Goal: Task Accomplishment & Management: Use online tool/utility

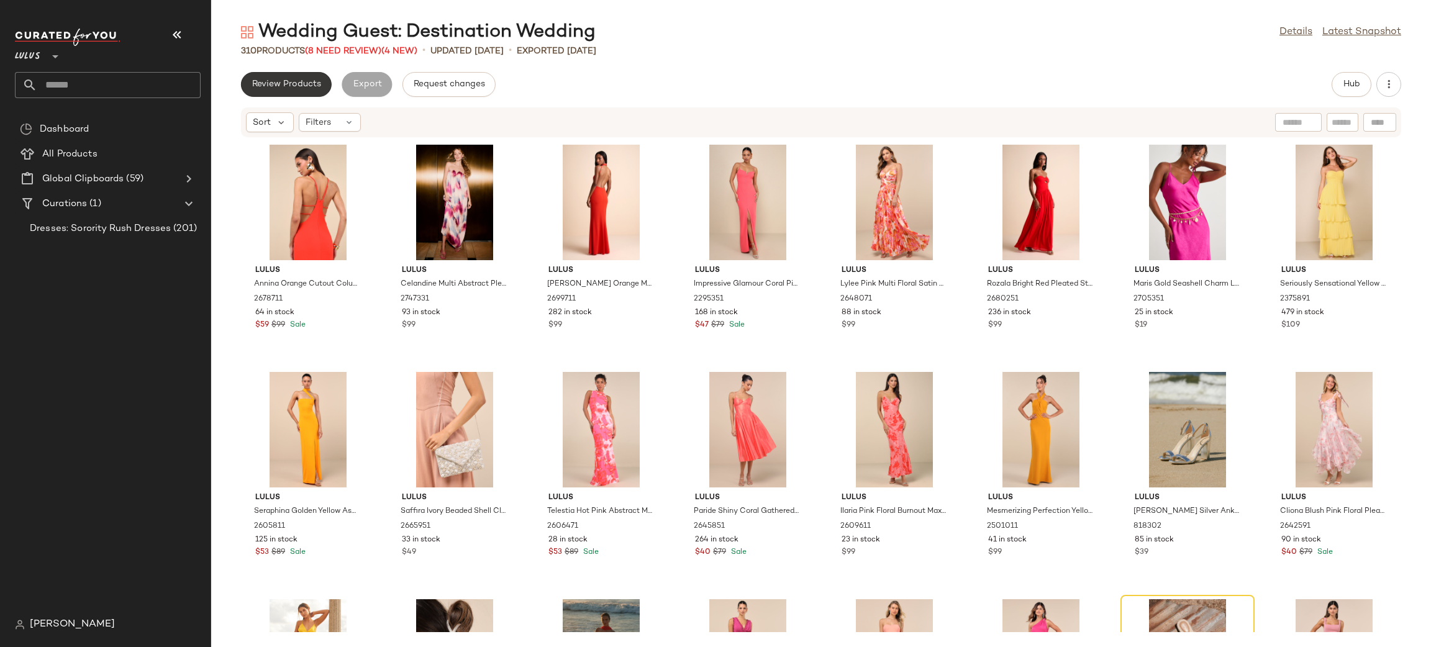
click at [286, 84] on span "Review Products" at bounding box center [287, 85] width 70 height 10
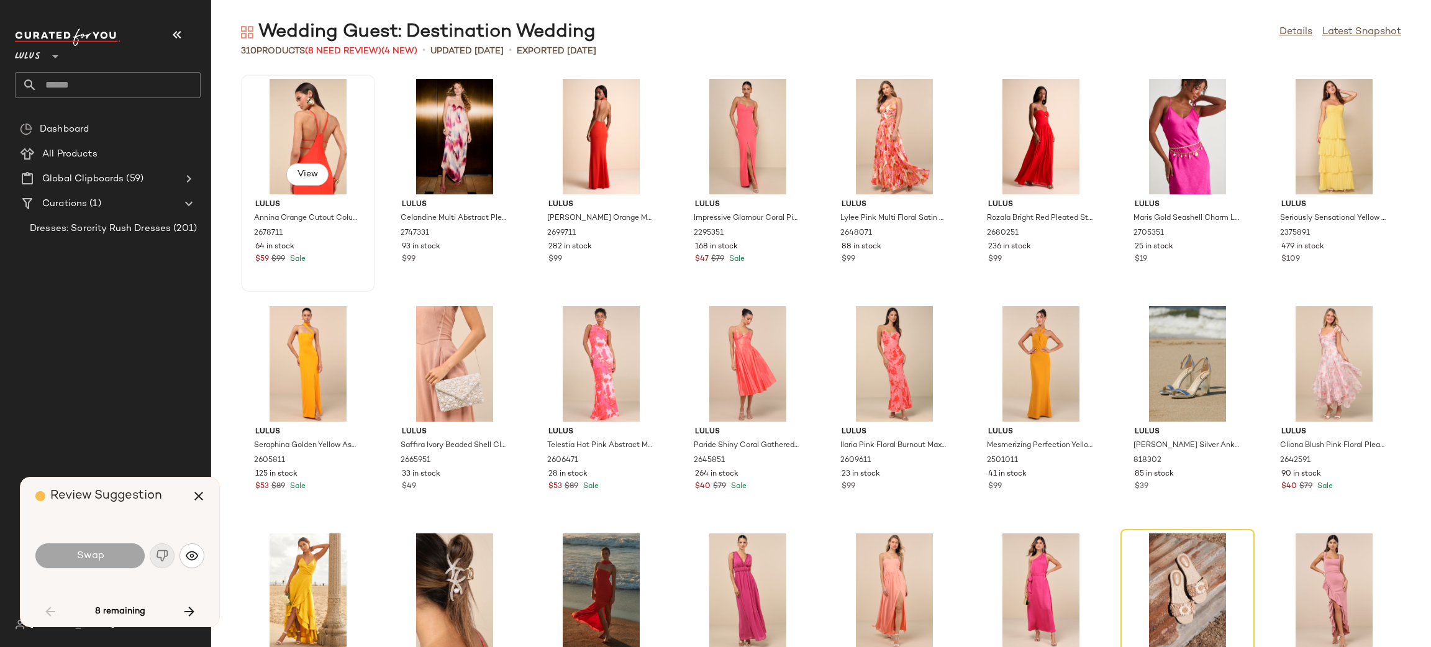
scroll to position [237, 0]
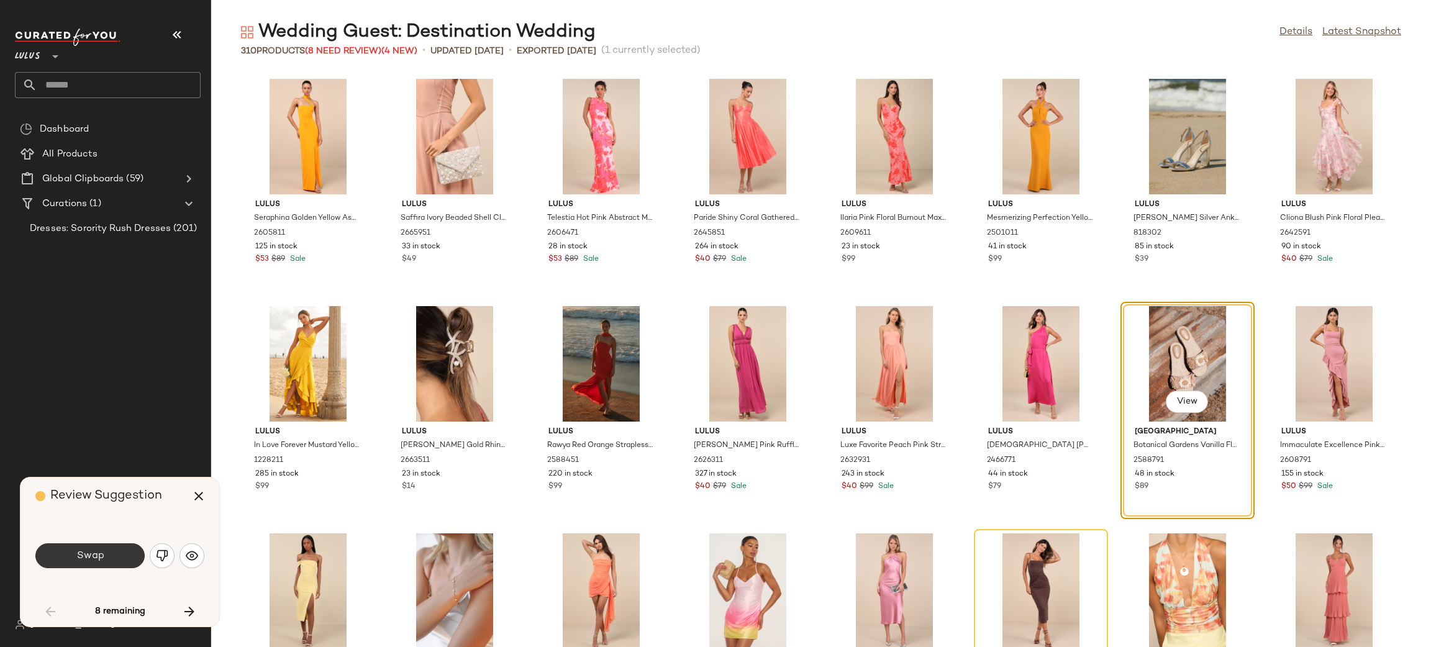
click at [116, 552] on button "Swap" at bounding box center [89, 556] width 109 height 25
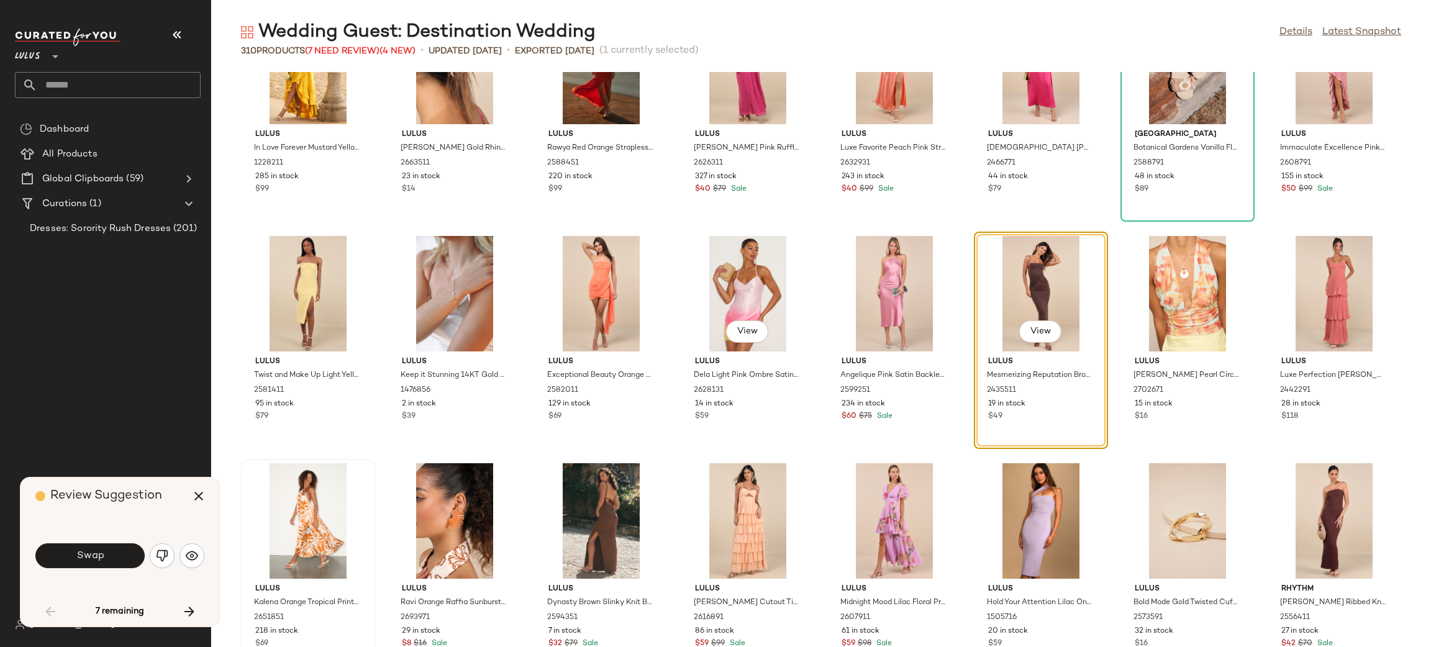
scroll to position [575, 0]
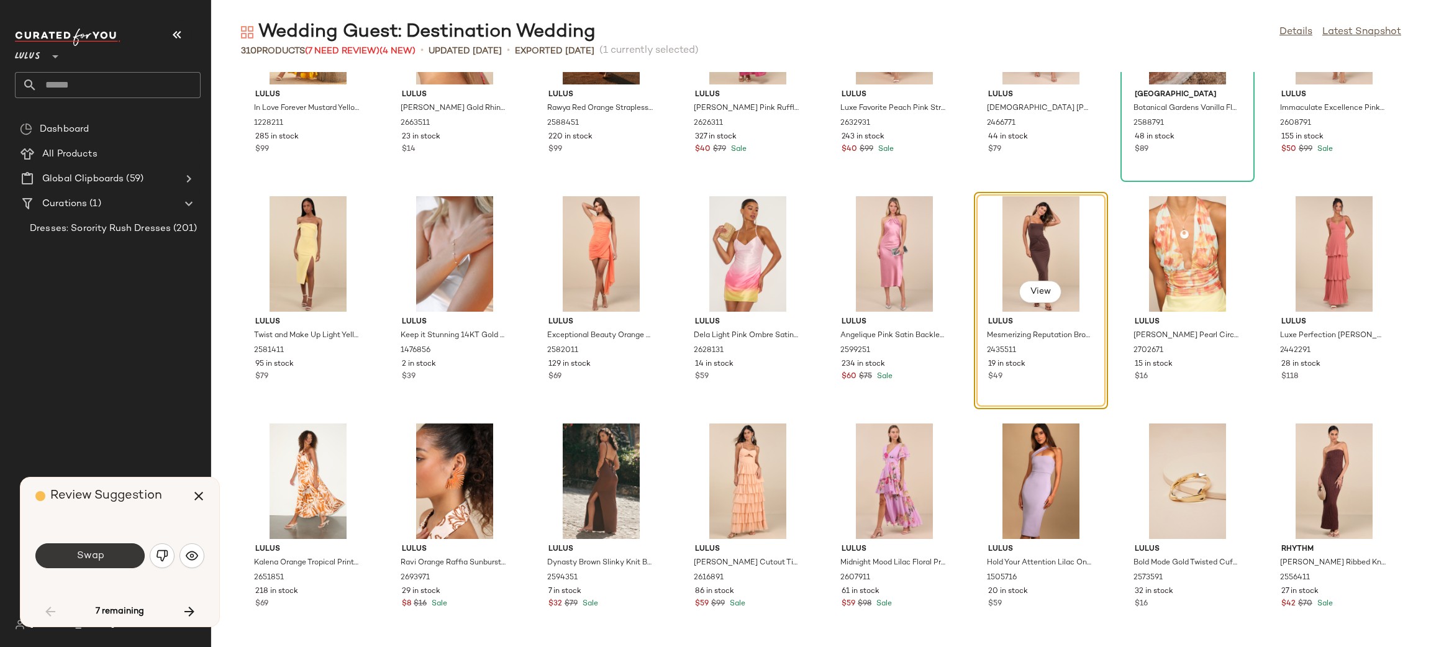
click at [94, 551] on span "Swap" at bounding box center [90, 556] width 28 height 12
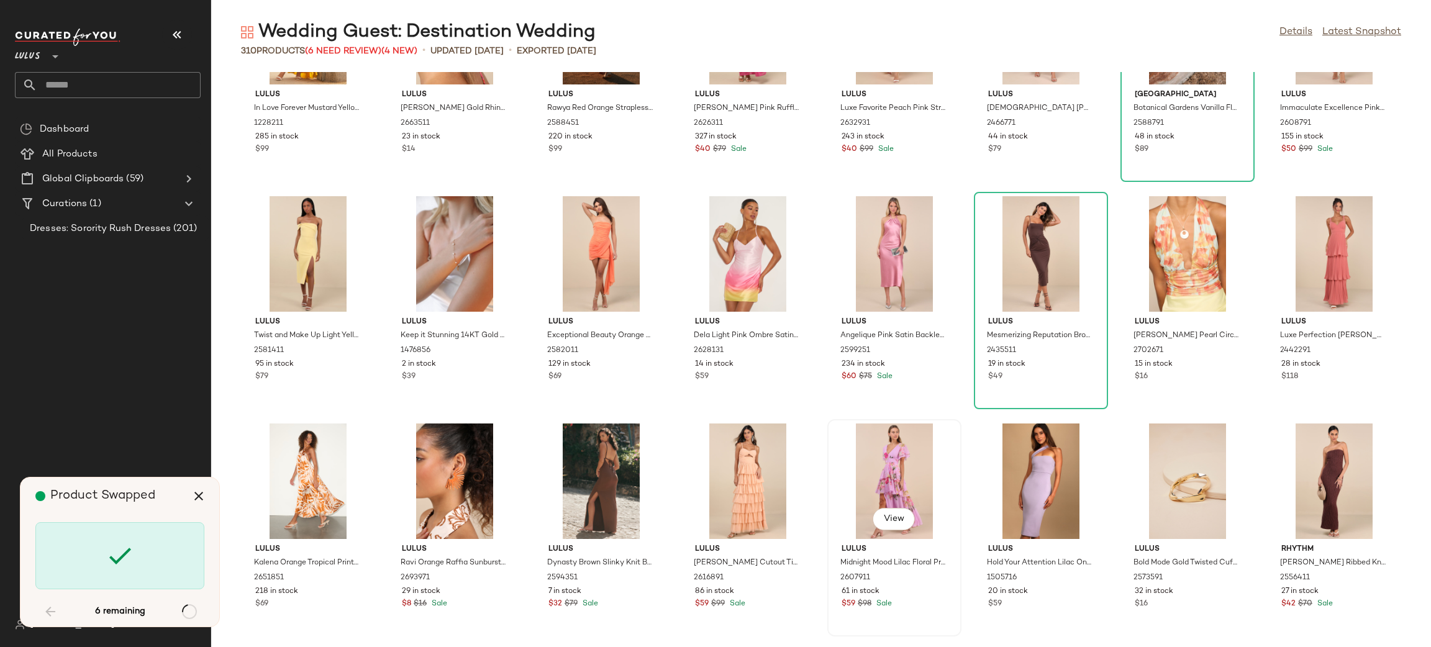
scroll to position [1818, 0]
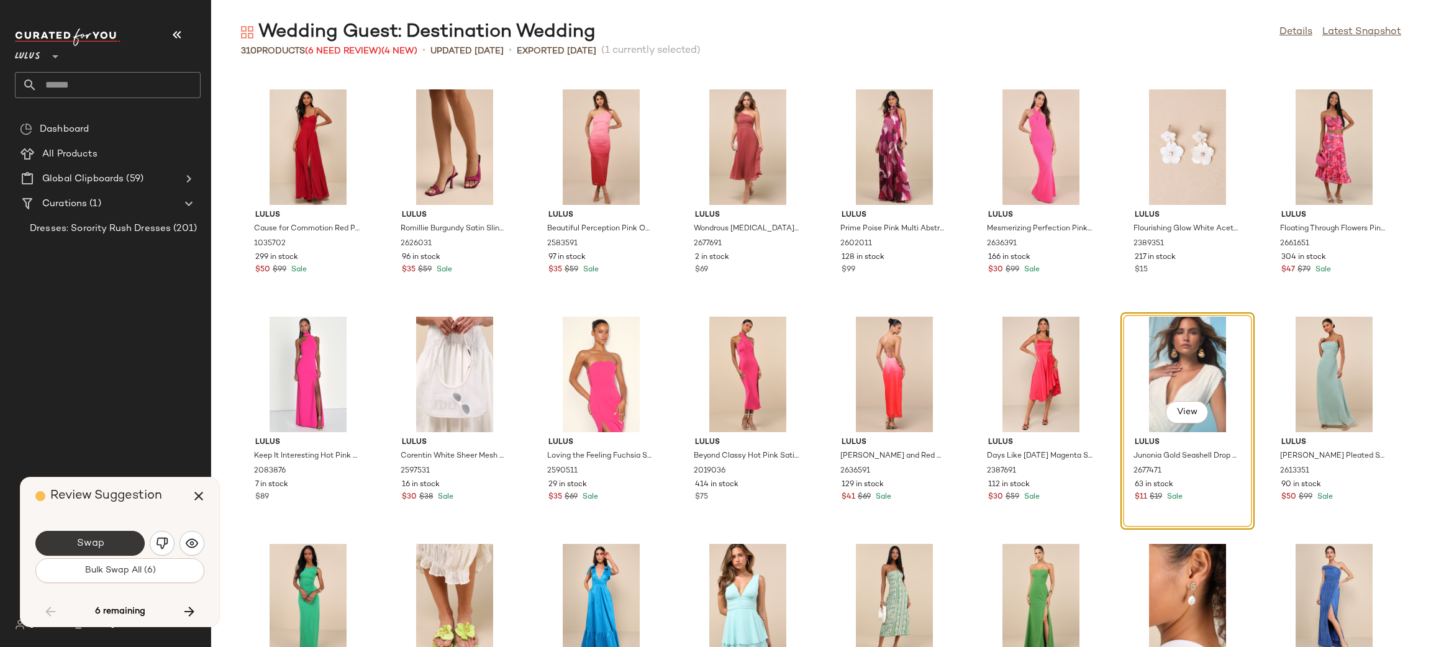
click at [114, 542] on button "Swap" at bounding box center [89, 543] width 109 height 25
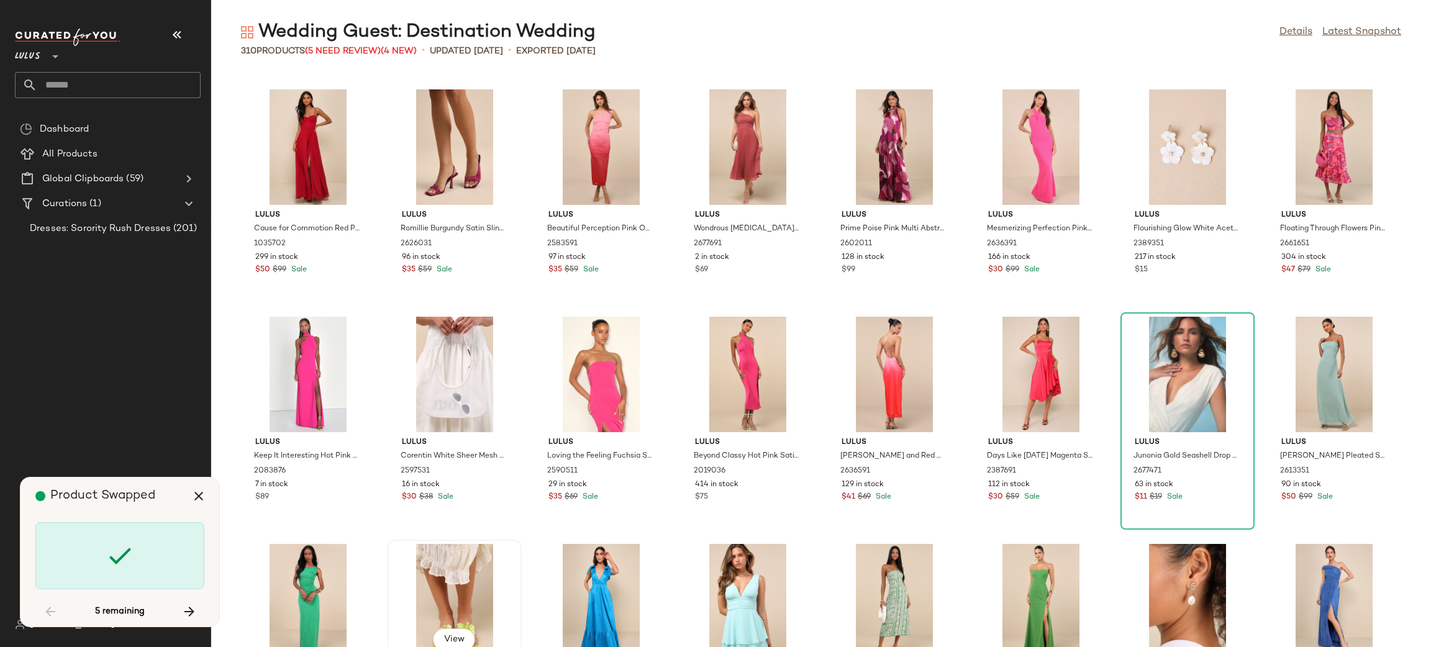
scroll to position [2728, 0]
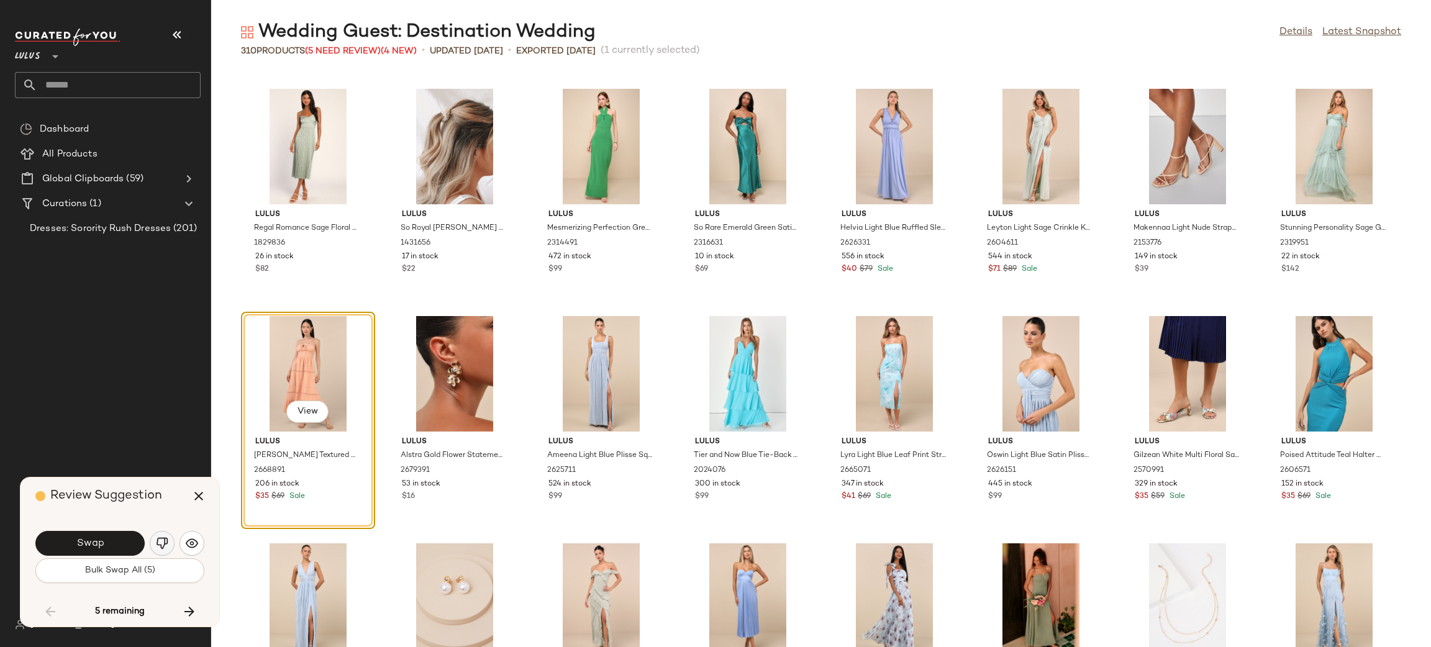
click at [161, 546] on img "button" at bounding box center [162, 543] width 12 height 12
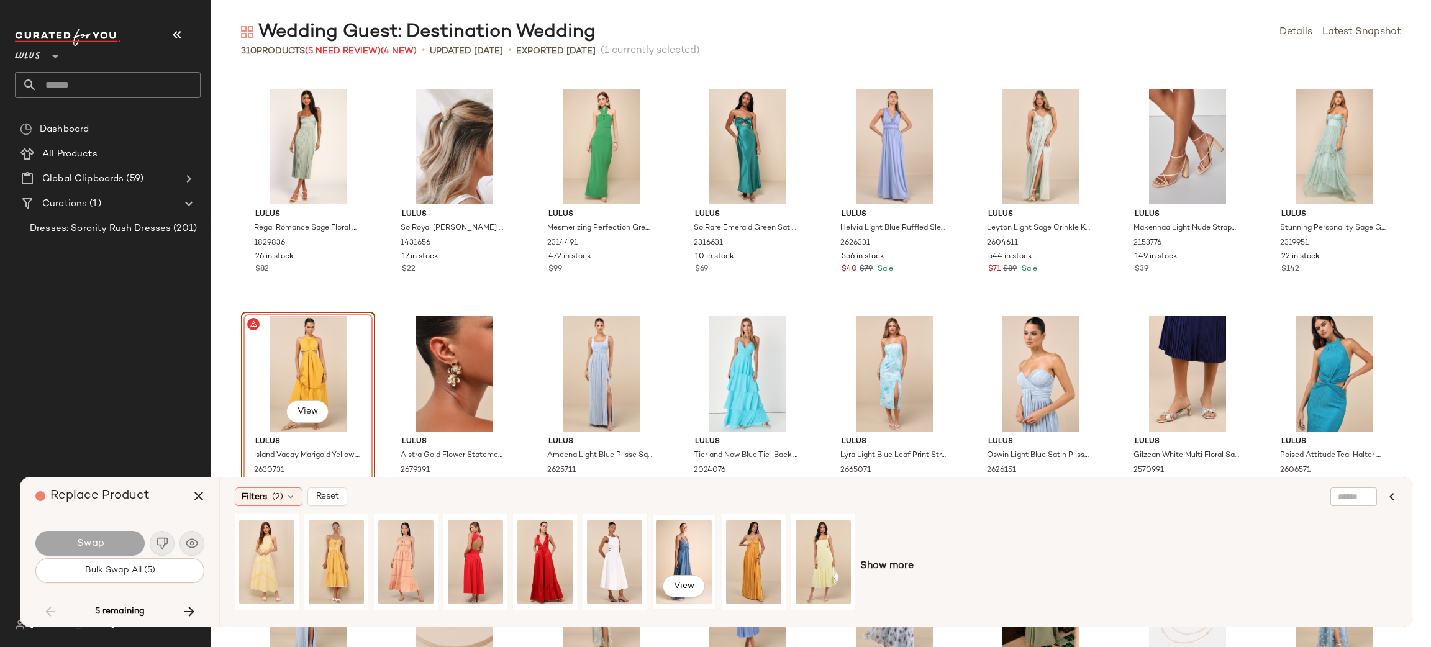
click at [661, 548] on div "View" at bounding box center [684, 562] width 55 height 88
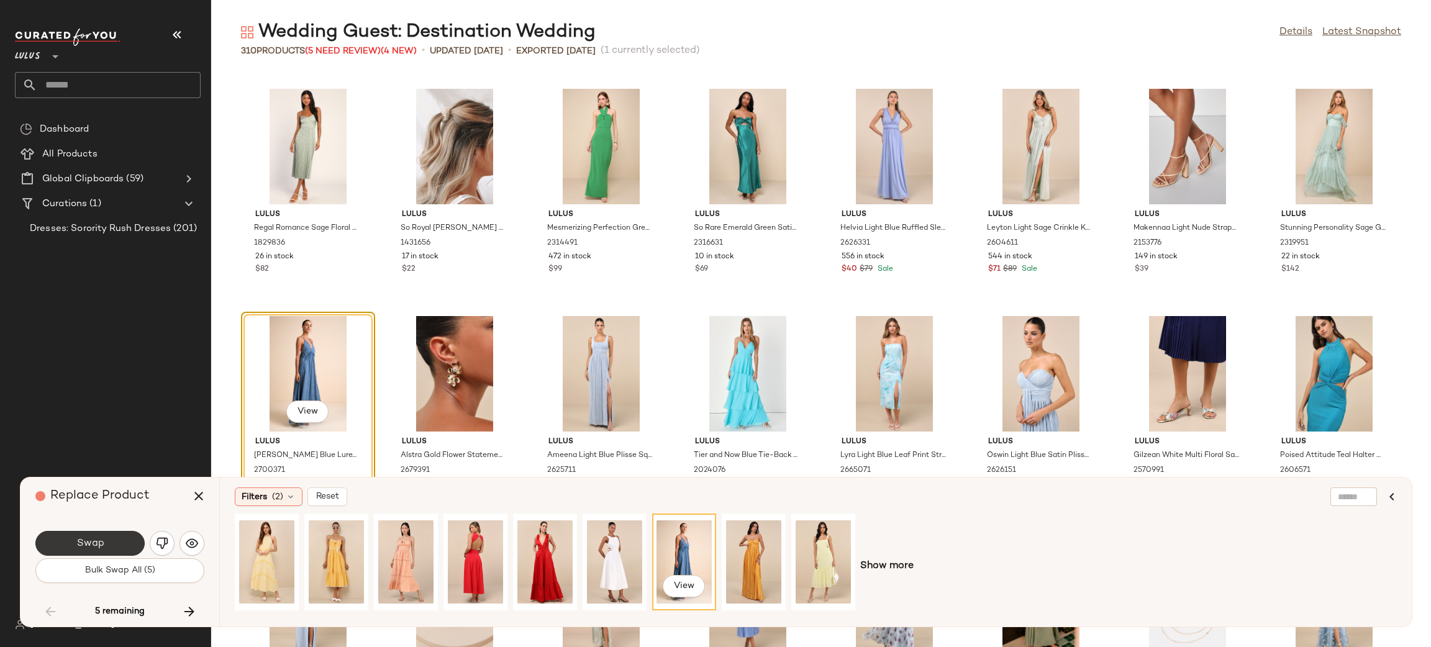
click at [132, 547] on button "Swap" at bounding box center [89, 543] width 109 height 25
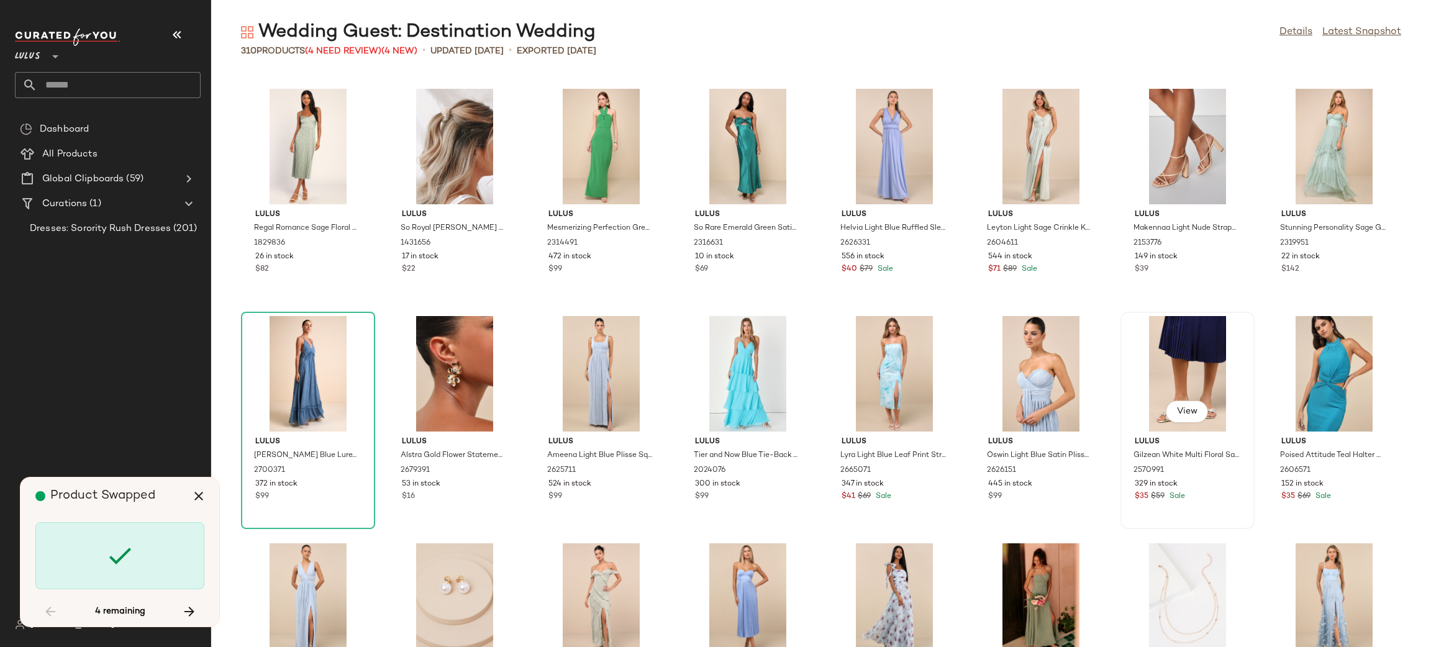
scroll to position [4319, 0]
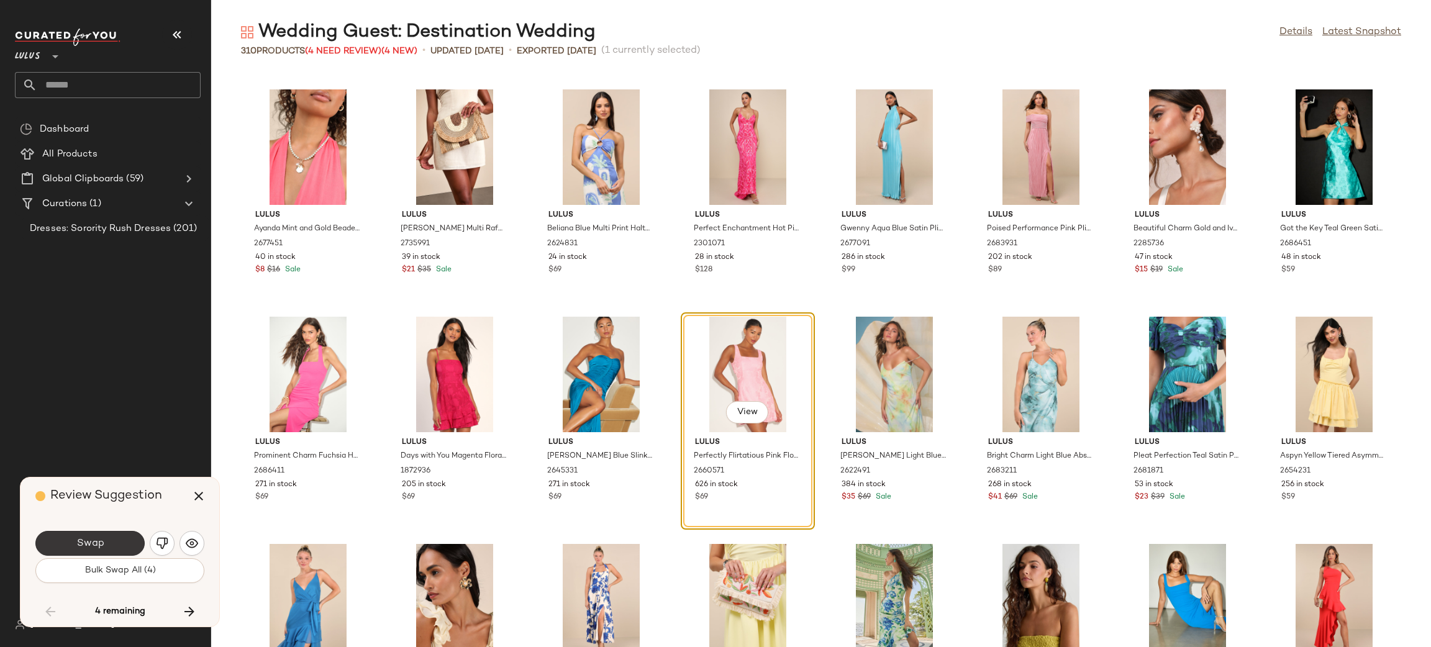
click at [119, 535] on button "Swap" at bounding box center [89, 543] width 109 height 25
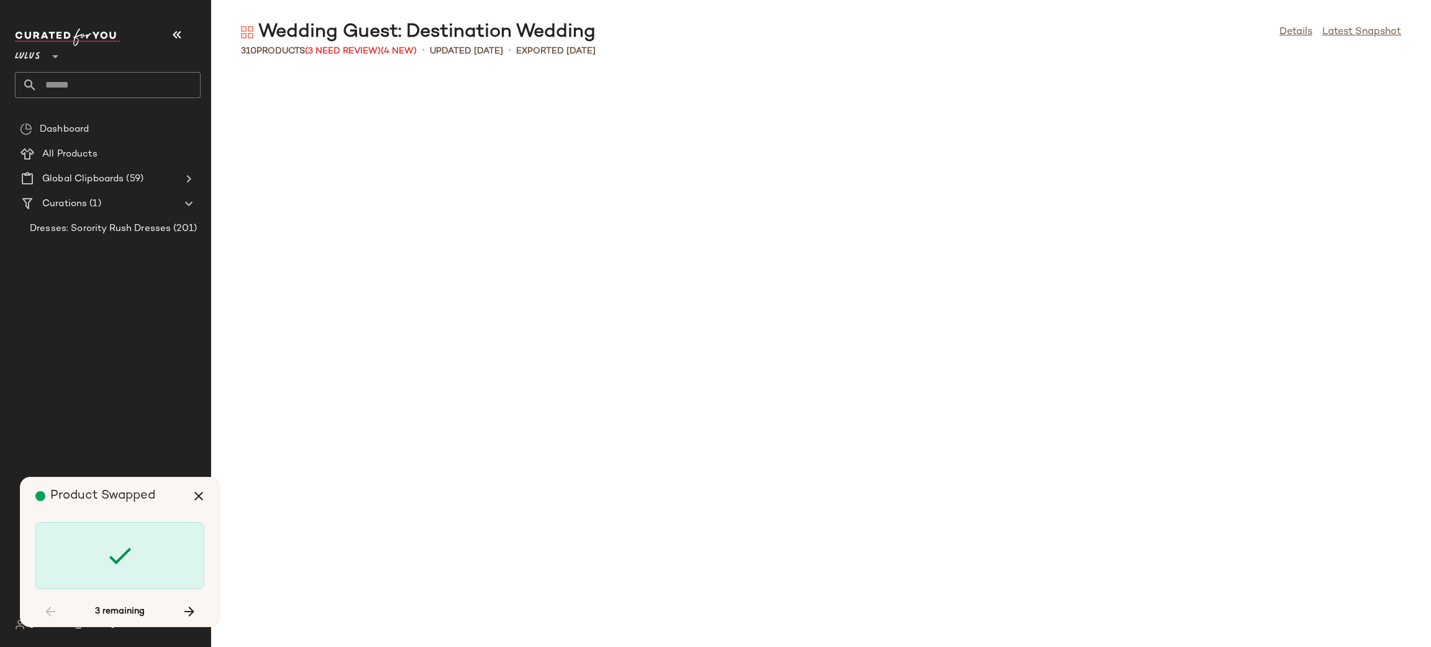
scroll to position [5911, 0]
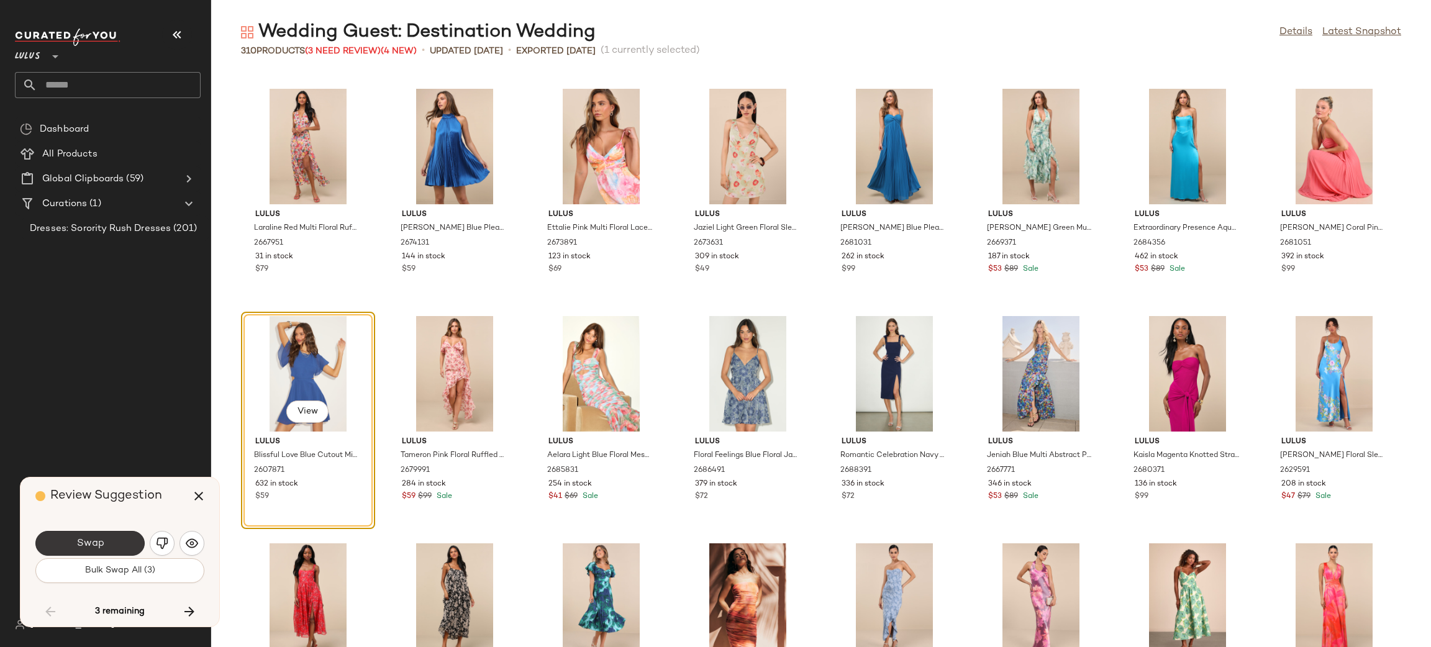
click at [93, 542] on span "Swap" at bounding box center [90, 544] width 28 height 12
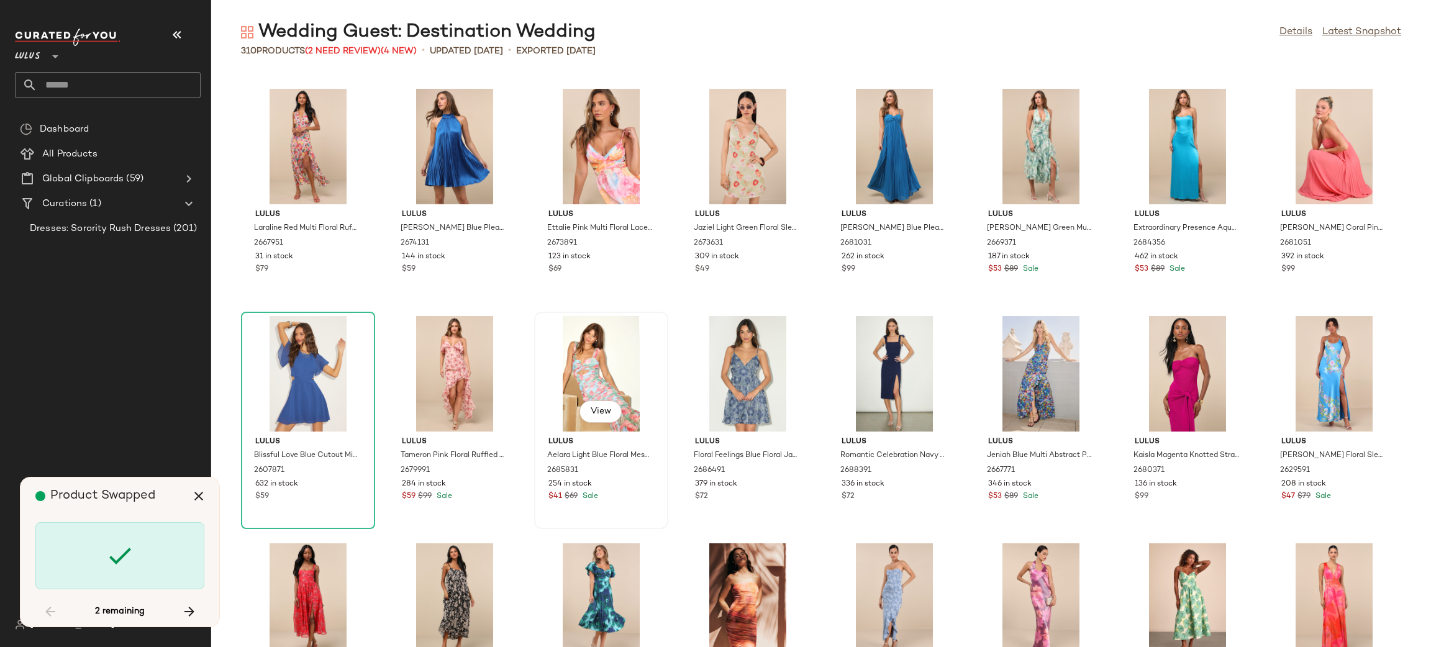
scroll to position [7274, 0]
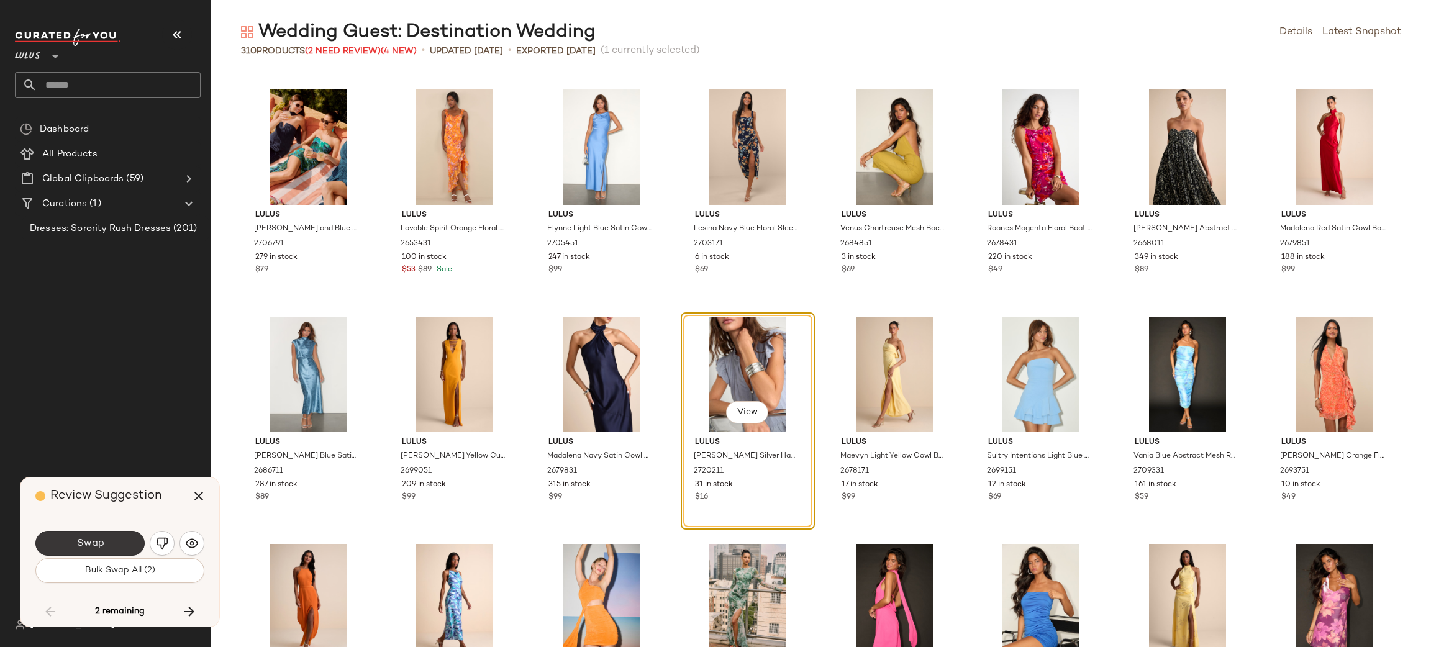
click at [131, 546] on button "Swap" at bounding box center [89, 543] width 109 height 25
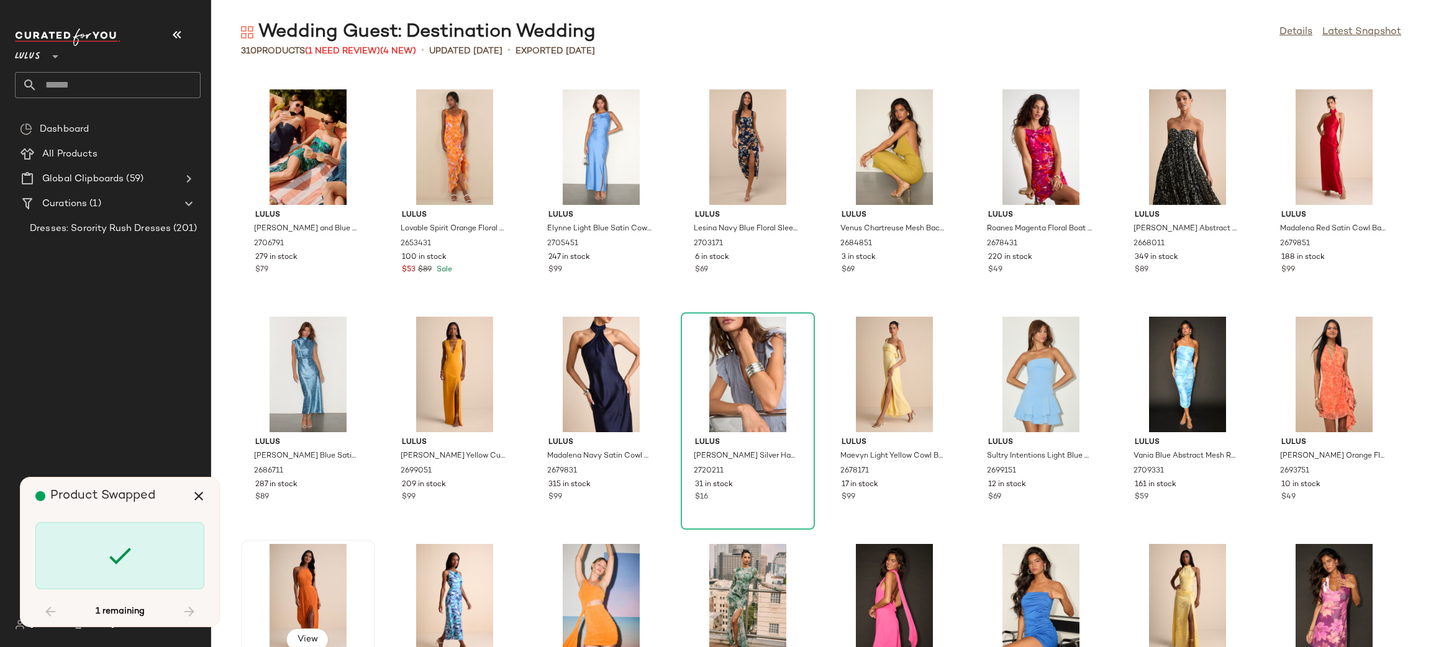
scroll to position [8184, 0]
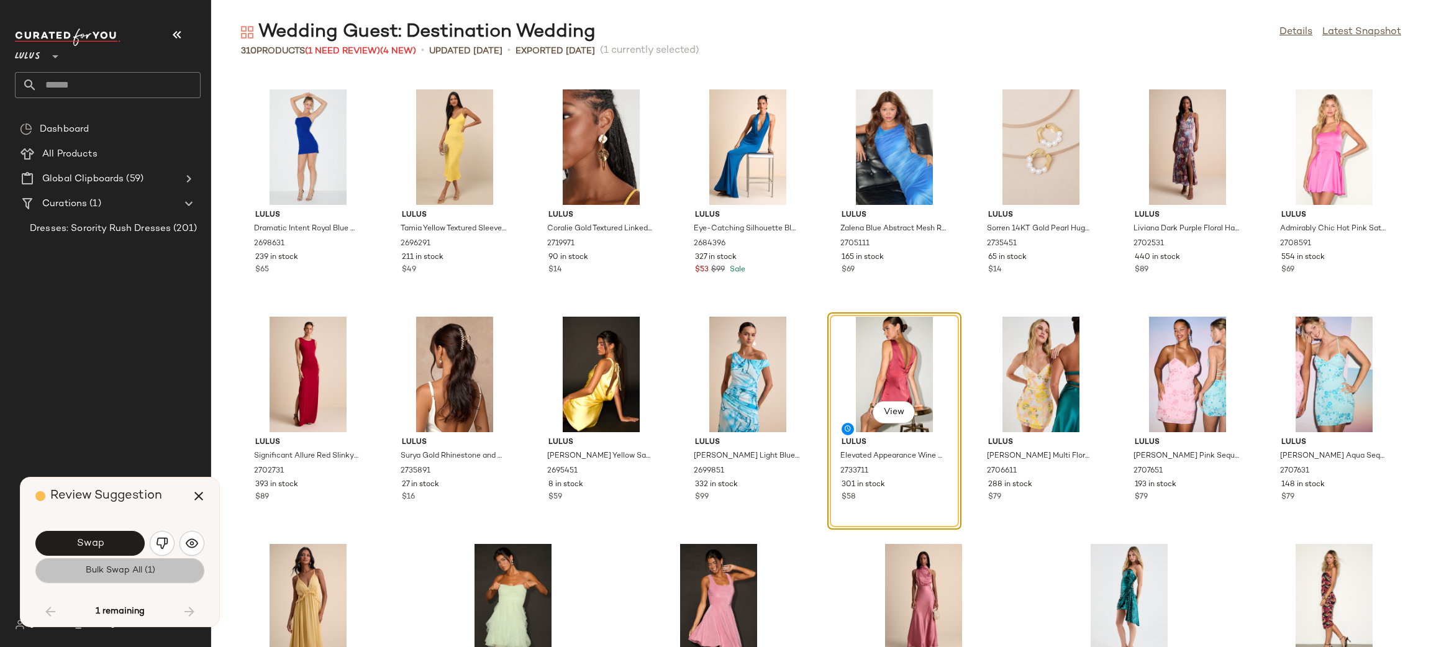
click at [112, 575] on span "Bulk Swap All (1)" at bounding box center [119, 571] width 70 height 10
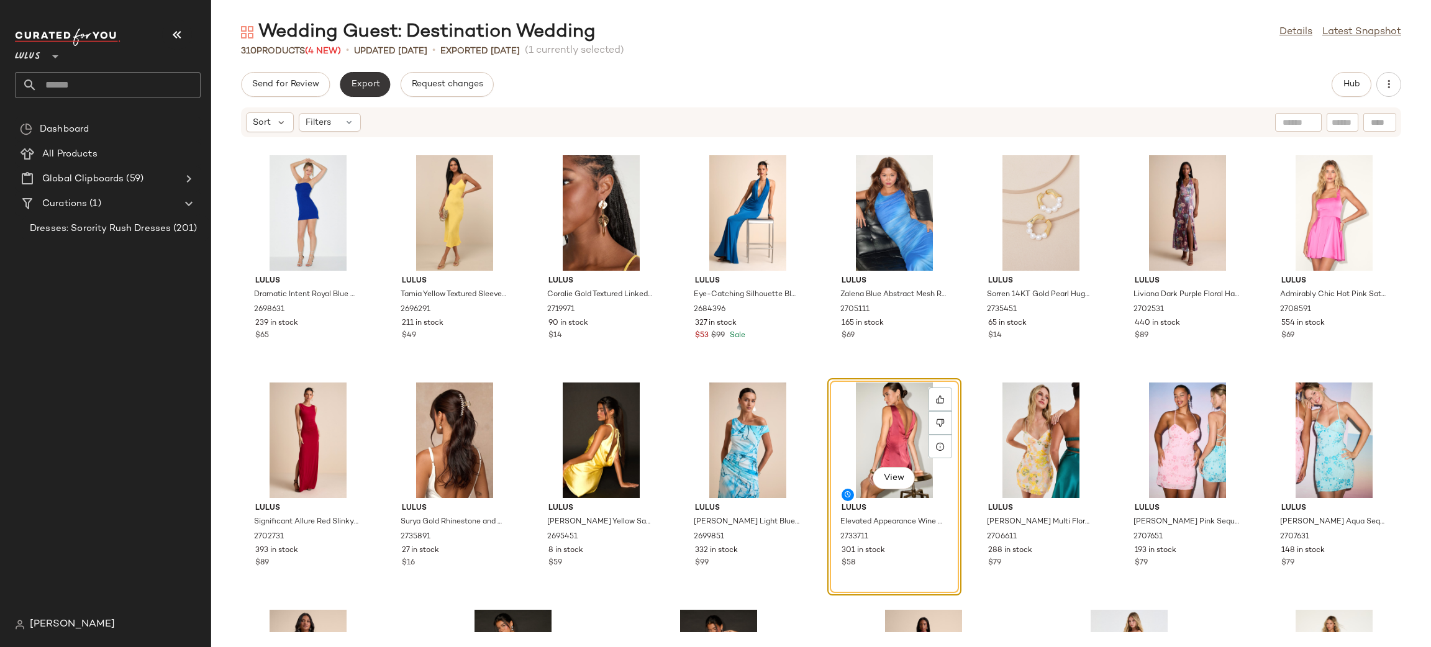
click at [374, 72] on button "Export" at bounding box center [365, 84] width 50 height 25
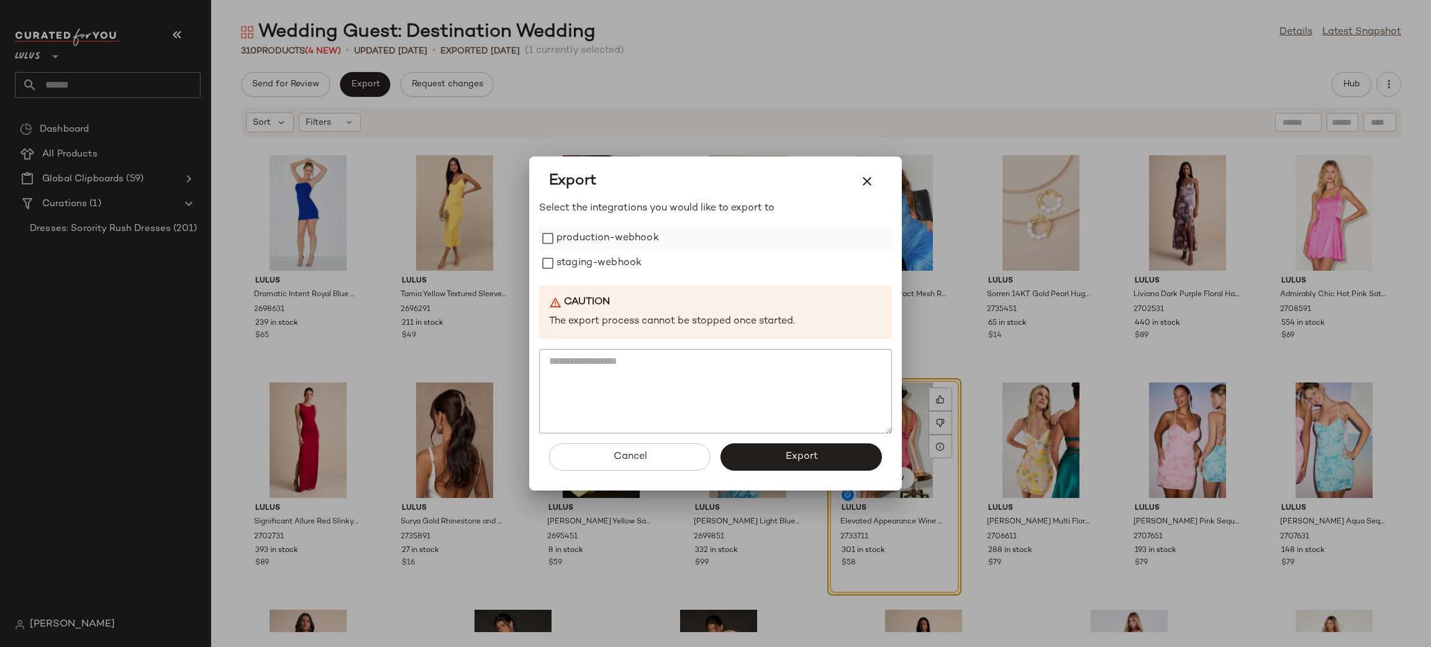
click at [594, 233] on label "production-webhook" at bounding box center [608, 238] width 102 height 25
click at [607, 262] on label "staging-webhook" at bounding box center [599, 263] width 85 height 25
click at [796, 453] on span "Export" at bounding box center [801, 457] width 33 height 12
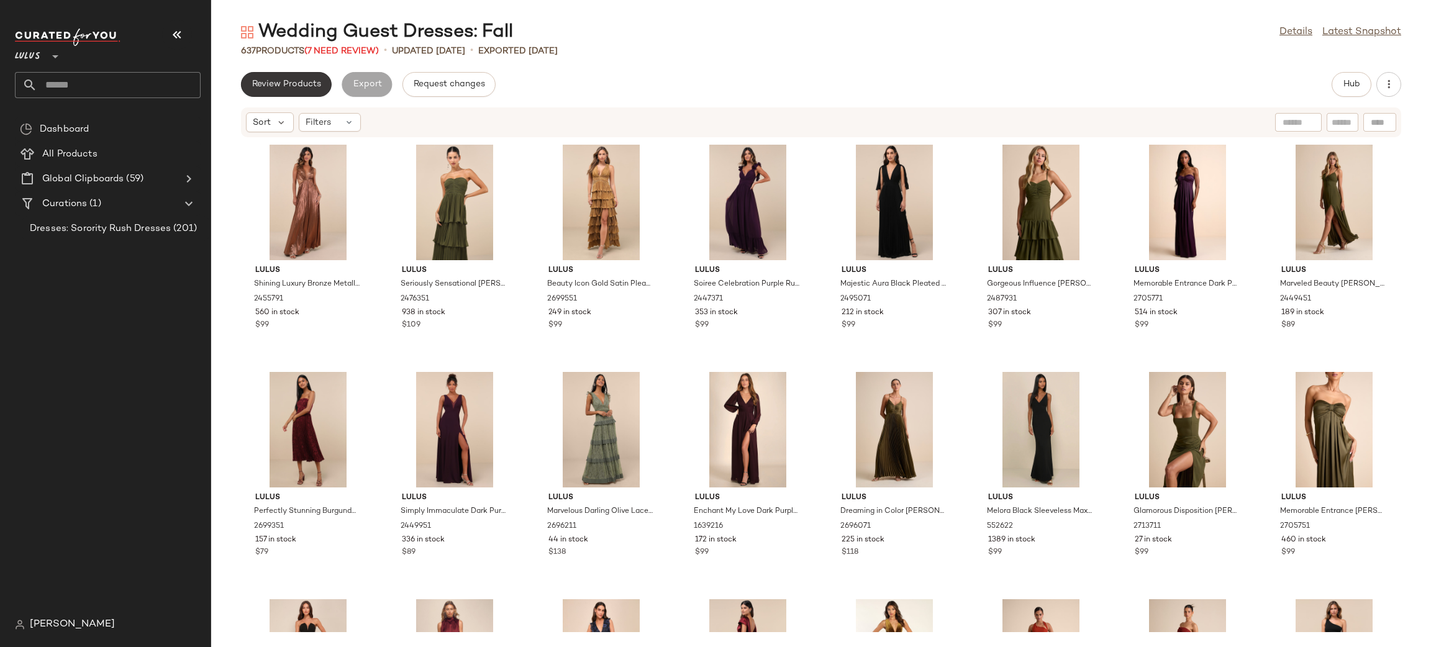
click at [311, 76] on button "Review Products" at bounding box center [286, 84] width 91 height 25
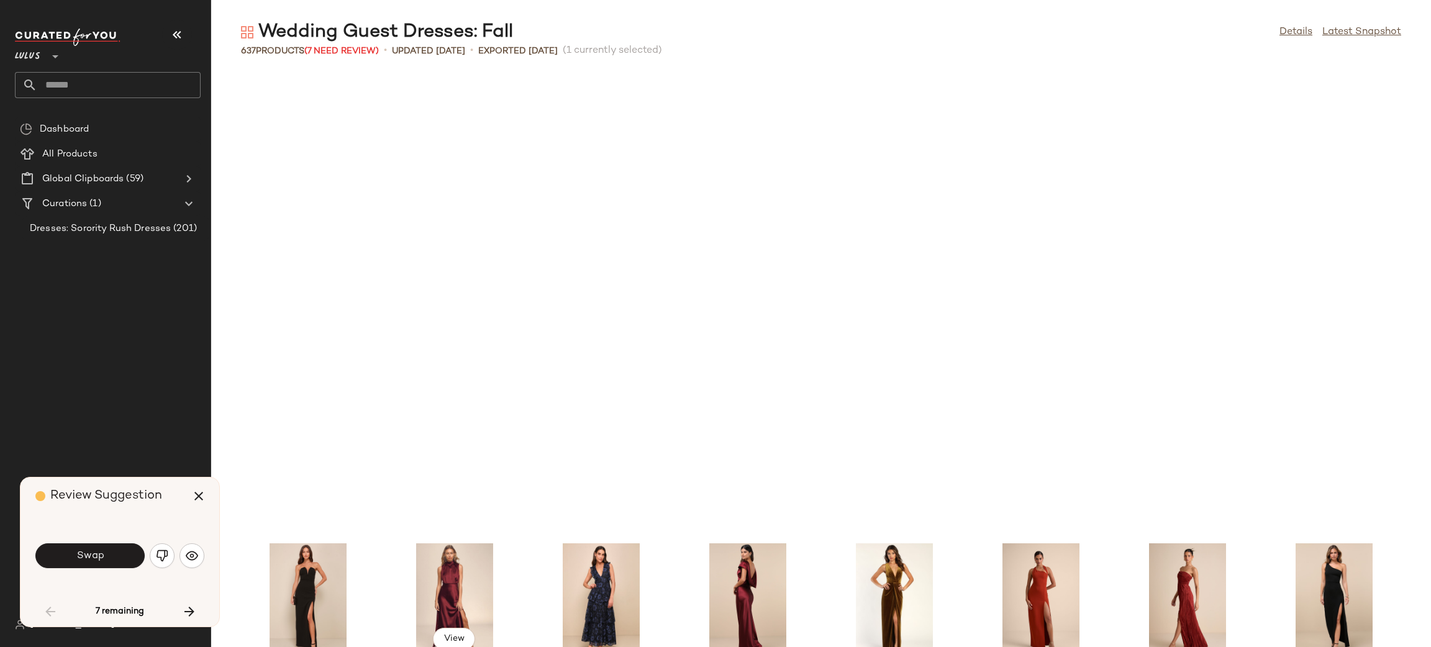
scroll to position [465, 0]
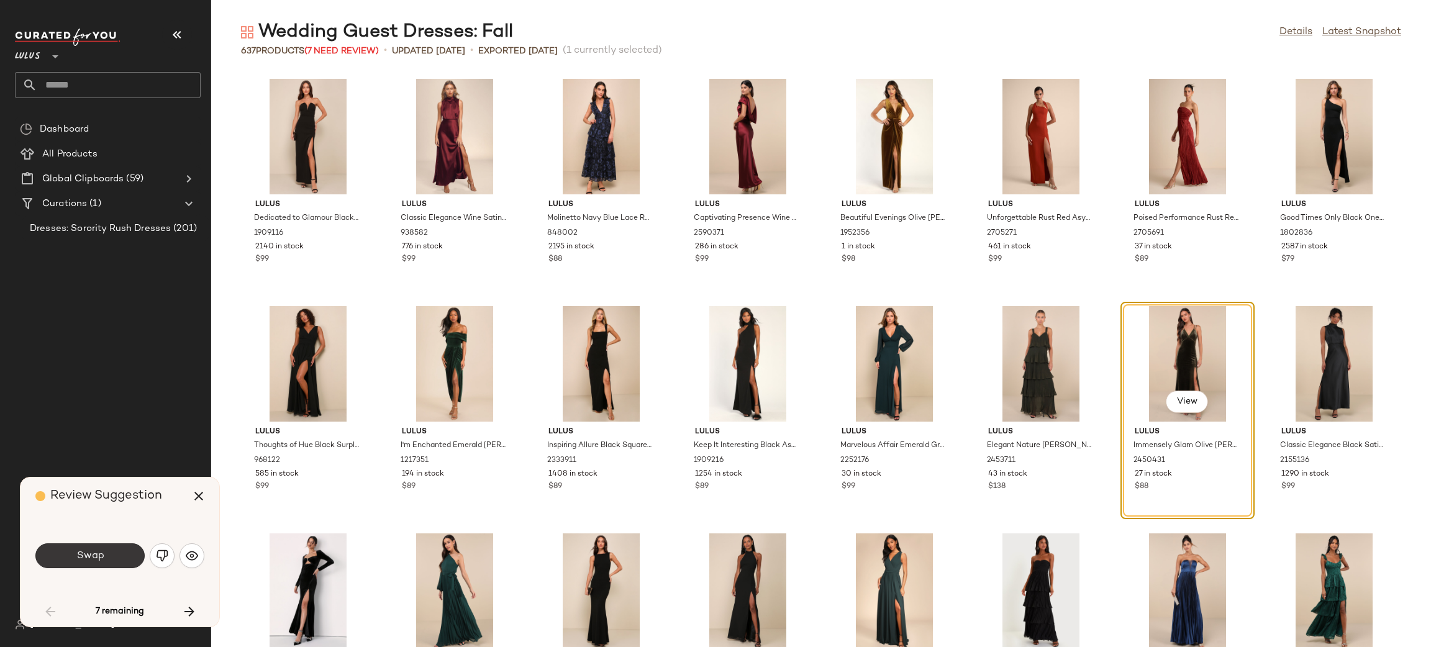
click at [127, 554] on button "Swap" at bounding box center [89, 556] width 109 height 25
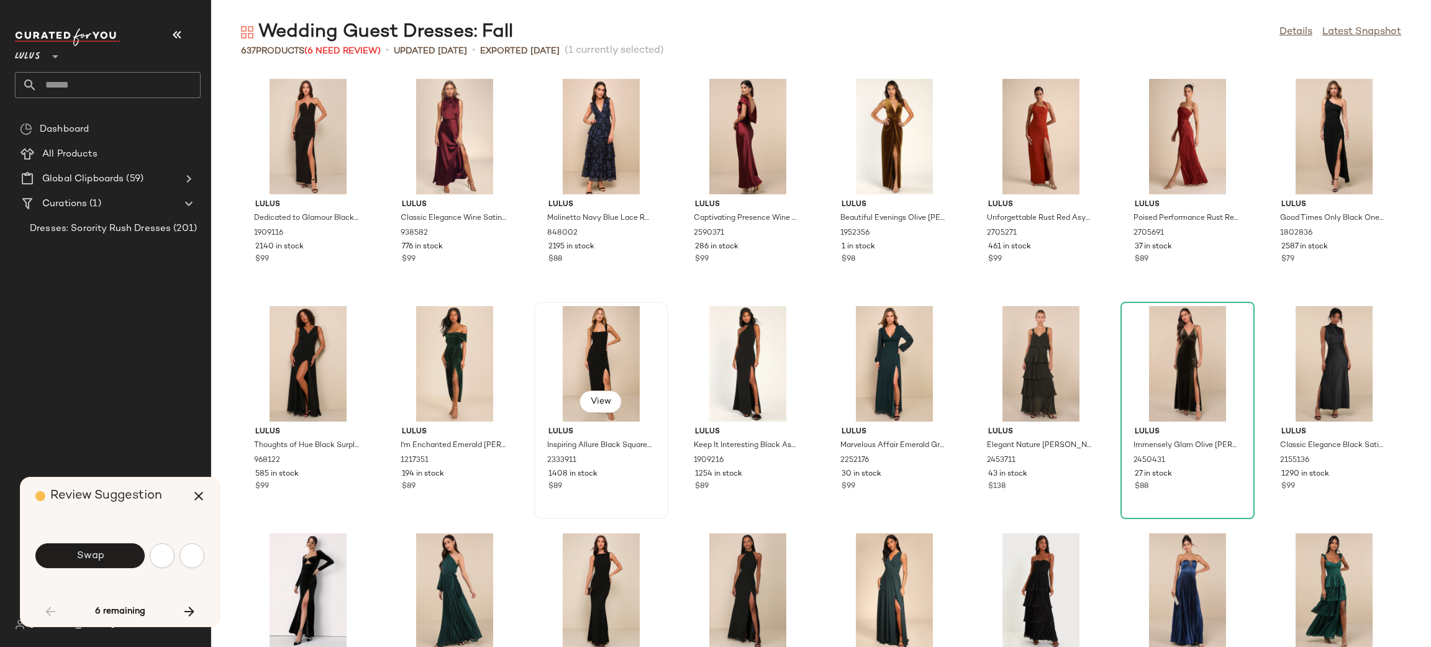
scroll to position [1136, 0]
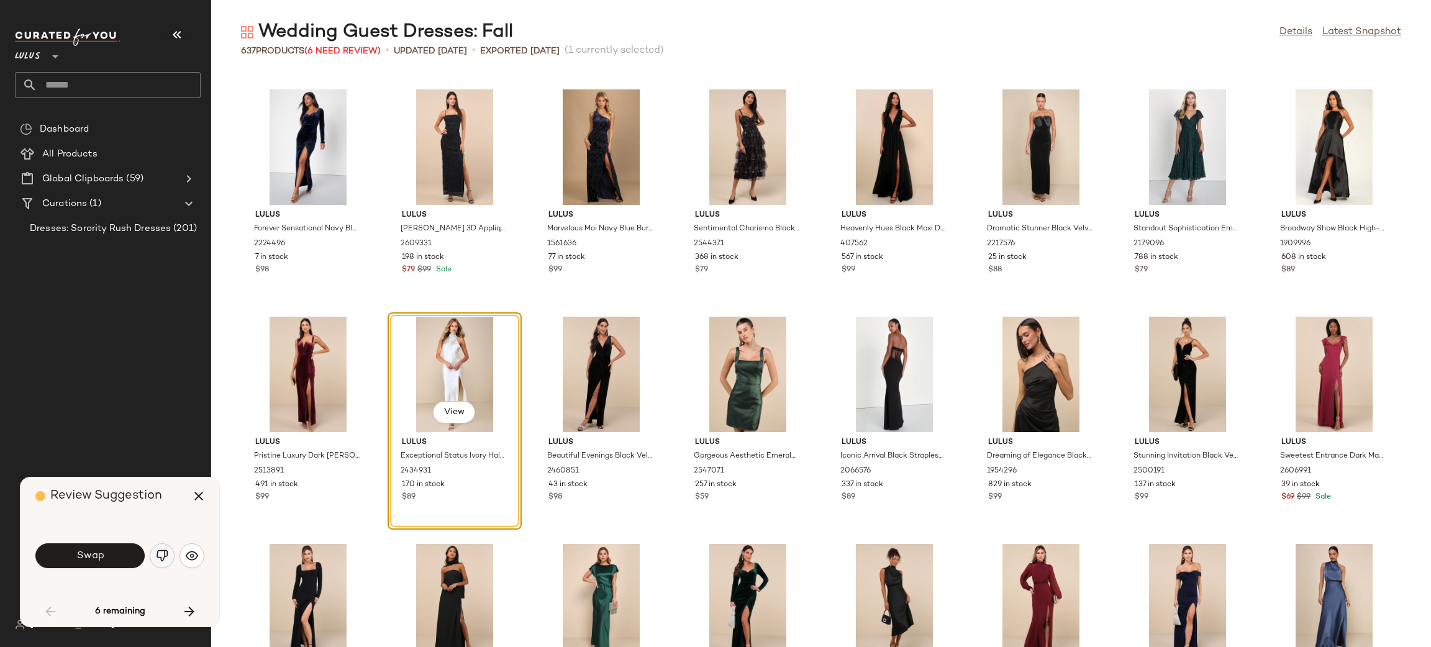
click at [161, 553] on img "button" at bounding box center [162, 556] width 12 height 12
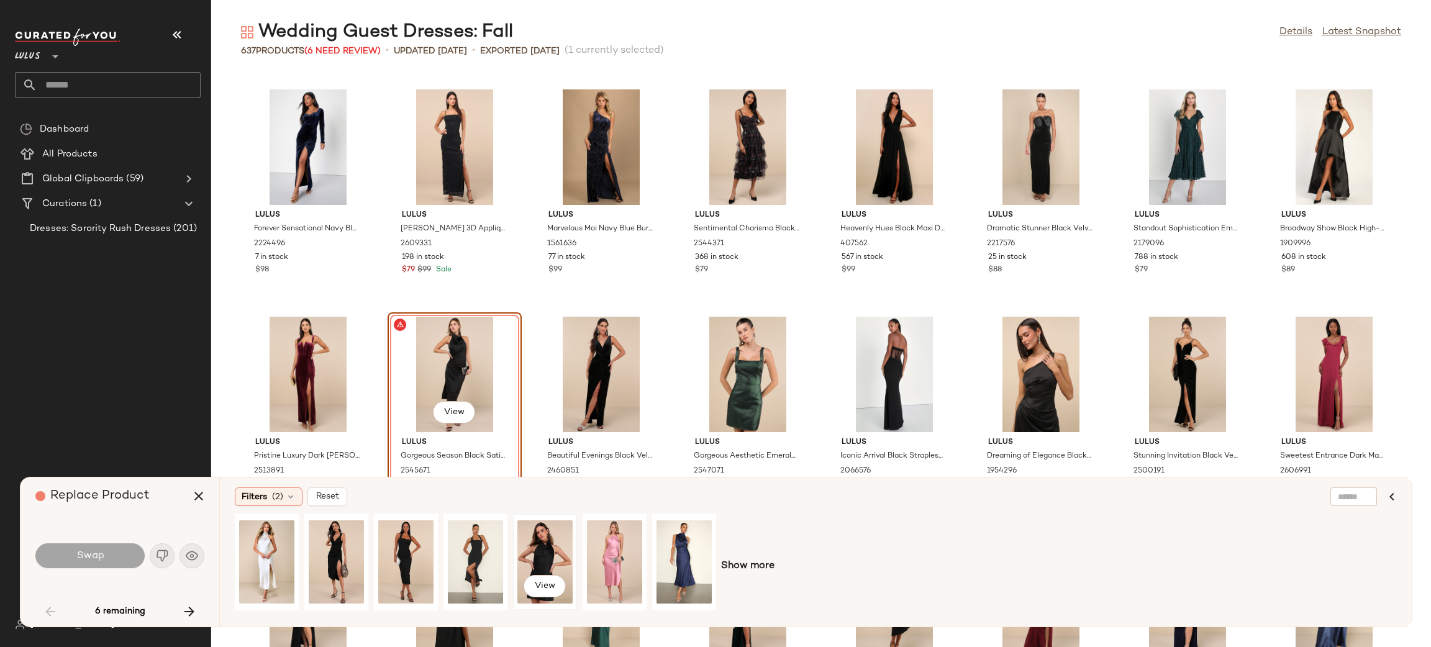
click at [525, 555] on div "View" at bounding box center [544, 562] width 55 height 88
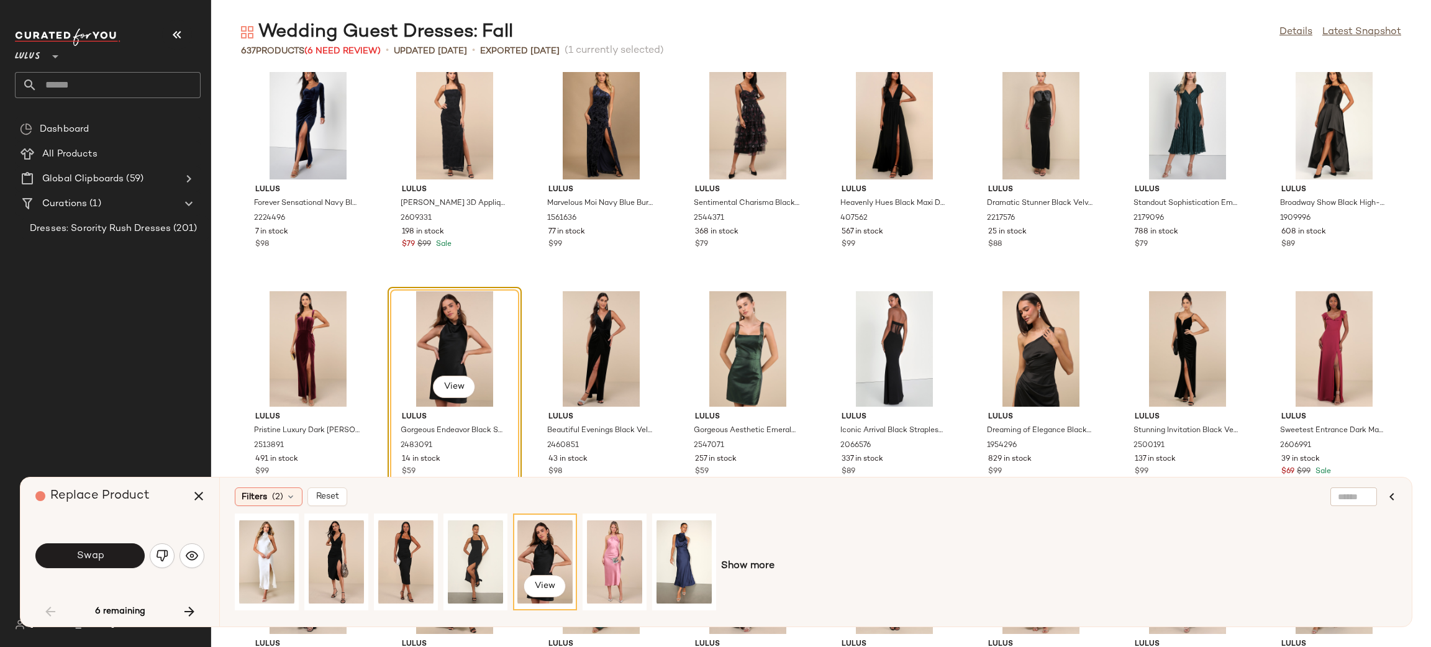
scroll to position [1165, 0]
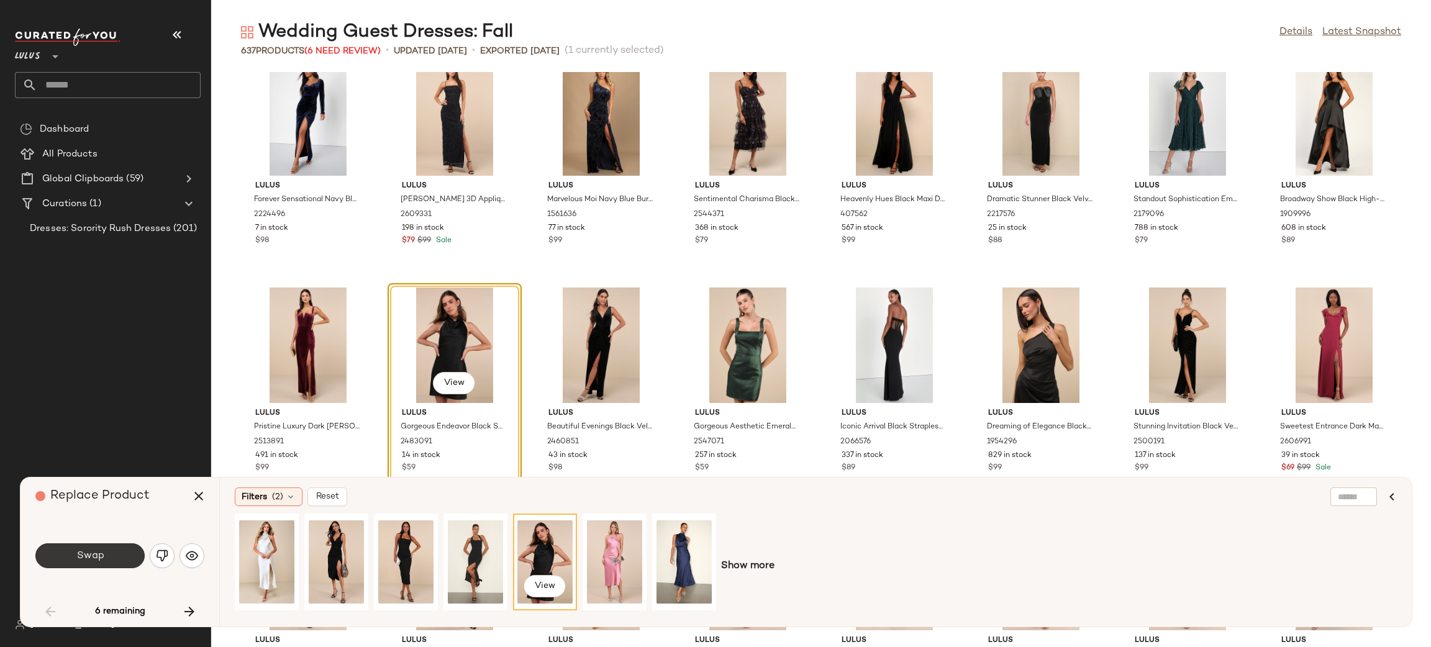
click at [103, 560] on span "Swap" at bounding box center [90, 556] width 28 height 12
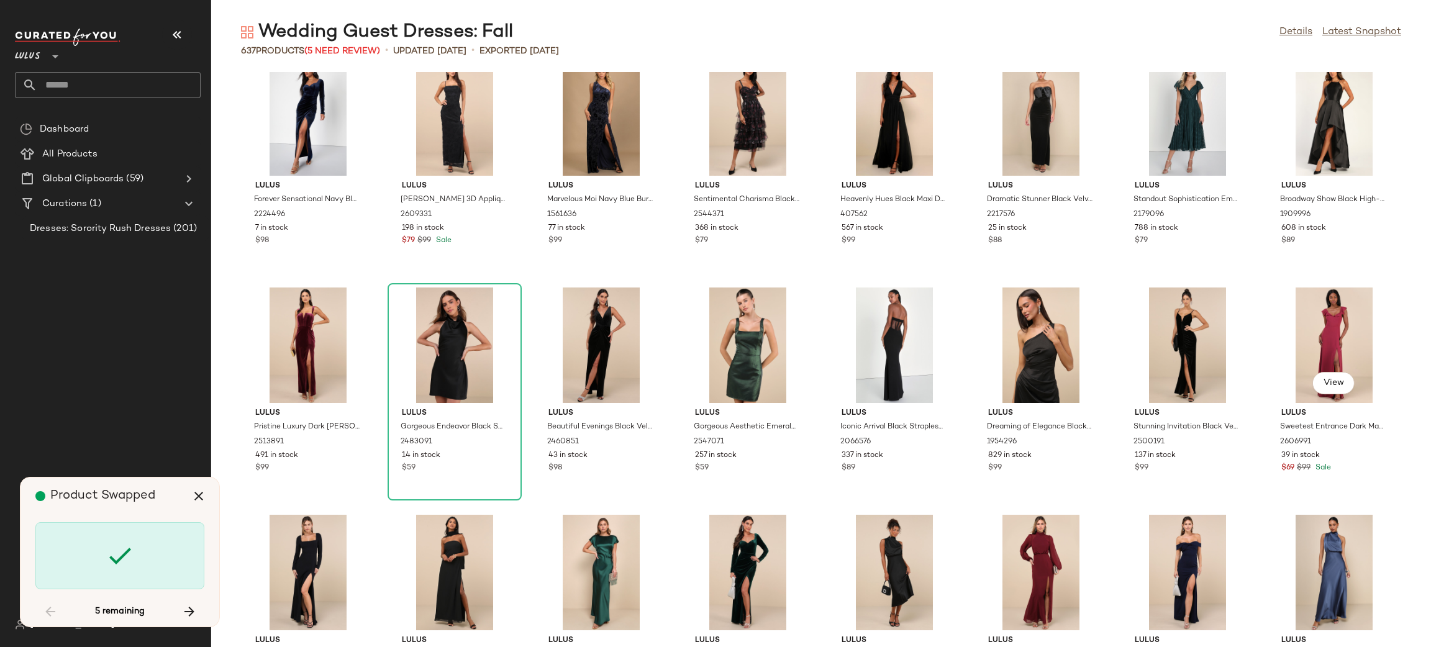
scroll to position [3637, 0]
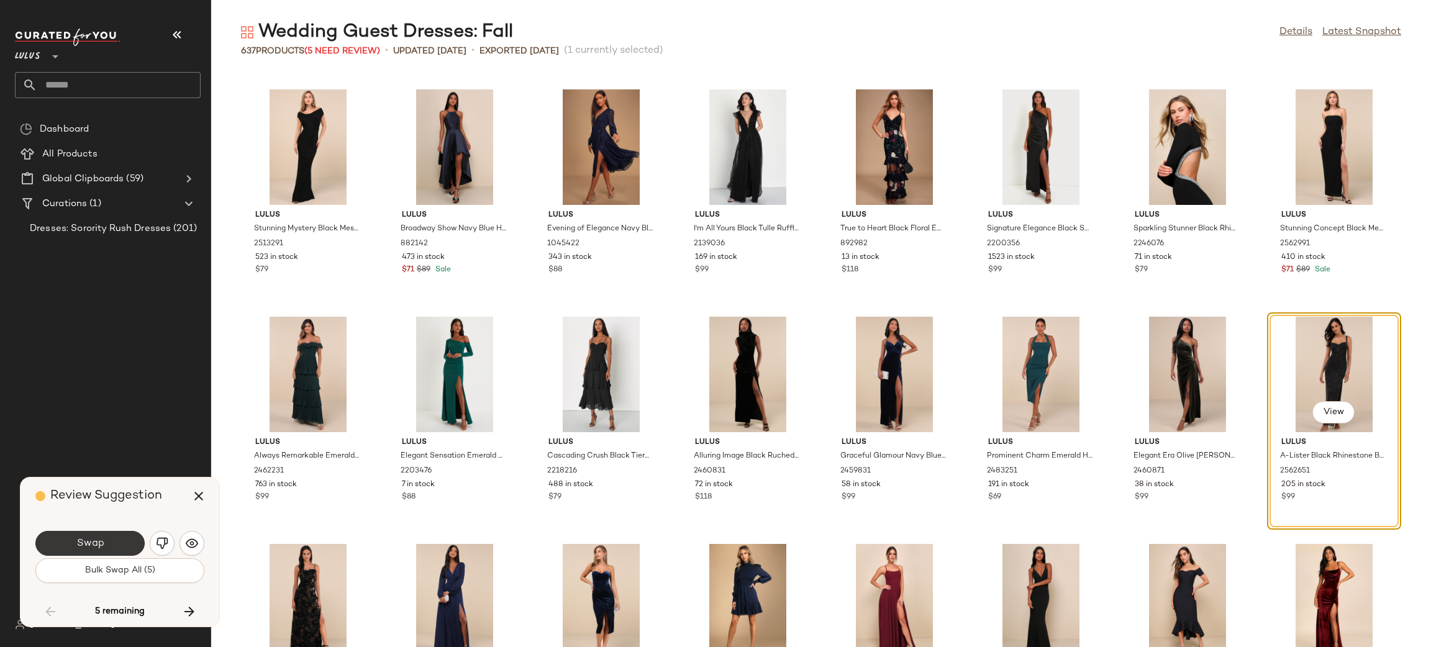
click at [91, 534] on button "Swap" at bounding box center [89, 543] width 109 height 25
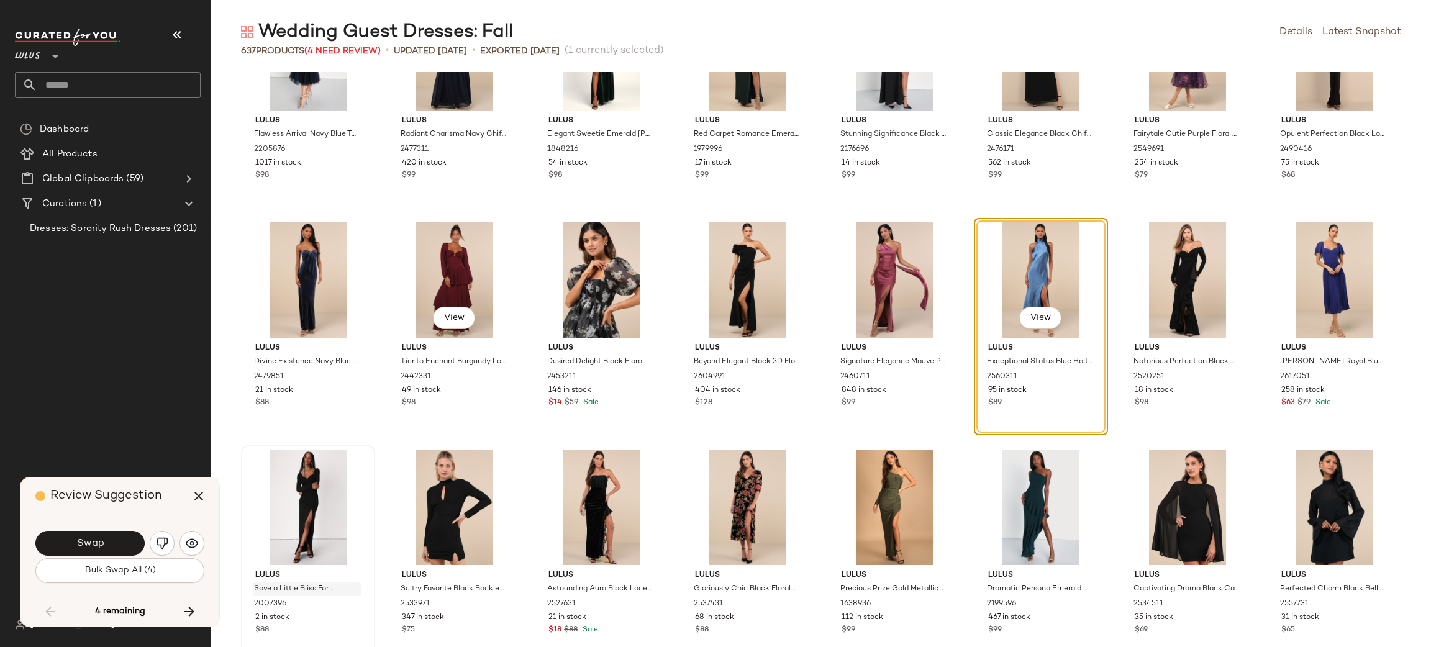
scroll to position [5349, 0]
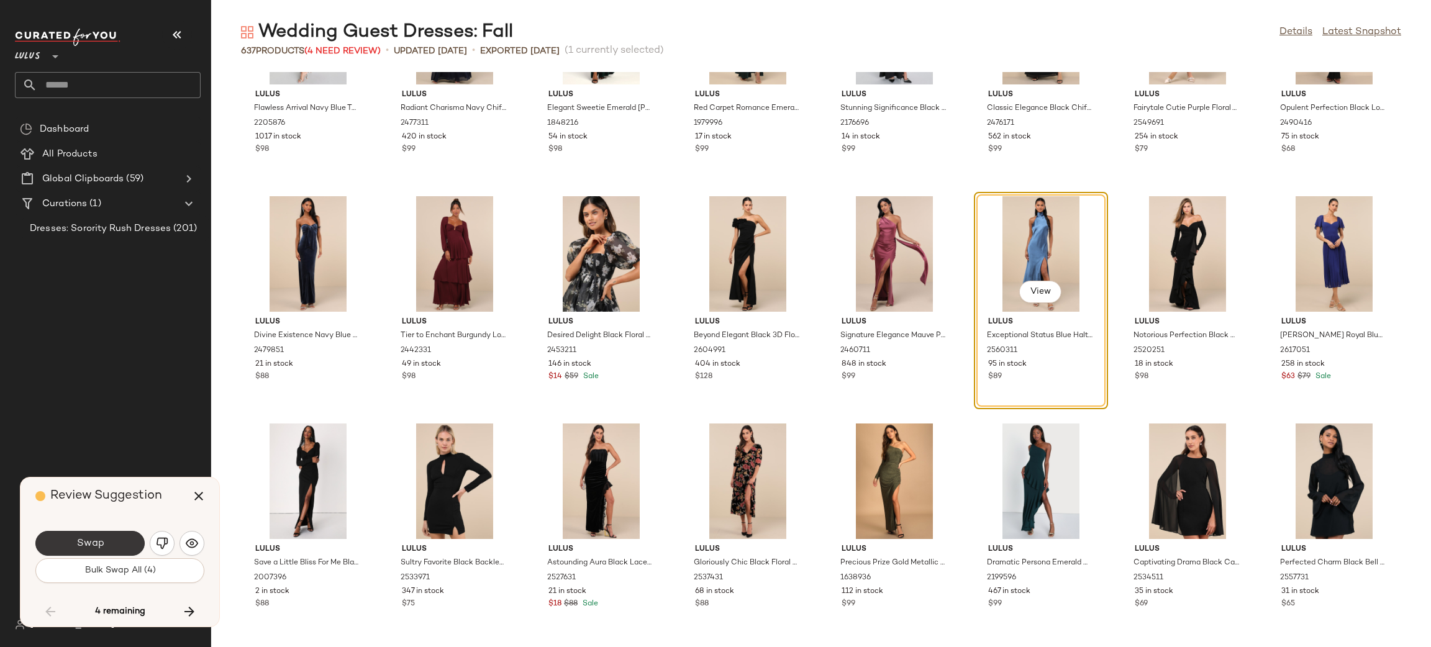
click at [121, 545] on button "Swap" at bounding box center [89, 543] width 109 height 25
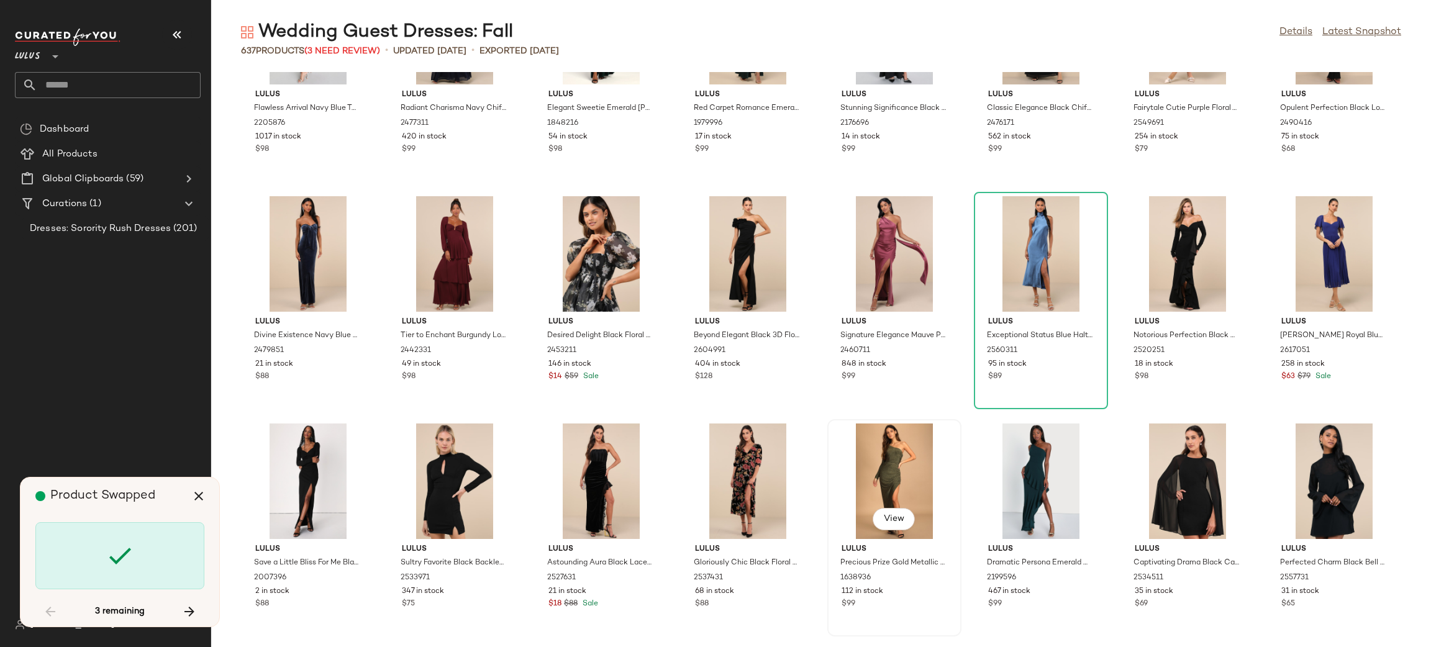
scroll to position [10458, 0]
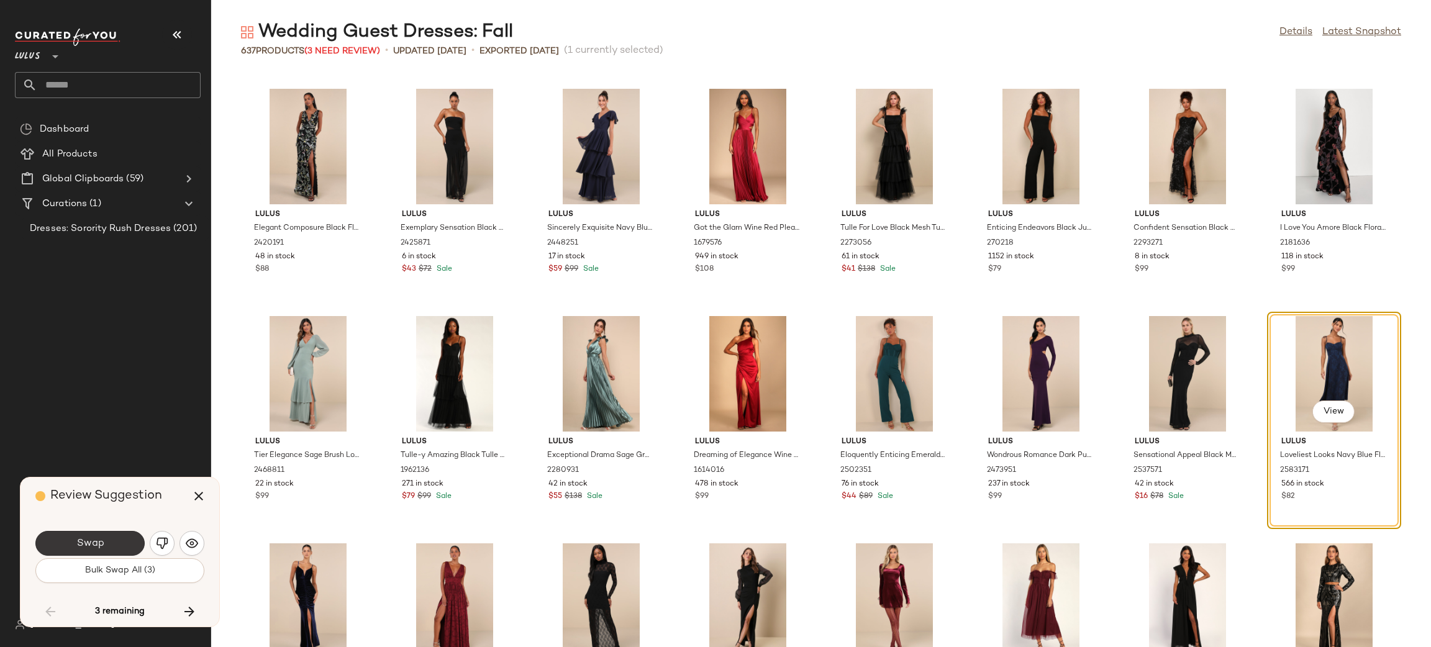
click at [112, 542] on button "Swap" at bounding box center [89, 543] width 109 height 25
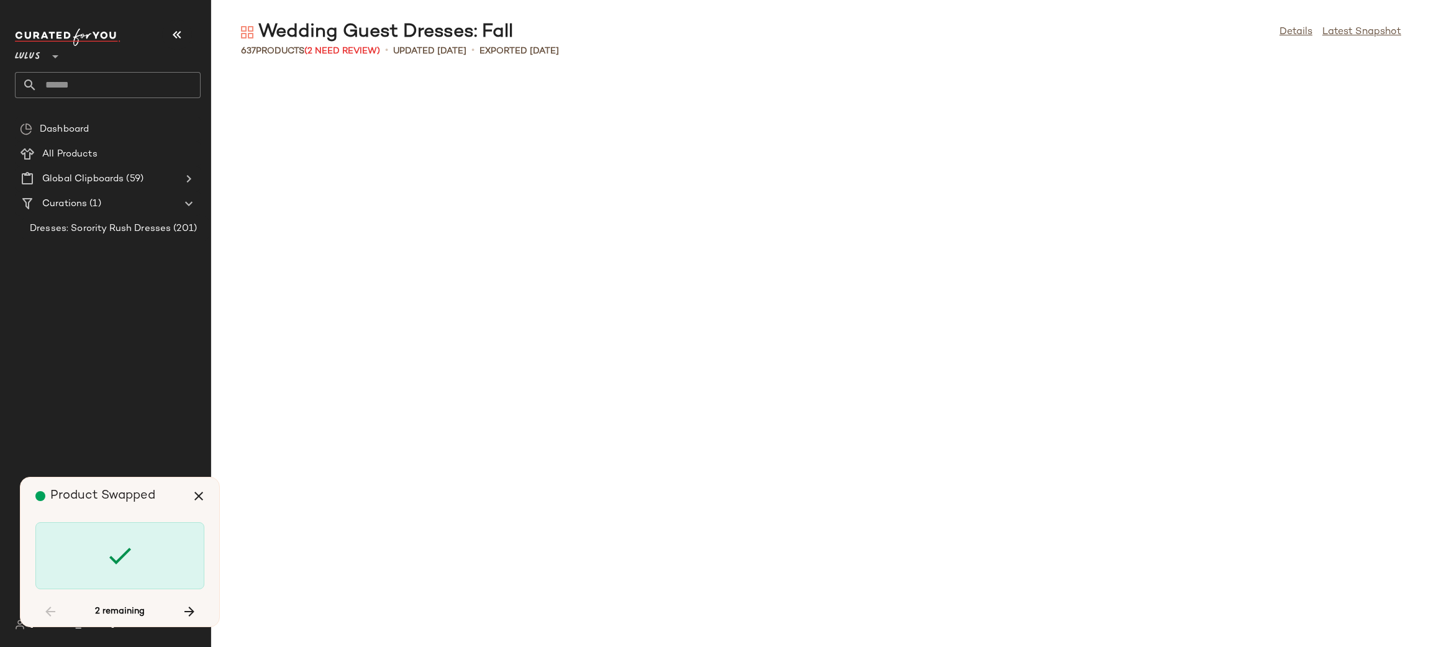
scroll to position [12730, 0]
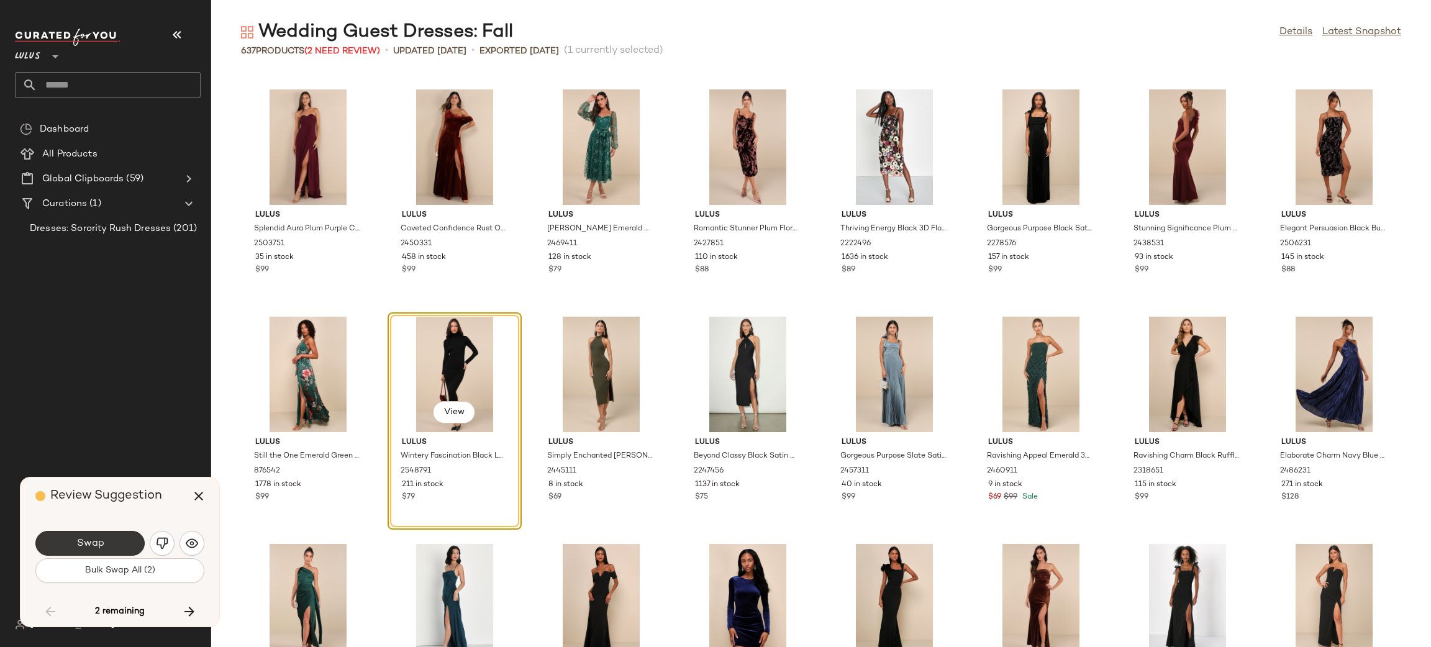
click at [96, 540] on span "Swap" at bounding box center [90, 544] width 28 height 12
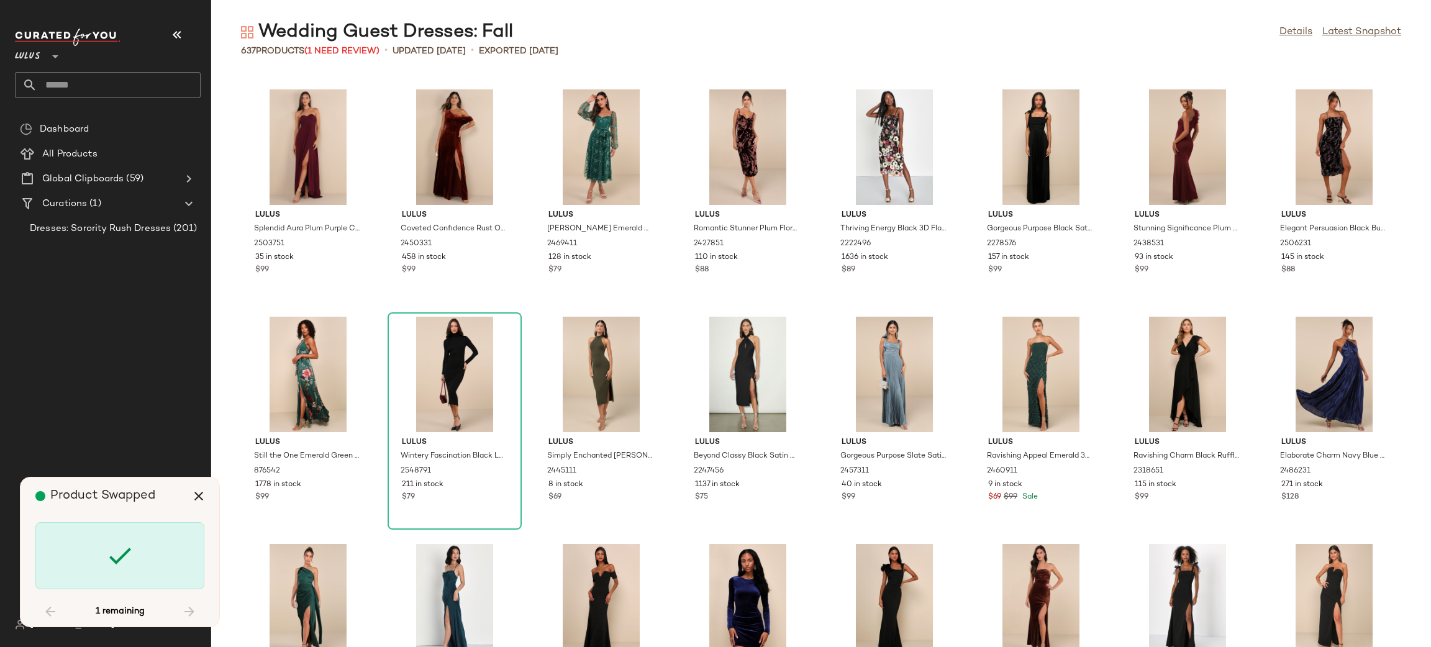
scroll to position [15004, 0]
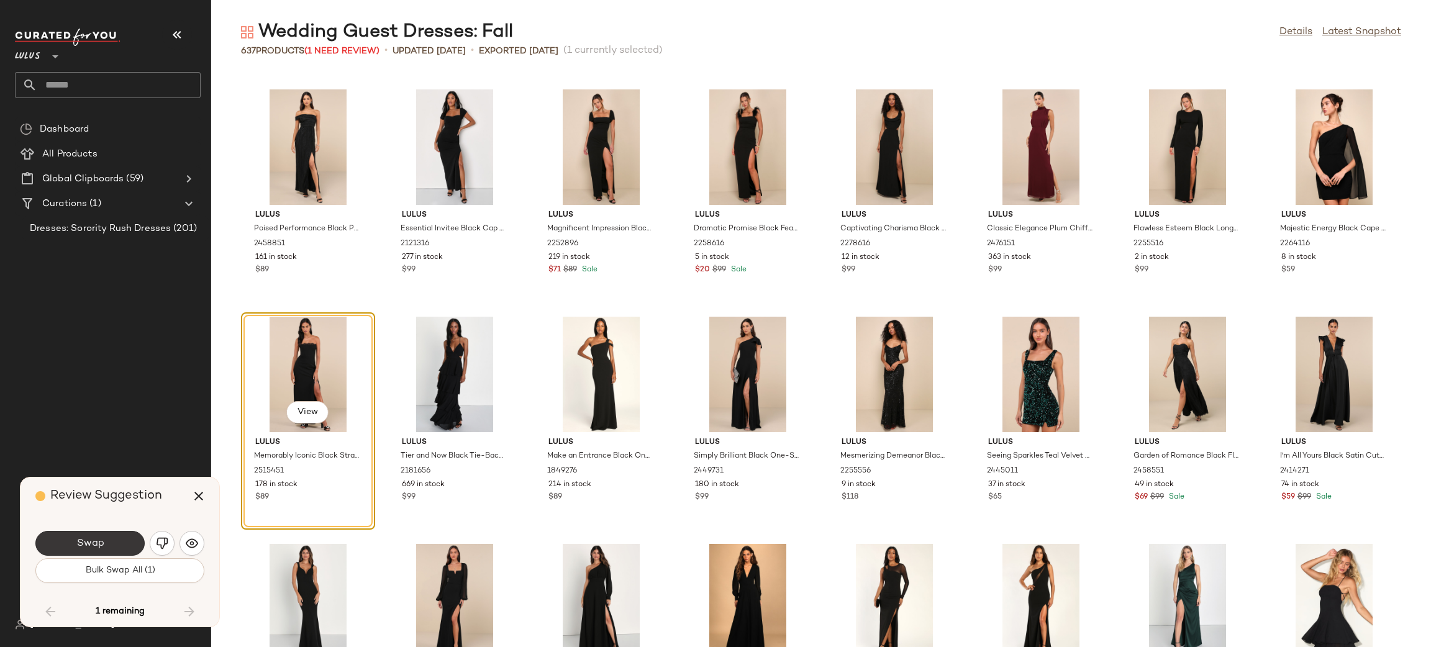
click at [64, 545] on button "Swap" at bounding box center [89, 543] width 109 height 25
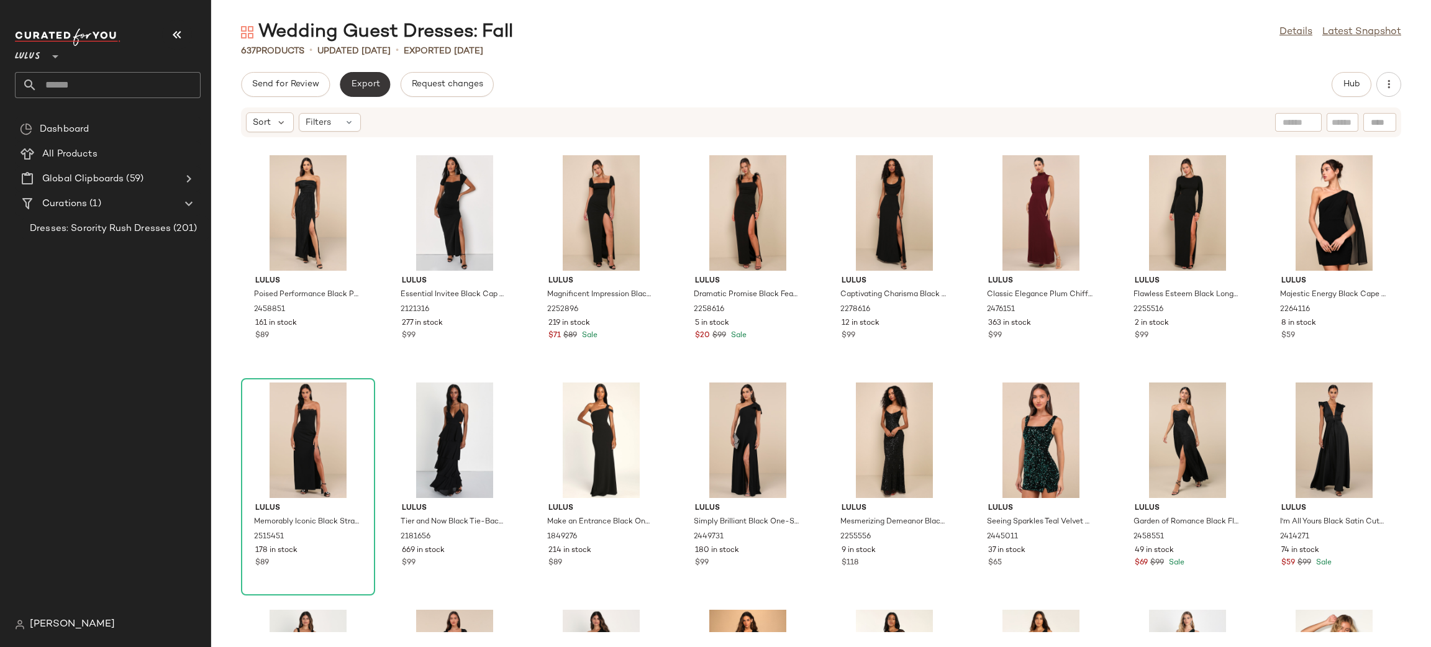
click at [370, 83] on span "Export" at bounding box center [364, 85] width 29 height 10
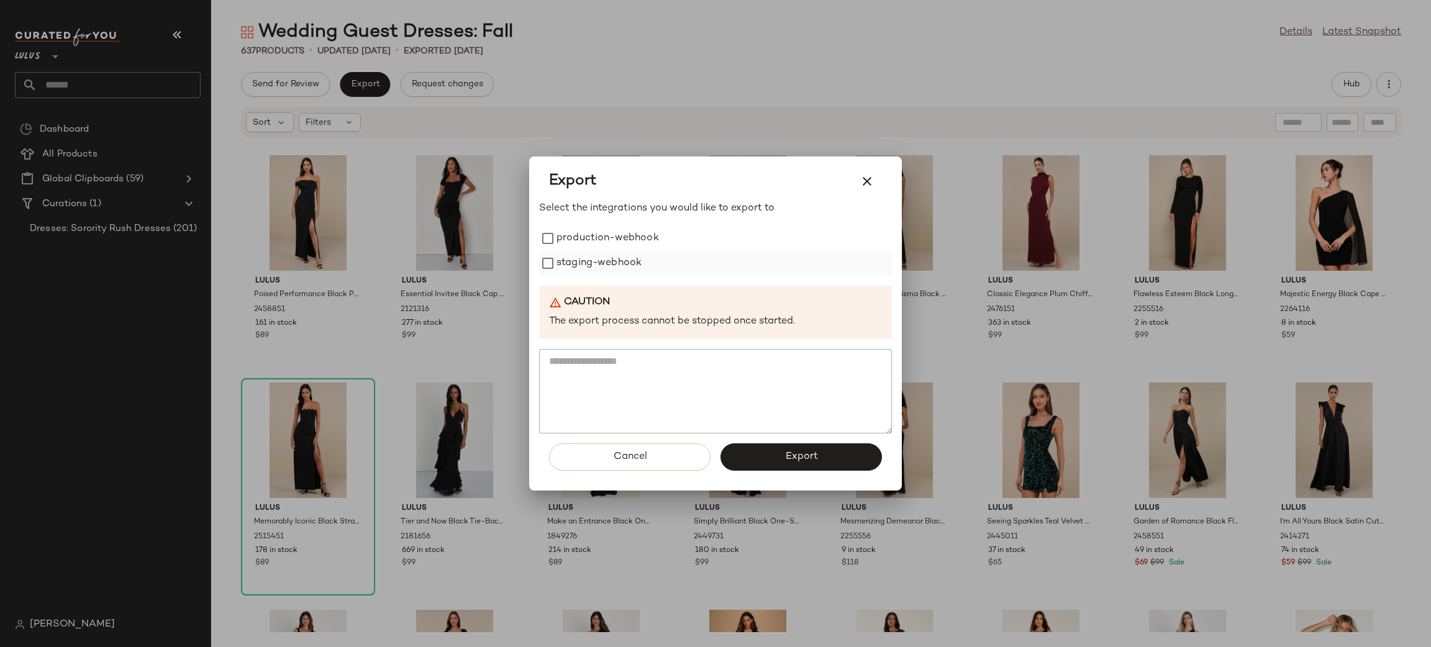
drag, startPoint x: 604, startPoint y: 237, endPoint x: 612, endPoint y: 253, distance: 17.5
click at [606, 239] on label "production-webhook" at bounding box center [608, 238] width 102 height 25
click at [619, 260] on label "staging-webhook" at bounding box center [599, 263] width 85 height 25
click at [831, 459] on button "Export" at bounding box center [801, 456] width 161 height 27
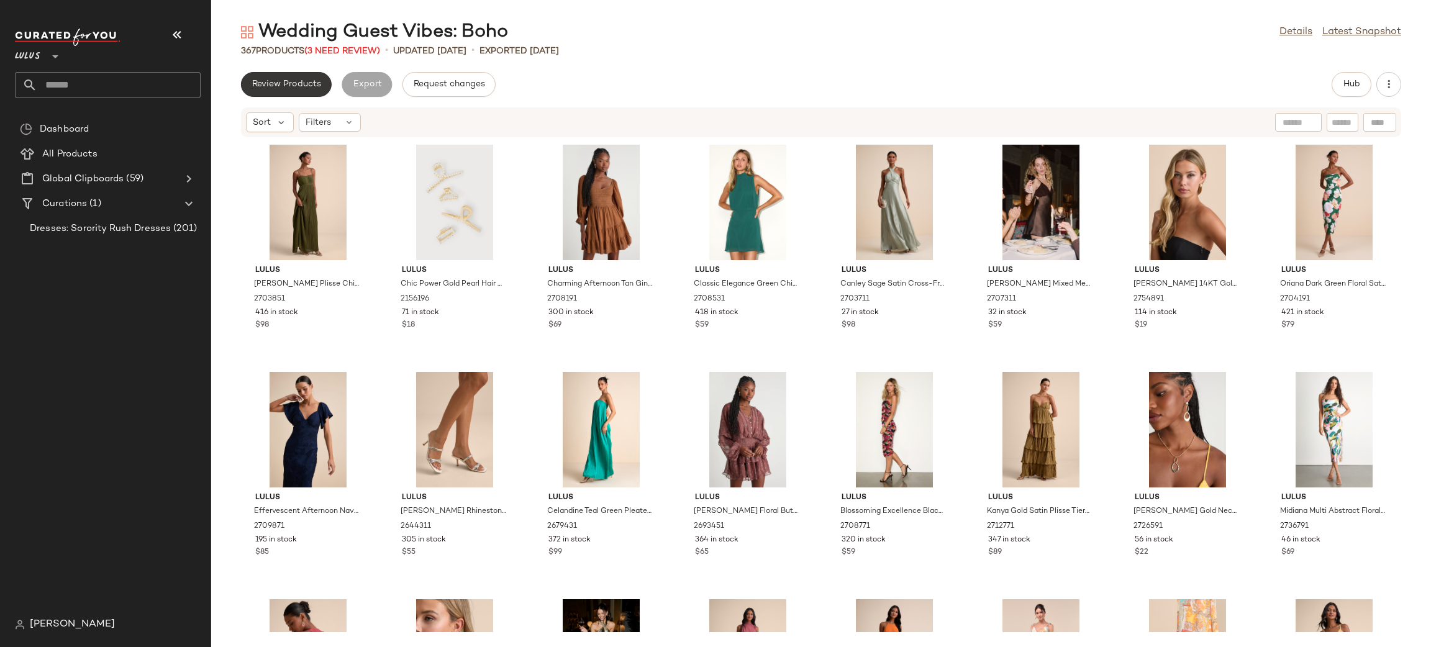
click at [299, 84] on span "Review Products" at bounding box center [287, 85] width 70 height 10
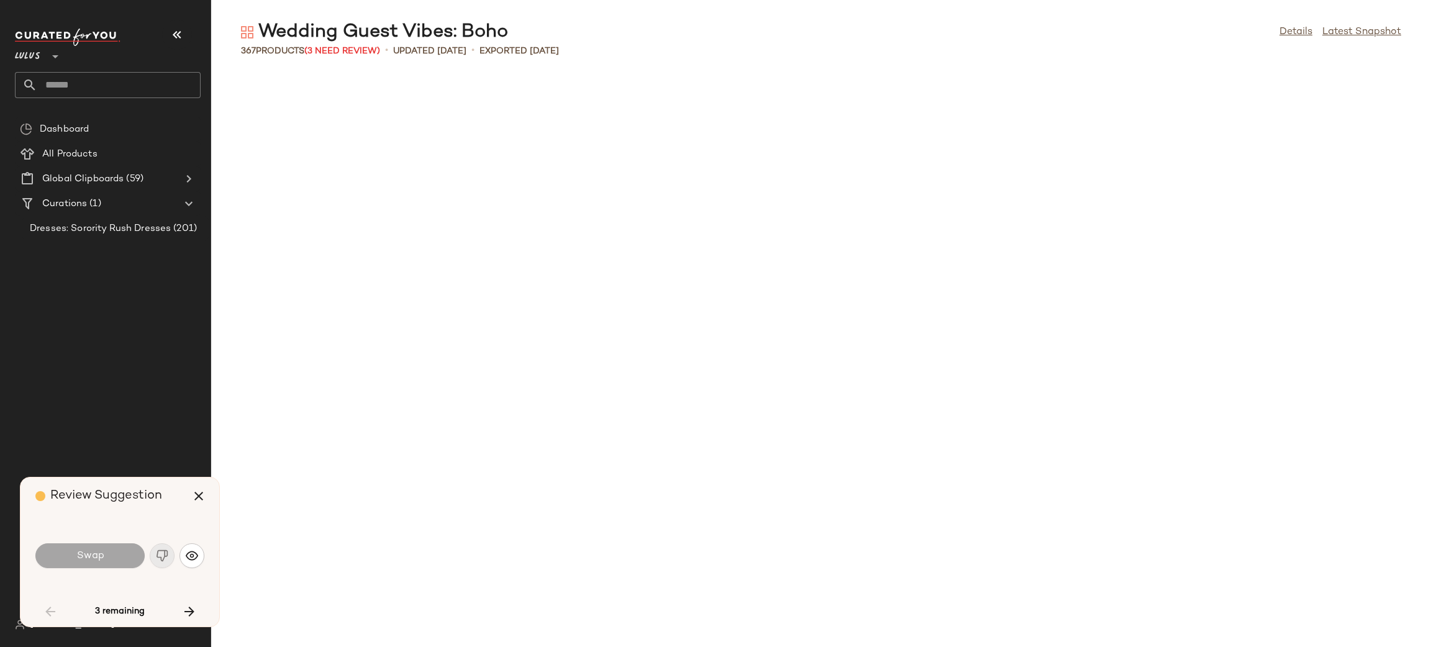
scroll to position [919, 0]
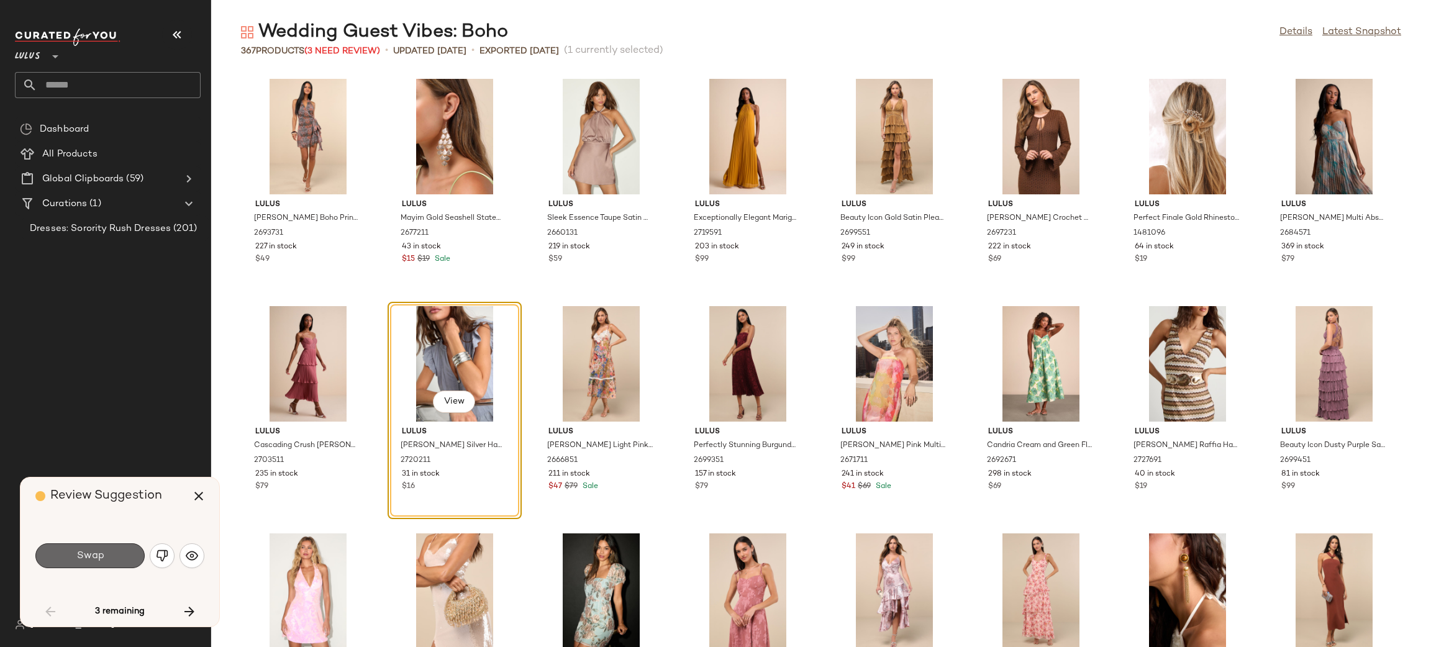
click at [106, 550] on button "Swap" at bounding box center [89, 556] width 109 height 25
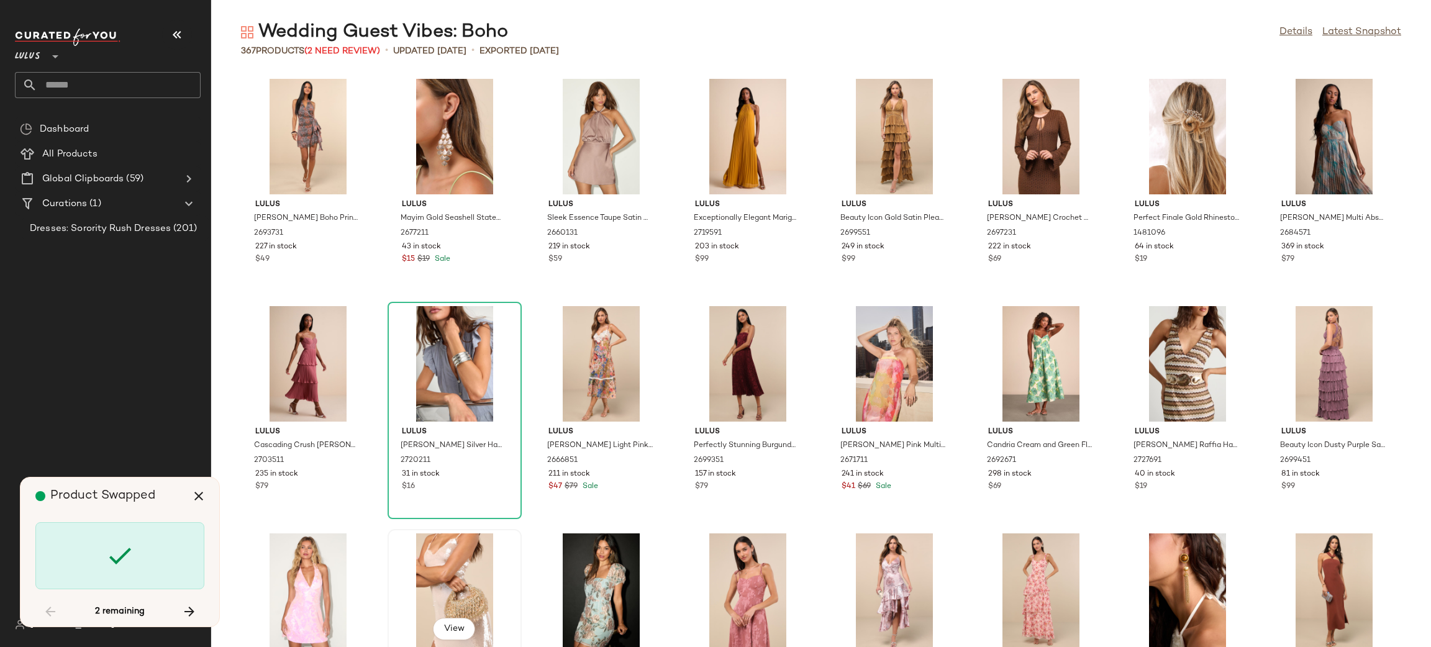
scroll to position [8411, 0]
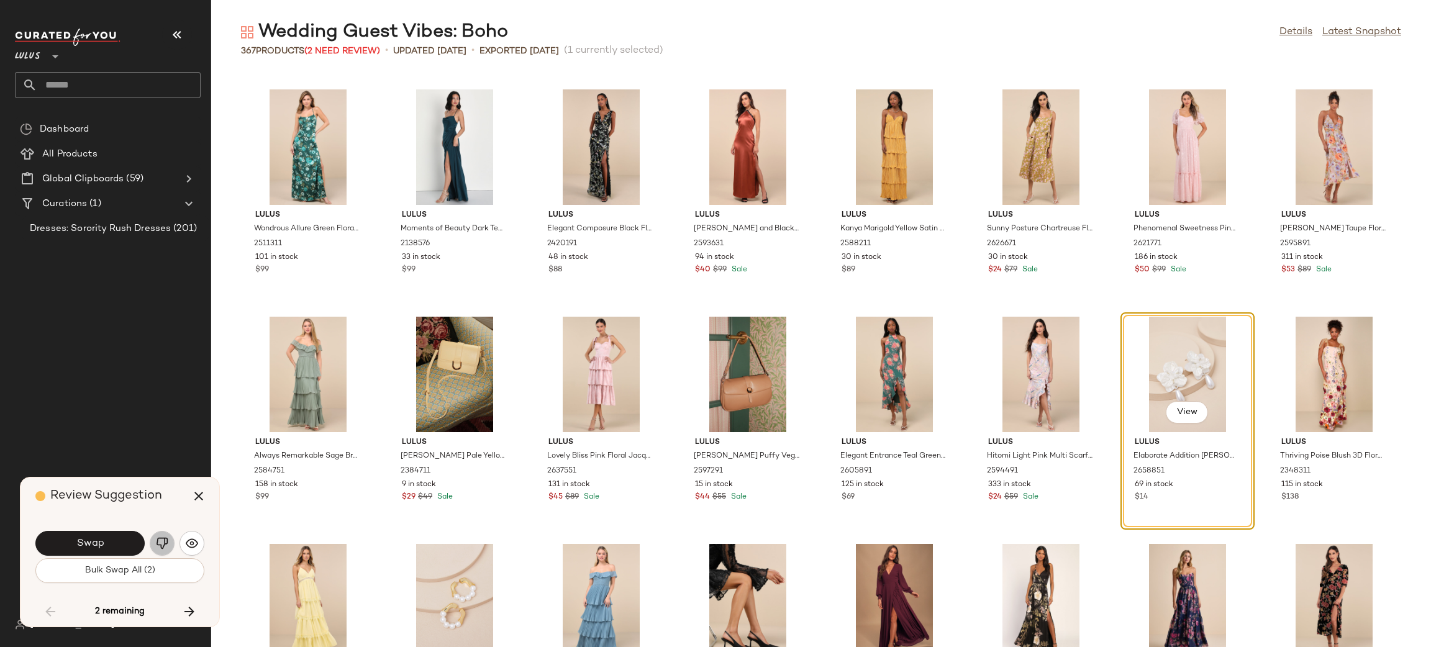
click at [164, 545] on img "button" at bounding box center [162, 543] width 12 height 12
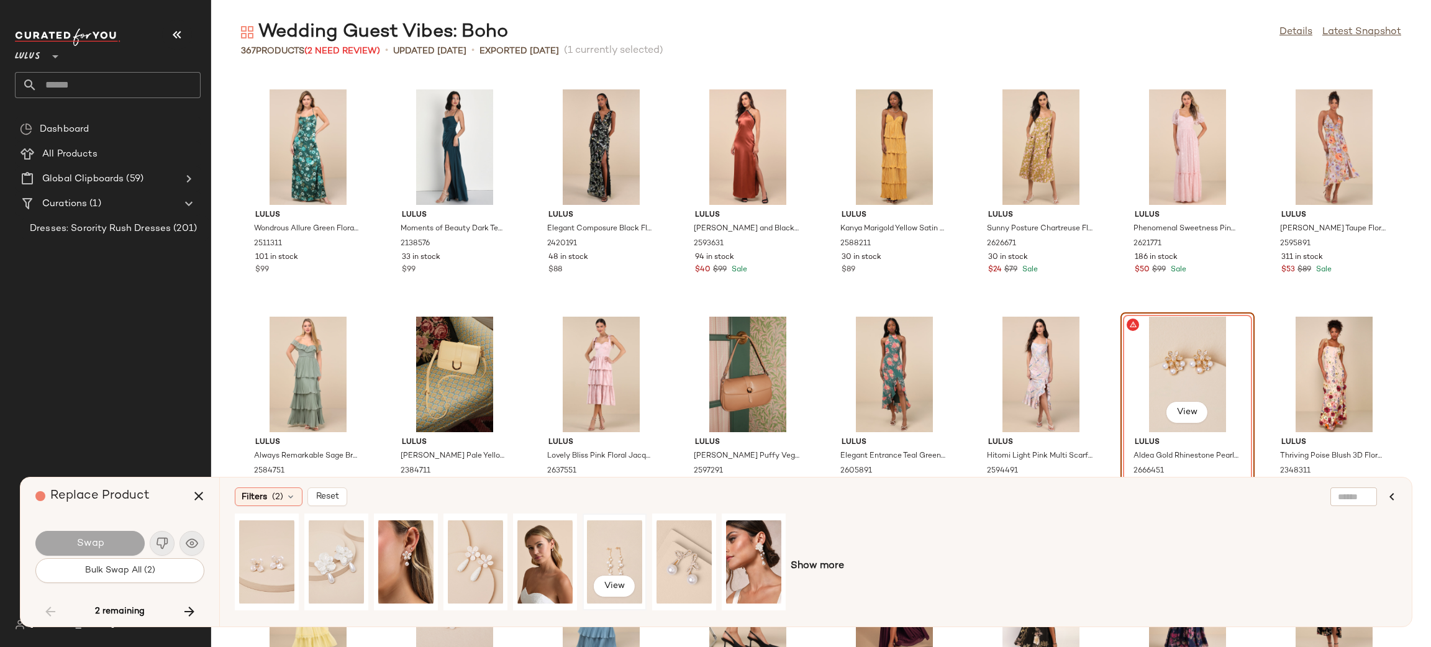
click at [603, 557] on div "View" at bounding box center [614, 562] width 55 height 88
click at [106, 545] on button "Swap" at bounding box center [89, 543] width 109 height 25
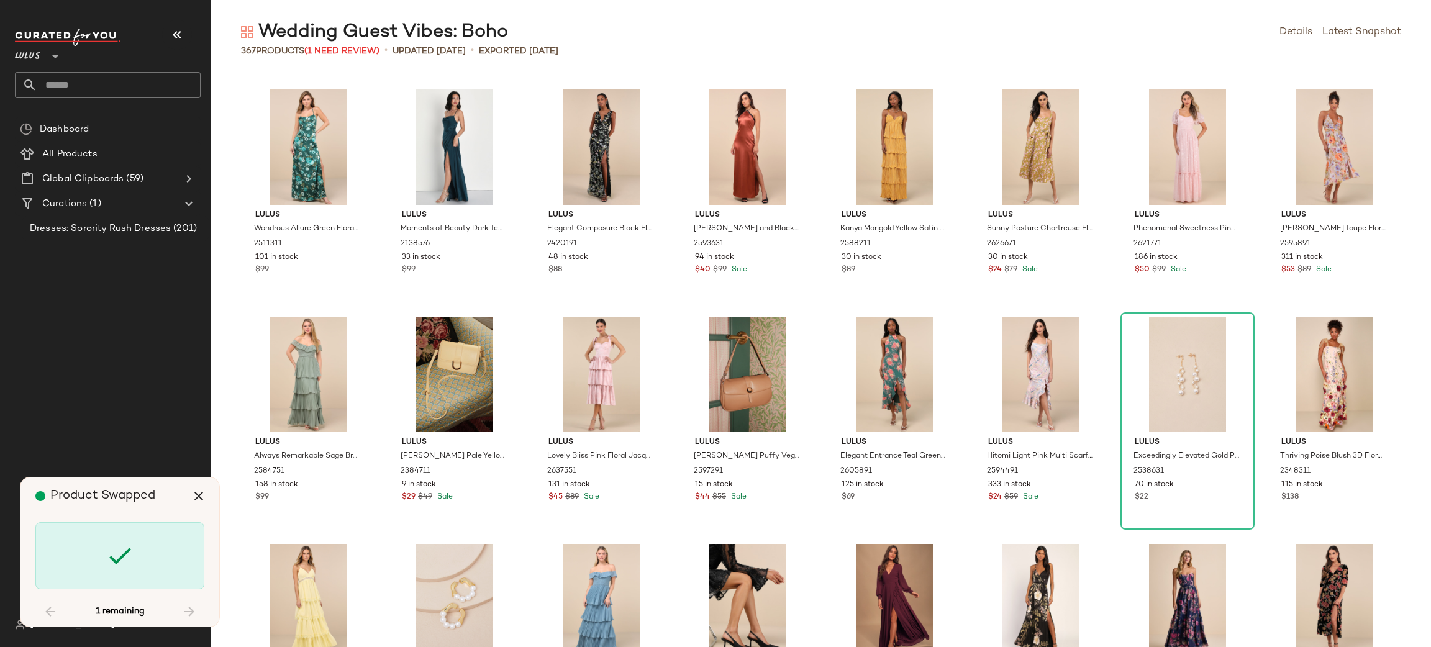
scroll to position [9775, 0]
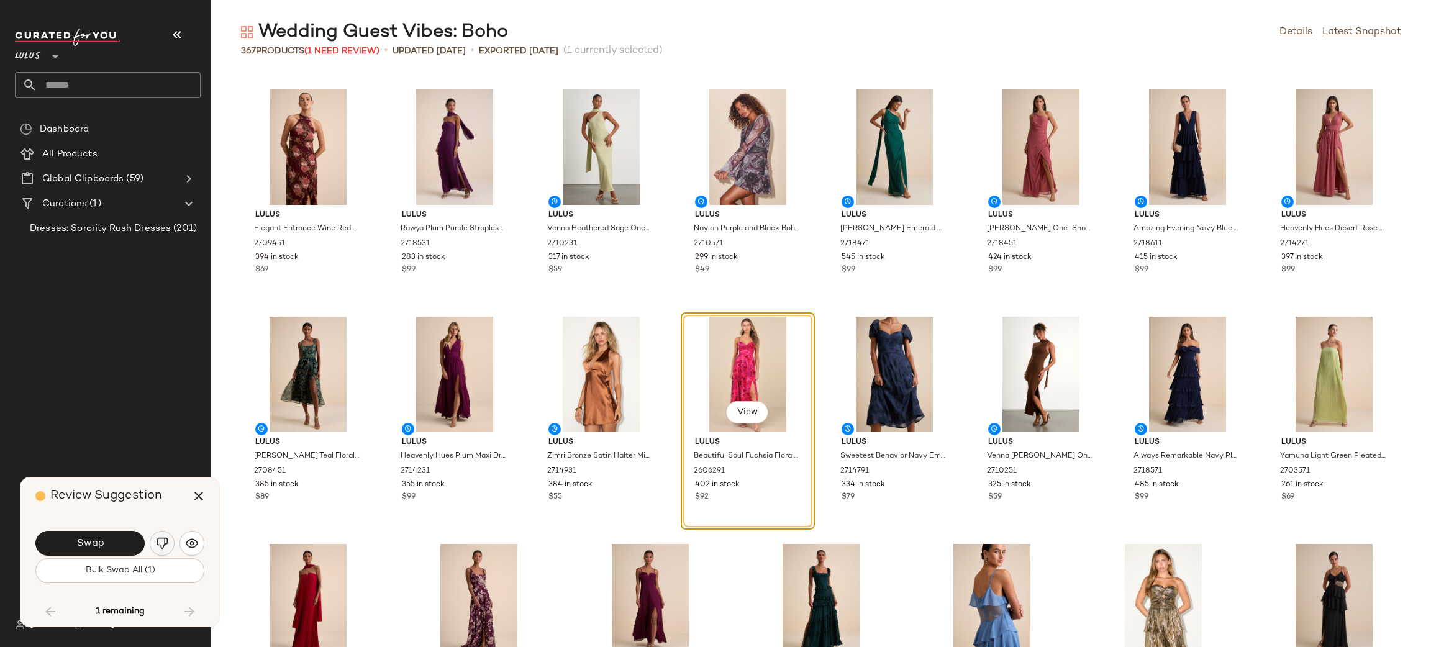
click at [164, 547] on img "button" at bounding box center [162, 543] width 12 height 12
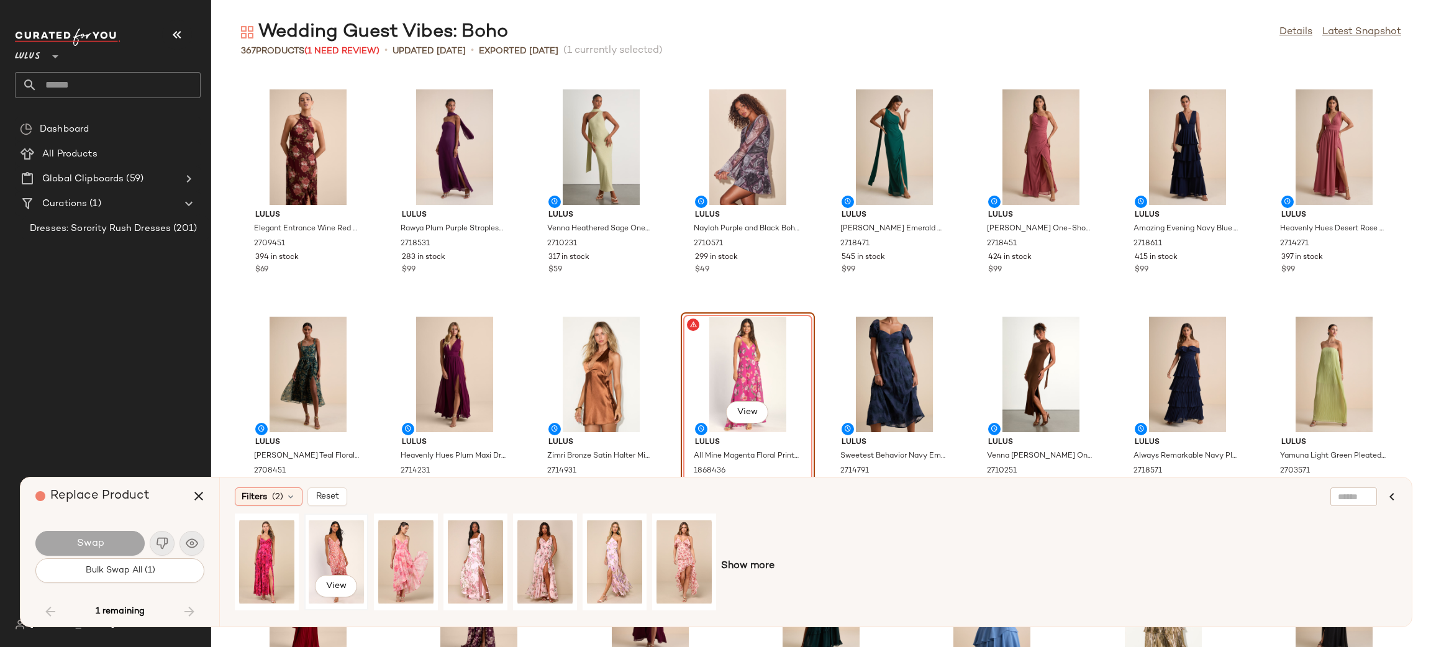
click at [343, 561] on div "View" at bounding box center [336, 562] width 55 height 88
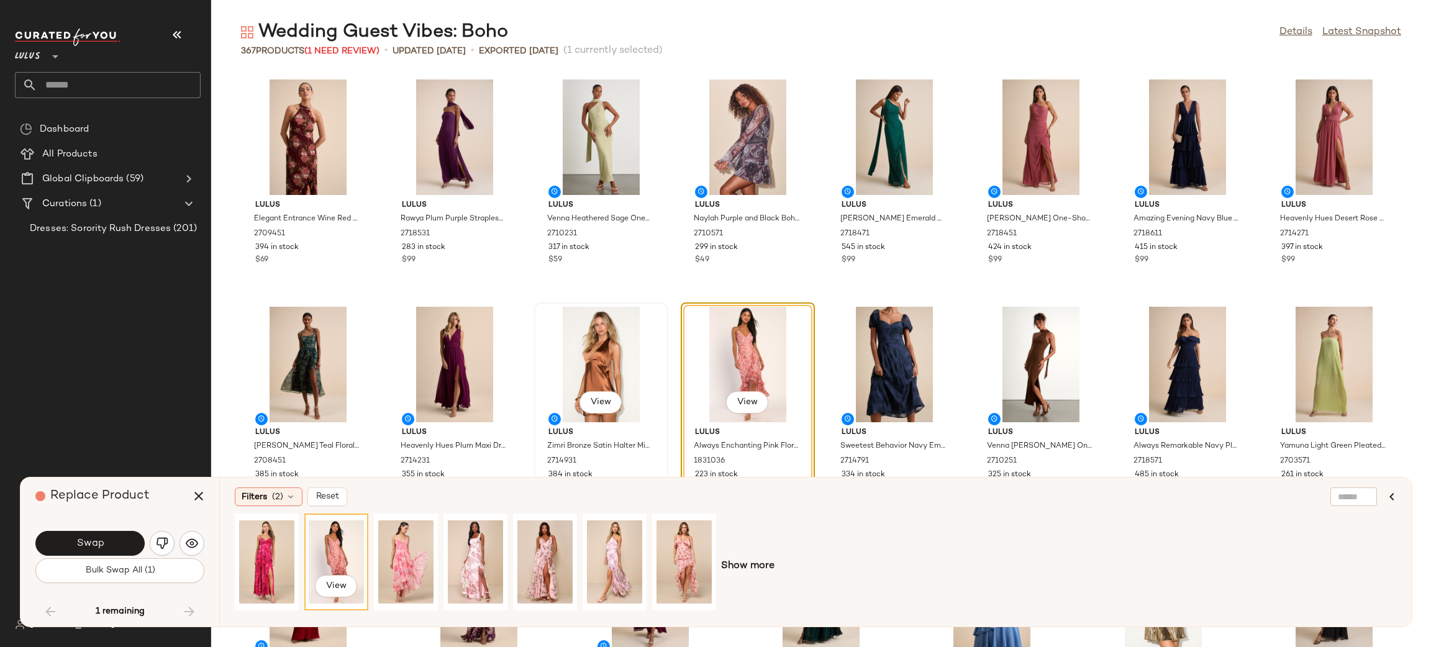
scroll to position [9884, 0]
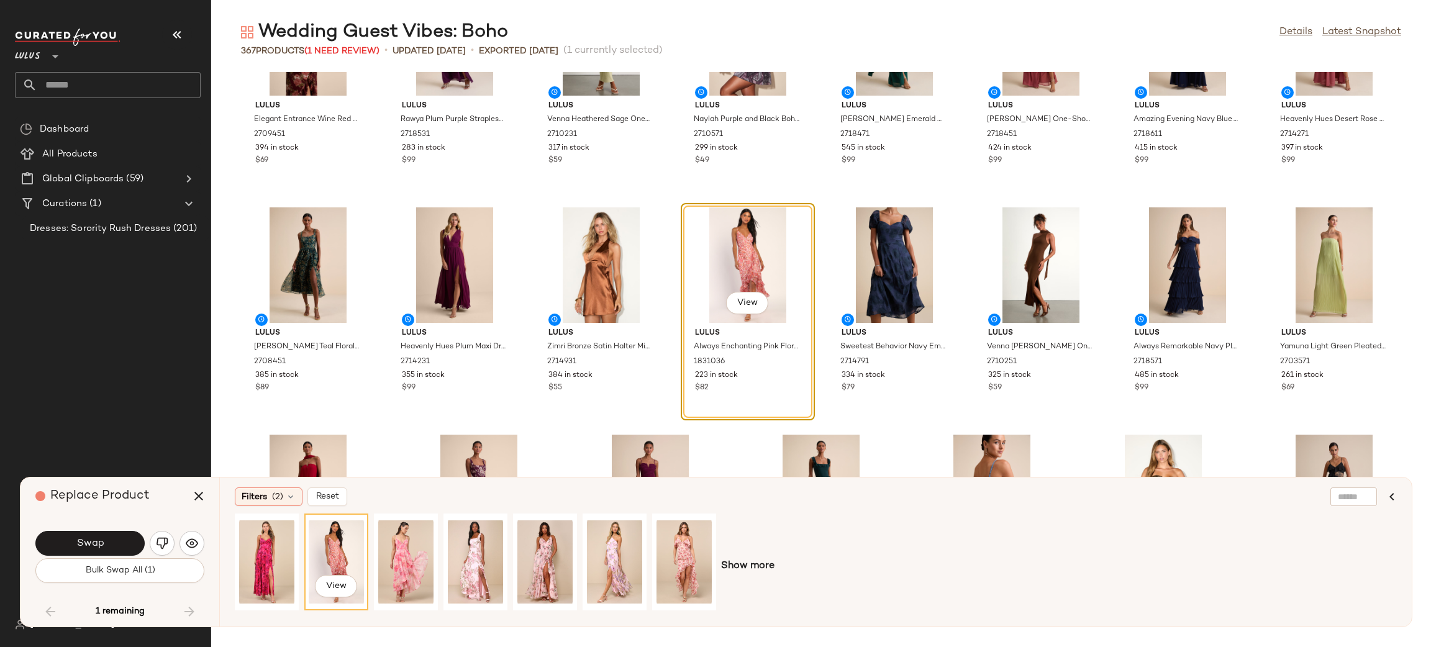
click at [134, 542] on button "Swap" at bounding box center [89, 543] width 109 height 25
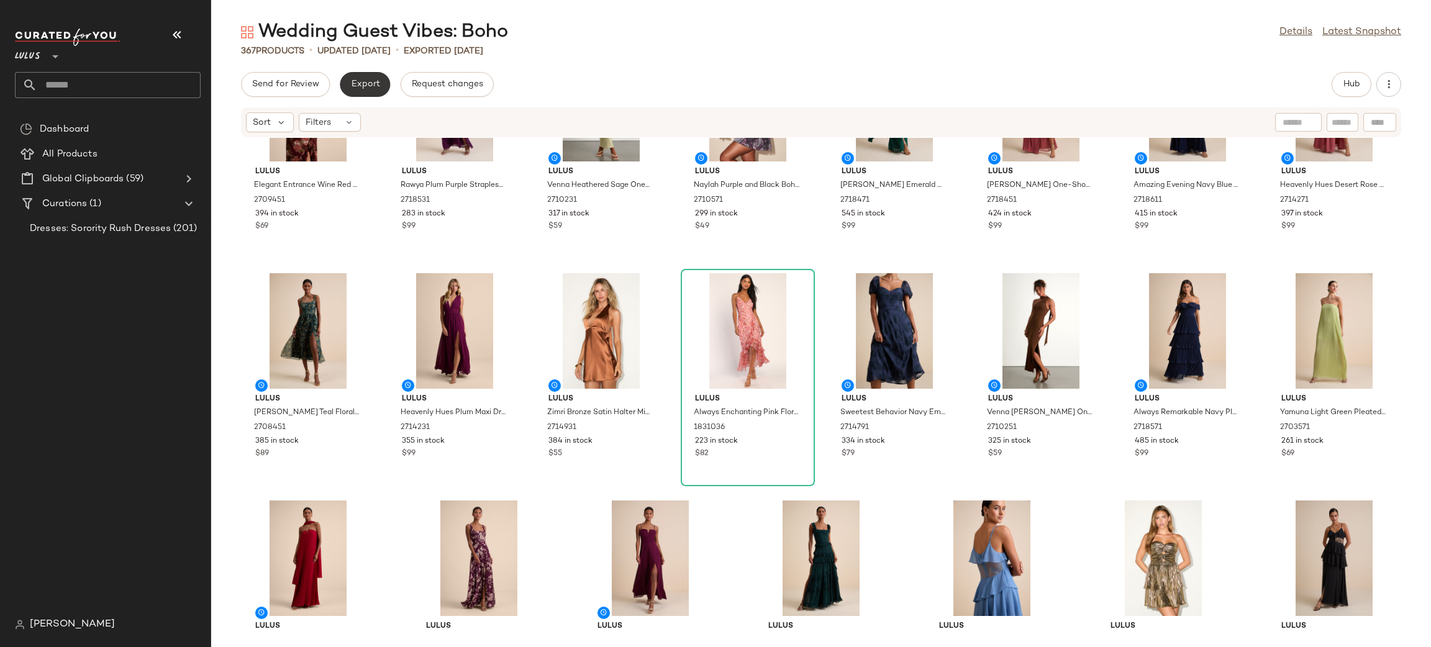
click at [368, 93] on div "Send for Review Export Request changes Hub Sort Filters Lulus Elegant Entrance …" at bounding box center [821, 359] width 1220 height 575
click at [359, 83] on span "Export" at bounding box center [364, 85] width 29 height 10
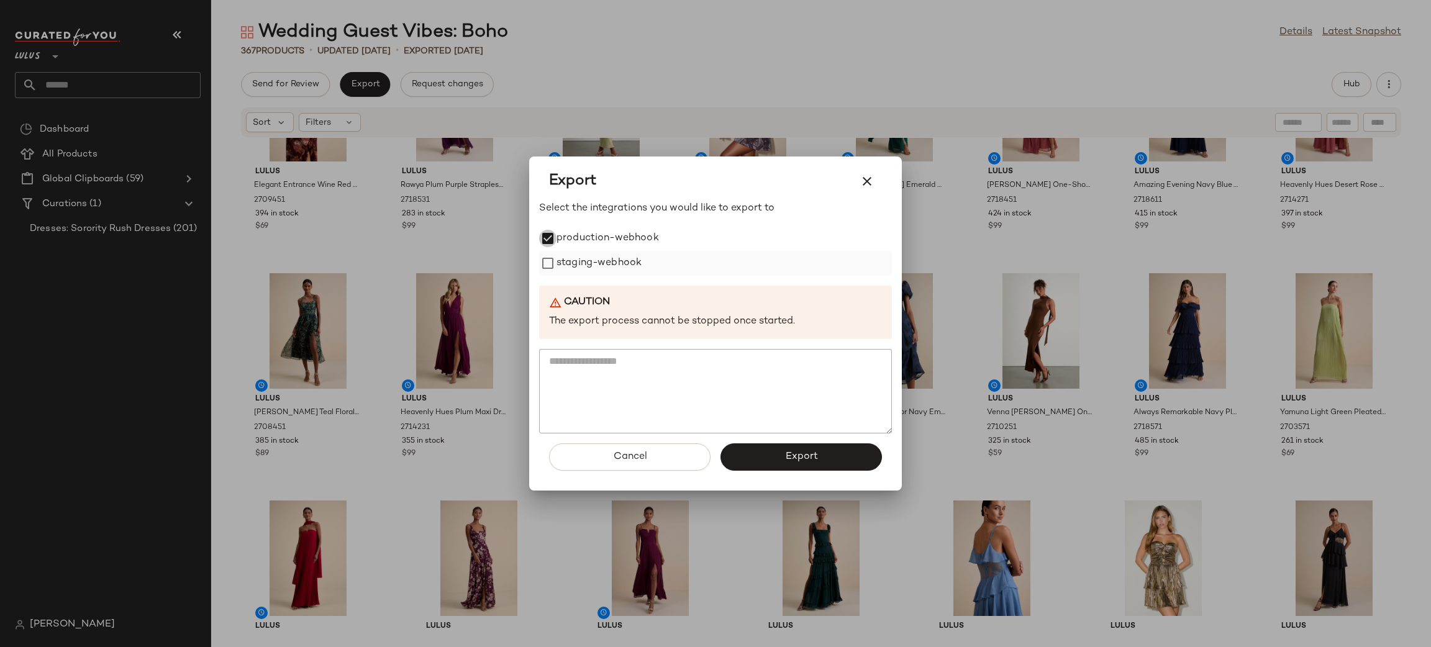
click at [567, 258] on label "staging-webhook" at bounding box center [599, 263] width 85 height 25
click at [849, 452] on button "Export" at bounding box center [801, 456] width 161 height 27
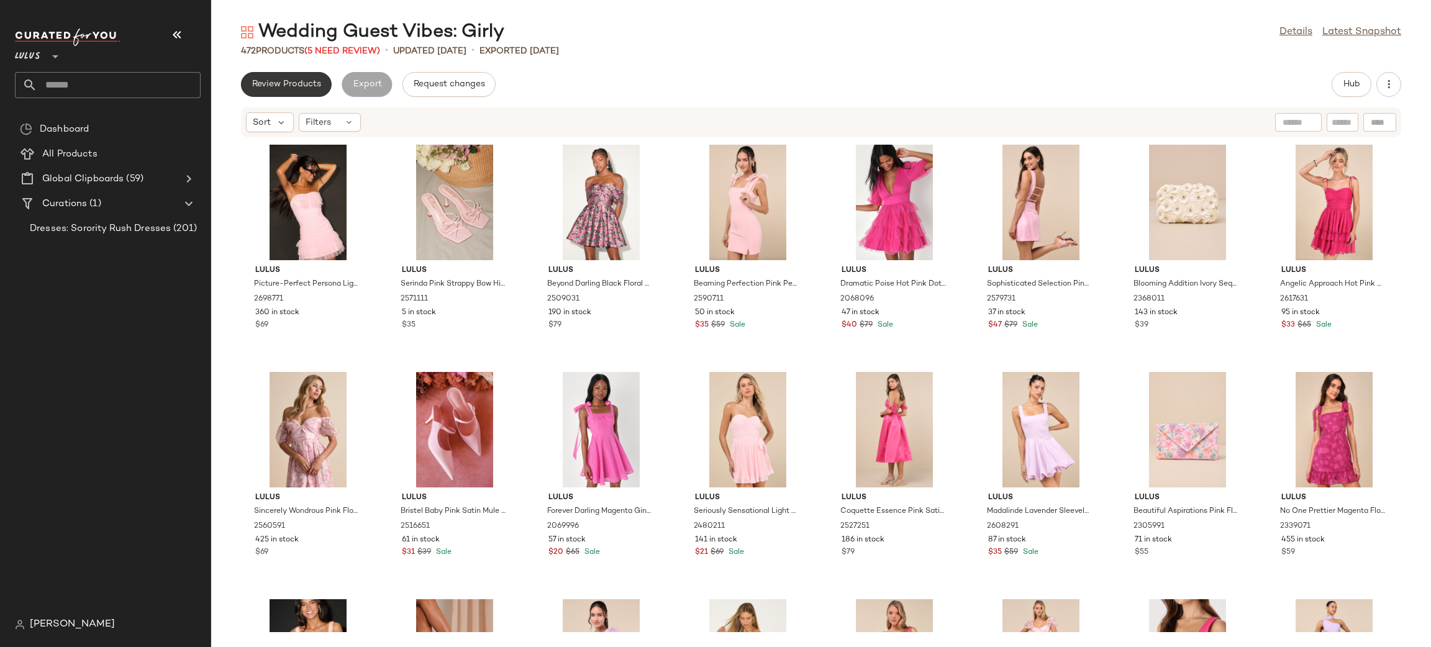
click at [276, 84] on span "Review Products" at bounding box center [287, 85] width 70 height 10
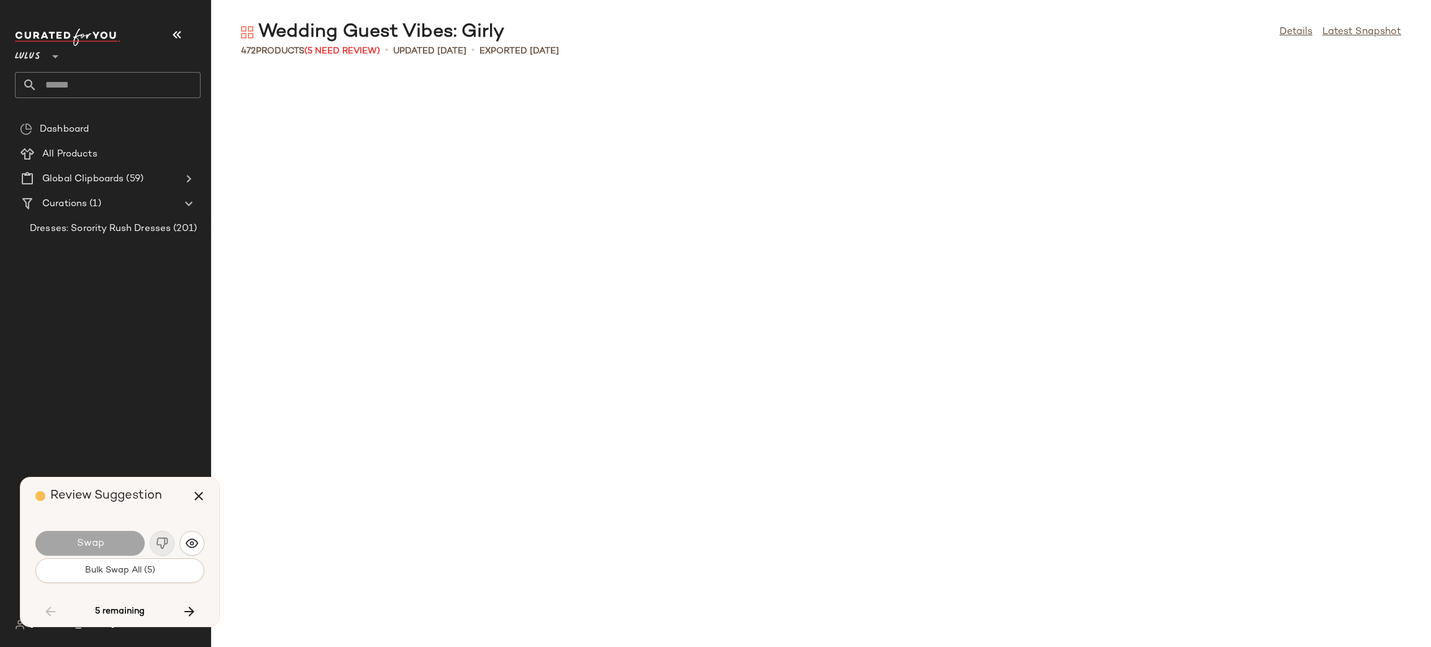
scroll to position [3182, 0]
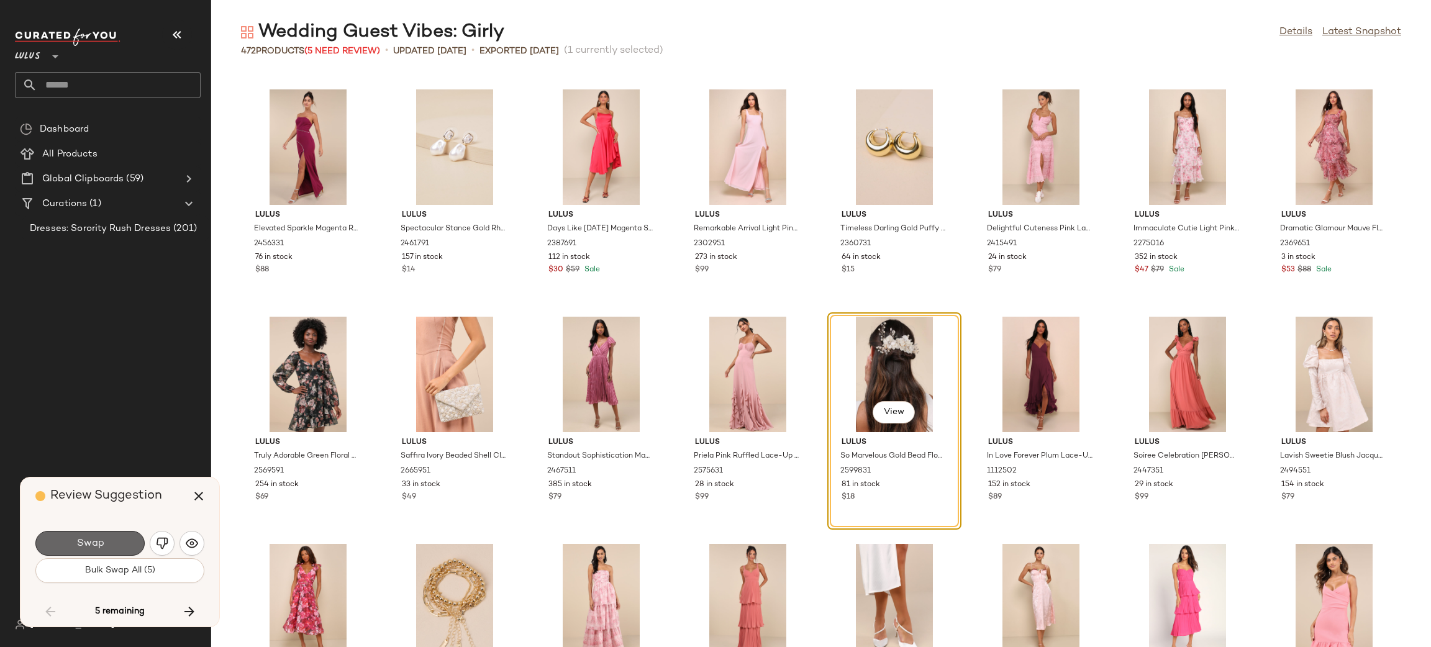
click at [121, 540] on button "Swap" at bounding box center [89, 543] width 109 height 25
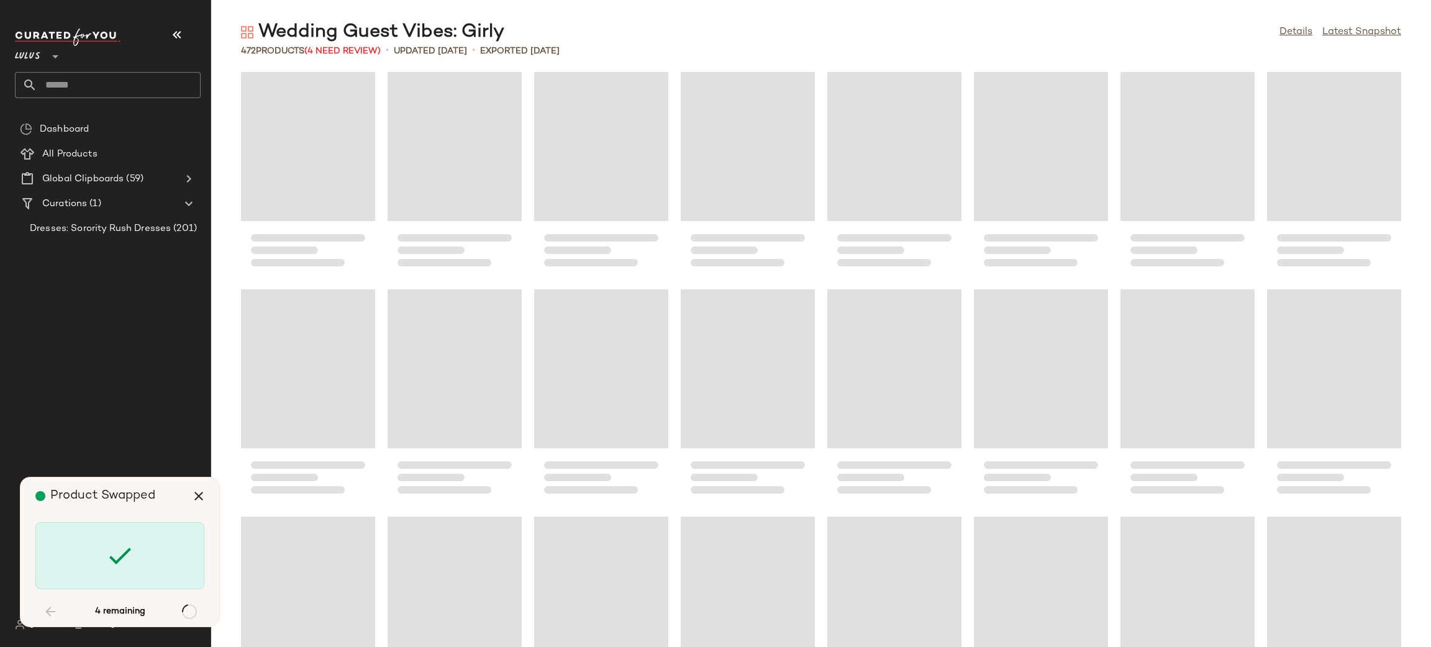
scroll to position [6167, 0]
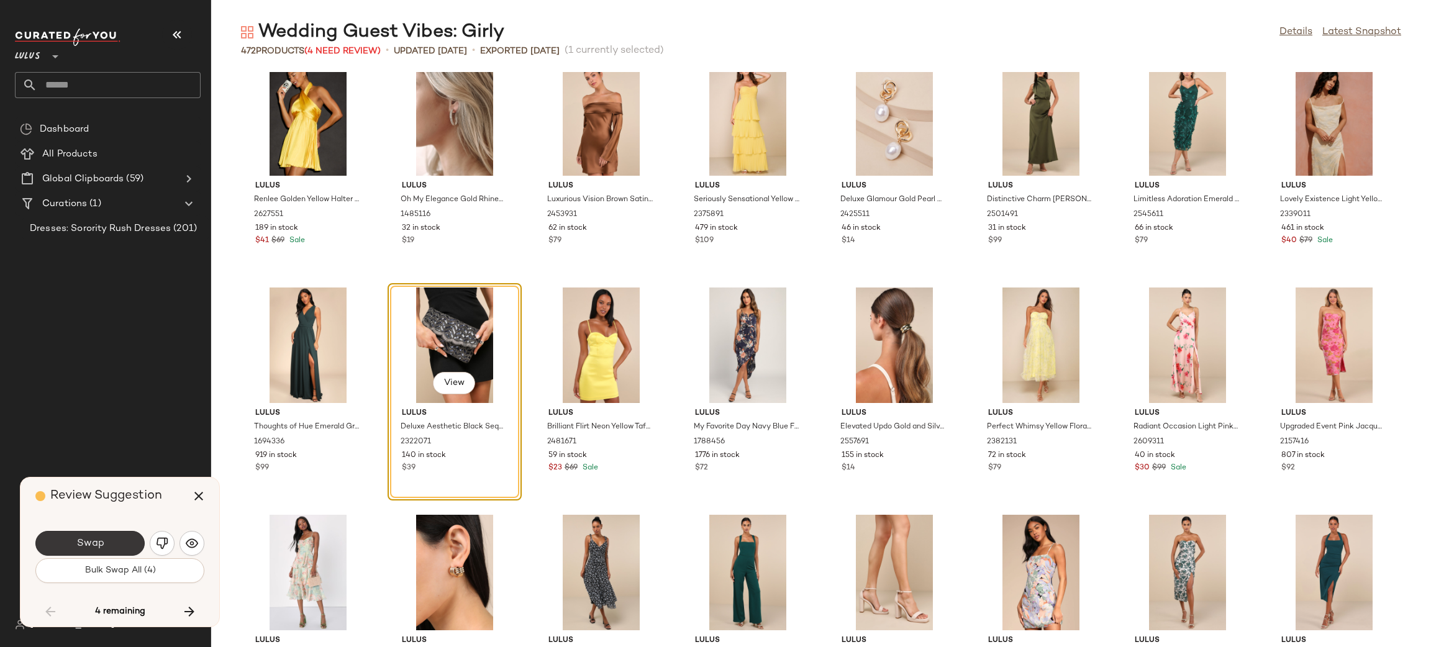
click at [133, 542] on button "Swap" at bounding box center [89, 543] width 109 height 25
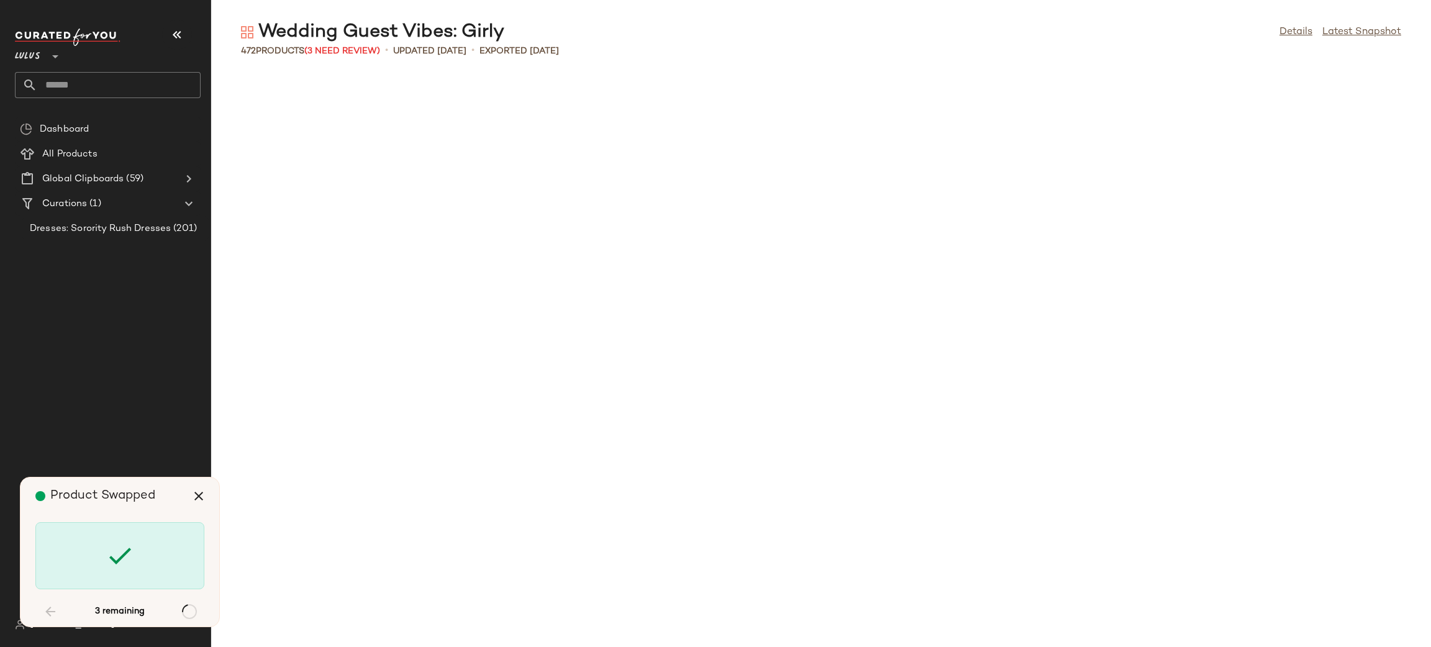
scroll to position [8638, 0]
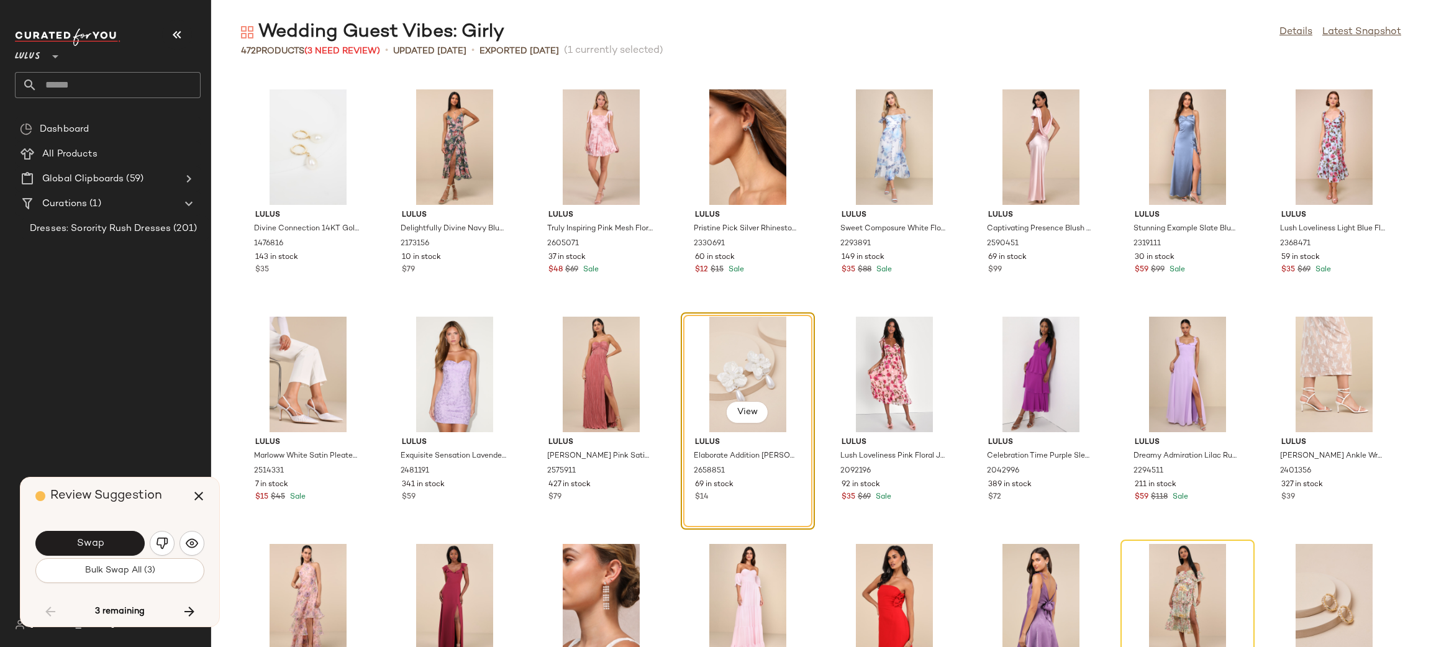
click at [158, 548] on img "button" at bounding box center [162, 543] width 12 height 12
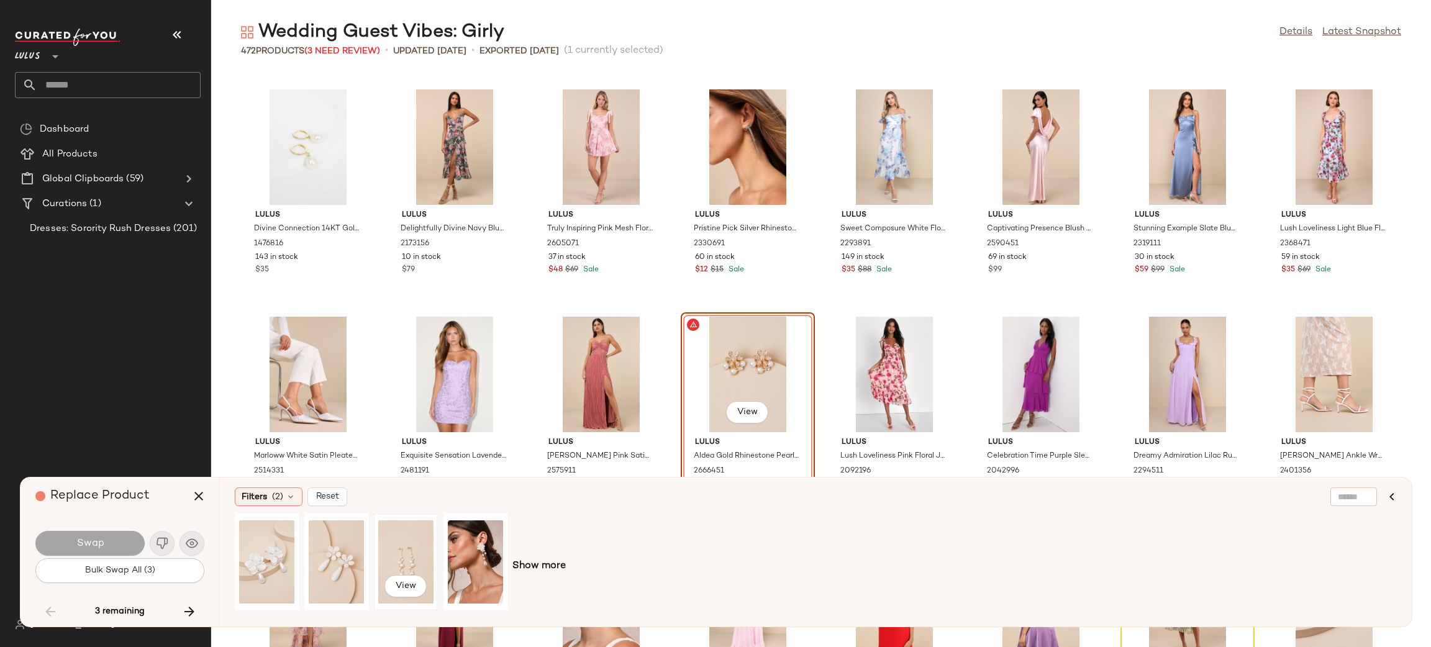
click at [404, 544] on div "View" at bounding box center [405, 562] width 55 height 88
click at [92, 540] on span "Swap" at bounding box center [90, 544] width 28 height 12
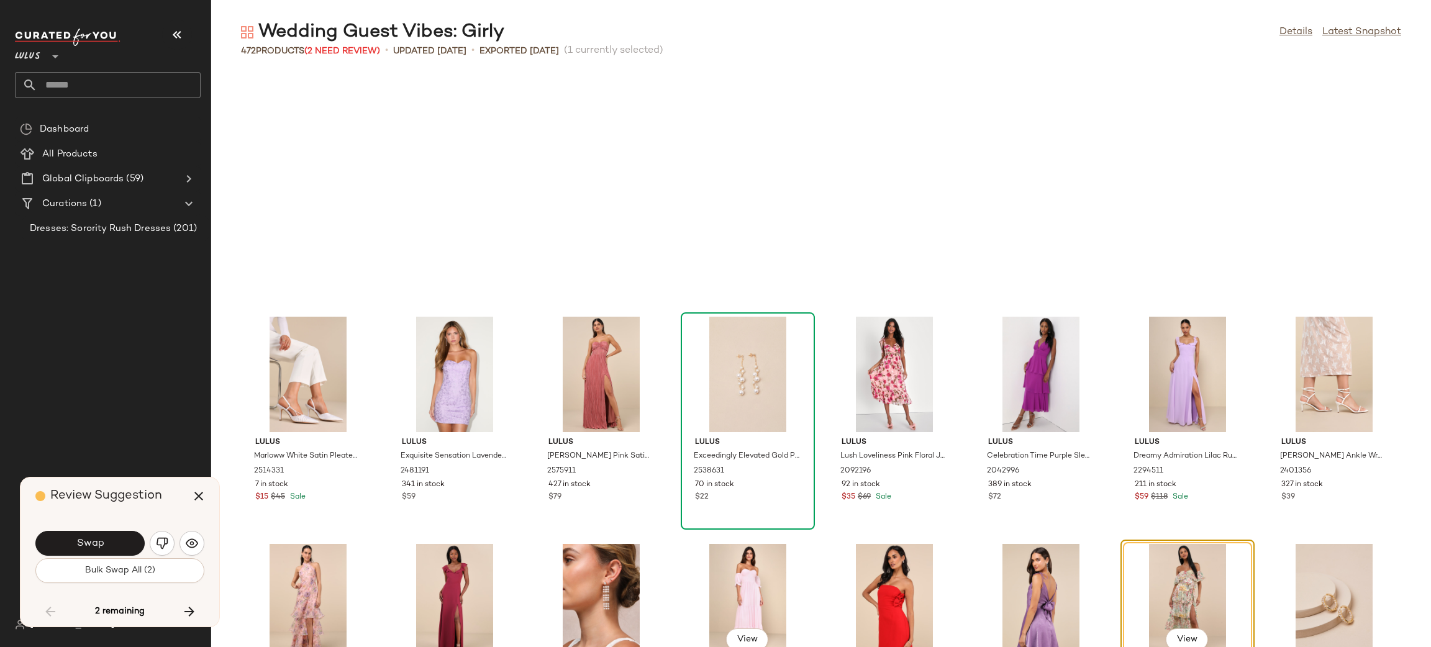
scroll to position [8866, 0]
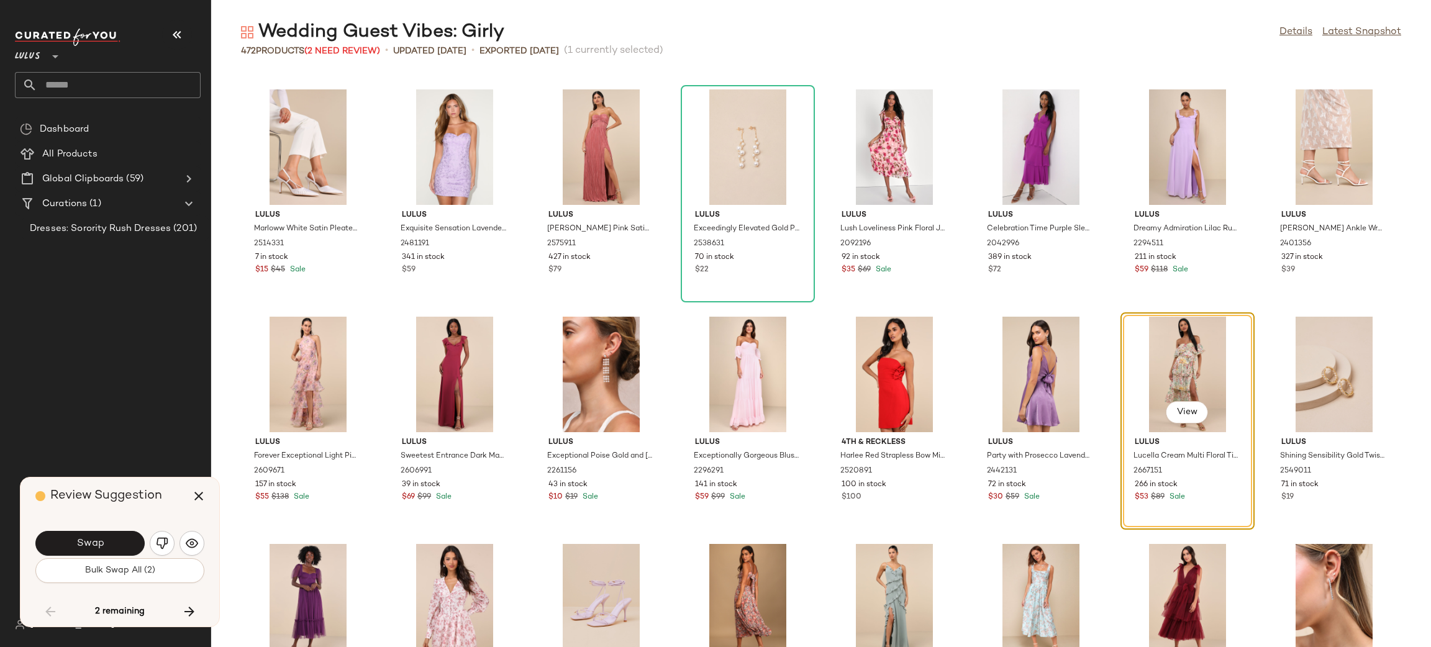
click at [72, 535] on button "Swap" at bounding box center [89, 543] width 109 height 25
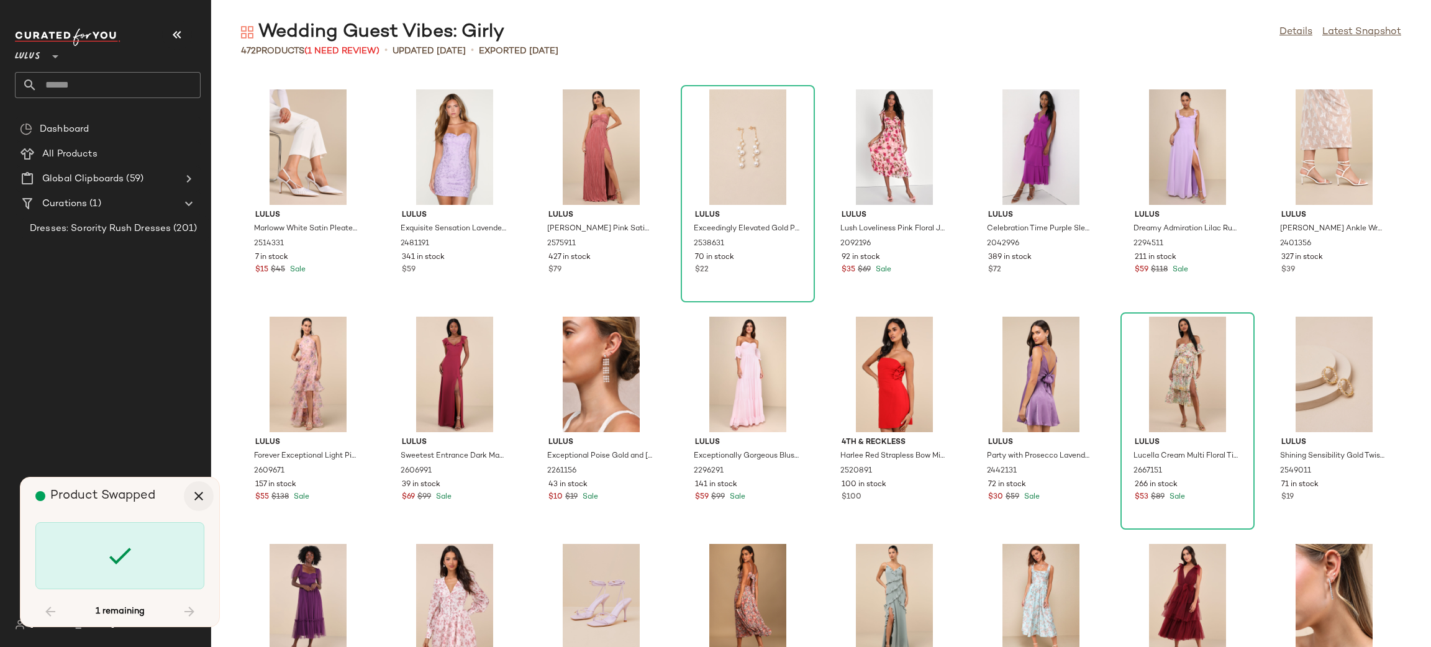
scroll to position [10230, 0]
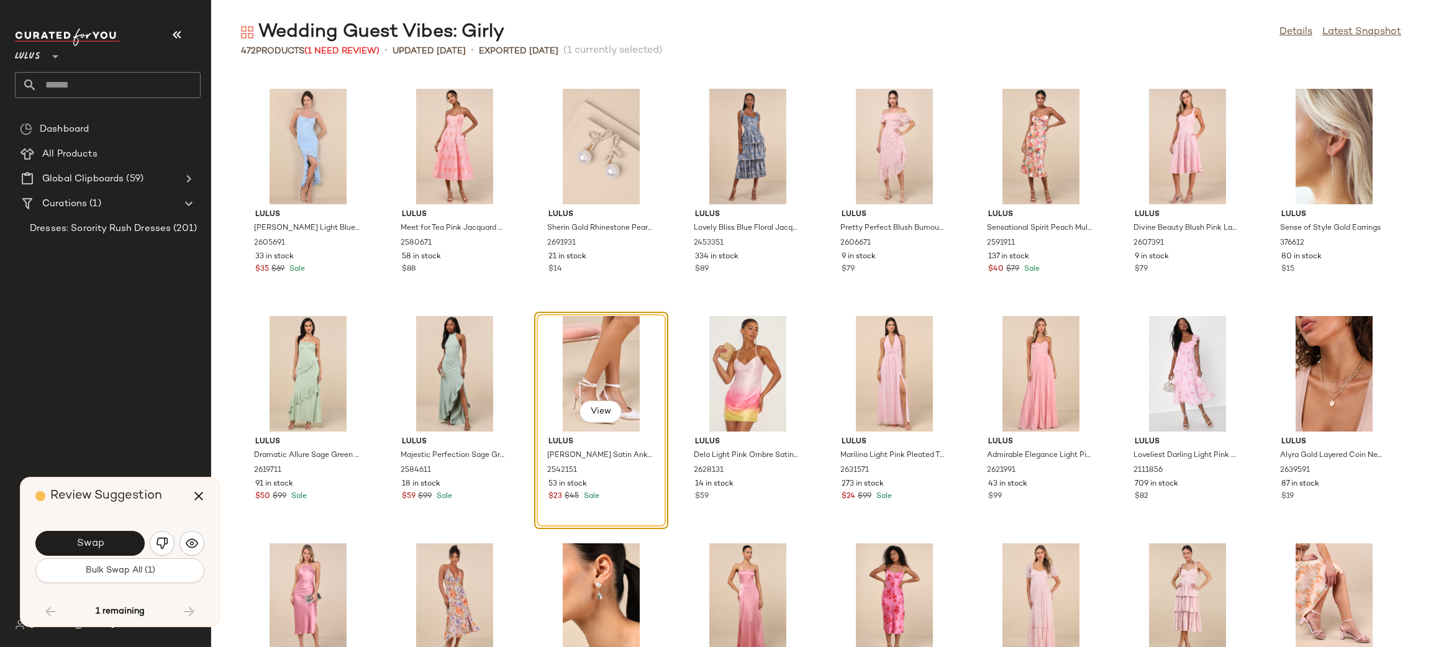
click at [174, 539] on div "Swap" at bounding box center [119, 544] width 169 height 30
click at [163, 550] on button "button" at bounding box center [162, 543] width 25 height 25
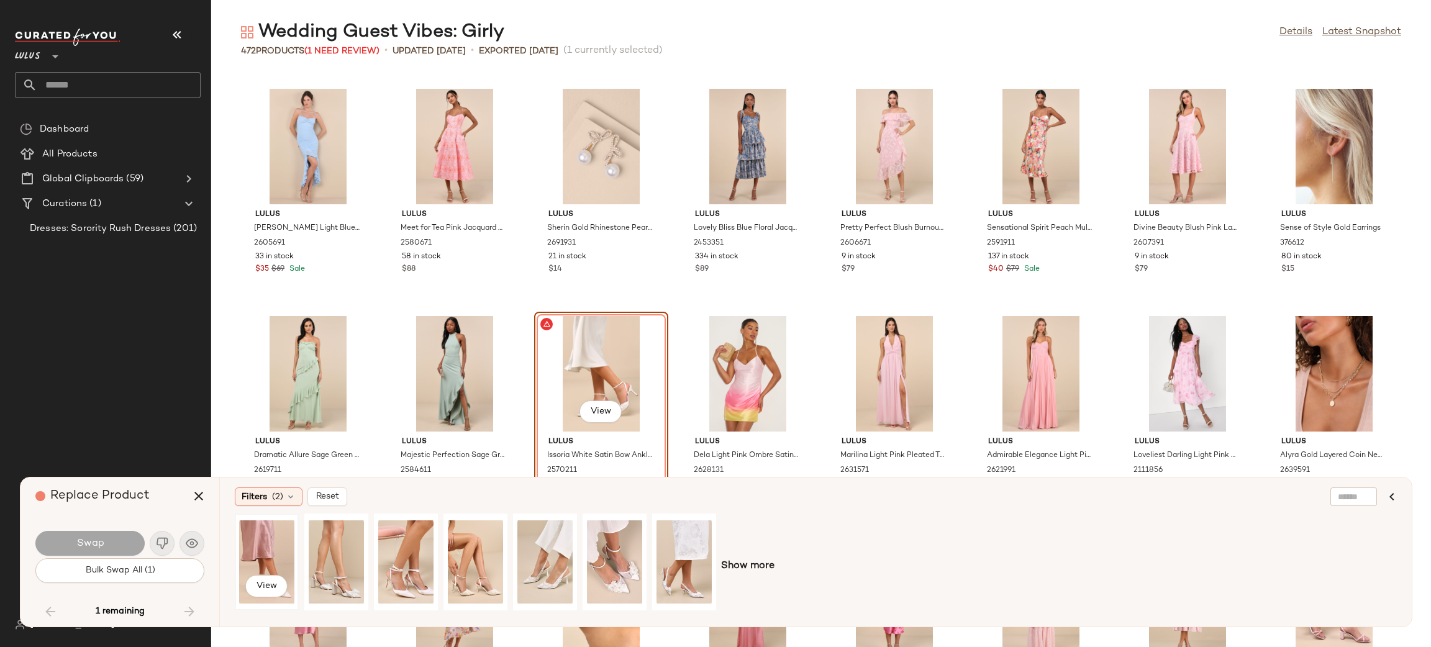
click at [266, 539] on div "View" at bounding box center [266, 562] width 55 height 88
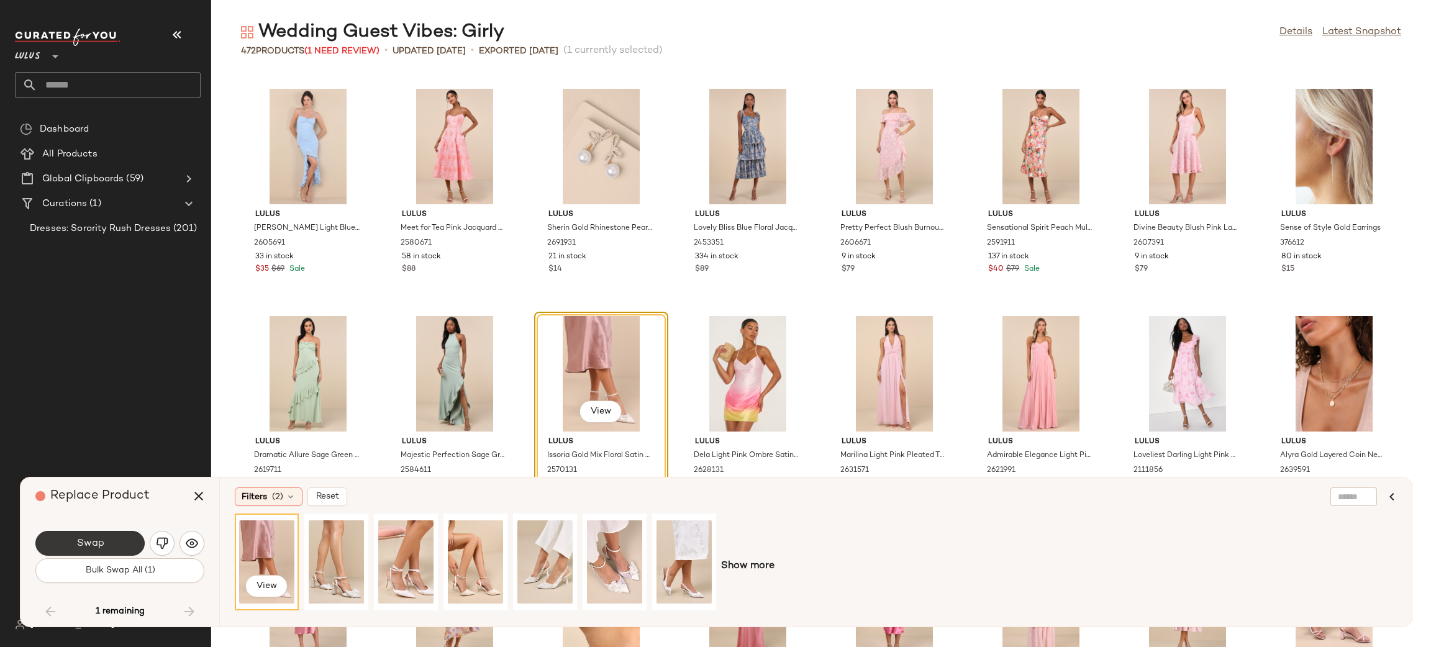
click at [84, 548] on span "Swap" at bounding box center [90, 544] width 28 height 12
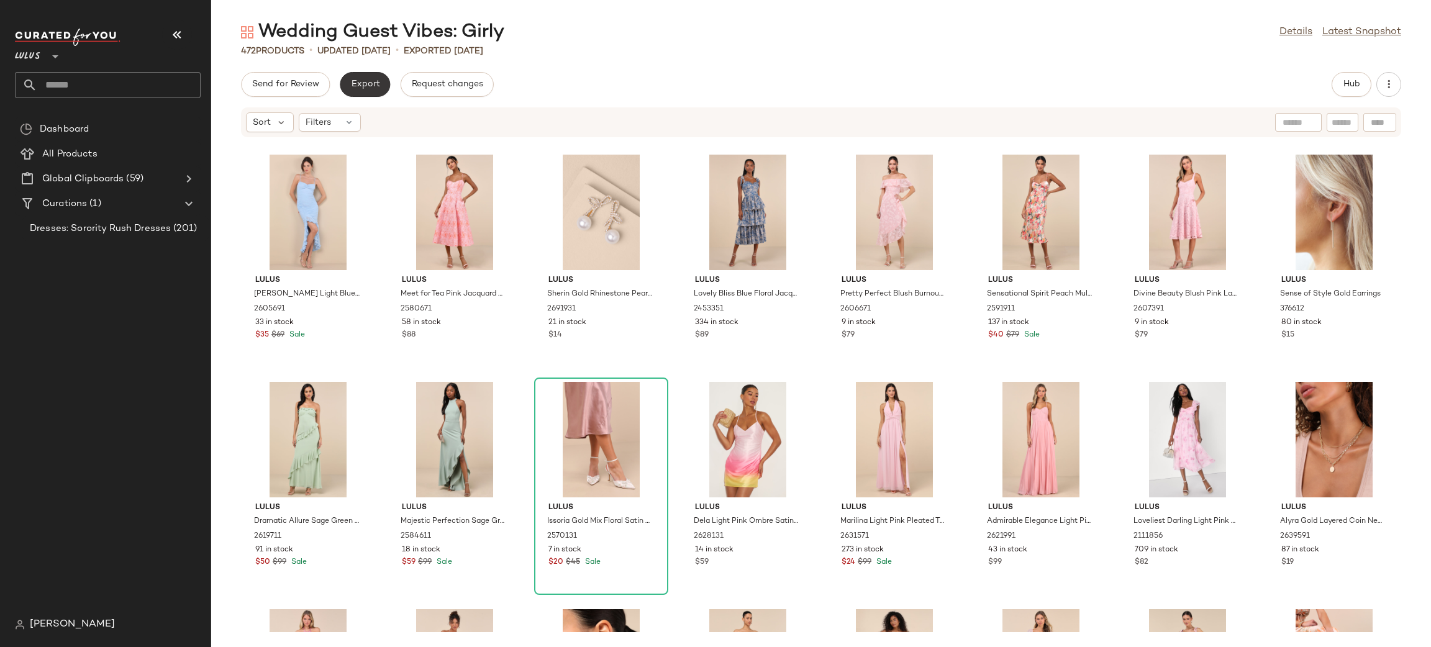
click at [353, 73] on button "Export" at bounding box center [365, 84] width 50 height 25
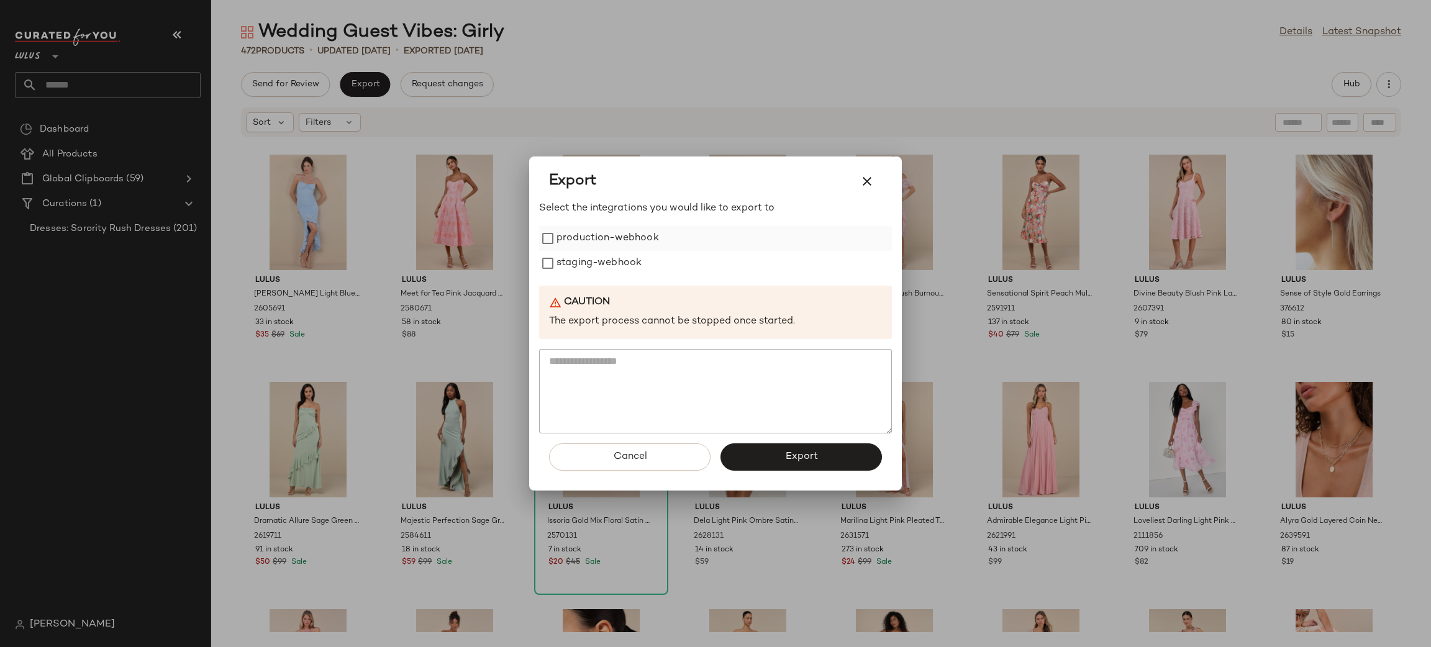
click at [580, 244] on label "production-webhook" at bounding box center [608, 238] width 102 height 25
click at [577, 257] on label "staging-webhook" at bounding box center [599, 263] width 85 height 25
click at [797, 460] on span "Export" at bounding box center [801, 457] width 33 height 12
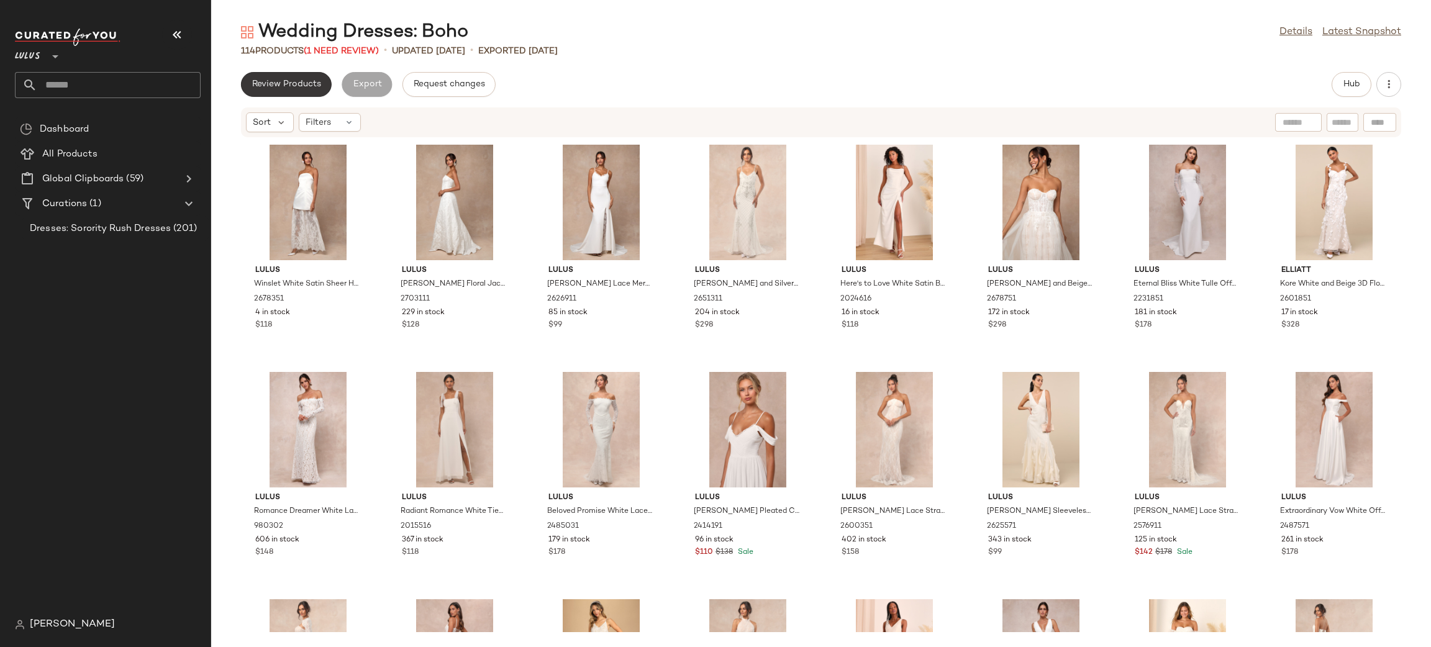
click at [312, 84] on span "Review Products" at bounding box center [287, 85] width 70 height 10
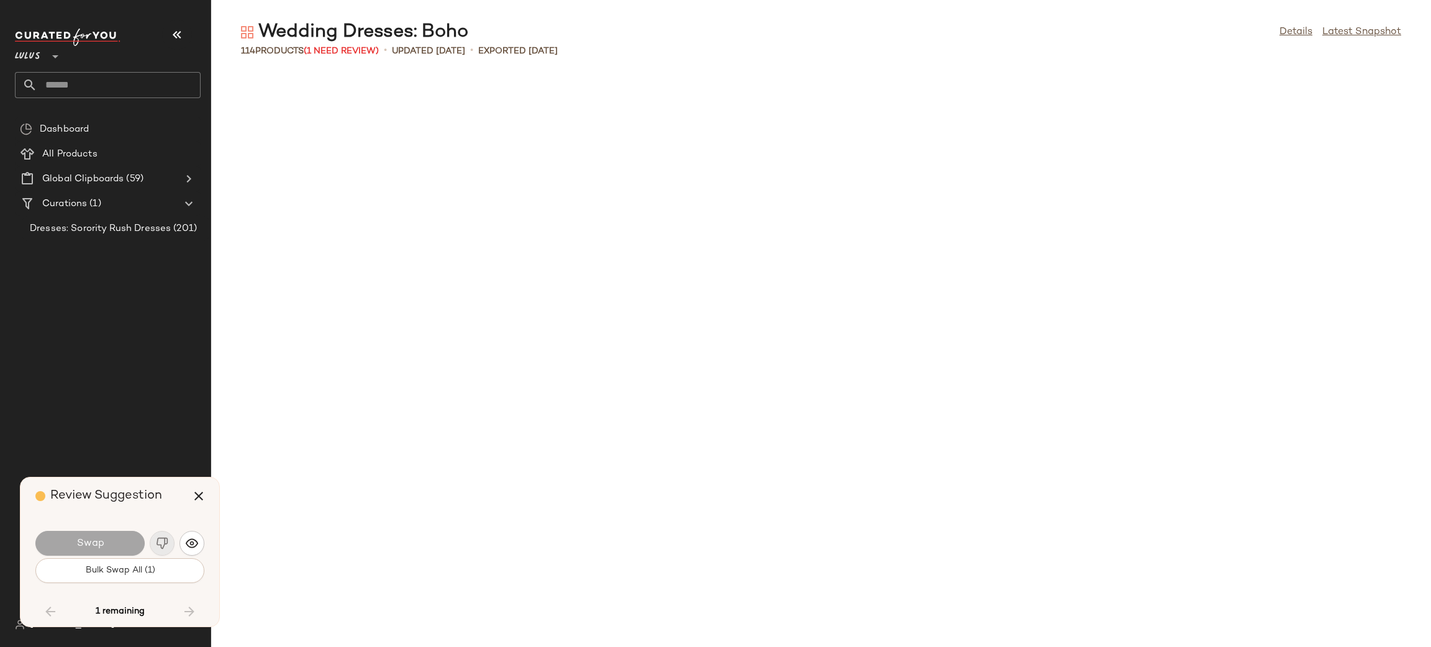
scroll to position [1818, 0]
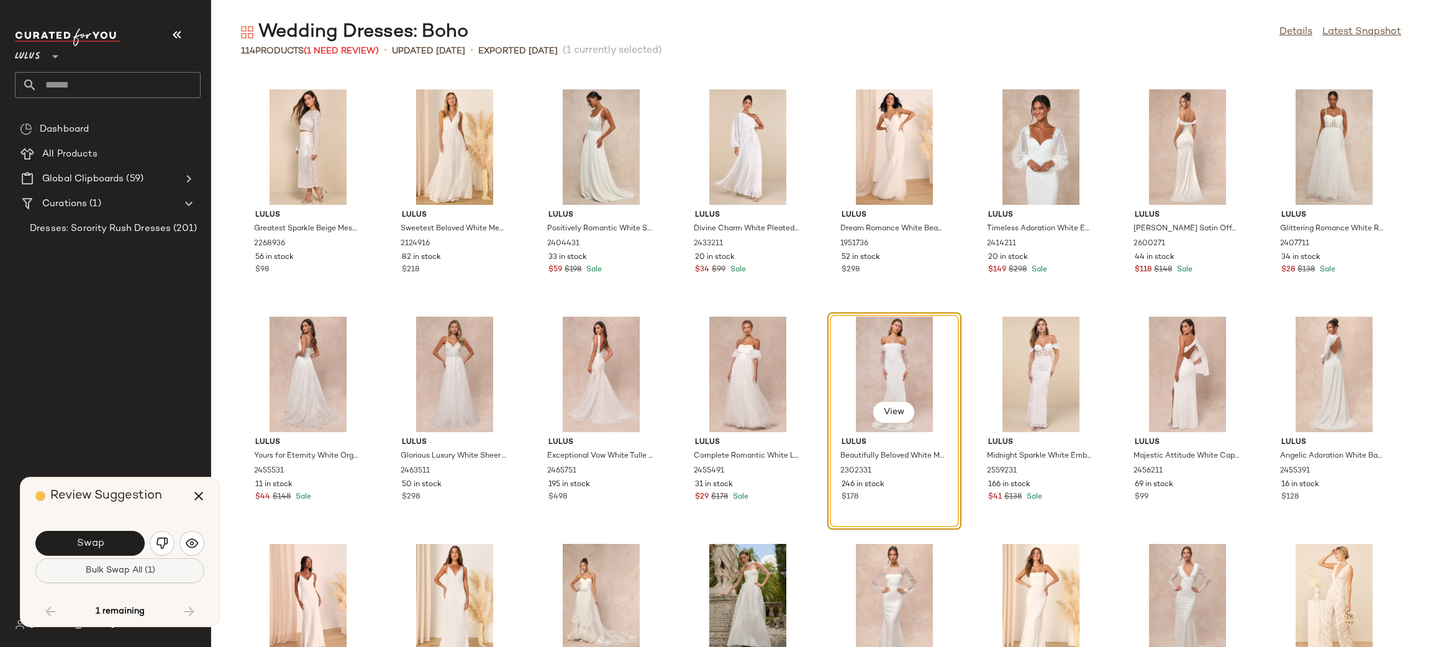
click at [138, 575] on span "Bulk Swap All (1)" at bounding box center [119, 571] width 70 height 10
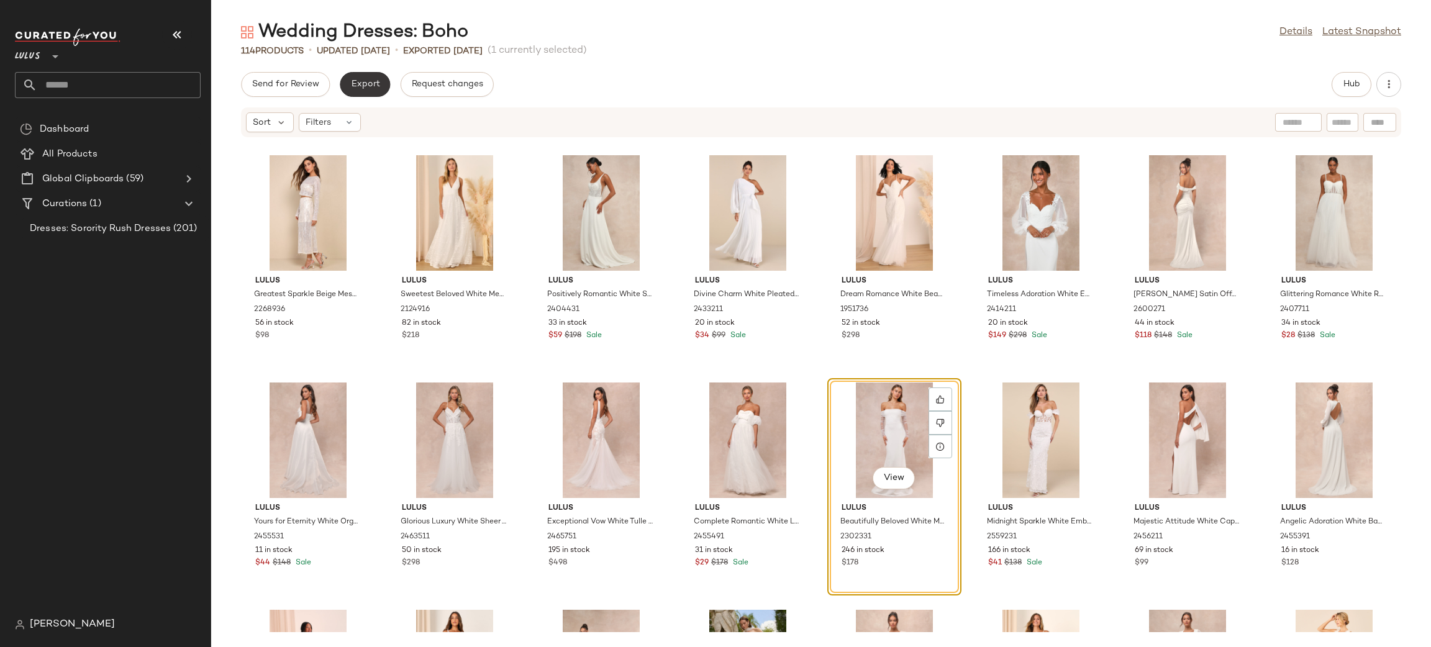
click at [355, 82] on span "Export" at bounding box center [364, 85] width 29 height 10
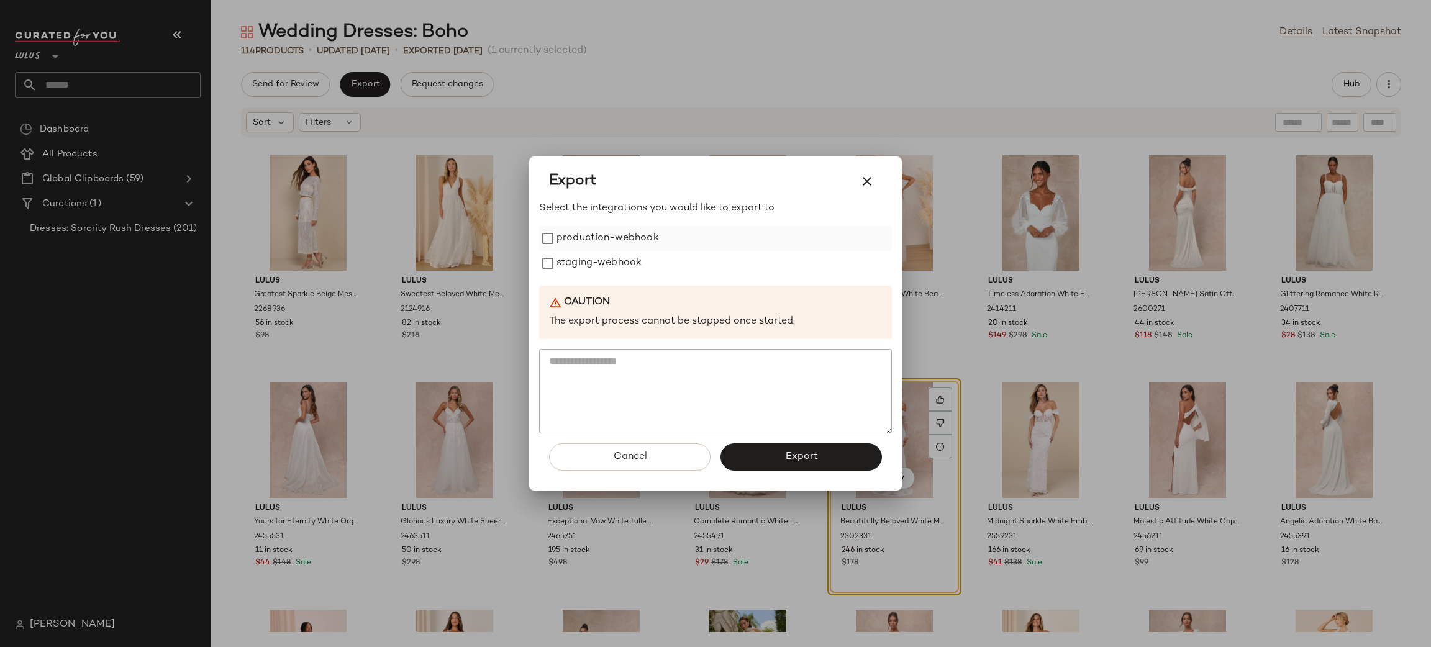
click at [636, 229] on label "production-webhook" at bounding box center [608, 238] width 102 height 25
click at [627, 258] on label "staging-webhook" at bounding box center [599, 263] width 85 height 25
click at [786, 458] on span "Export" at bounding box center [801, 457] width 33 height 12
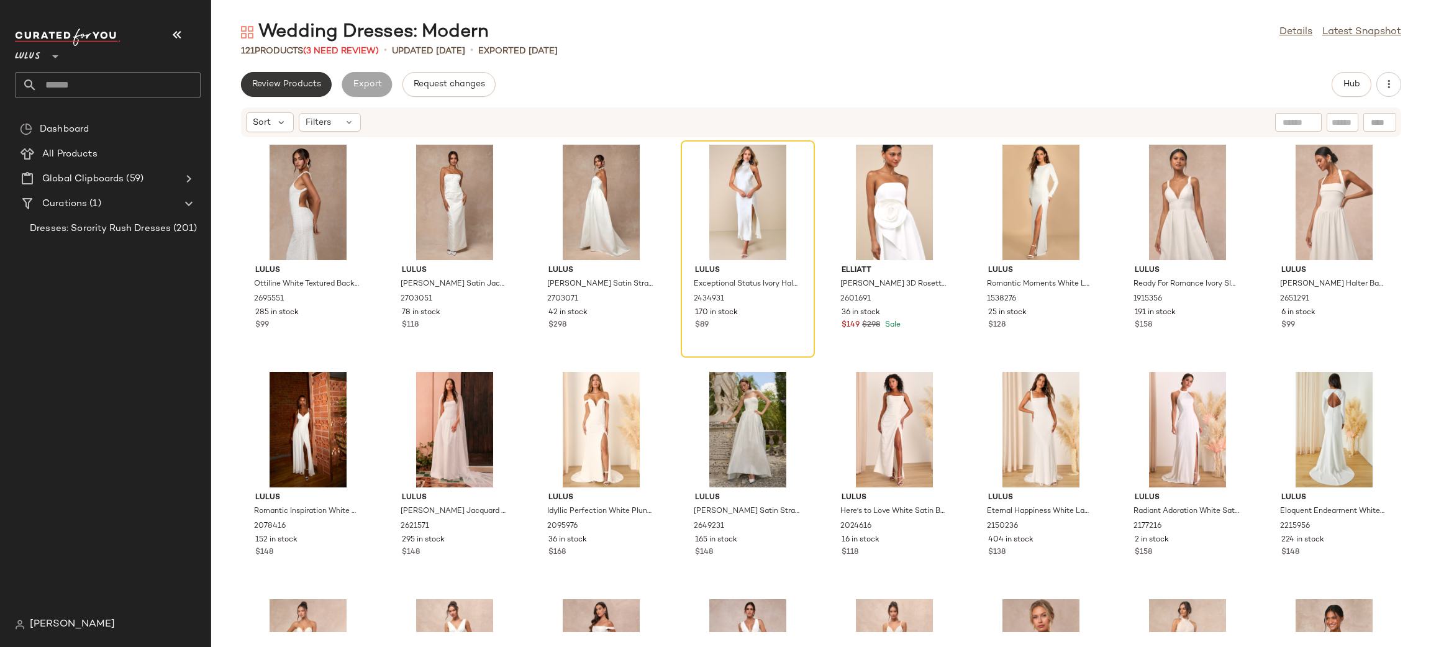
click at [291, 80] on span "Review Products" at bounding box center [287, 85] width 70 height 10
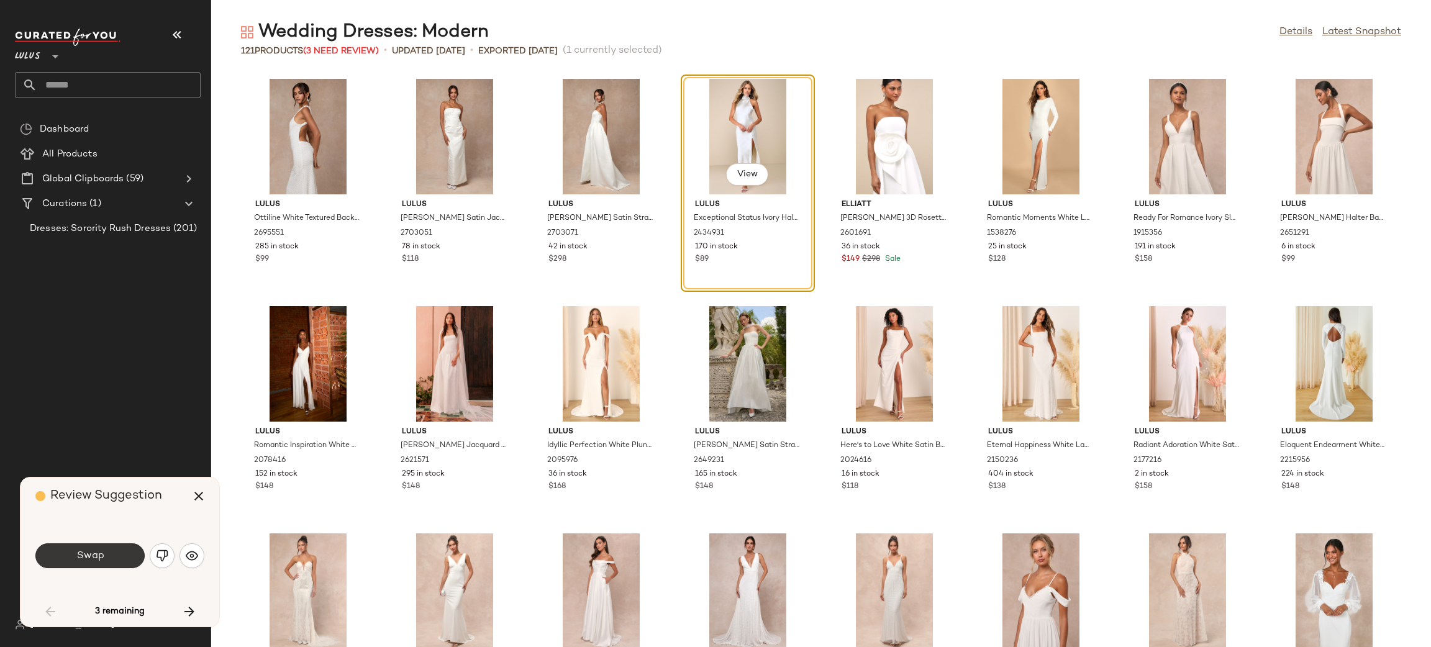
click at [112, 566] on button "Swap" at bounding box center [89, 556] width 109 height 25
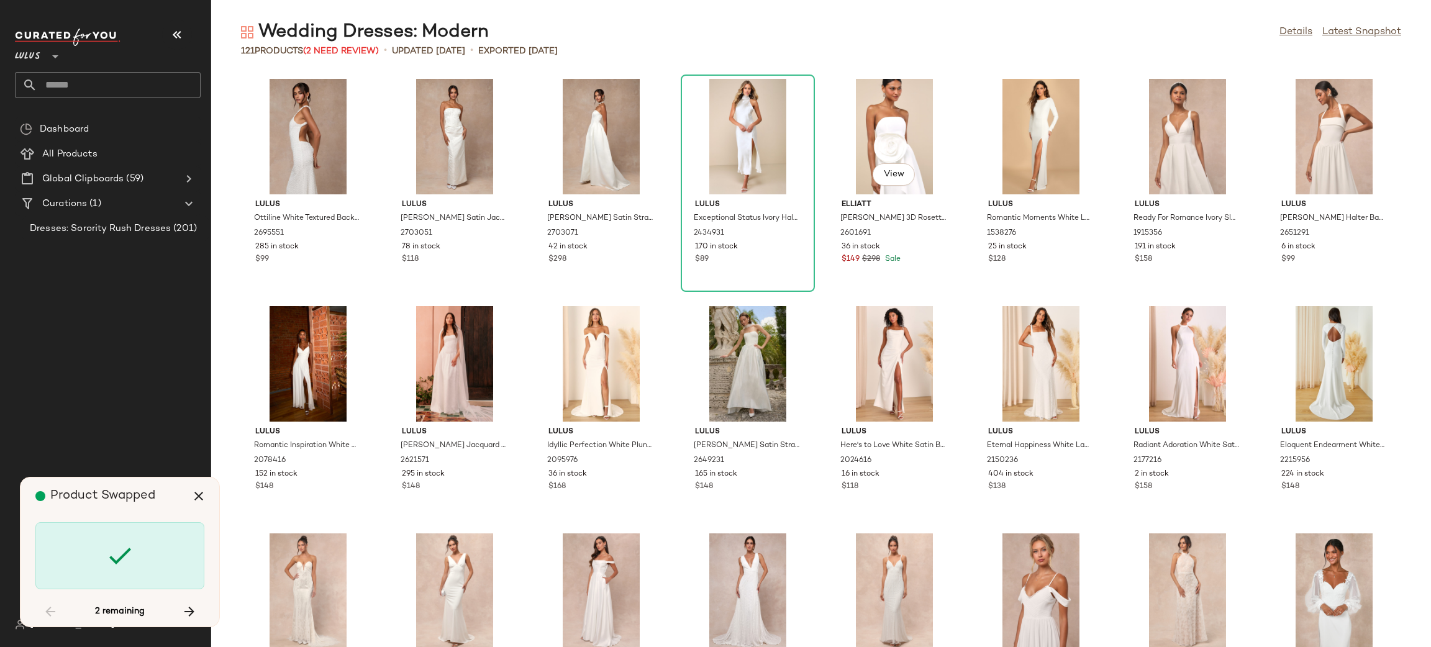
scroll to position [465, 0]
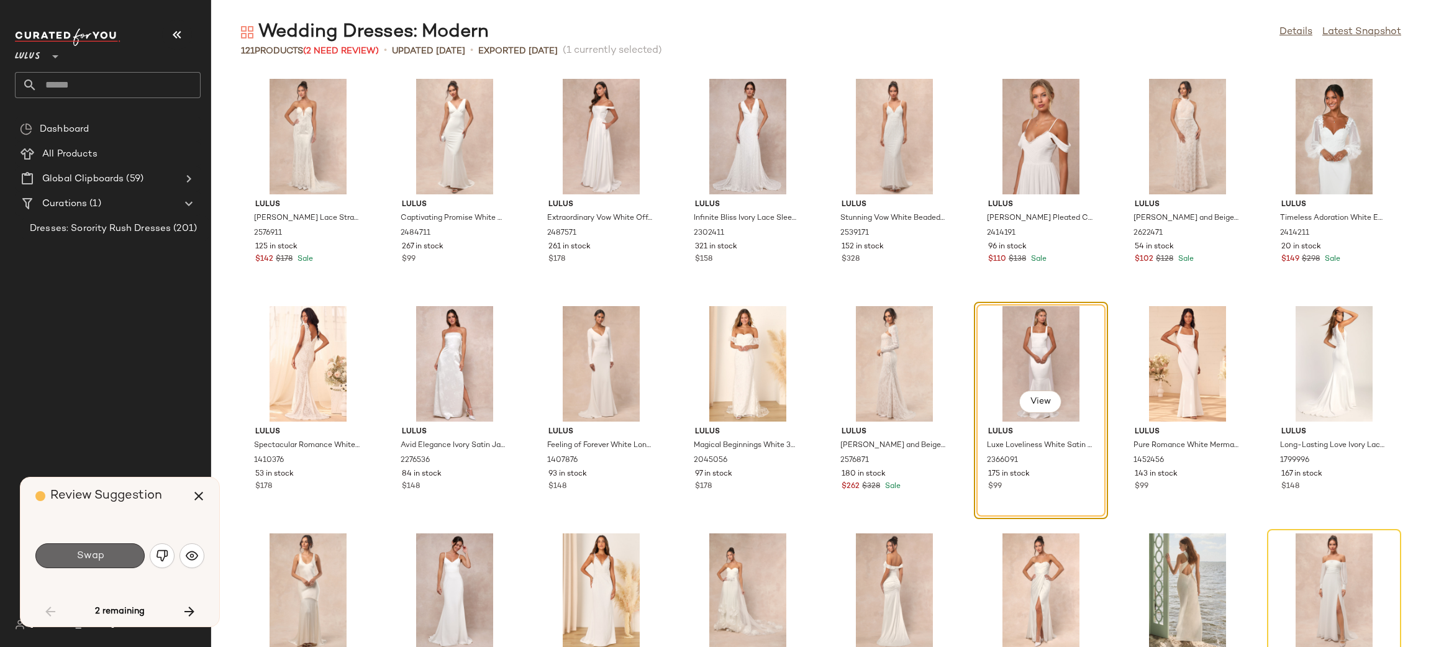
click at [108, 555] on button "Swap" at bounding box center [89, 556] width 109 height 25
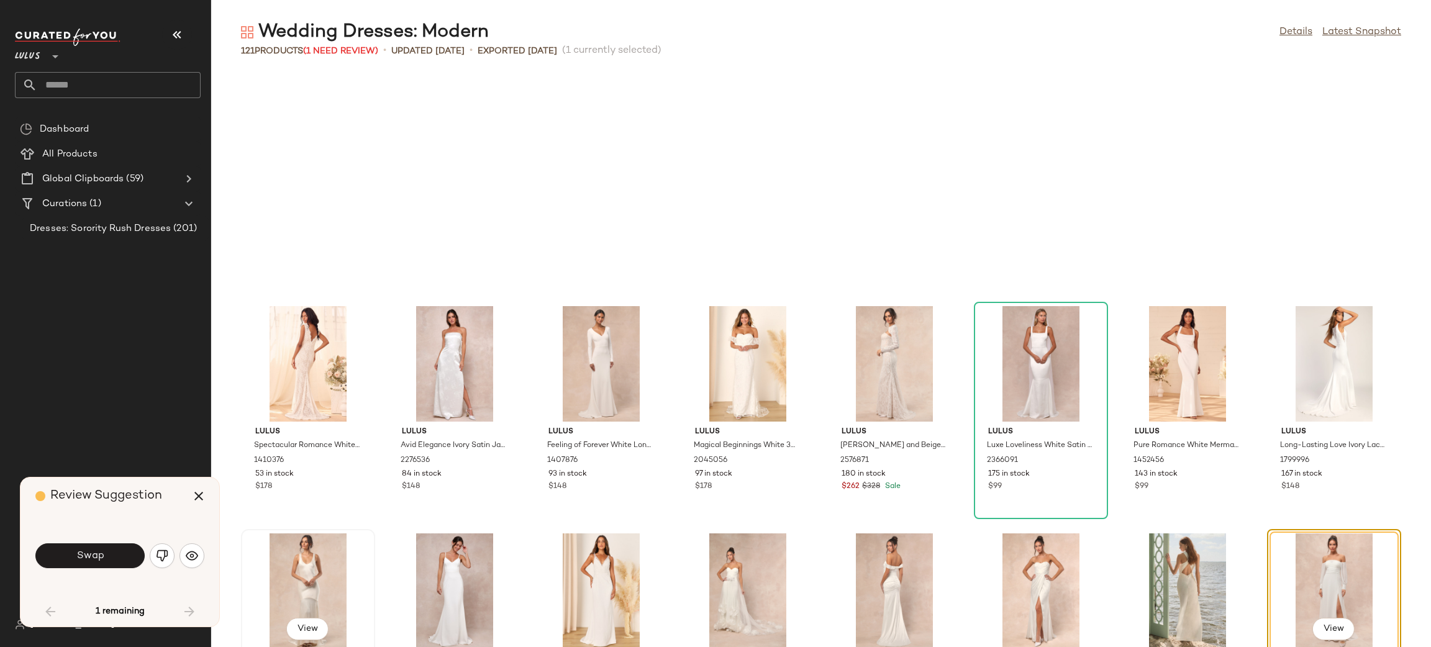
scroll to position [682, 0]
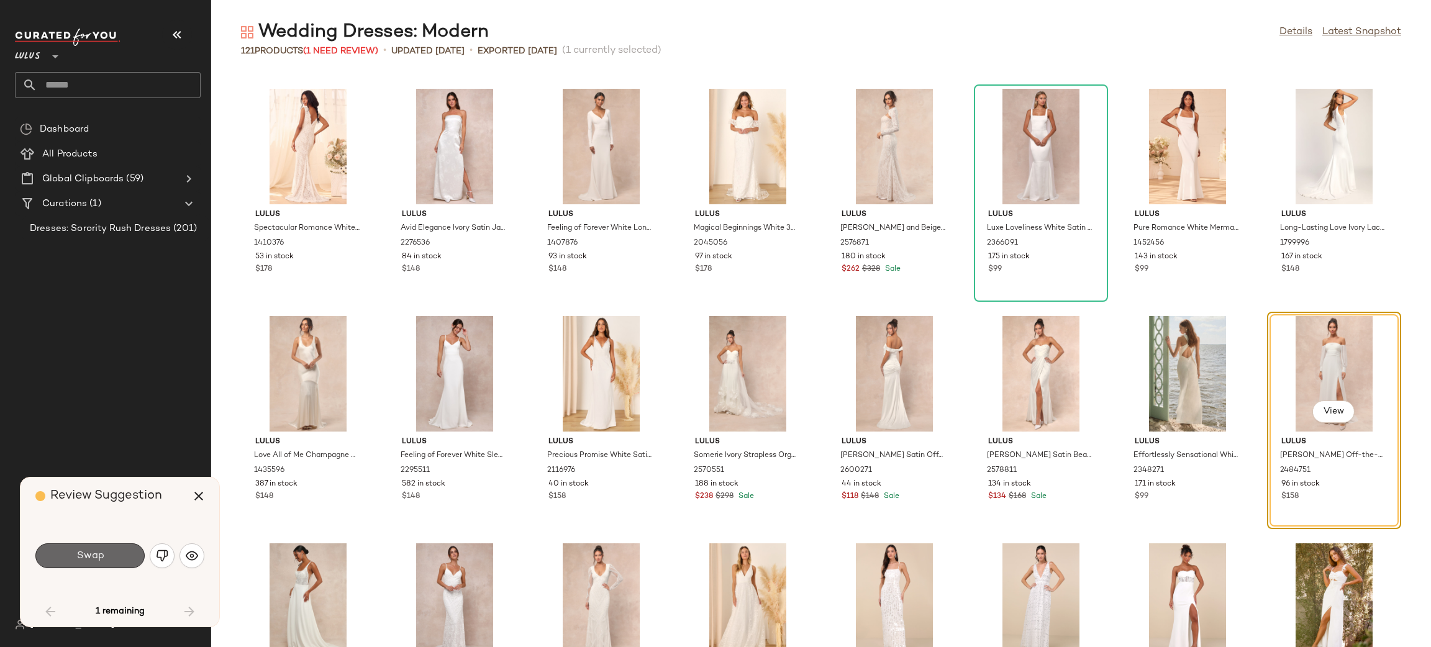
click at [96, 550] on button "Swap" at bounding box center [89, 556] width 109 height 25
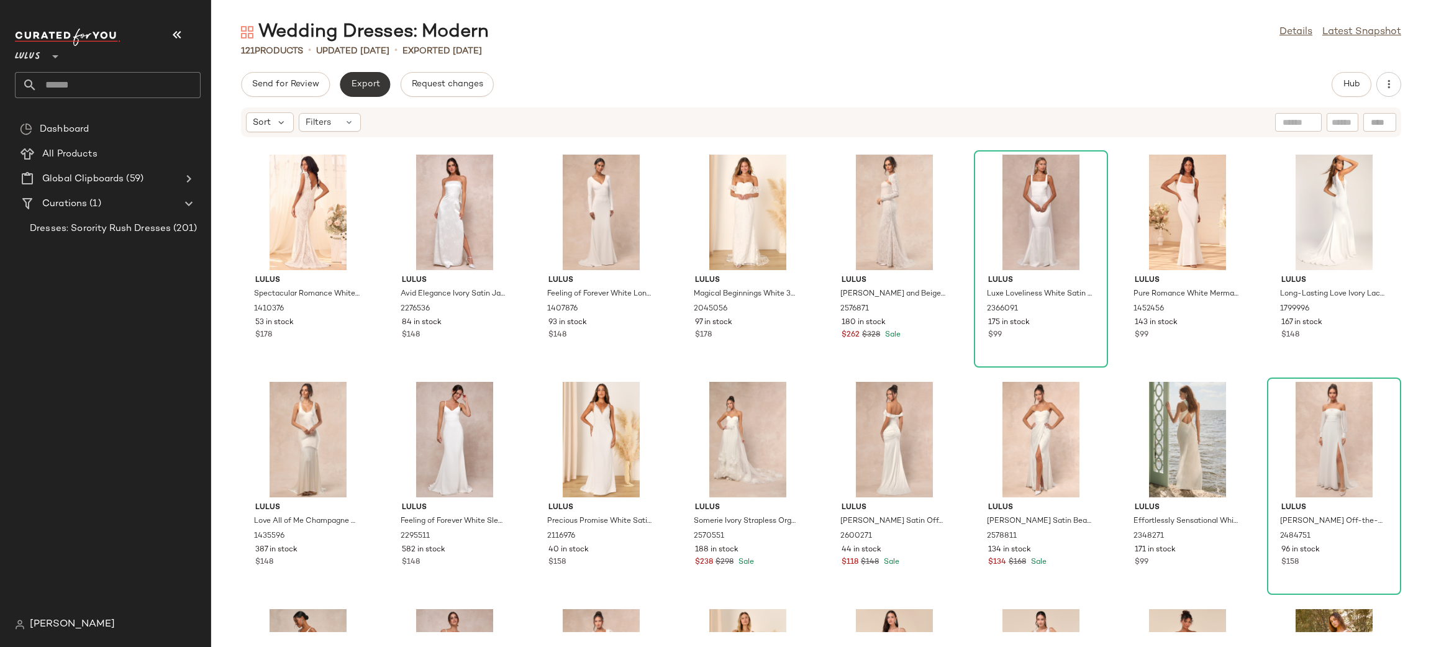
click at [377, 92] on button "Export" at bounding box center [365, 84] width 50 height 25
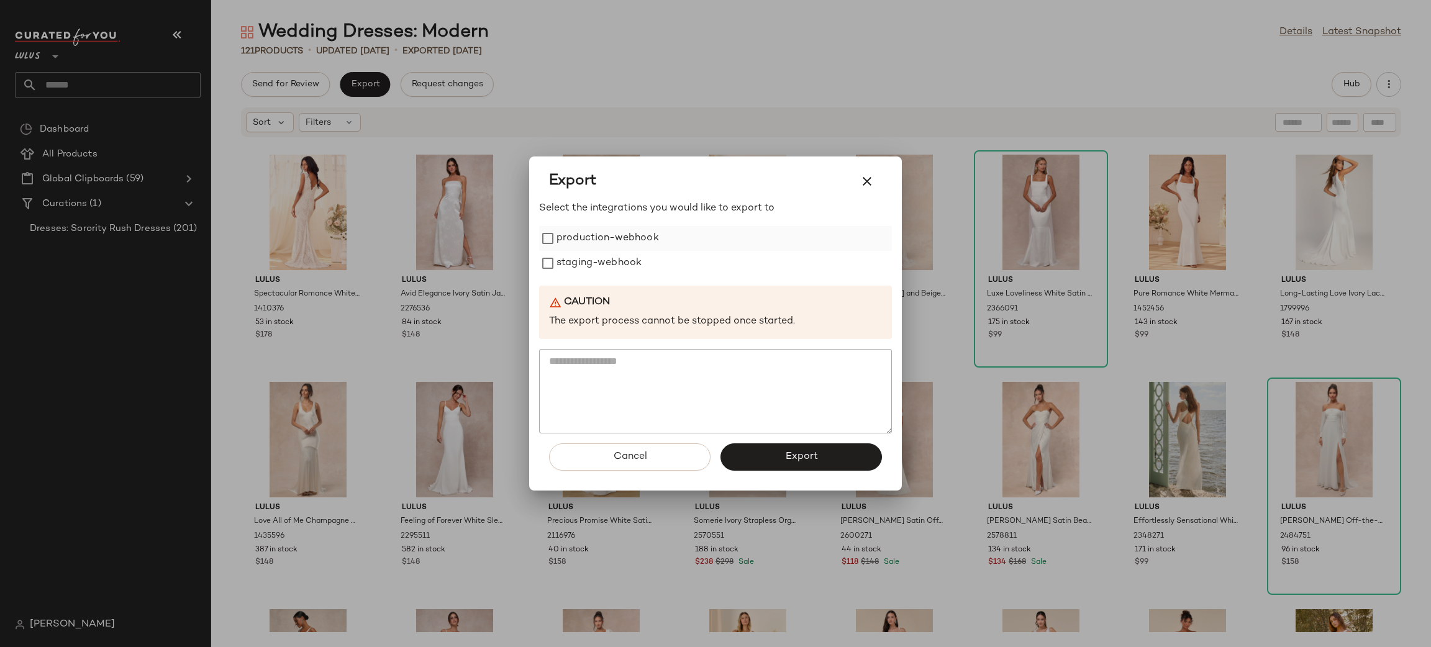
click at [611, 239] on label "production-webhook" at bounding box center [608, 238] width 102 height 25
click at [619, 261] on label "staging-webhook" at bounding box center [599, 263] width 85 height 25
click at [798, 461] on span "Export" at bounding box center [801, 457] width 33 height 12
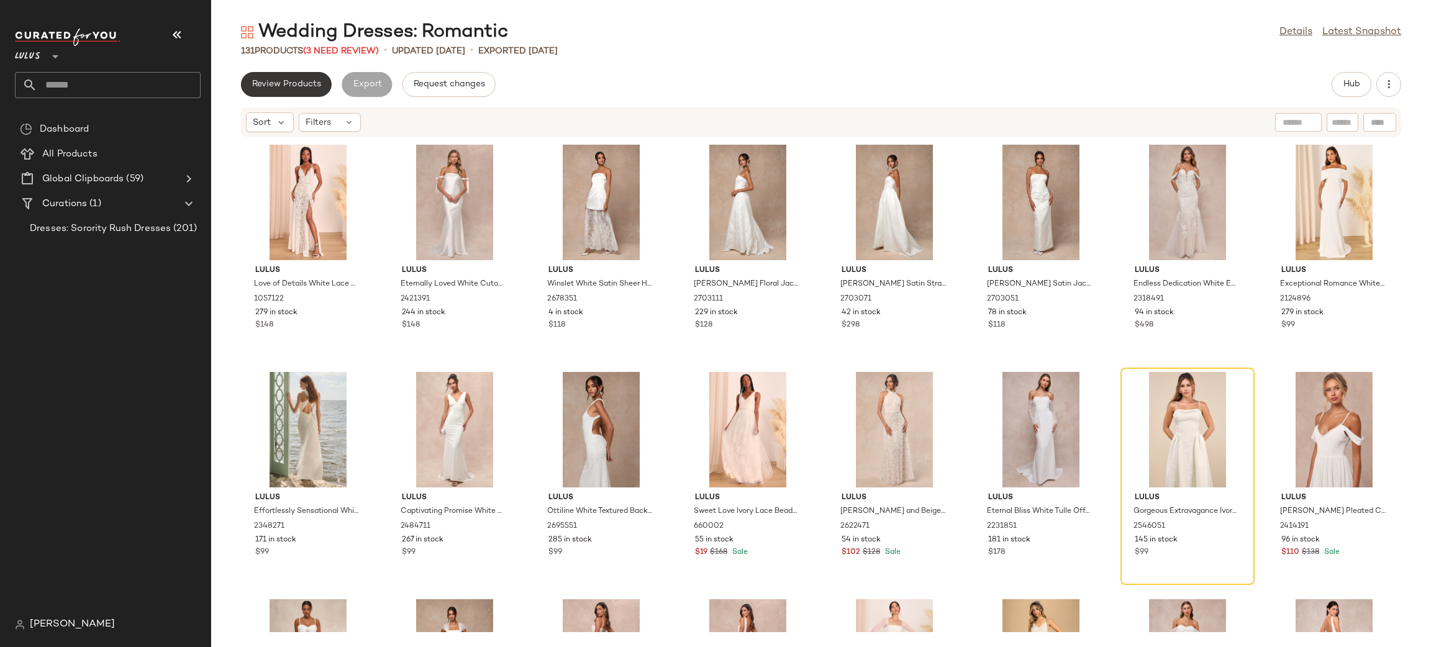
click at [302, 77] on button "Review Products" at bounding box center [286, 84] width 91 height 25
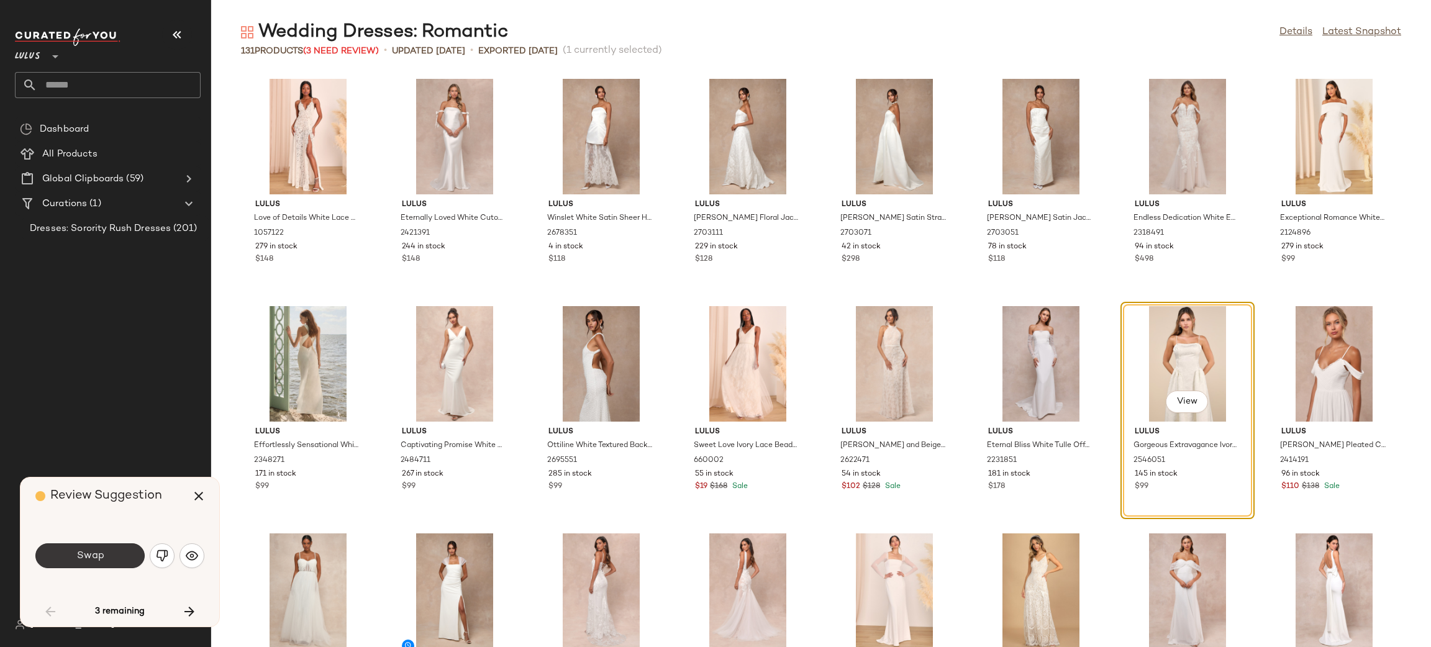
click at [88, 558] on span "Swap" at bounding box center [90, 556] width 28 height 12
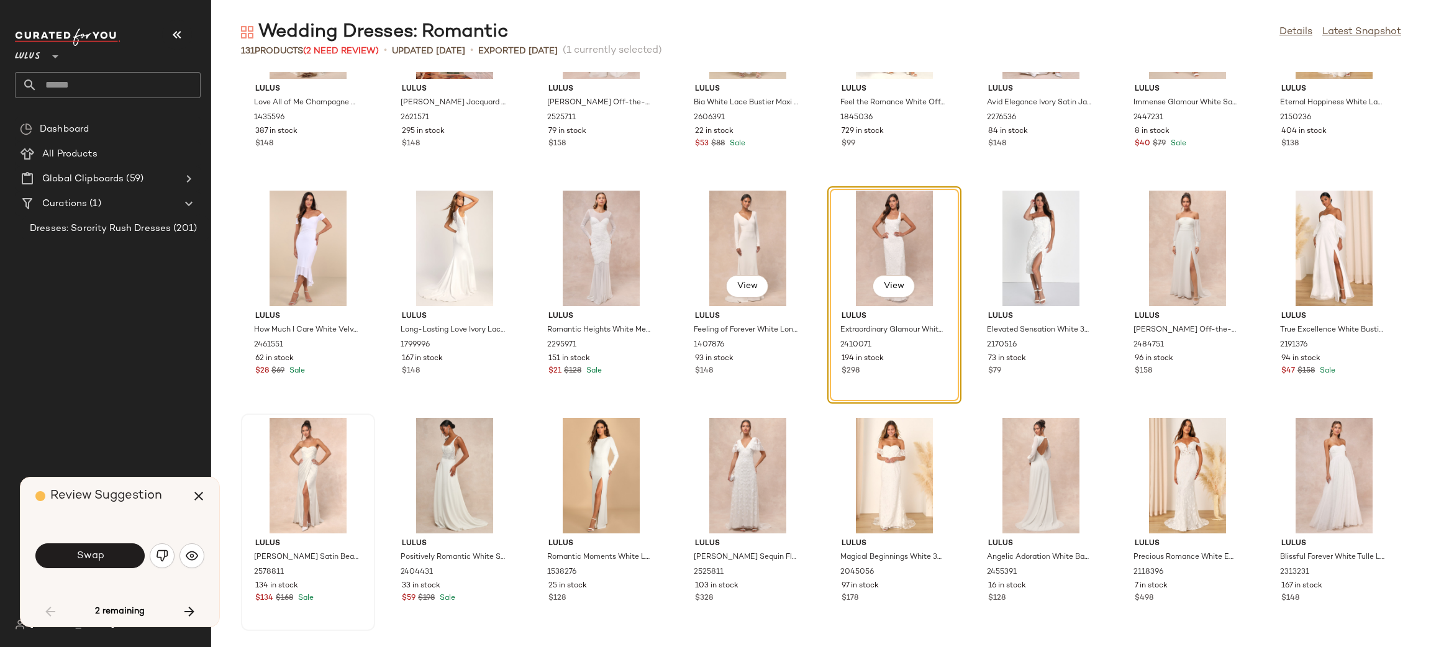
scroll to position [1276, 0]
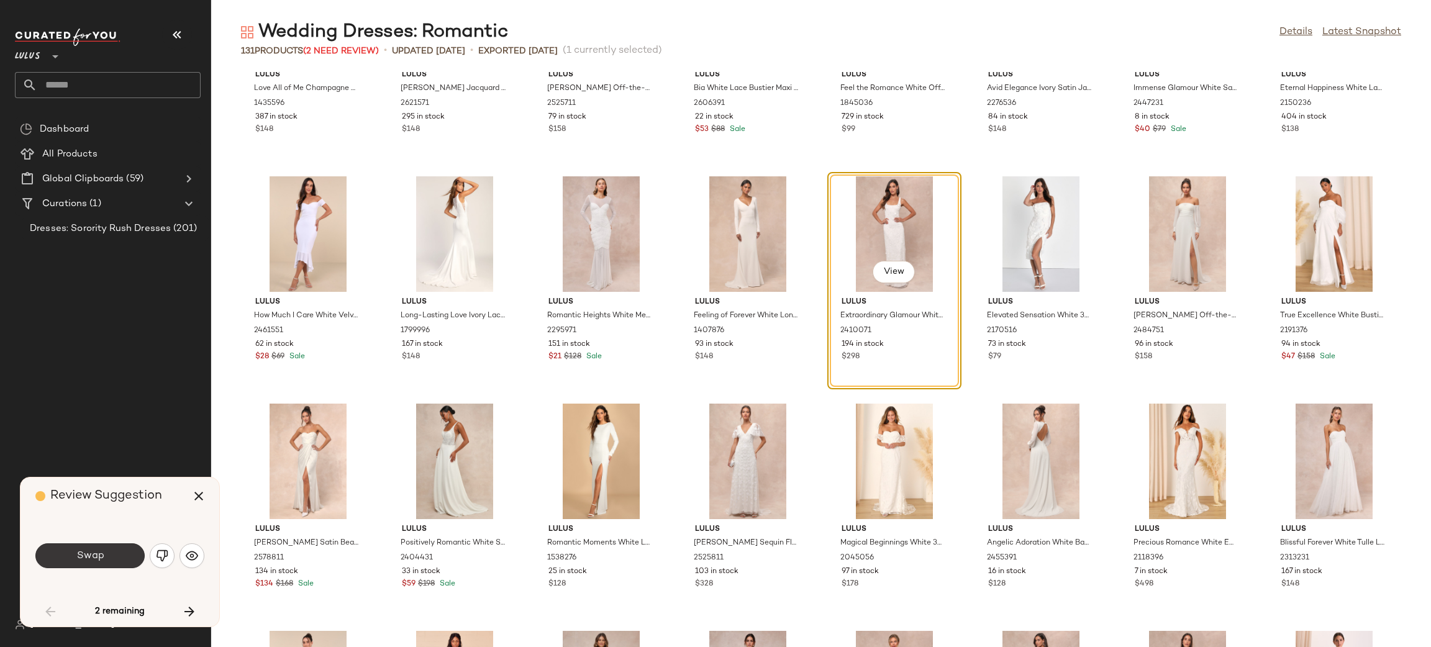
click at [127, 558] on button "Swap" at bounding box center [89, 556] width 109 height 25
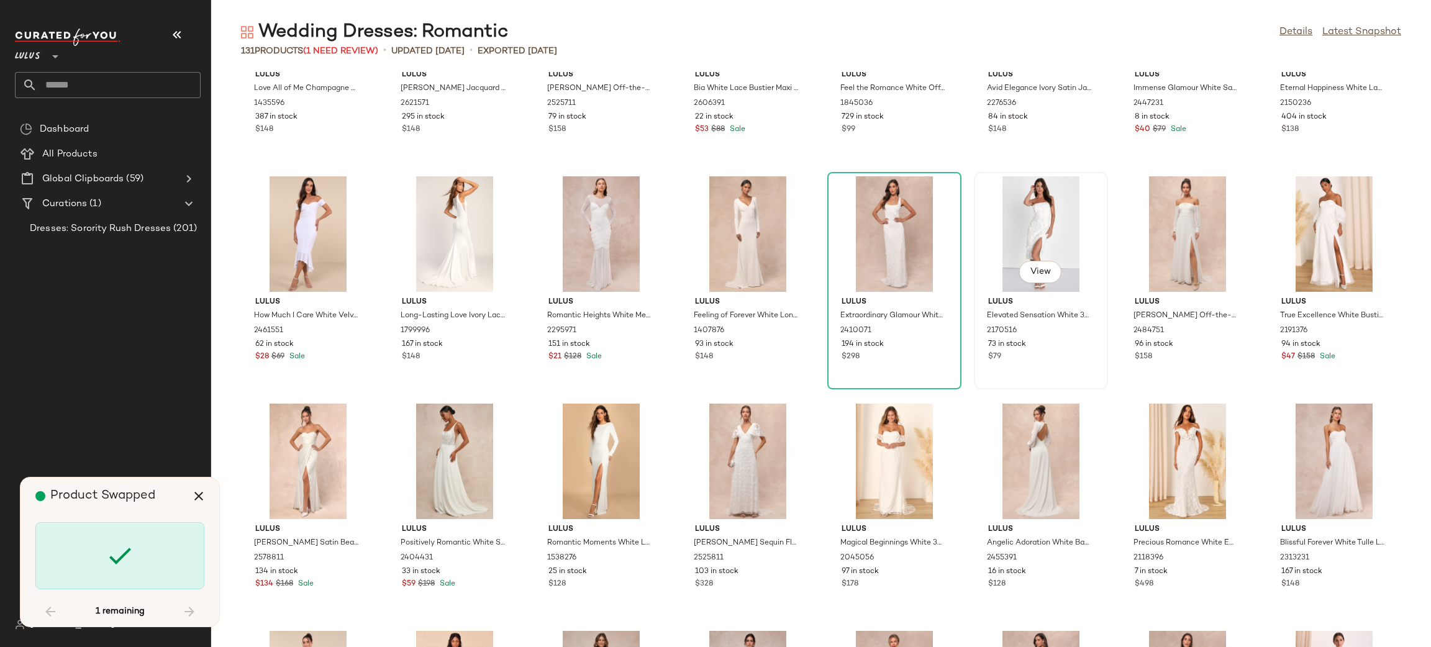
scroll to position [3291, 0]
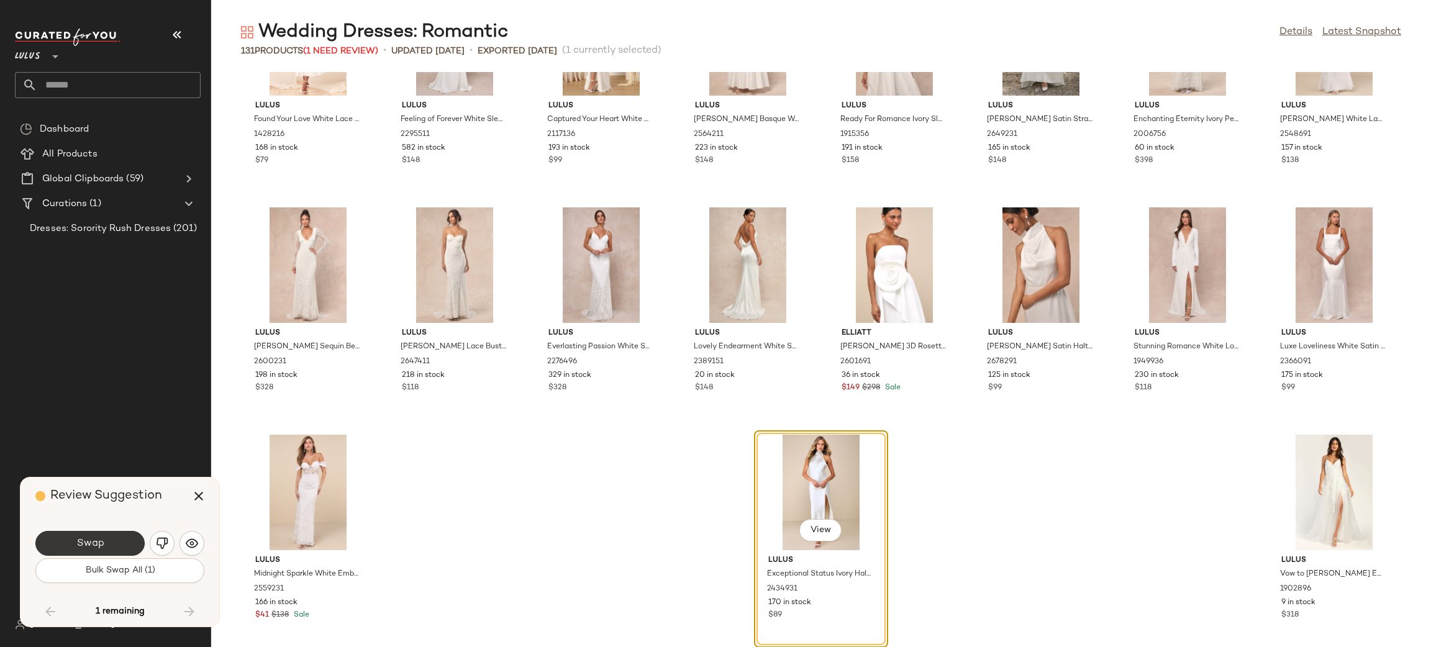
click at [91, 544] on span "Swap" at bounding box center [90, 544] width 28 height 12
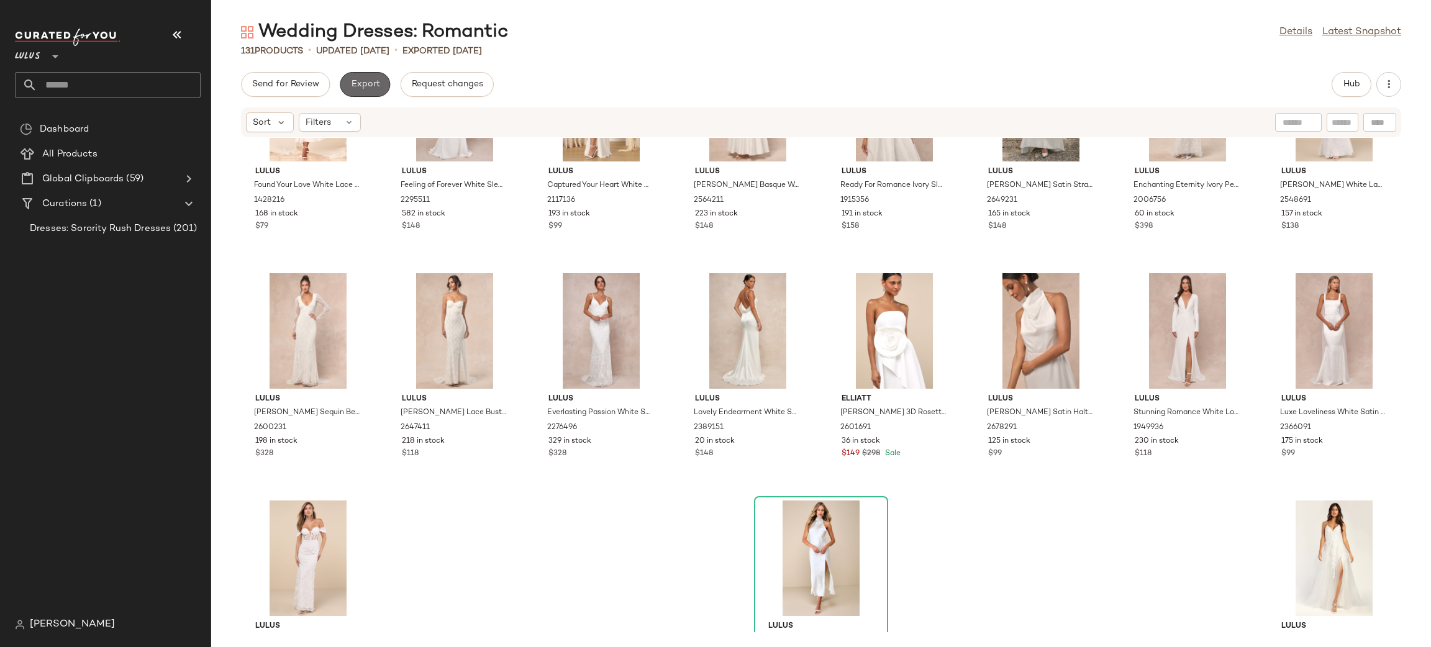
click at [363, 81] on span "Export" at bounding box center [364, 85] width 29 height 10
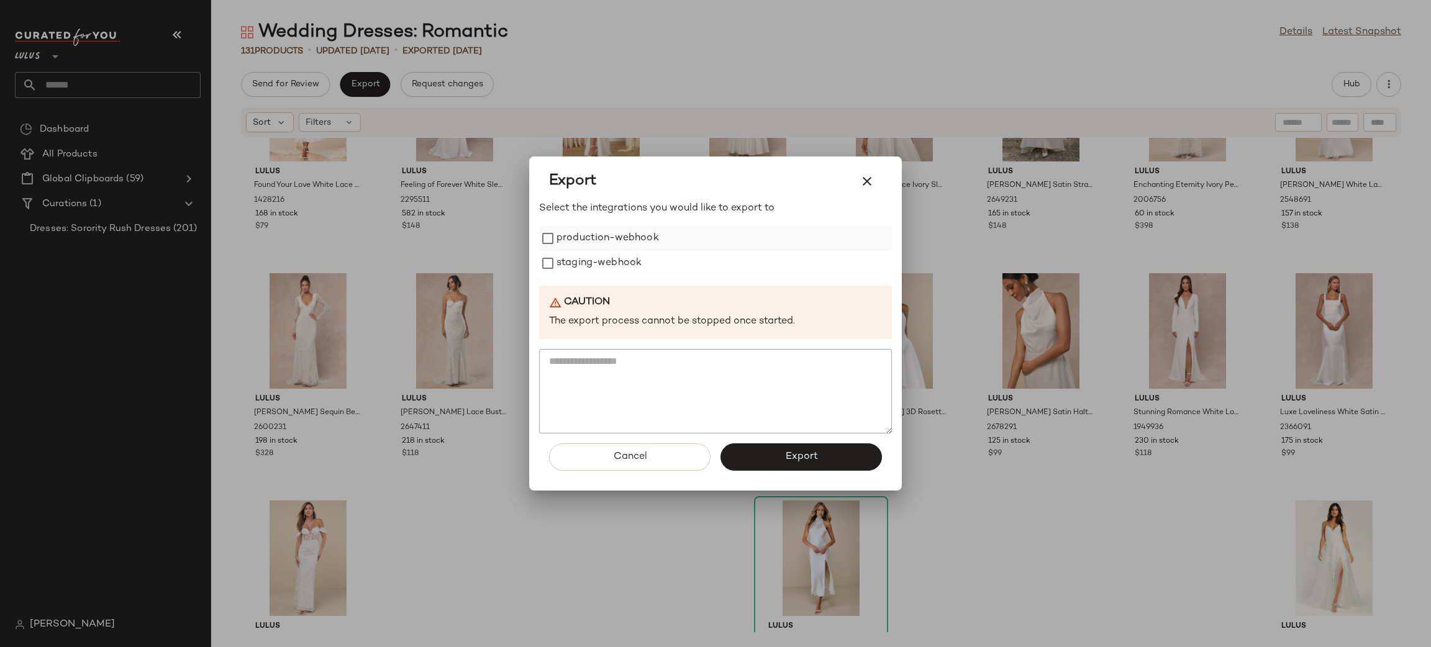
click at [621, 235] on label "production-webhook" at bounding box center [608, 238] width 102 height 25
click at [622, 262] on label "staging-webhook" at bounding box center [599, 263] width 85 height 25
click at [847, 443] on button "Export" at bounding box center [801, 456] width 161 height 27
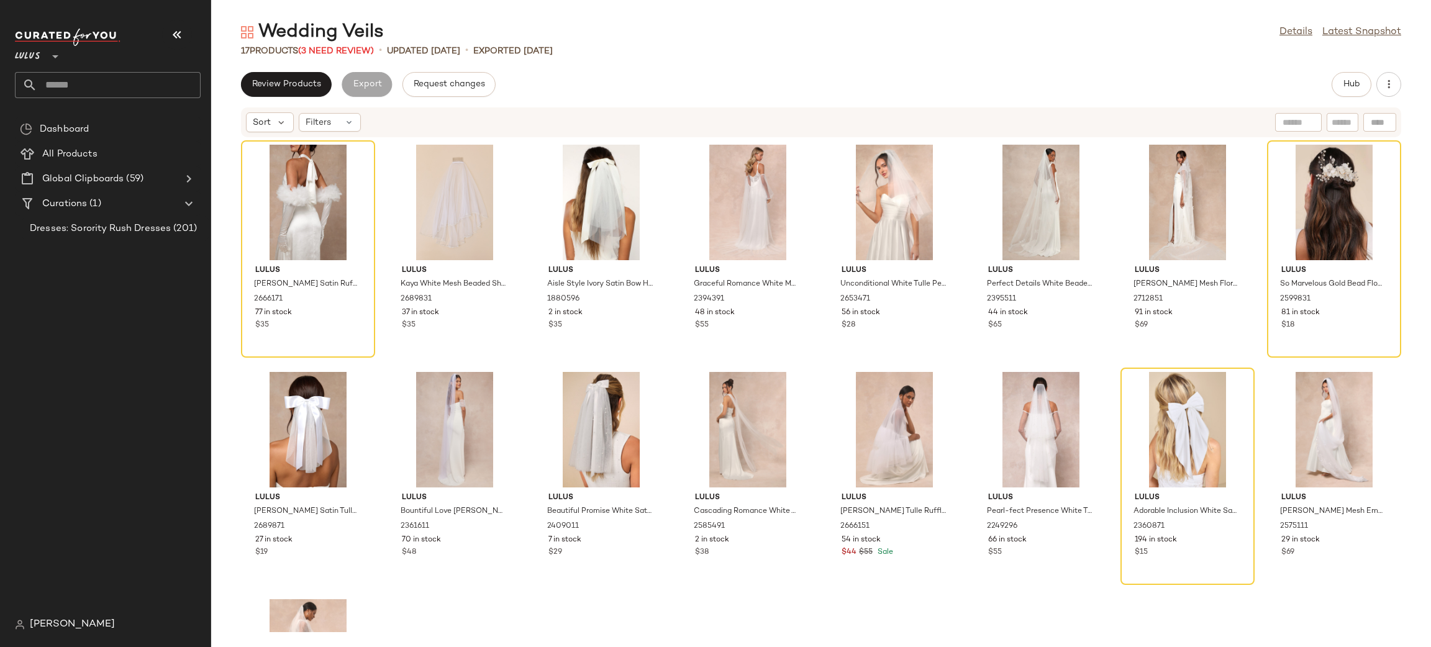
click at [306, 108] on div "Sort Filters" at bounding box center [821, 122] width 1160 height 30
click at [289, 92] on button "Review Products" at bounding box center [286, 84] width 91 height 25
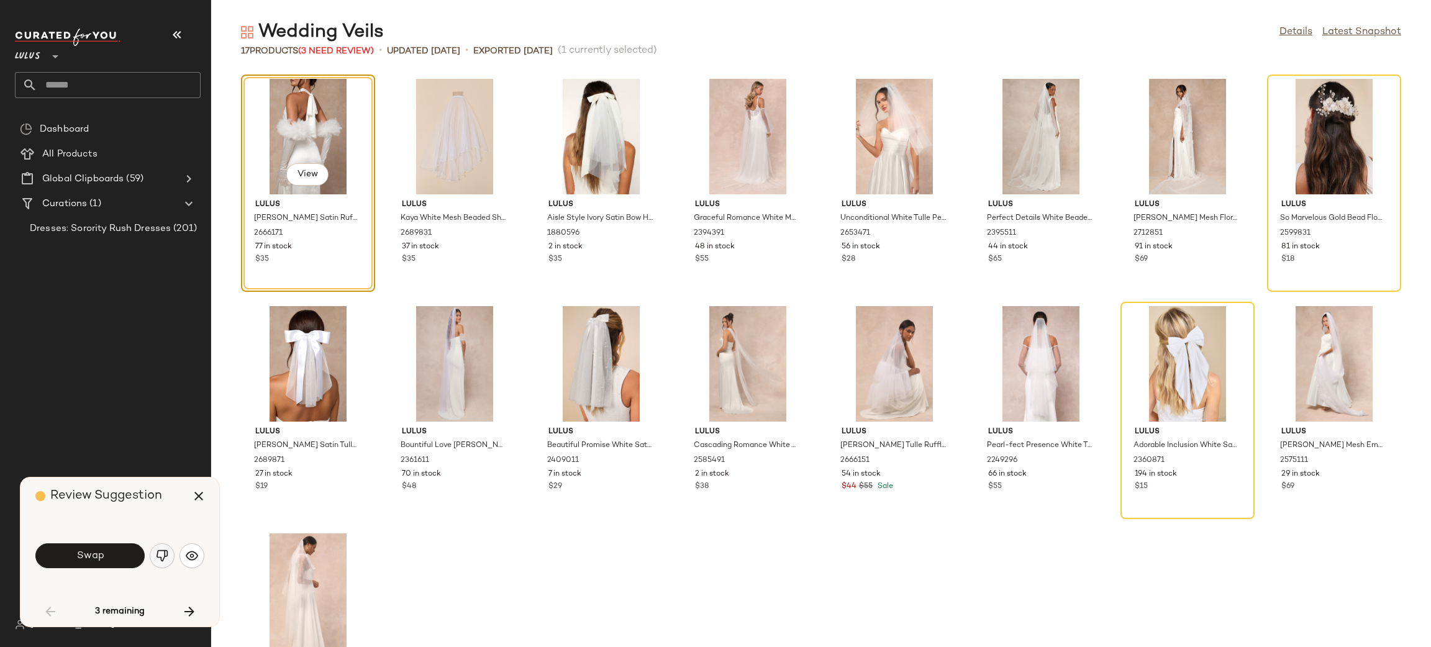
click at [168, 555] on button "button" at bounding box center [162, 556] width 25 height 25
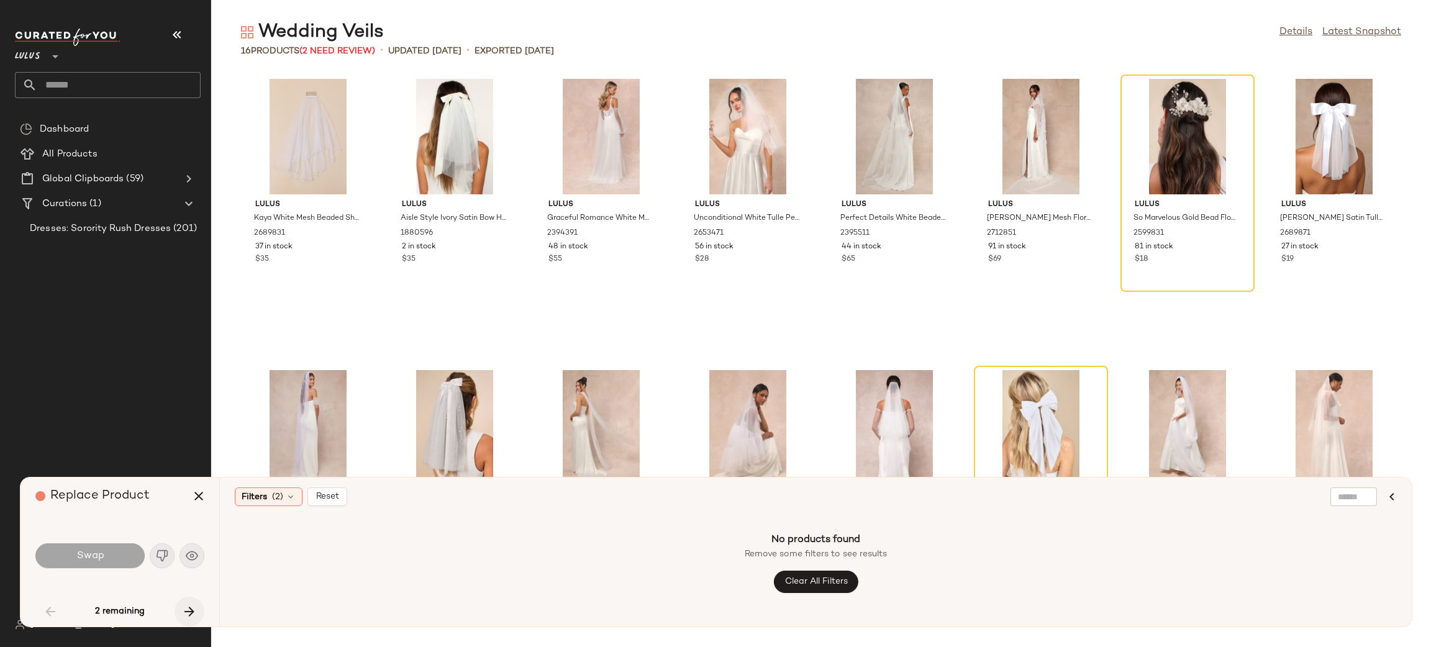
click at [188, 608] on icon "button" at bounding box center [189, 611] width 15 height 15
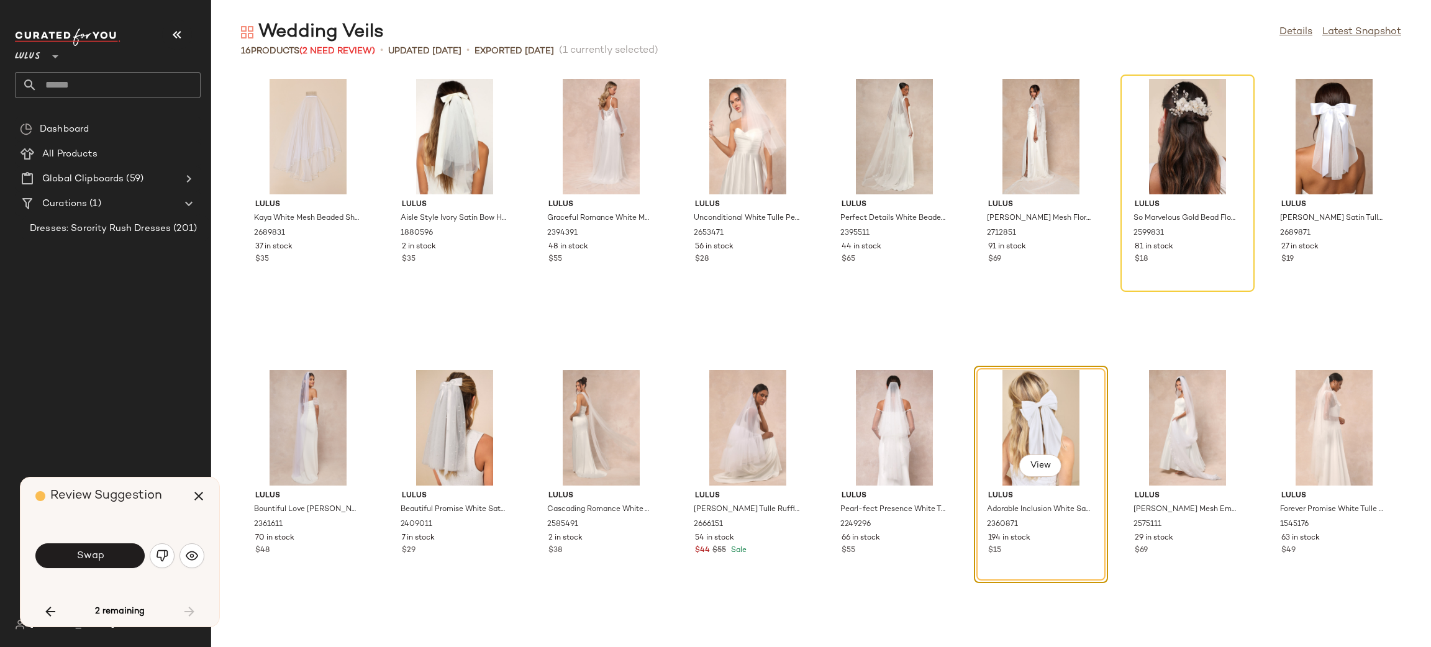
click at [171, 557] on button "button" at bounding box center [162, 556] width 25 height 25
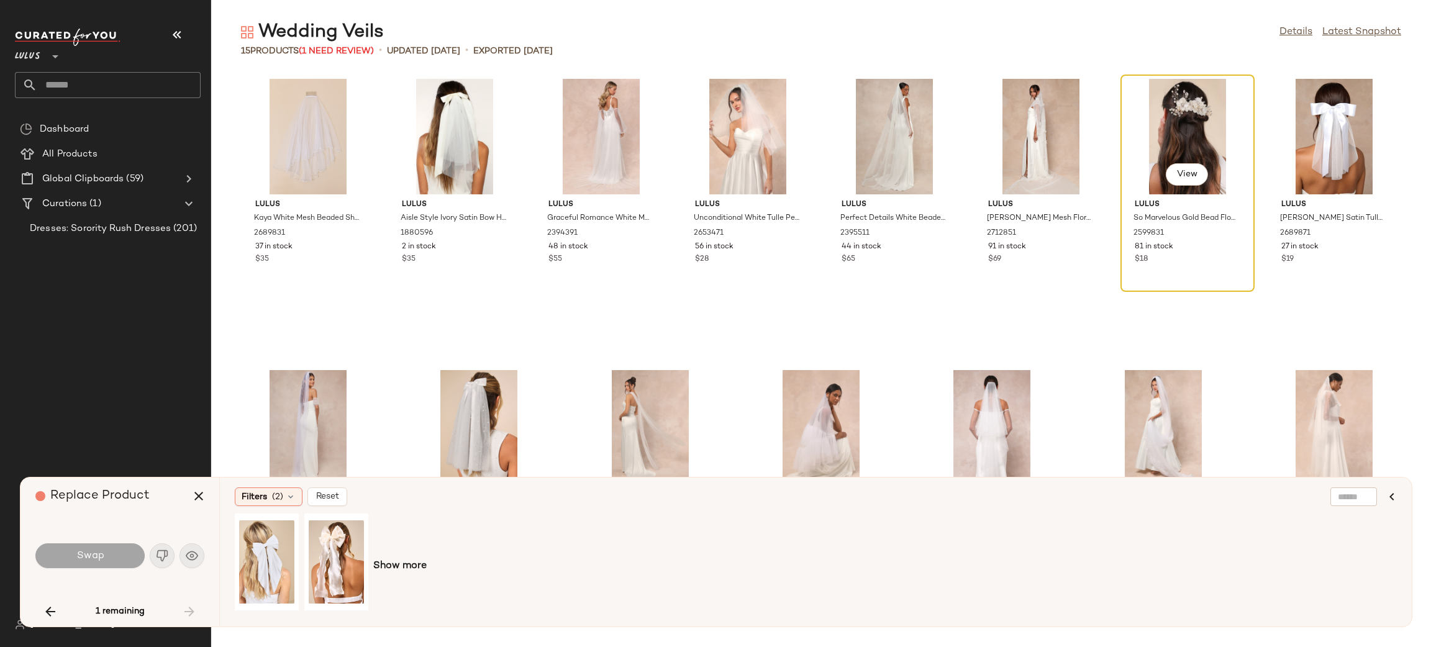
click at [1122, 112] on div "View Lulus So Marvelous Gold Bead Flower Hair Comb 2599831 81 in stock $18" at bounding box center [1188, 183] width 132 height 215
click at [48, 611] on icon "button" at bounding box center [50, 611] width 15 height 15
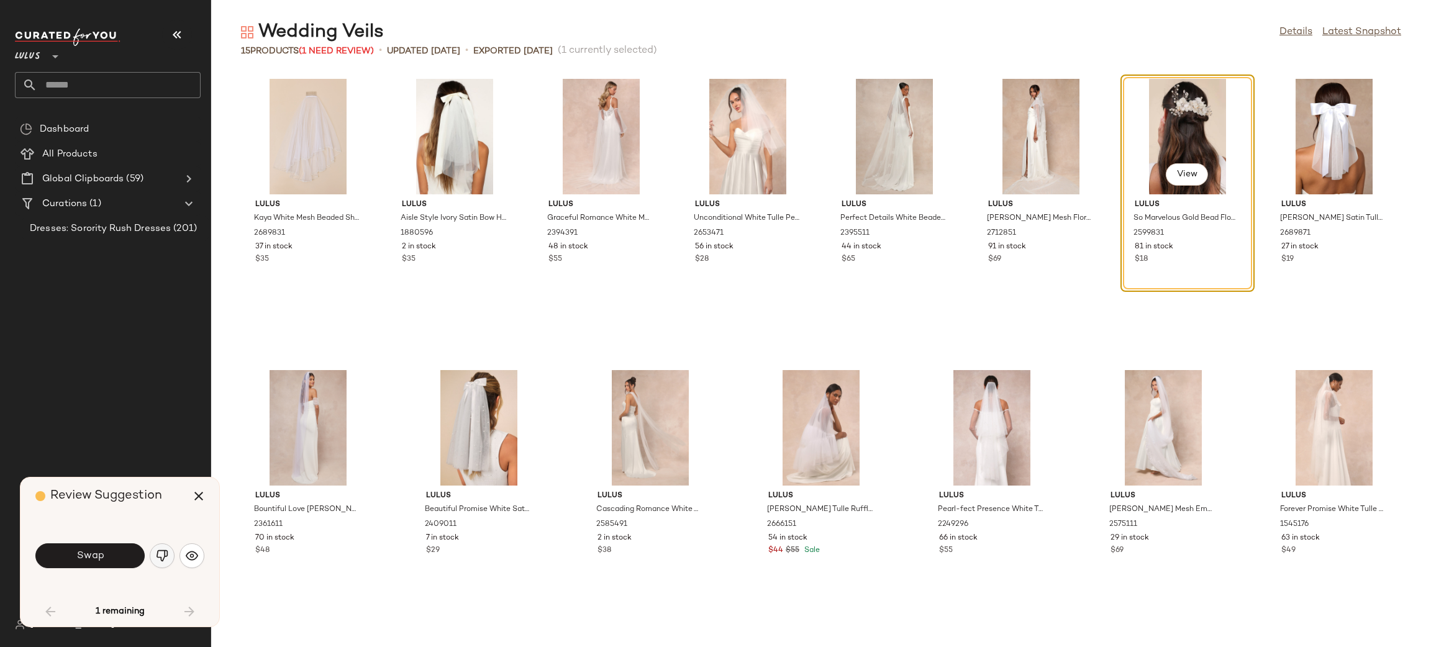
click at [166, 556] on img "button" at bounding box center [162, 556] width 12 height 12
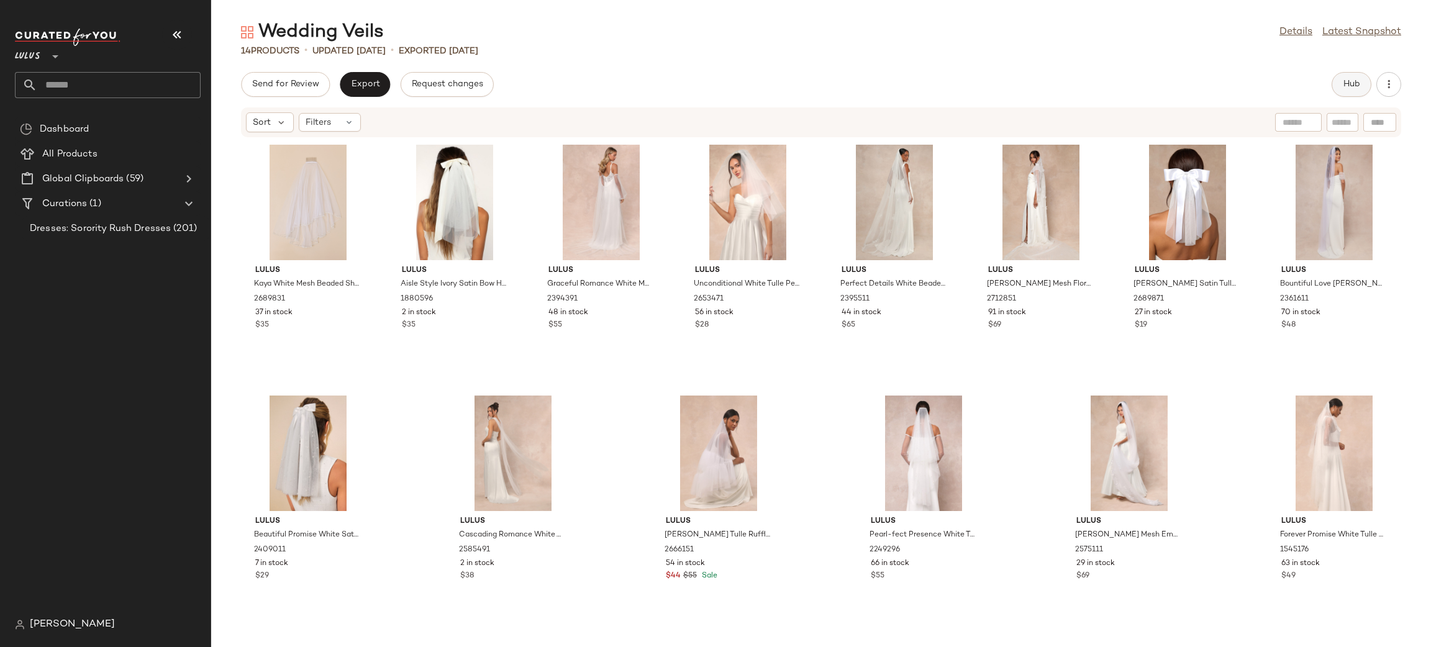
click at [1347, 88] on span "Hub" at bounding box center [1351, 85] width 17 height 10
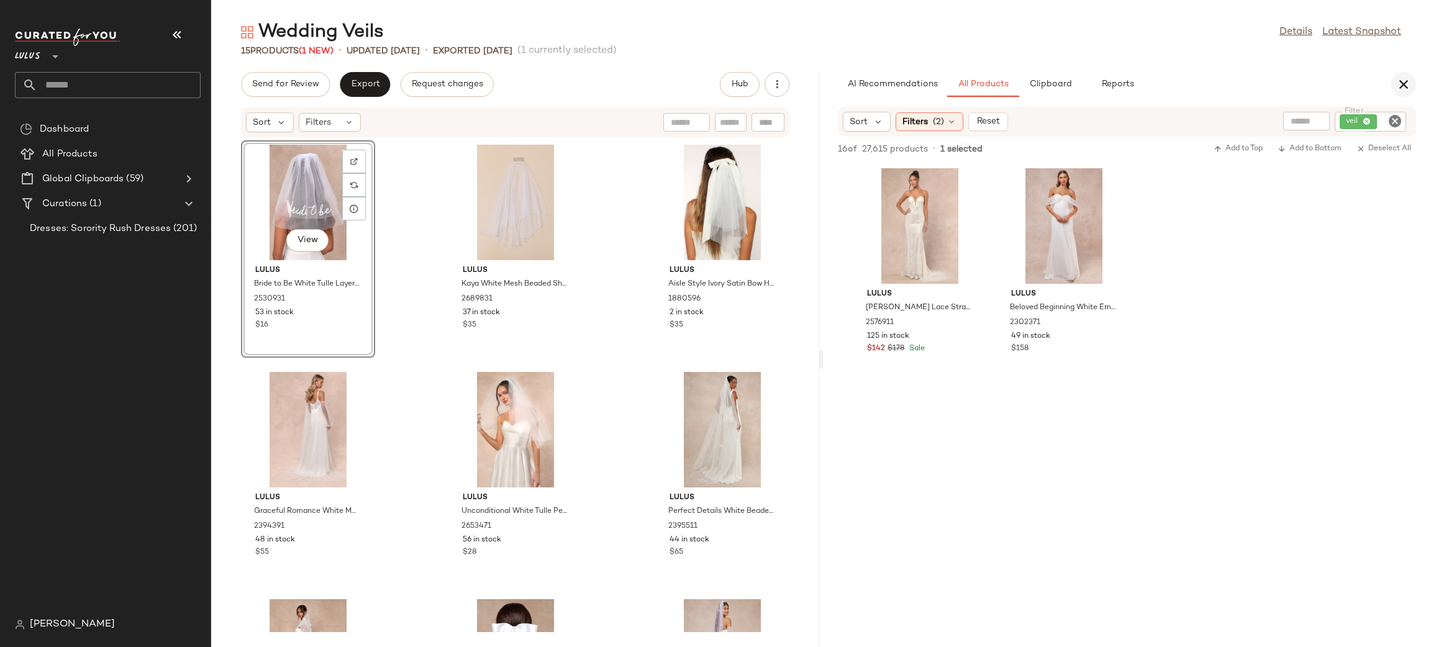
click at [1400, 84] on icon "button" at bounding box center [1403, 84] width 15 height 15
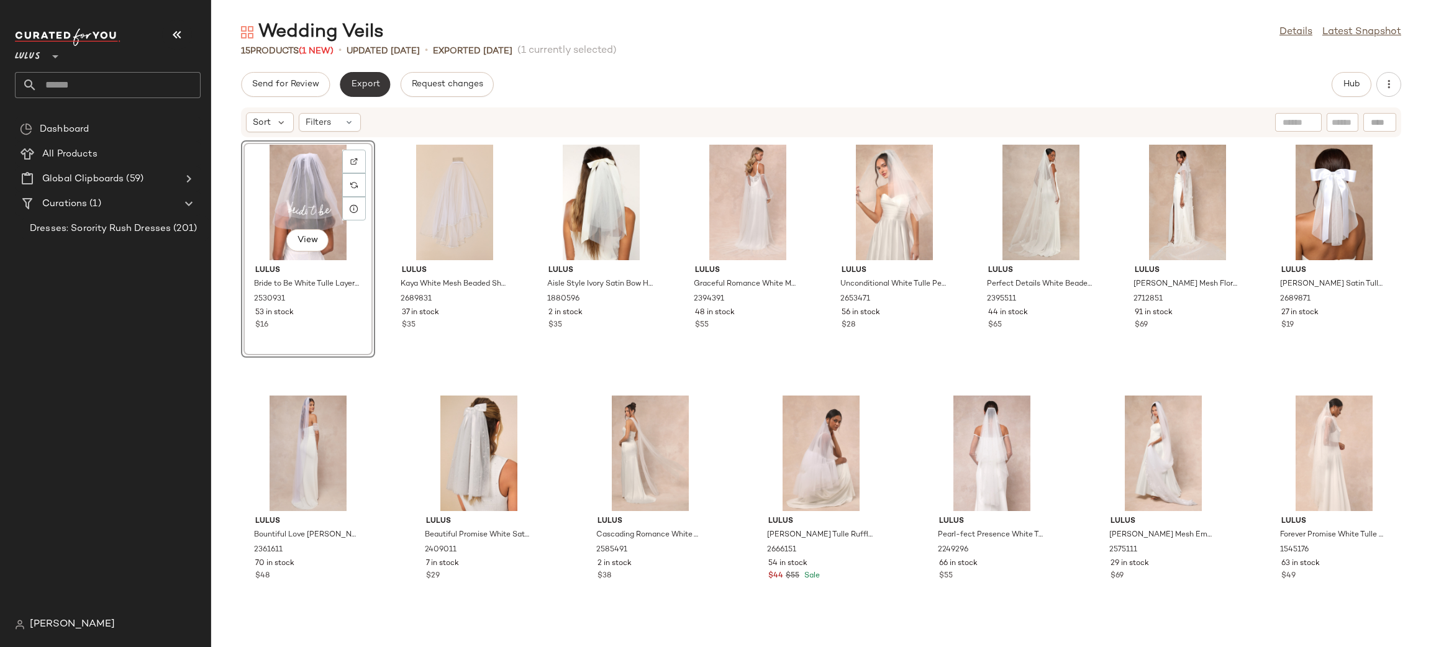
click at [359, 88] on span "Export" at bounding box center [364, 85] width 29 height 10
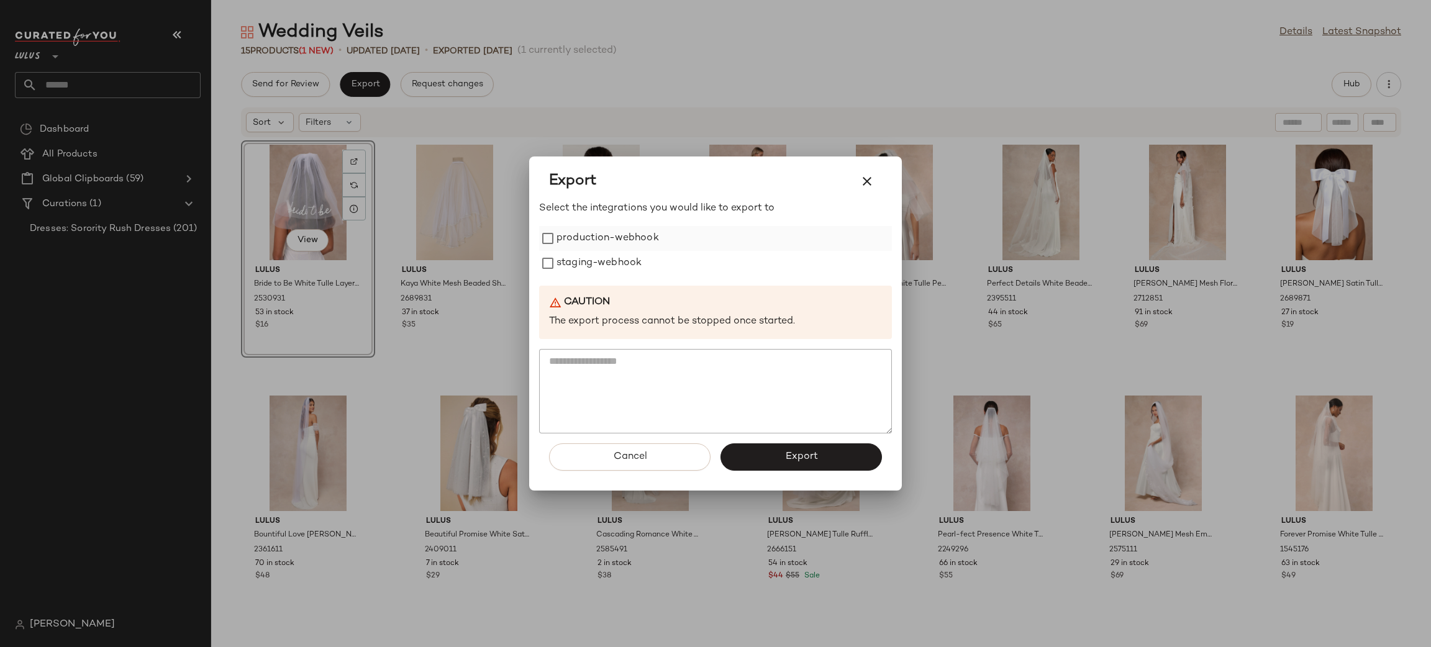
click at [596, 242] on label "production-webhook" at bounding box center [608, 238] width 102 height 25
click at [603, 256] on label "staging-webhook" at bounding box center [599, 263] width 85 height 25
click at [867, 465] on button "Export" at bounding box center [801, 456] width 161 height 27
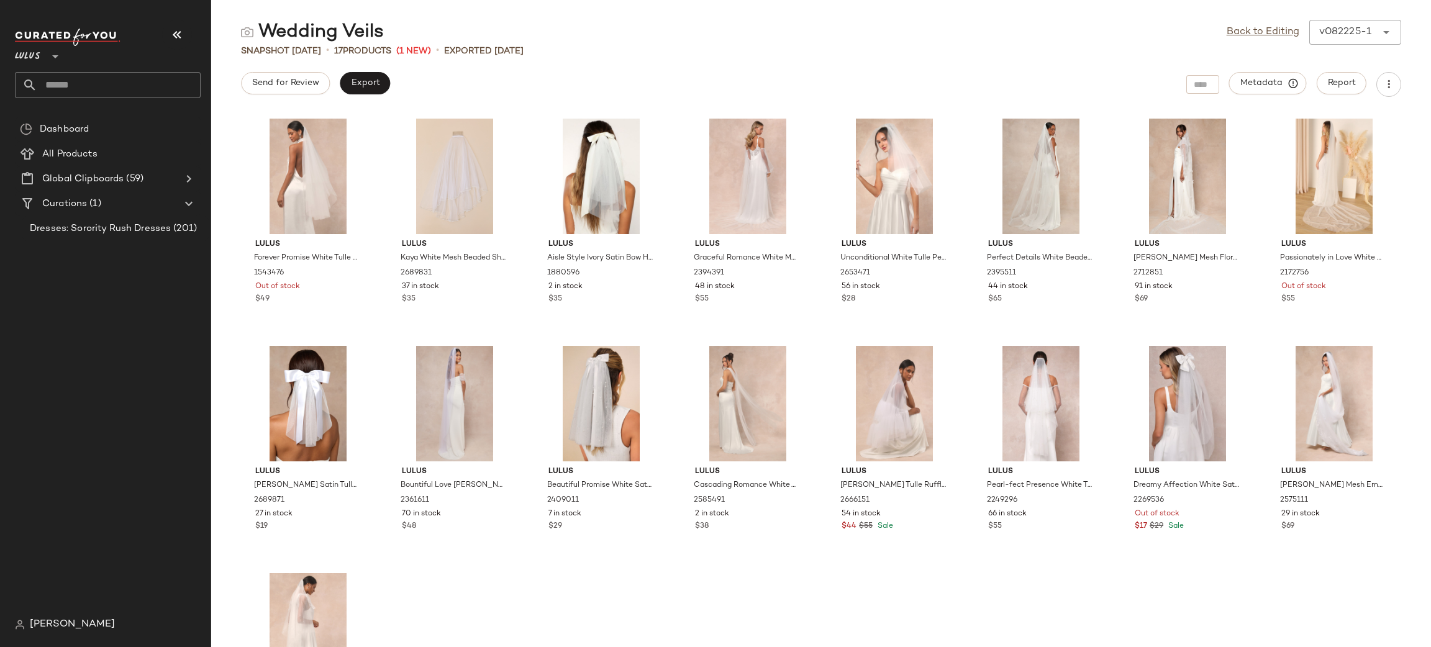
click at [104, 79] on input "text" at bounding box center [118, 85] width 163 height 26
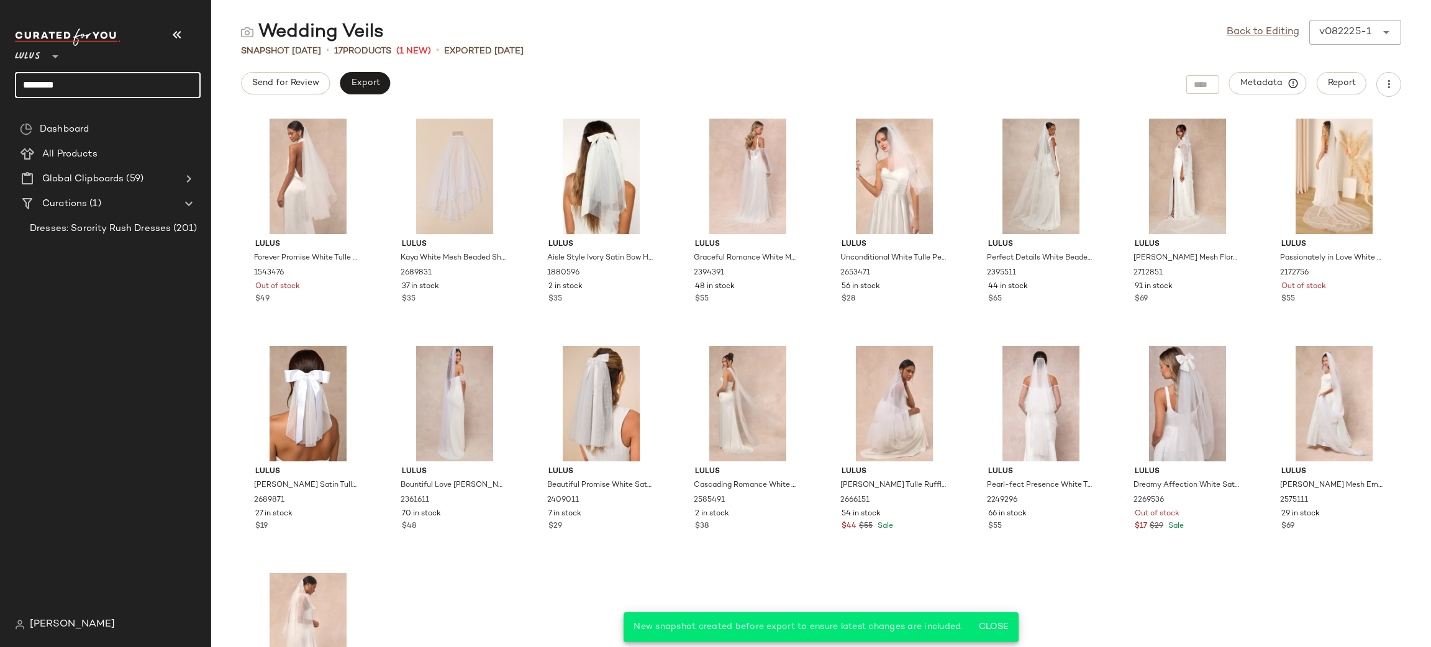
click at [99, 79] on input "********" at bounding box center [108, 85] width 186 height 26
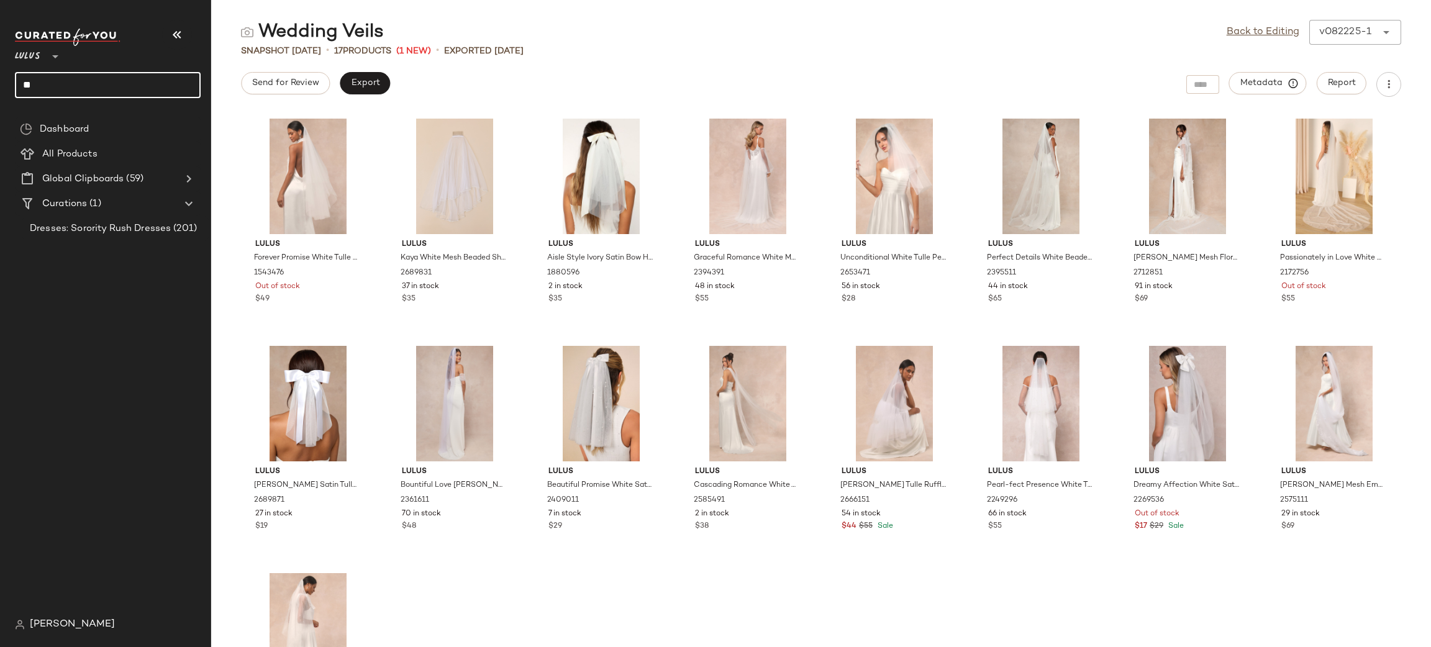
type input "*"
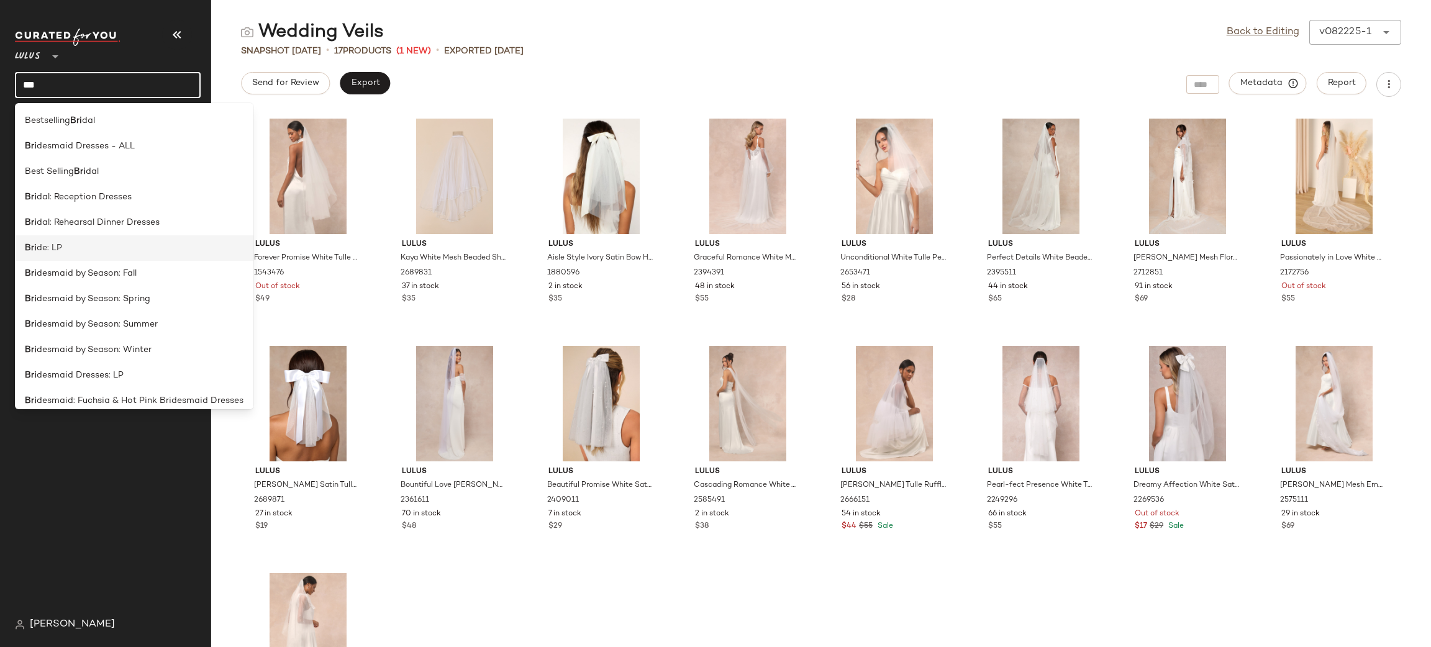
type input "***"
click at [39, 245] on span "de: LP" at bounding box center [49, 248] width 25 height 13
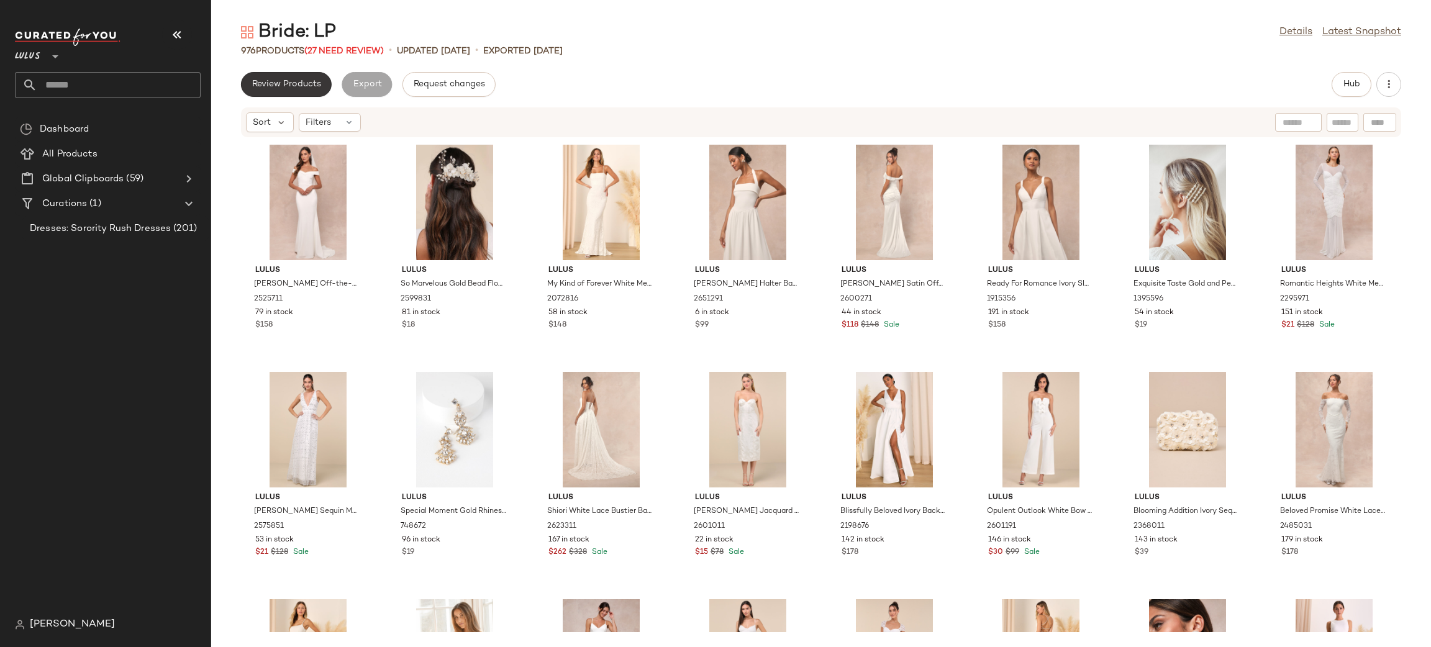
click at [289, 80] on span "Review Products" at bounding box center [287, 85] width 70 height 10
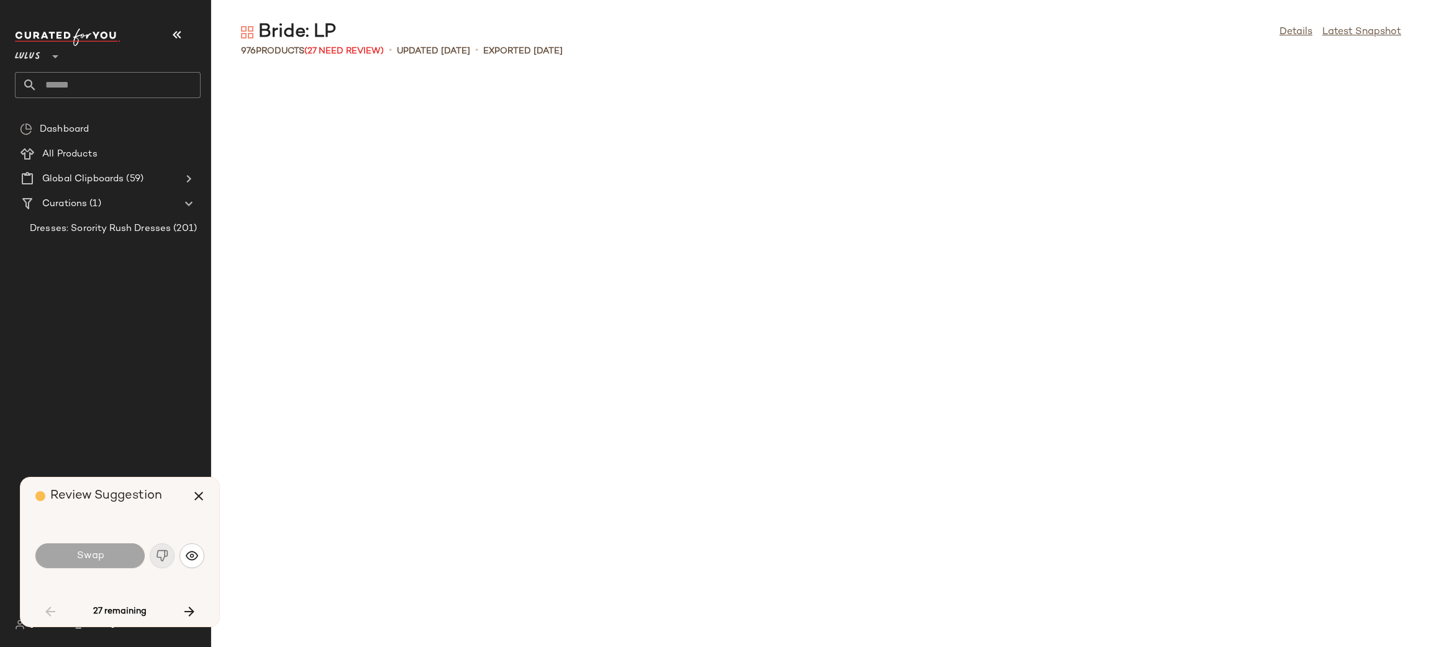
scroll to position [1136, 0]
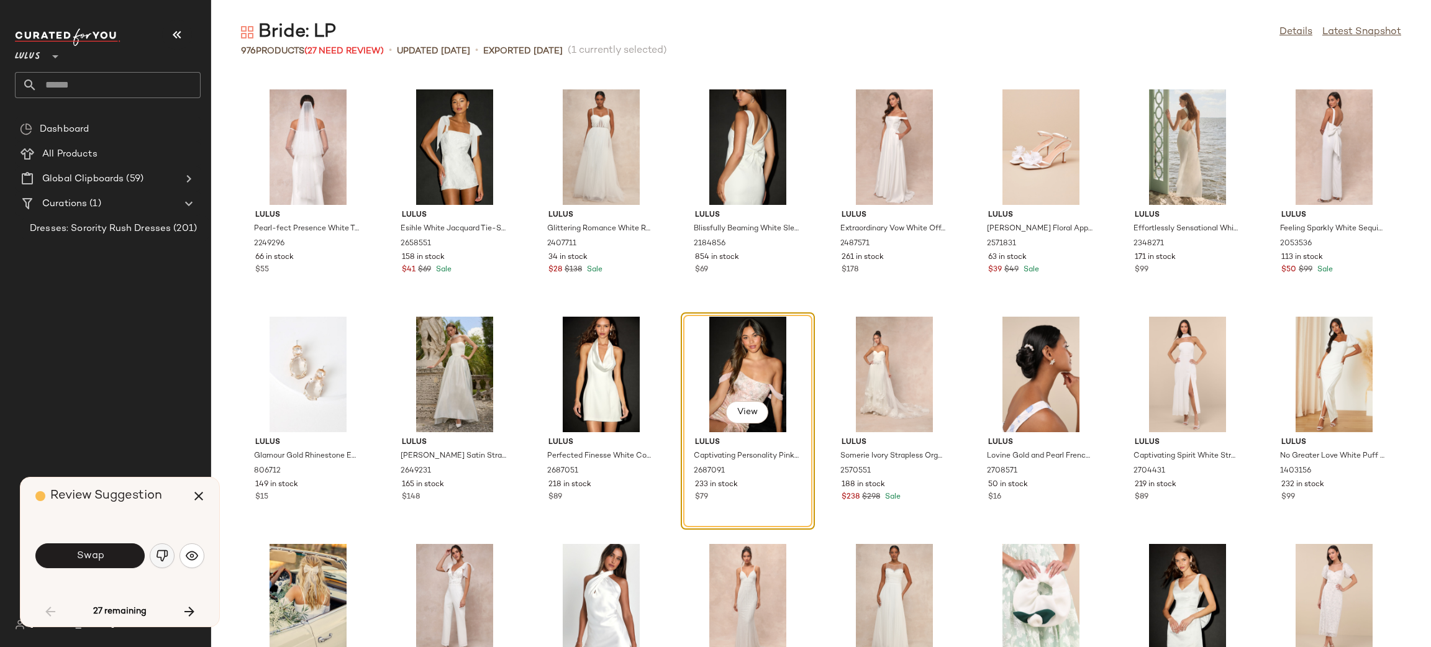
click at [167, 556] on img "button" at bounding box center [162, 556] width 12 height 12
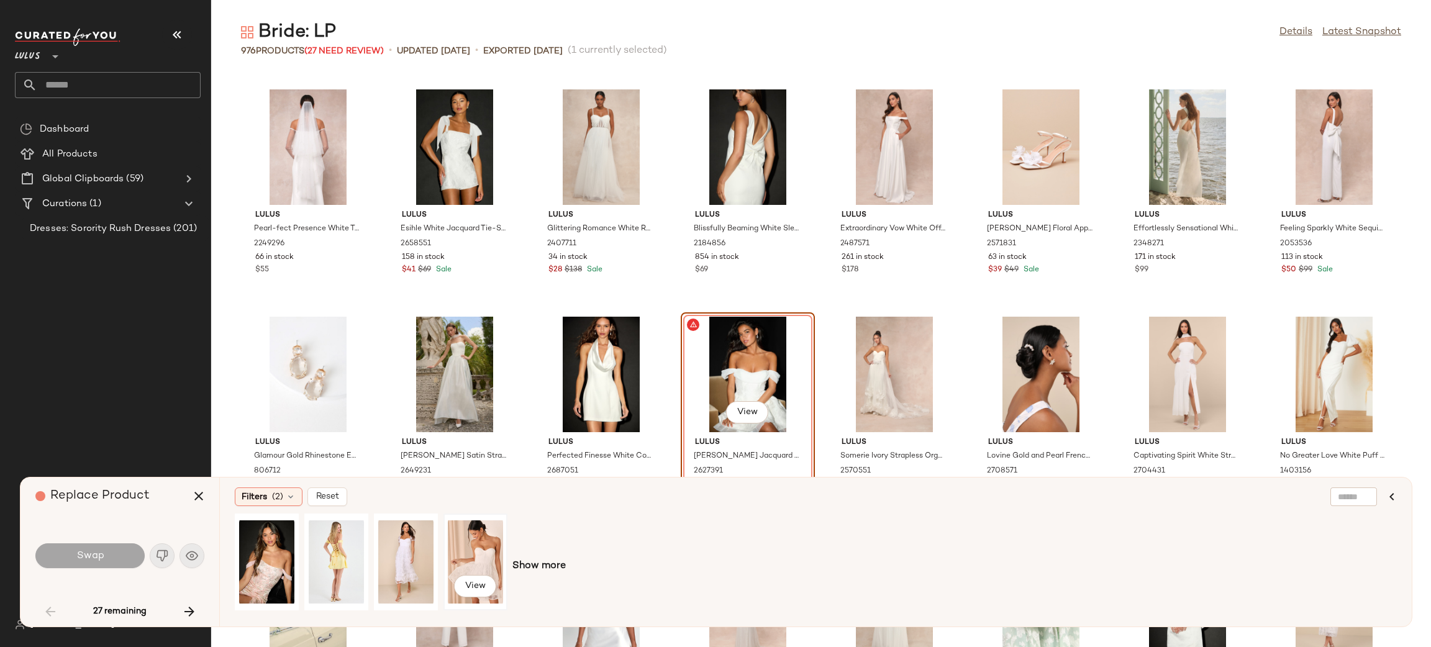
click at [468, 550] on div "View" at bounding box center [475, 562] width 55 height 88
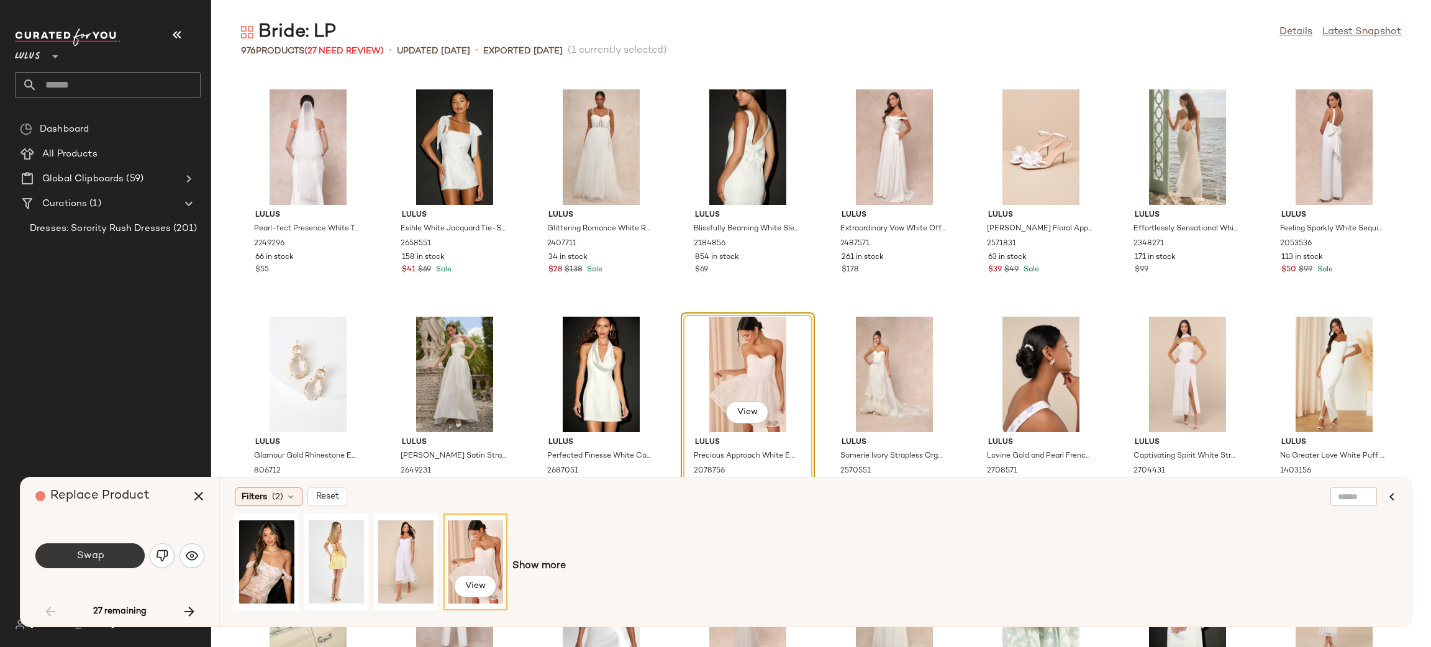
click at [59, 560] on button "Swap" at bounding box center [89, 556] width 109 height 25
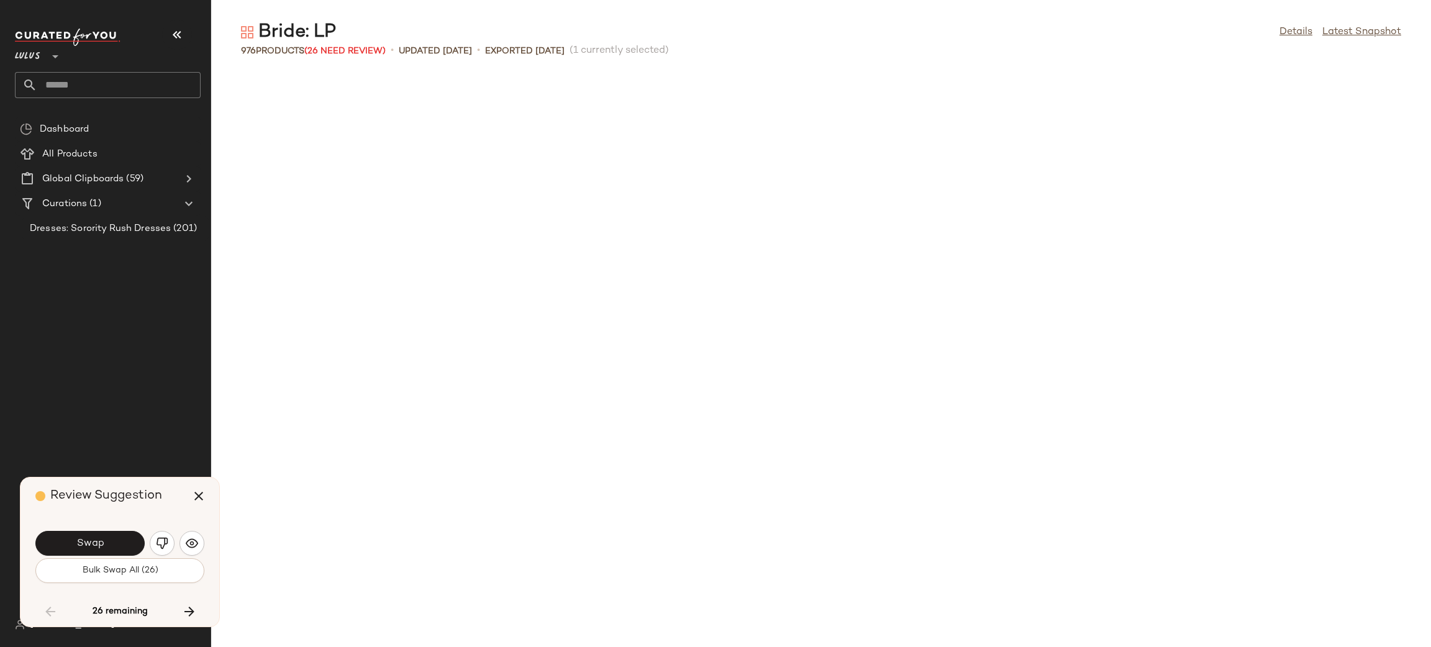
scroll to position [1818, 0]
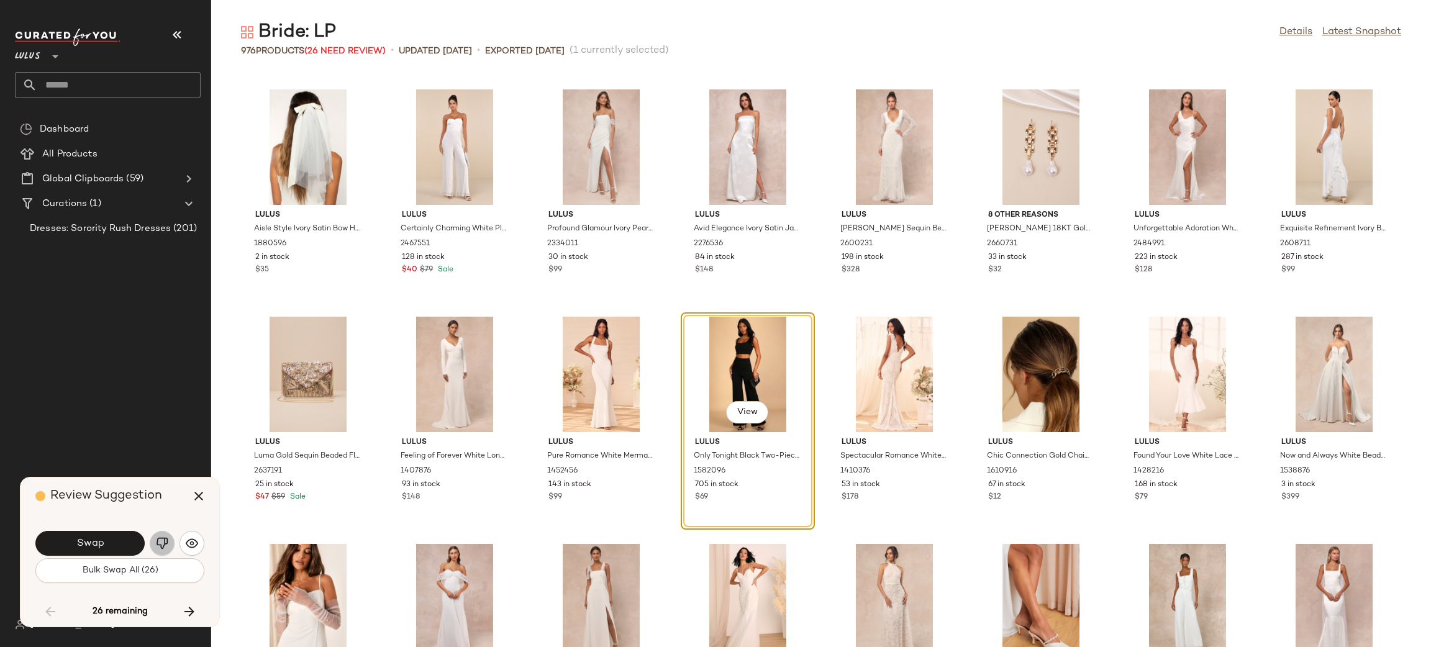
click at [152, 539] on button "button" at bounding box center [162, 543] width 25 height 25
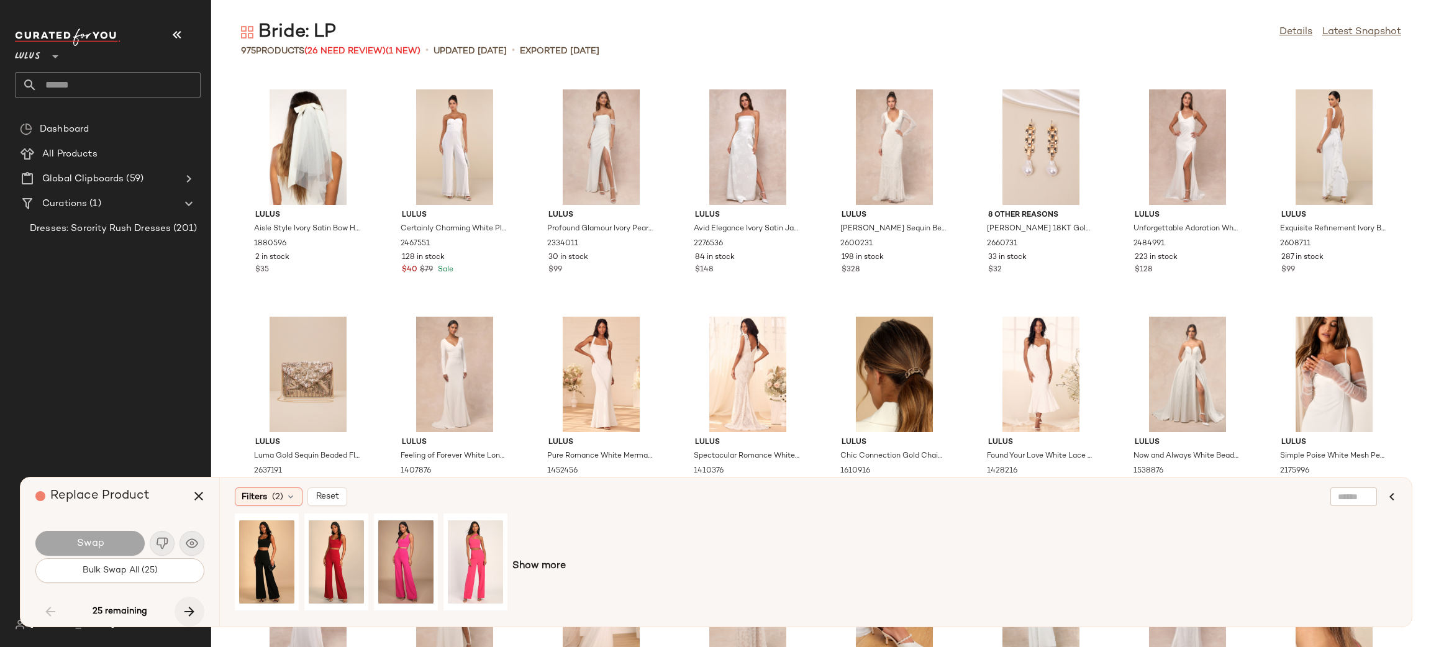
click at [183, 614] on icon "button" at bounding box center [189, 611] width 15 height 15
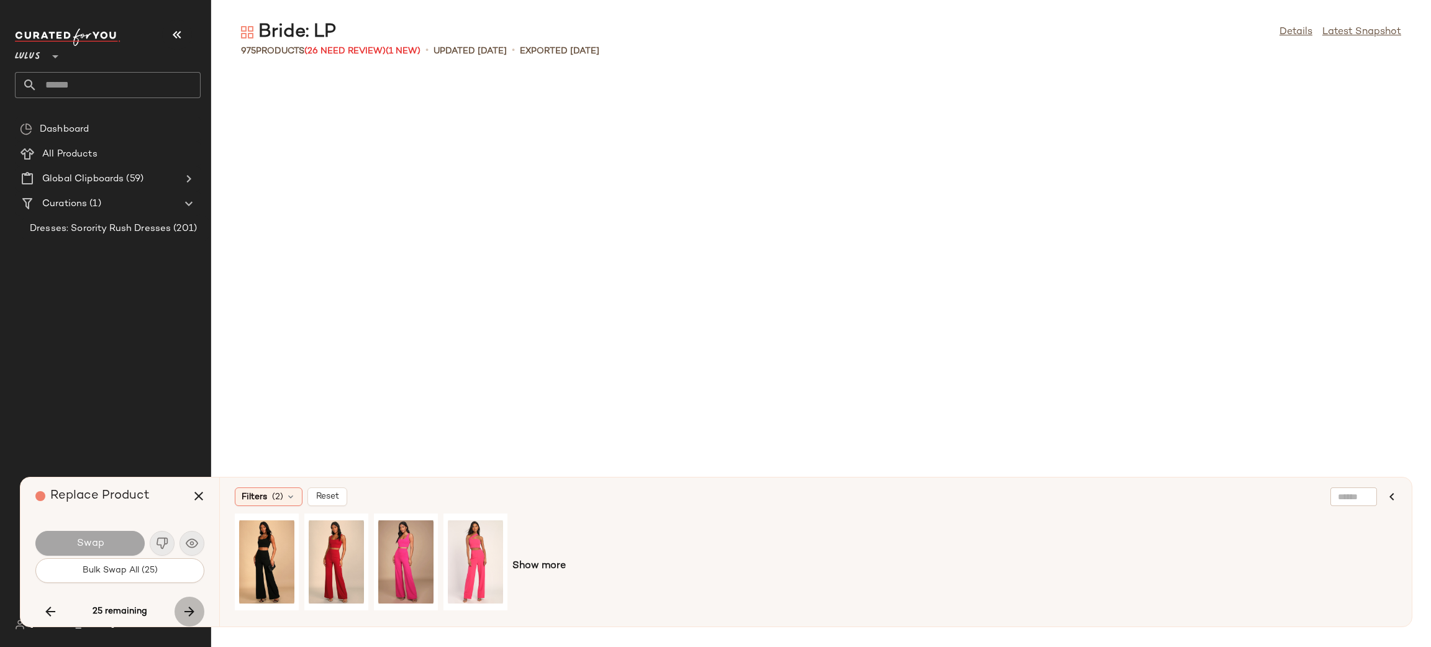
scroll to position [4091, 0]
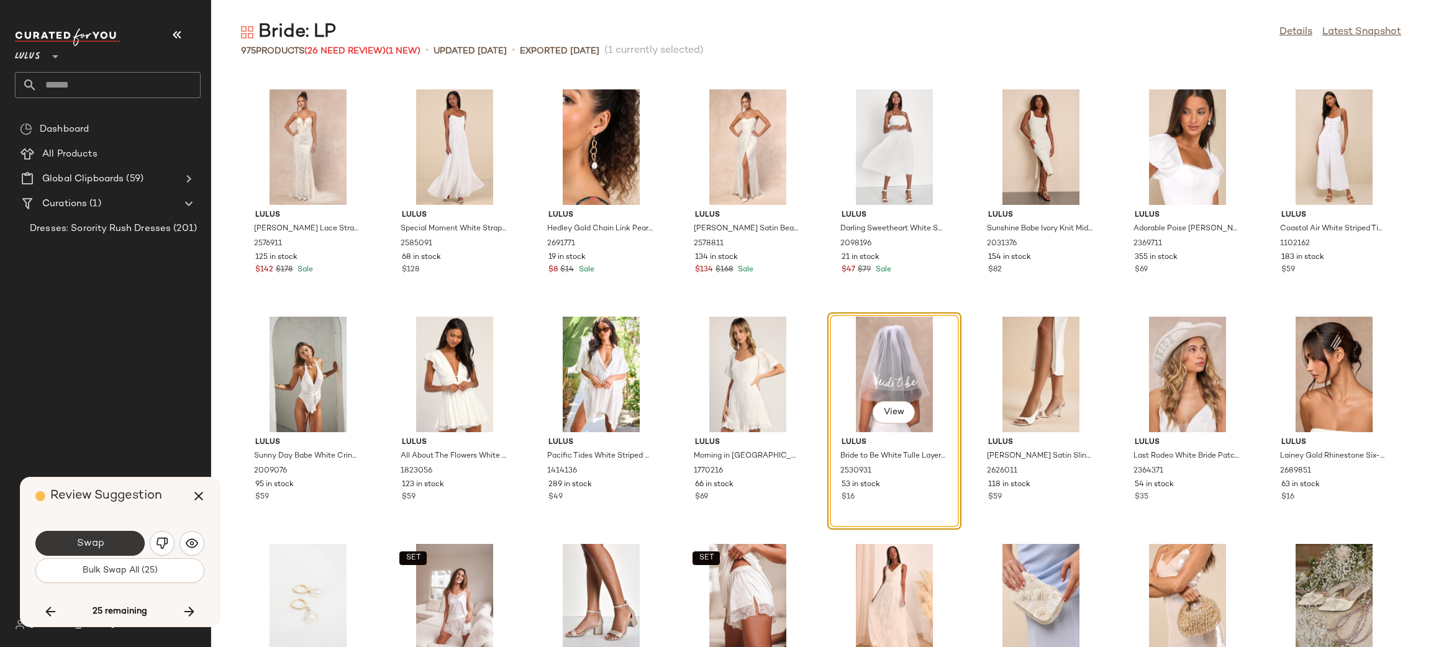
click at [116, 544] on button "Swap" at bounding box center [89, 543] width 109 height 25
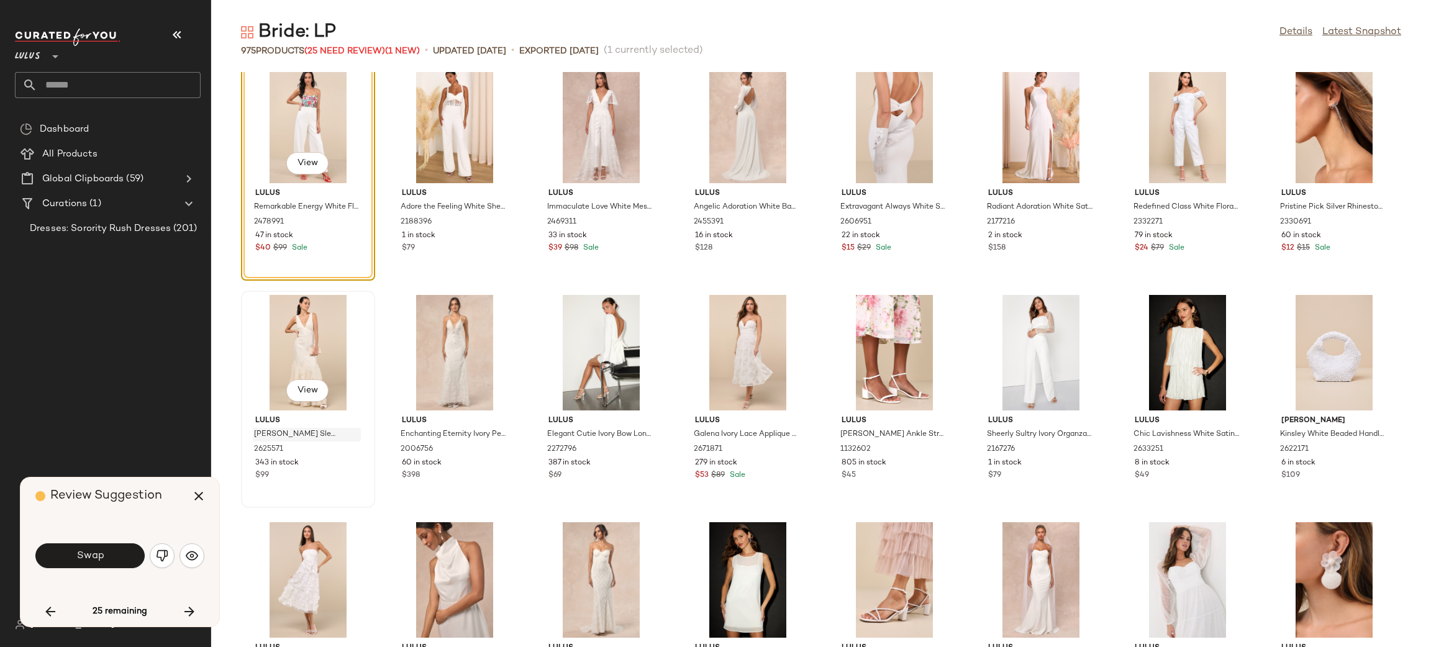
scroll to position [2536, 0]
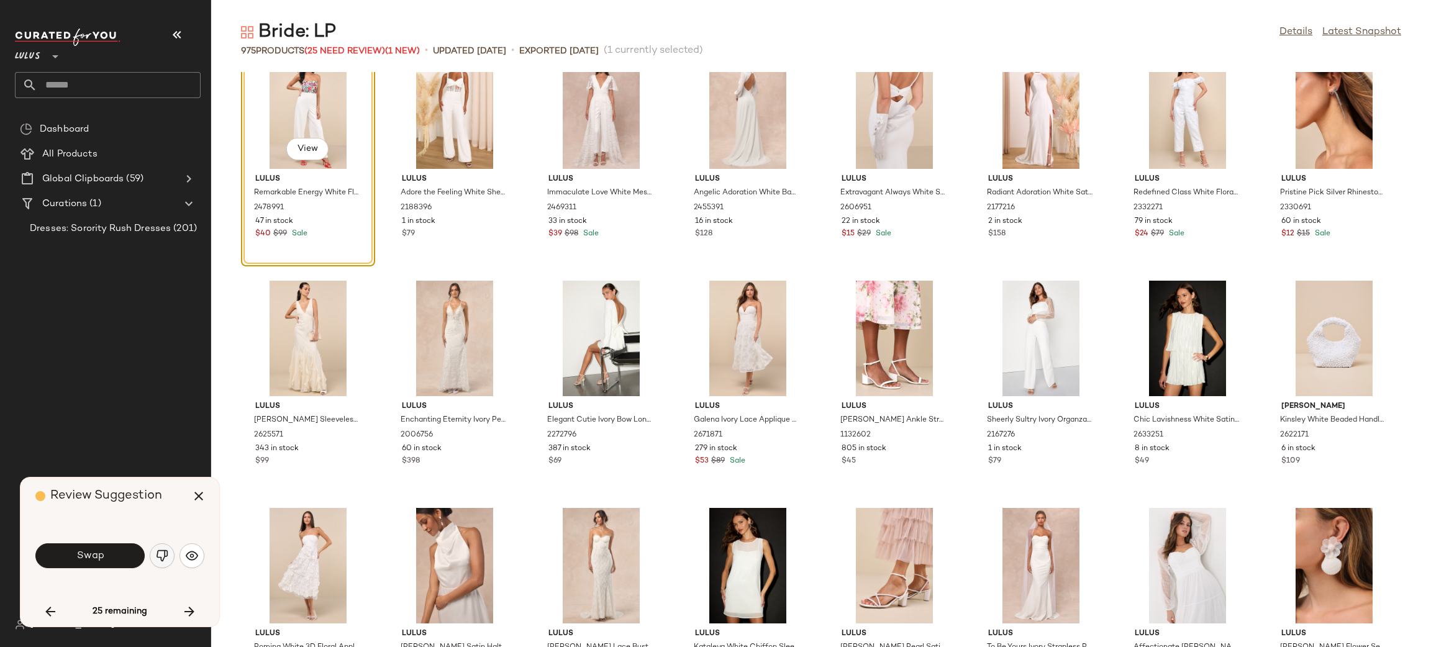
click at [164, 556] on img "button" at bounding box center [162, 556] width 12 height 12
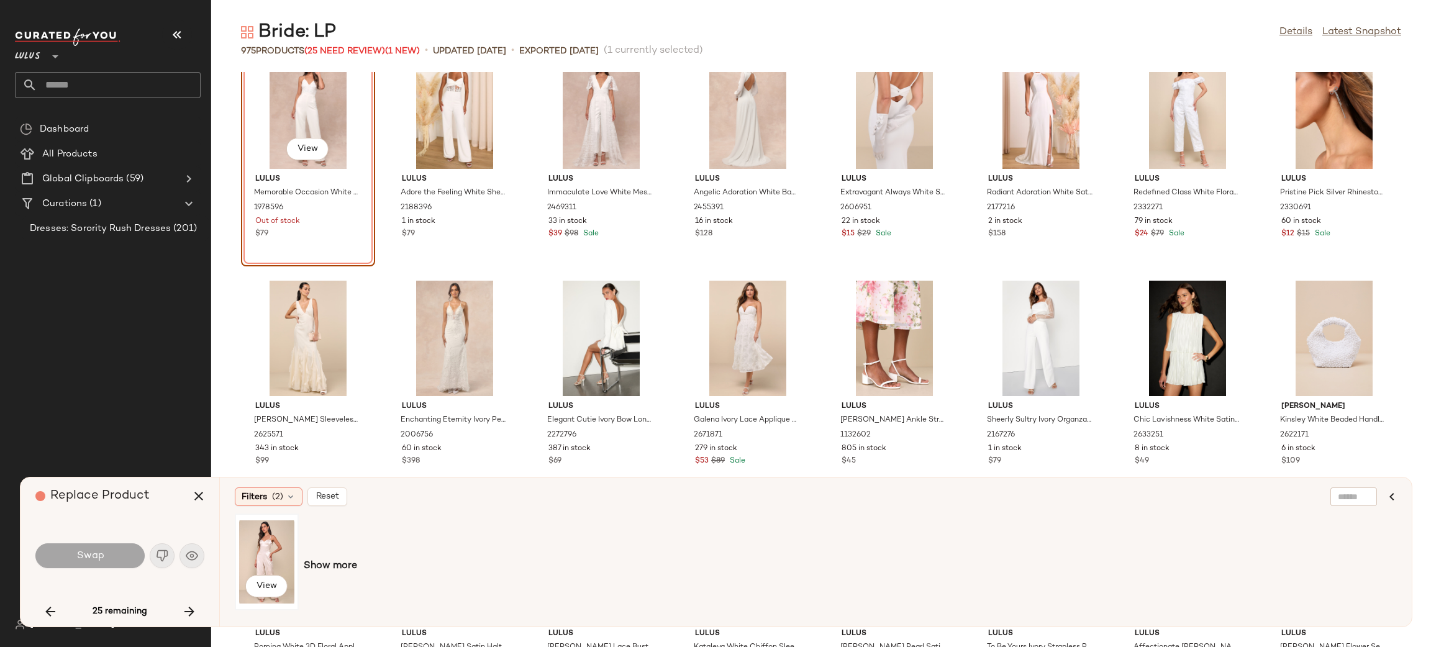
click at [260, 544] on div "View" at bounding box center [266, 562] width 55 height 88
click at [124, 553] on button "Swap" at bounding box center [89, 556] width 109 height 25
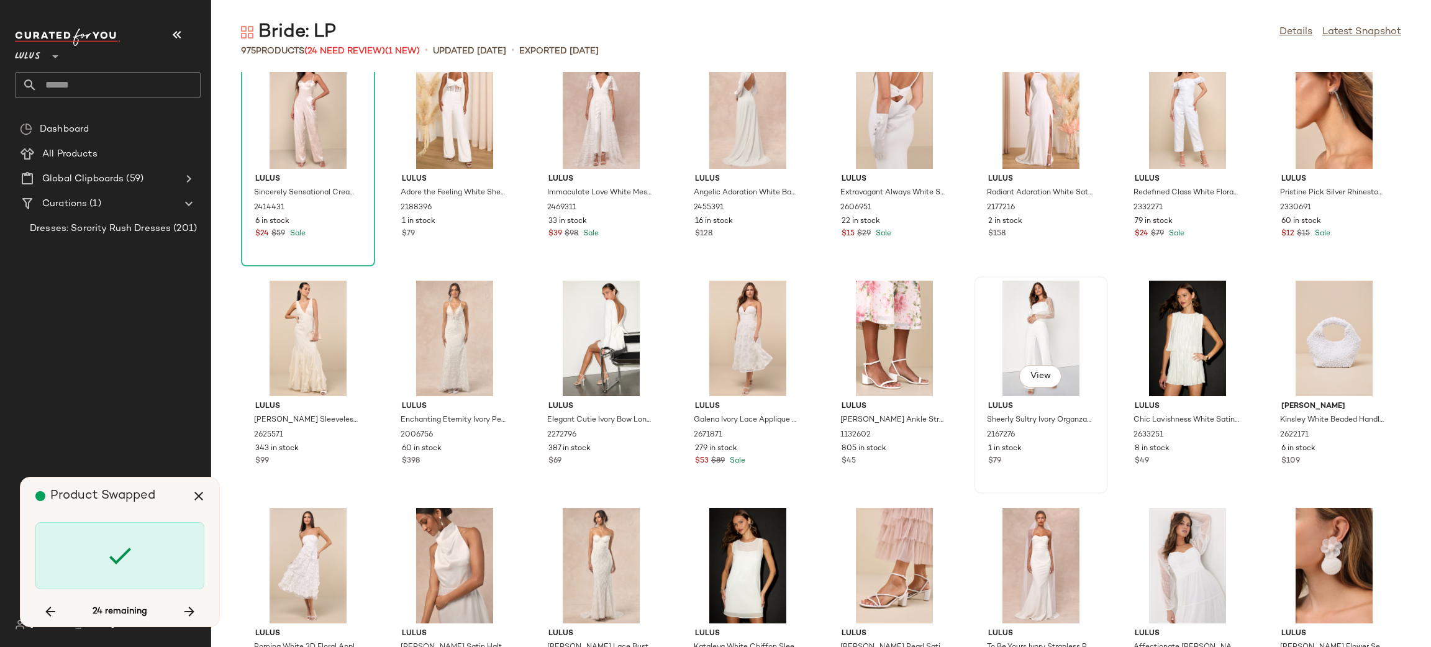
scroll to position [6138, 0]
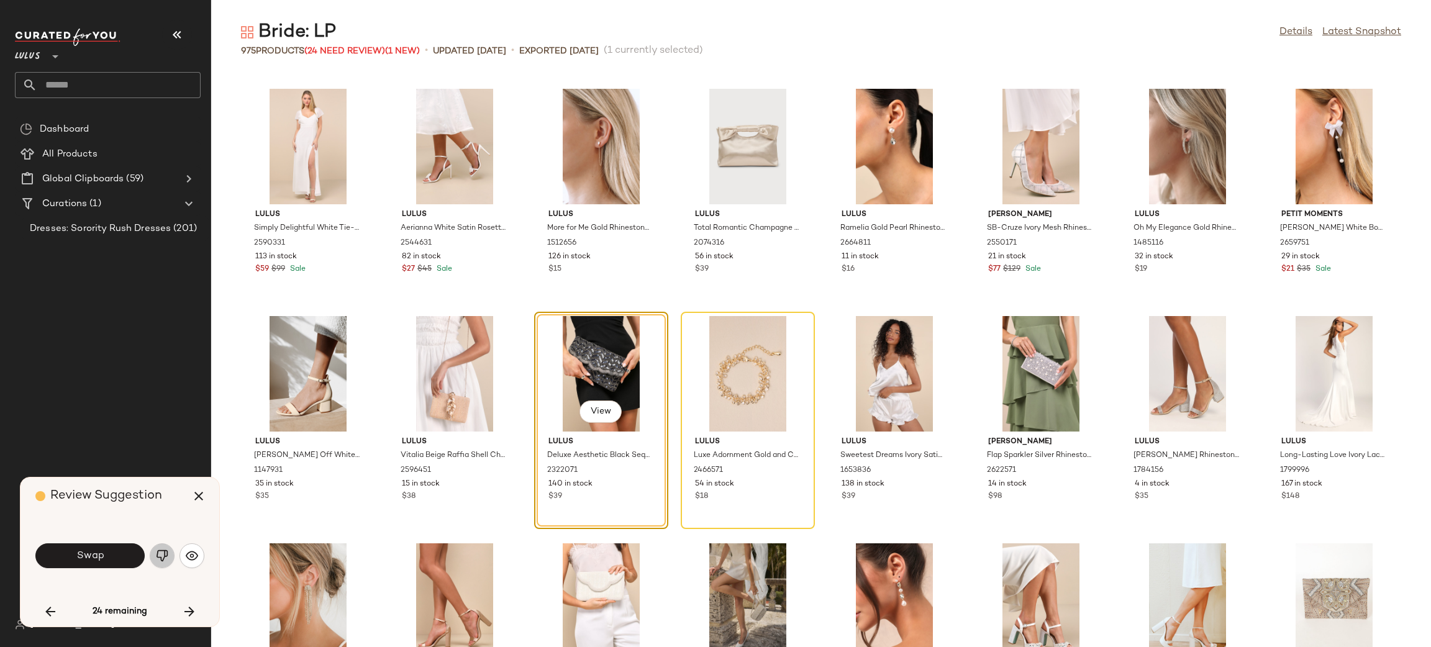
click at [163, 553] on img "button" at bounding box center [162, 556] width 12 height 12
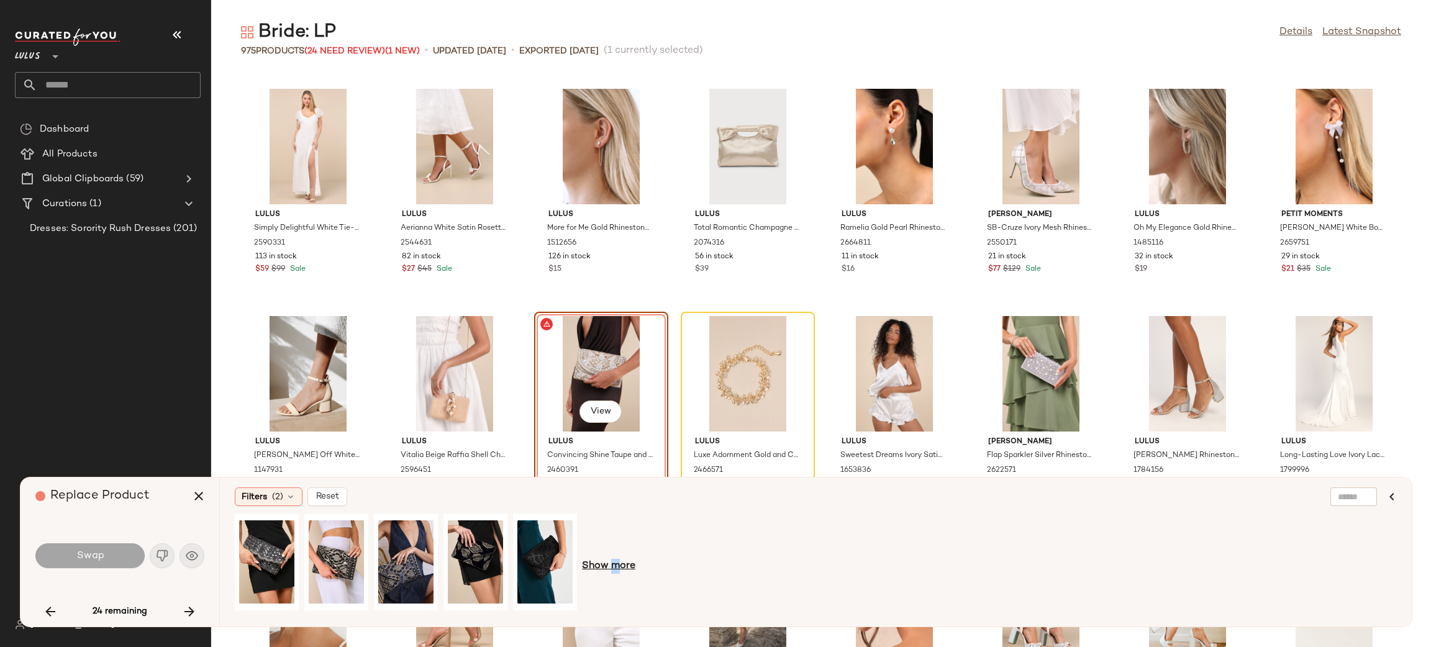
click at [610, 566] on span "Show more" at bounding box center [608, 566] width 53 height 15
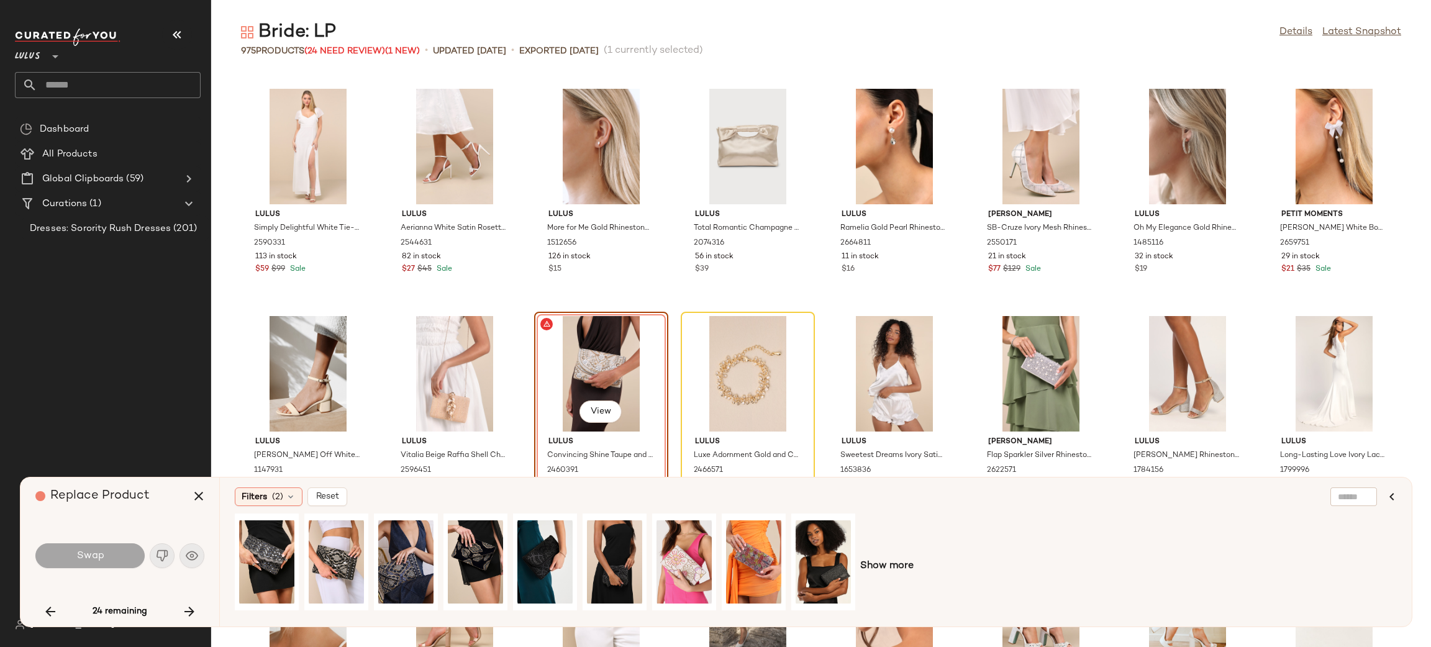
click at [897, 558] on div "Show more" at bounding box center [816, 567] width 1162 height 106
click at [896, 569] on span "Show more" at bounding box center [886, 566] width 53 height 15
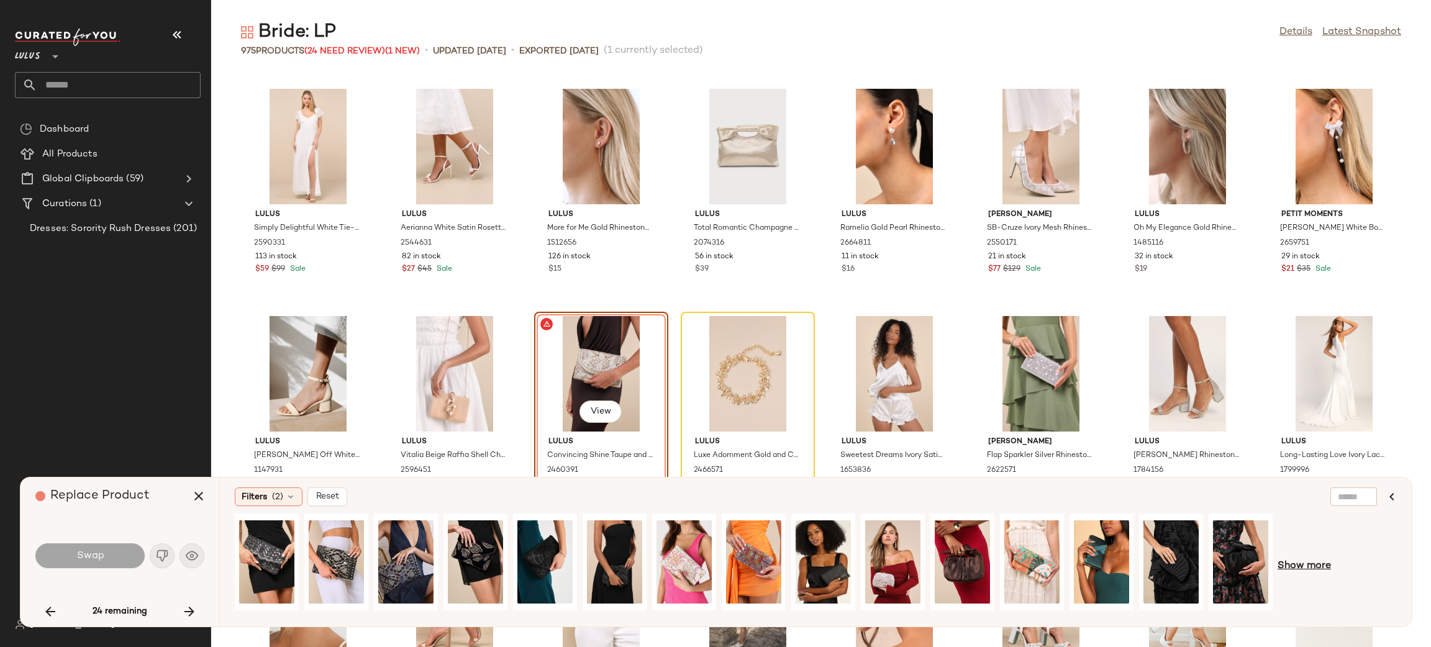
click at [1325, 571] on span "Show more" at bounding box center [1304, 566] width 53 height 15
click at [1327, 570] on div "View" at bounding box center [1310, 562] width 55 height 88
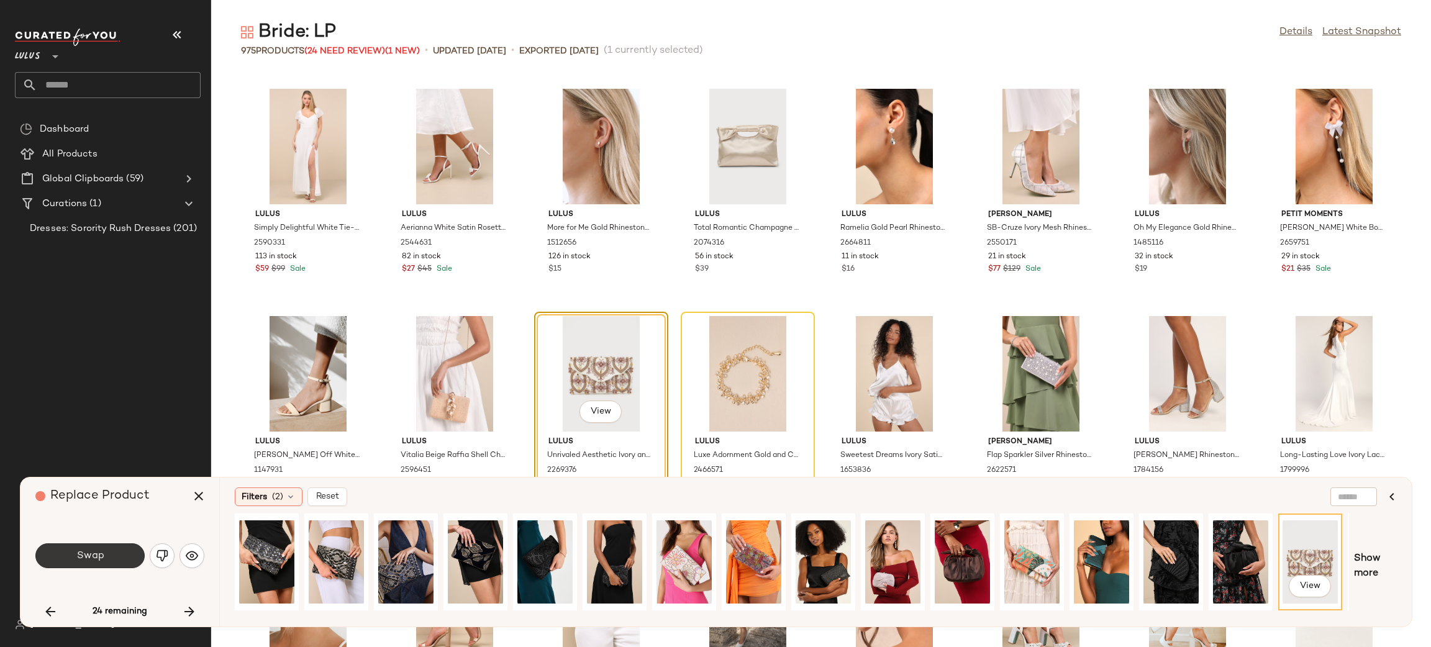
click at [117, 560] on button "Swap" at bounding box center [89, 556] width 109 height 25
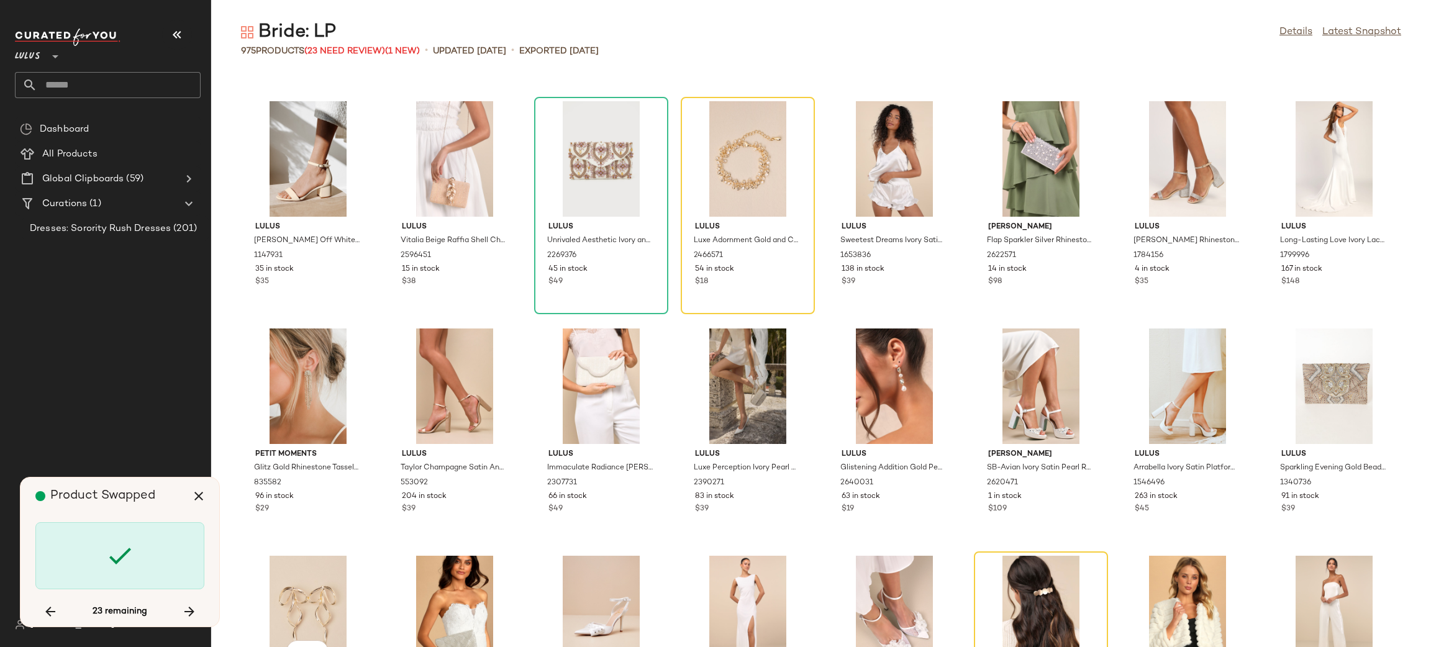
scroll to position [6138, 0]
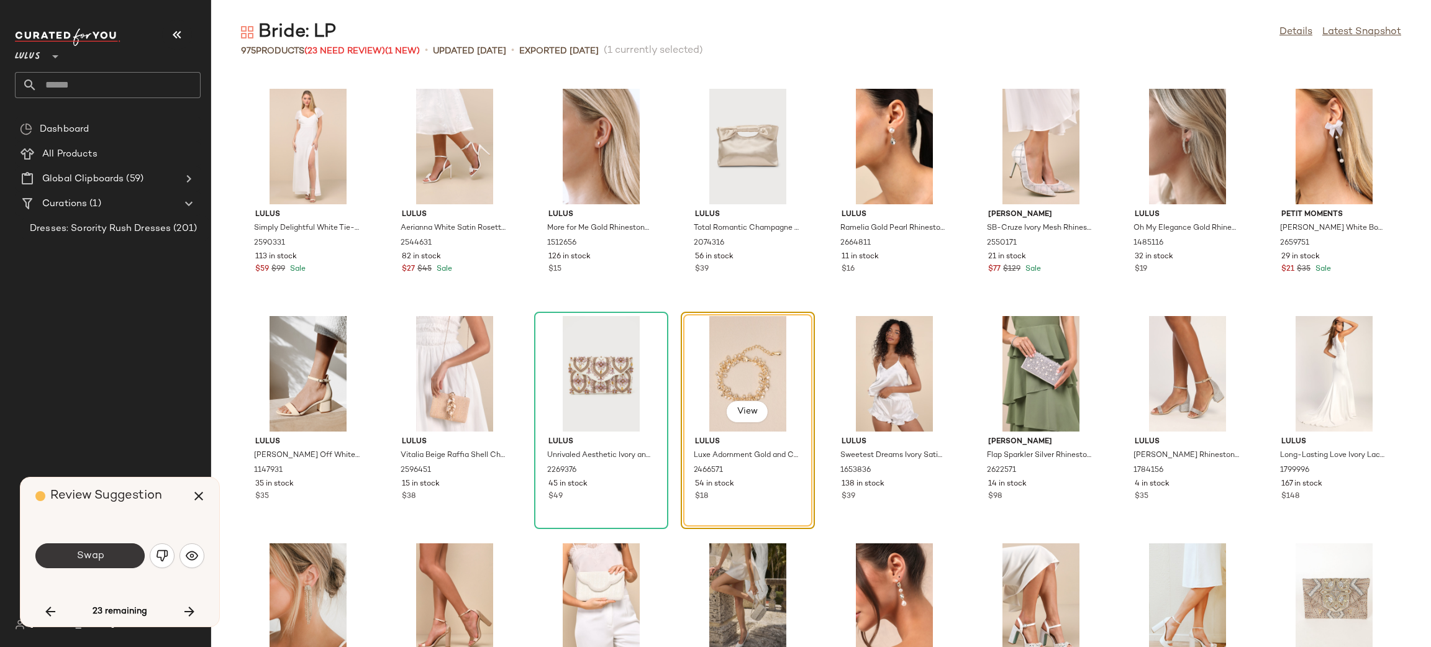
click at [124, 553] on button "Swap" at bounding box center [89, 556] width 109 height 25
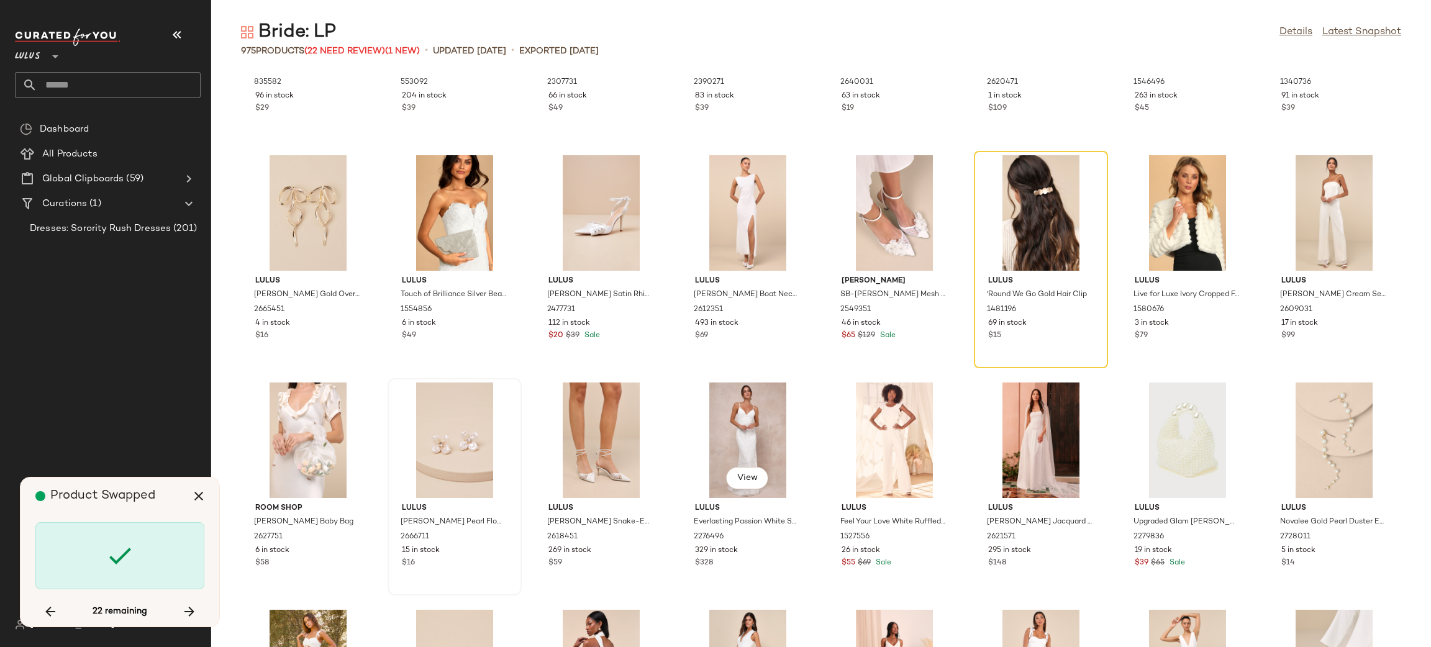
scroll to position [6592, 0]
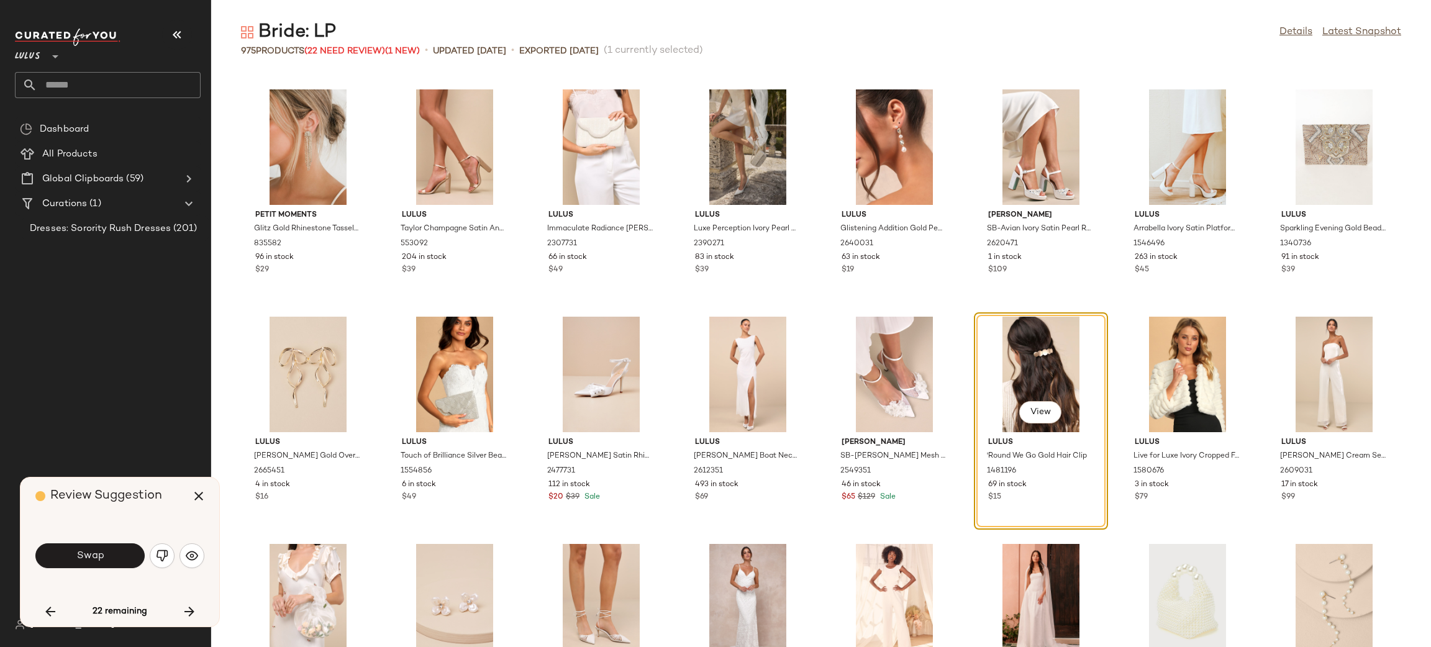
click at [89, 552] on span "Swap" at bounding box center [90, 556] width 28 height 12
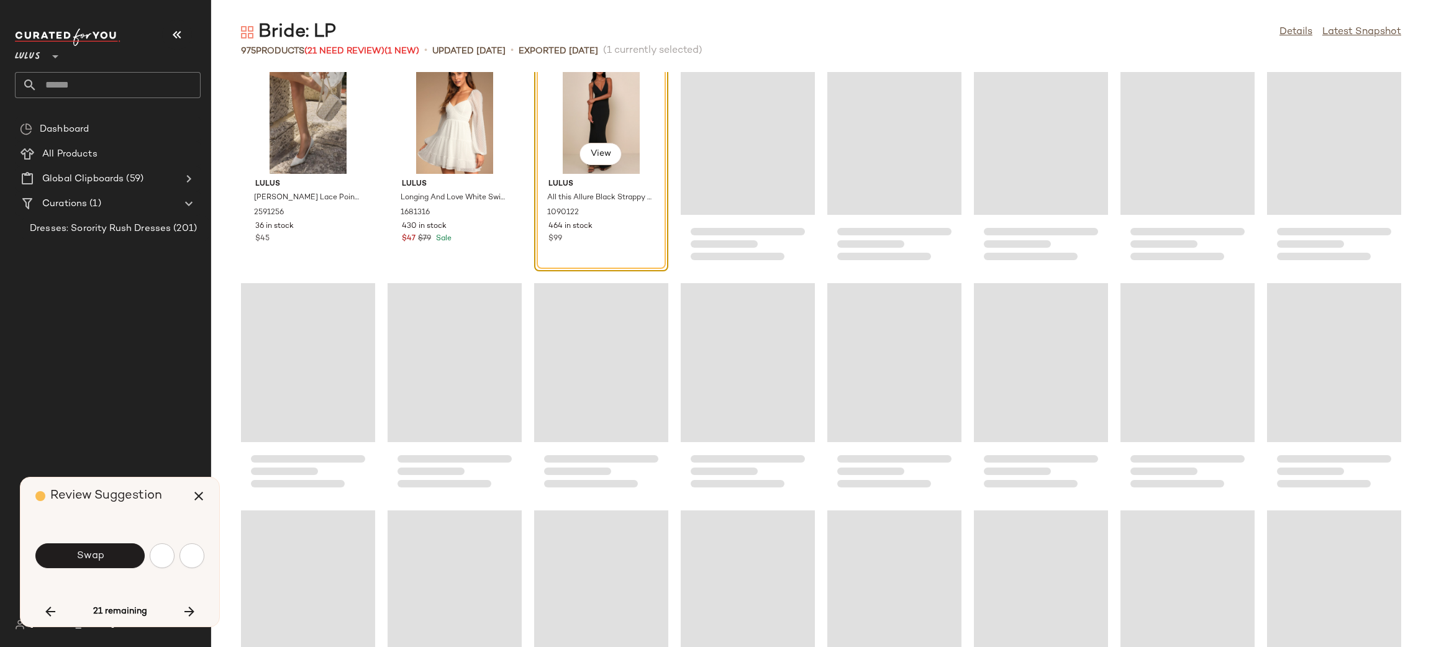
scroll to position [8448, 0]
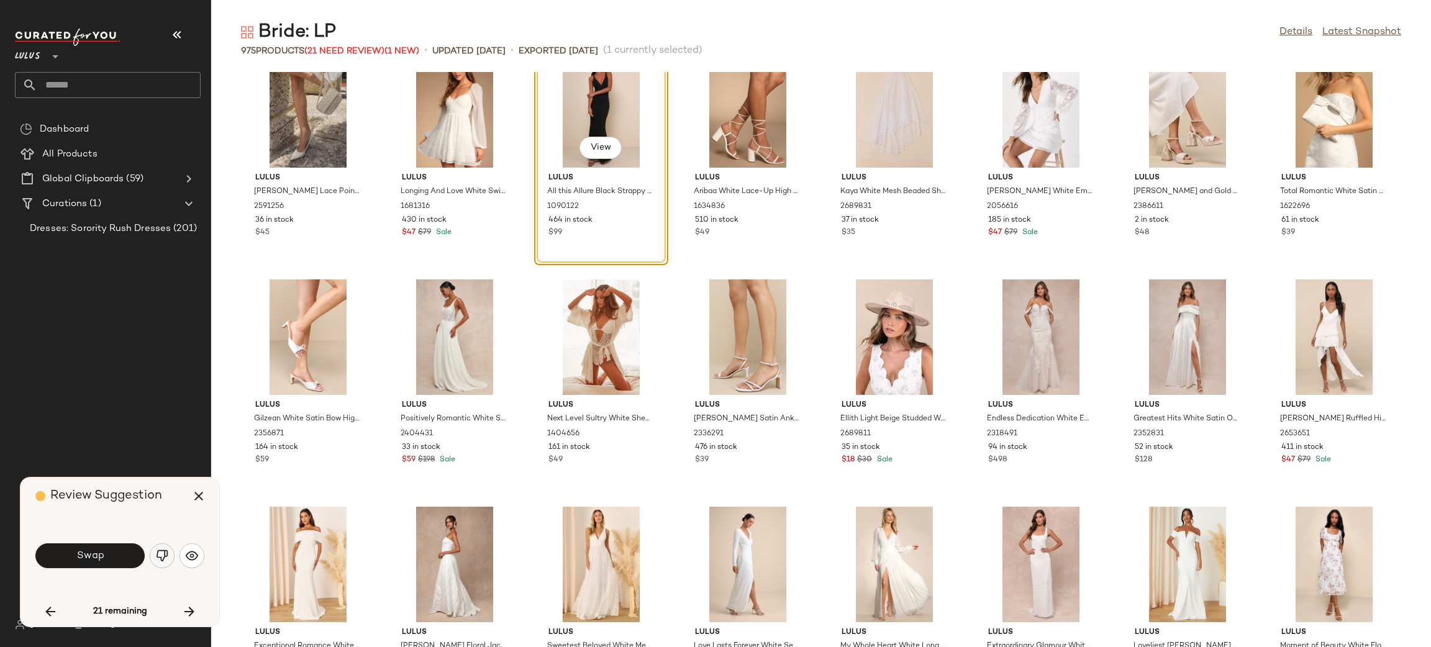
click at [156, 548] on button "button" at bounding box center [162, 556] width 25 height 25
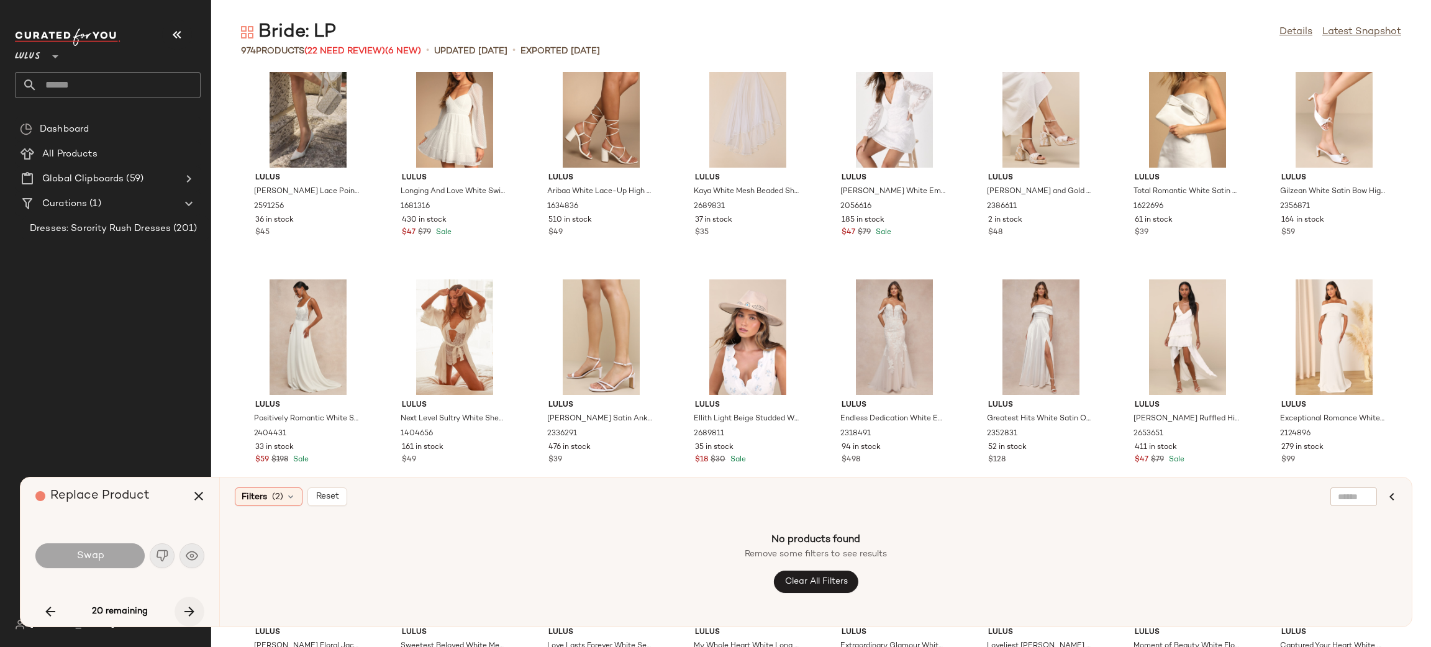
click at [188, 616] on icon "button" at bounding box center [189, 611] width 15 height 15
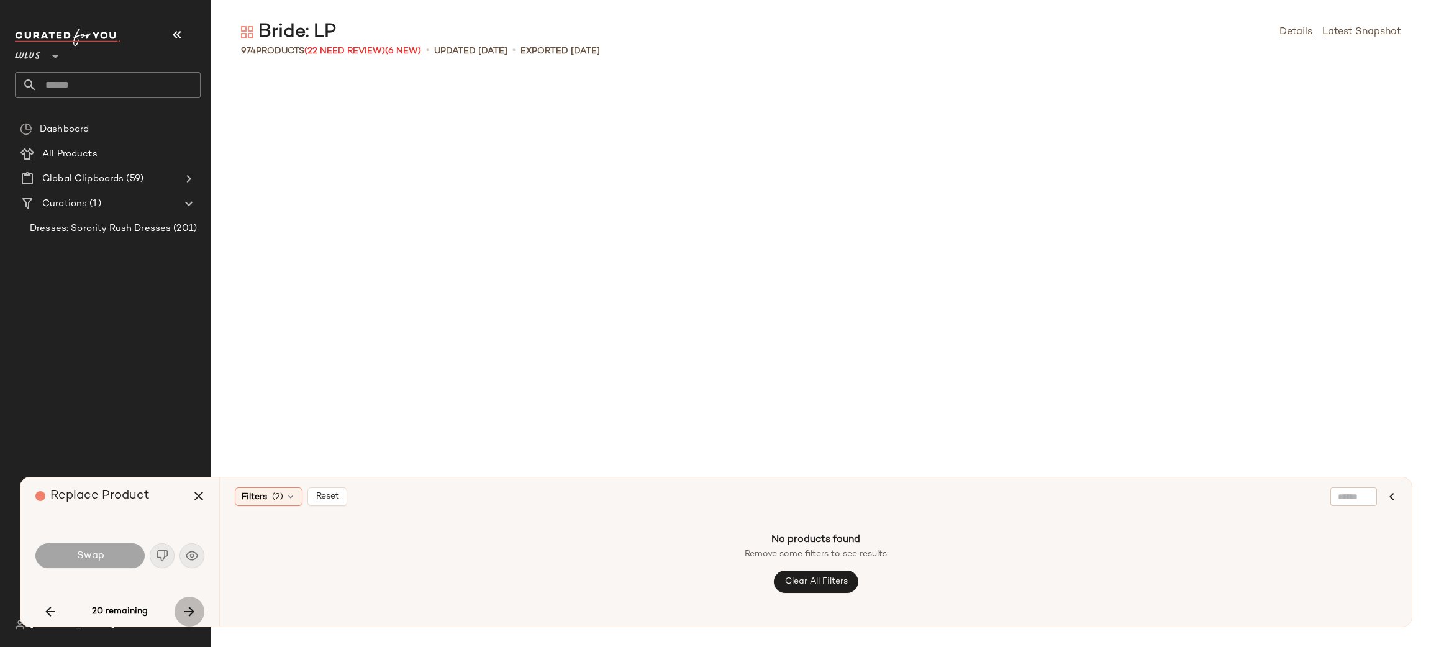
scroll to position [10685, 0]
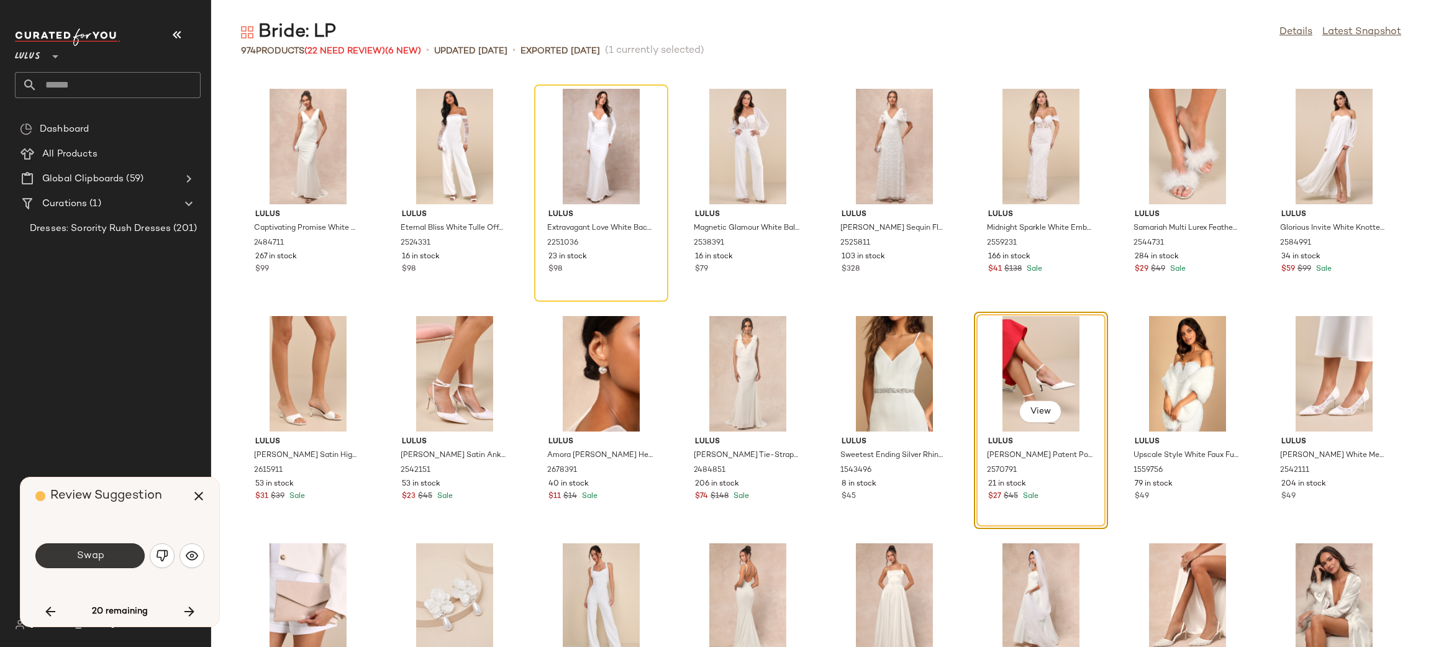
click at [129, 553] on button "Swap" at bounding box center [89, 556] width 109 height 25
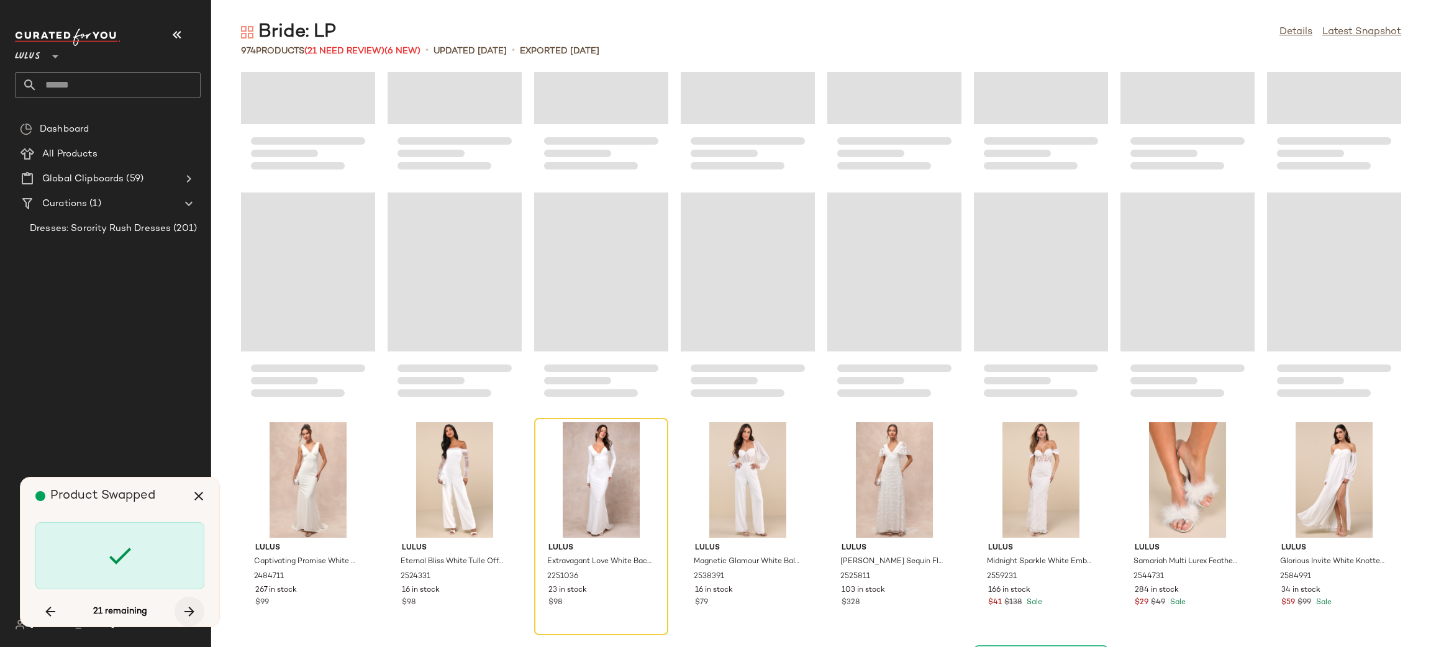
click at [193, 611] on icon "button" at bounding box center [189, 611] width 15 height 15
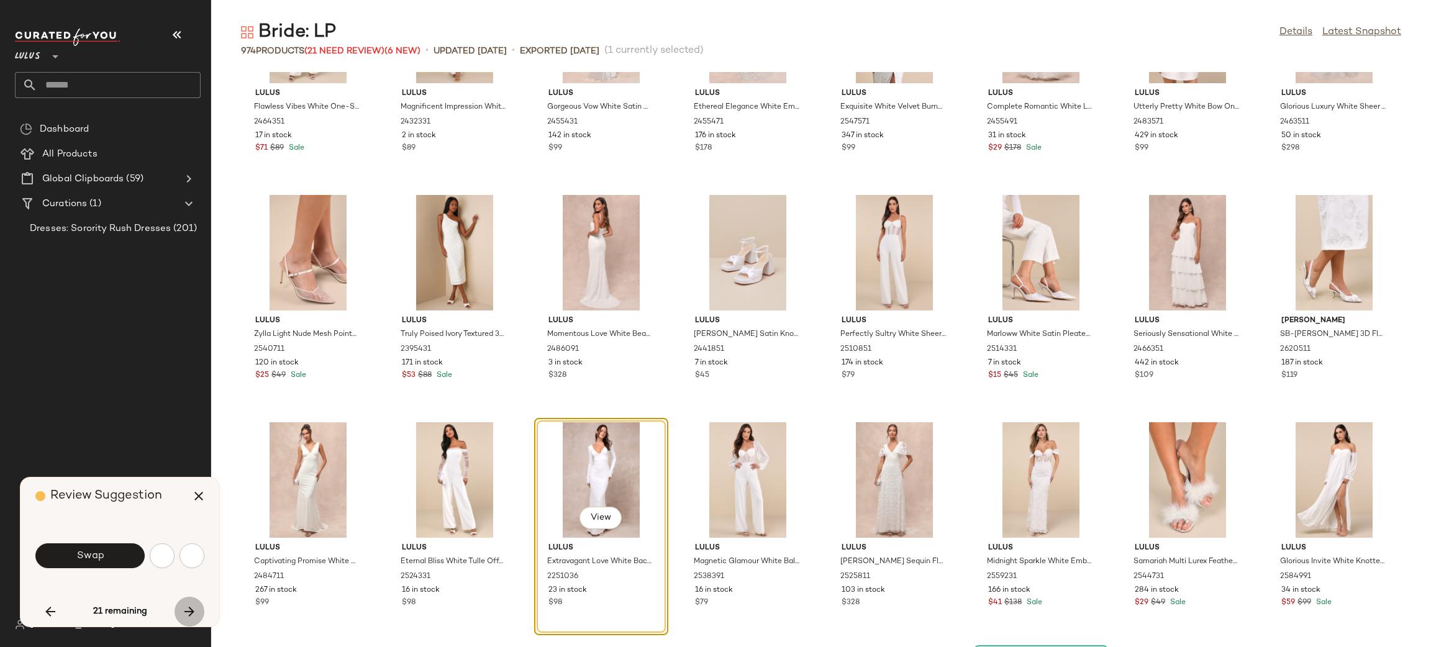
scroll to position [10458, 0]
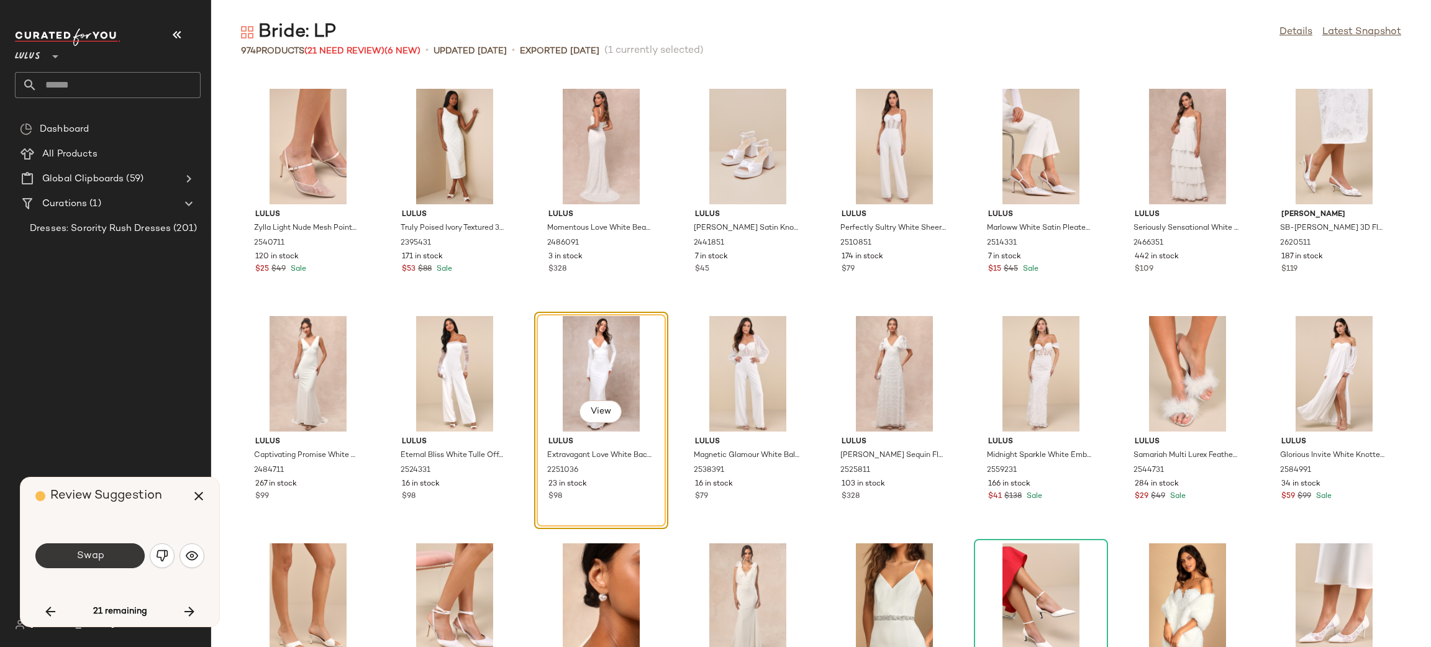
click at [116, 552] on button "Swap" at bounding box center [89, 556] width 109 height 25
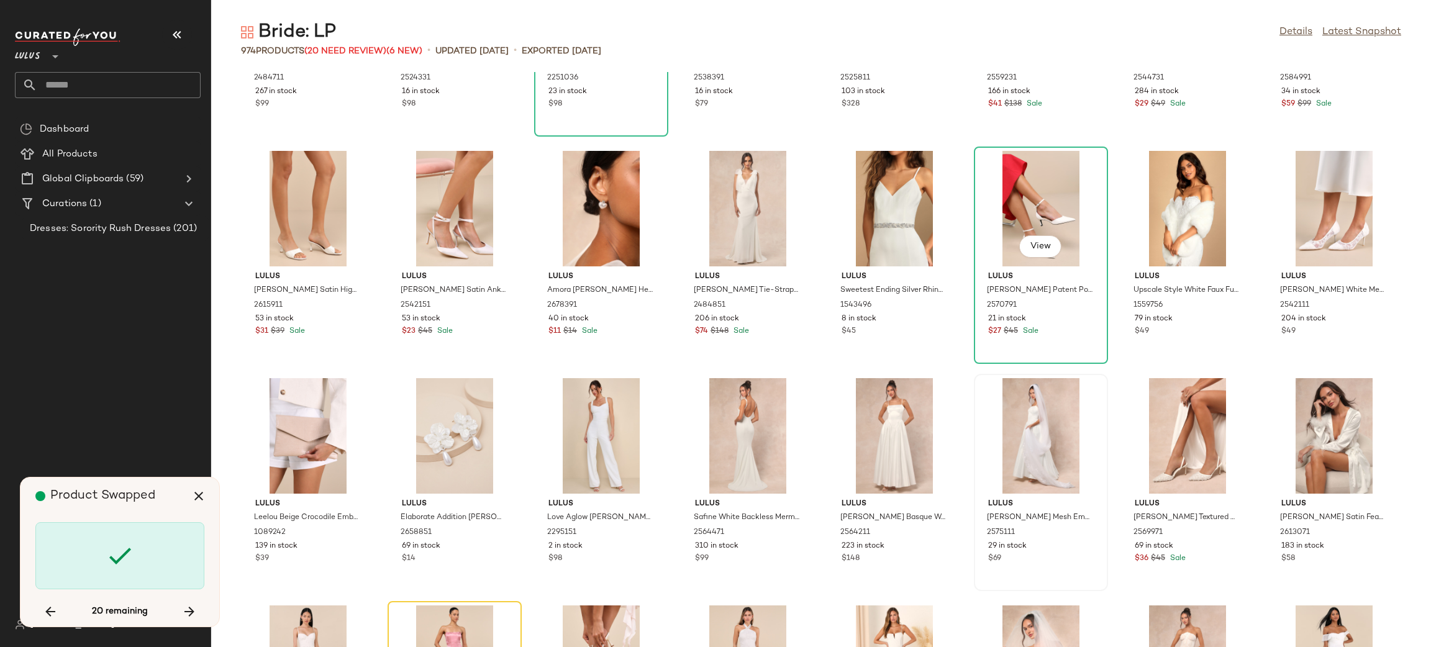
scroll to position [11140, 0]
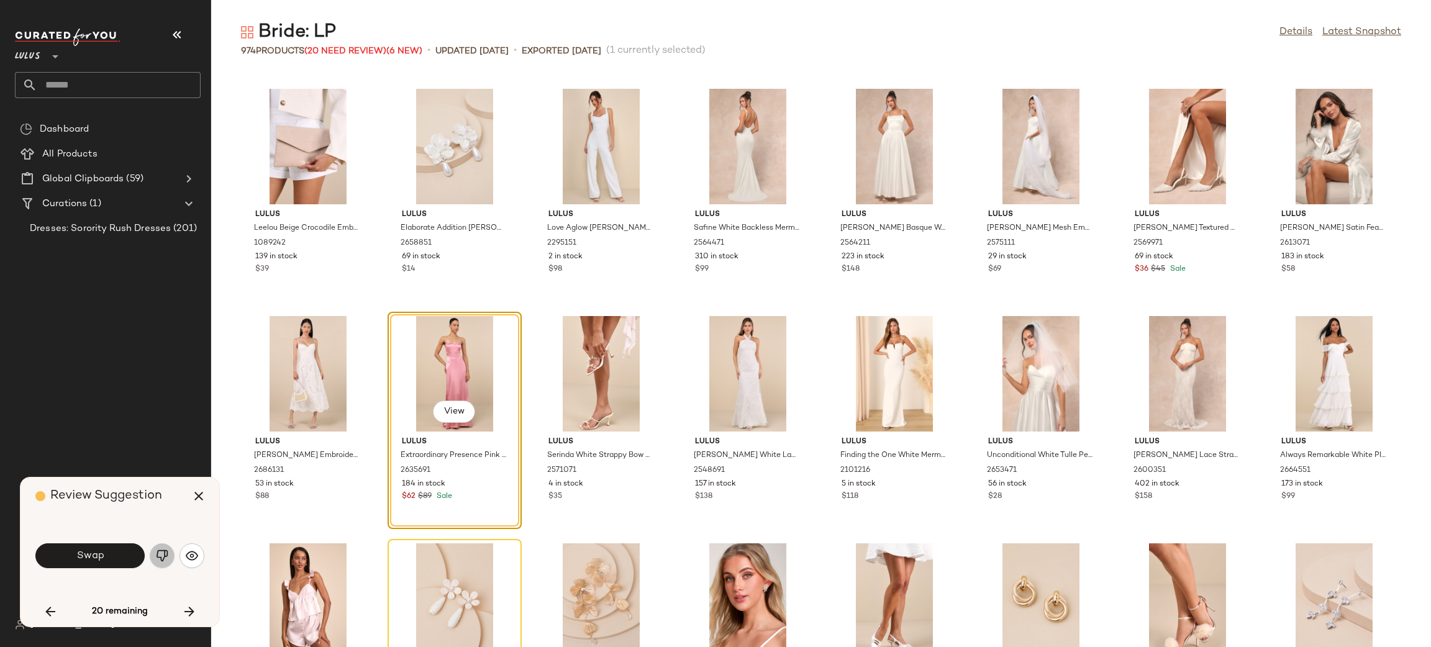
click at [157, 559] on img "button" at bounding box center [162, 556] width 12 height 12
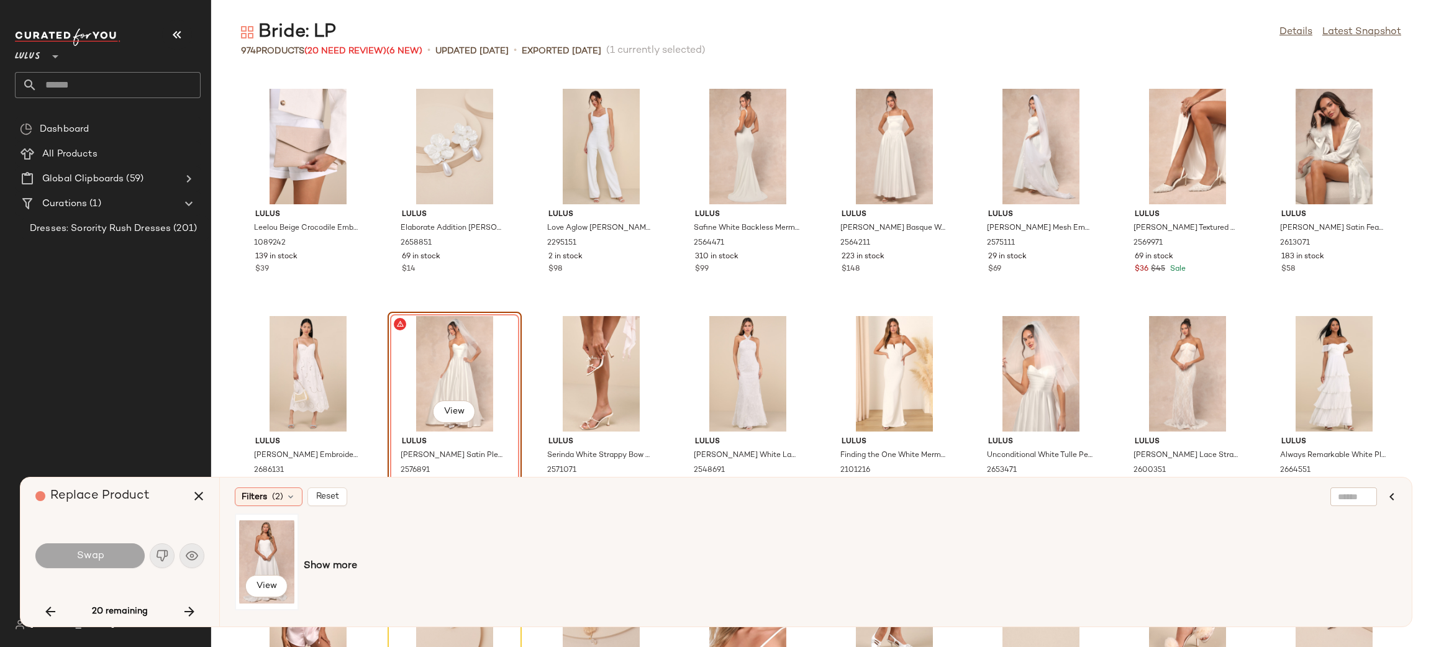
click at [245, 559] on div "View" at bounding box center [266, 562] width 55 height 88
click at [83, 560] on span "Swap" at bounding box center [90, 556] width 28 height 12
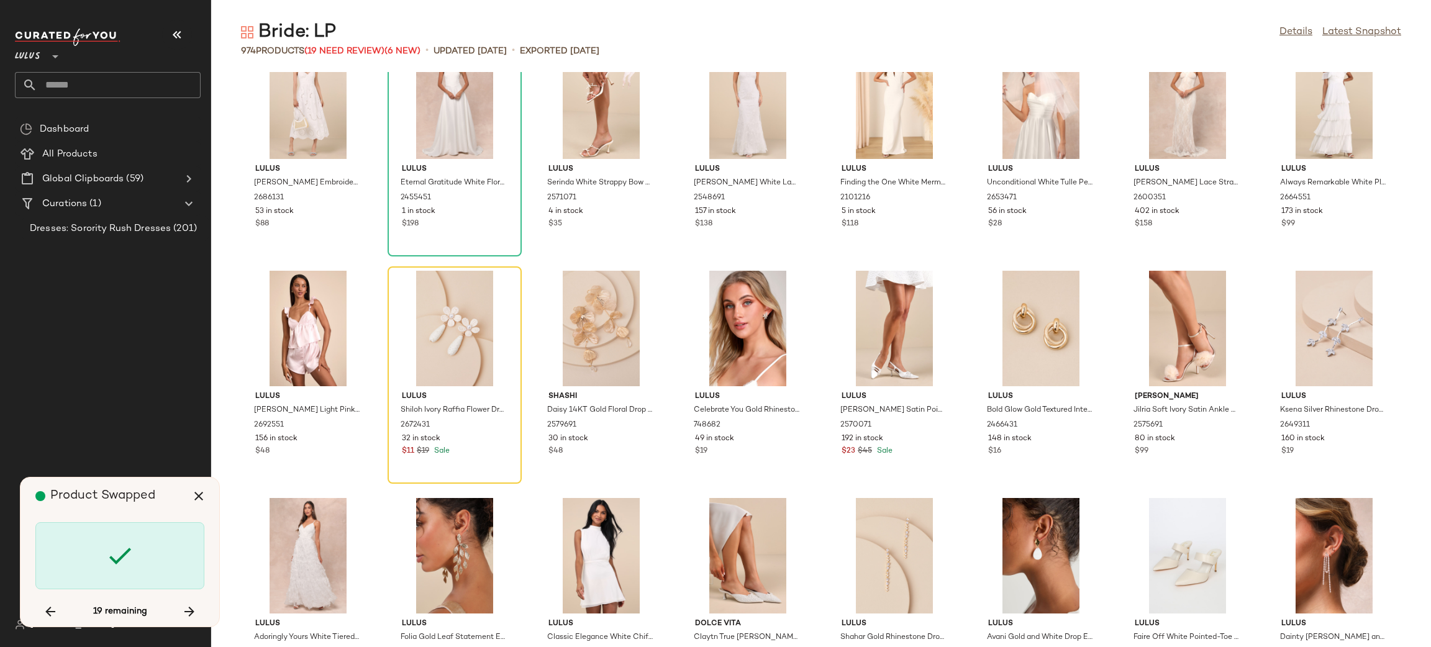
scroll to position [11521, 0]
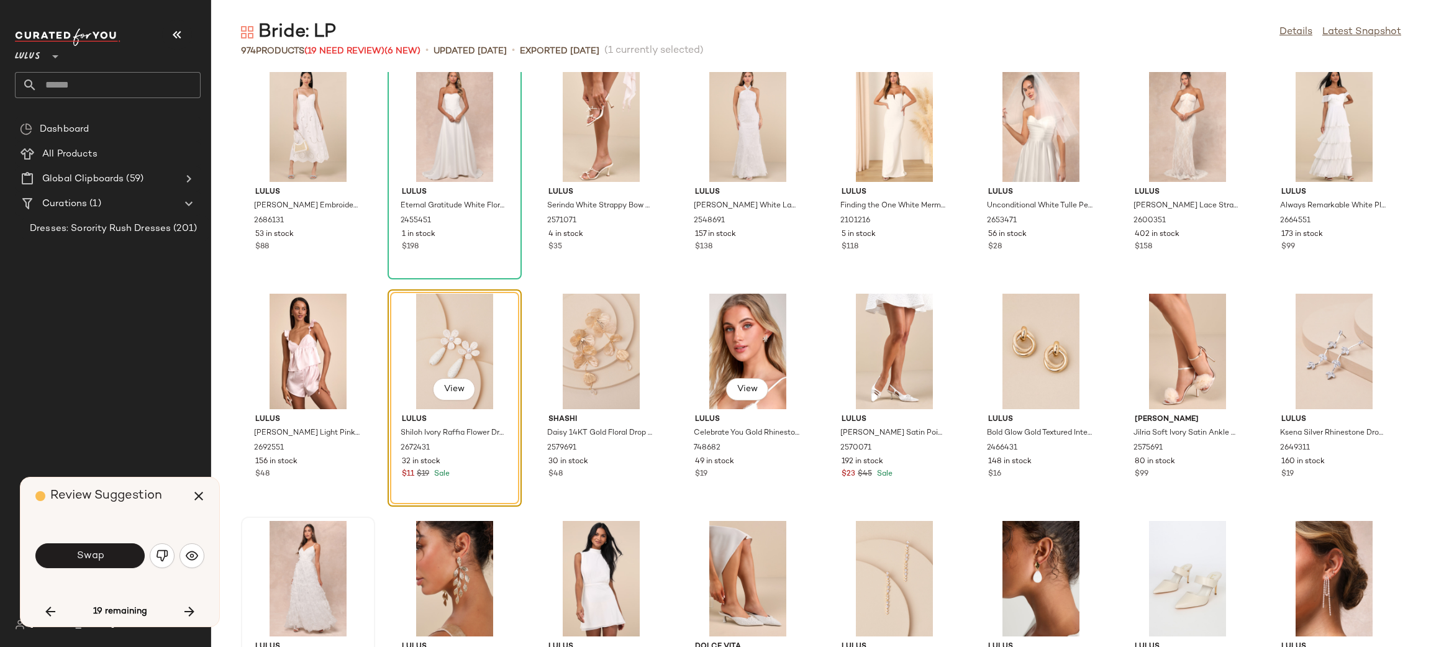
scroll to position [11397, 0]
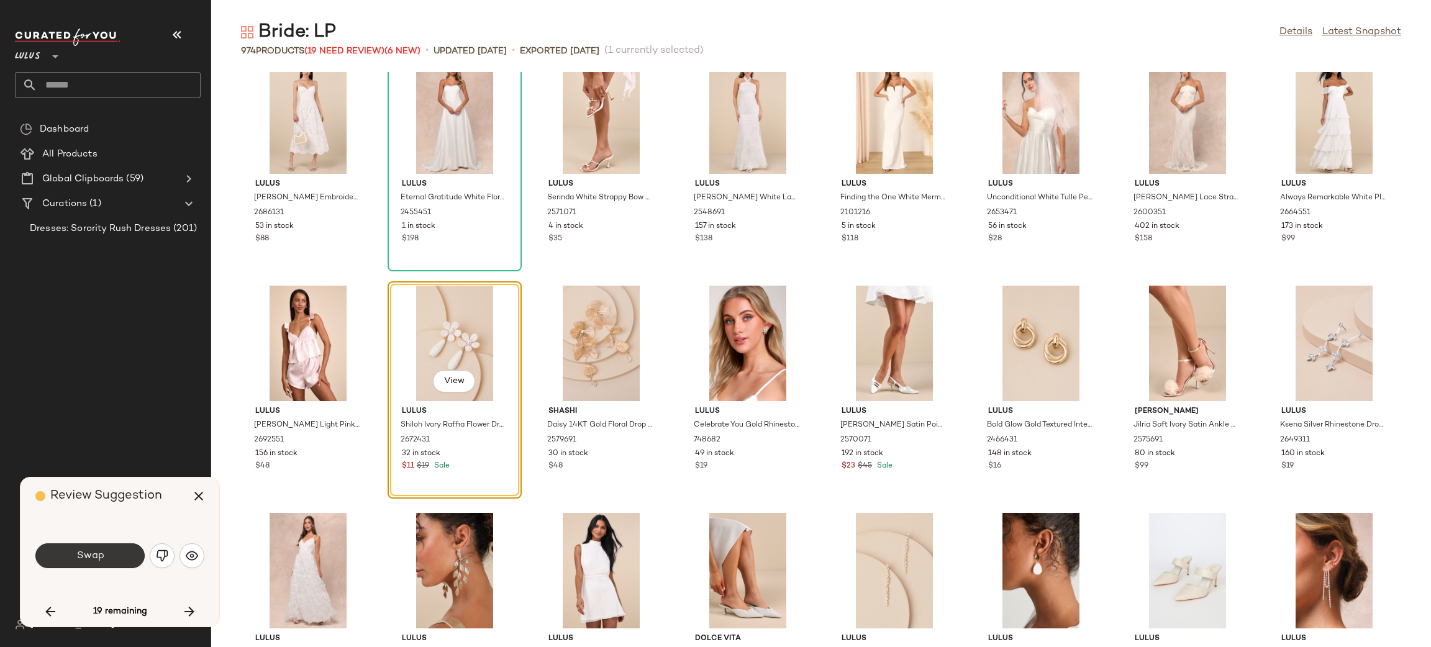
click at [91, 547] on button "Swap" at bounding box center [89, 556] width 109 height 25
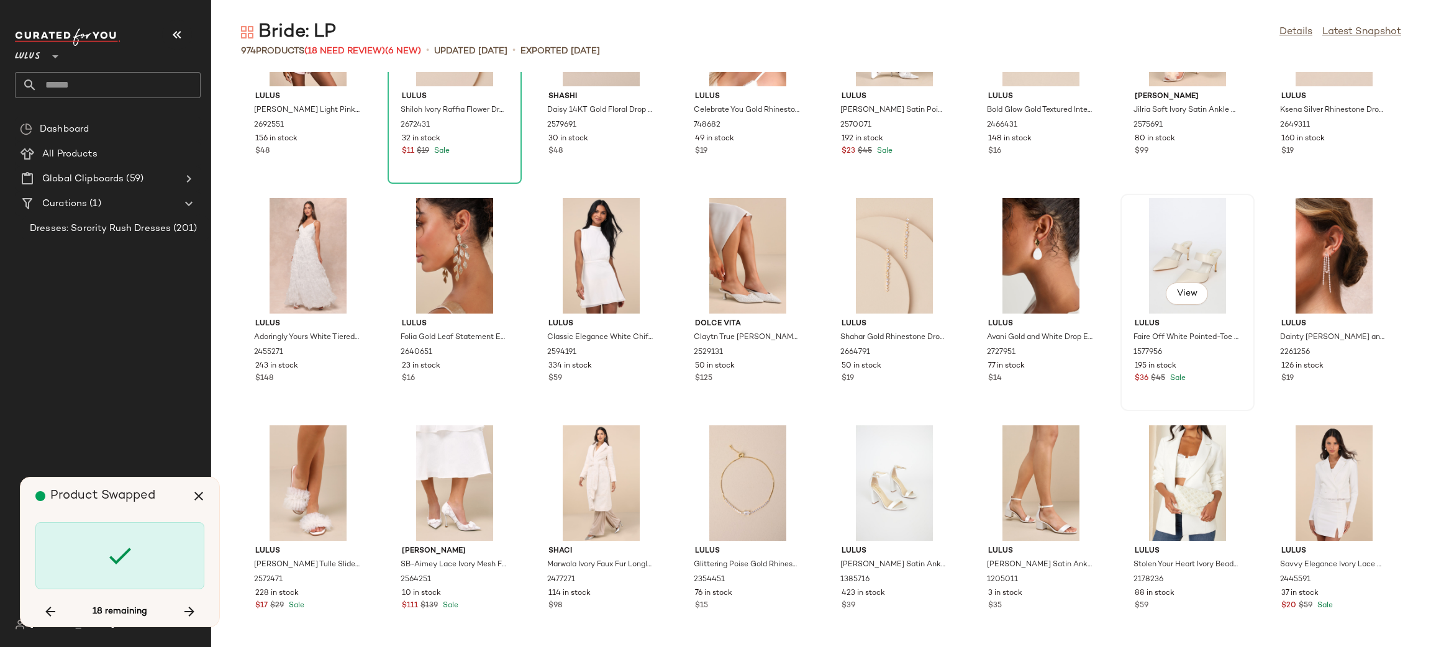
scroll to position [11789, 0]
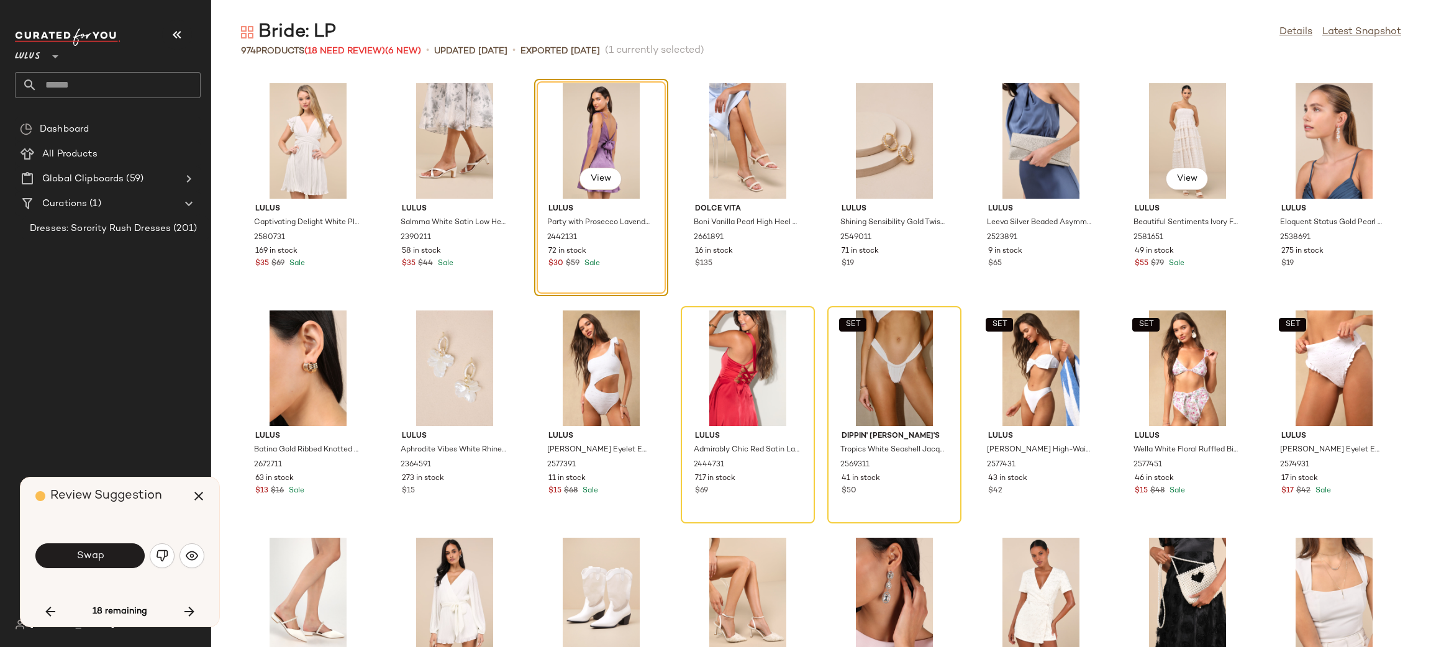
scroll to position [12971, 0]
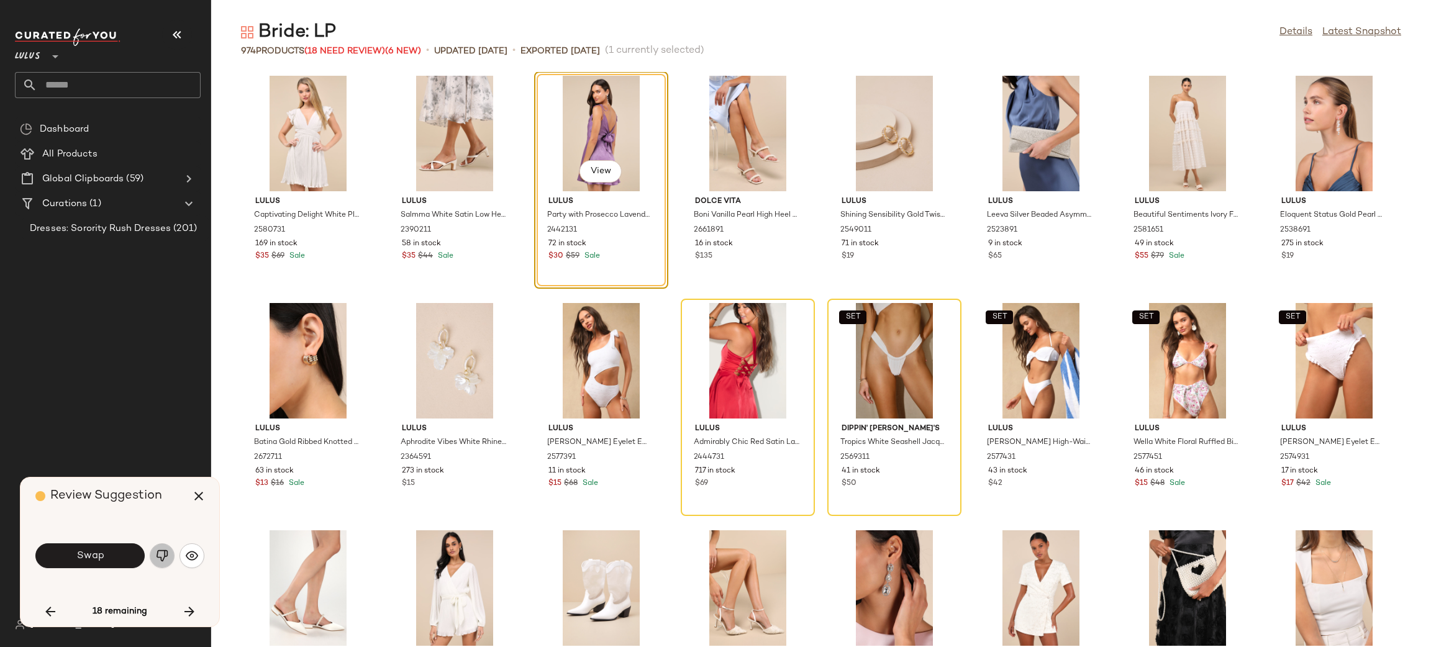
click at [168, 556] on button "button" at bounding box center [162, 556] width 25 height 25
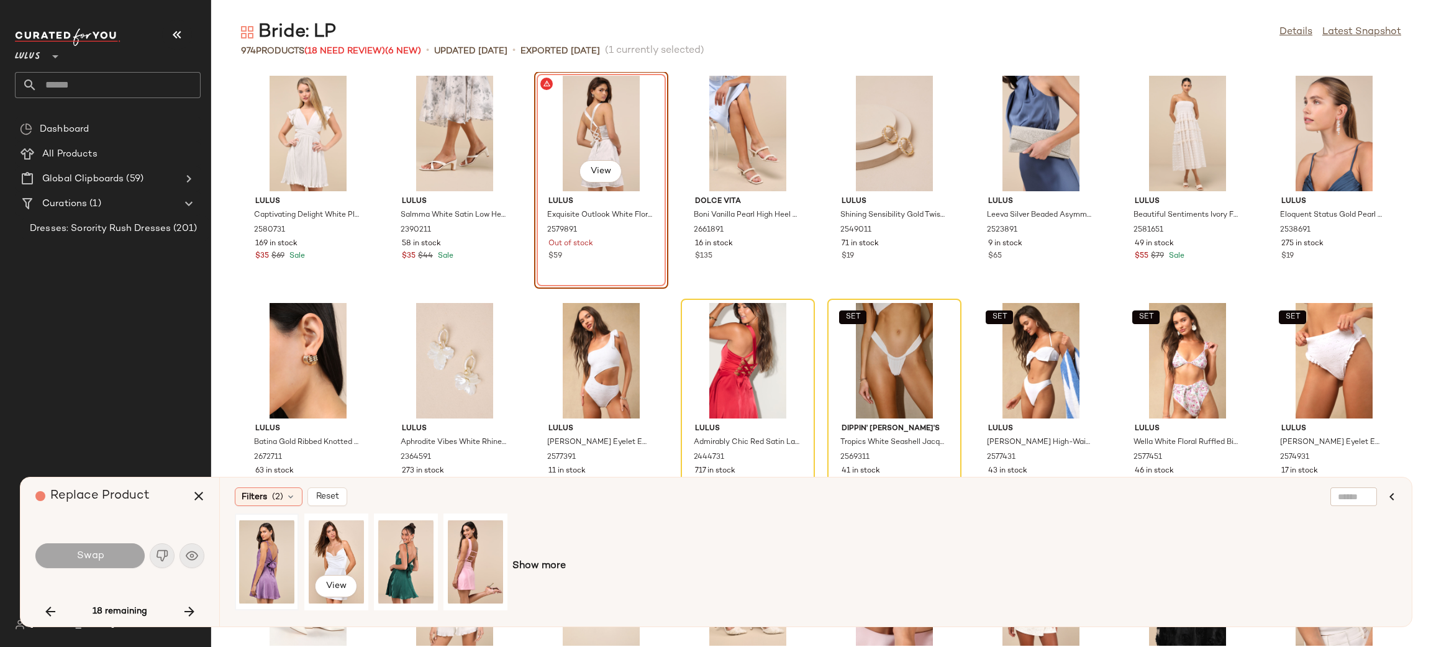
drag, startPoint x: 340, startPoint y: 547, endPoint x: 291, endPoint y: 576, distance: 56.2
click at [340, 547] on div "View" at bounding box center [336, 562] width 55 height 88
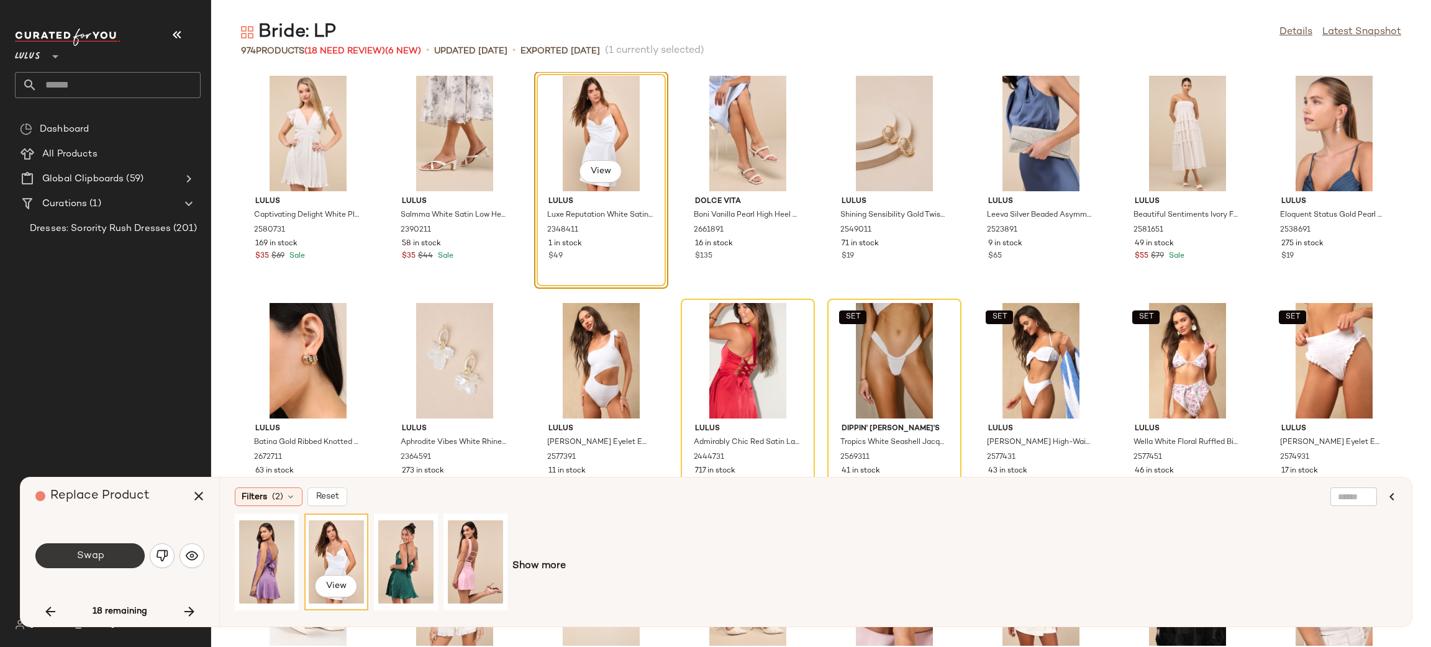
click at [111, 566] on button "Swap" at bounding box center [89, 556] width 109 height 25
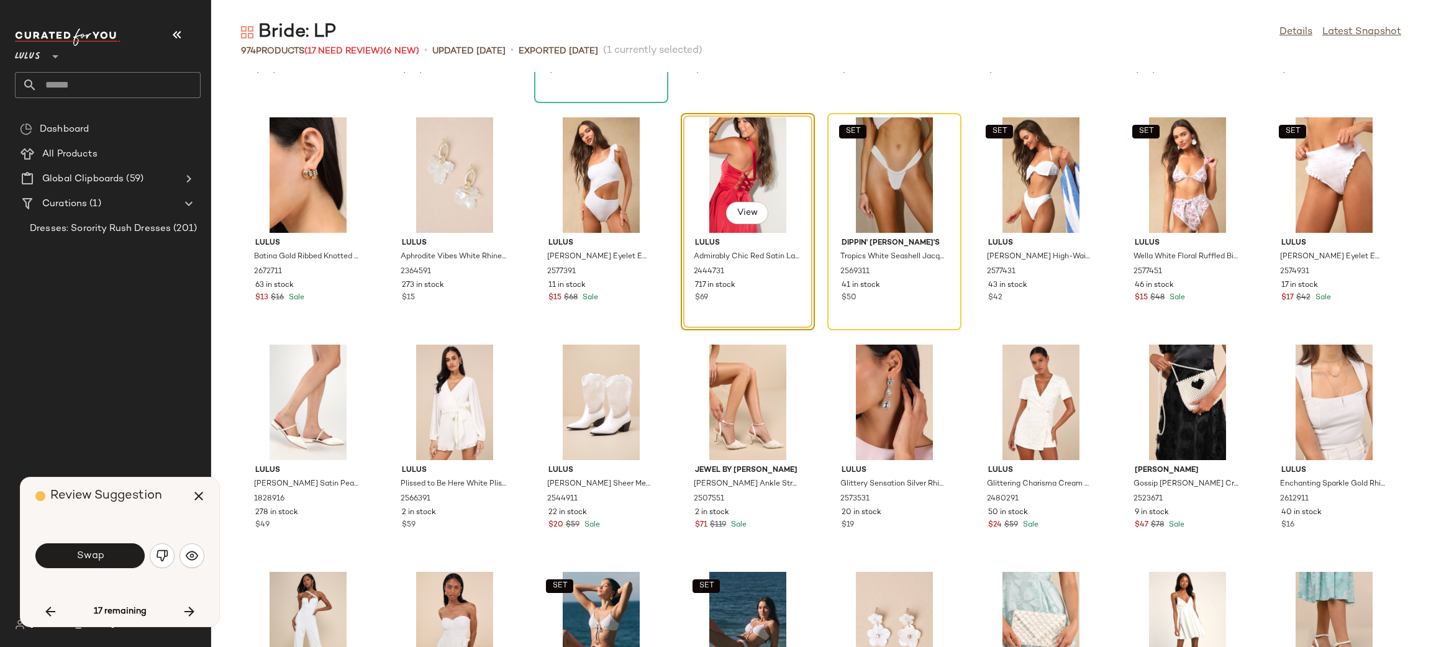
scroll to position [12958, 0]
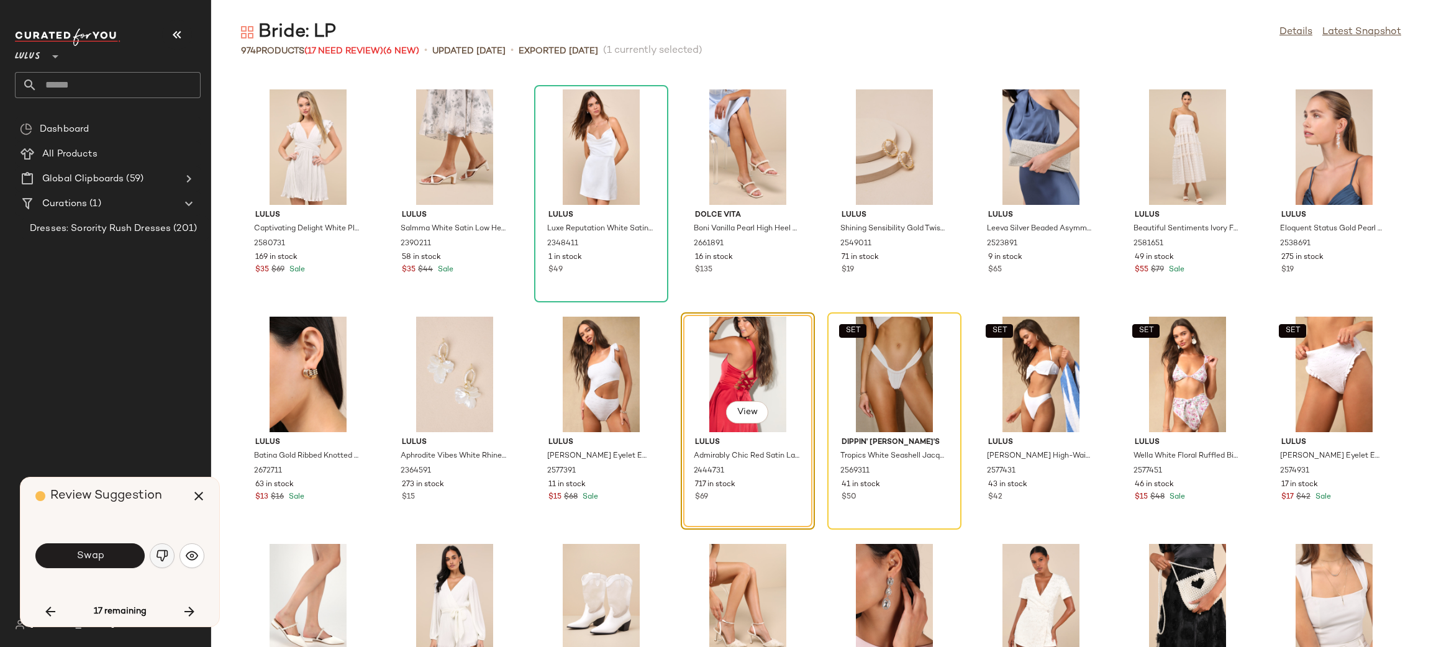
click at [160, 552] on img "button" at bounding box center [162, 556] width 12 height 12
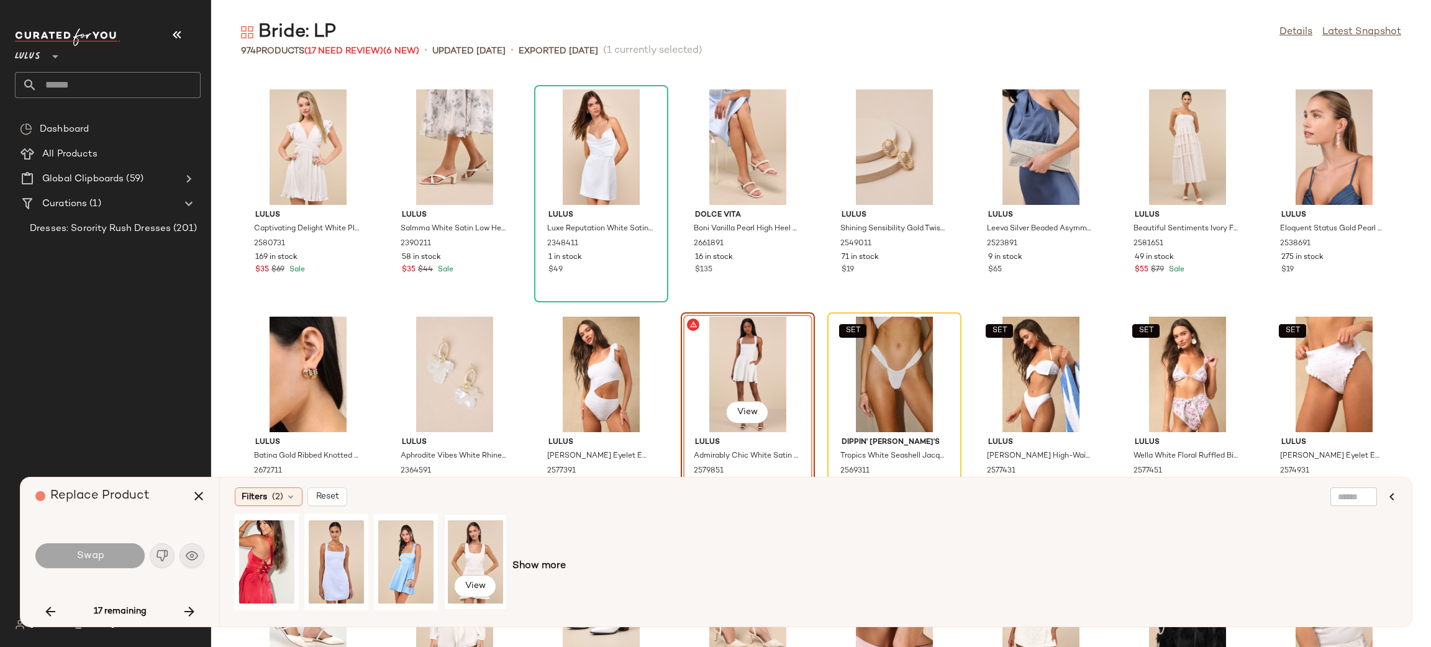
click at [469, 565] on div "View" at bounding box center [475, 562] width 55 height 88
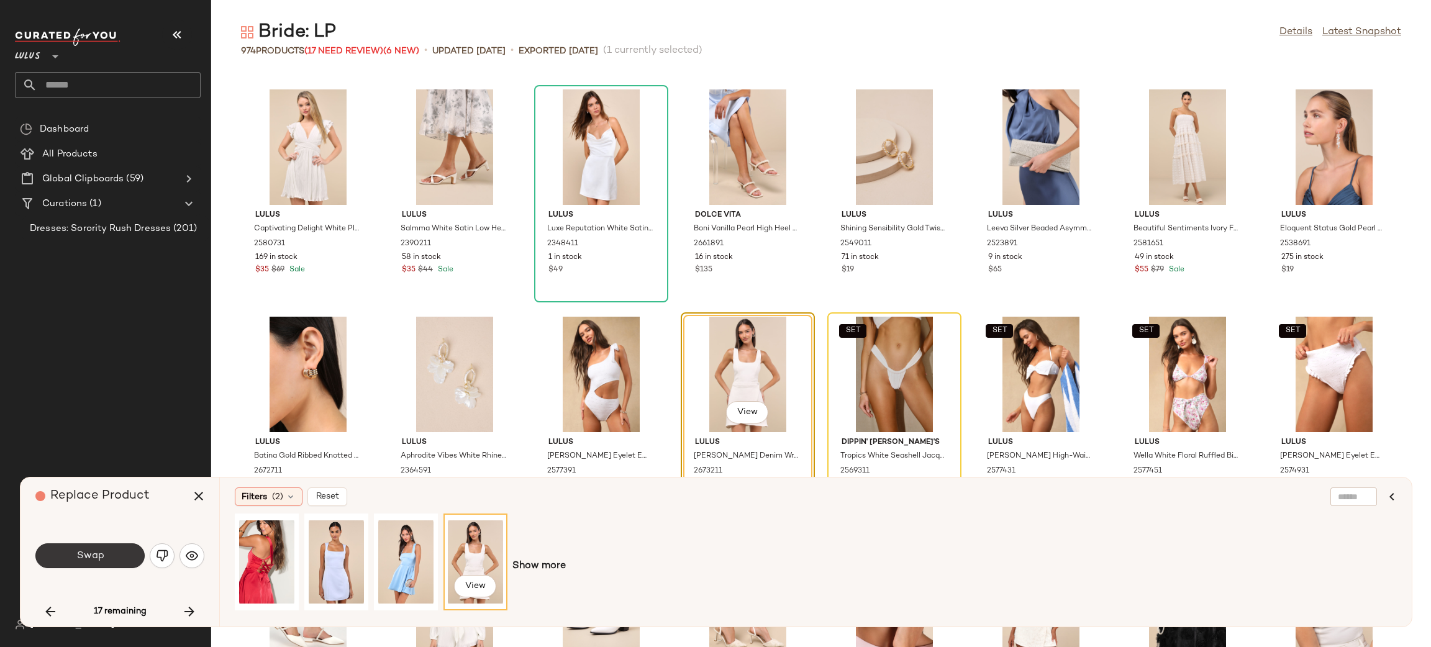
click at [107, 562] on button "Swap" at bounding box center [89, 556] width 109 height 25
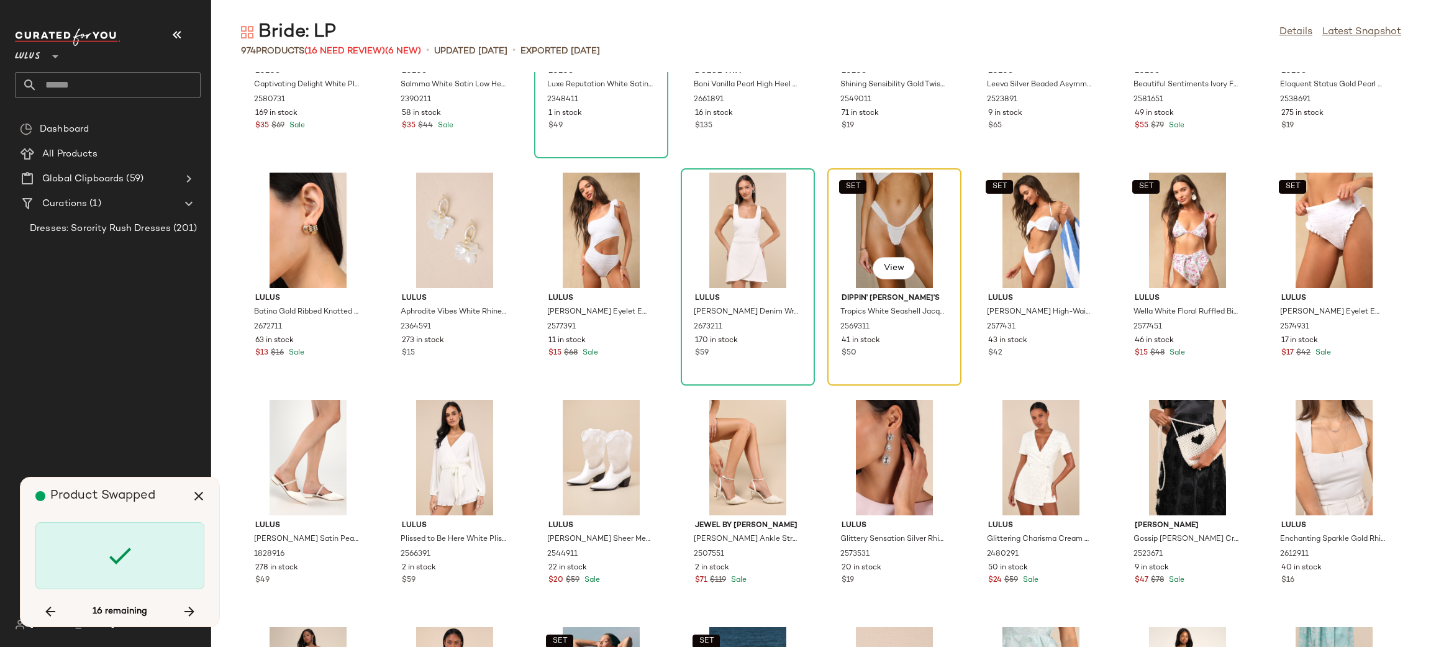
scroll to position [13106, 0]
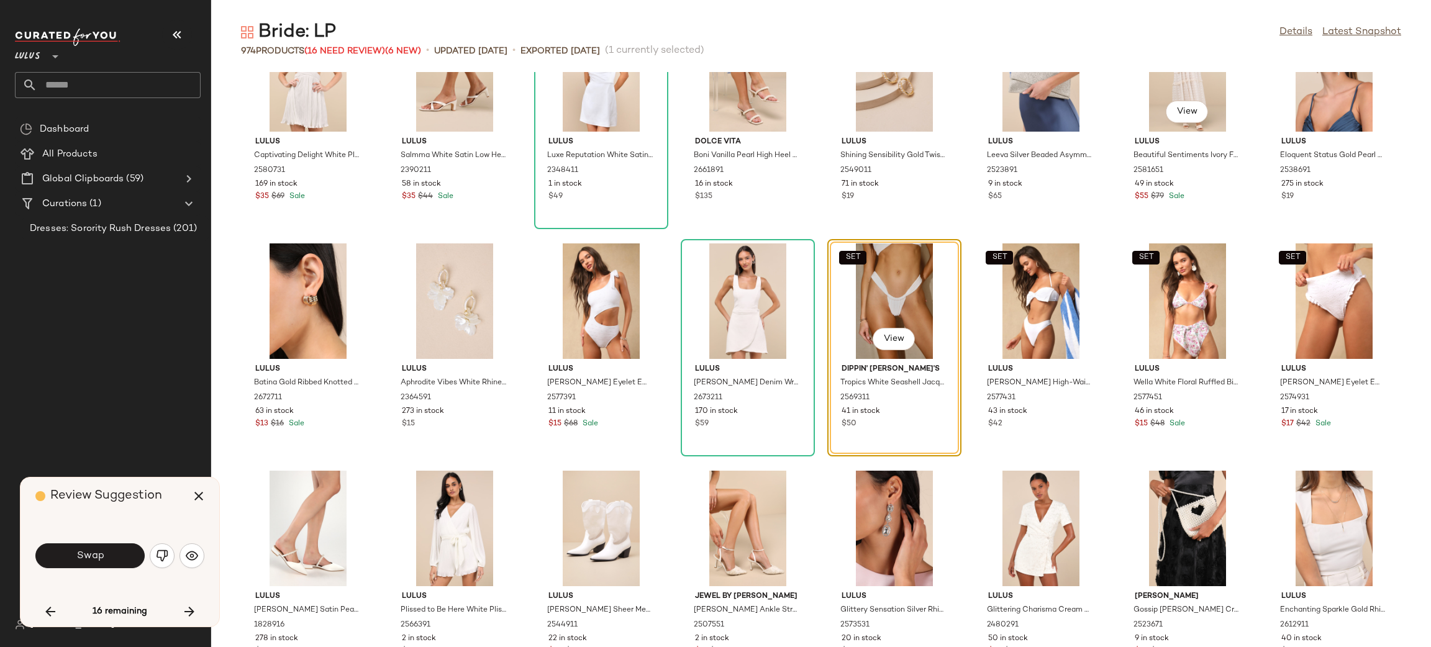
scroll to position [13068, 0]
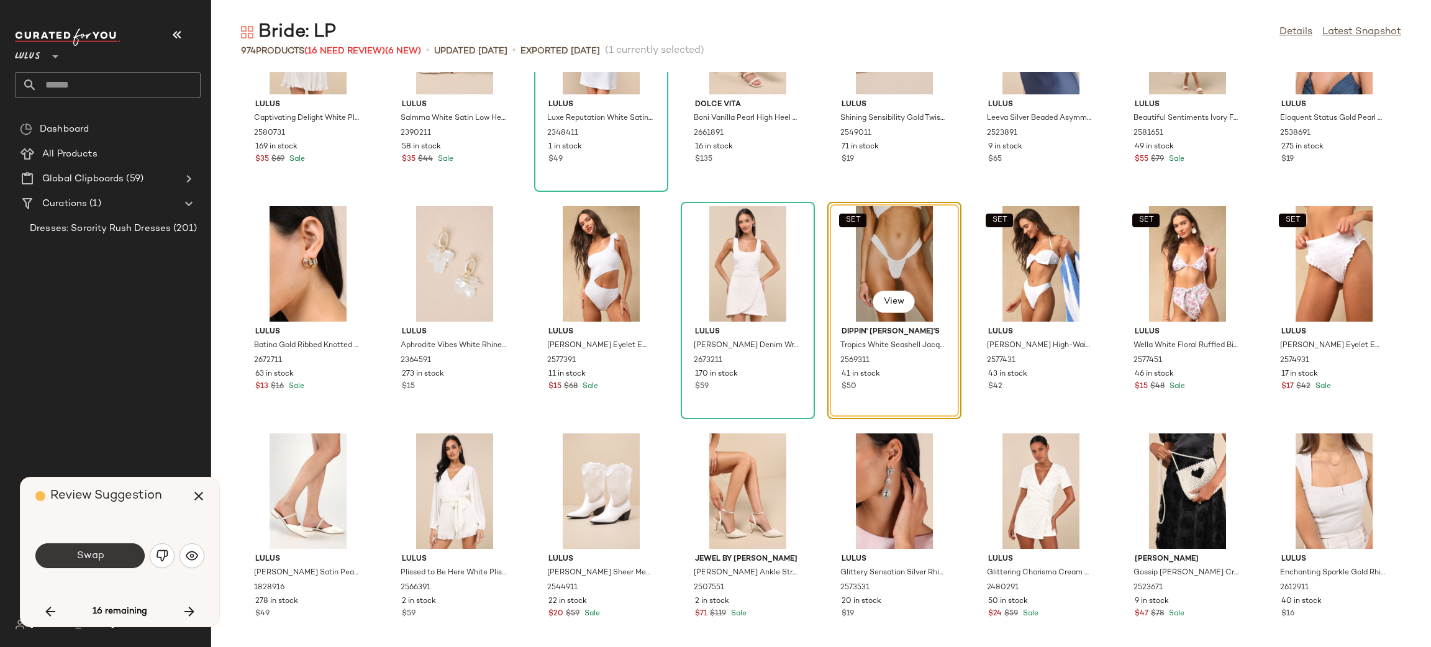
click at [119, 557] on button "Swap" at bounding box center [89, 556] width 109 height 25
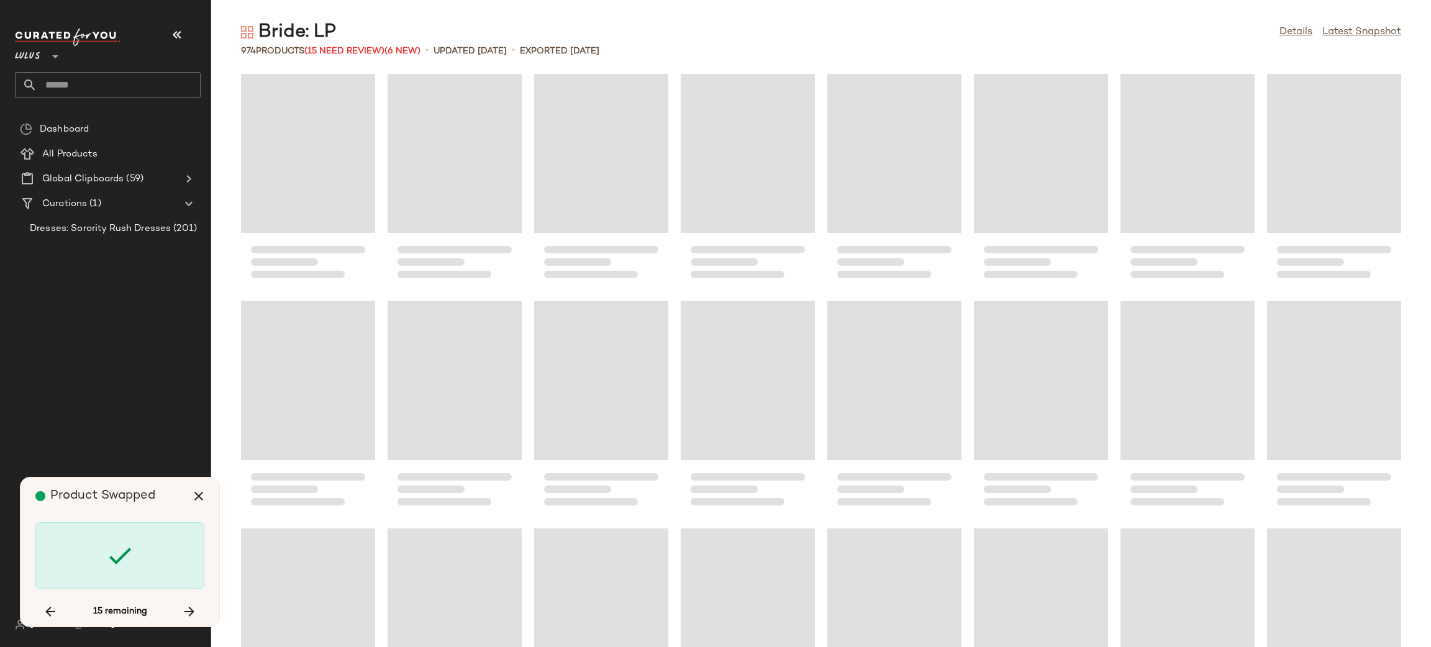
scroll to position [18203, 0]
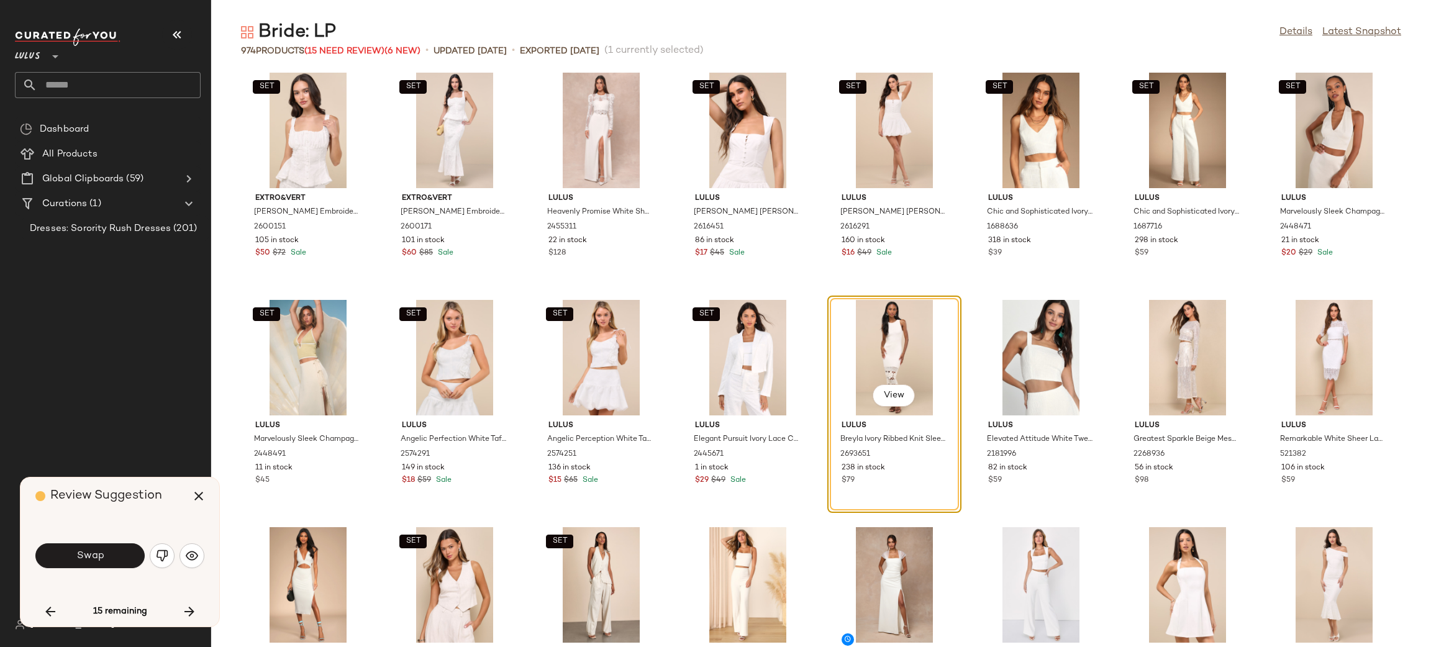
click at [112, 559] on button "Swap" at bounding box center [89, 556] width 109 height 25
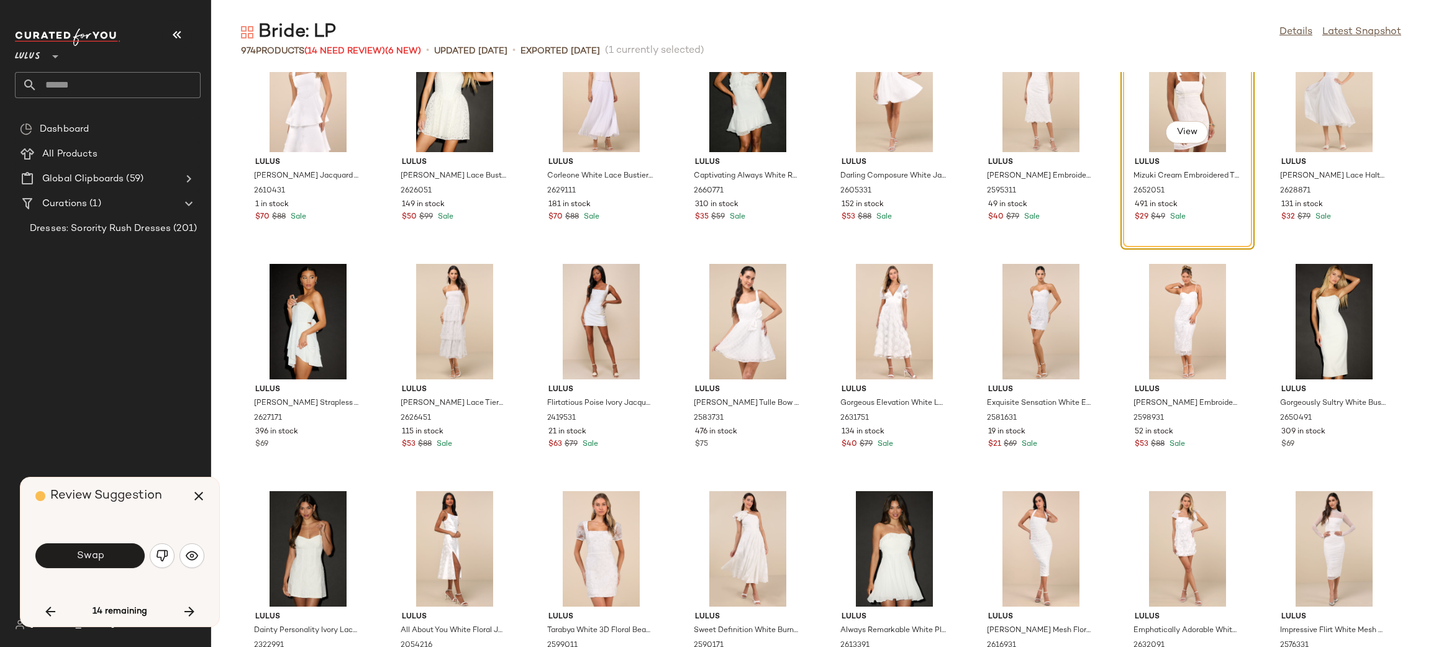
scroll to position [21099, 0]
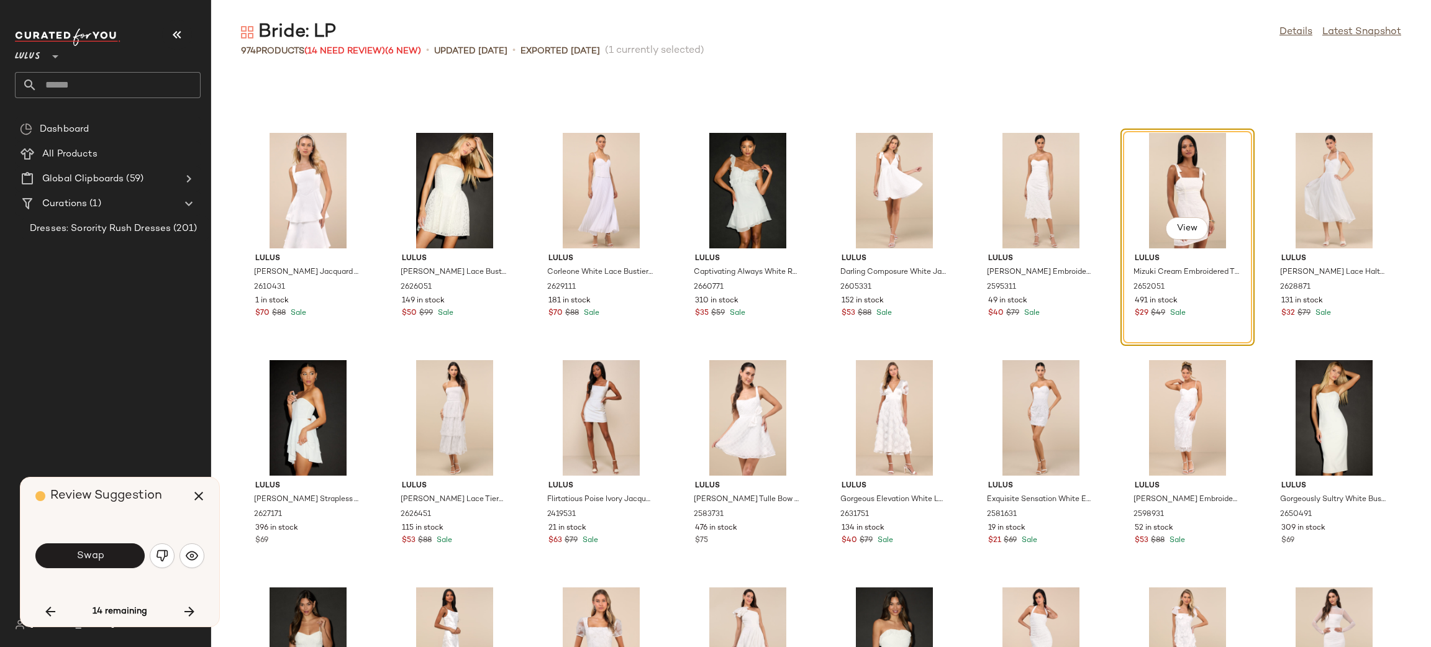
click at [106, 568] on div "Swap" at bounding box center [89, 556] width 109 height 25
click at [111, 562] on button "Swap" at bounding box center [89, 556] width 109 height 25
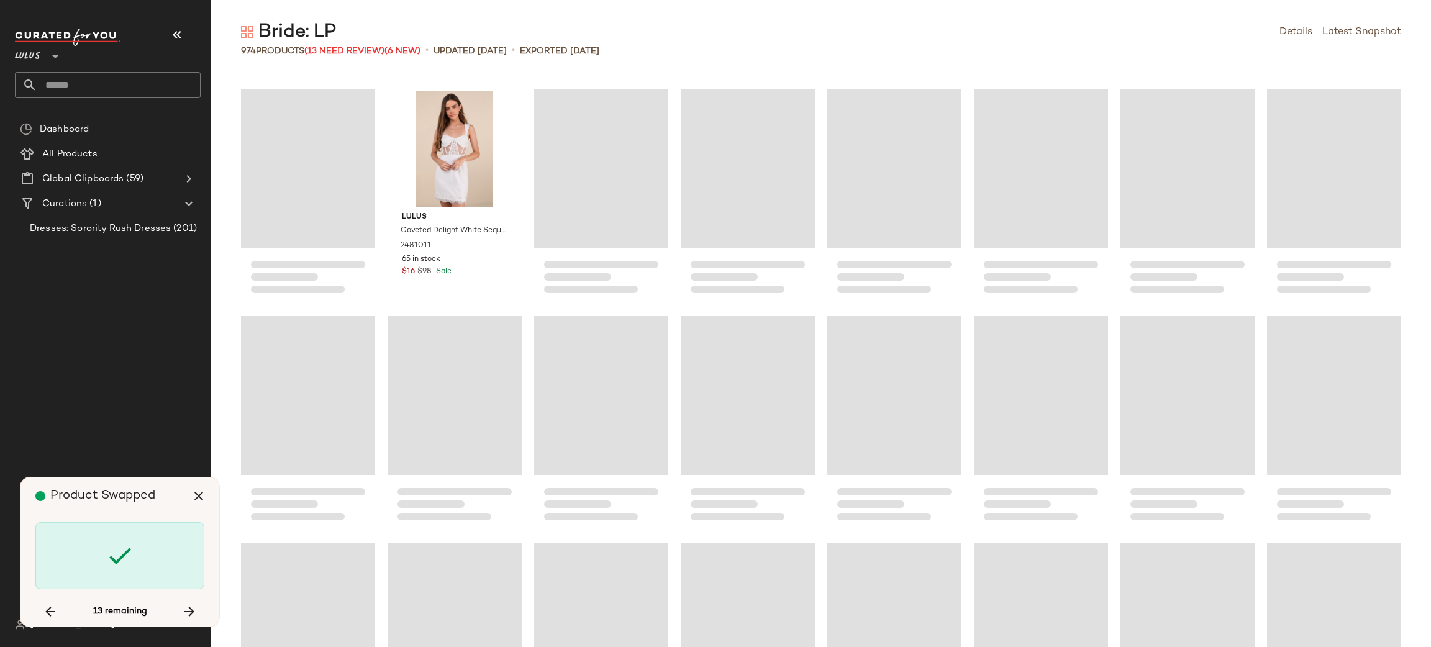
scroll to position [22493, 0]
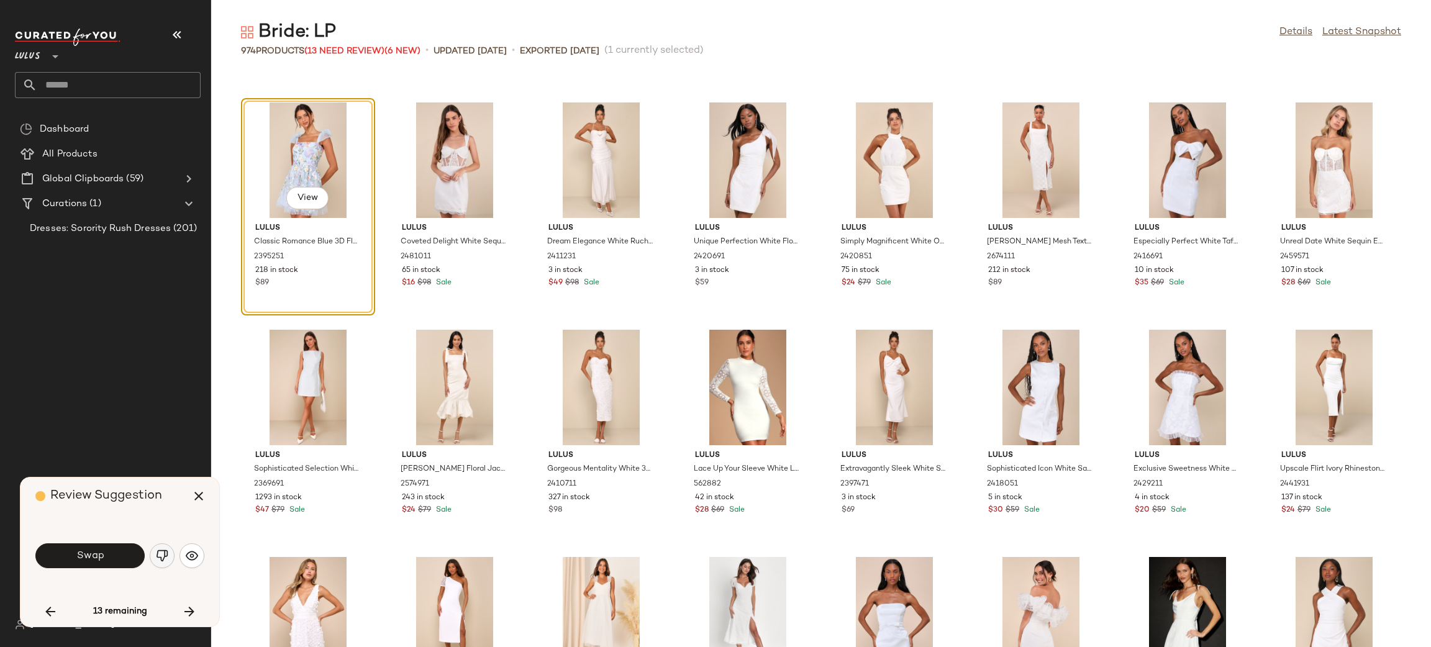
click at [164, 559] on img "button" at bounding box center [162, 556] width 12 height 12
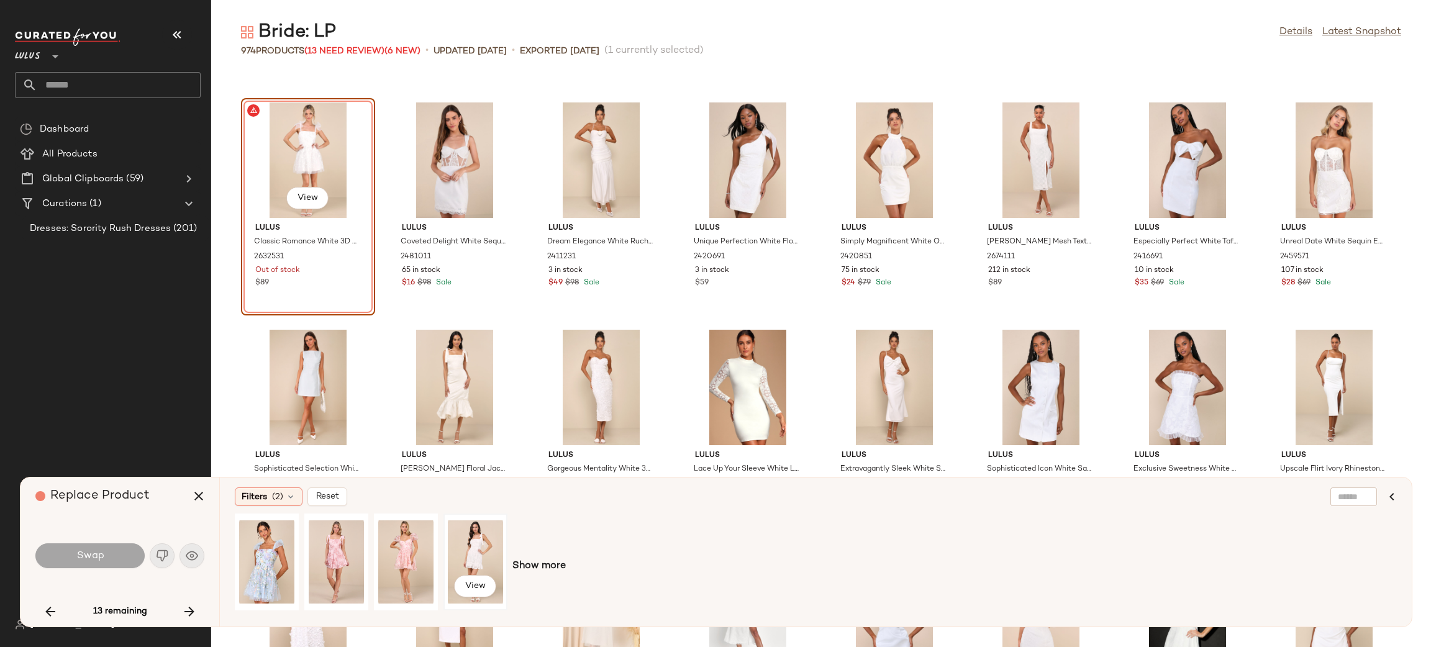
click at [482, 547] on div "View" at bounding box center [475, 562] width 55 height 88
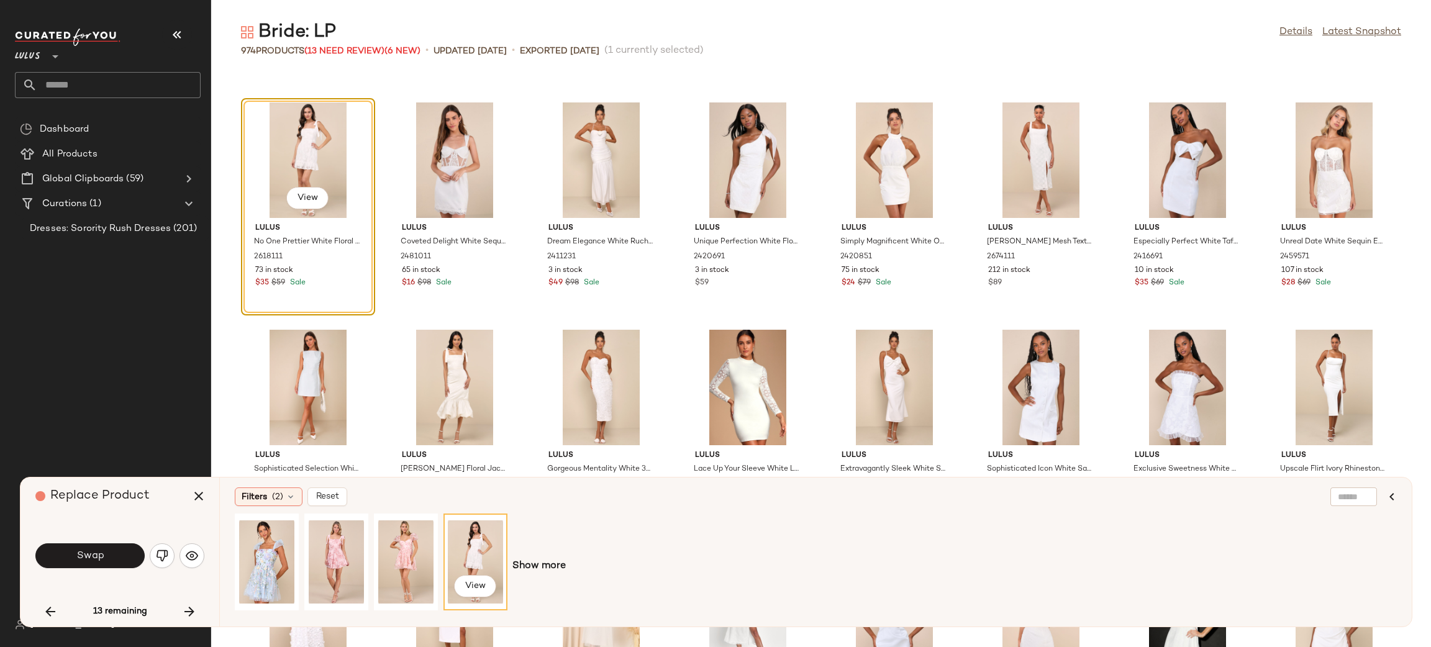
click at [102, 542] on div "Swap" at bounding box center [119, 556] width 169 height 30
click at [98, 552] on span "Swap" at bounding box center [90, 556] width 28 height 12
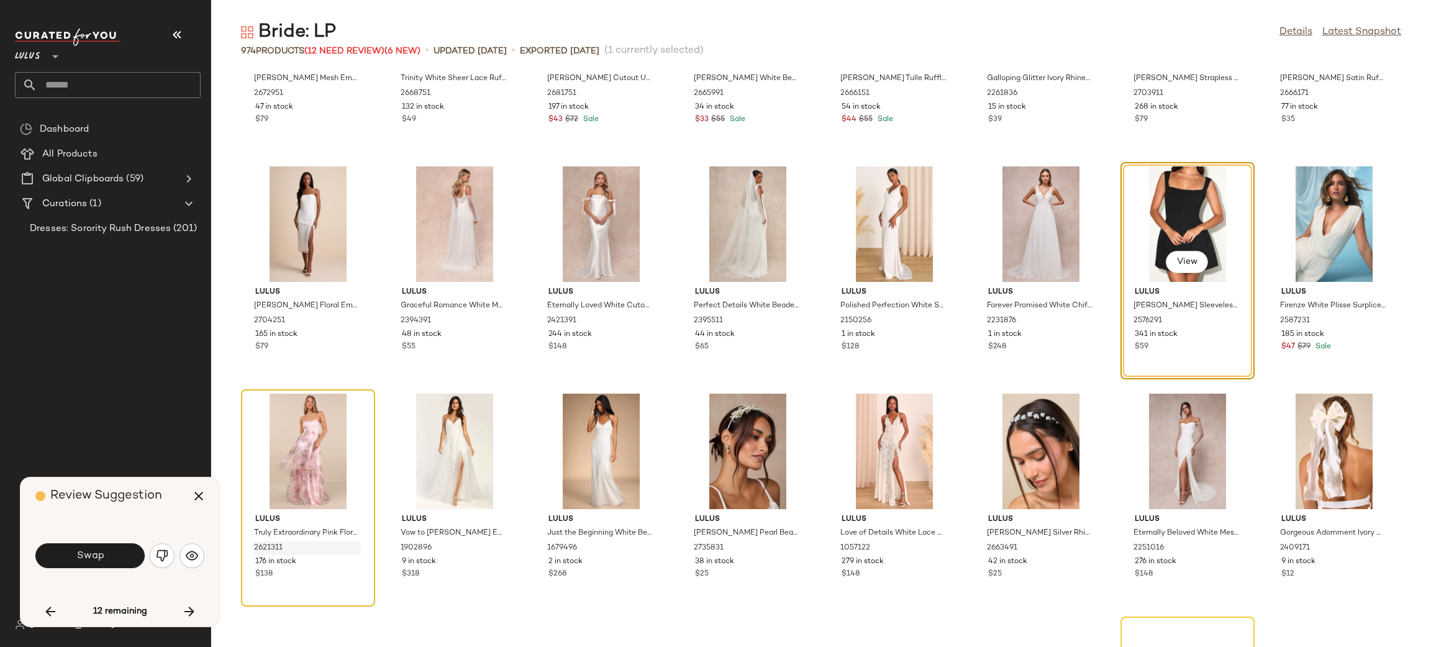
scroll to position [25643, 0]
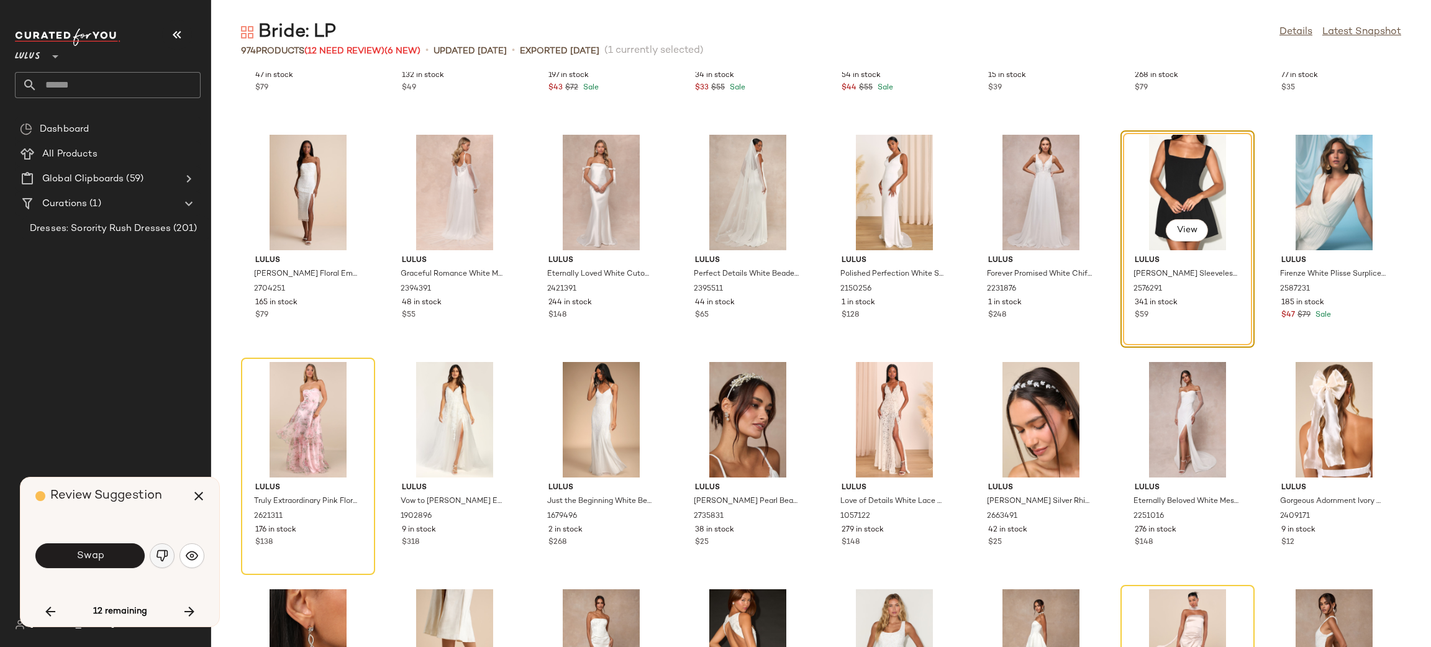
click at [158, 562] on img "button" at bounding box center [162, 556] width 12 height 12
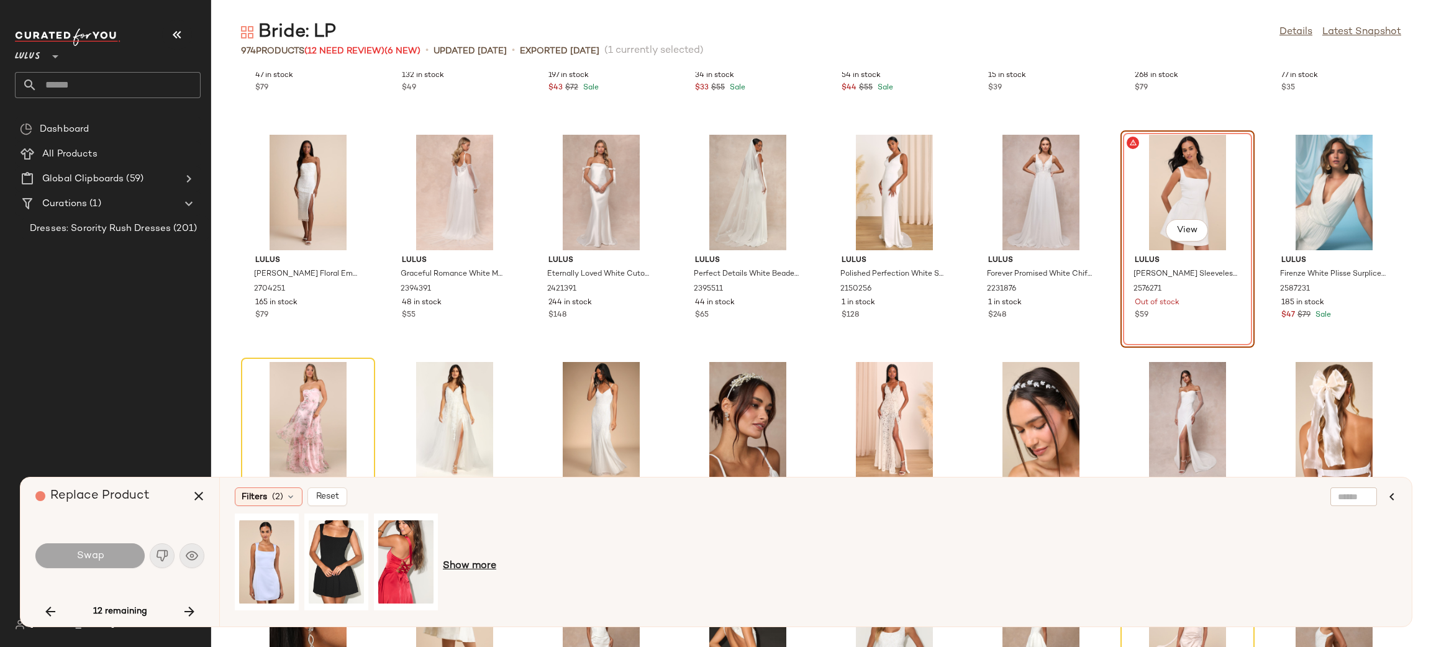
click at [466, 568] on span "Show more" at bounding box center [469, 566] width 53 height 15
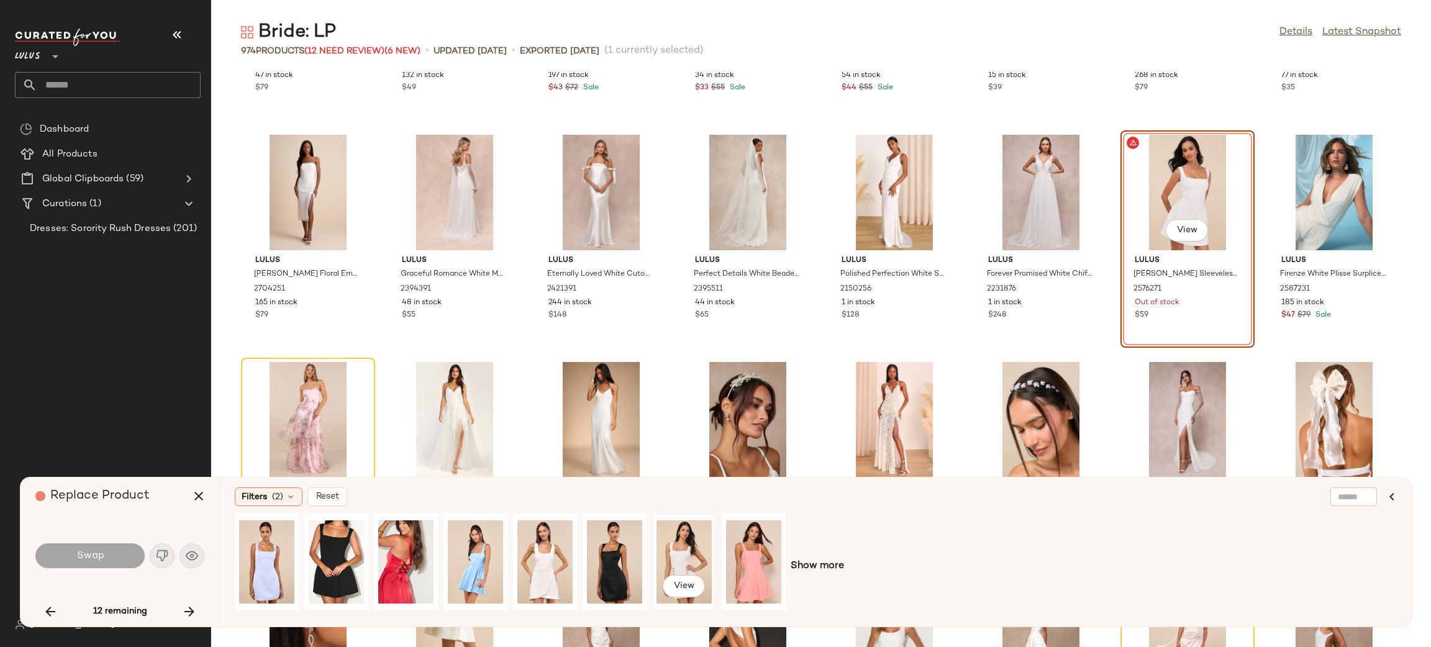
click at [699, 553] on div "View" at bounding box center [684, 562] width 55 height 88
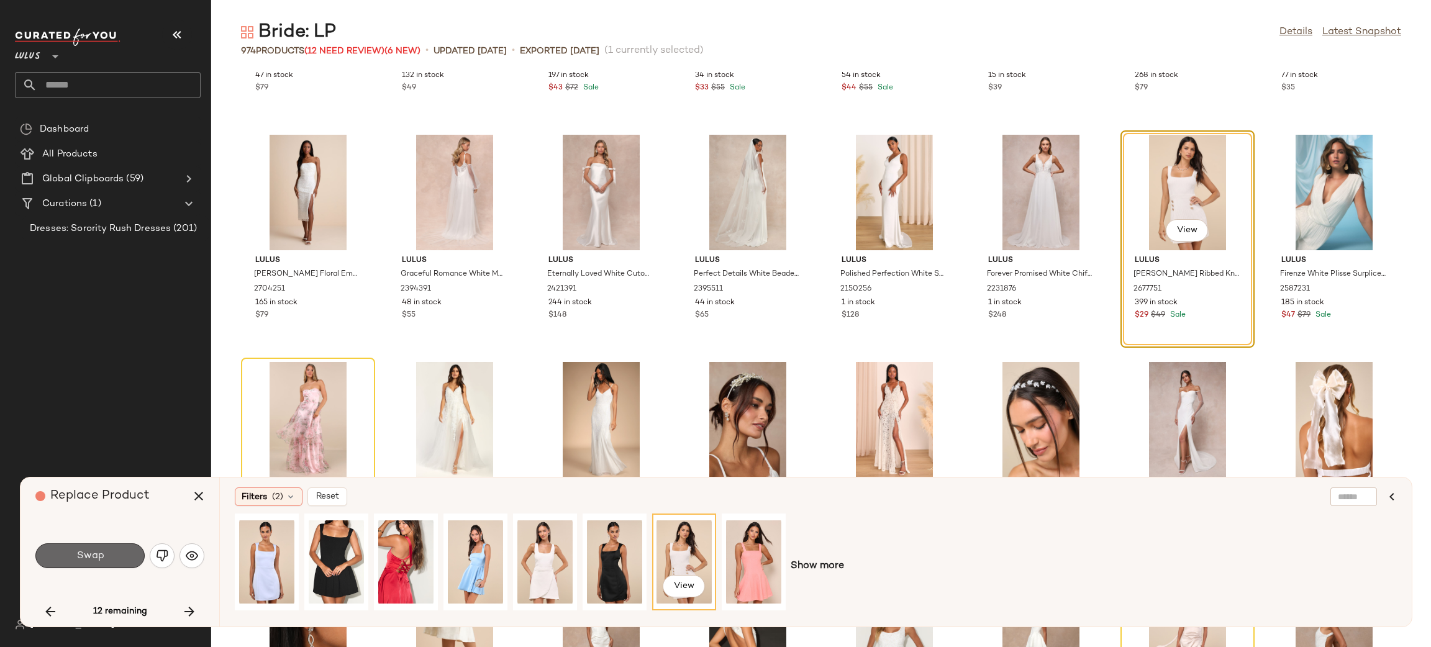
click at [104, 553] on button "Swap" at bounding box center [89, 556] width 109 height 25
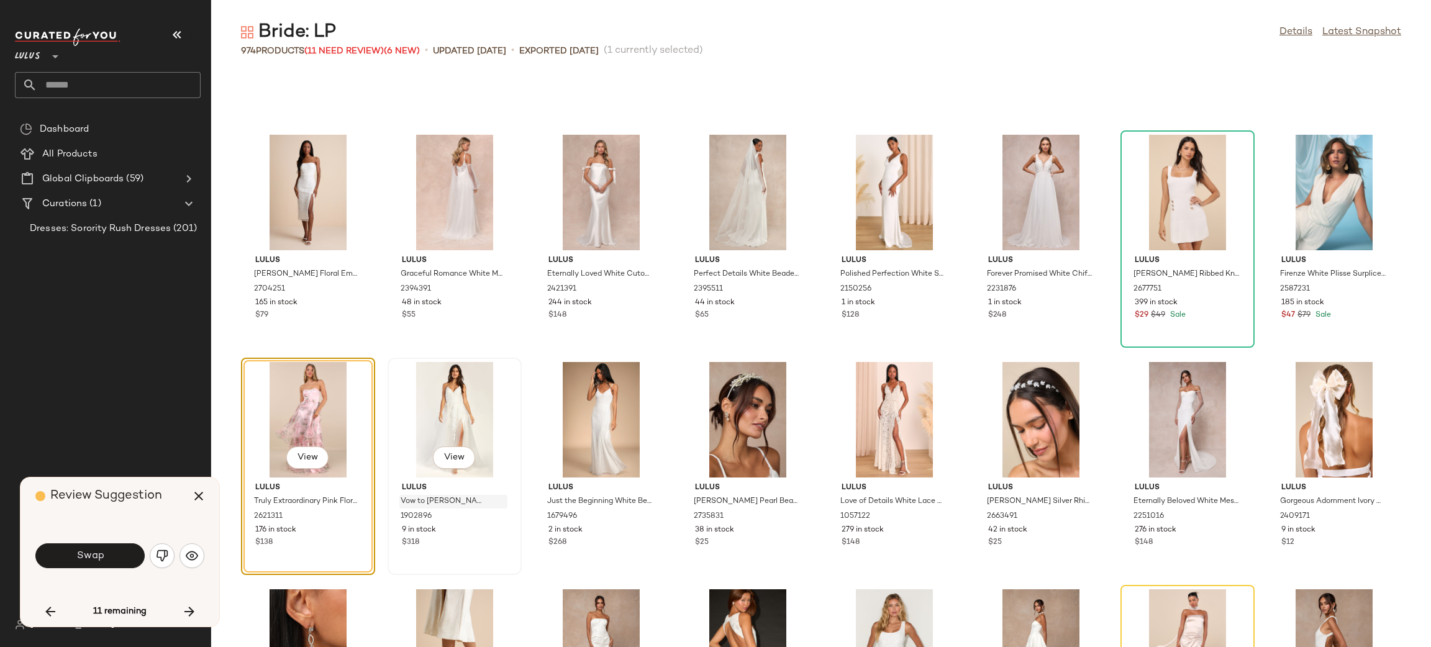
scroll to position [25689, 0]
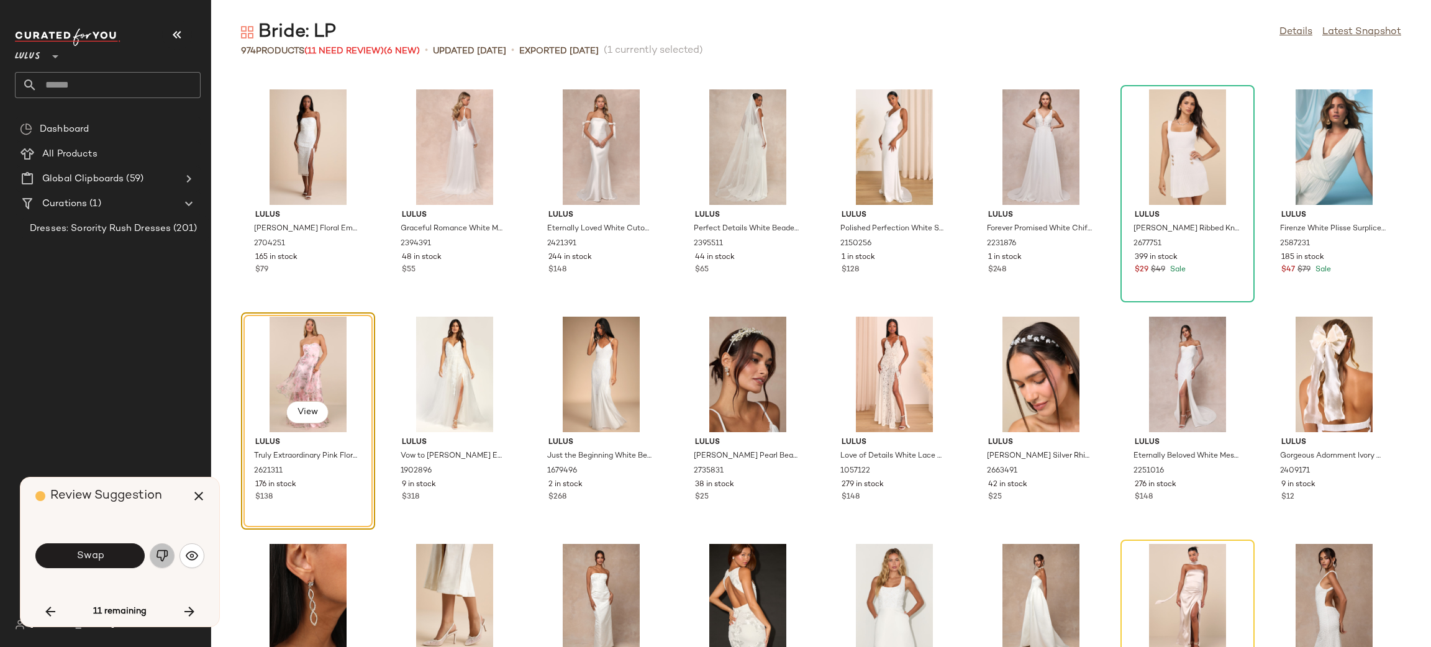
click at [159, 553] on img "button" at bounding box center [162, 556] width 12 height 12
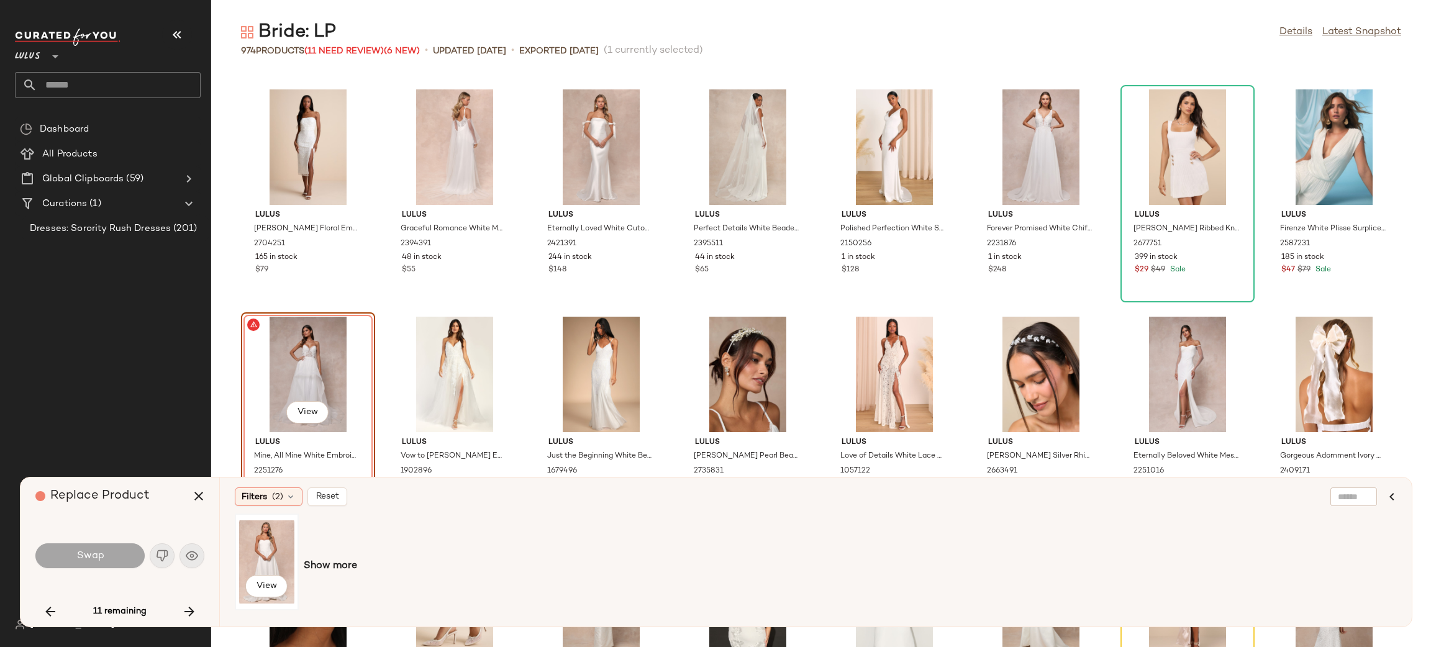
click at [275, 558] on div "View" at bounding box center [266, 562] width 55 height 88
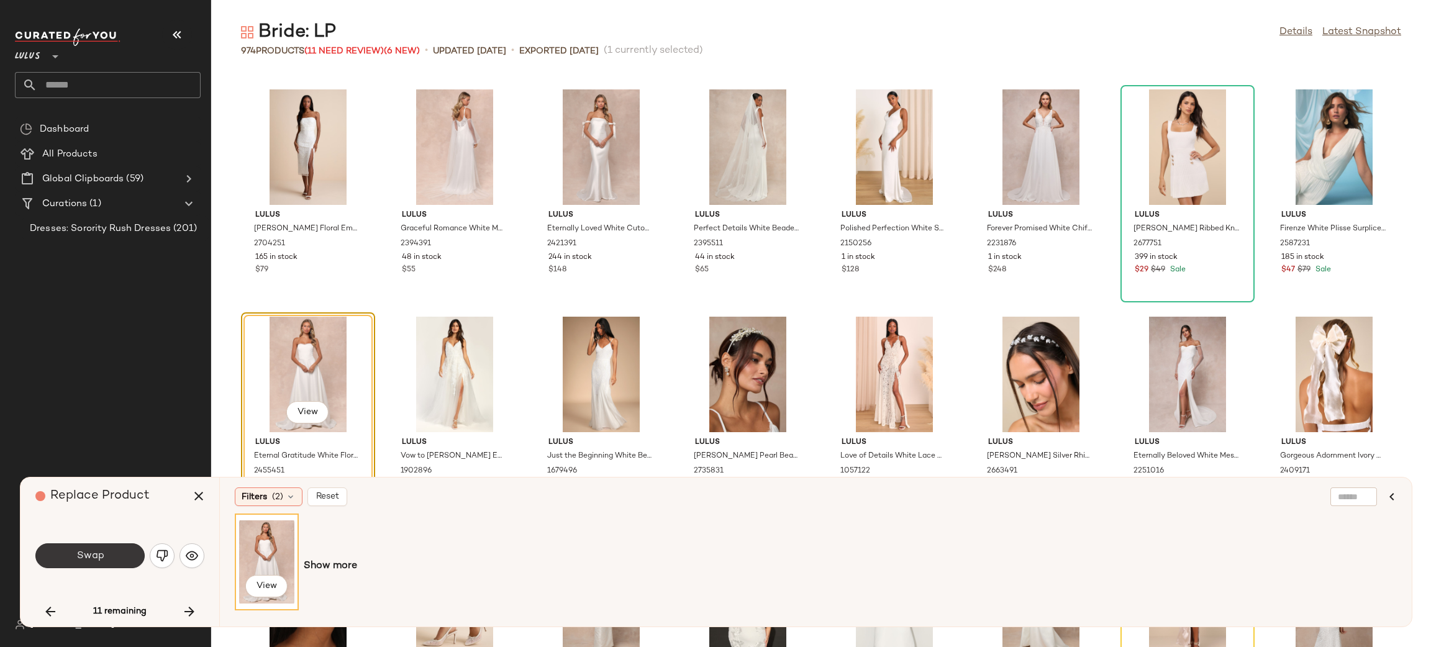
click at [96, 561] on span "Swap" at bounding box center [90, 556] width 28 height 12
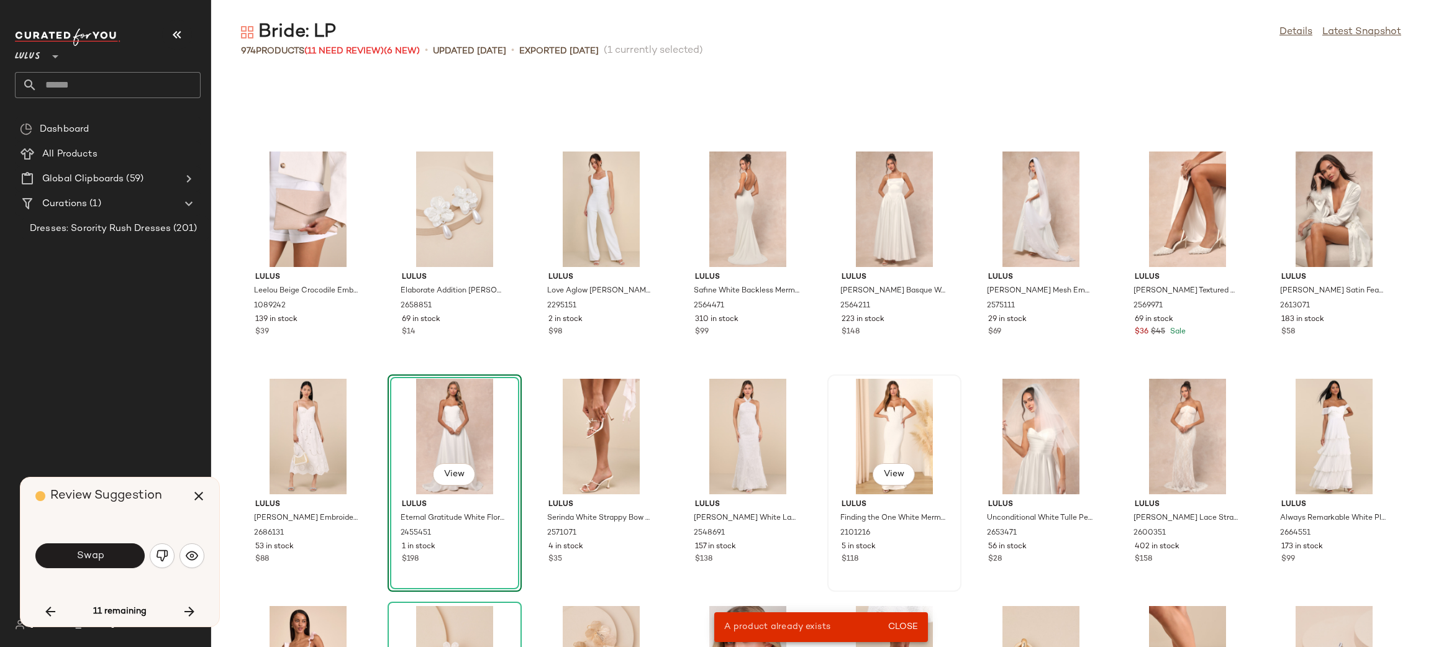
scroll to position [11064, 0]
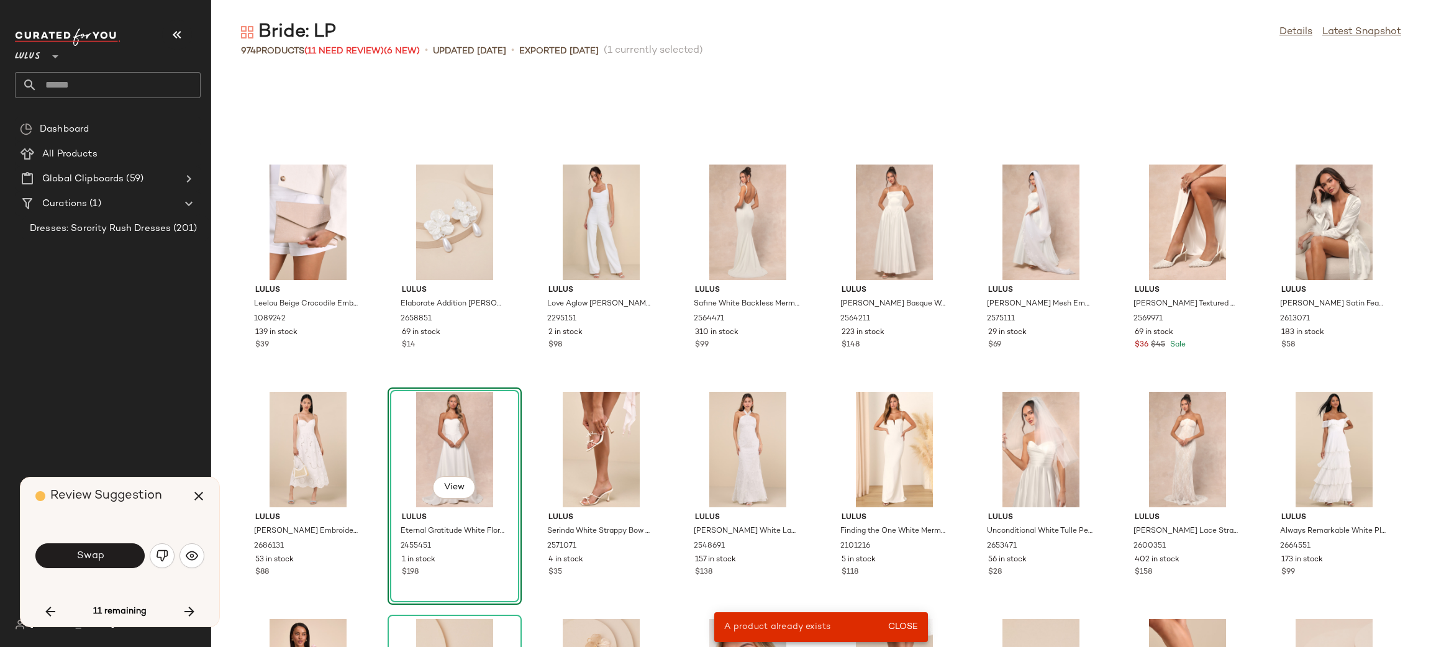
click at [86, 561] on span "Swap" at bounding box center [90, 556] width 28 height 12
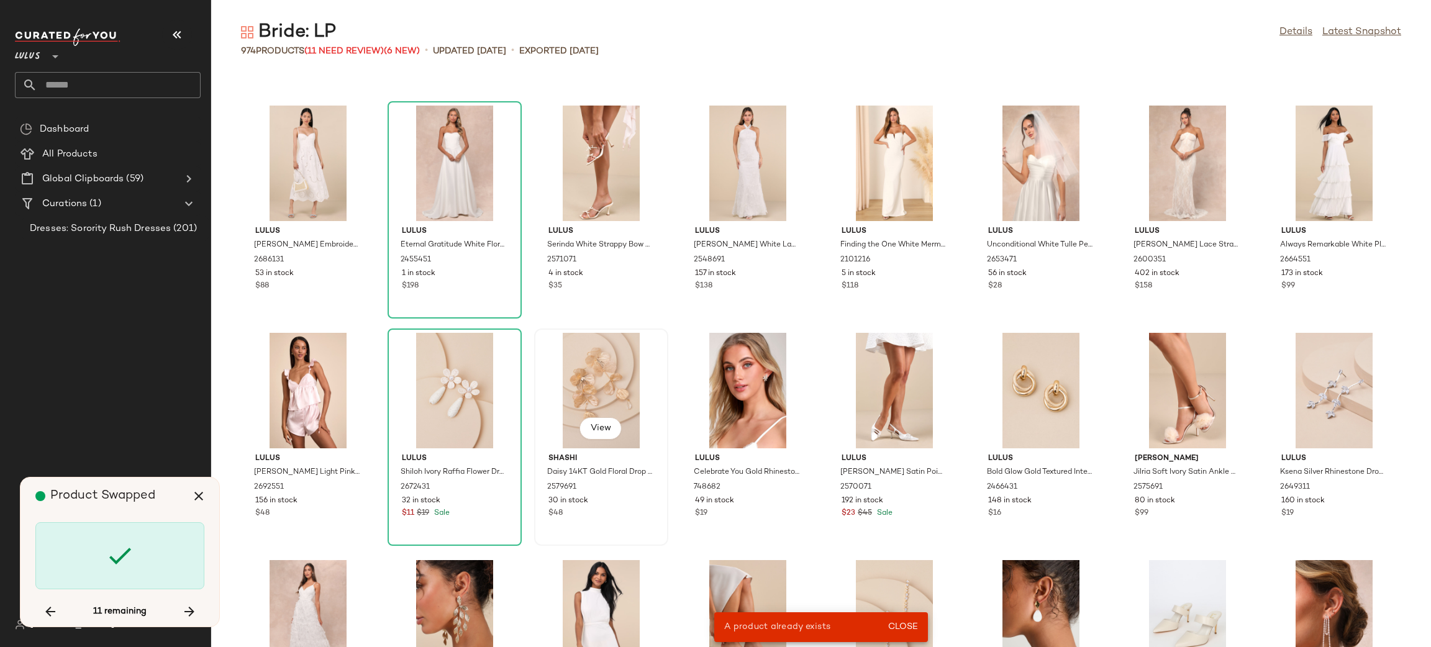
scroll to position [11351, 0]
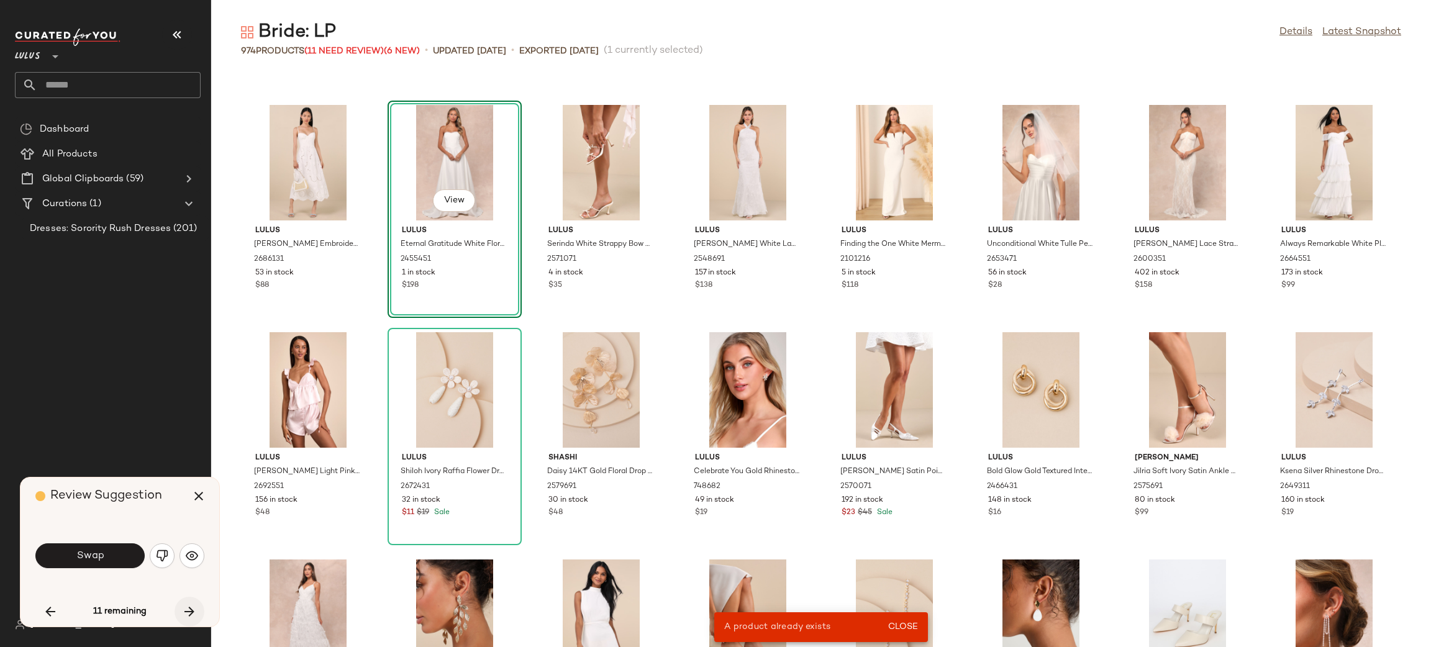
click at [194, 610] on icon "button" at bounding box center [189, 611] width 15 height 15
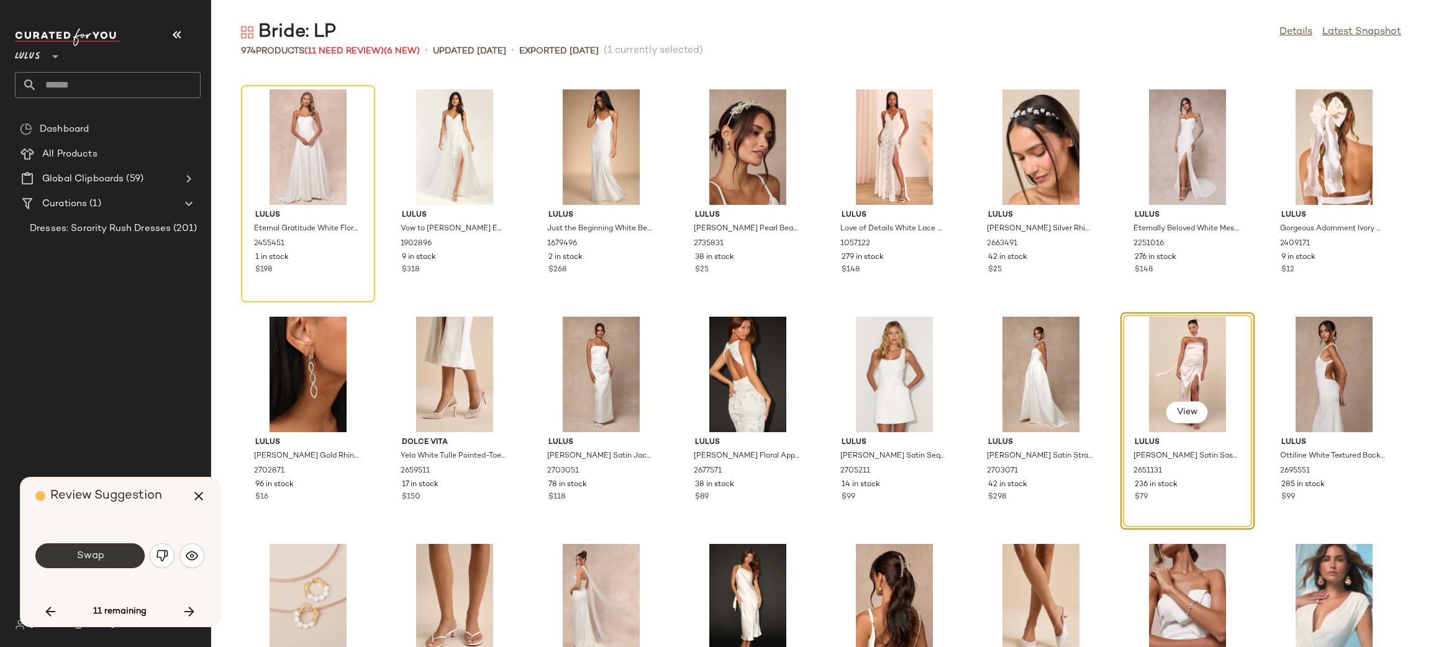
click at [122, 547] on button "Swap" at bounding box center [89, 556] width 109 height 25
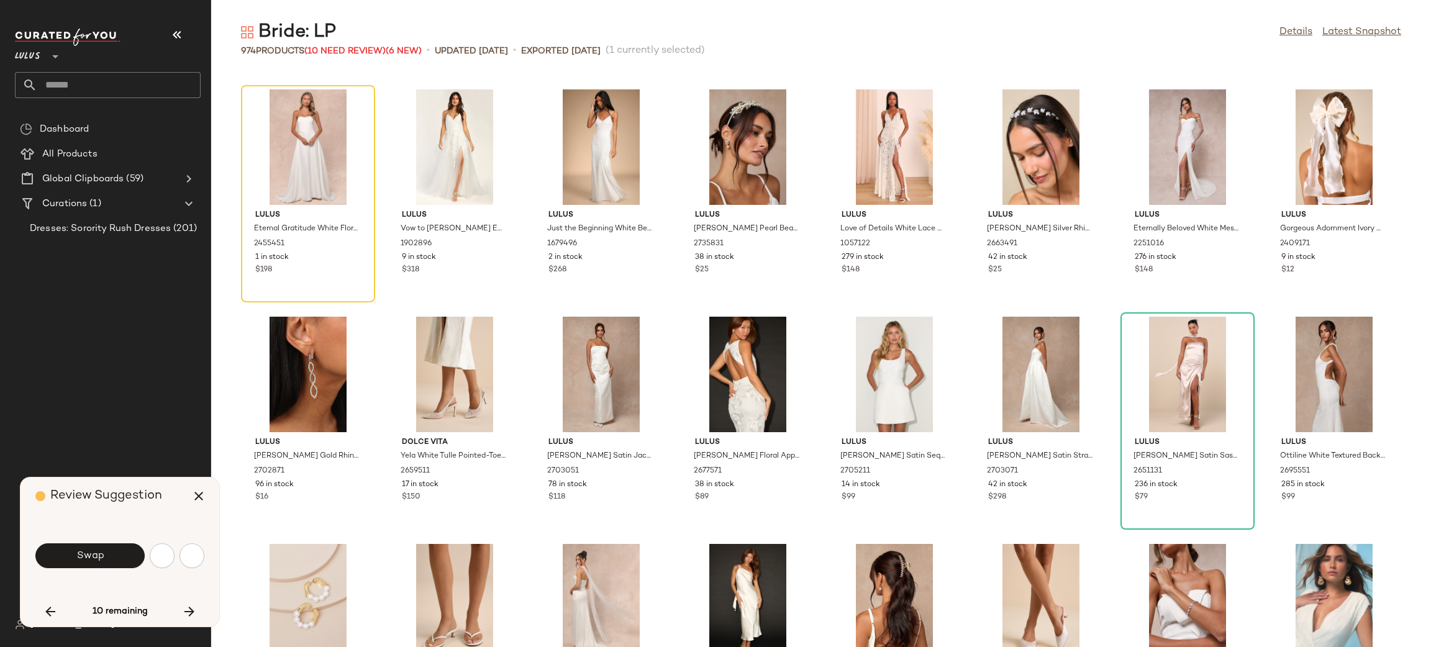
scroll to position [26371, 0]
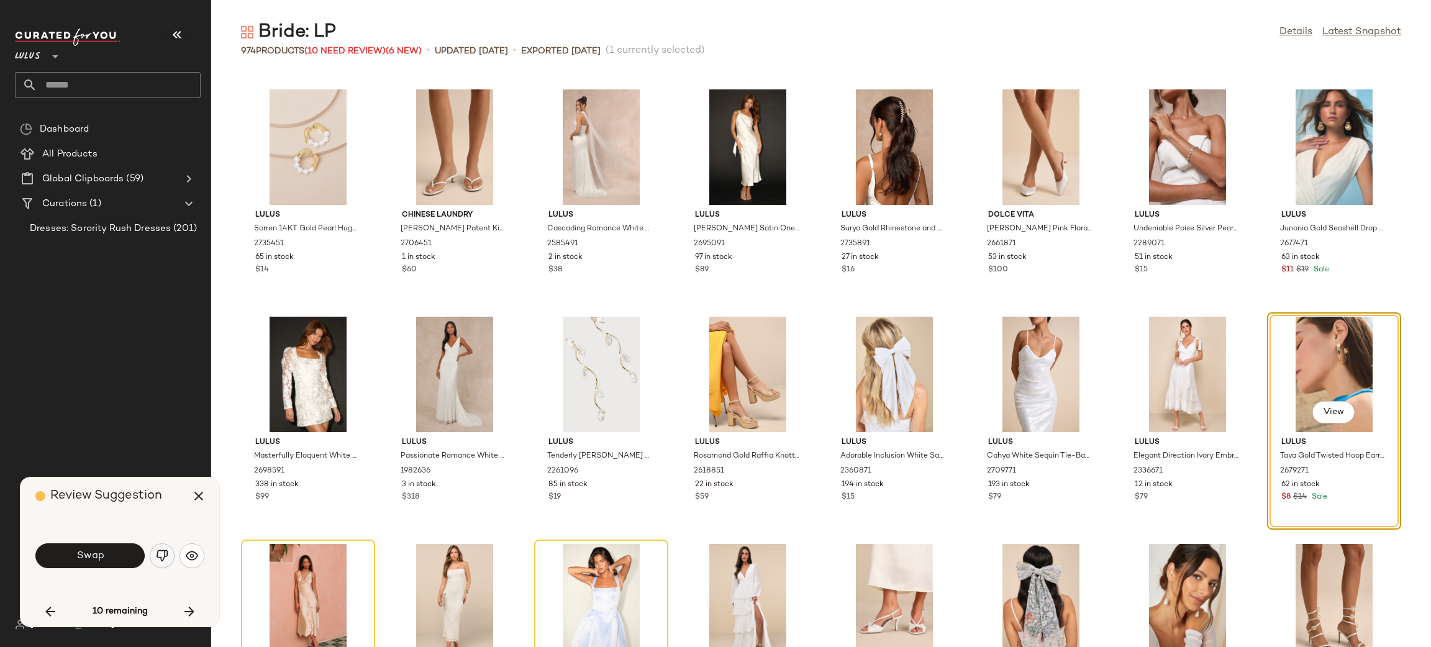
click at [165, 560] on img "button" at bounding box center [162, 556] width 12 height 12
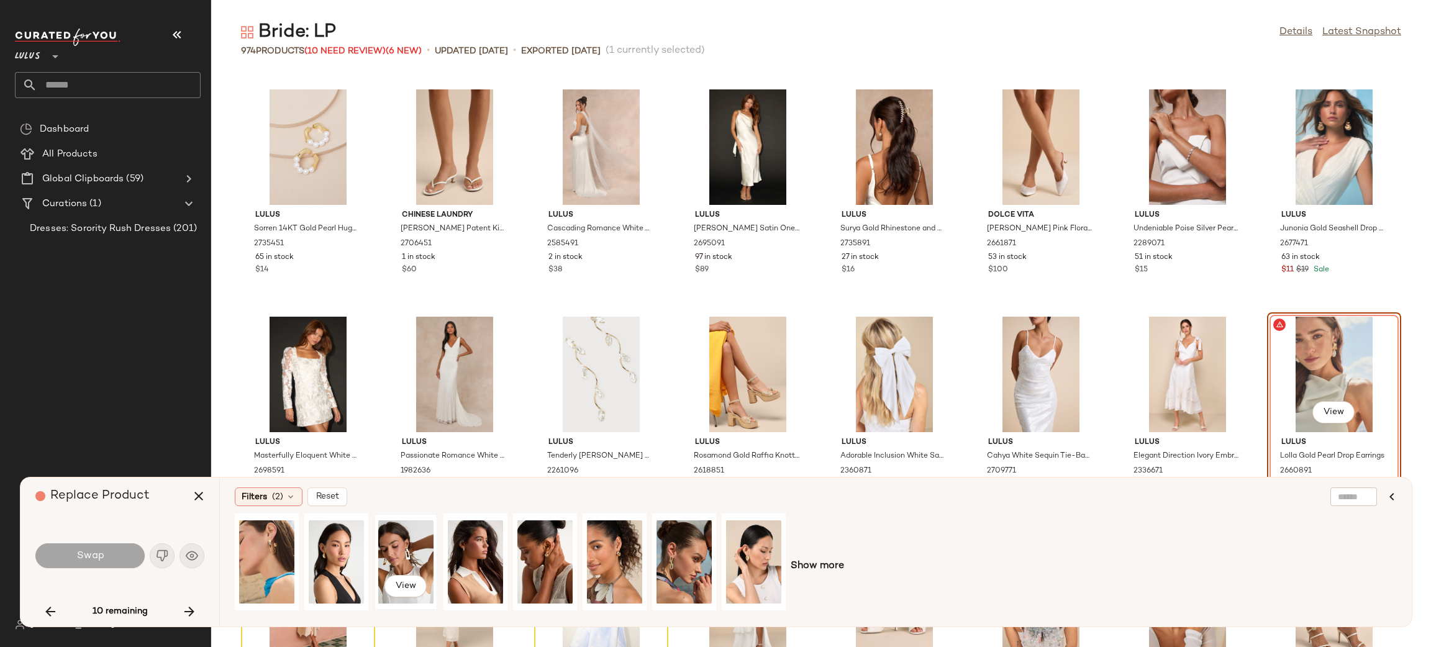
click at [425, 547] on div "View" at bounding box center [405, 562] width 55 height 88
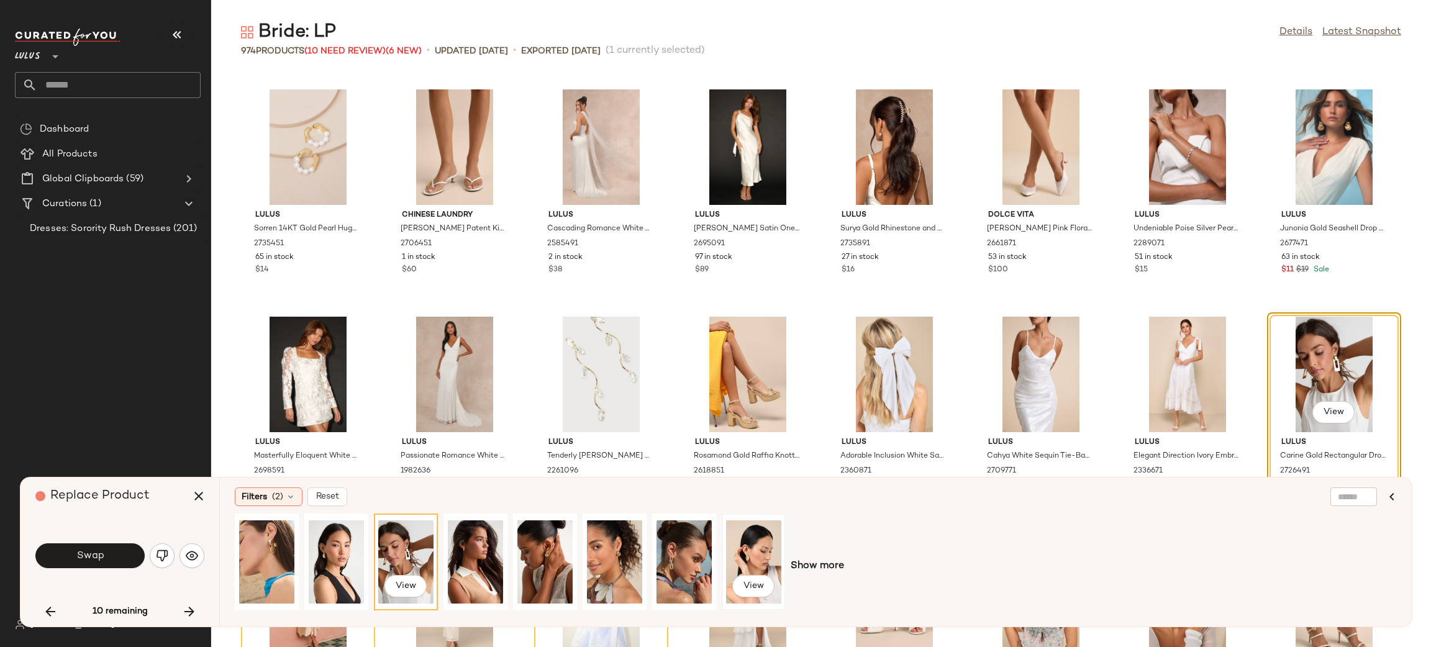
click at [745, 572] on div "View" at bounding box center [753, 562] width 55 height 88
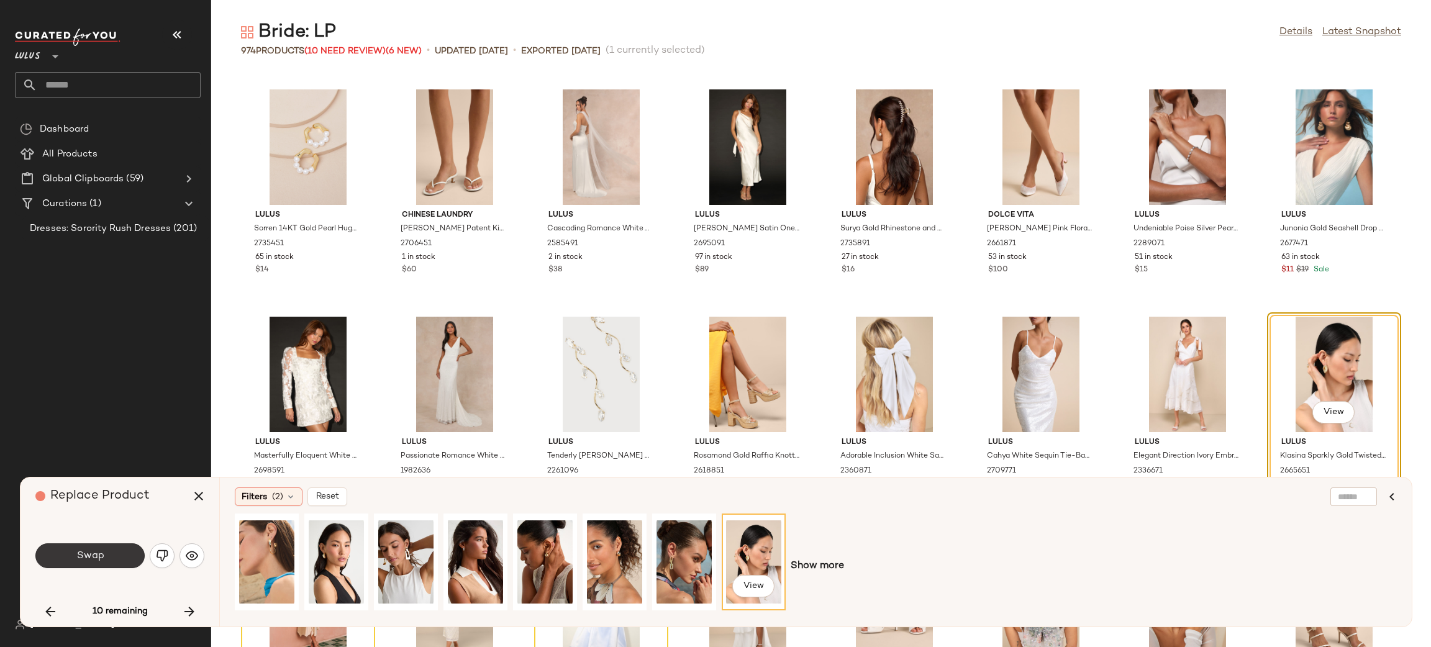
click at [115, 554] on button "Swap" at bounding box center [89, 556] width 109 height 25
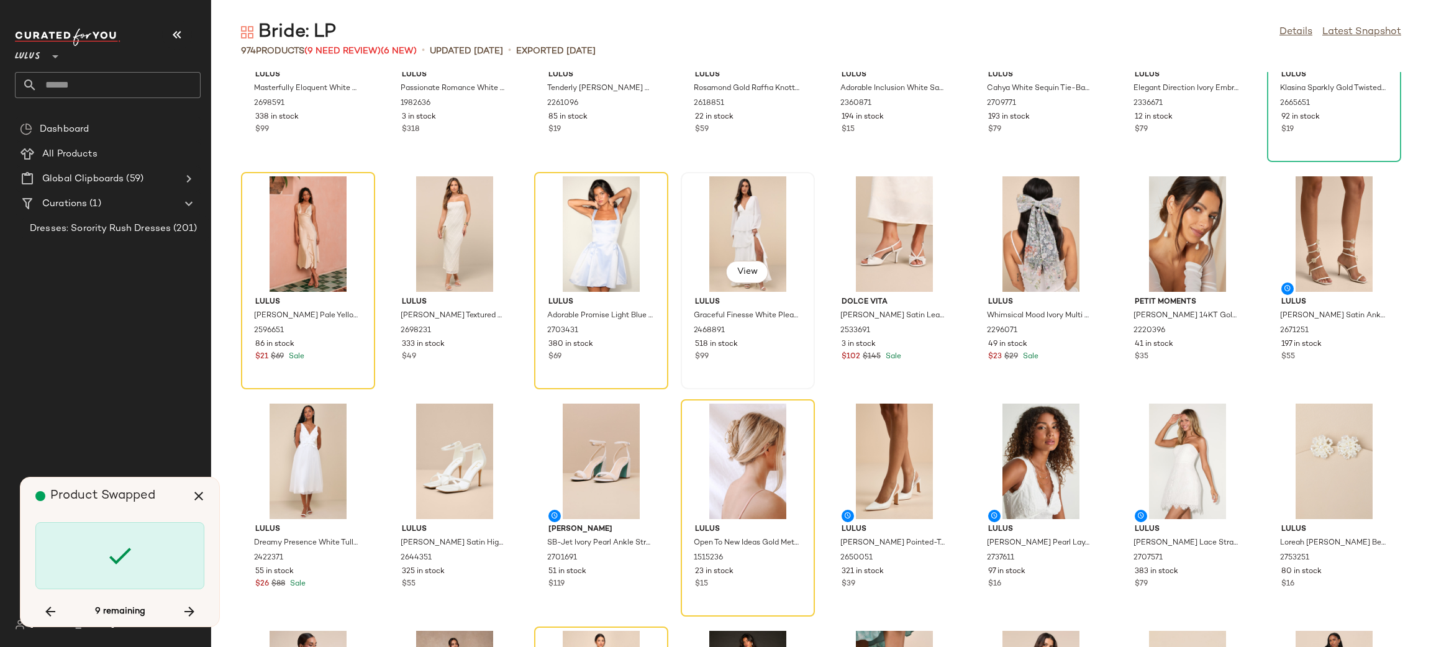
scroll to position [26740, 0]
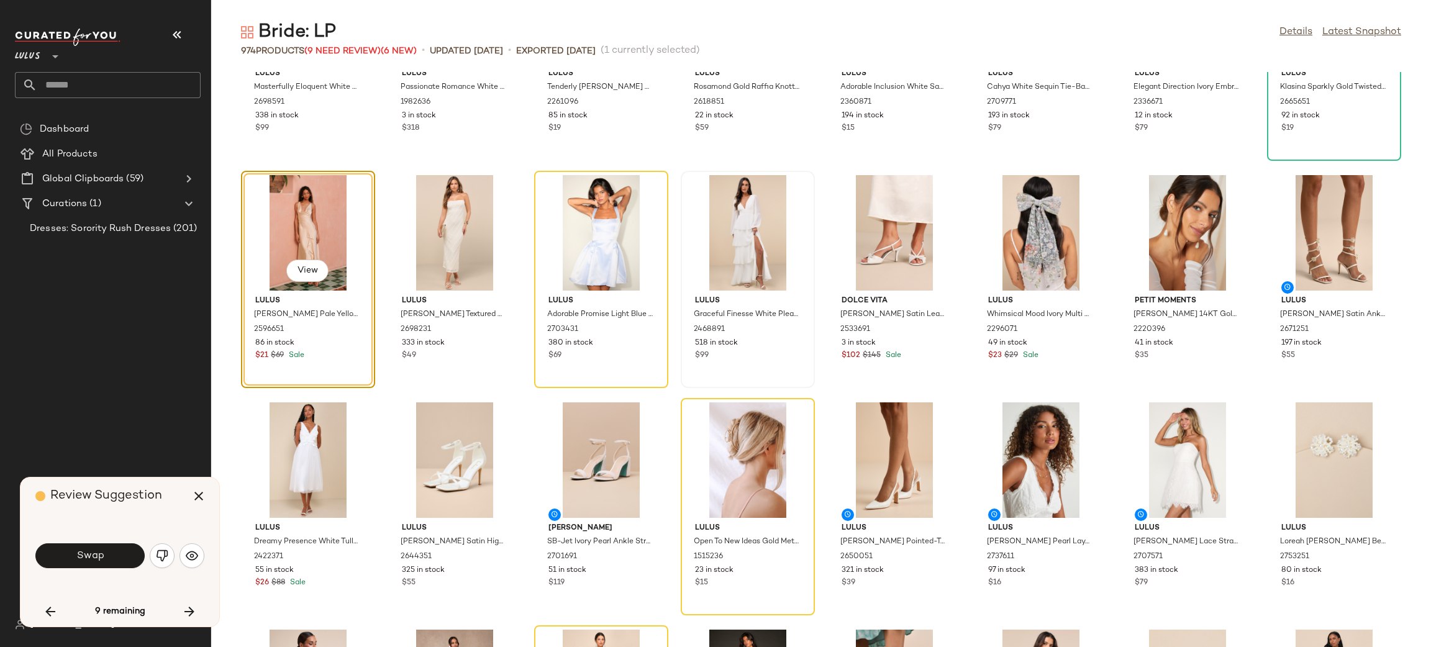
scroll to position [26598, 0]
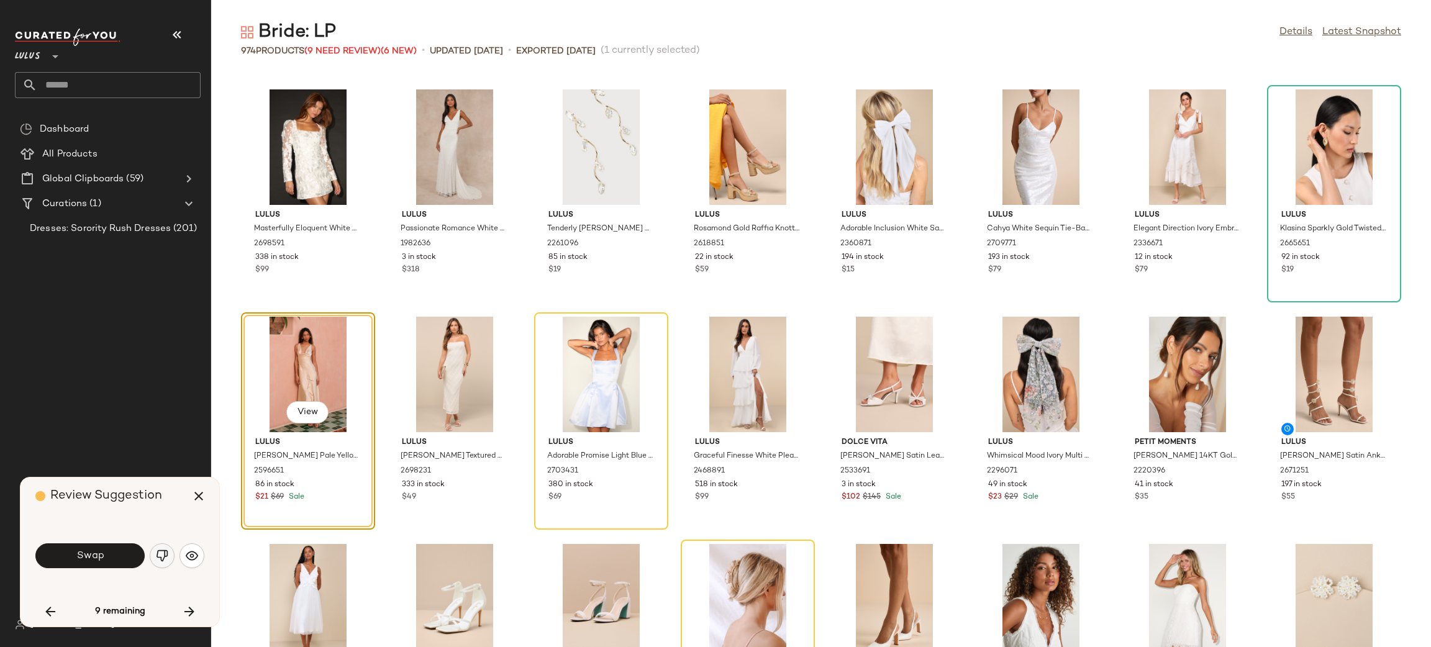
click at [160, 551] on img "button" at bounding box center [162, 556] width 12 height 12
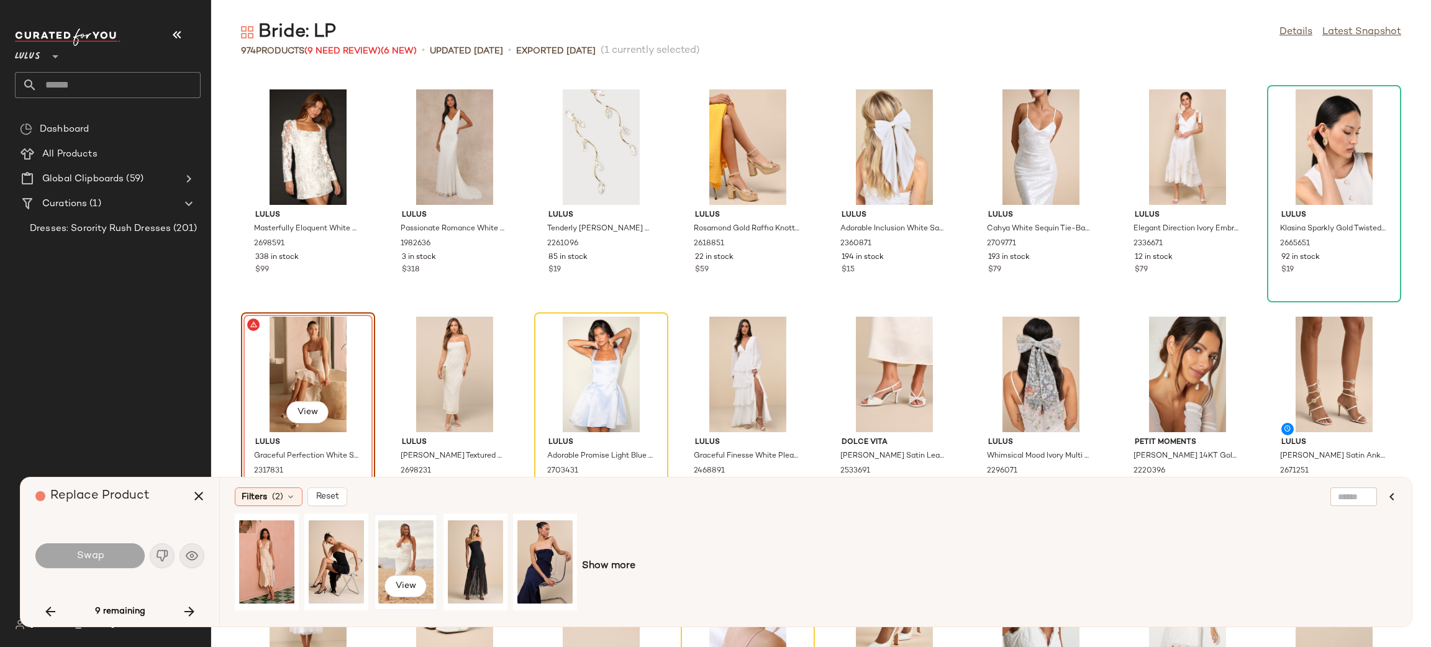
click at [397, 555] on div "View" at bounding box center [405, 562] width 55 height 88
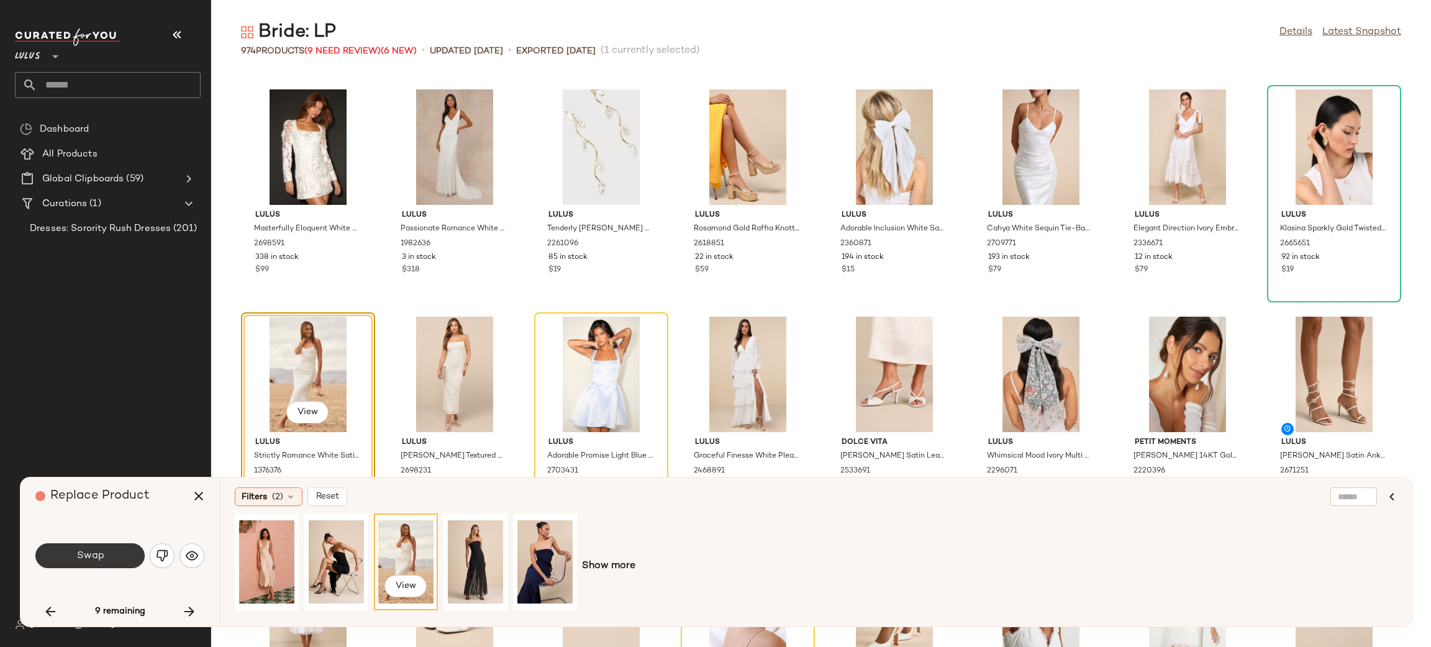
click at [106, 560] on button "Swap" at bounding box center [89, 556] width 109 height 25
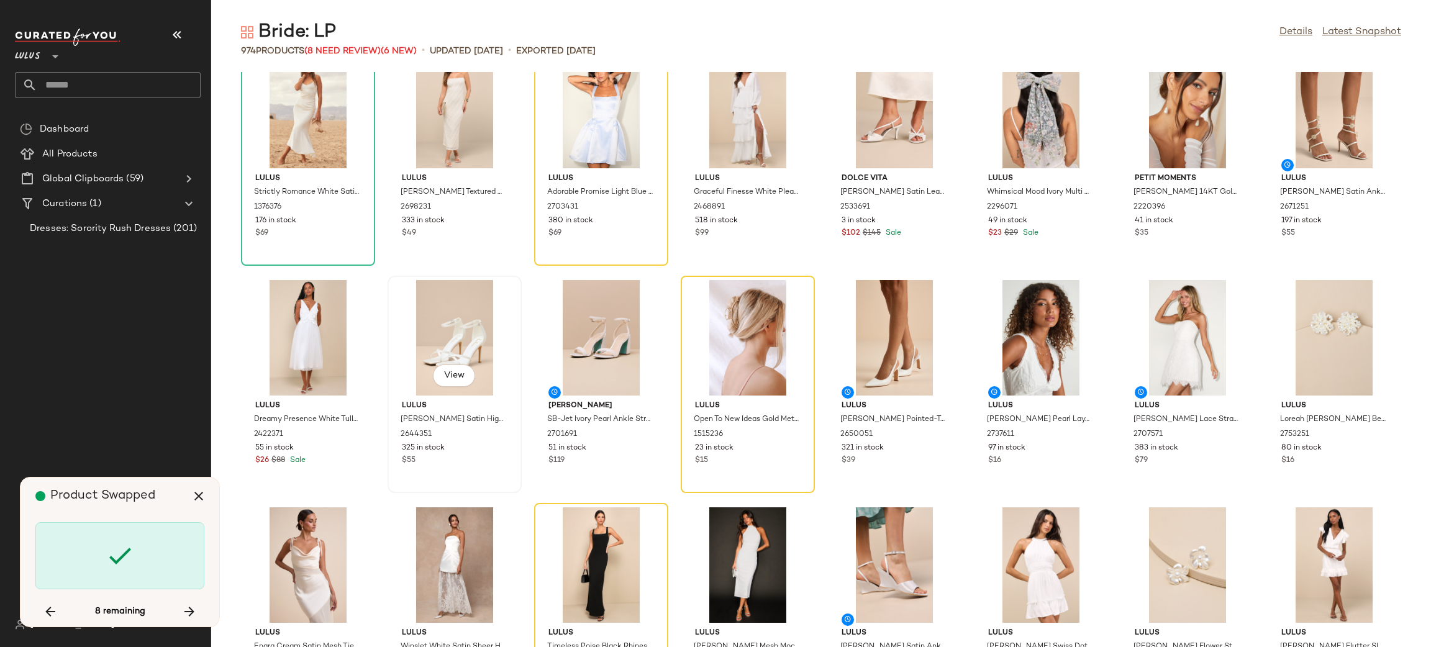
scroll to position [26863, 0]
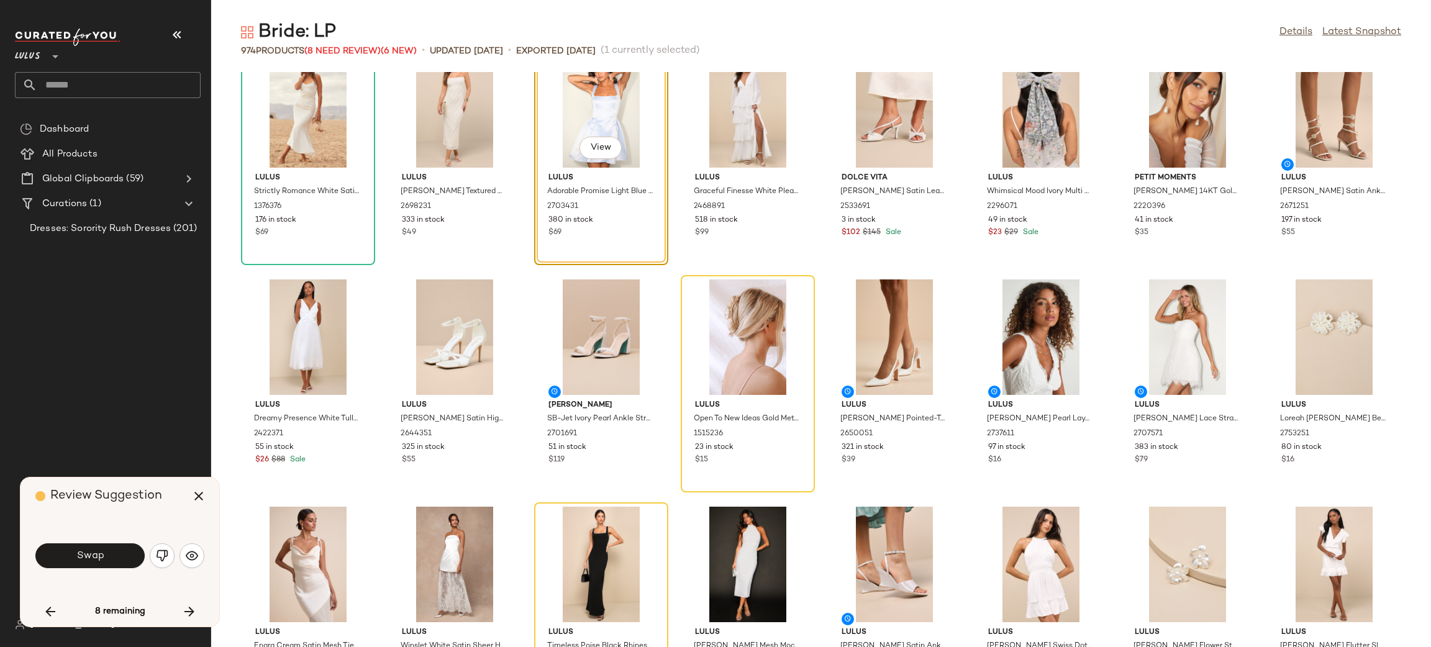
scroll to position [26598, 0]
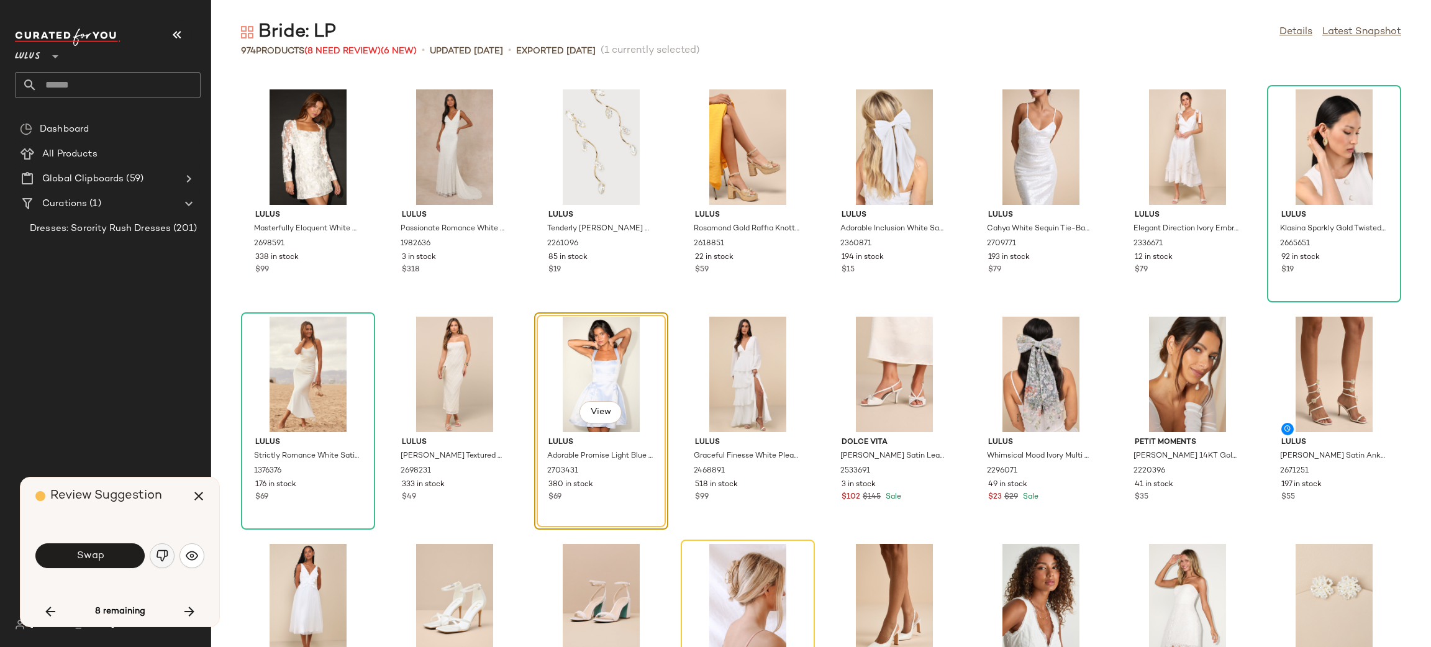
click at [166, 566] on button "button" at bounding box center [162, 556] width 25 height 25
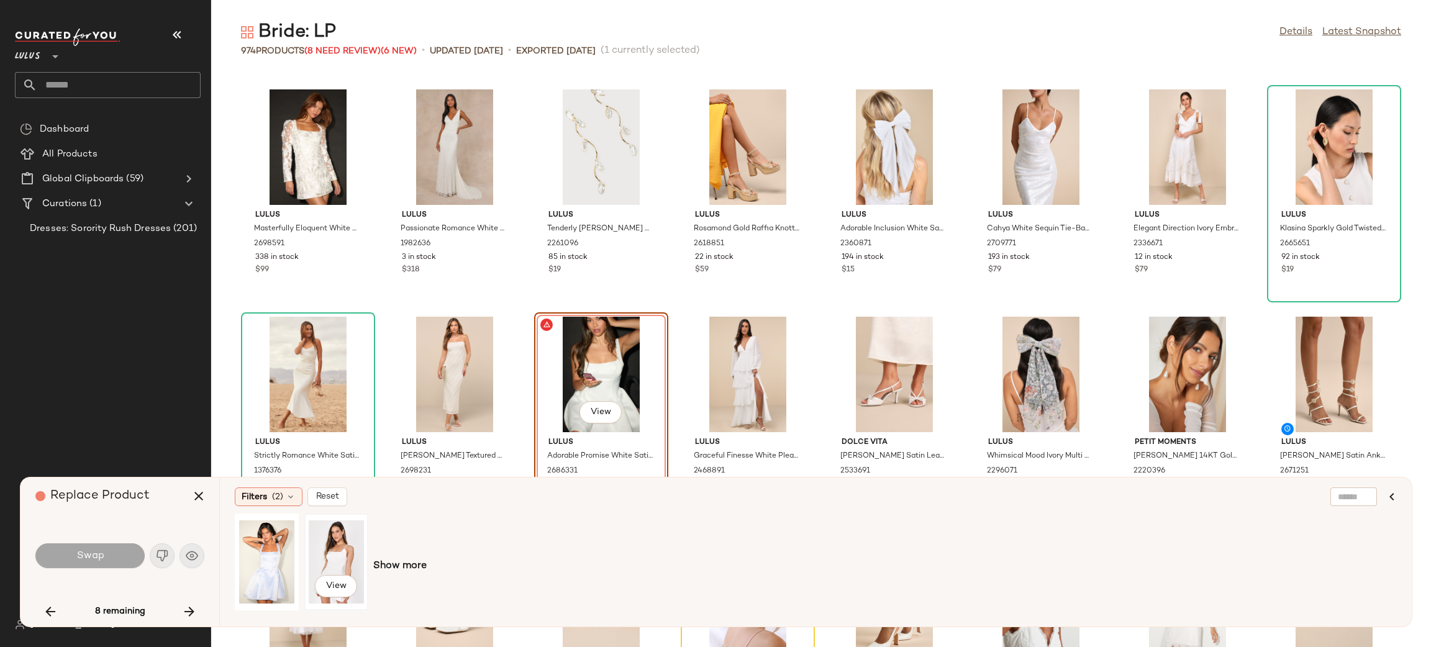
click at [335, 545] on div "View" at bounding box center [336, 562] width 55 height 88
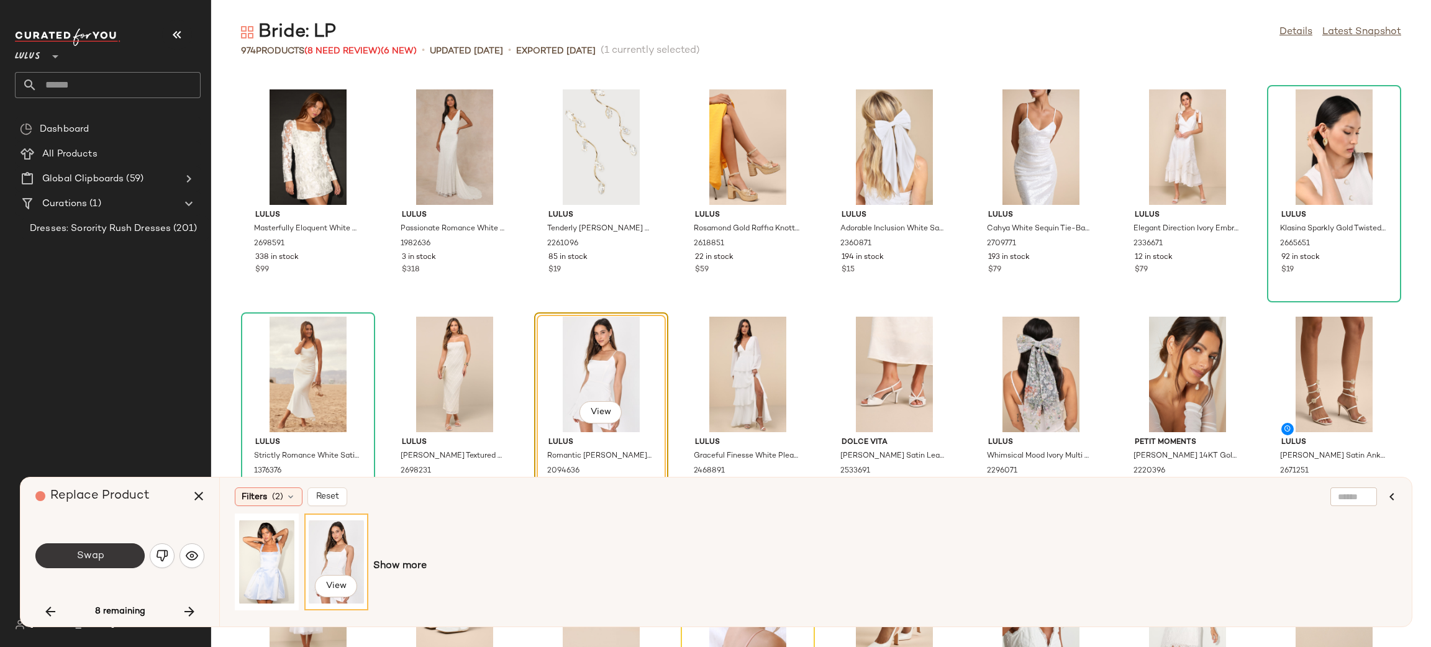
click at [124, 552] on button "Swap" at bounding box center [89, 556] width 109 height 25
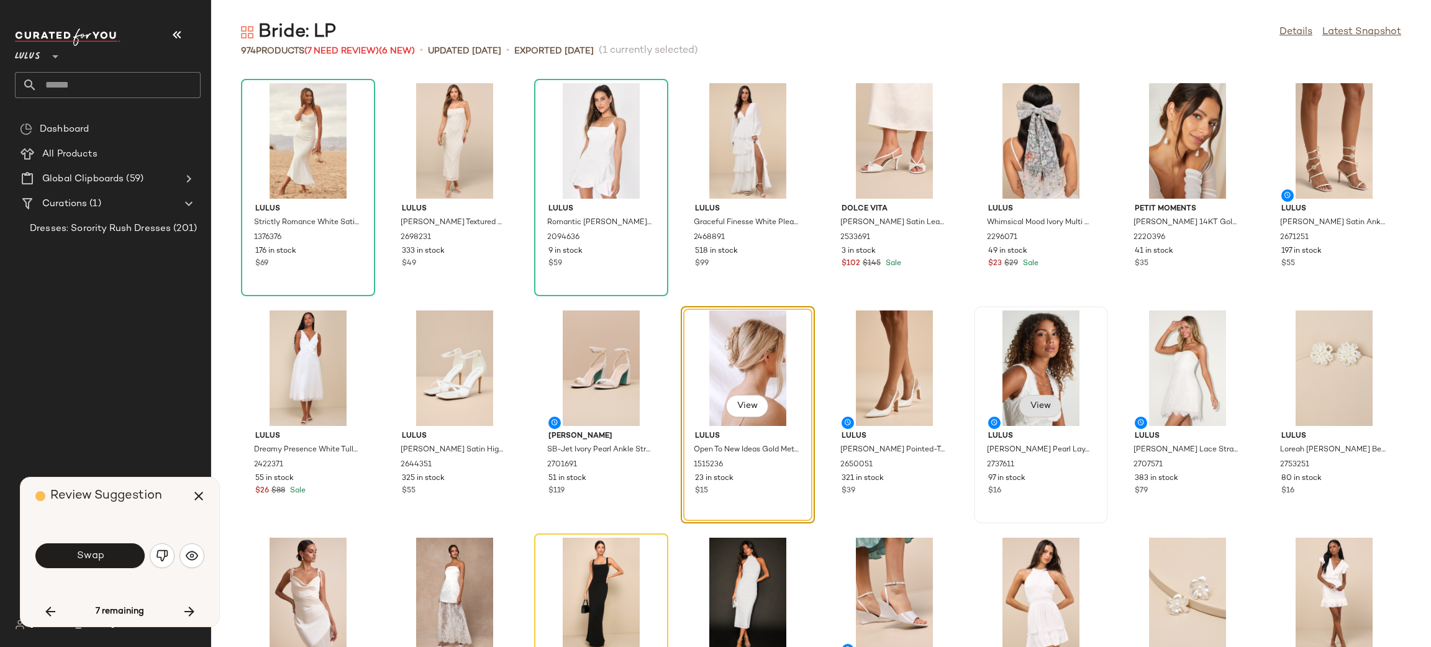
scroll to position [26858, 0]
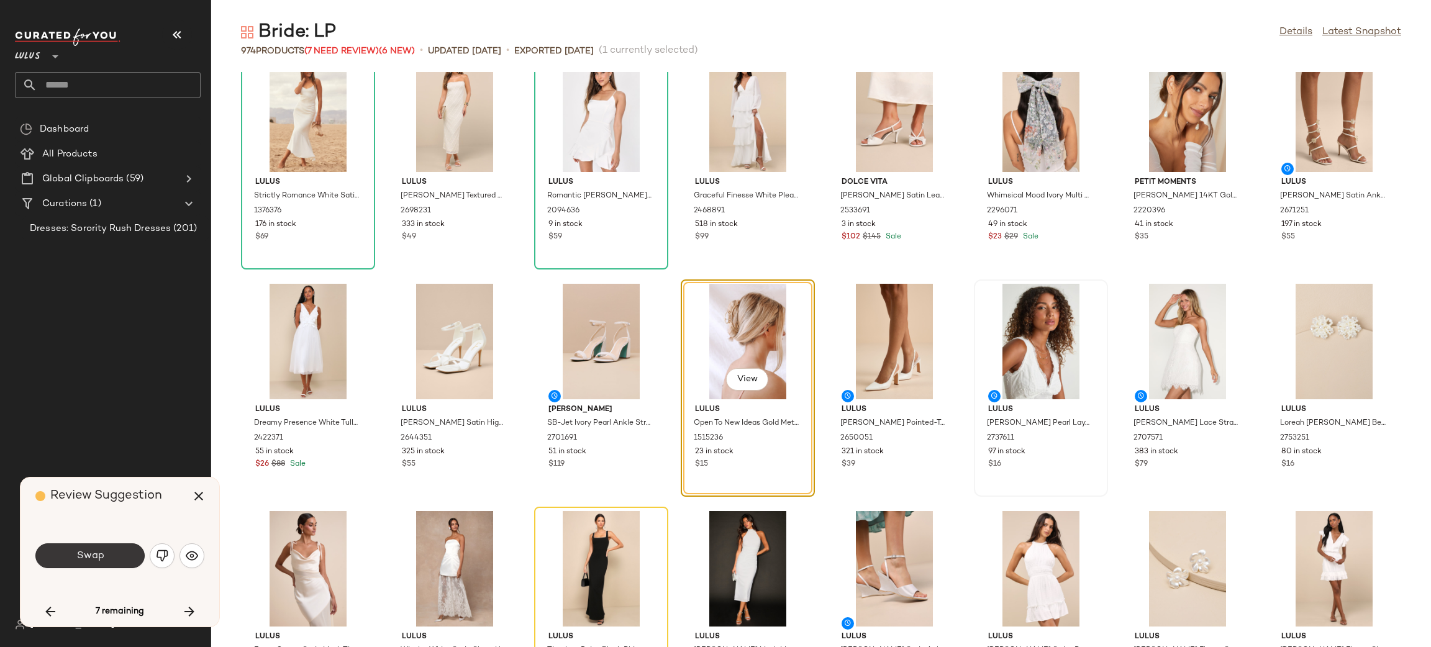
click at [139, 562] on button "Swap" at bounding box center [89, 556] width 109 height 25
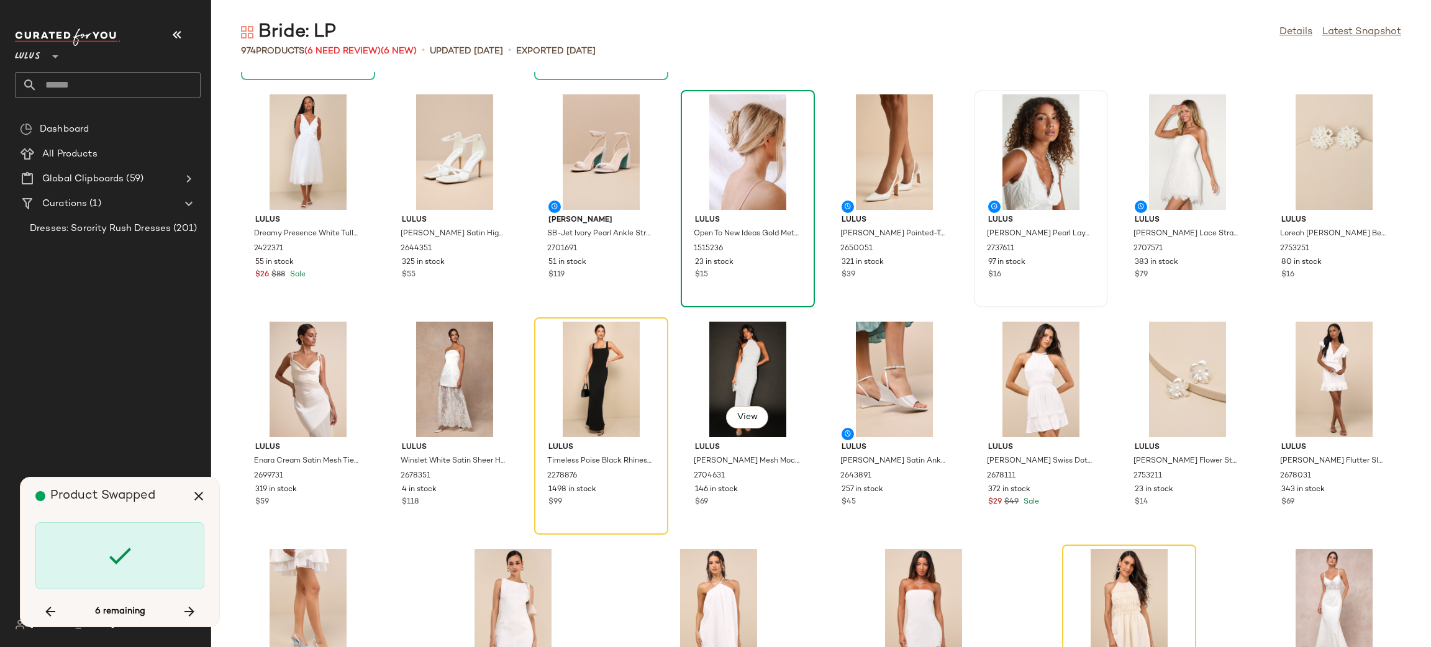
scroll to position [27162, 0]
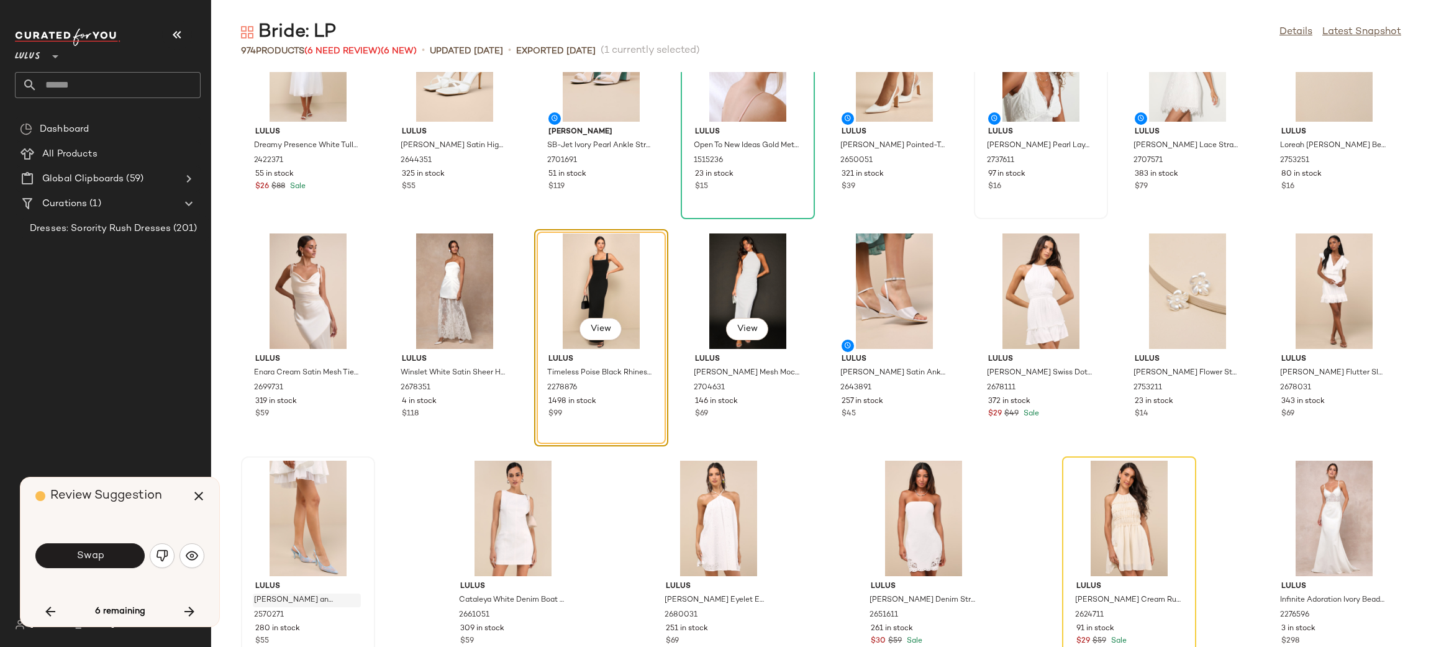
scroll to position [27162, 0]
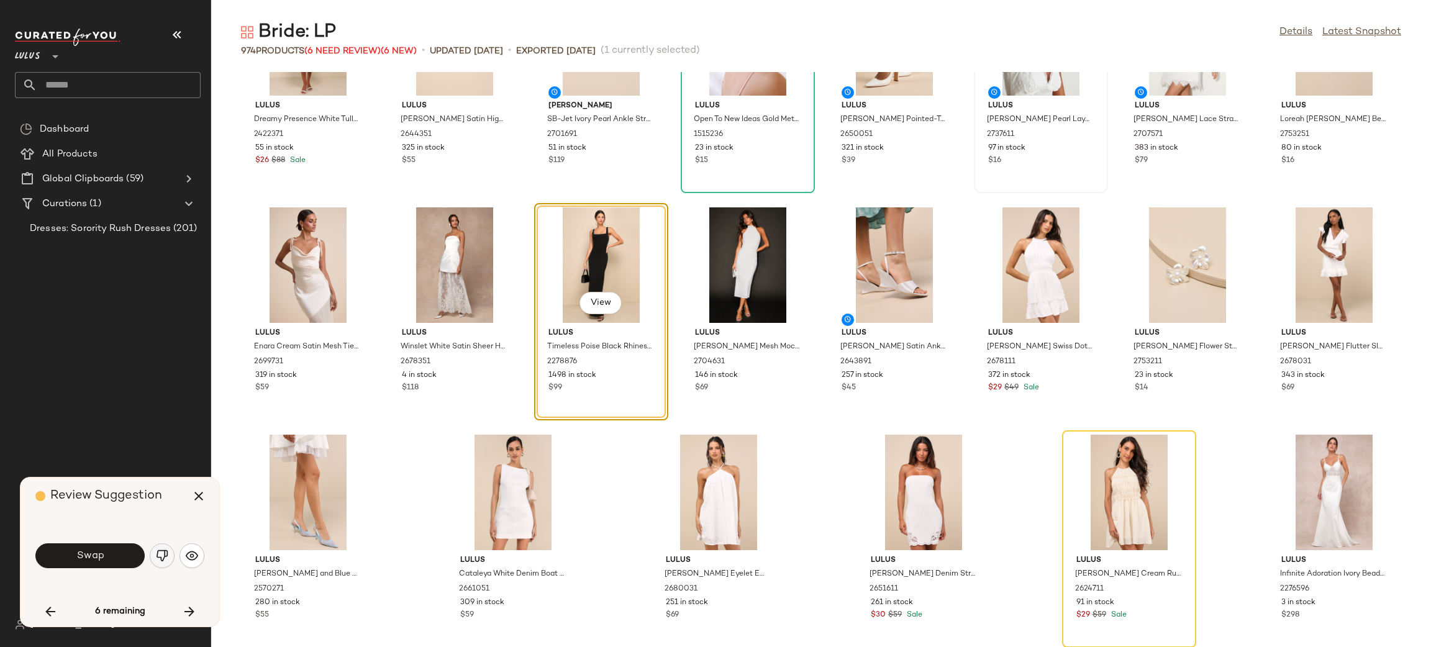
click at [165, 560] on img "button" at bounding box center [162, 556] width 12 height 12
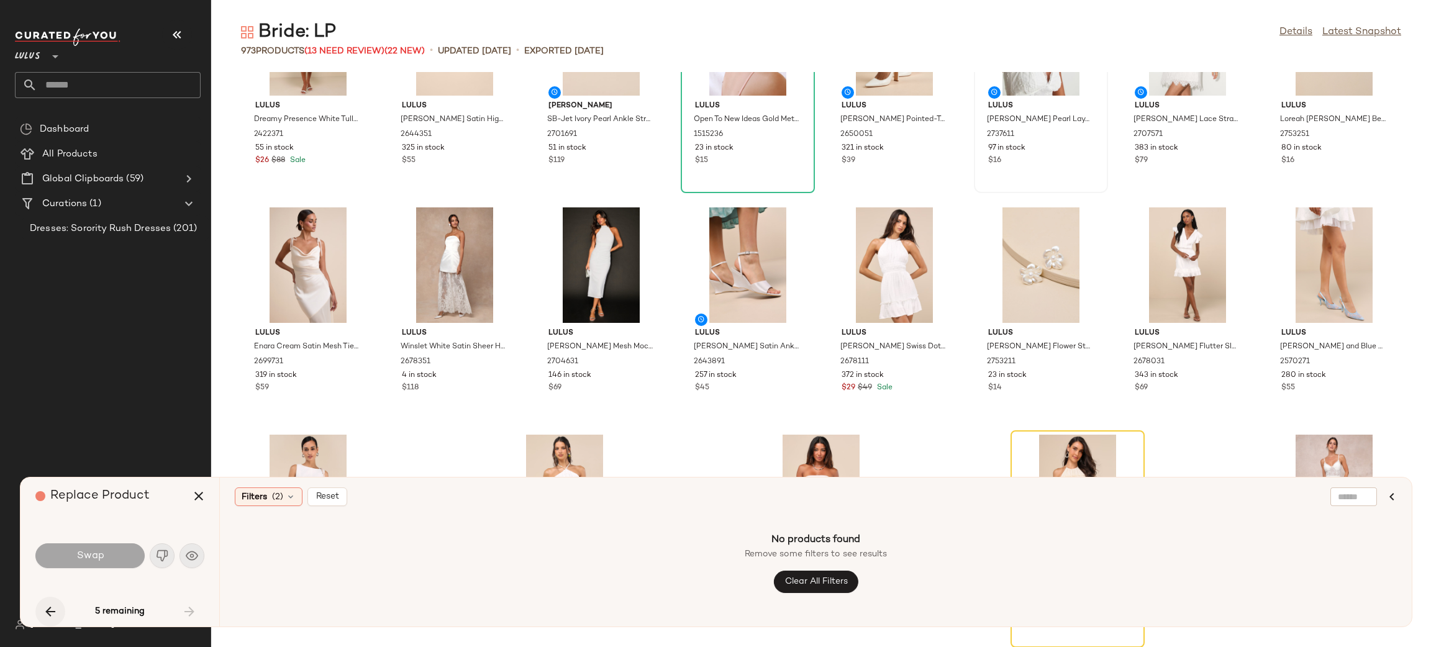
click at [41, 611] on button "button" at bounding box center [50, 612] width 30 height 30
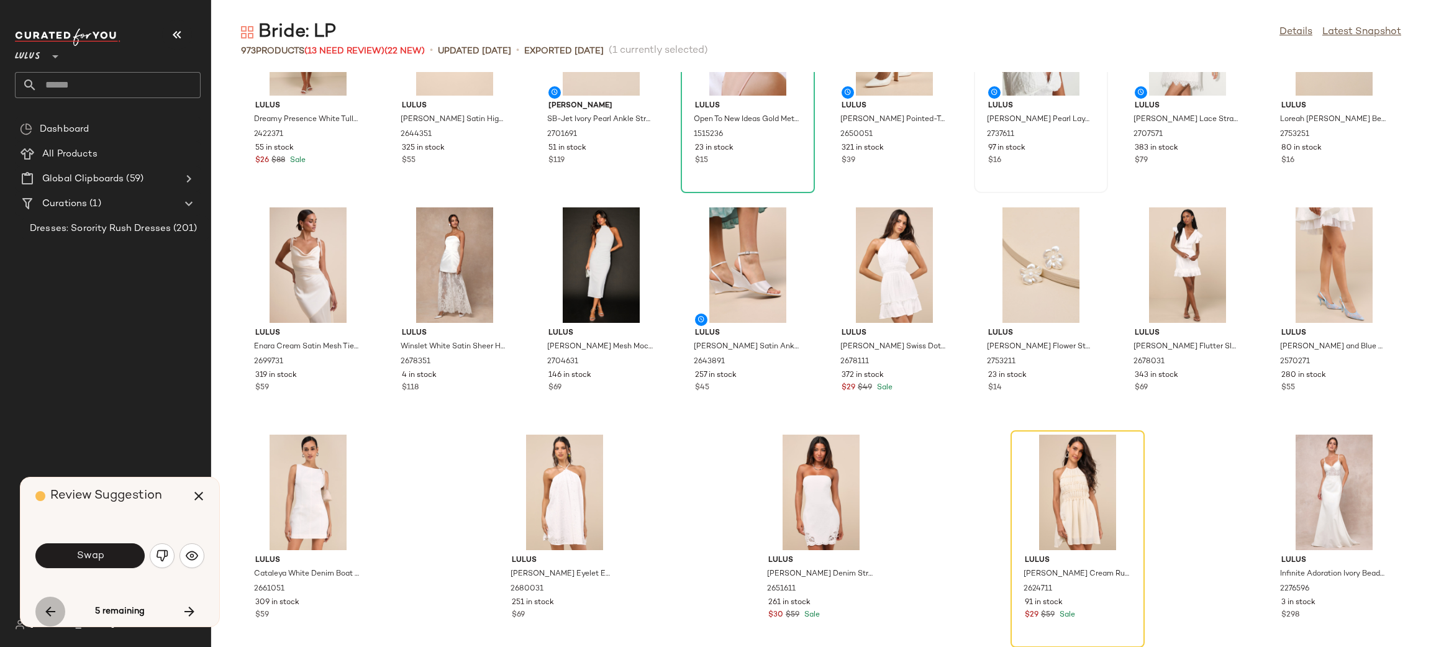
scroll to position [11140, 0]
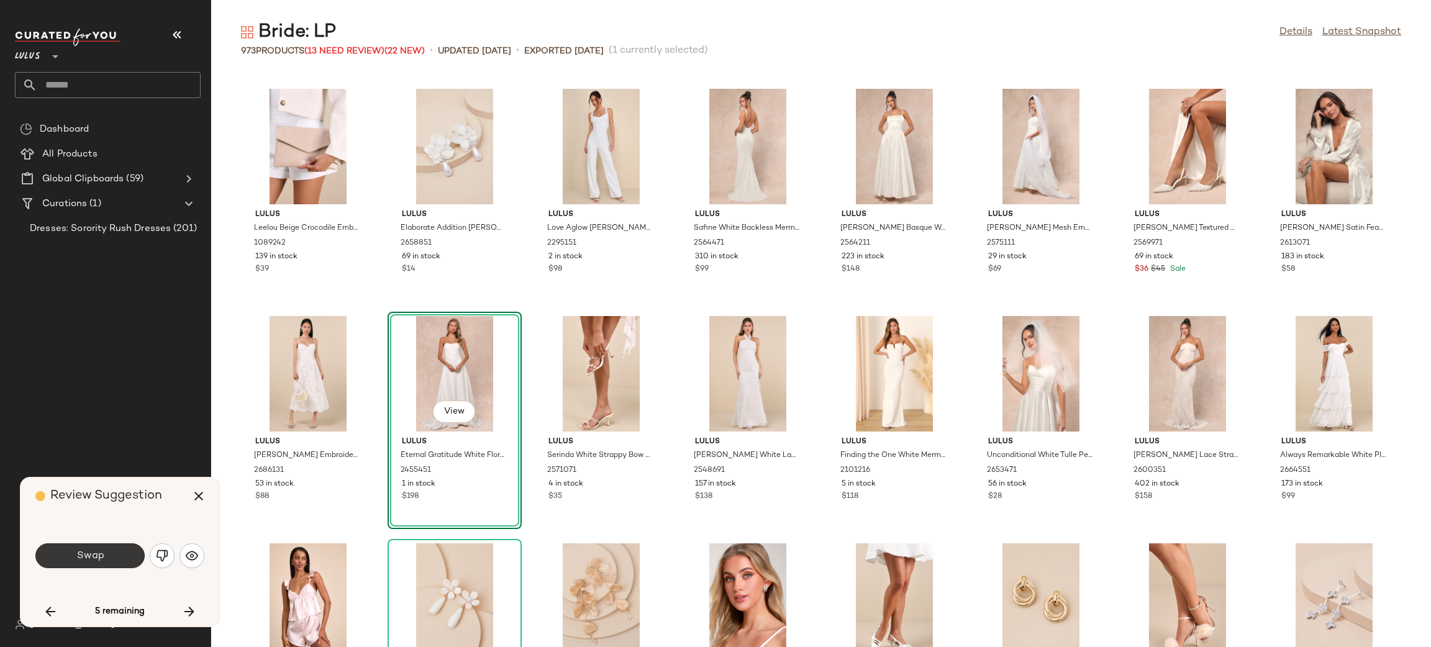
click at [120, 553] on button "Swap" at bounding box center [89, 556] width 109 height 25
click at [528, 452] on div "Lulus Leelou Beige Crocodile Embossed Clutch 1089242 139 in stock $39 Lulus Ela…" at bounding box center [821, 359] width 1220 height 575
click at [450, 375] on div "View" at bounding box center [454, 374] width 125 height 116
click at [116, 553] on button "Swap" at bounding box center [89, 556] width 109 height 25
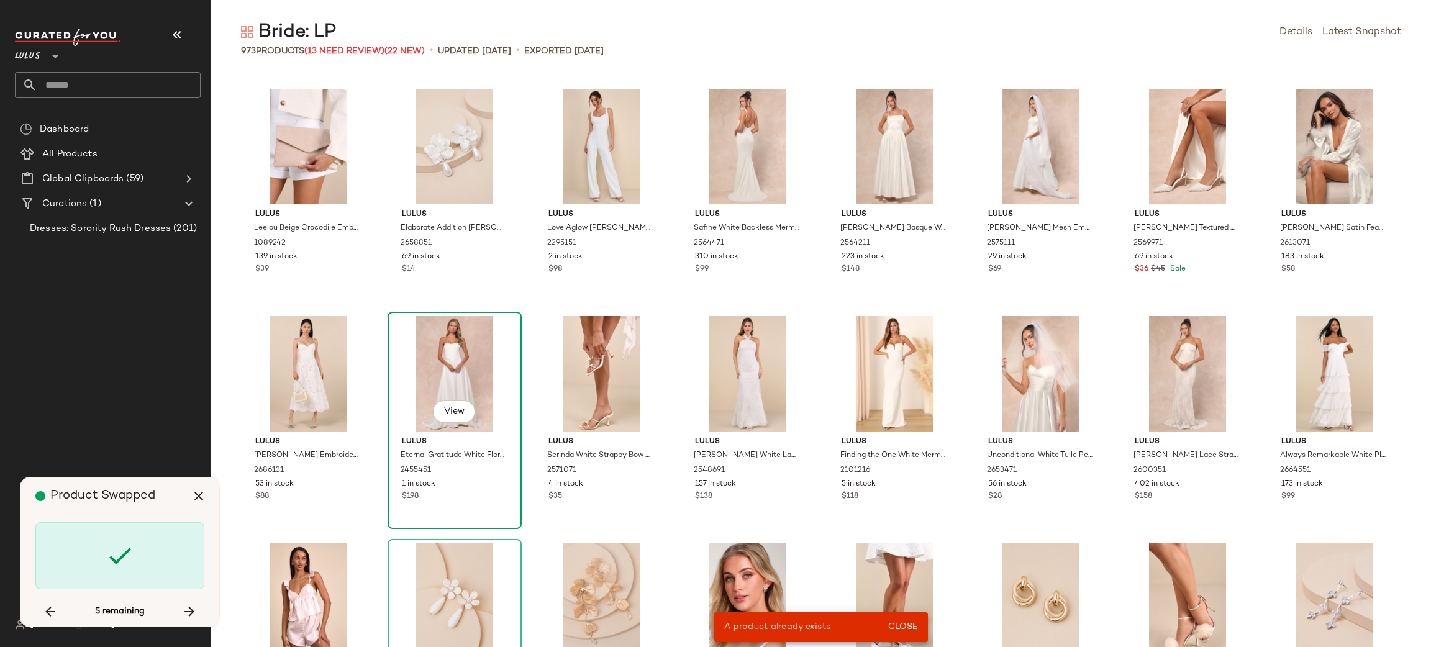
click at [417, 394] on div "View" at bounding box center [454, 374] width 125 height 116
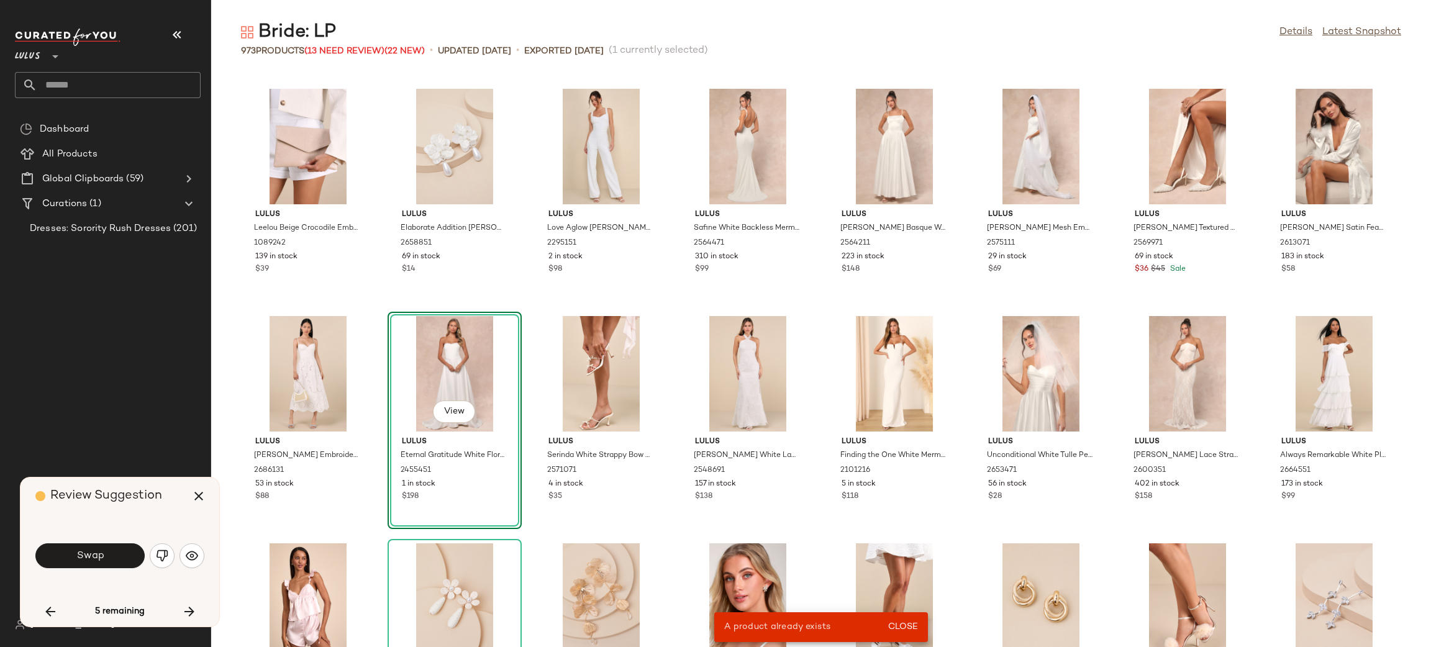
click at [432, 381] on div "View" at bounding box center [454, 374] width 125 height 116
click at [163, 558] on img "button" at bounding box center [162, 556] width 12 height 12
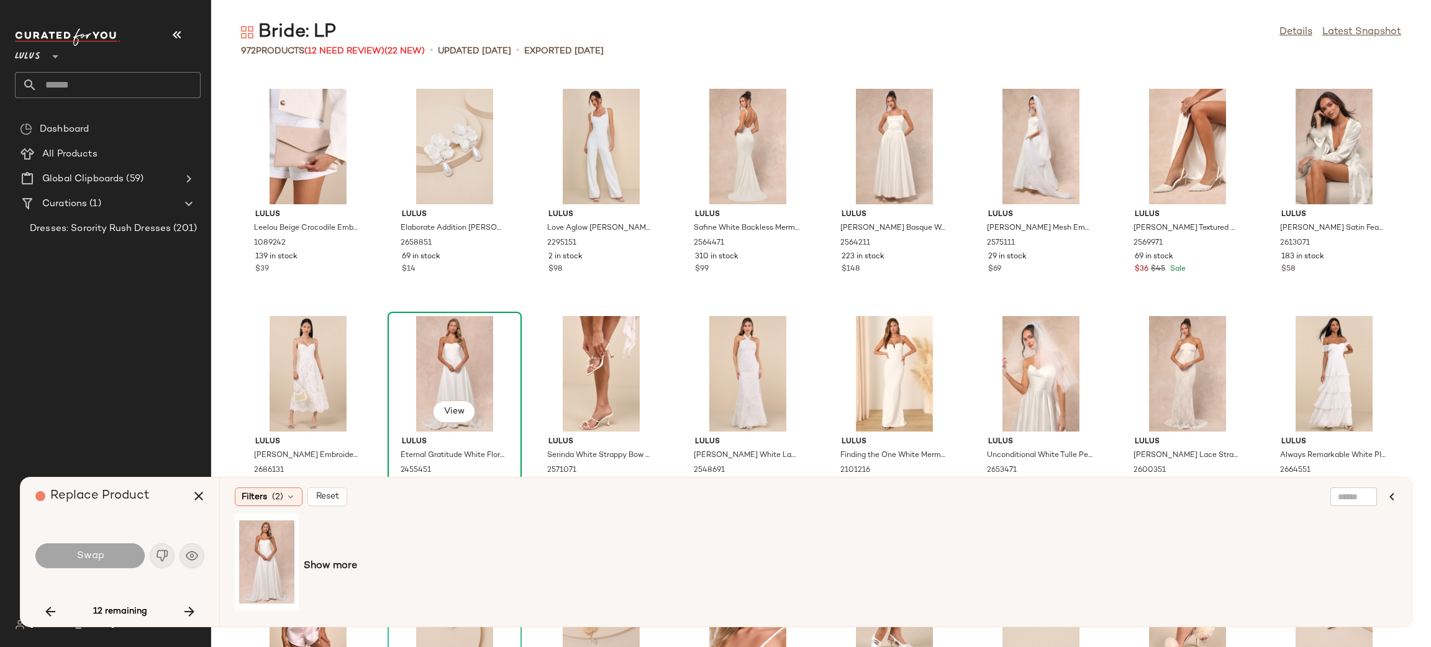
click at [430, 368] on div "View" at bounding box center [454, 374] width 125 height 116
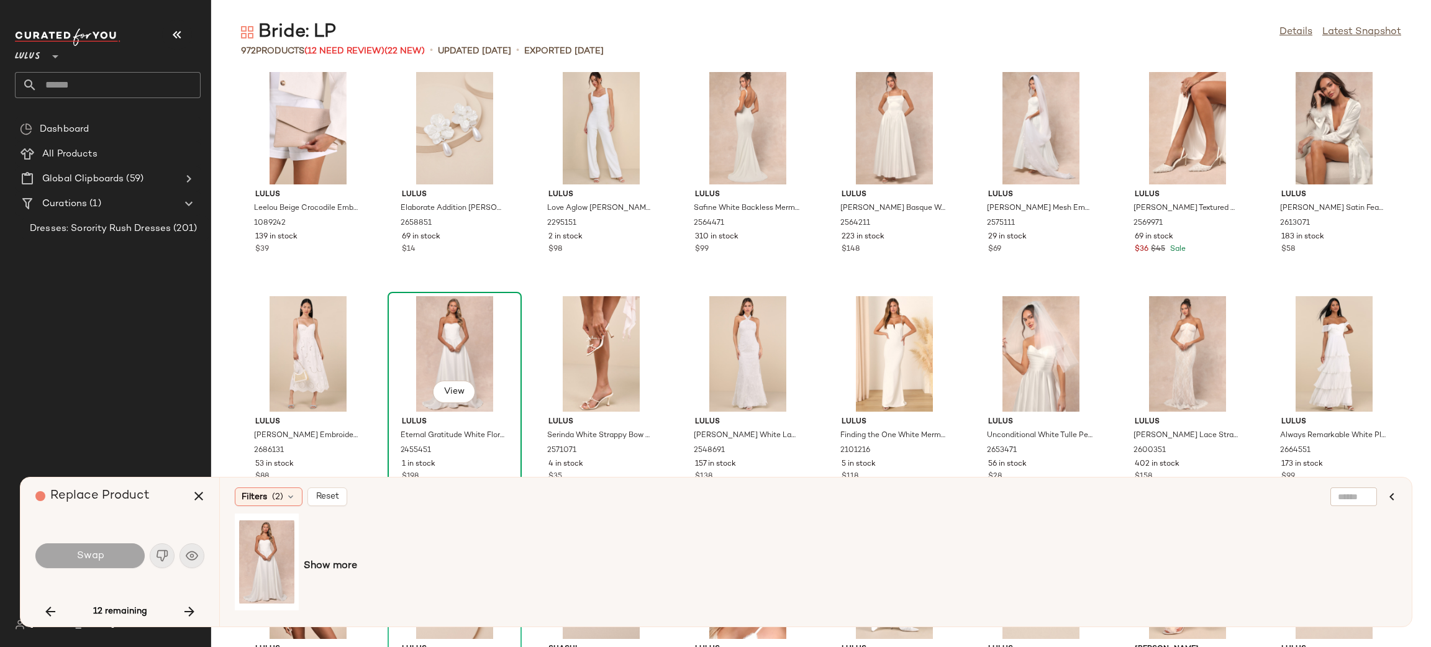
scroll to position [11285, 0]
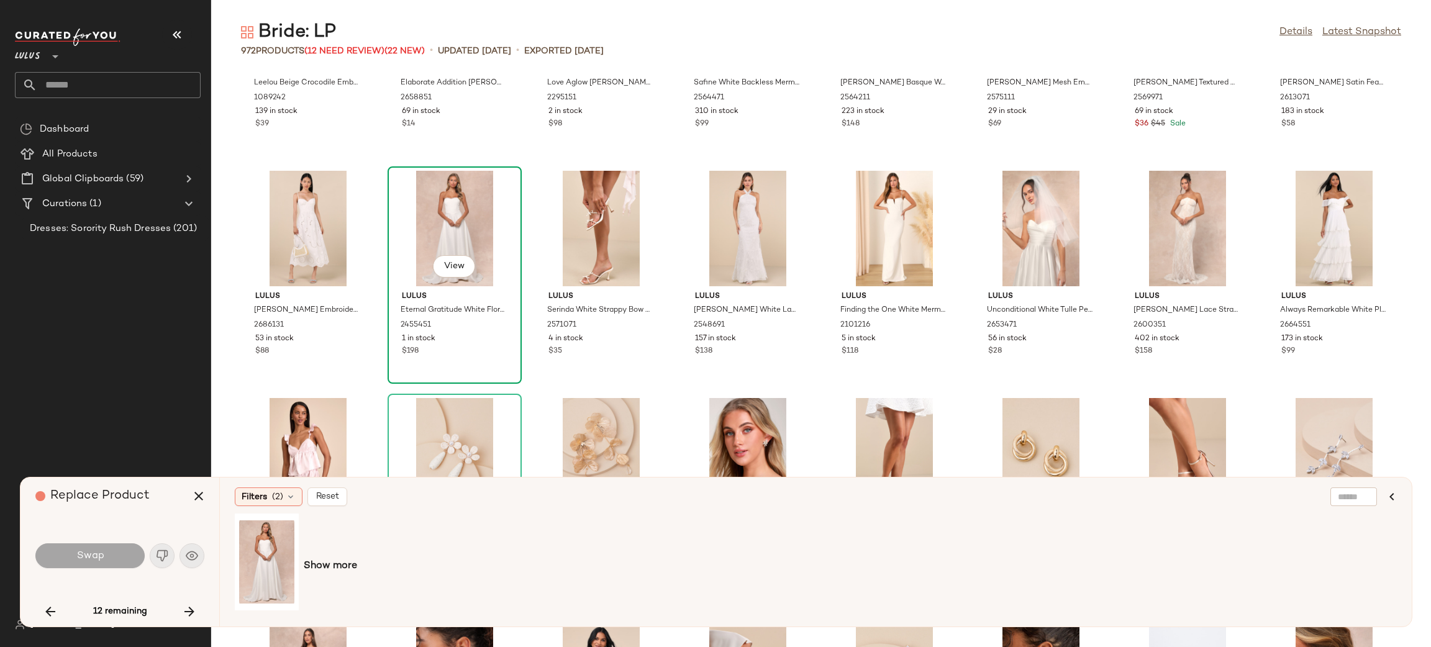
click at [472, 256] on div "View" at bounding box center [454, 267] width 42 height 25
click at [465, 263] on button "View" at bounding box center [454, 266] width 42 height 22
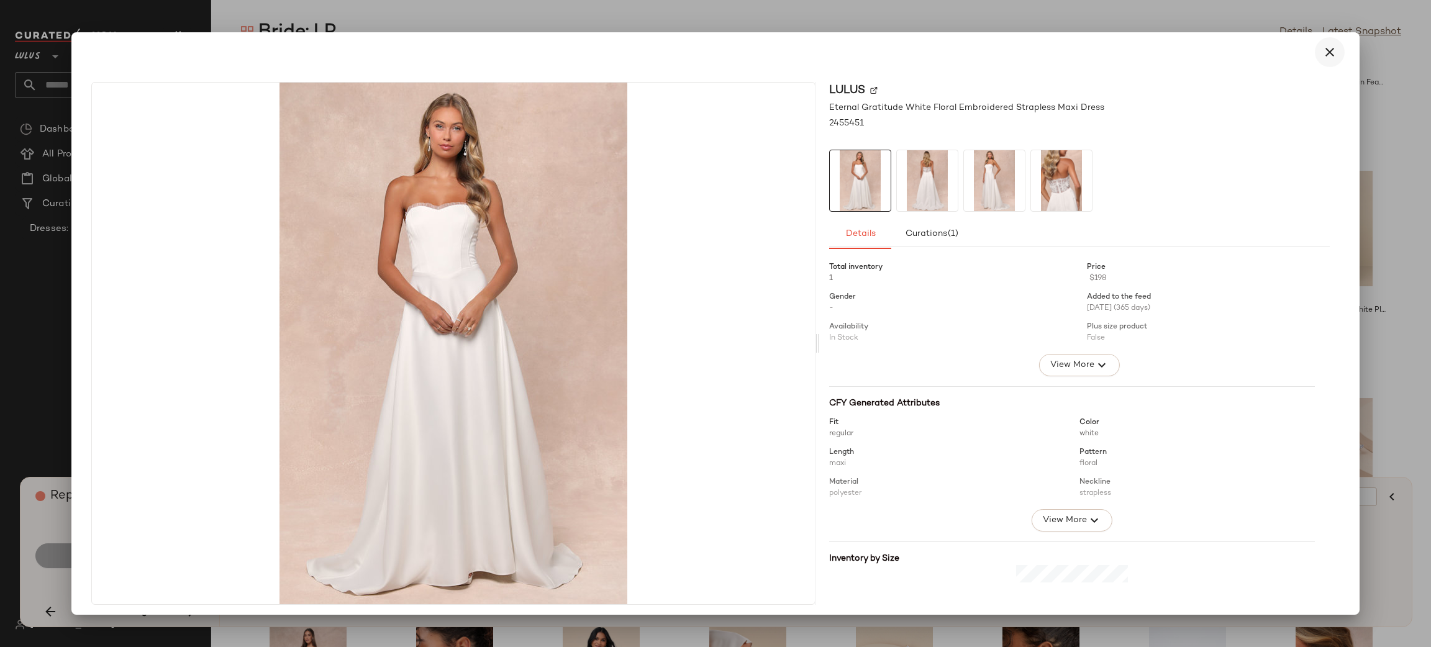
click at [1326, 54] on icon "button" at bounding box center [1329, 52] width 15 height 15
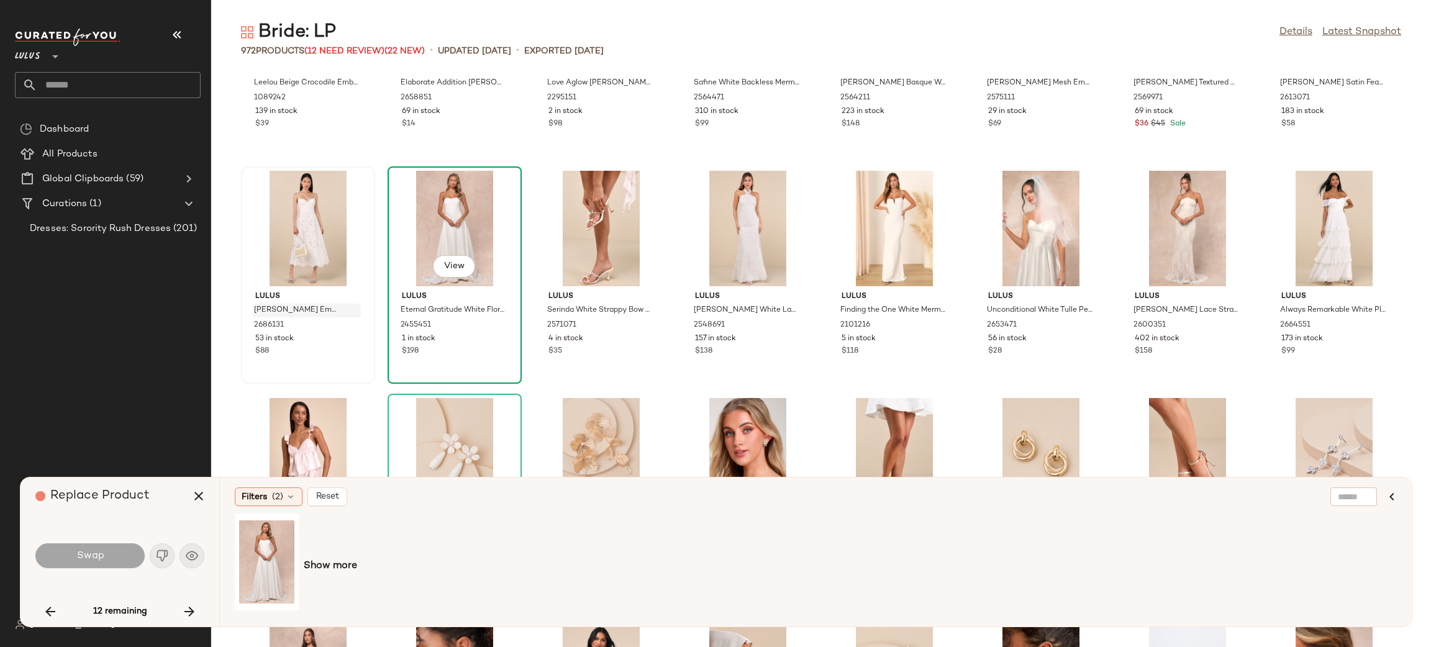
drag, startPoint x: 413, startPoint y: 240, endPoint x: 286, endPoint y: 309, distance: 144.5
click at [414, 239] on div "View" at bounding box center [454, 229] width 125 height 116
click at [199, 498] on icon "button" at bounding box center [198, 496] width 15 height 15
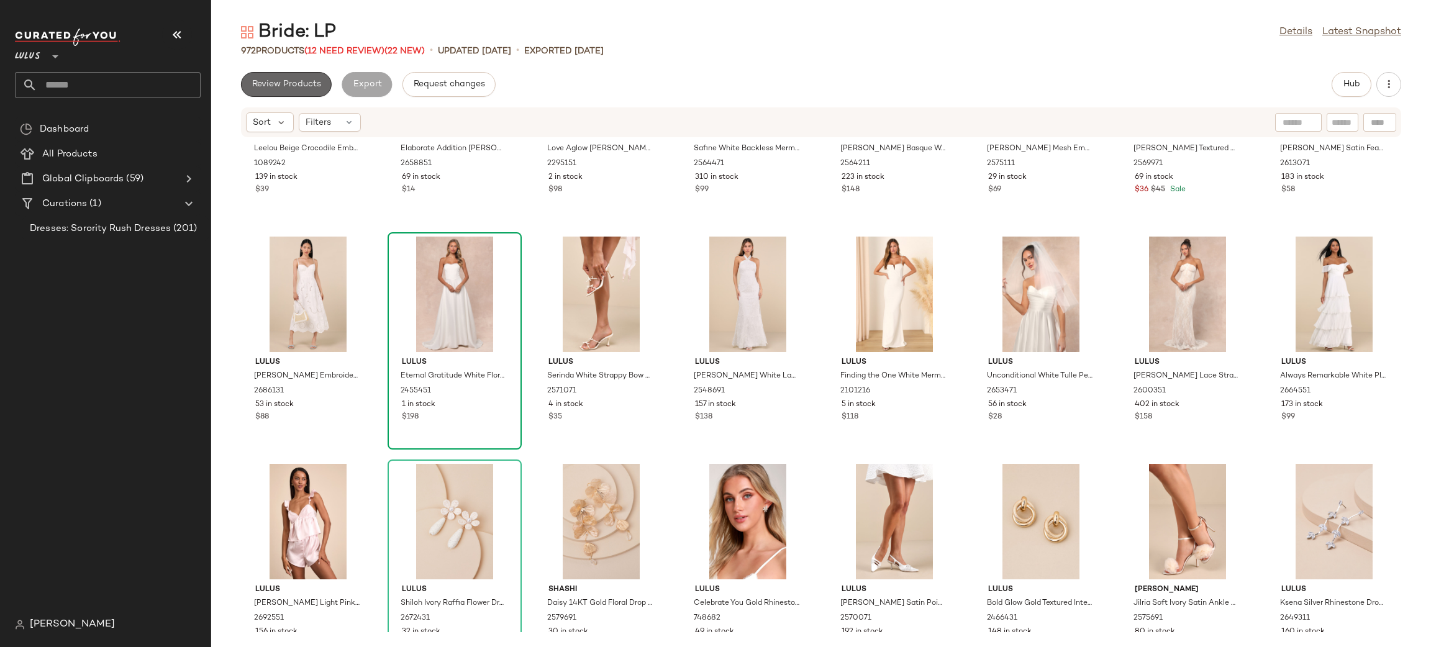
click at [264, 86] on span "Review Products" at bounding box center [287, 85] width 70 height 10
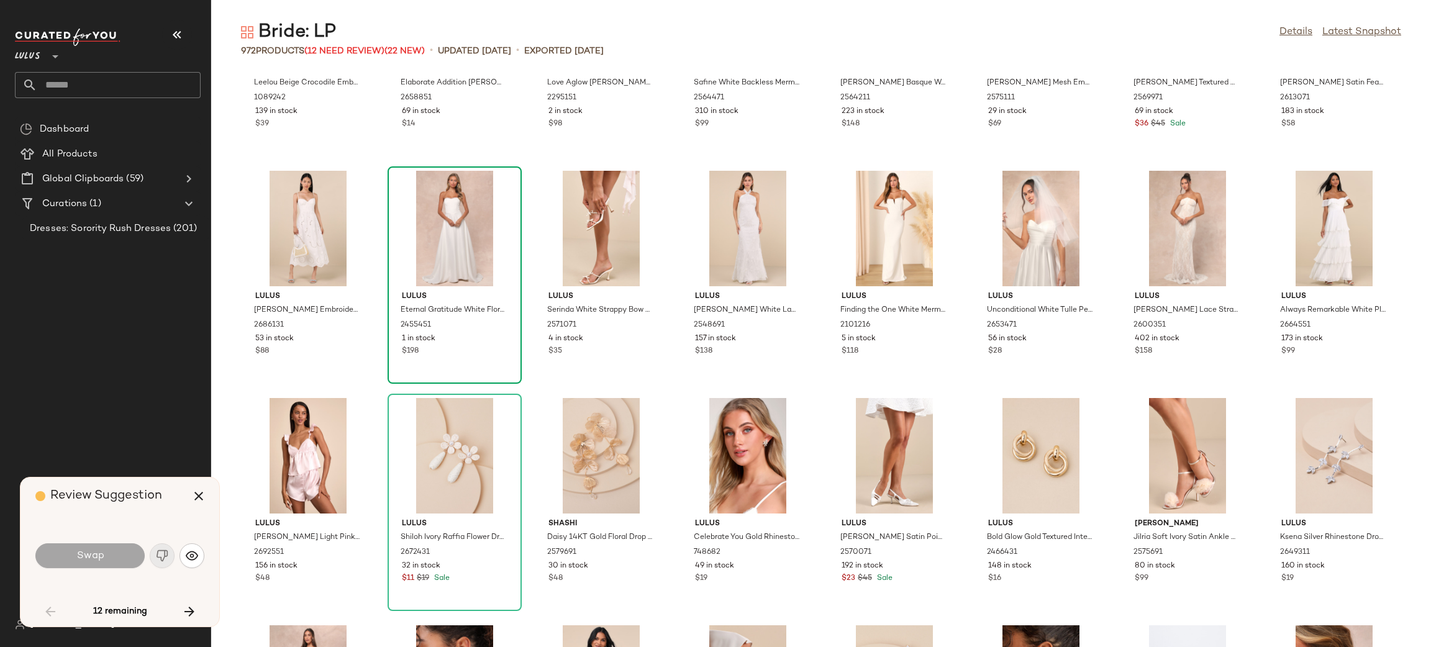
click at [189, 617] on icon "button" at bounding box center [189, 611] width 15 height 15
click at [189, 502] on button "button" at bounding box center [199, 496] width 30 height 30
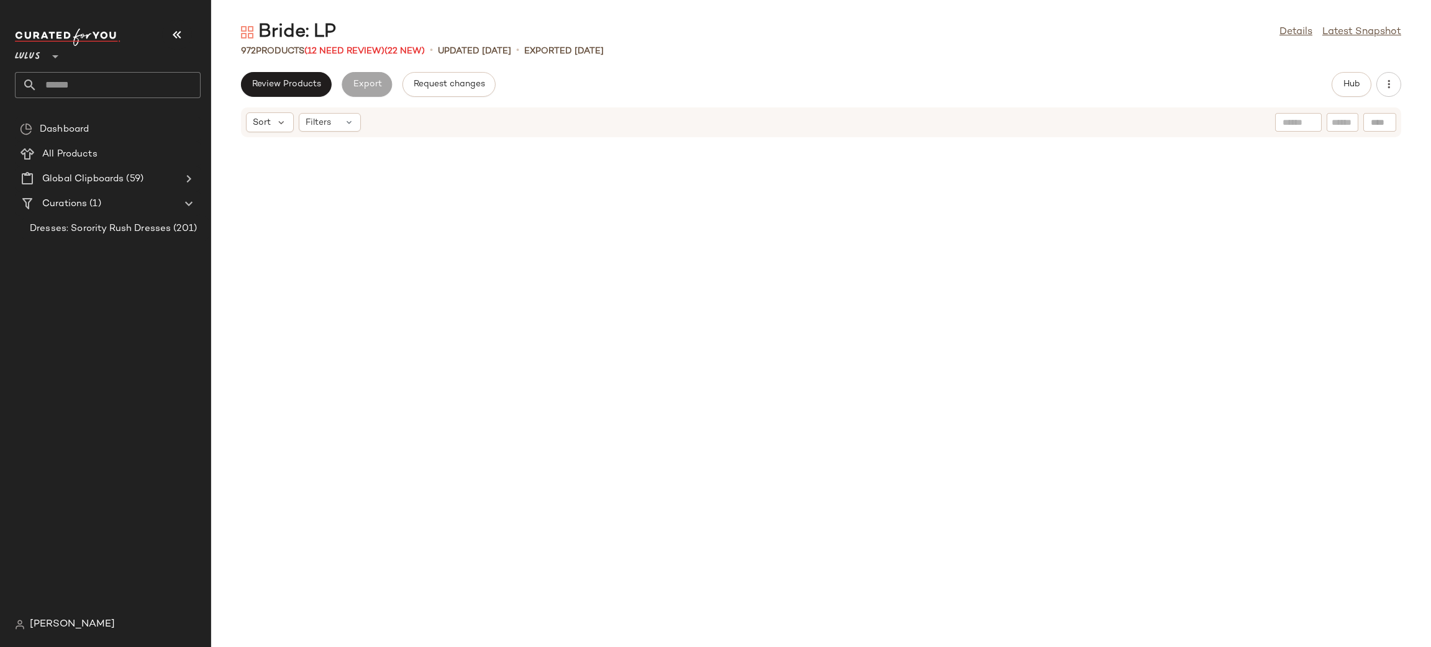
scroll to position [1914, 0]
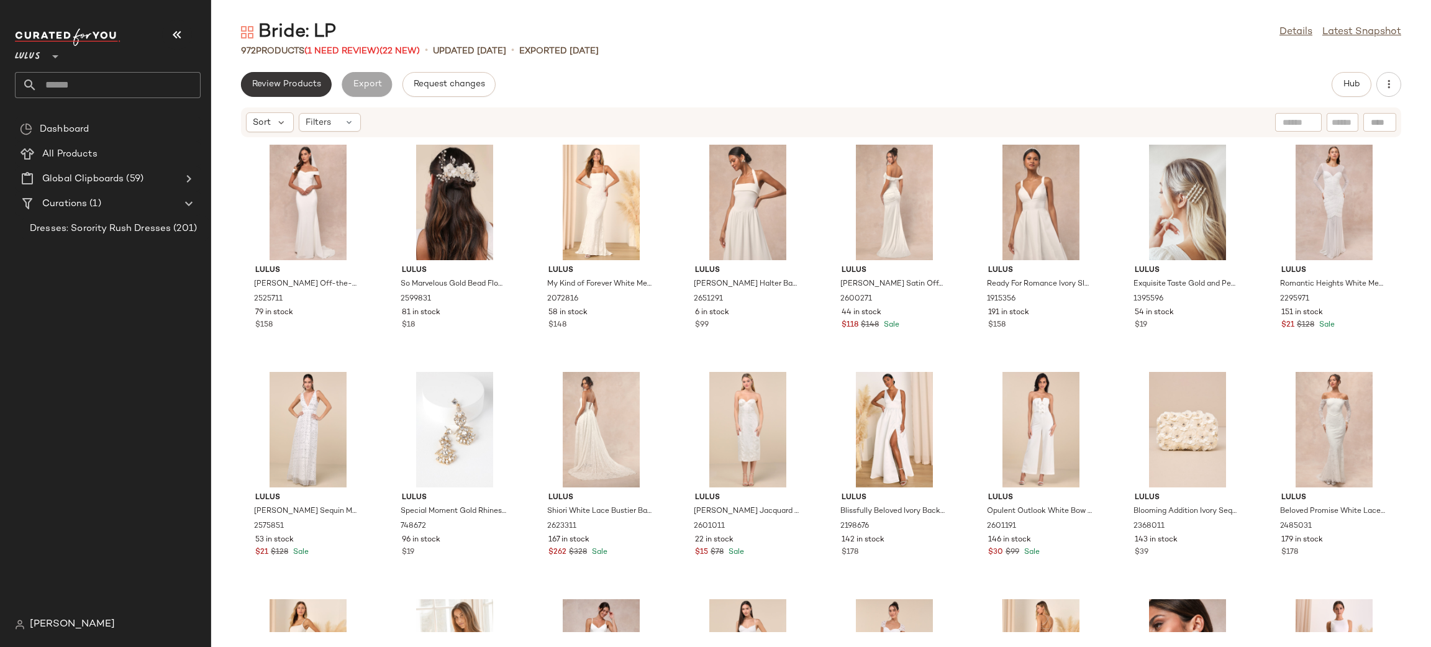
click at [307, 84] on span "Review Products" at bounding box center [287, 85] width 70 height 10
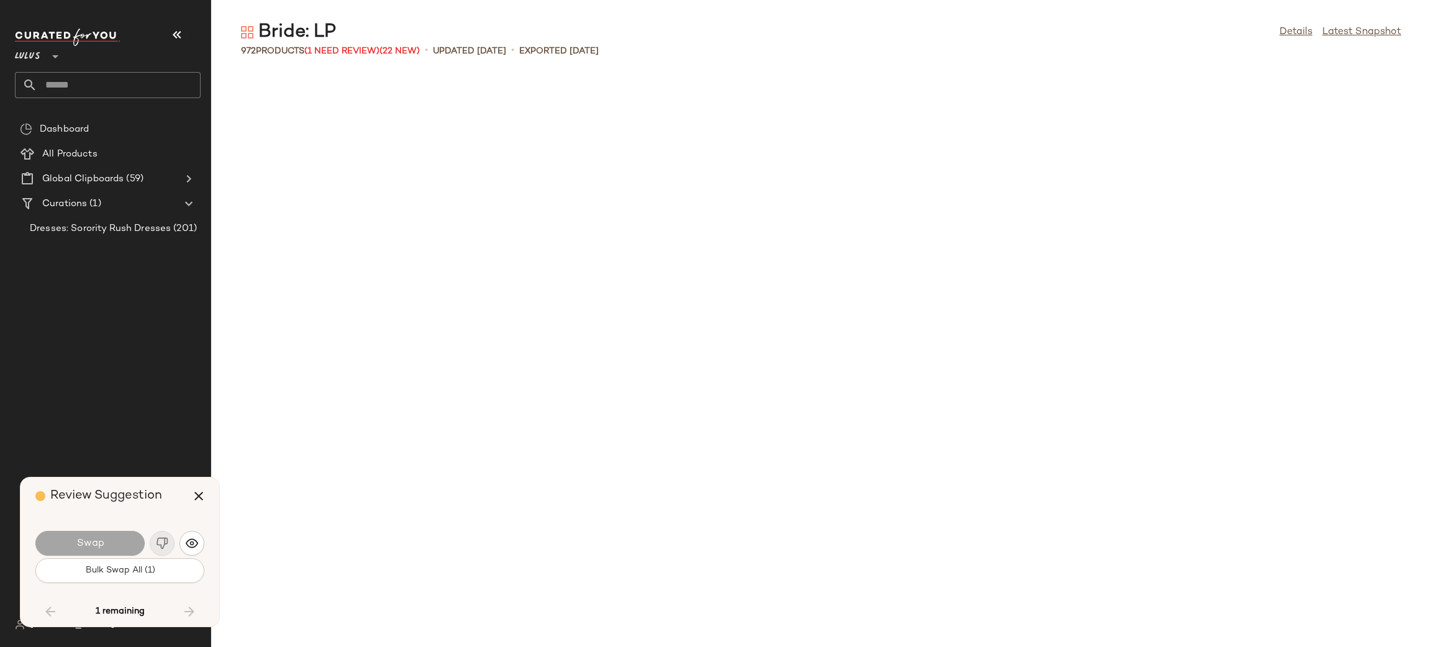
scroll to position [27162, 0]
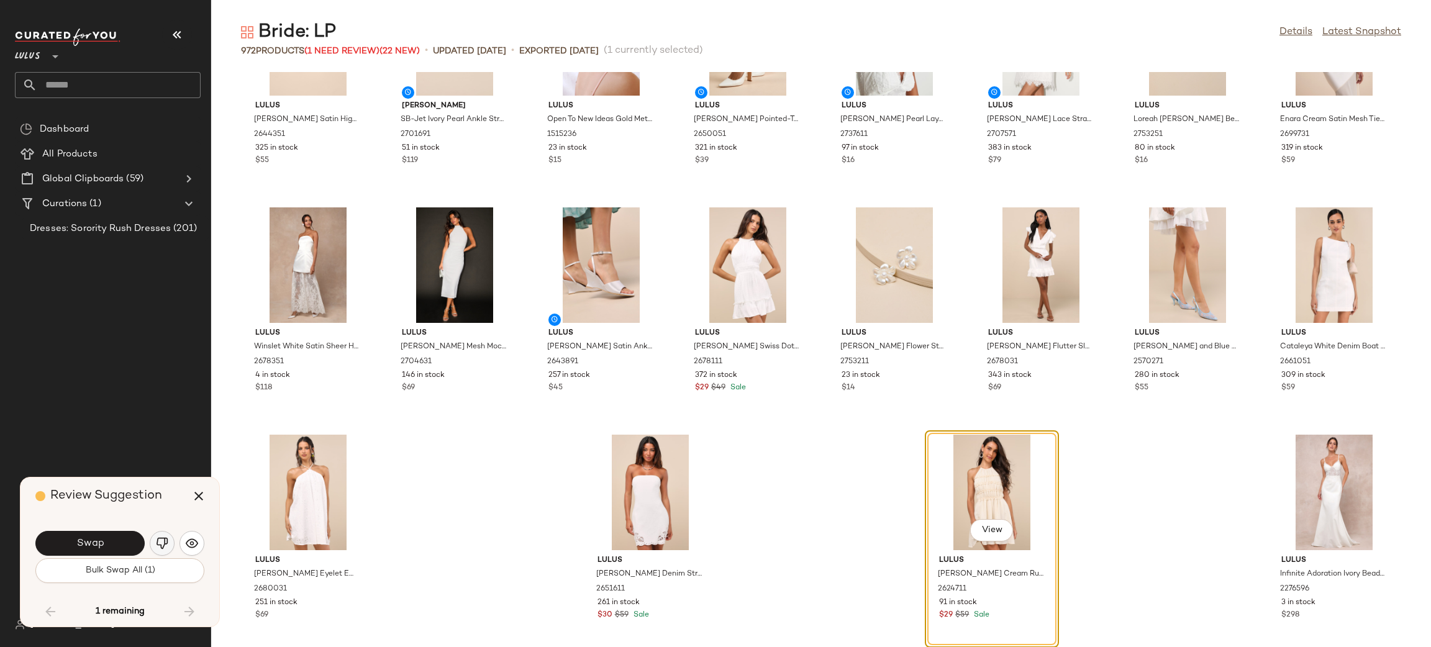
click at [159, 541] on img "button" at bounding box center [162, 543] width 12 height 12
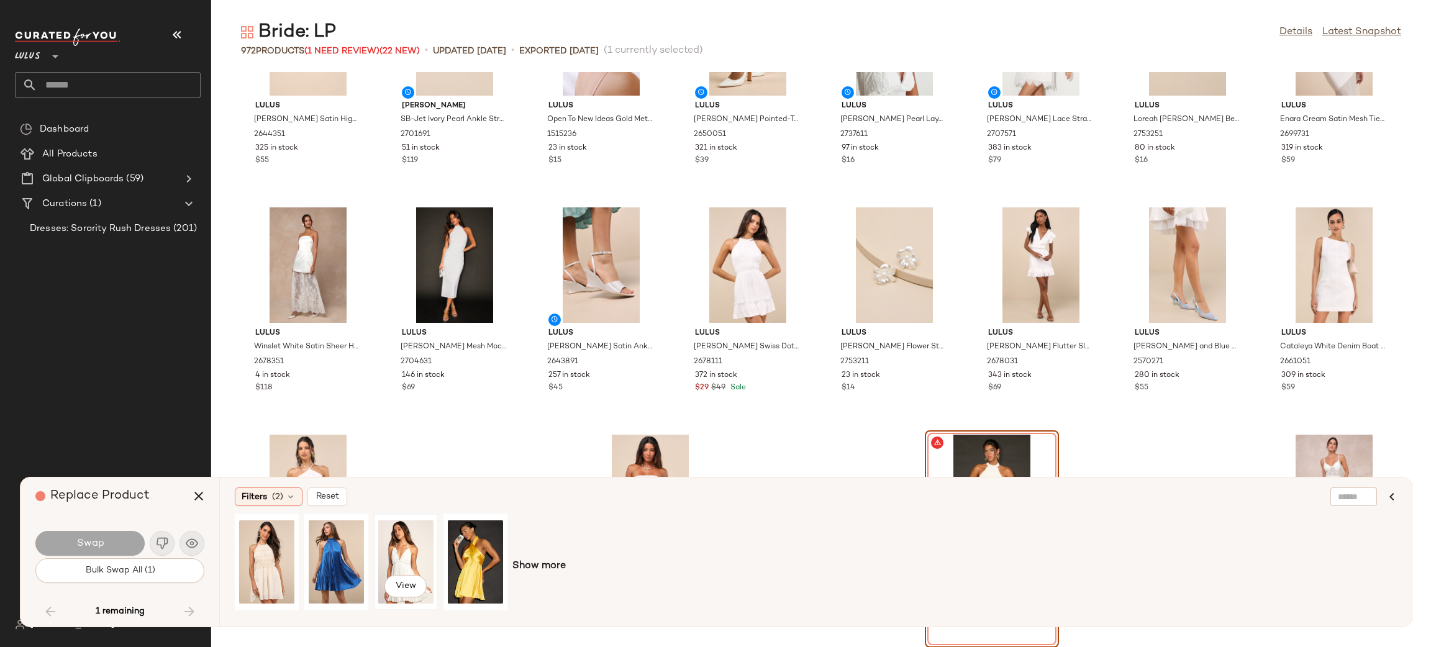
click at [393, 560] on div "View" at bounding box center [405, 562] width 55 height 88
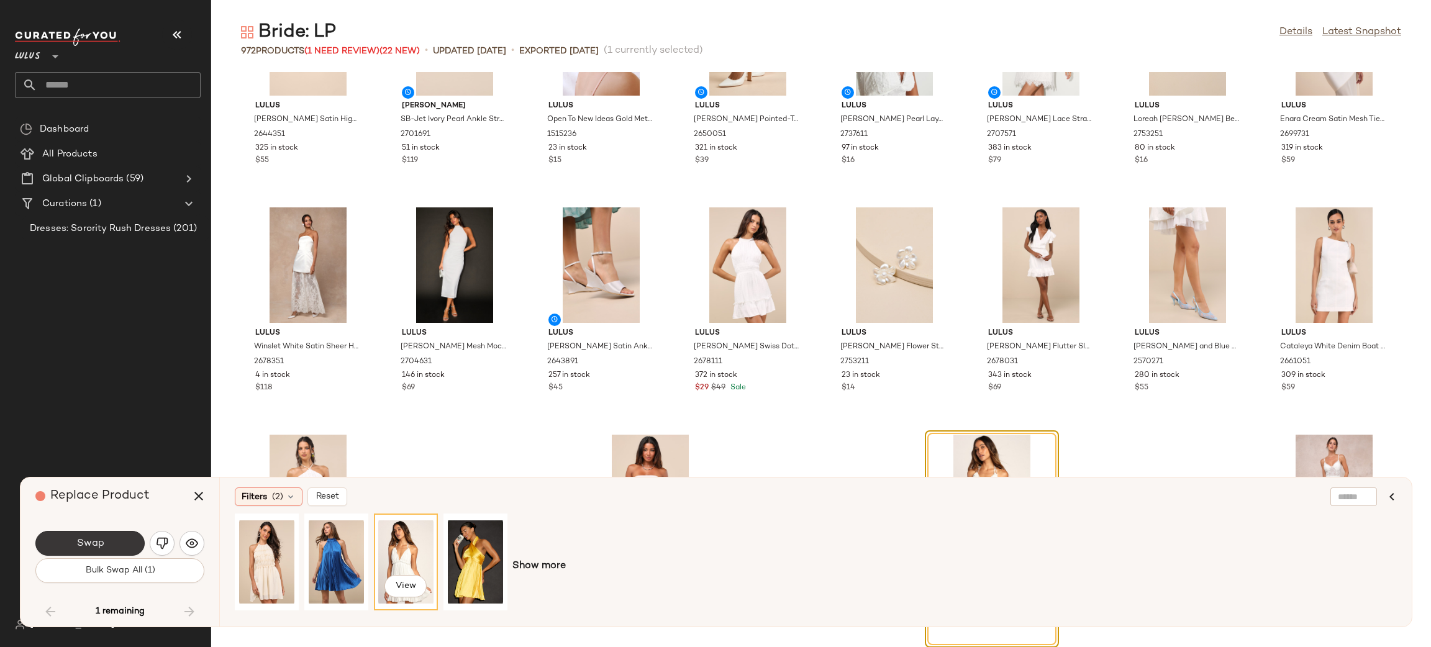
click at [88, 545] on span "Swap" at bounding box center [90, 544] width 28 height 12
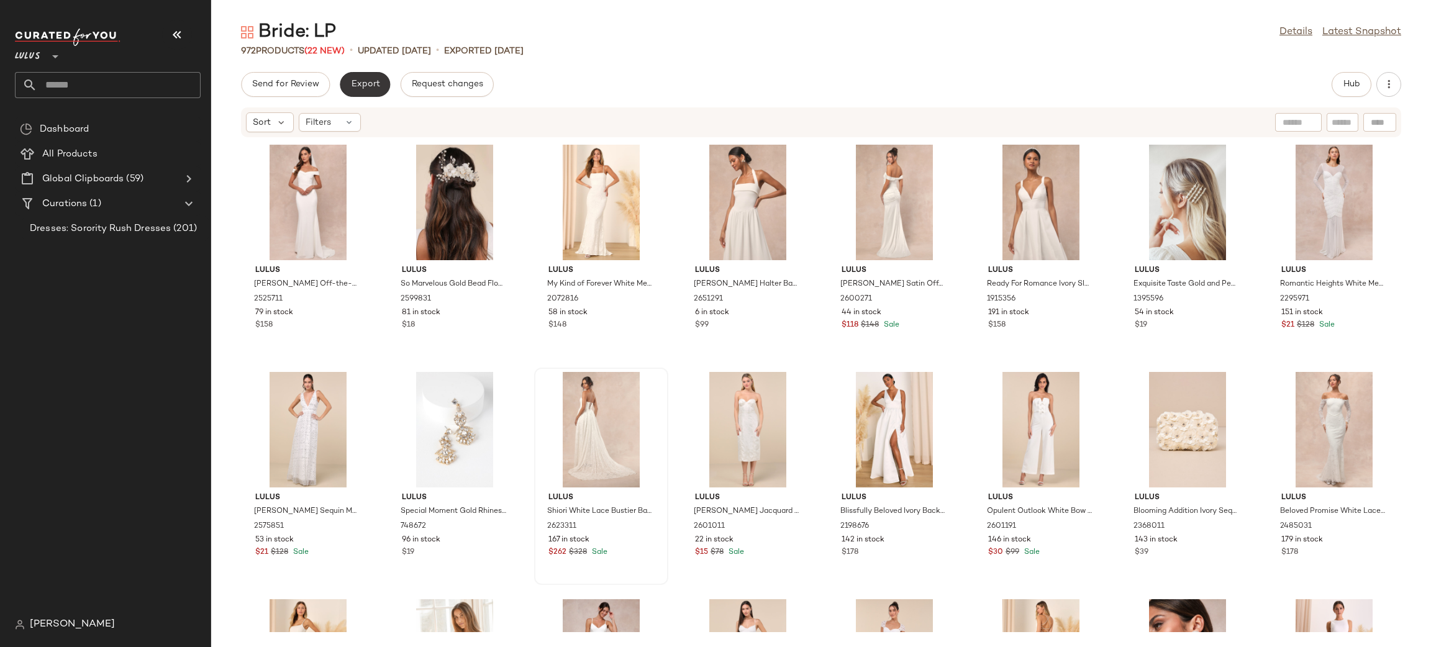
click at [370, 88] on span "Export" at bounding box center [364, 85] width 29 height 10
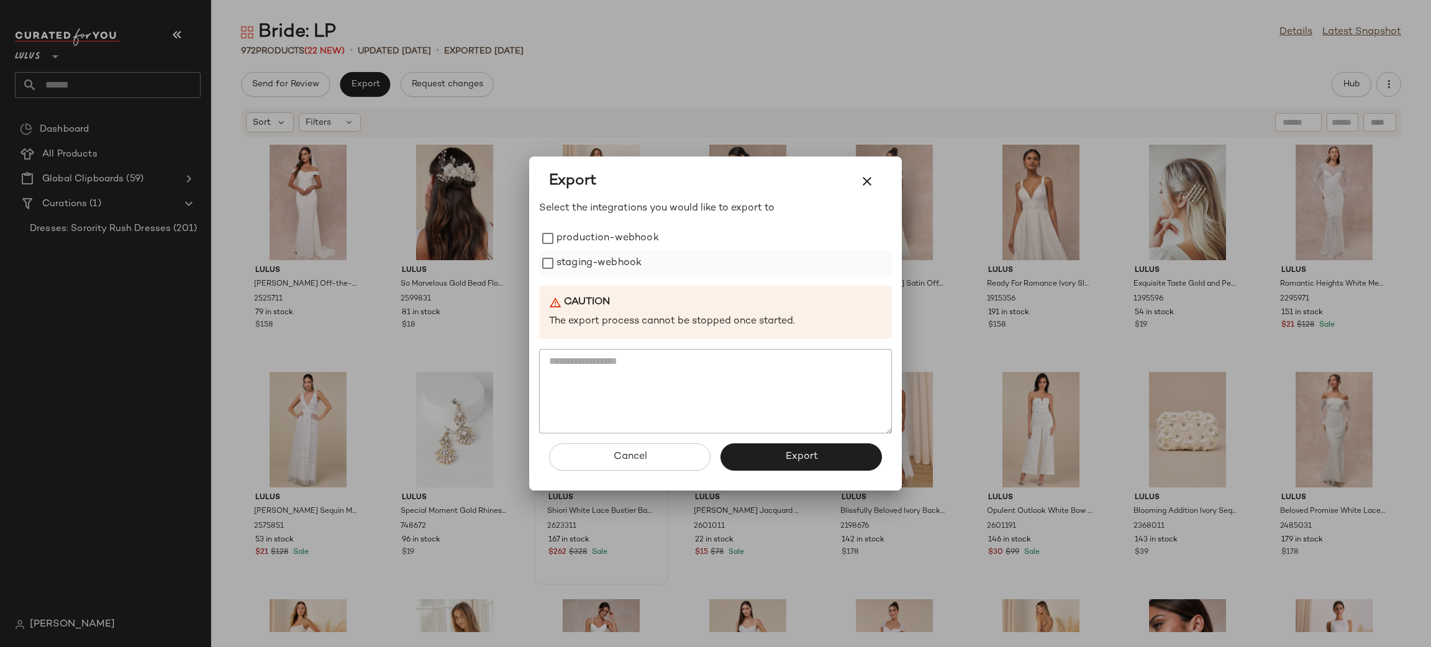
drag, startPoint x: 611, startPoint y: 248, endPoint x: 611, endPoint y: 260, distance: 12.4
click at [611, 250] on div "production-webhook staging-webhook" at bounding box center [715, 251] width 353 height 50
drag, startPoint x: 611, startPoint y: 262, endPoint x: 685, endPoint y: 322, distance: 94.5
click at [611, 260] on label "staging-webhook" at bounding box center [599, 263] width 85 height 25
drag, startPoint x: 599, startPoint y: 224, endPoint x: 597, endPoint y: 242, distance: 18.2
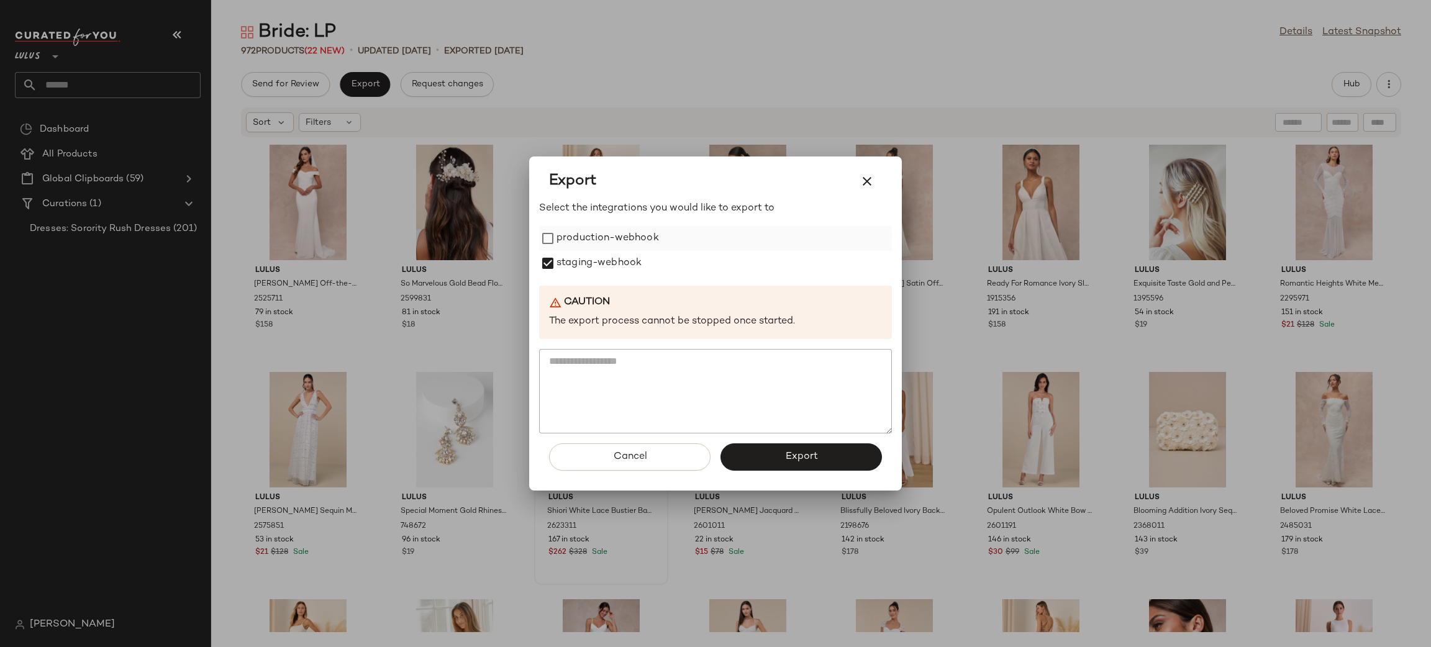
click at [599, 224] on div "Select the integrations you would like to export to production-webhook staging-…" at bounding box center [715, 317] width 353 height 232
click at [597, 242] on label "production-webhook" at bounding box center [608, 238] width 102 height 25
click at [799, 446] on button "Export" at bounding box center [801, 456] width 161 height 27
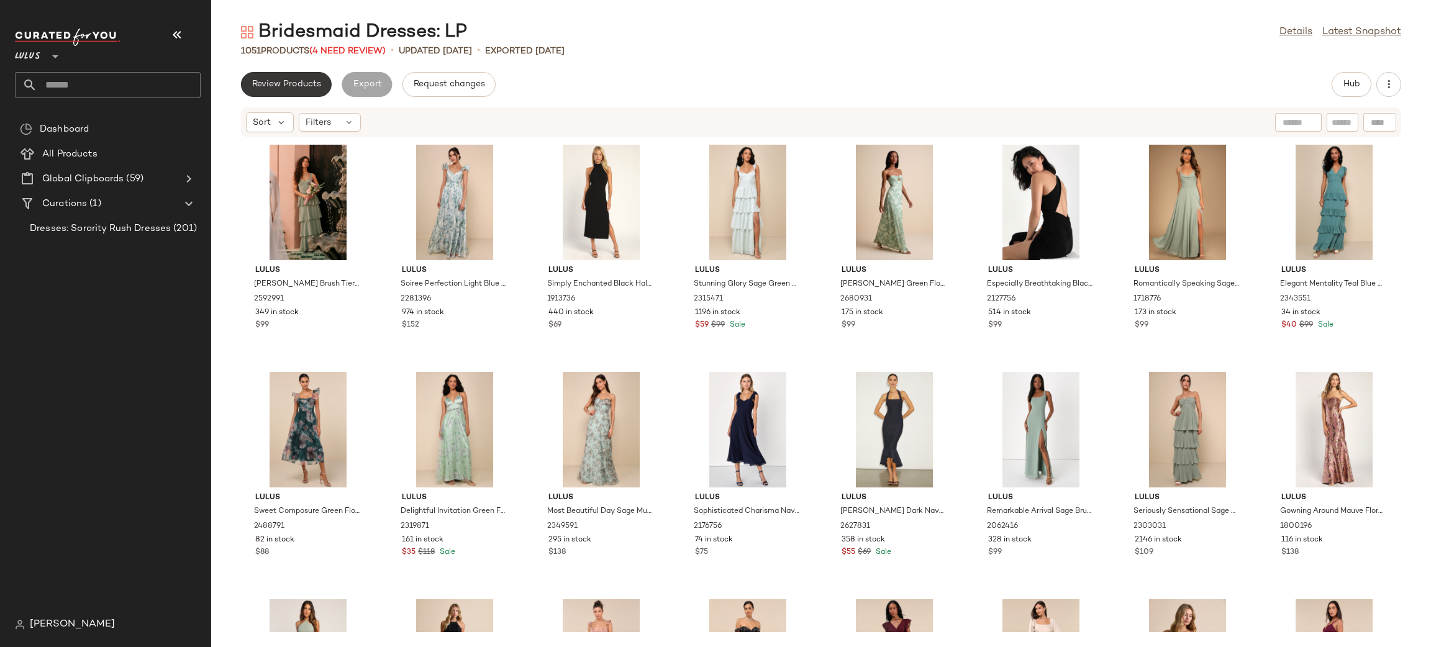
click at [297, 86] on span "Review Products" at bounding box center [287, 85] width 70 height 10
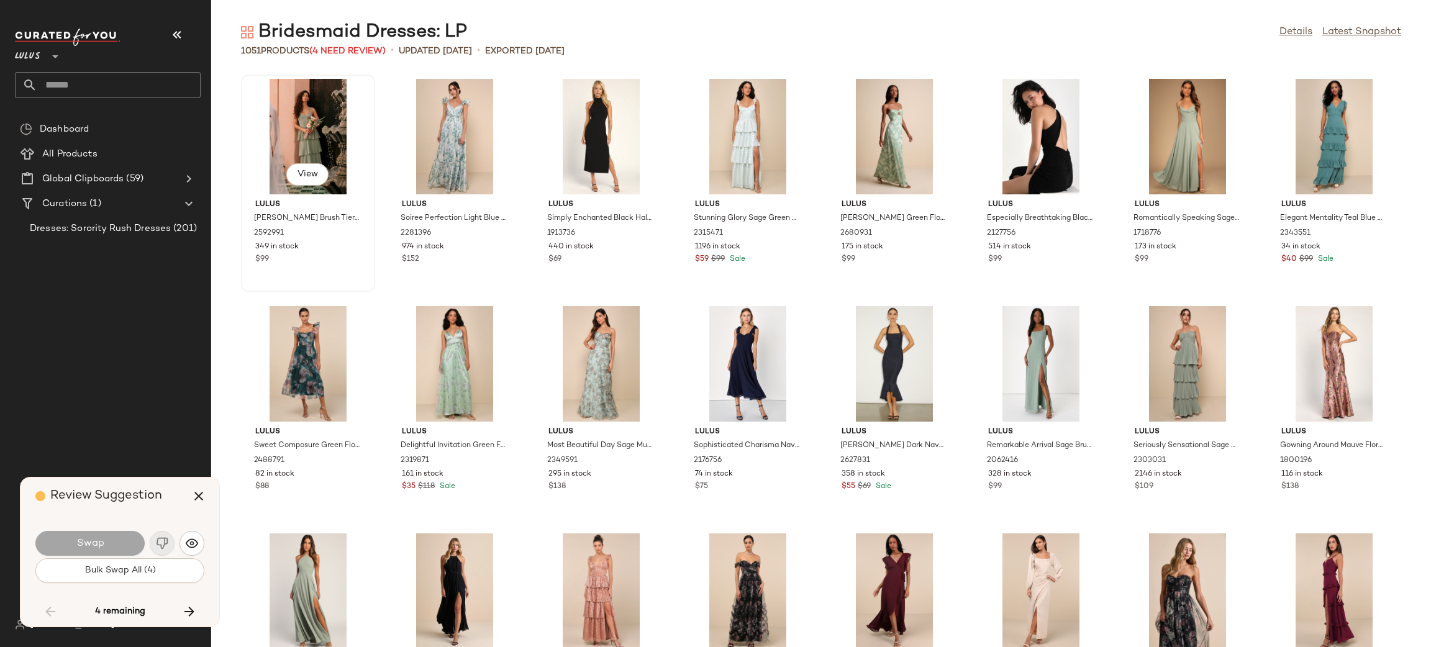
scroll to position [24098, 0]
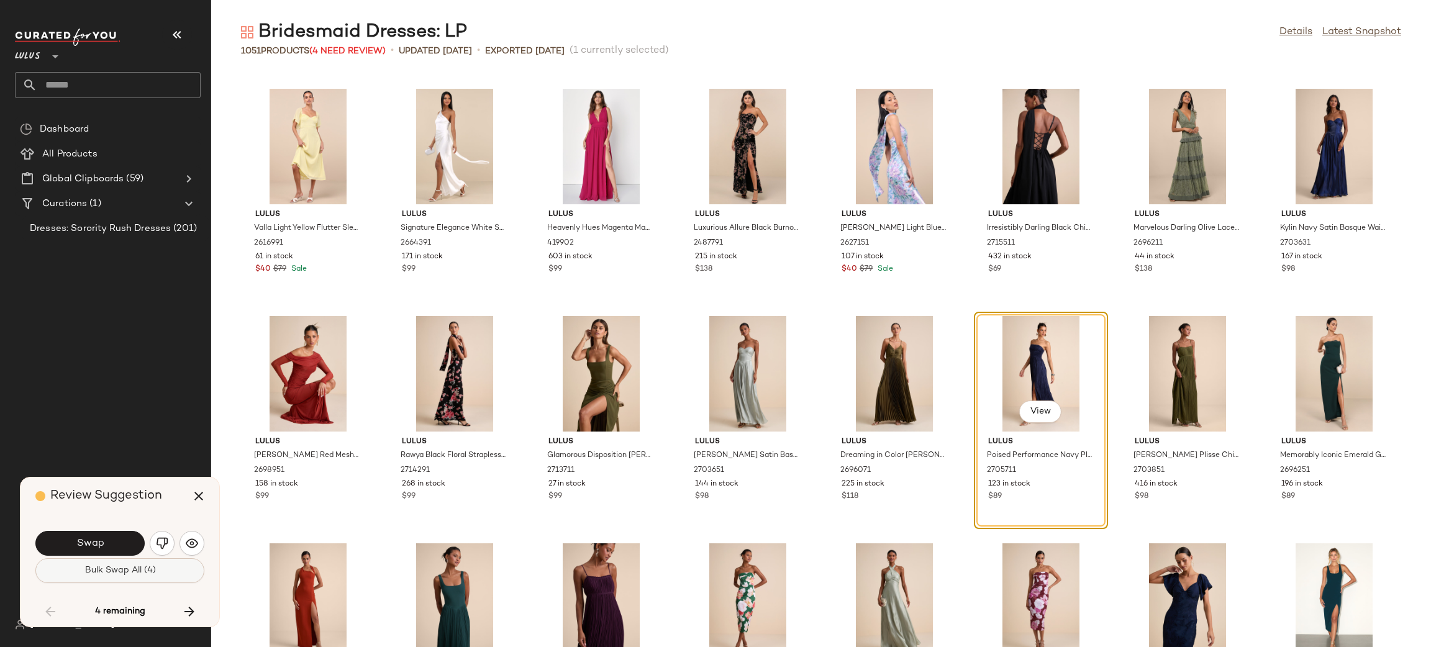
click at [152, 563] on button "Bulk Swap All (4)" at bounding box center [119, 570] width 169 height 25
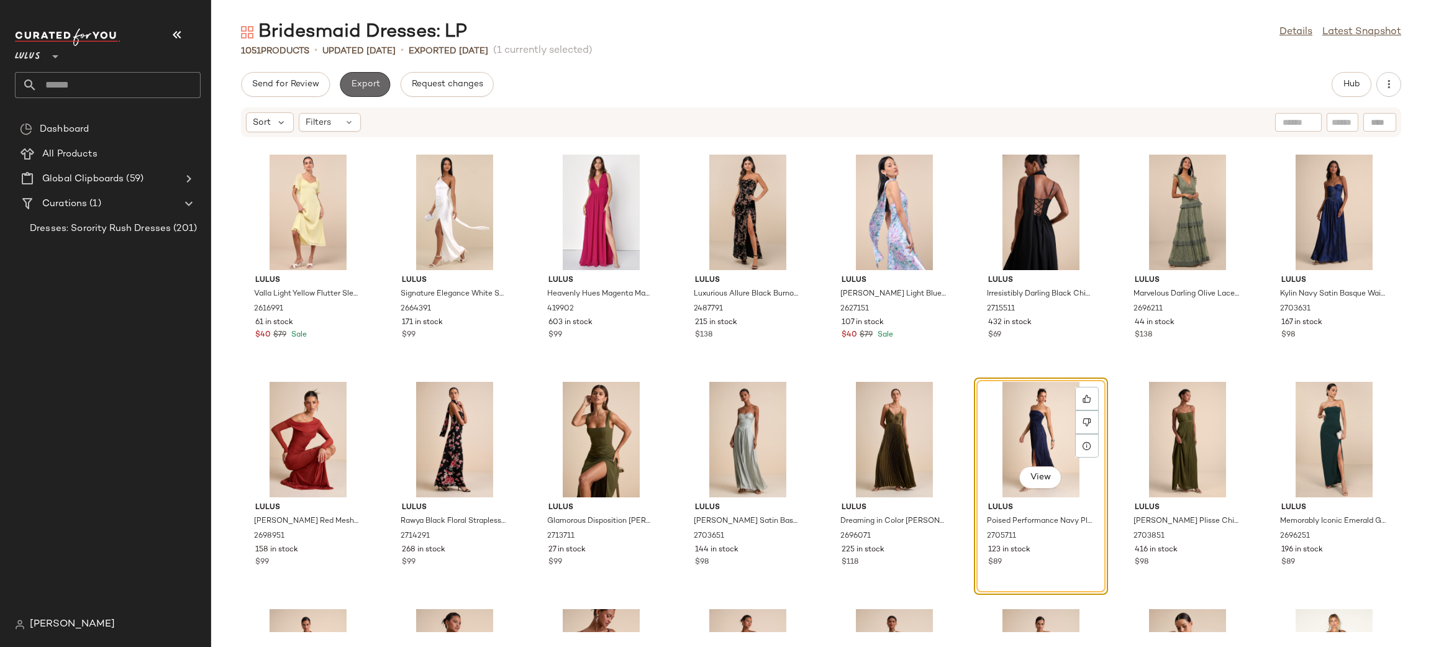
click at [380, 80] on button "Export" at bounding box center [365, 84] width 50 height 25
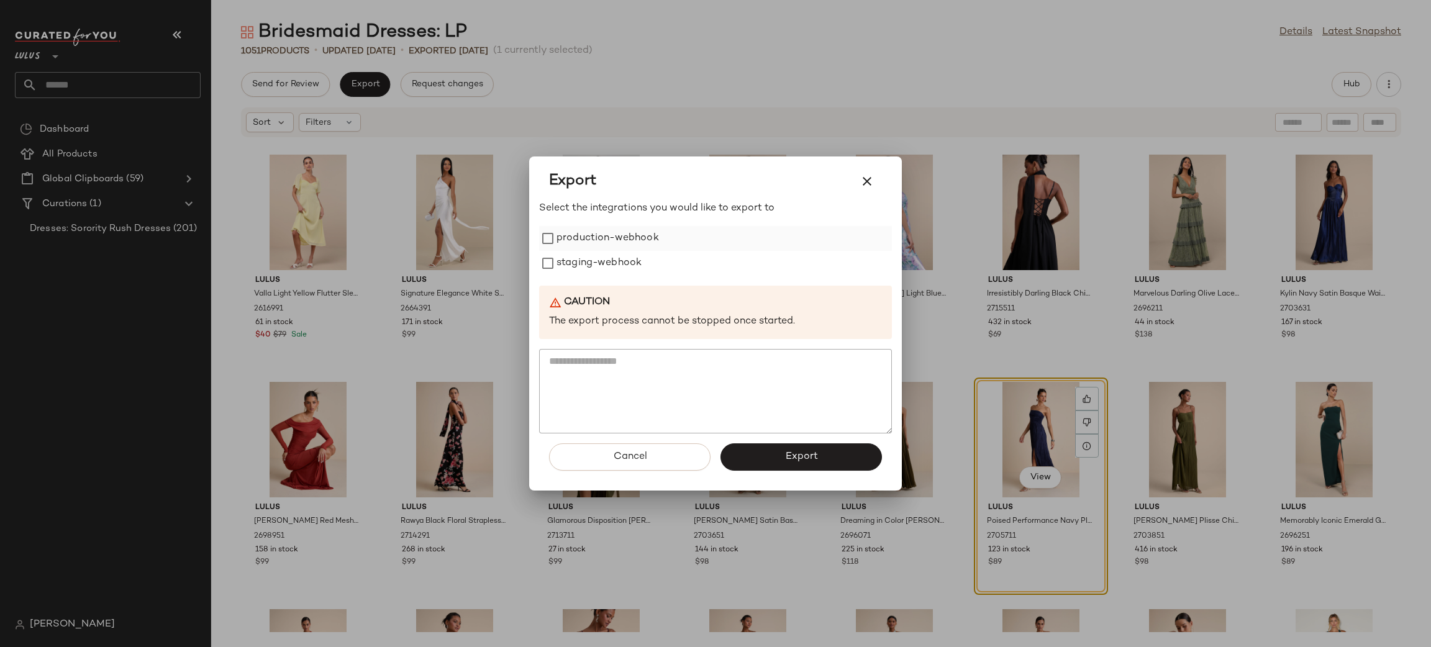
click at [625, 245] on label "production-webhook" at bounding box center [608, 238] width 102 height 25
click at [642, 264] on div "staging-webhook" at bounding box center [715, 263] width 353 height 25
click at [599, 262] on label "staging-webhook" at bounding box center [599, 263] width 85 height 25
click at [817, 438] on div "Select the integrations you would like to export to production-webhook staging-…" at bounding box center [715, 345] width 353 height 289
click at [824, 449] on button "Export" at bounding box center [801, 456] width 161 height 27
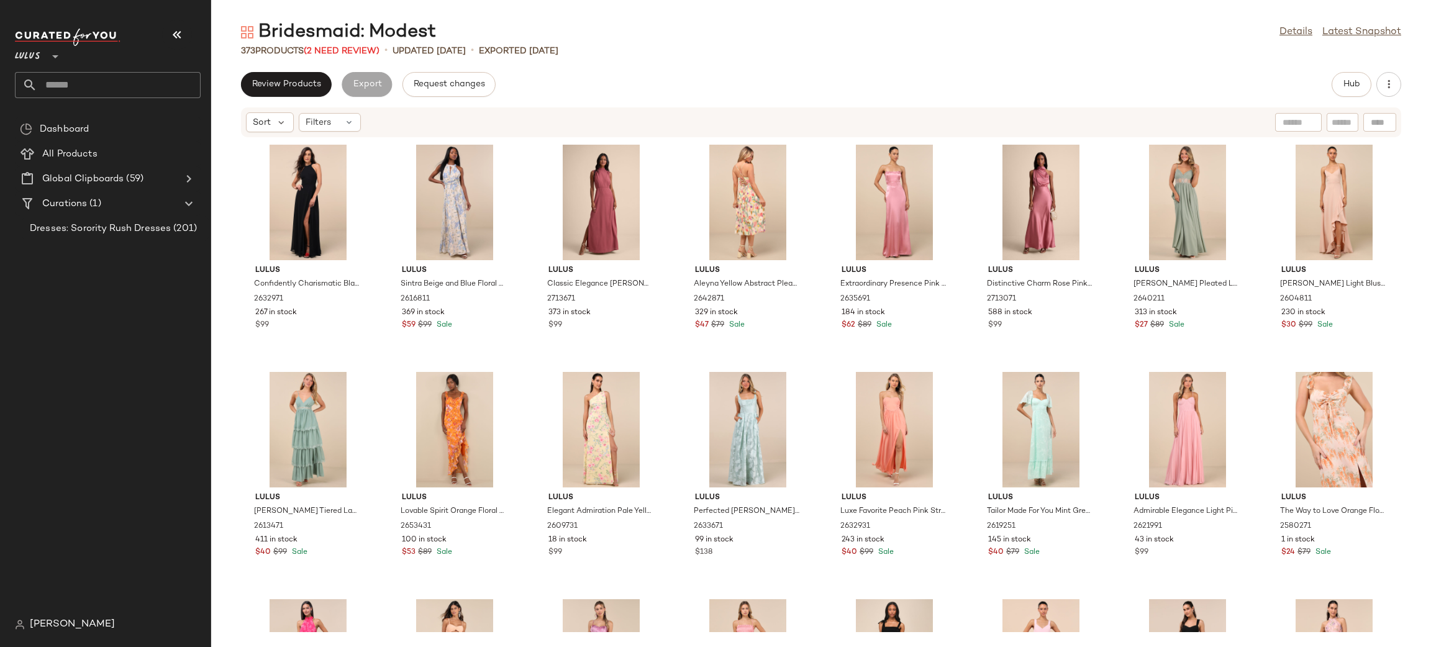
click at [298, 99] on div "Review Products Export Request changes Hub Sort Filters Lulus Confidently Chari…" at bounding box center [821, 359] width 1220 height 575
click at [284, 83] on span "Review Products" at bounding box center [287, 85] width 70 height 10
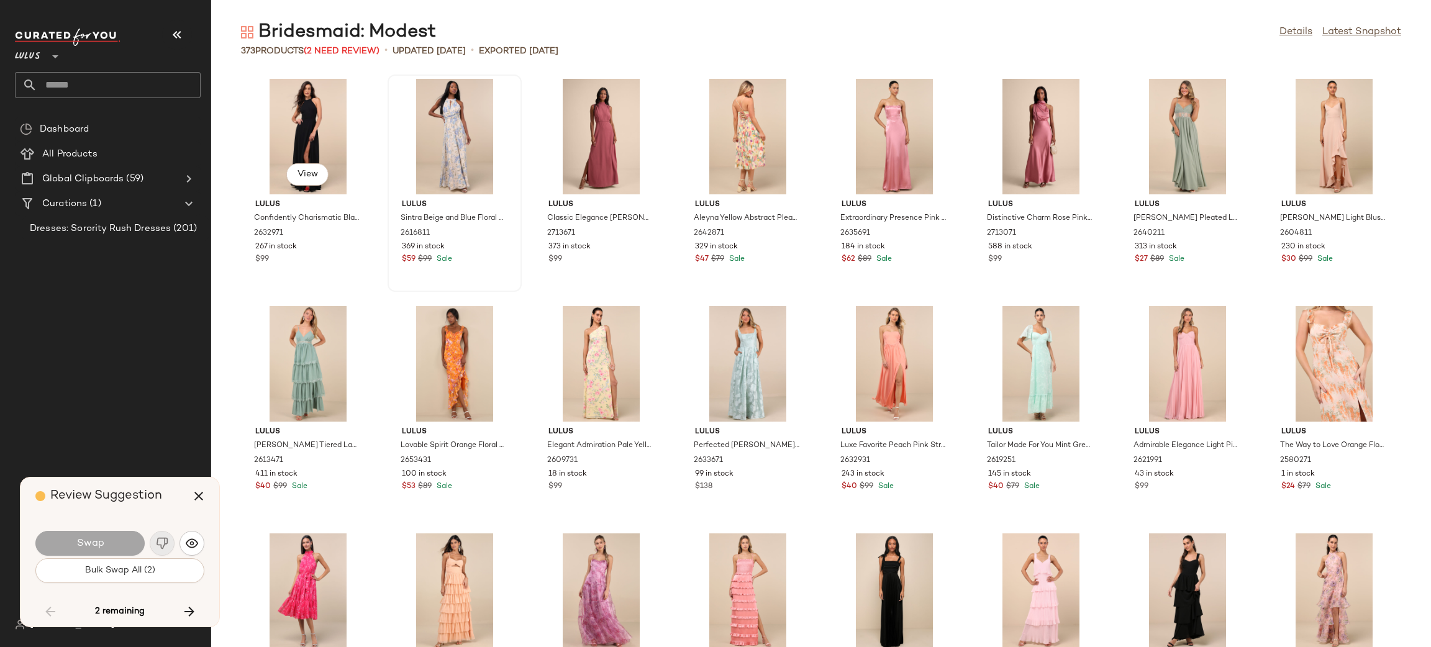
scroll to position [8184, 0]
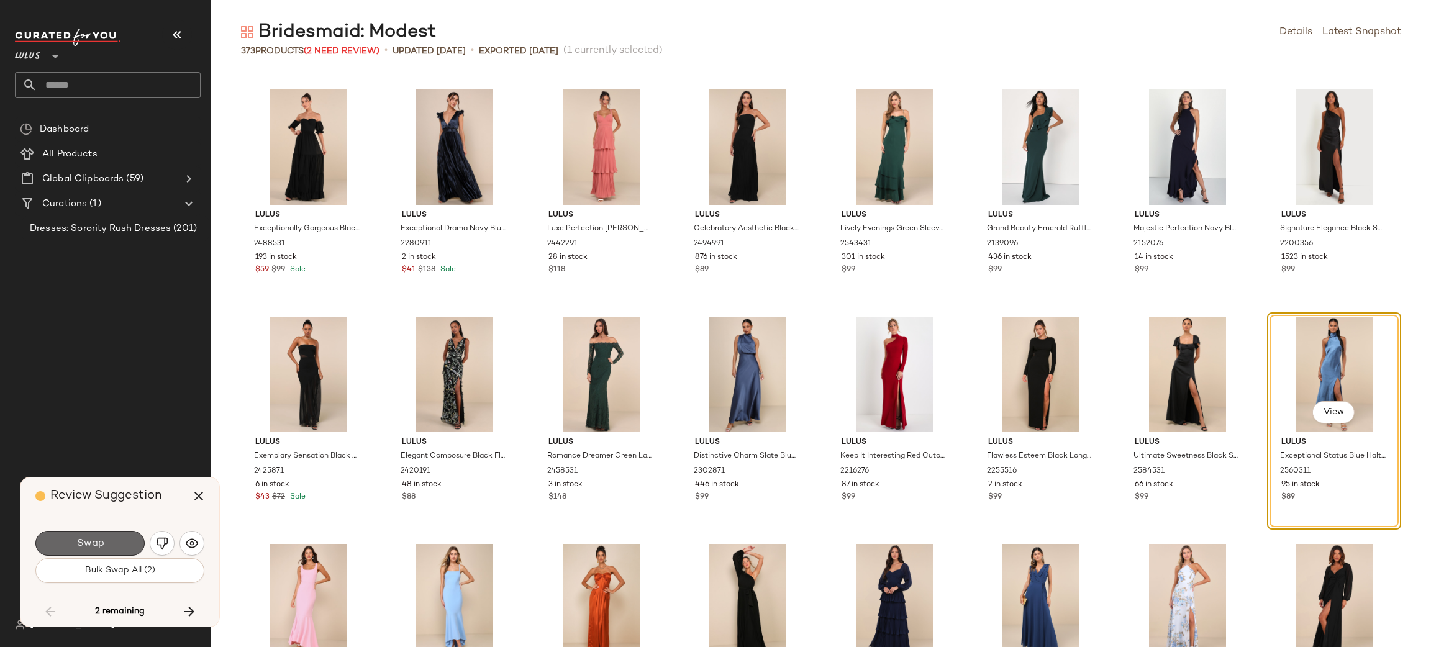
click at [85, 542] on span "Swap" at bounding box center [90, 544] width 28 height 12
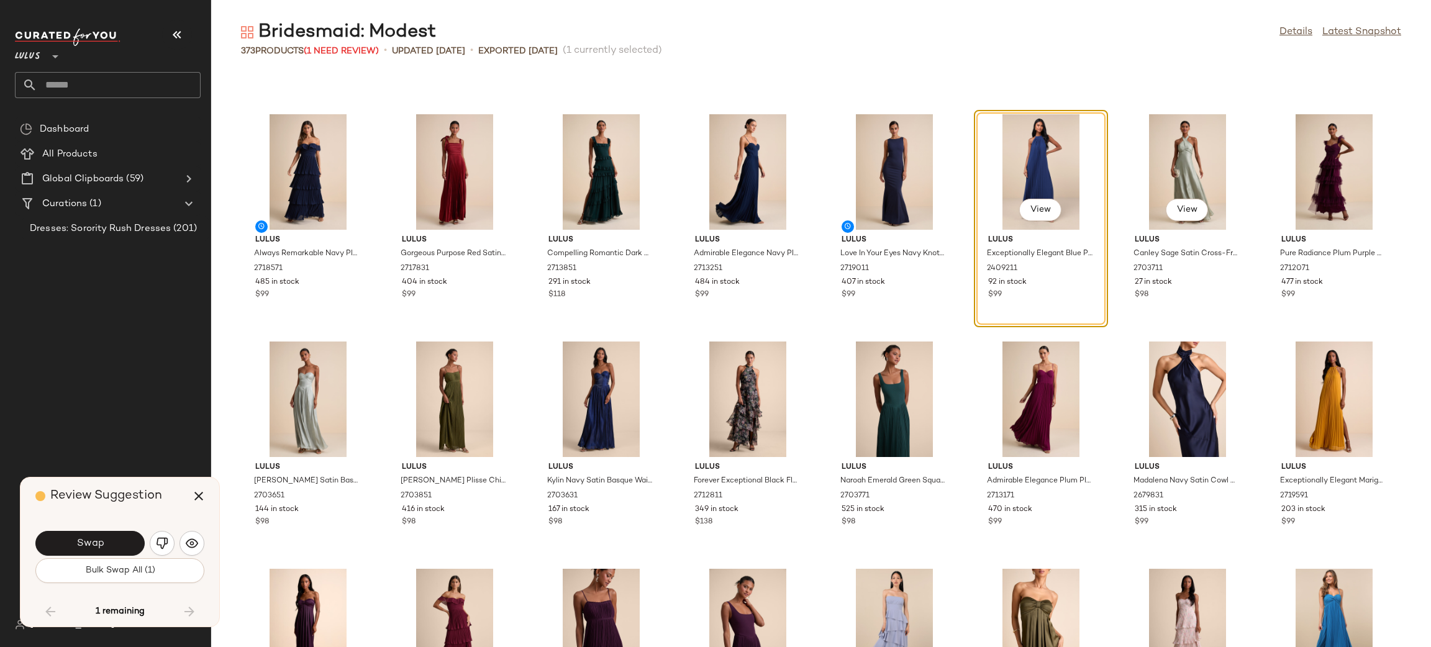
scroll to position [9590, 0]
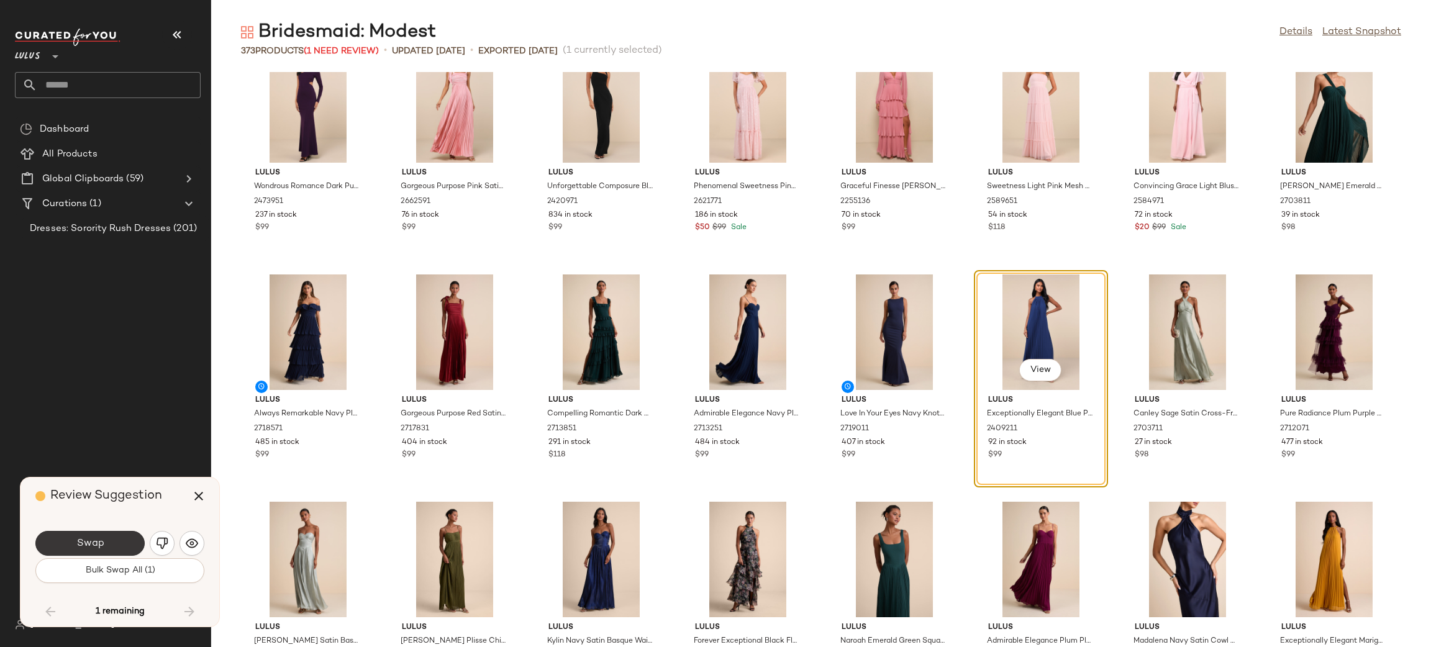
click at [90, 535] on button "Swap" at bounding box center [89, 543] width 109 height 25
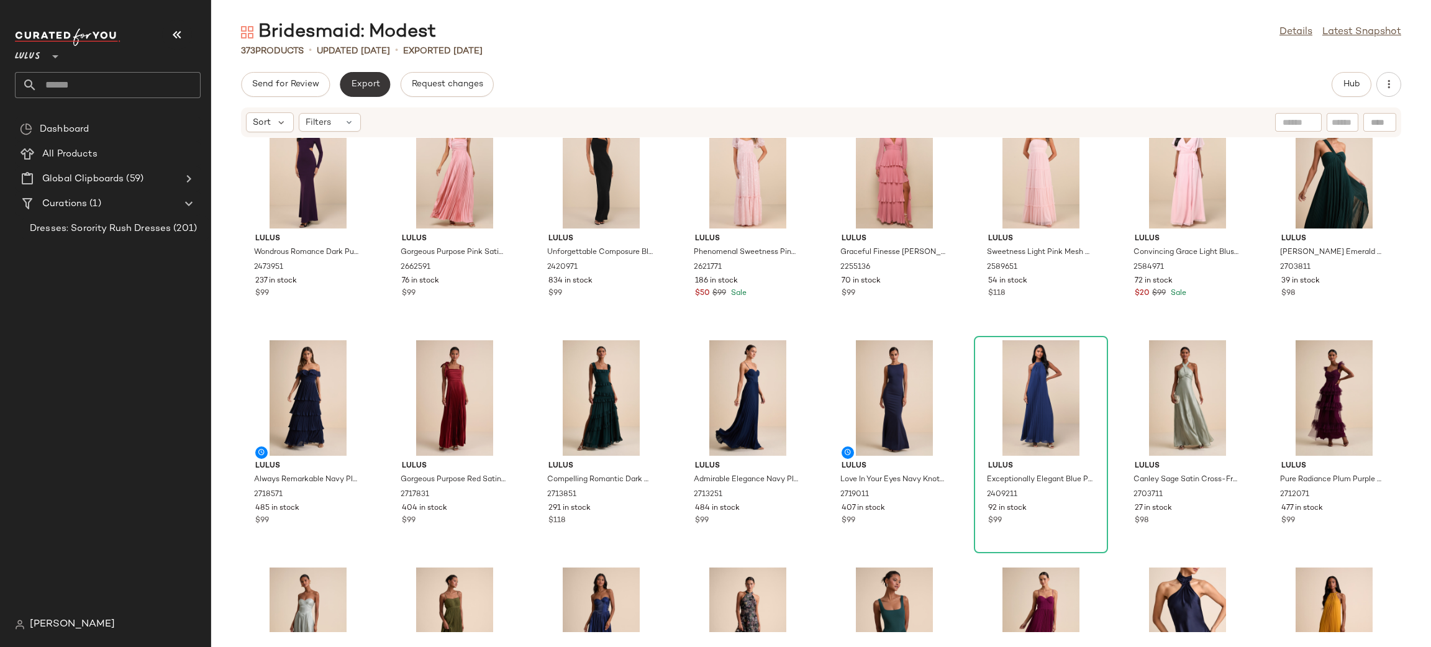
click at [367, 76] on button "Export" at bounding box center [365, 84] width 50 height 25
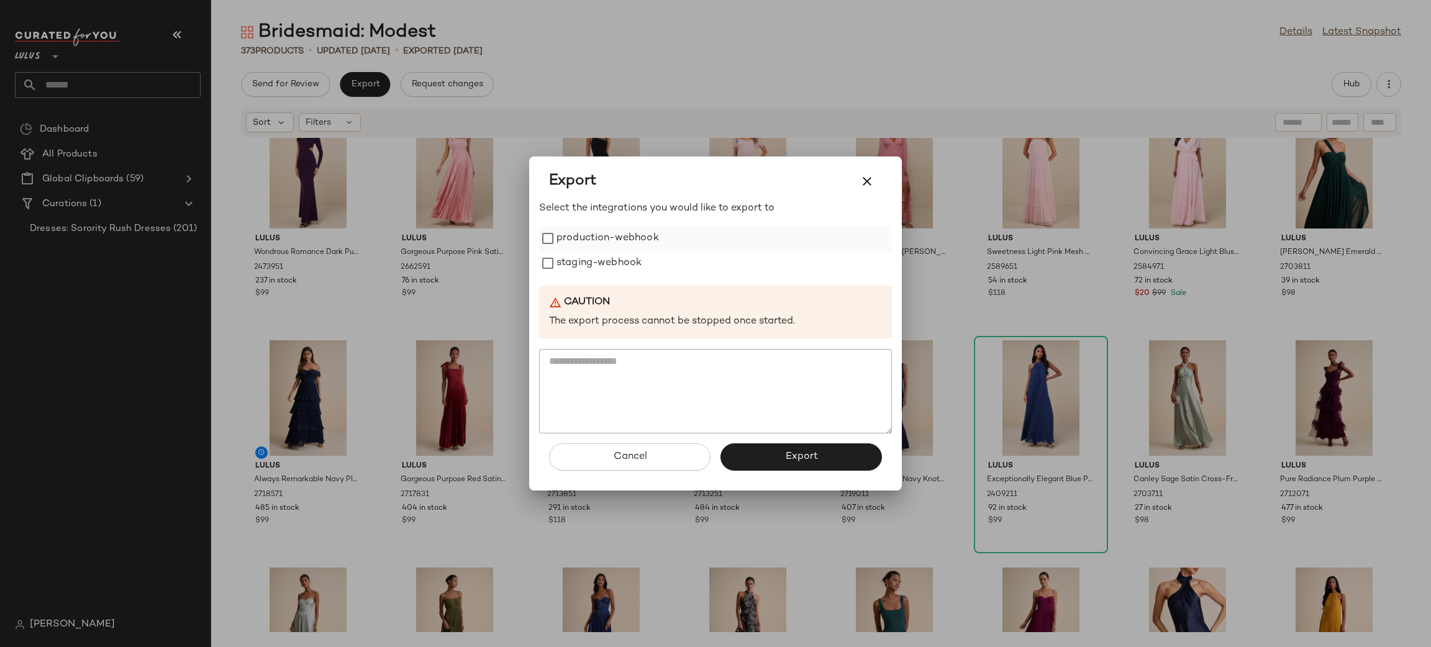
drag, startPoint x: 617, startPoint y: 232, endPoint x: 621, endPoint y: 247, distance: 15.8
click at [617, 233] on label "production-webhook" at bounding box center [608, 238] width 102 height 25
click at [626, 262] on label "staging-webhook" at bounding box center [599, 263] width 85 height 25
click at [819, 443] on div "Cancel Export" at bounding box center [715, 462] width 353 height 57
click at [829, 450] on button "Export" at bounding box center [801, 456] width 161 height 27
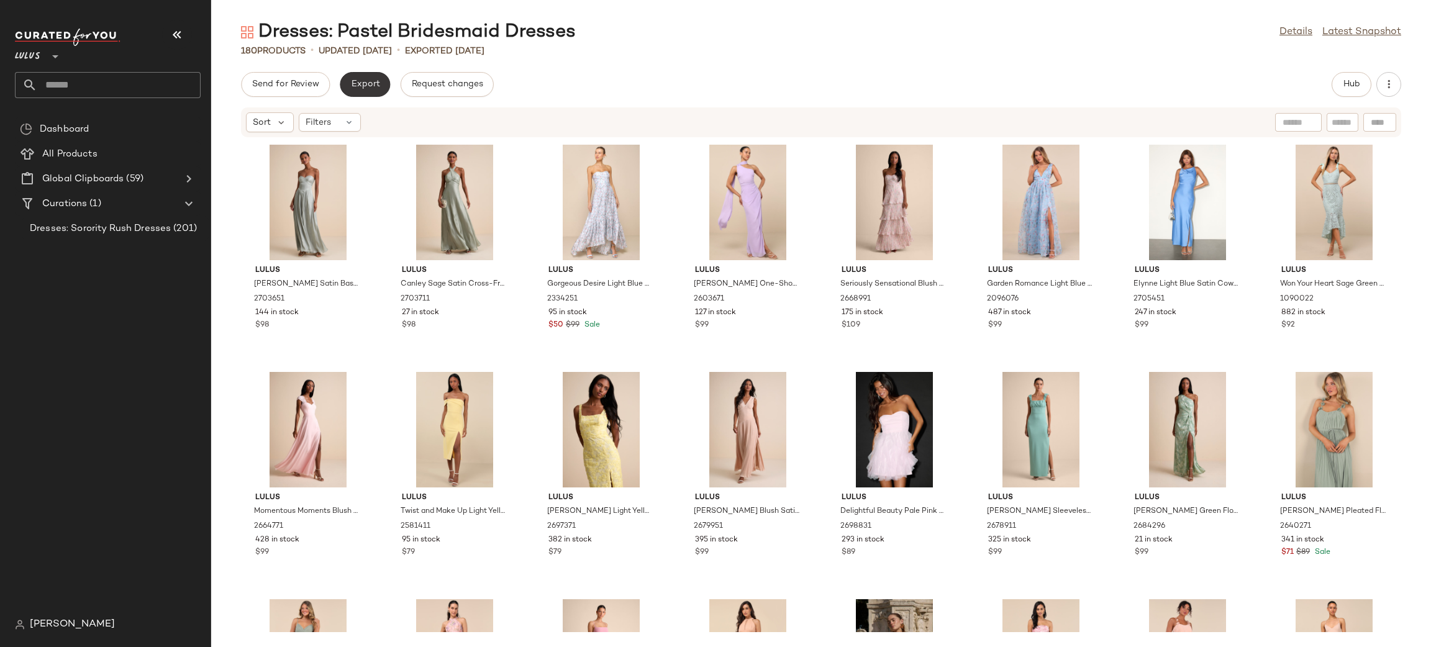
click at [351, 89] on button "Export" at bounding box center [365, 84] width 50 height 25
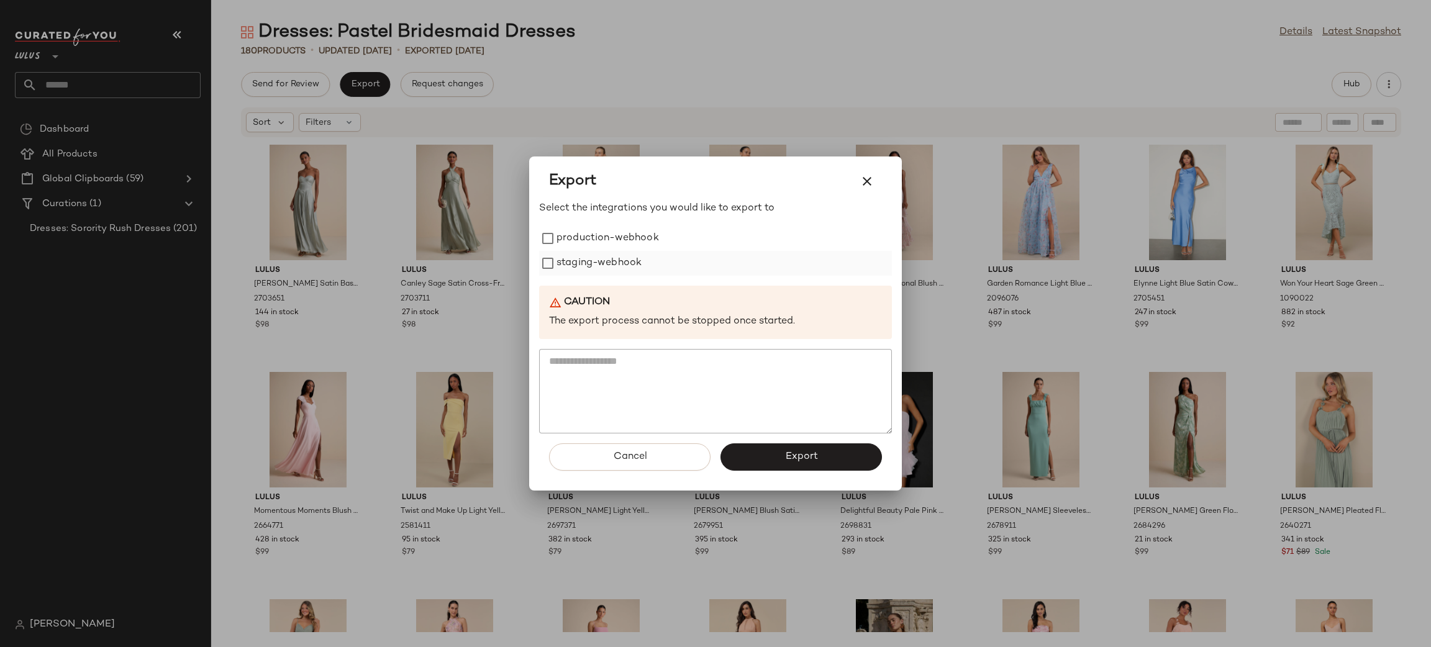
drag, startPoint x: 627, startPoint y: 240, endPoint x: 632, endPoint y: 257, distance: 16.9
click at [628, 242] on label "production-webhook" at bounding box center [608, 238] width 102 height 25
click at [632, 257] on label "staging-webhook" at bounding box center [599, 263] width 85 height 25
click at [814, 460] on span "Export" at bounding box center [801, 457] width 33 height 12
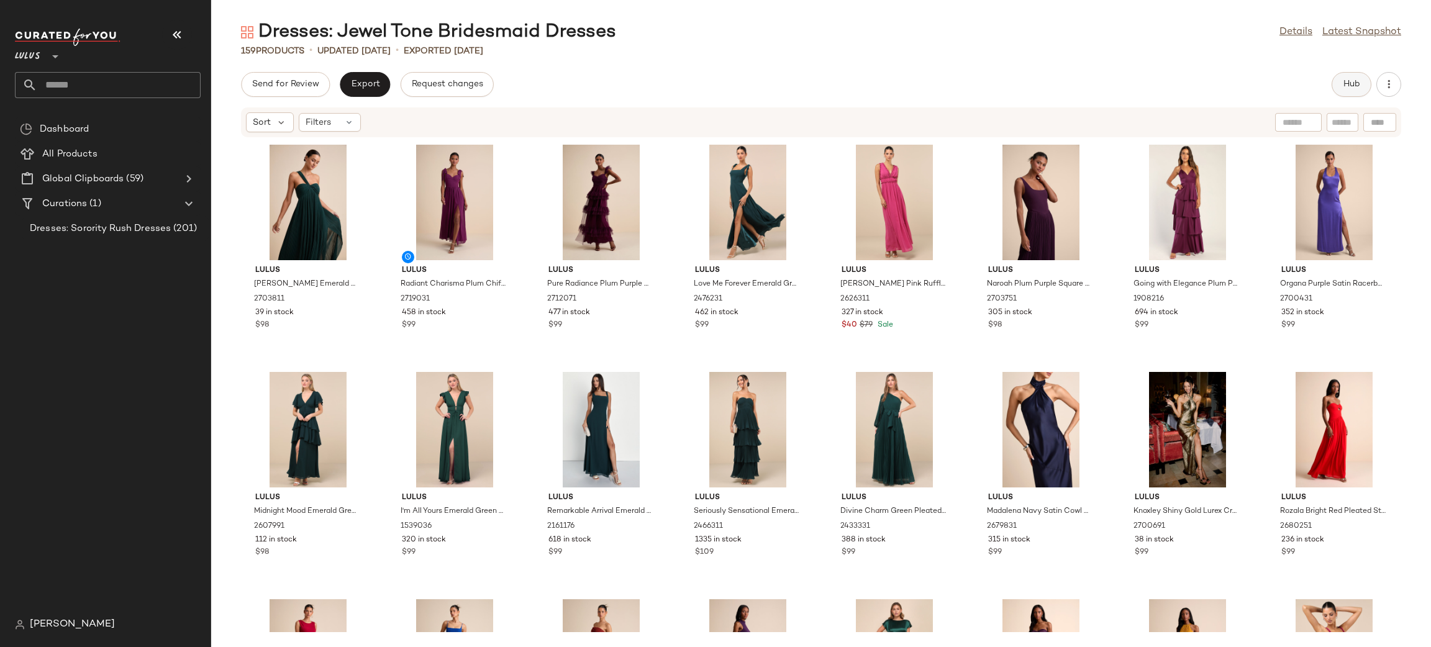
click at [1360, 89] on button "Hub" at bounding box center [1352, 84] width 40 height 25
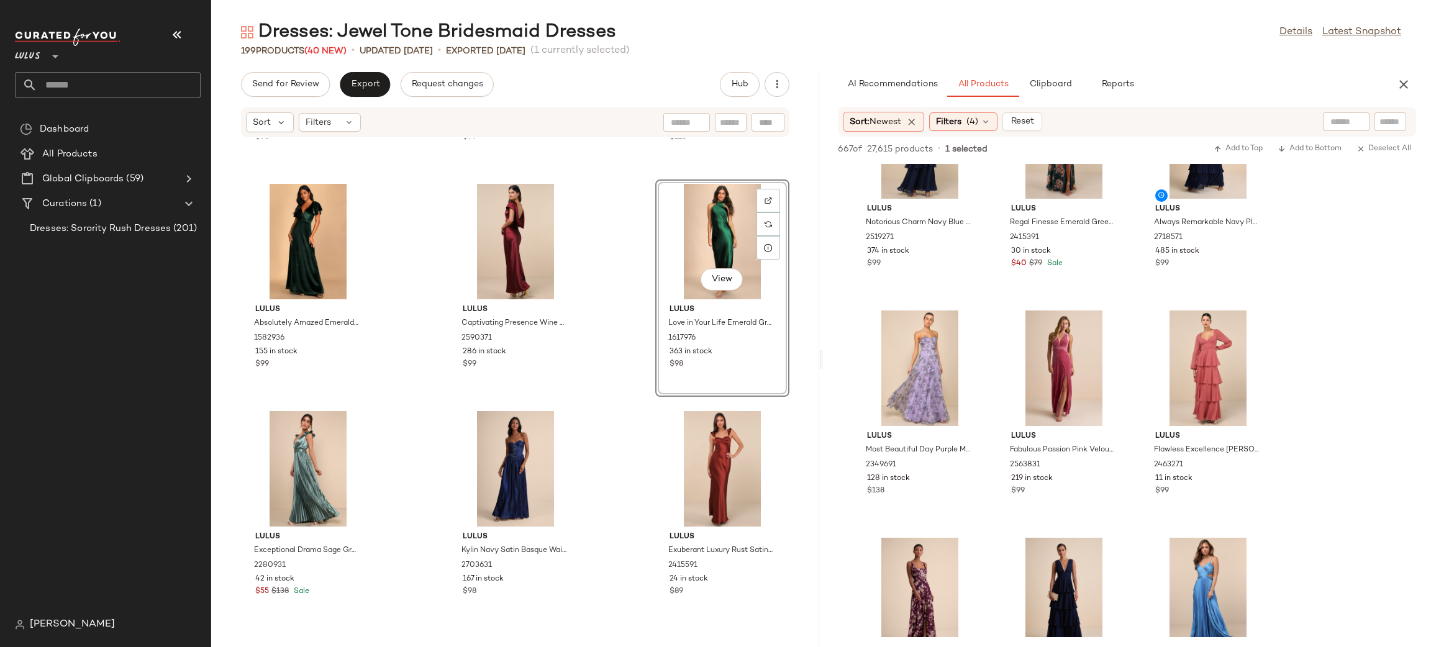
scroll to position [3318, 0]
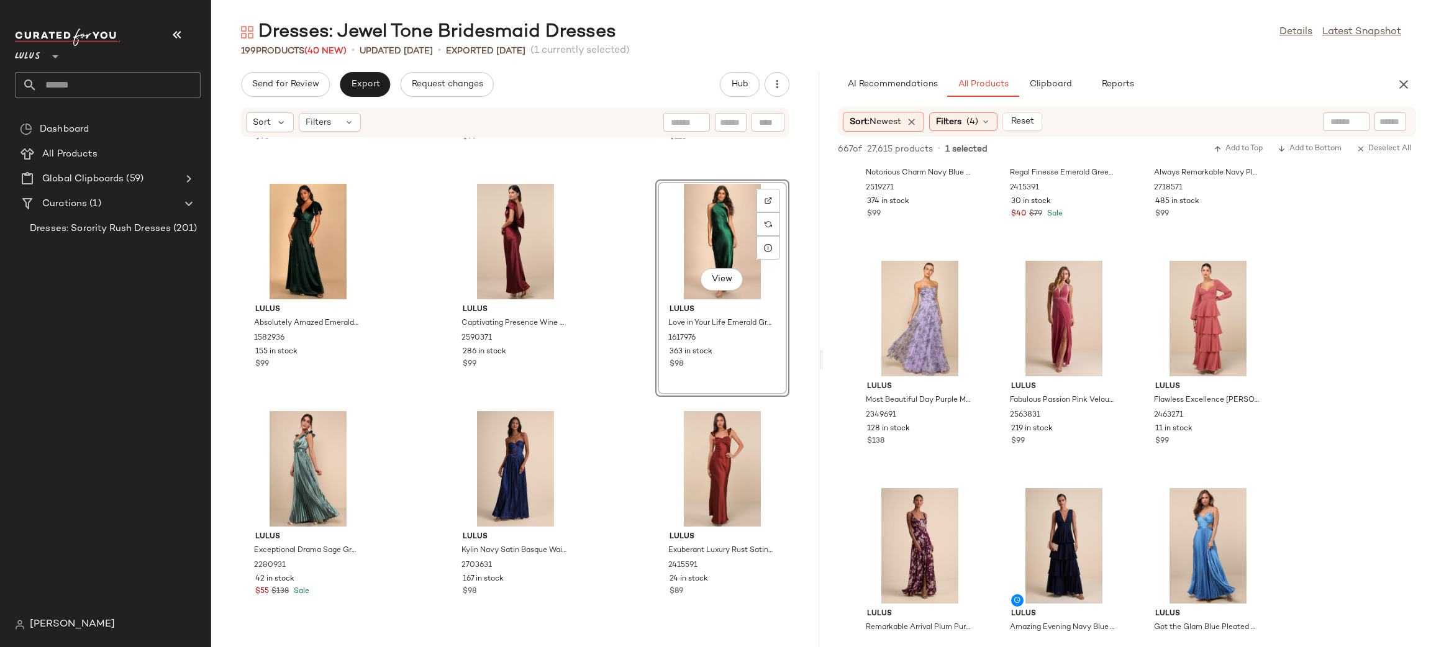
click at [1408, 81] on icon "button" at bounding box center [1403, 84] width 15 height 15
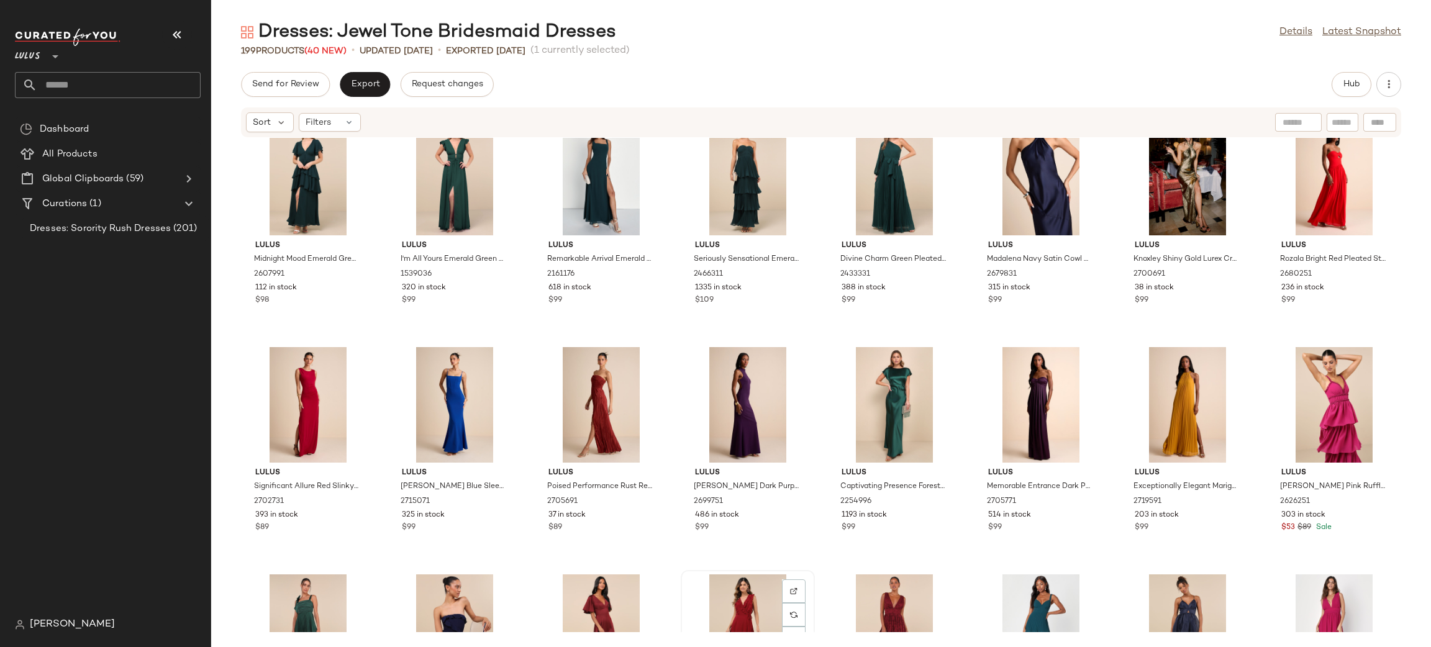
scroll to position [0, 0]
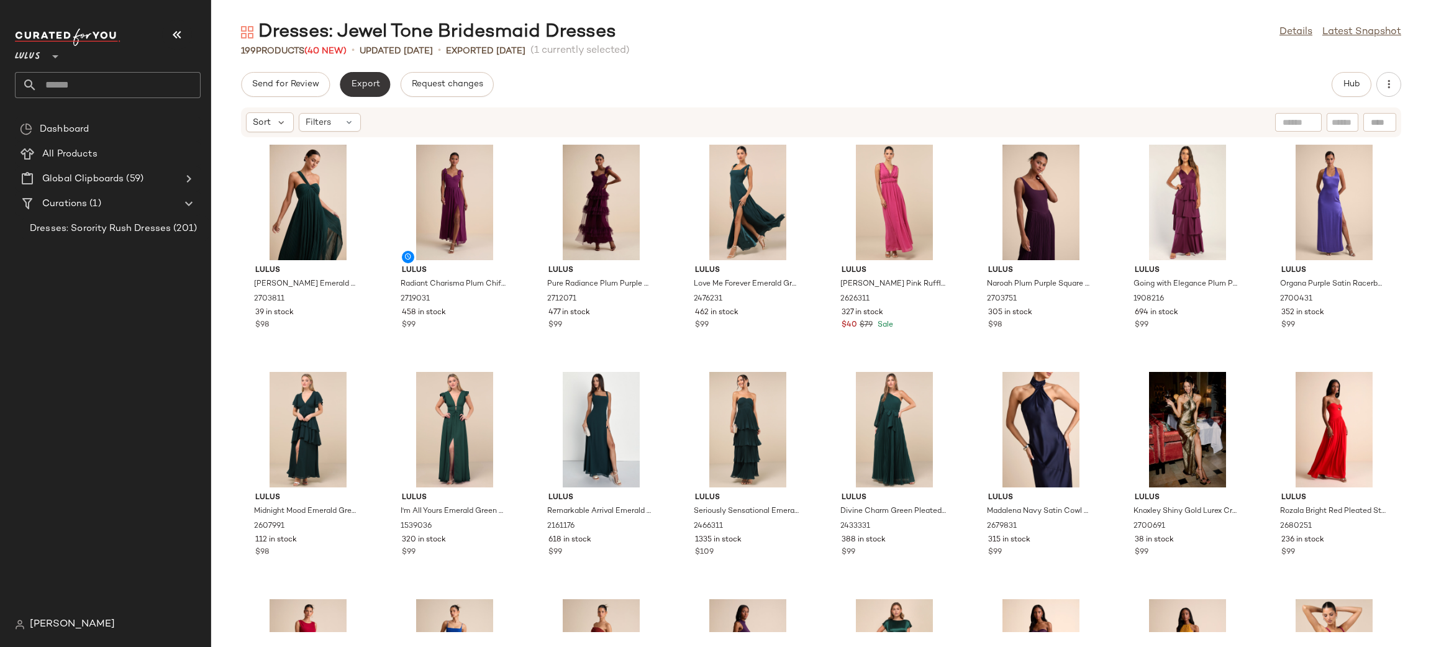
click at [358, 80] on span "Export" at bounding box center [364, 85] width 29 height 10
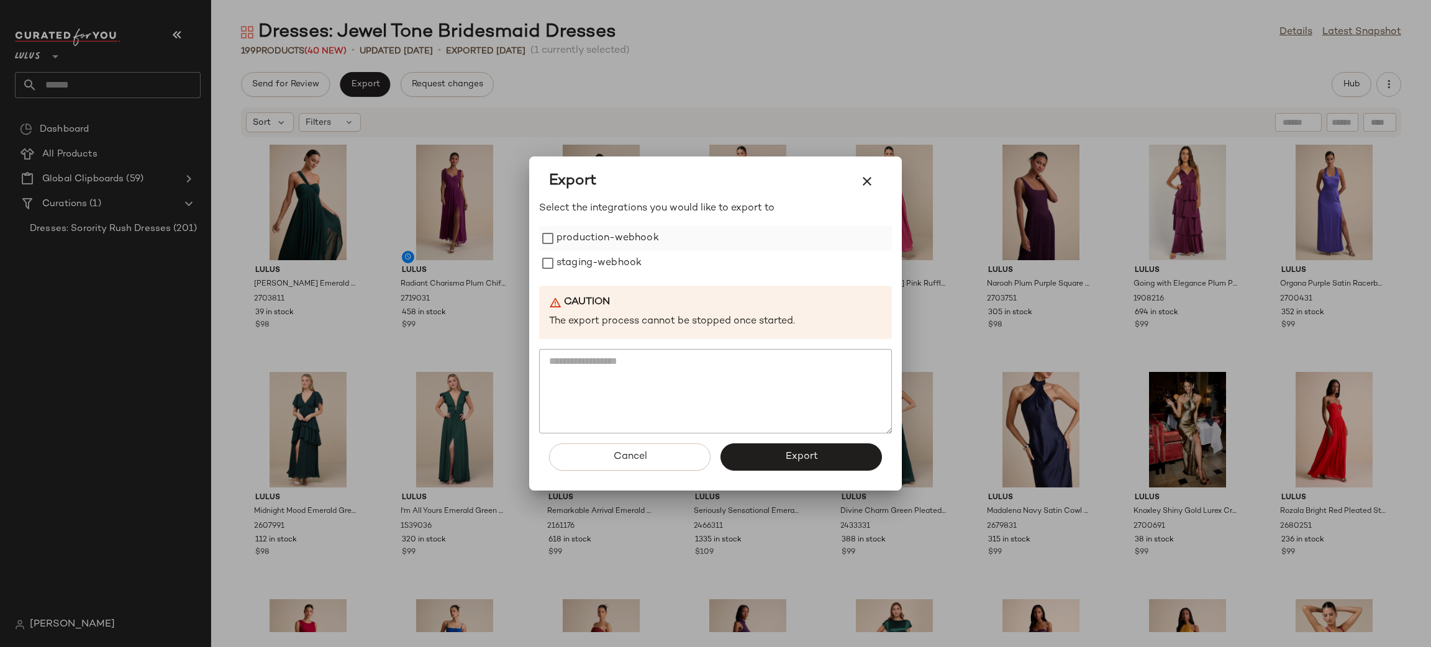
click at [588, 232] on label "production-webhook" at bounding box center [608, 238] width 102 height 25
click at [596, 260] on label "staging-webhook" at bounding box center [599, 263] width 85 height 25
click at [853, 453] on button "Export" at bounding box center [801, 456] width 161 height 27
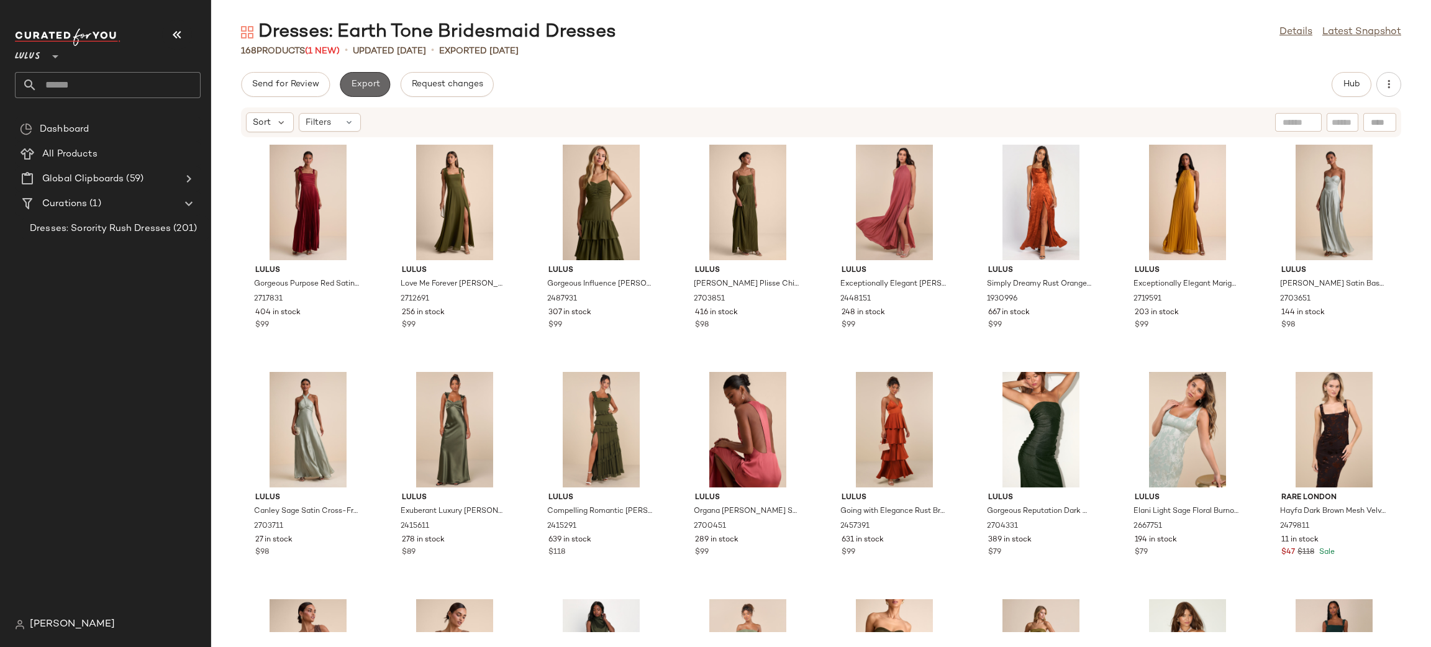
click at [368, 84] on span "Export" at bounding box center [364, 85] width 29 height 10
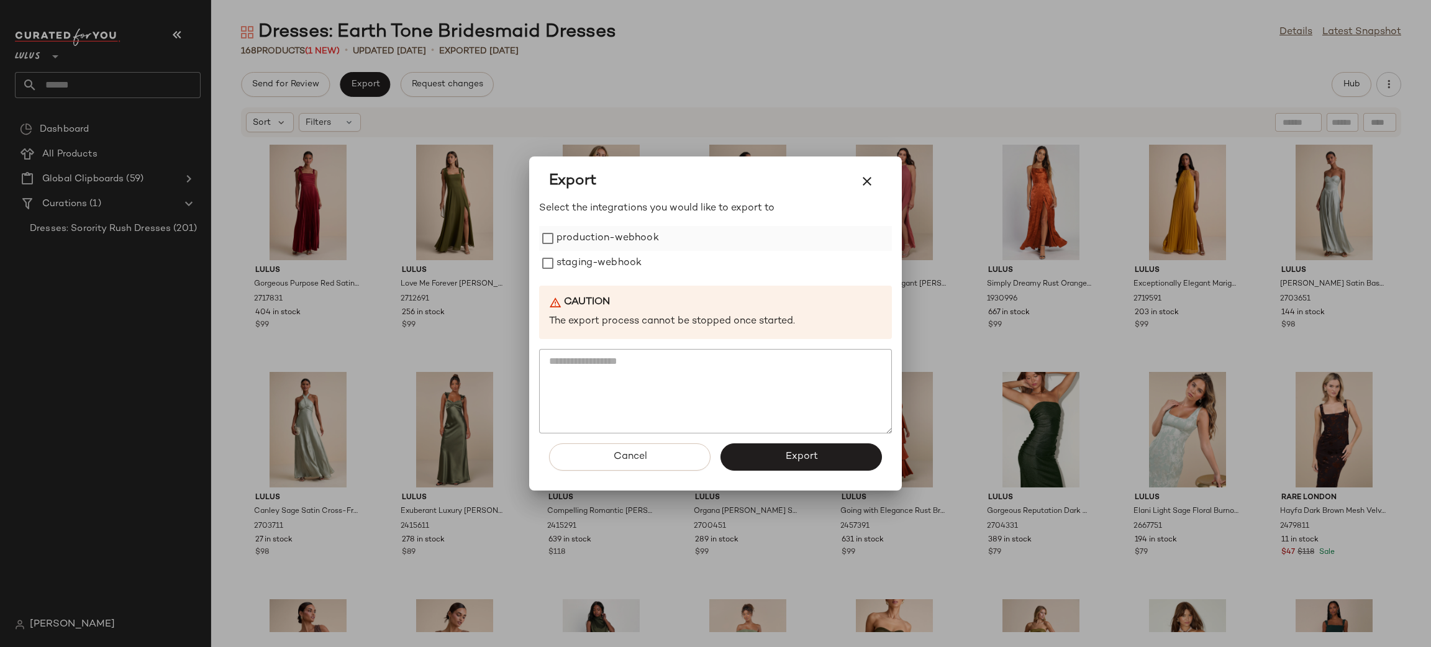
click at [636, 239] on label "production-webhook" at bounding box center [608, 238] width 102 height 25
click at [632, 248] on label "production-webhook" at bounding box center [608, 238] width 102 height 25
click at [611, 233] on label "production-webhook" at bounding box center [608, 238] width 102 height 25
click at [622, 265] on label "staging-webhook" at bounding box center [599, 263] width 85 height 25
click at [790, 457] on span "Export" at bounding box center [801, 457] width 33 height 12
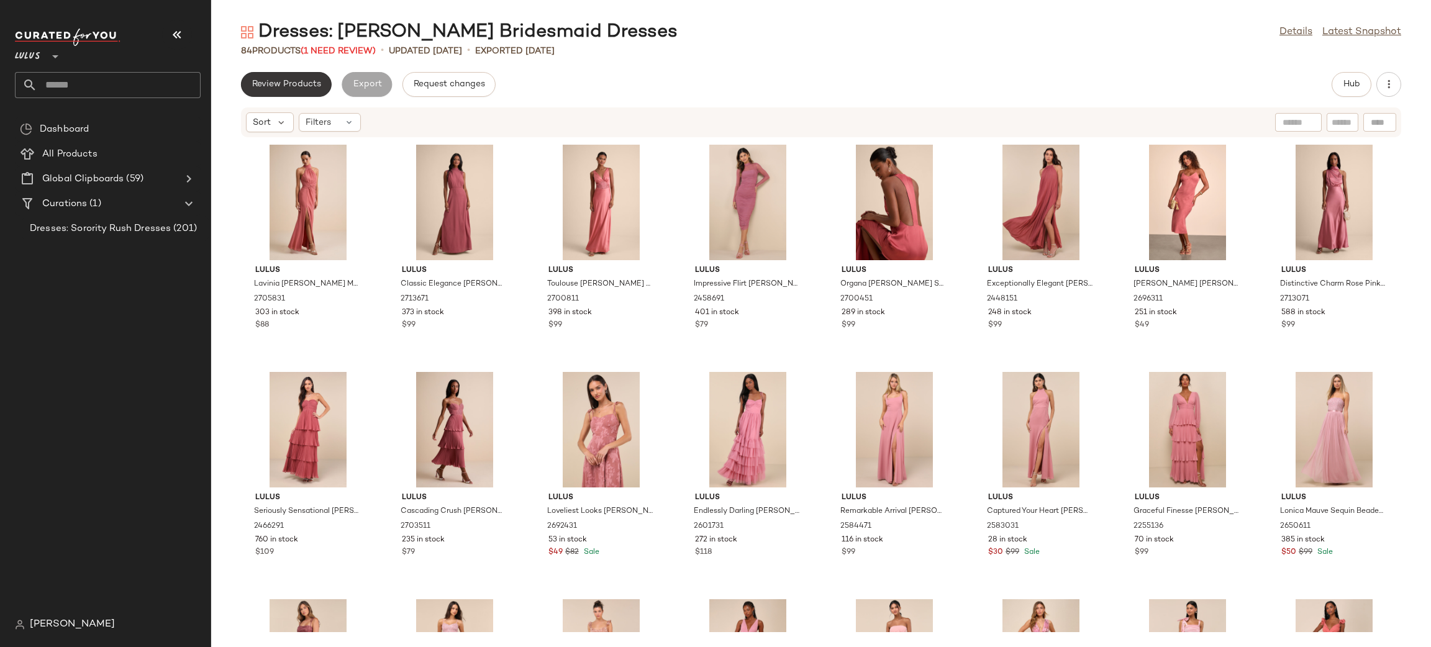
click at [275, 84] on span "Review Products" at bounding box center [287, 85] width 70 height 10
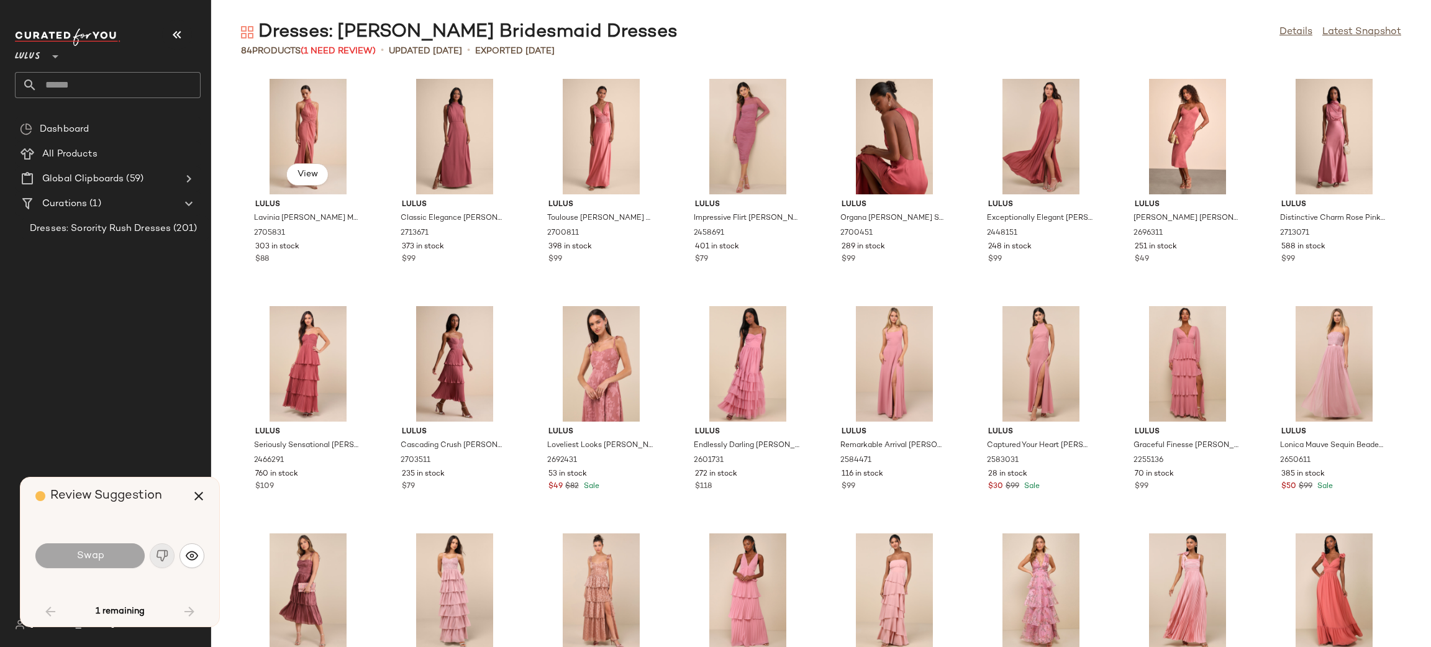
scroll to position [1136, 0]
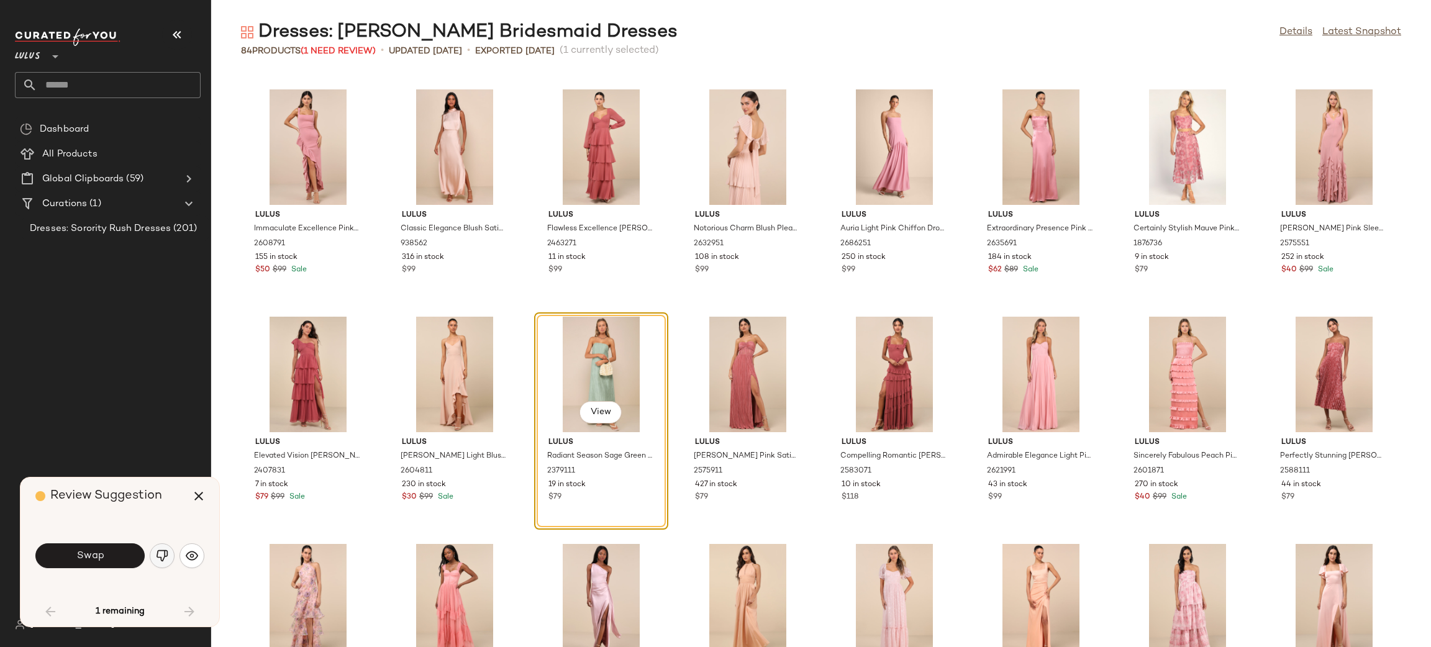
click at [166, 562] on img "button" at bounding box center [162, 556] width 12 height 12
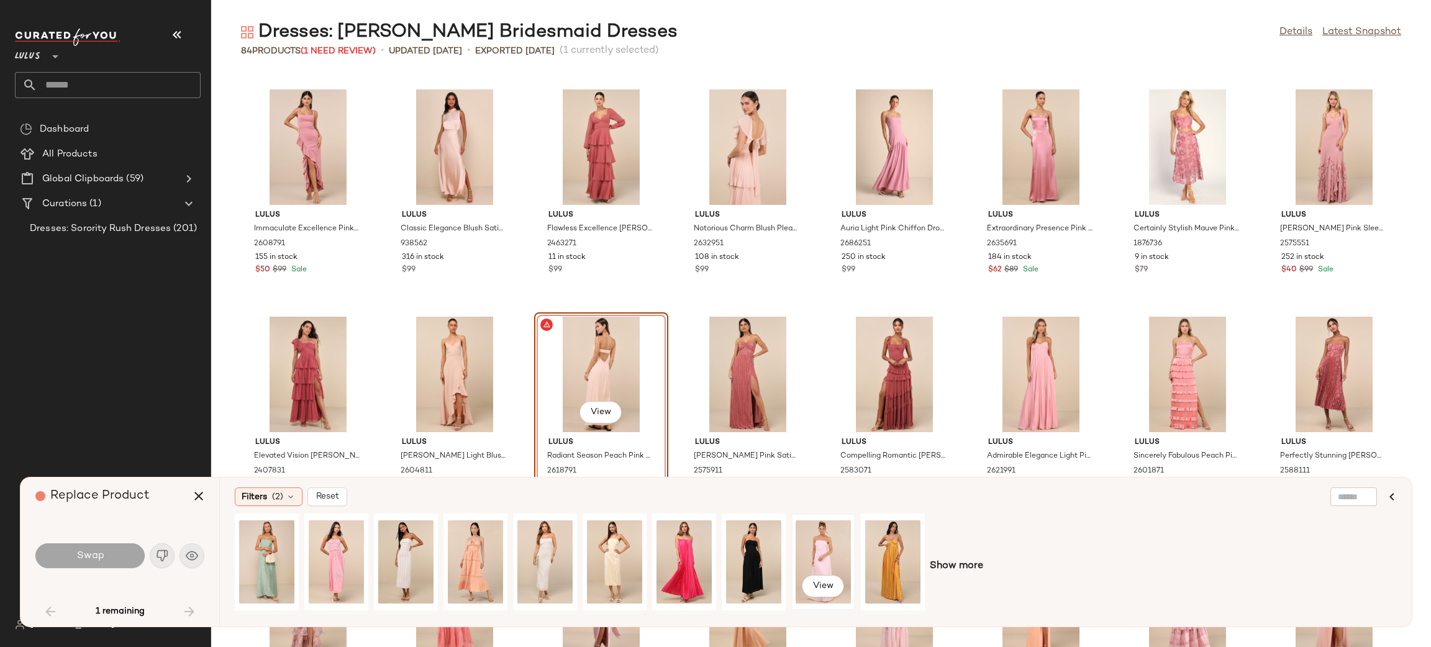
click at [827, 542] on div "View" at bounding box center [823, 562] width 55 height 88
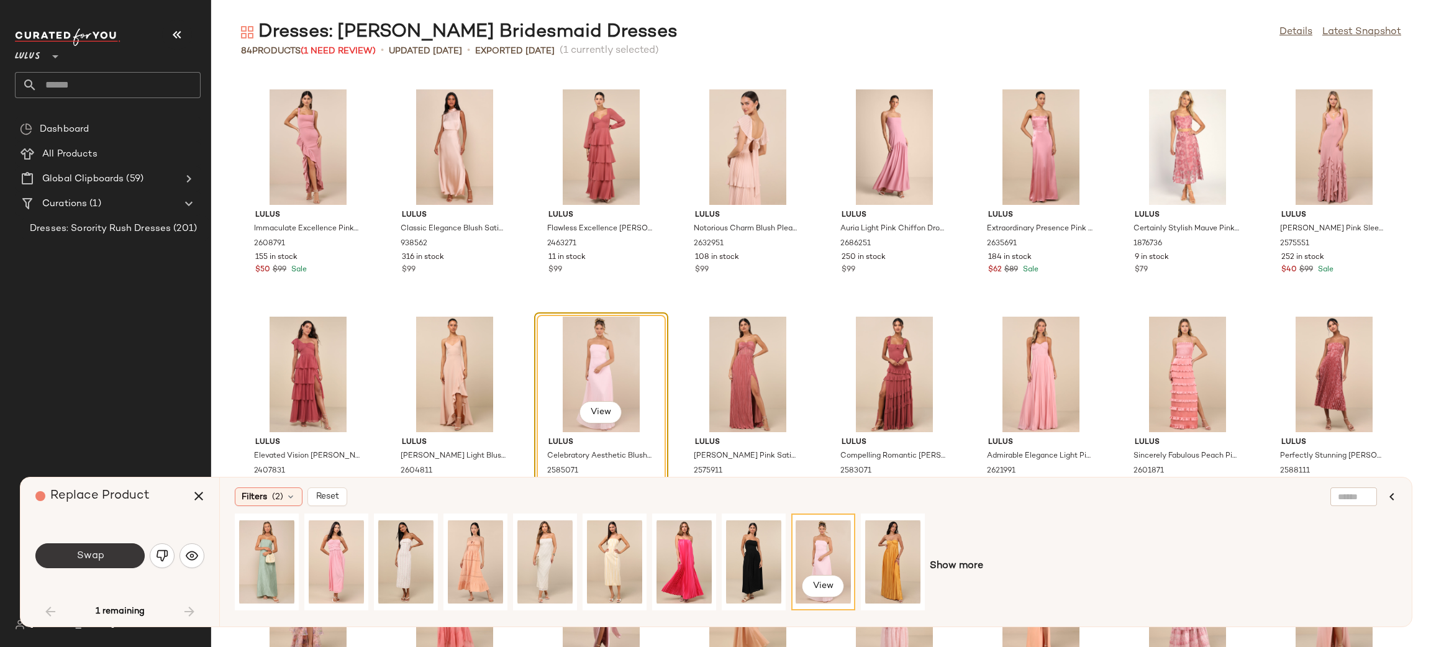
click at [123, 557] on button "Swap" at bounding box center [89, 556] width 109 height 25
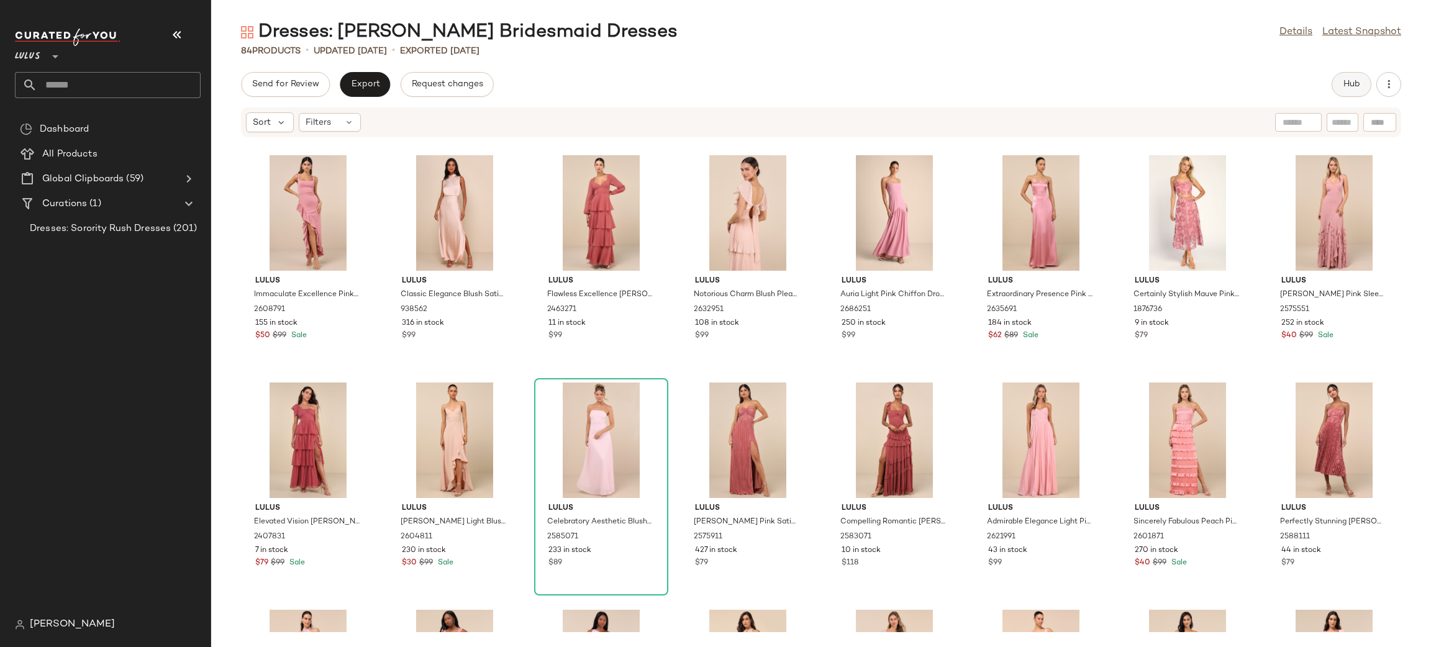
click at [1350, 91] on button "Hub" at bounding box center [1352, 84] width 40 height 25
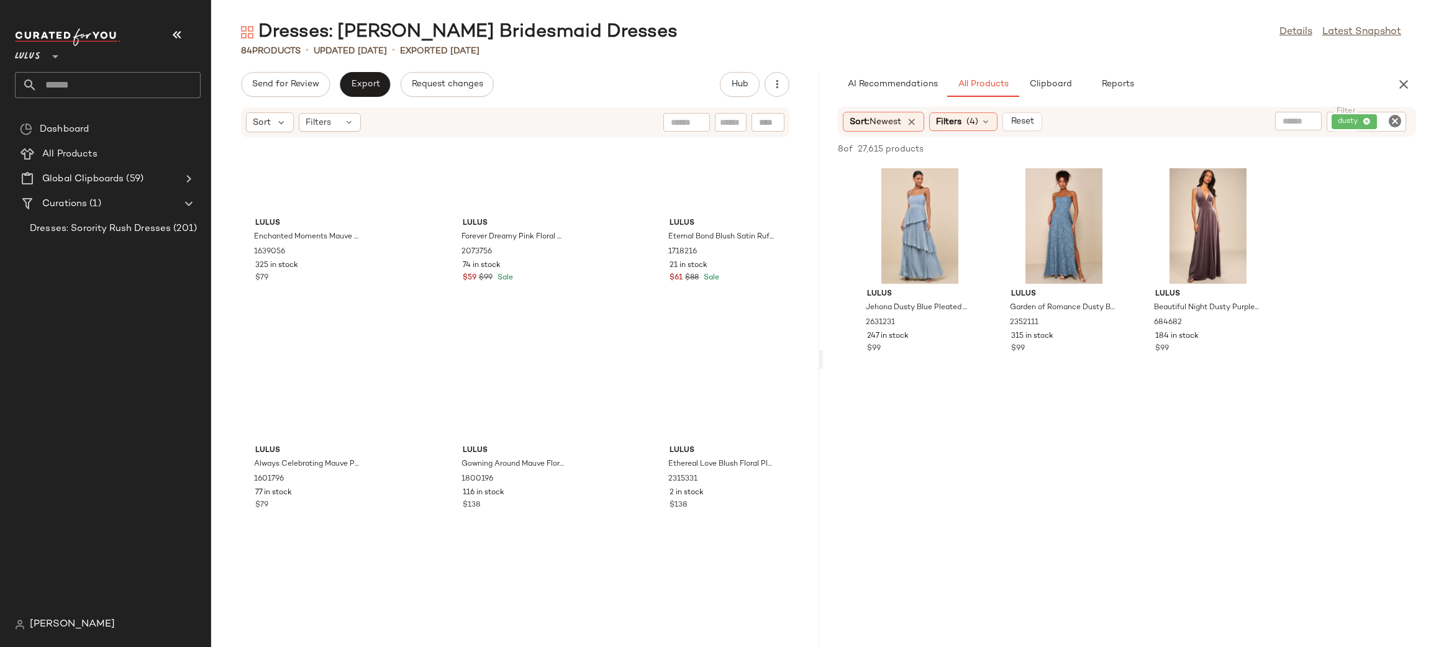
scroll to position [5872, 0]
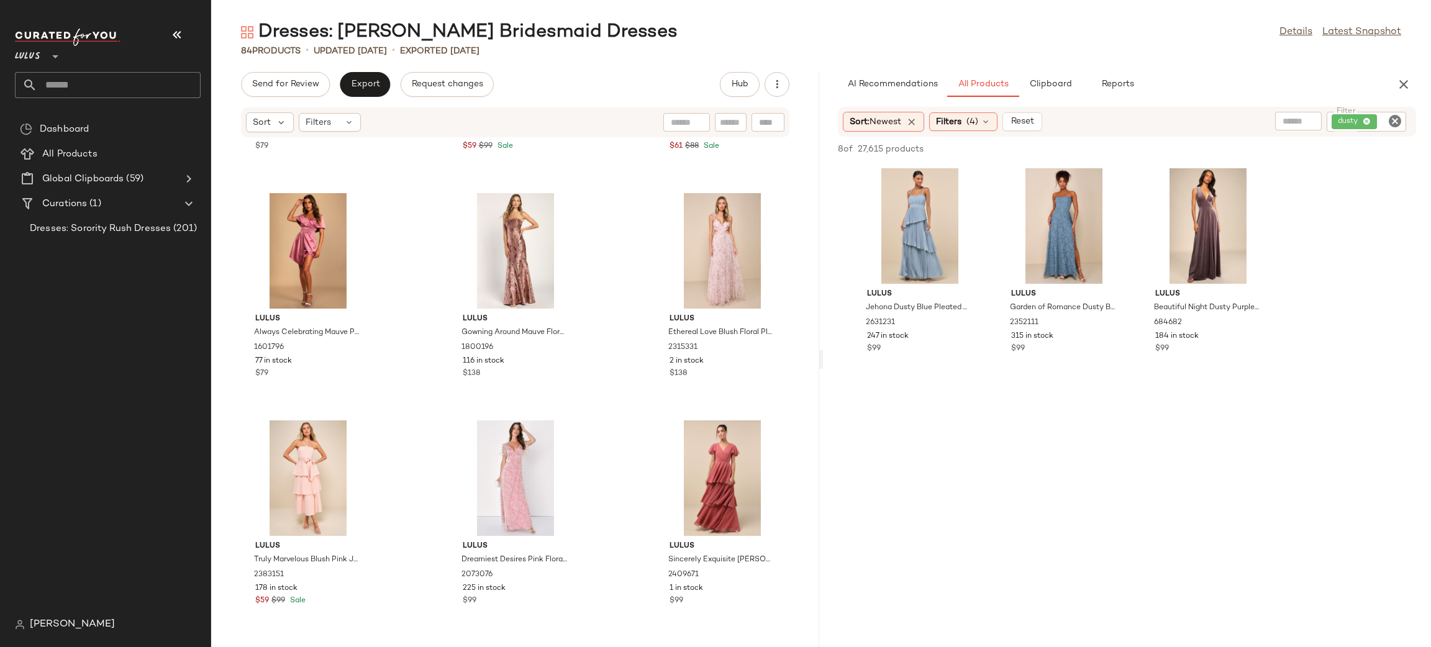
click at [1395, 116] on icon "Clear Filter" at bounding box center [1395, 121] width 15 height 15
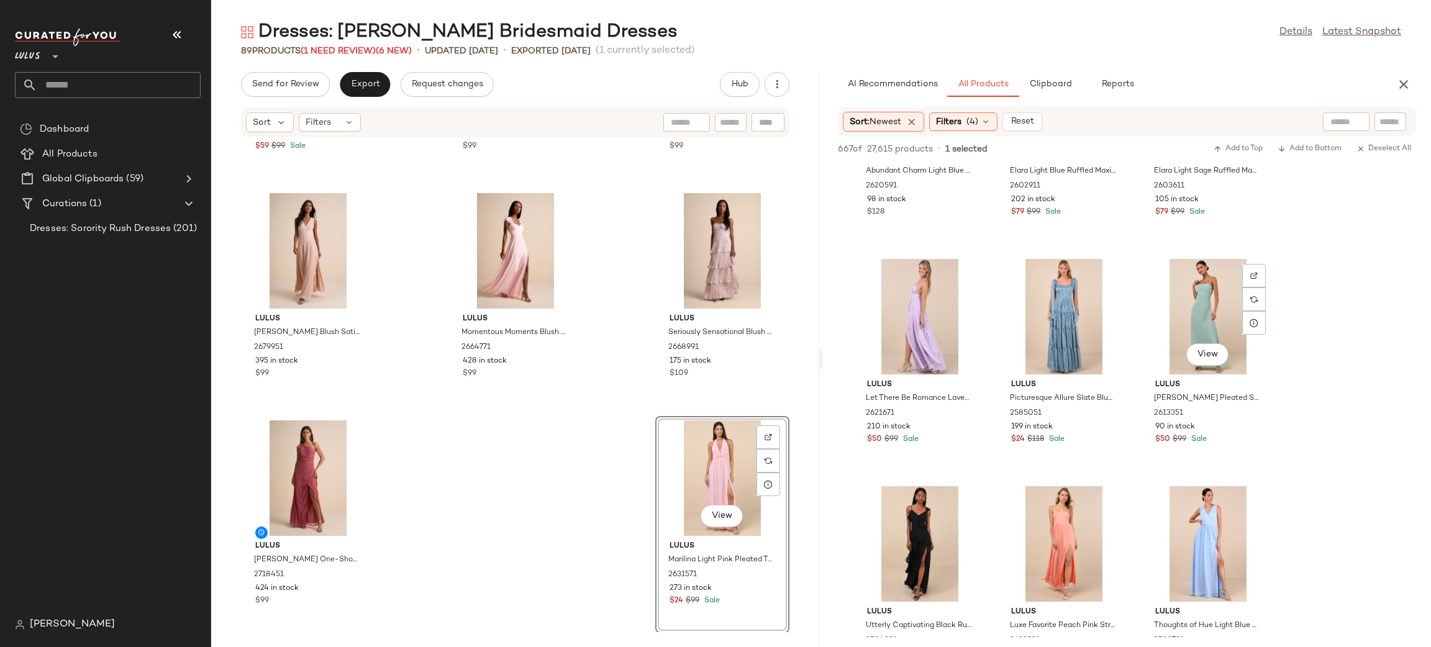
scroll to position [7412, 0]
click at [1022, 117] on span "Reset" at bounding box center [1022, 122] width 24 height 10
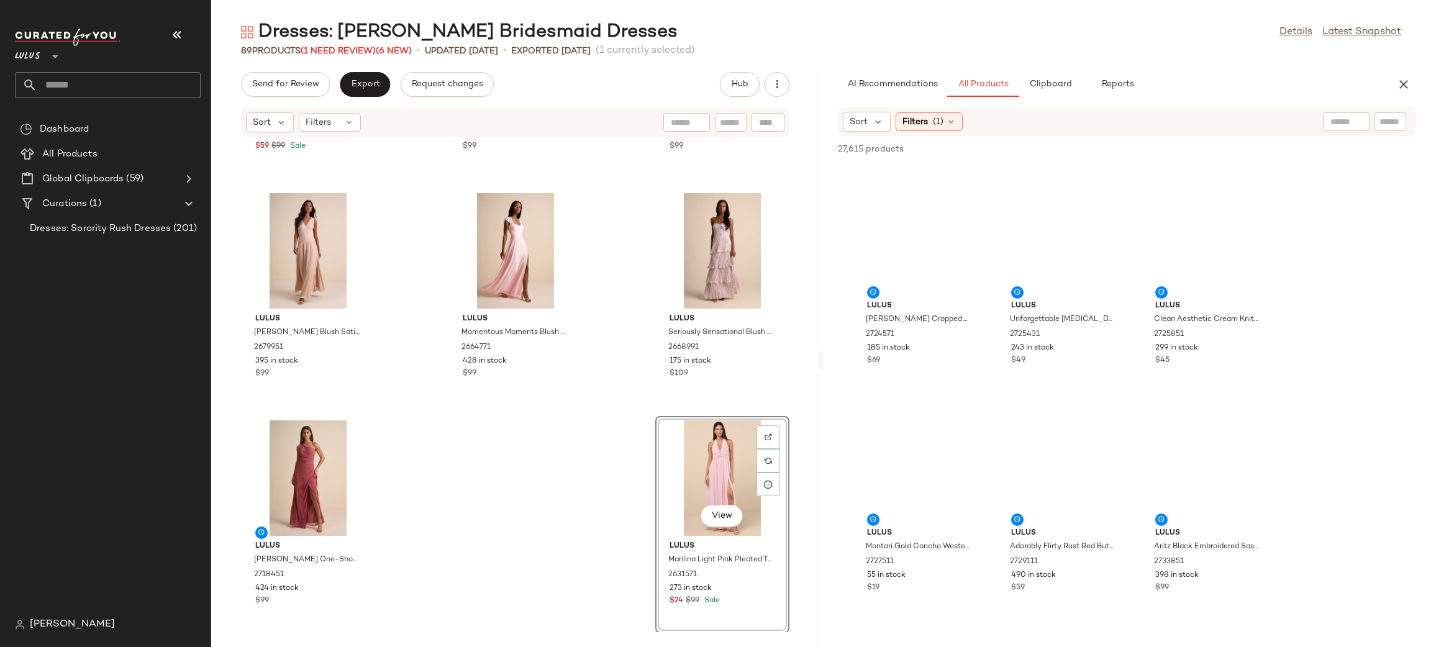
scroll to position [2368, 0]
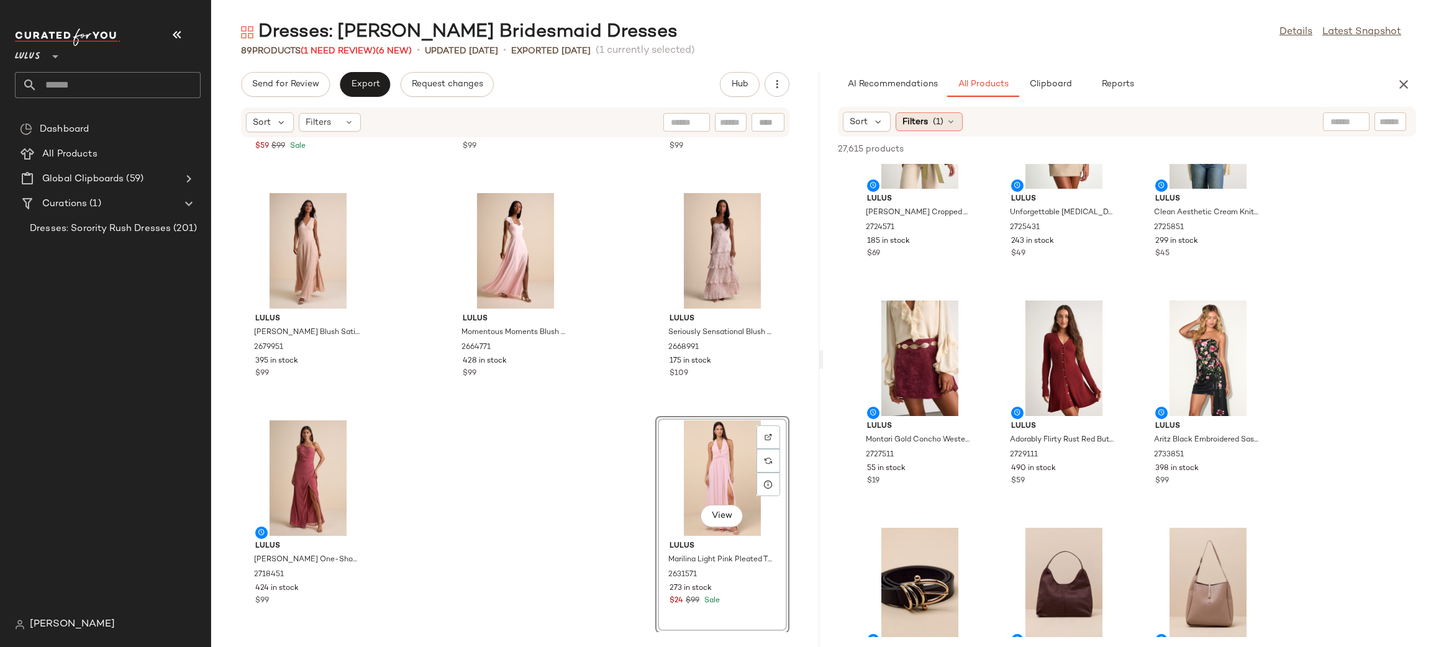
click at [929, 117] on div "Filters (1)" at bounding box center [929, 121] width 67 height 19
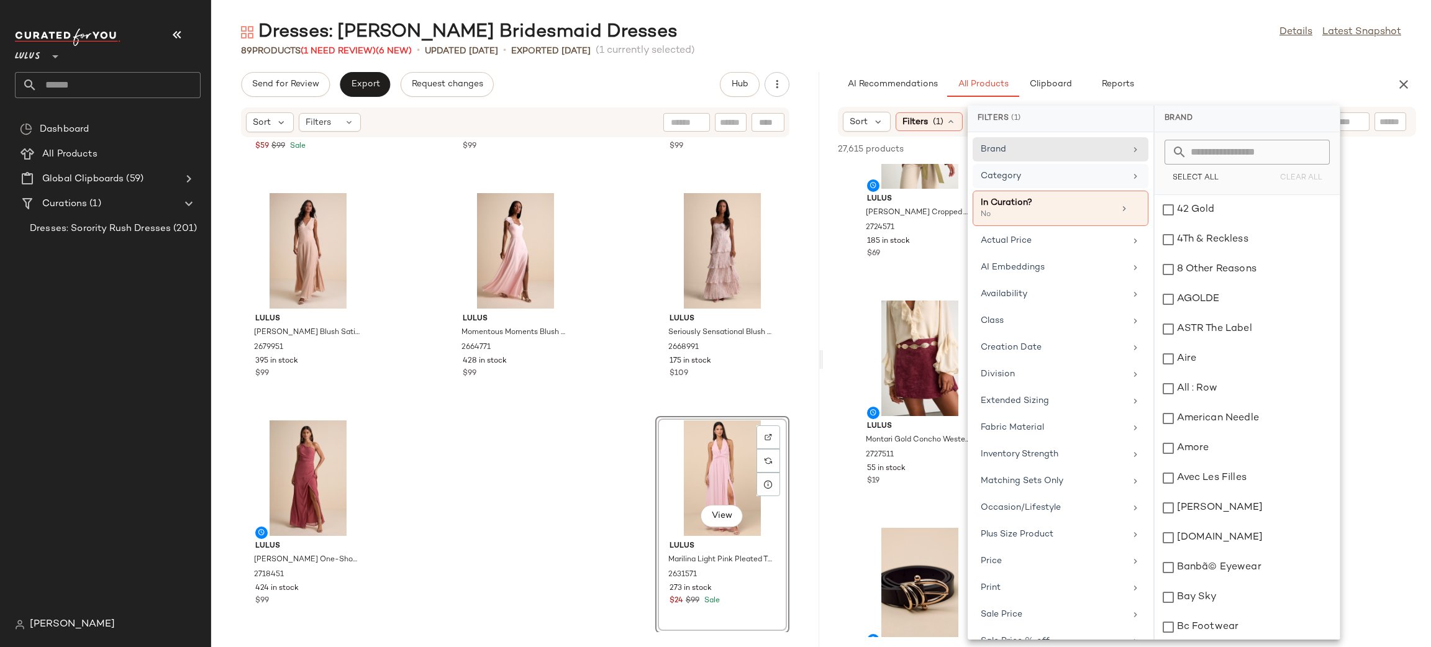
click at [1034, 176] on div "Category" at bounding box center [1053, 176] width 145 height 13
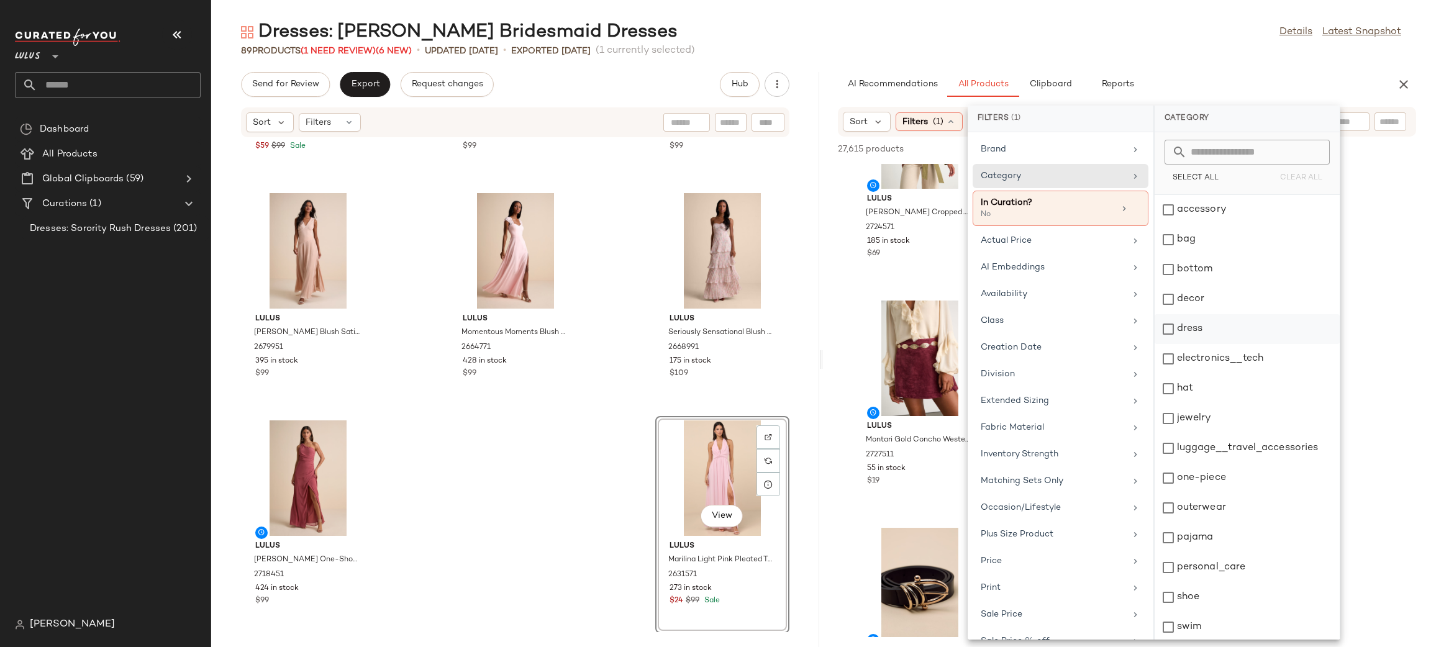
click at [1227, 325] on div "dress" at bounding box center [1247, 329] width 185 height 30
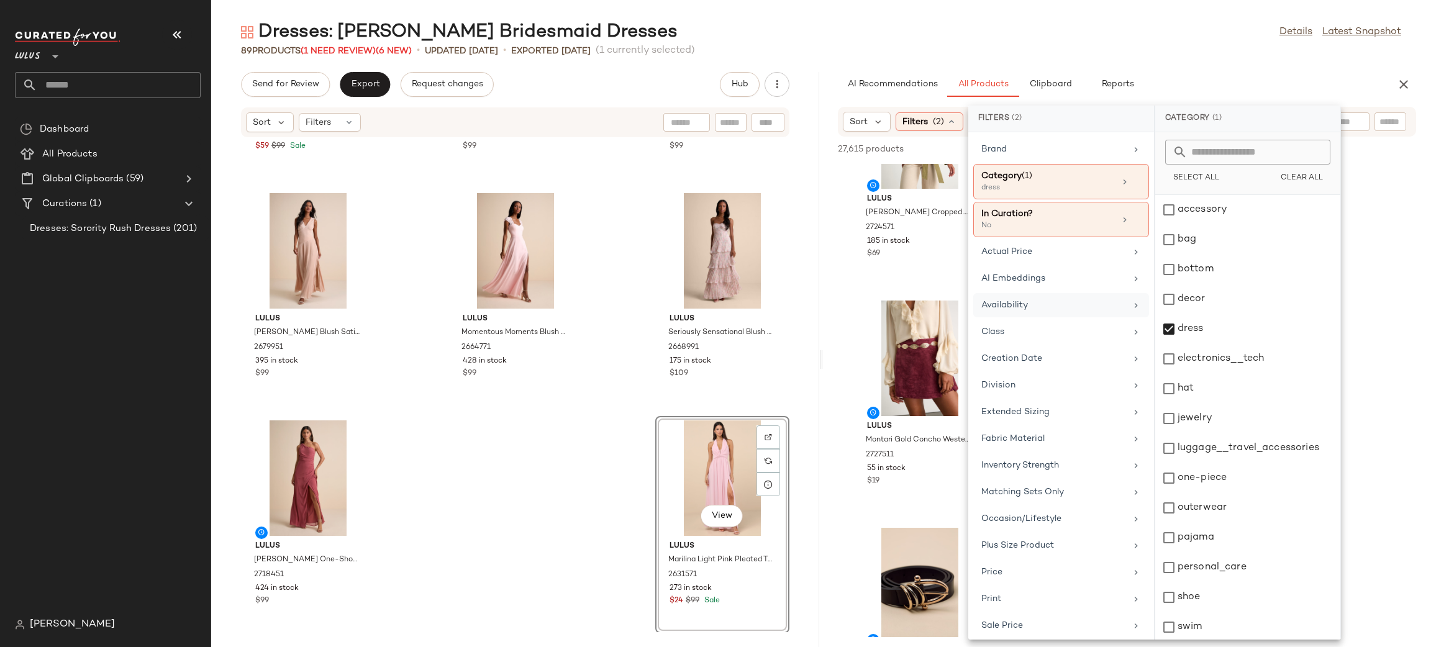
click at [1065, 306] on div "Availability" at bounding box center [1053, 305] width 145 height 13
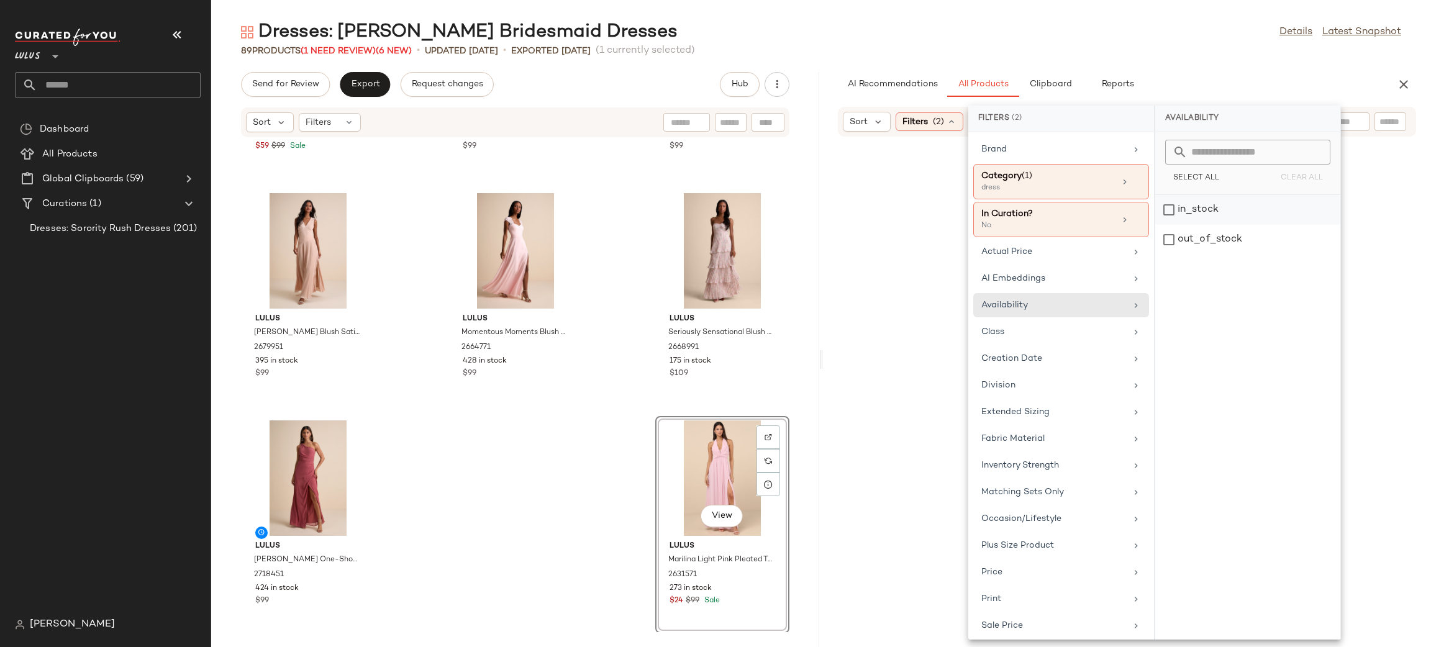
click at [1242, 216] on div "in_stock" at bounding box center [1247, 210] width 185 height 30
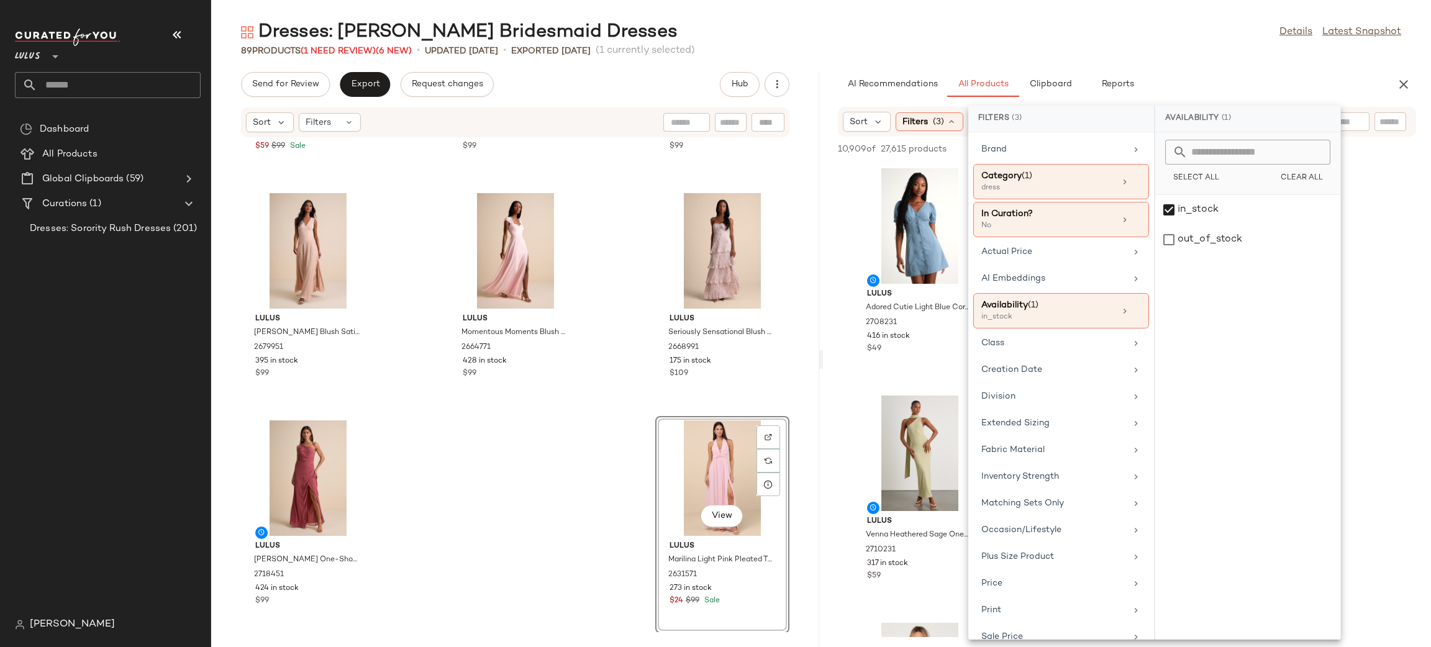
click at [1229, 48] on div "89 Products (1 Need Review) (6 New) • updated Aug 25th • Exported Aug 22nd (1 c…" at bounding box center [821, 51] width 1220 height 12
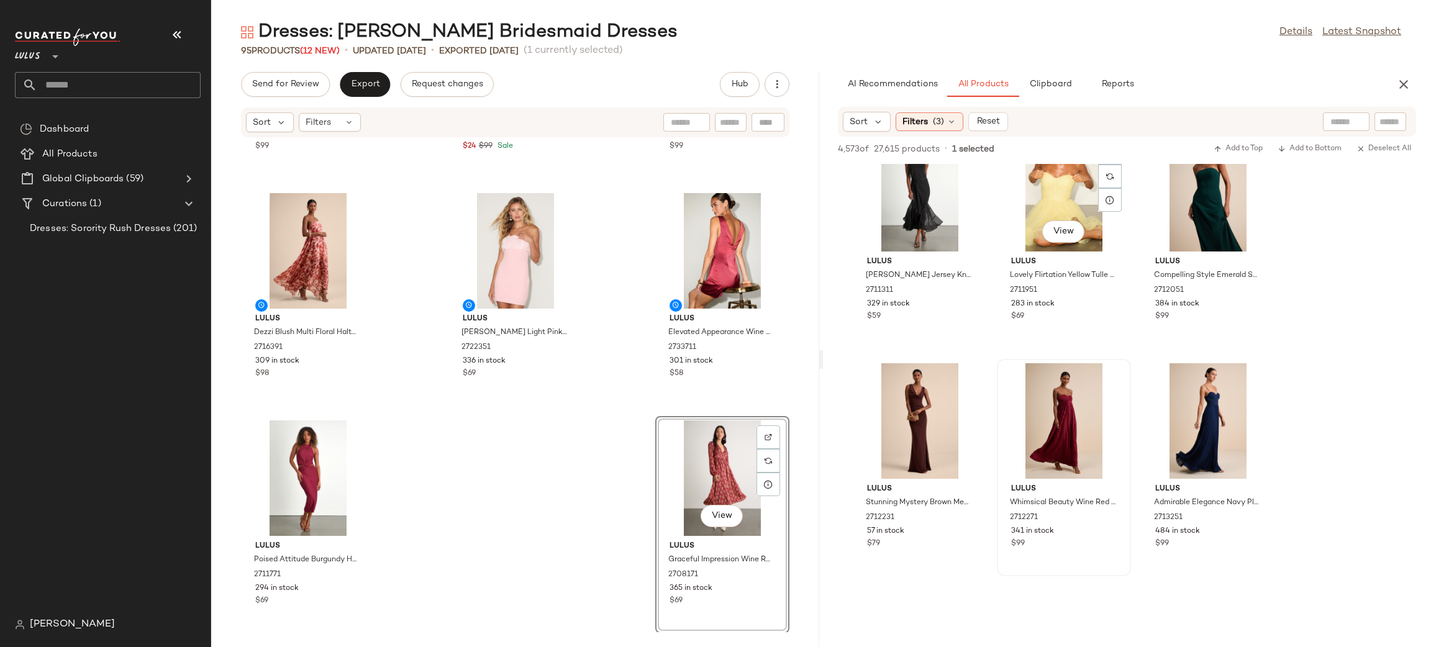
scroll to position [5088, 0]
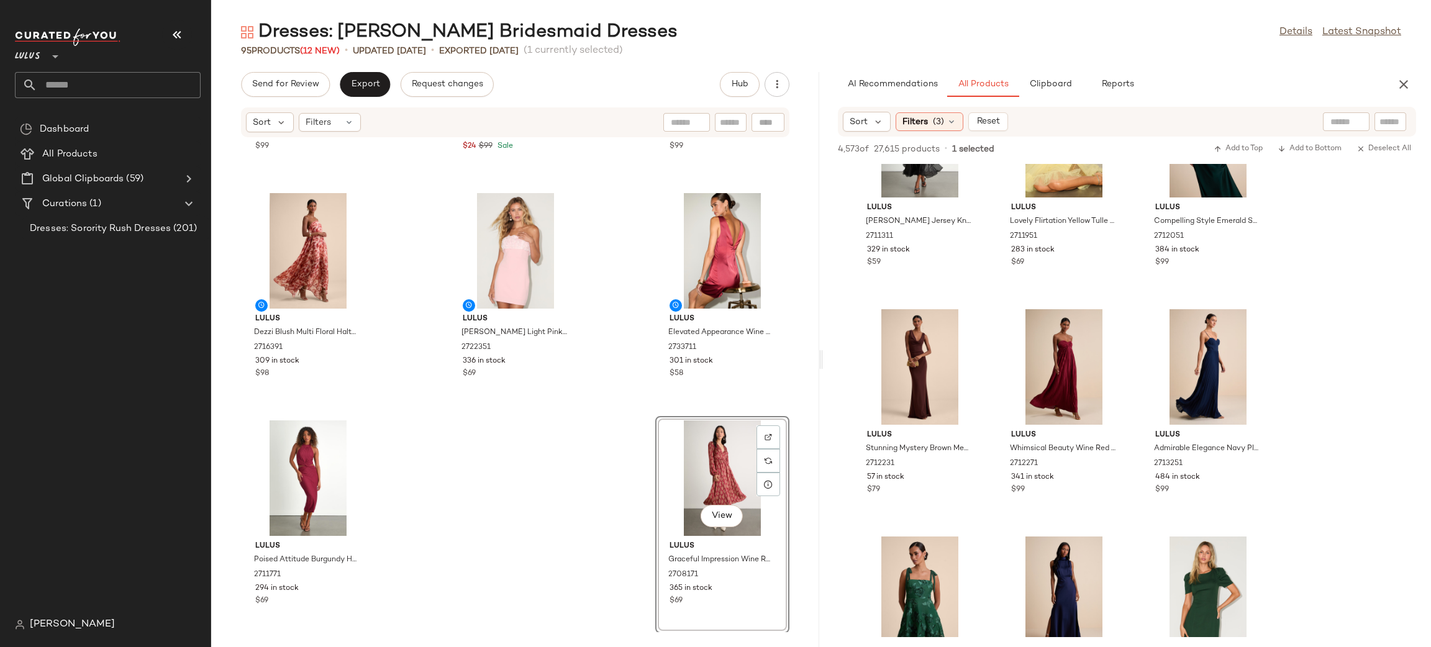
click at [690, 452] on div "View" at bounding box center [722, 479] width 125 height 116
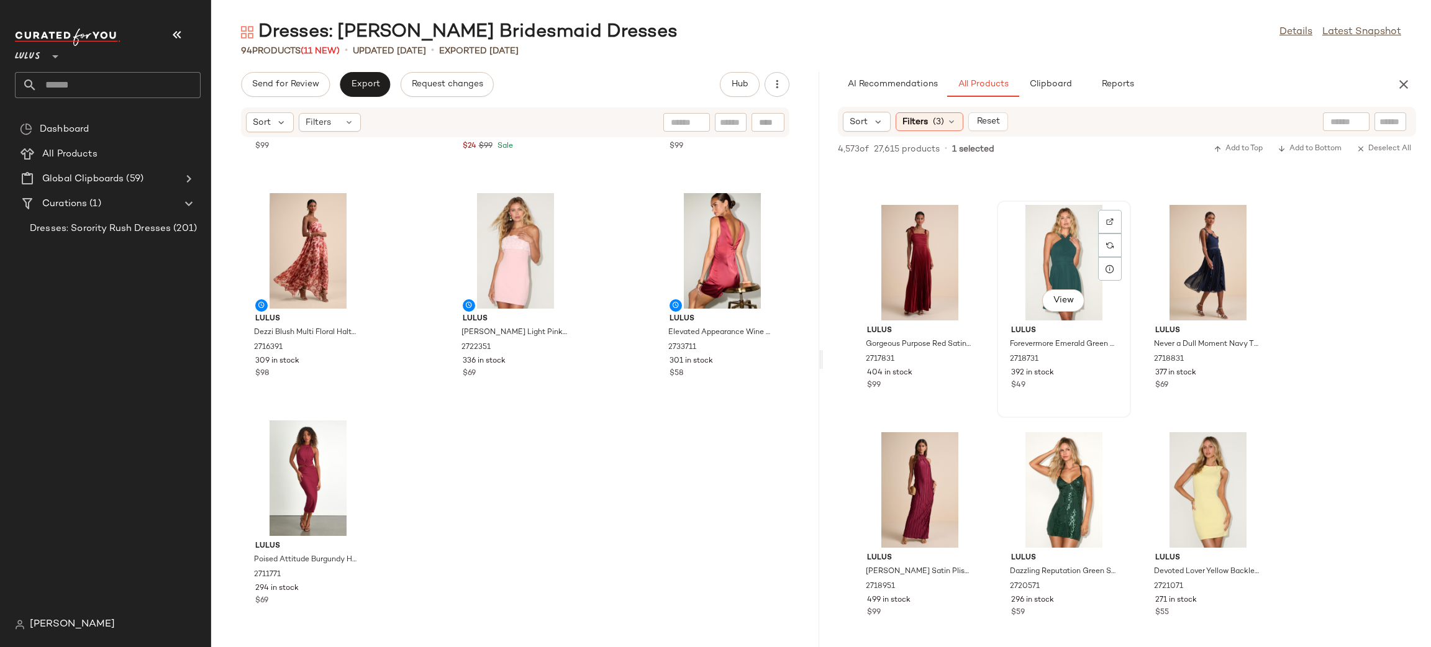
scroll to position [6113, 0]
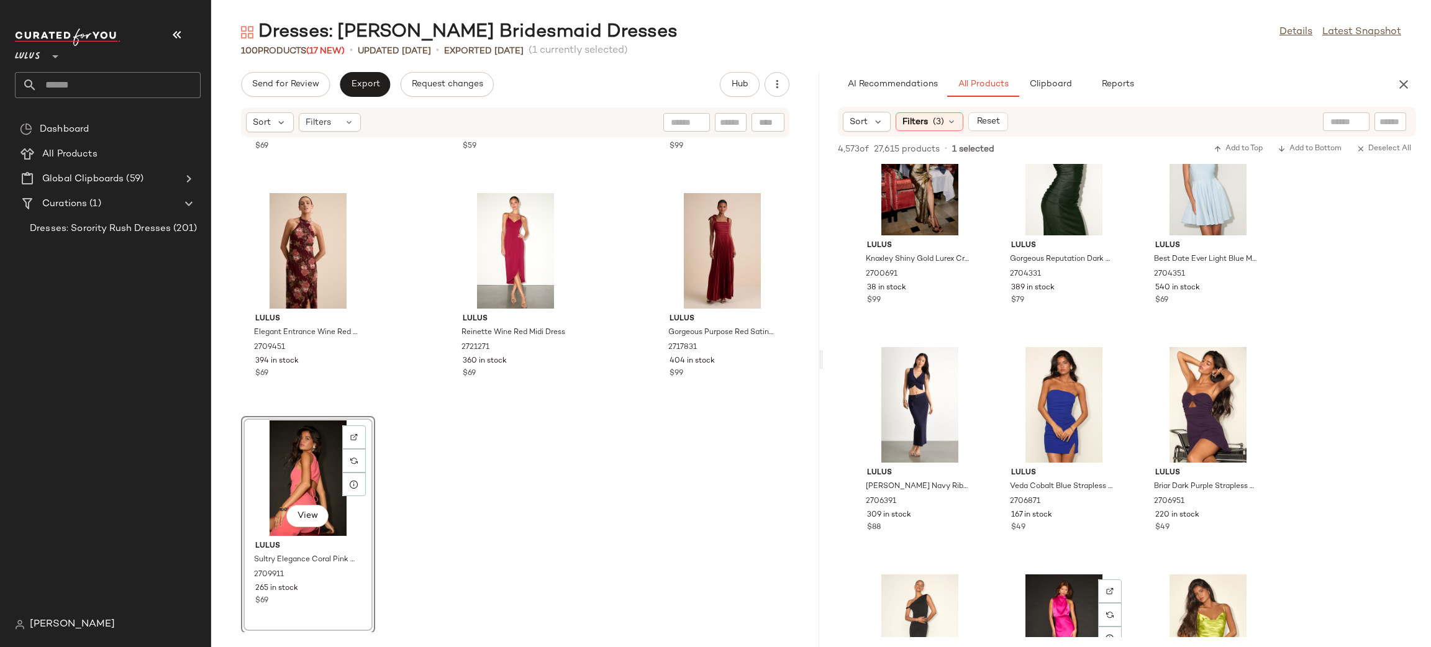
scroll to position [19483, 0]
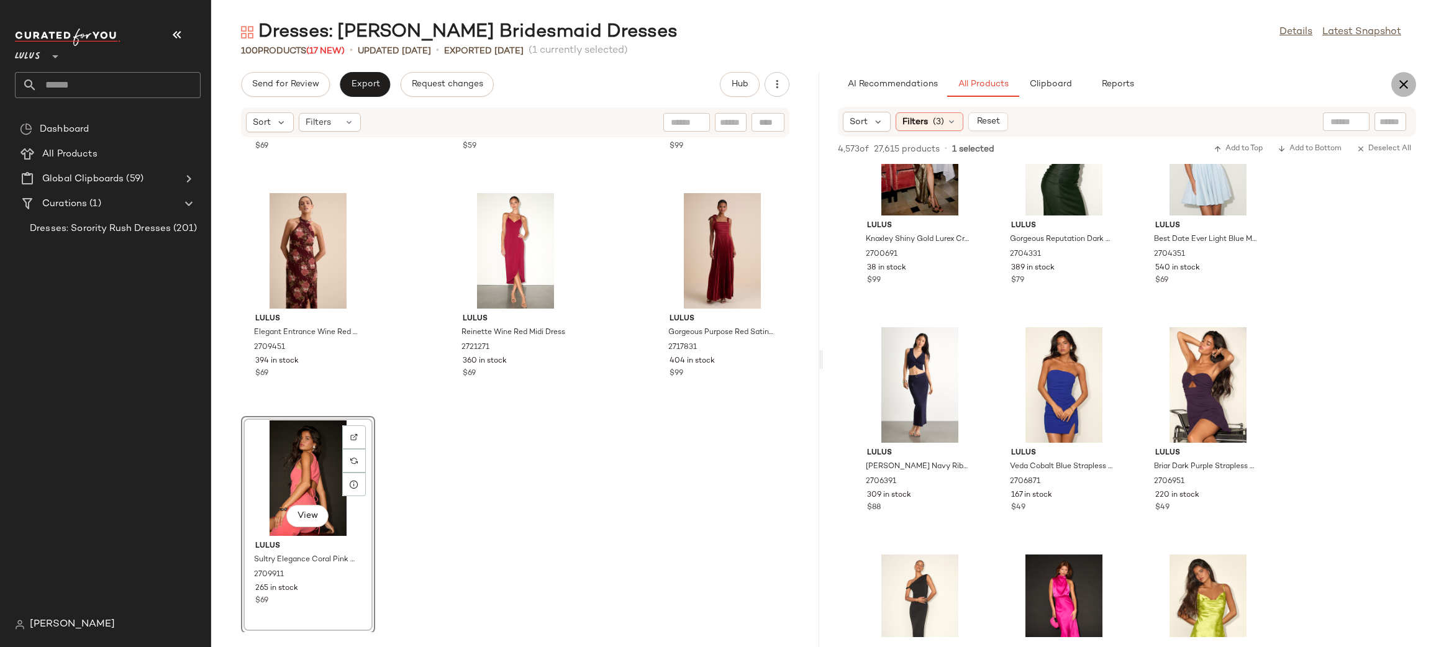
click at [1407, 75] on button "button" at bounding box center [1403, 84] width 25 height 25
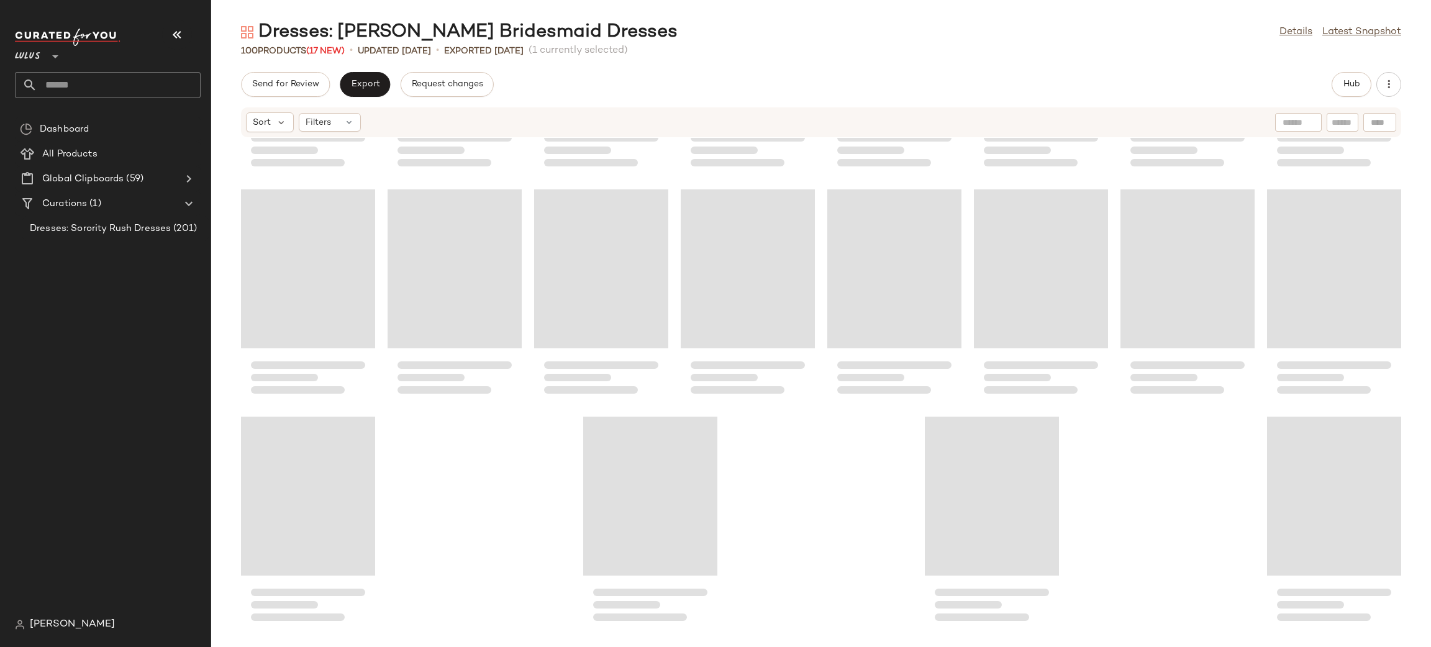
scroll to position [2462, 0]
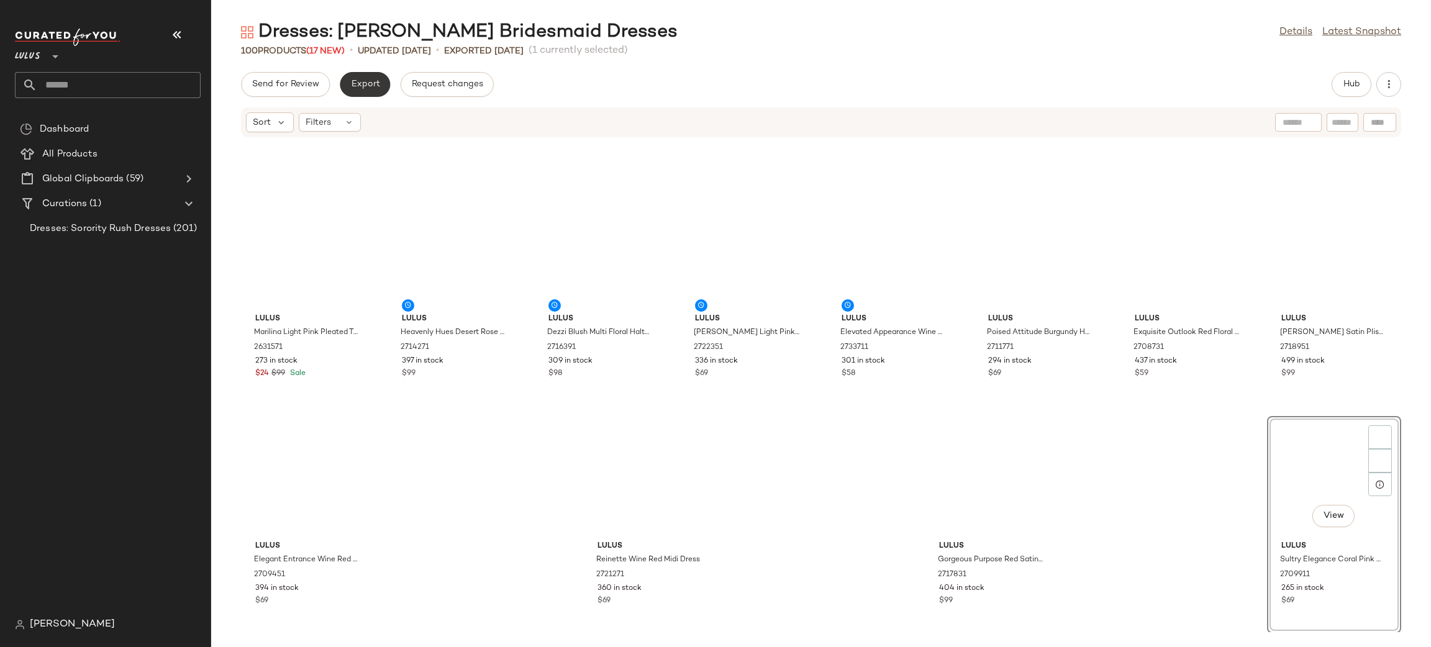
click at [353, 88] on span "Export" at bounding box center [364, 85] width 29 height 10
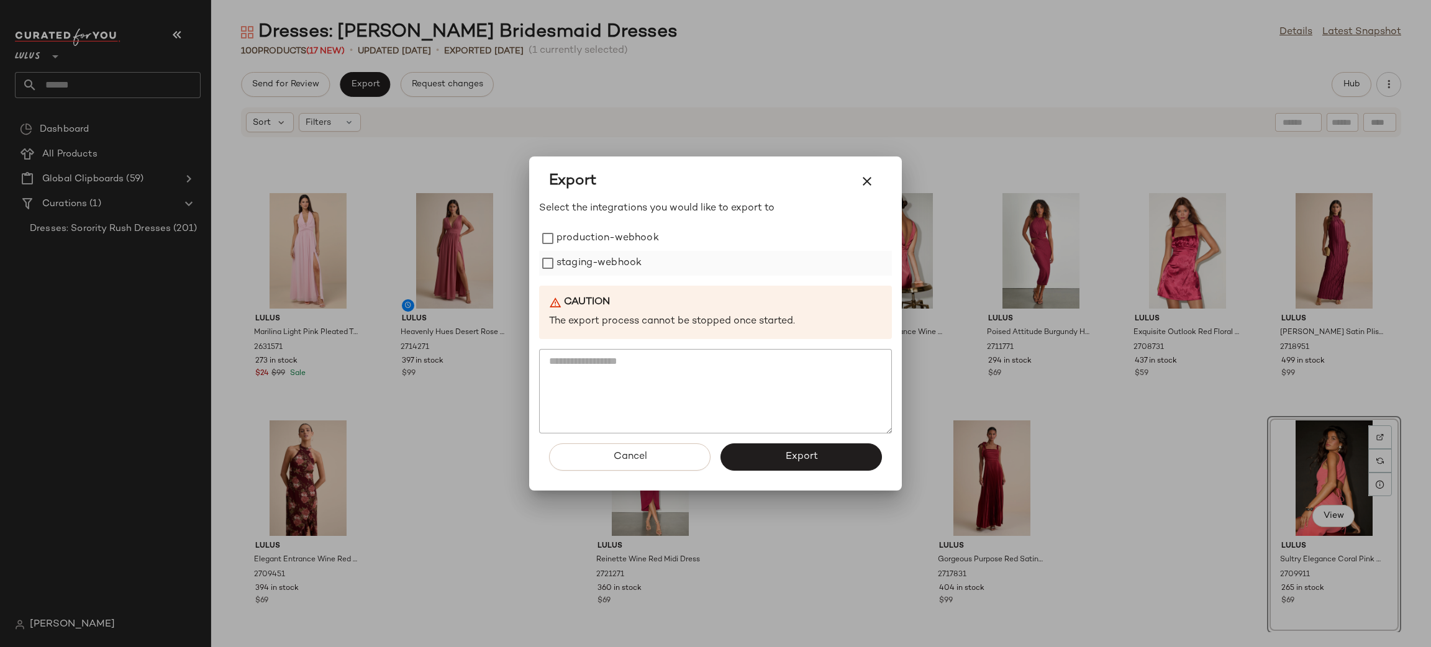
drag, startPoint x: 597, startPoint y: 243, endPoint x: 603, endPoint y: 258, distance: 15.9
click at [598, 242] on label "production-webhook" at bounding box center [608, 238] width 102 height 25
click at [603, 258] on label "staging-webhook" at bounding box center [599, 263] width 85 height 25
click at [819, 454] on button "Export" at bounding box center [801, 456] width 161 height 27
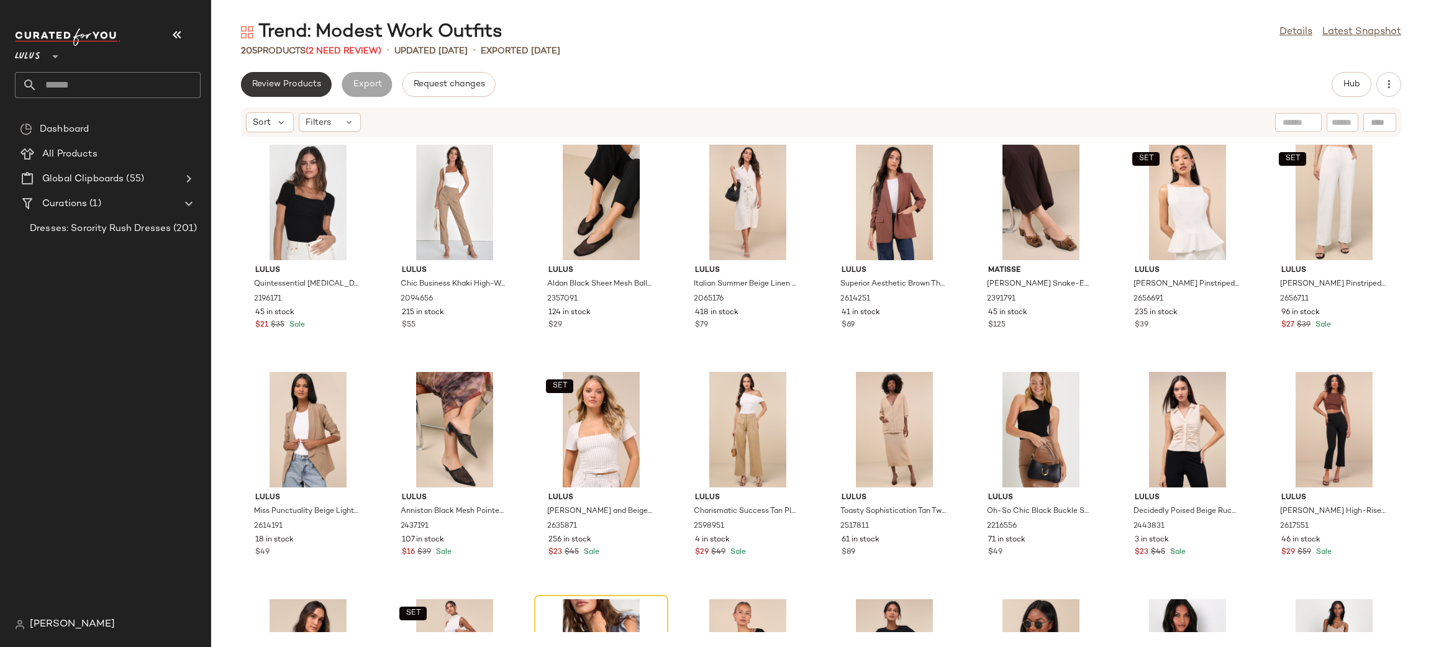
click at [273, 76] on button "Review Products" at bounding box center [286, 84] width 91 height 25
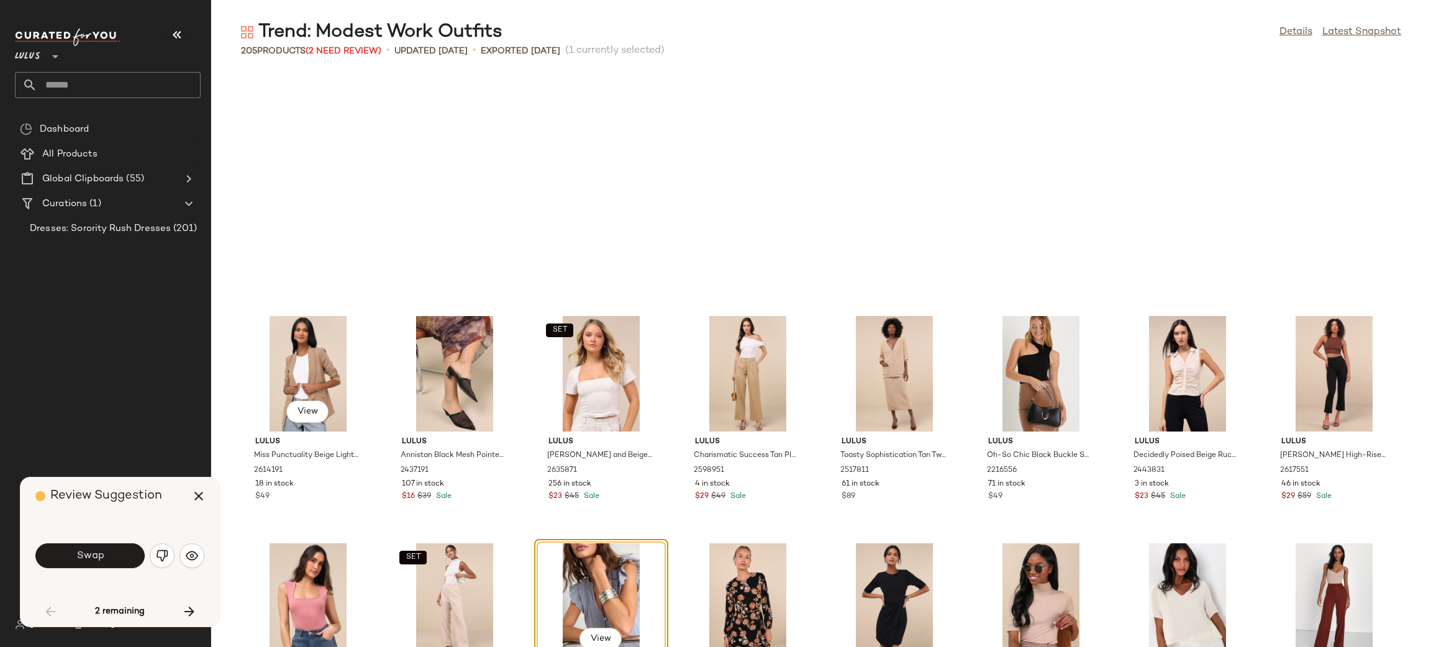
scroll to position [237, 0]
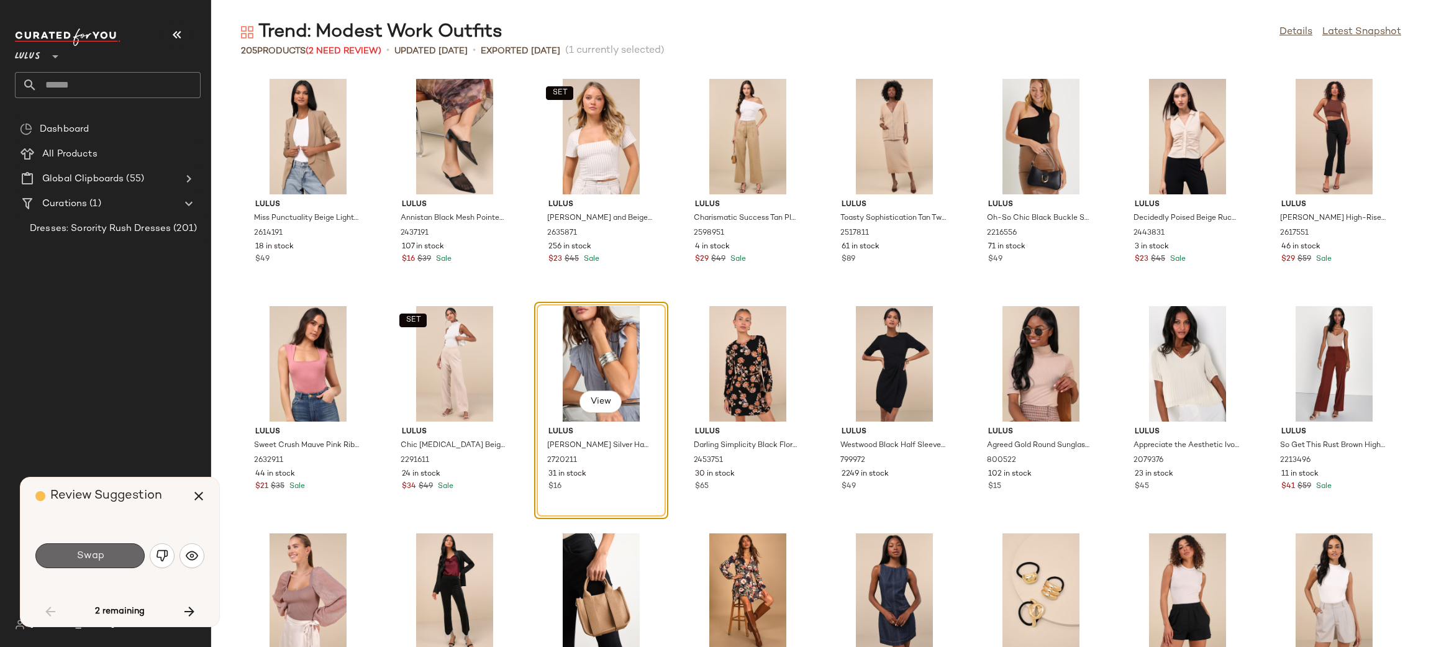
click at [120, 550] on button "Swap" at bounding box center [89, 556] width 109 height 25
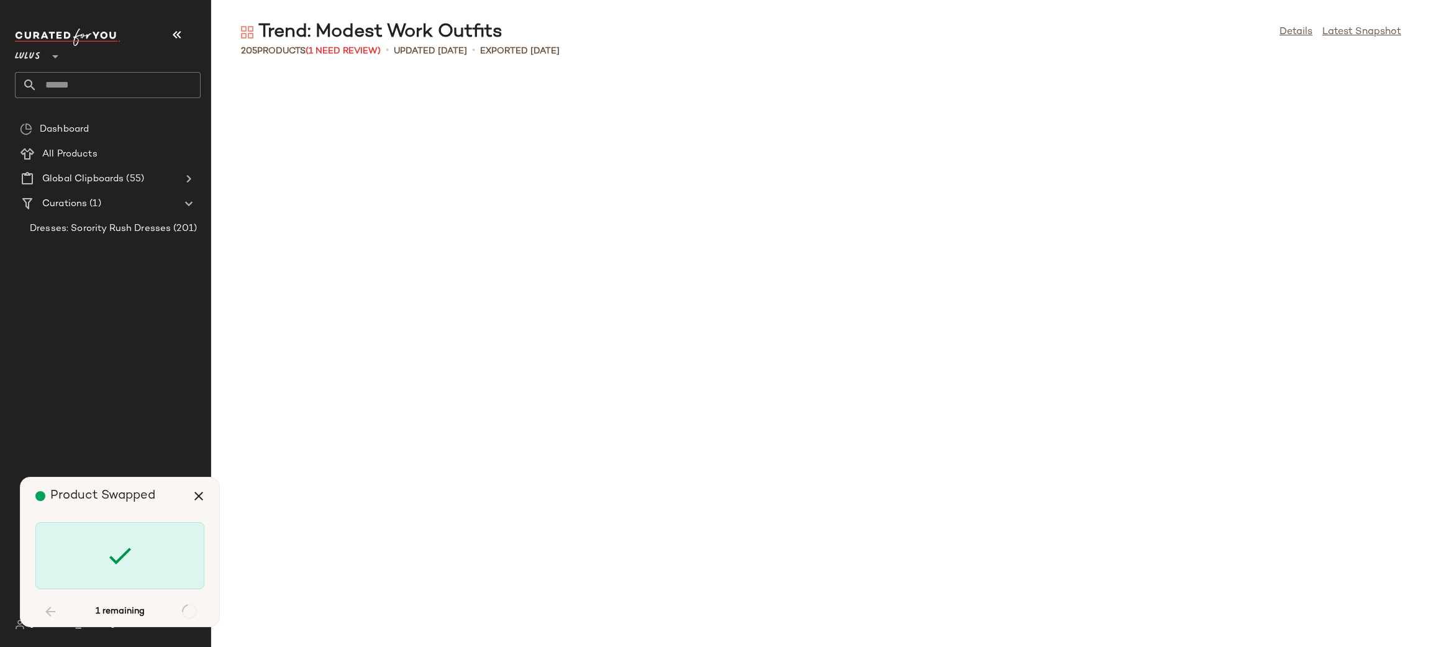
scroll to position [3864, 0]
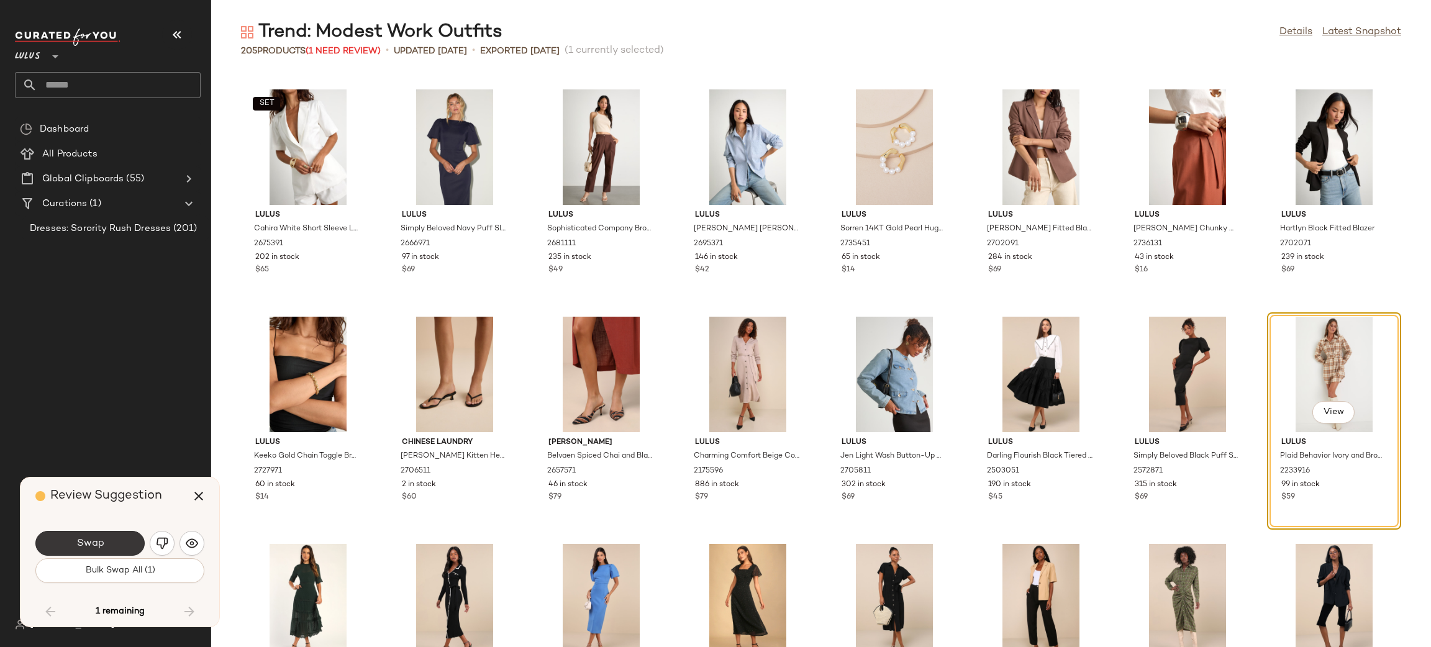
click at [99, 540] on span "Swap" at bounding box center [90, 544] width 28 height 12
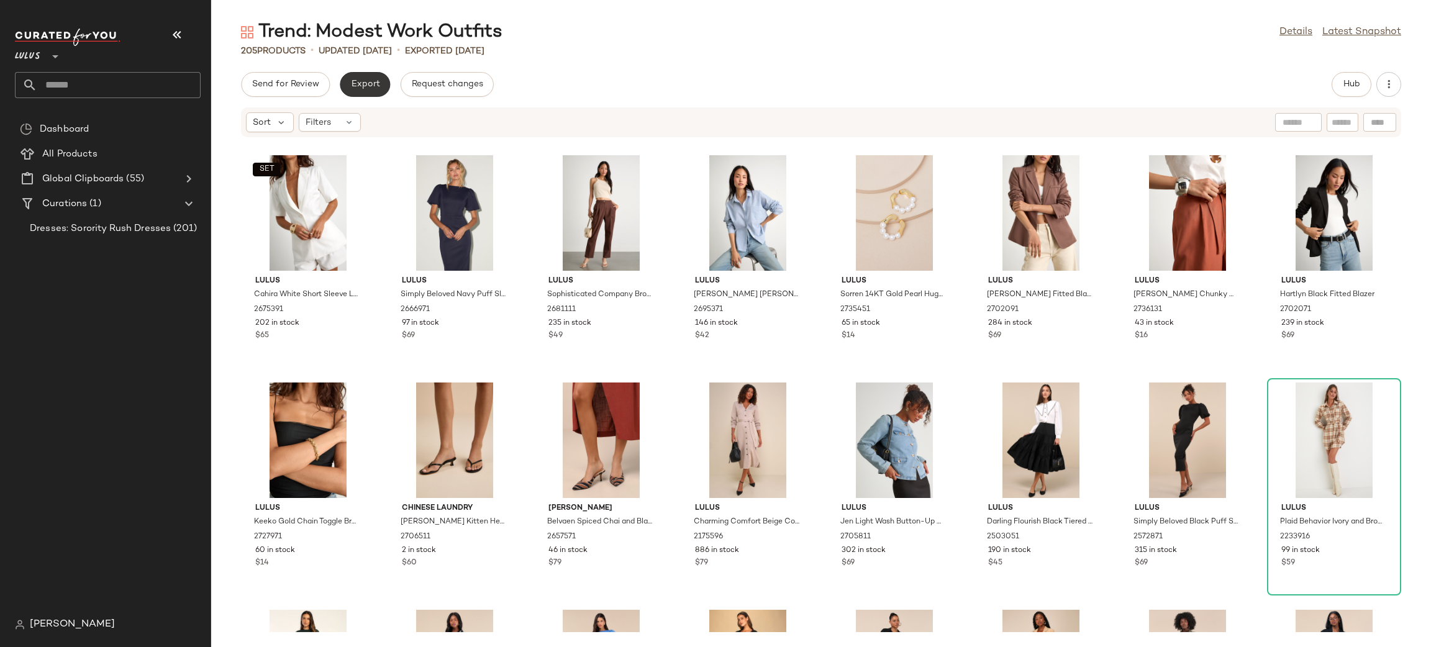
click at [356, 90] on button "Export" at bounding box center [365, 84] width 50 height 25
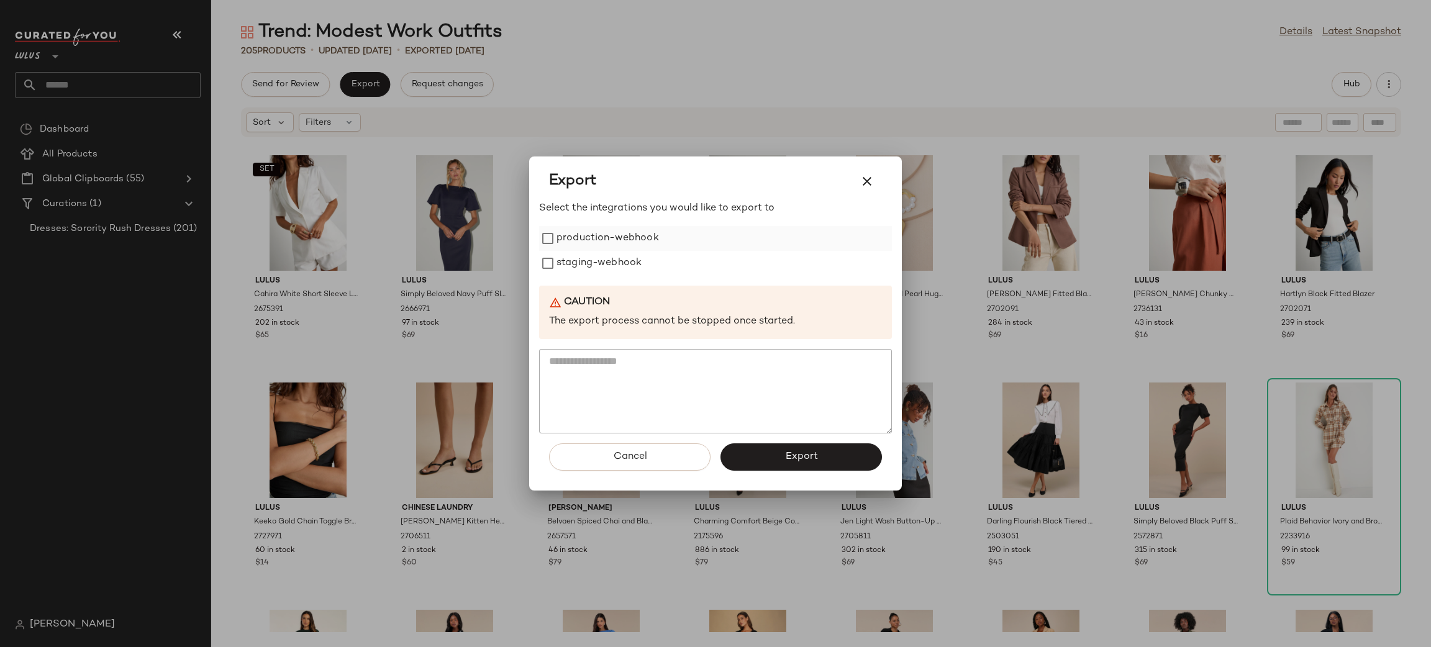
click at [587, 245] on label "production-webhook" at bounding box center [608, 238] width 102 height 25
click at [592, 253] on label "staging-webhook" at bounding box center [599, 263] width 85 height 25
click at [835, 463] on button "Export" at bounding box center [801, 456] width 161 height 27
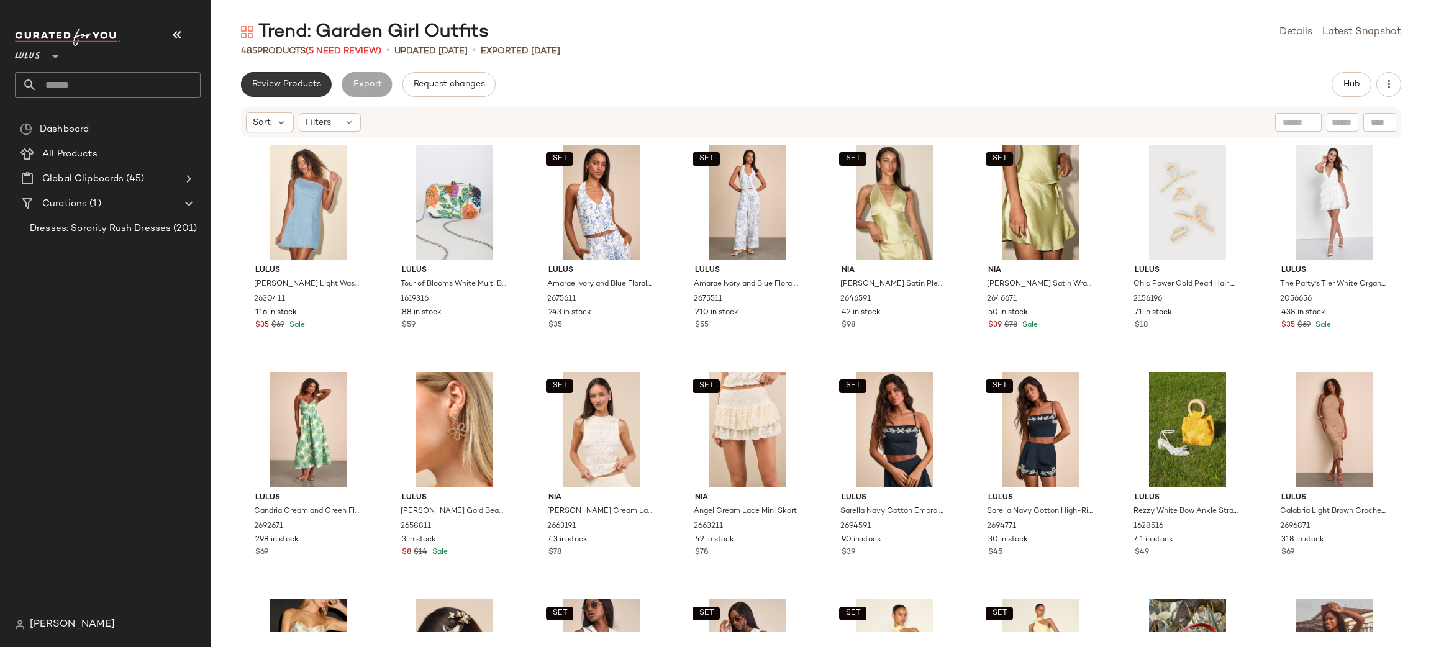
click at [278, 86] on span "Review Products" at bounding box center [287, 85] width 70 height 10
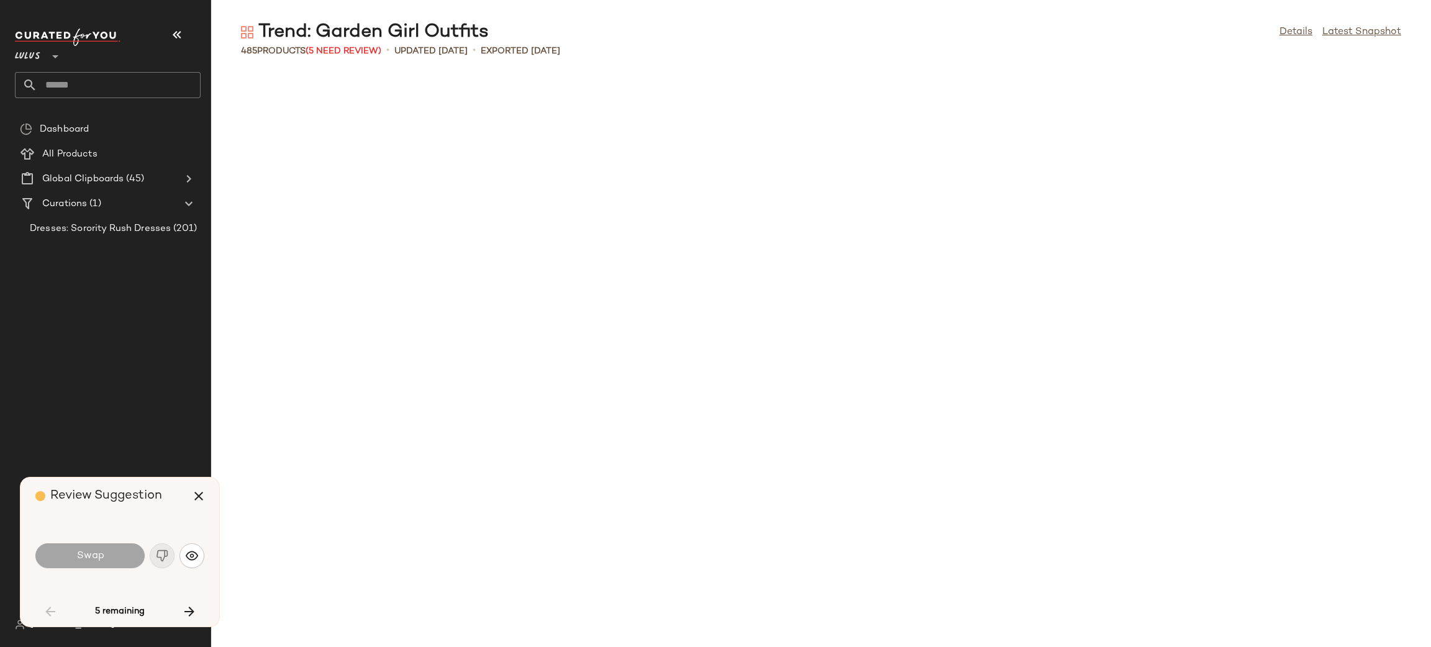
scroll to position [1364, 0]
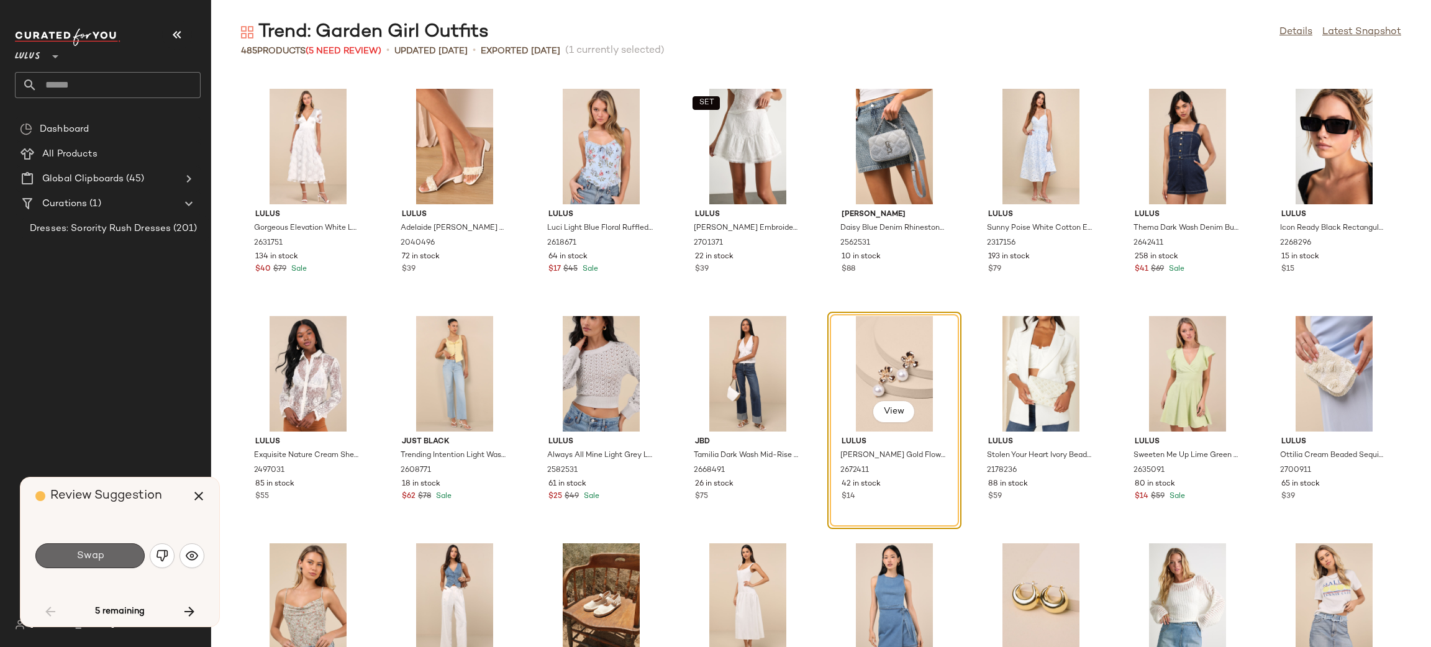
click at [83, 553] on span "Swap" at bounding box center [90, 556] width 28 height 12
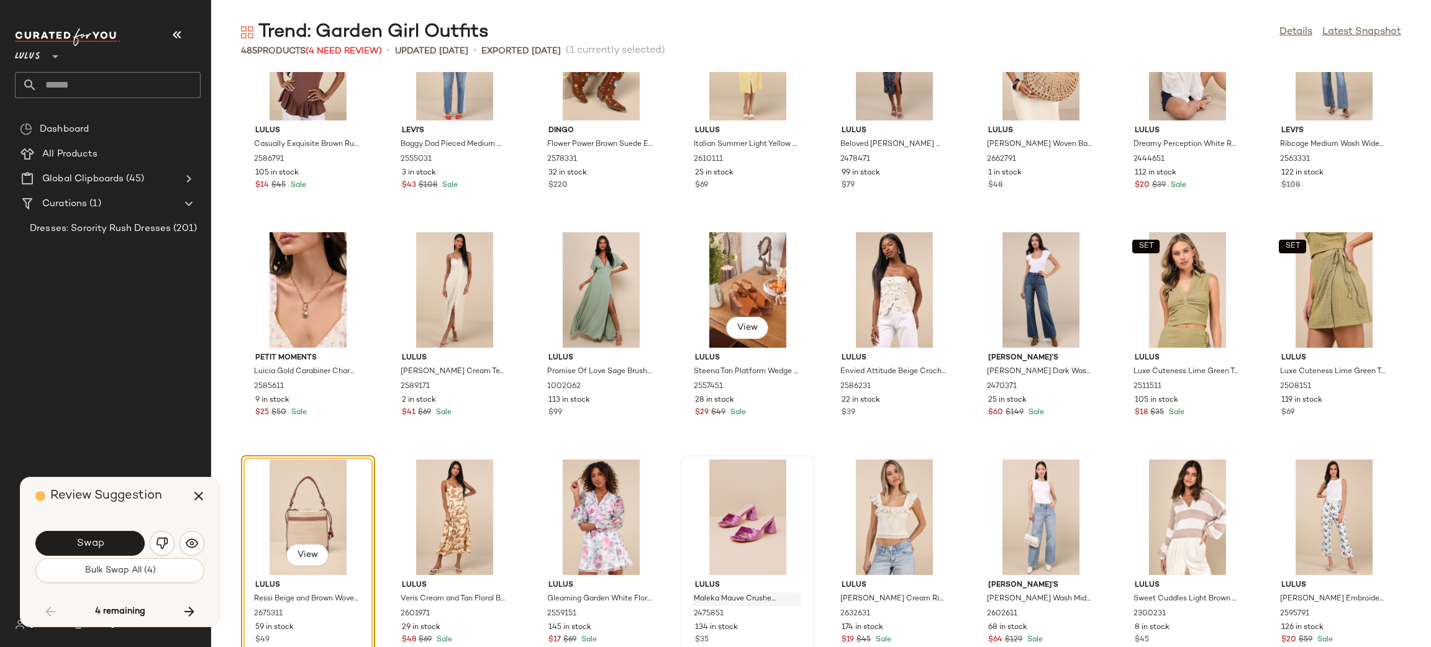
scroll to position [2947, 0]
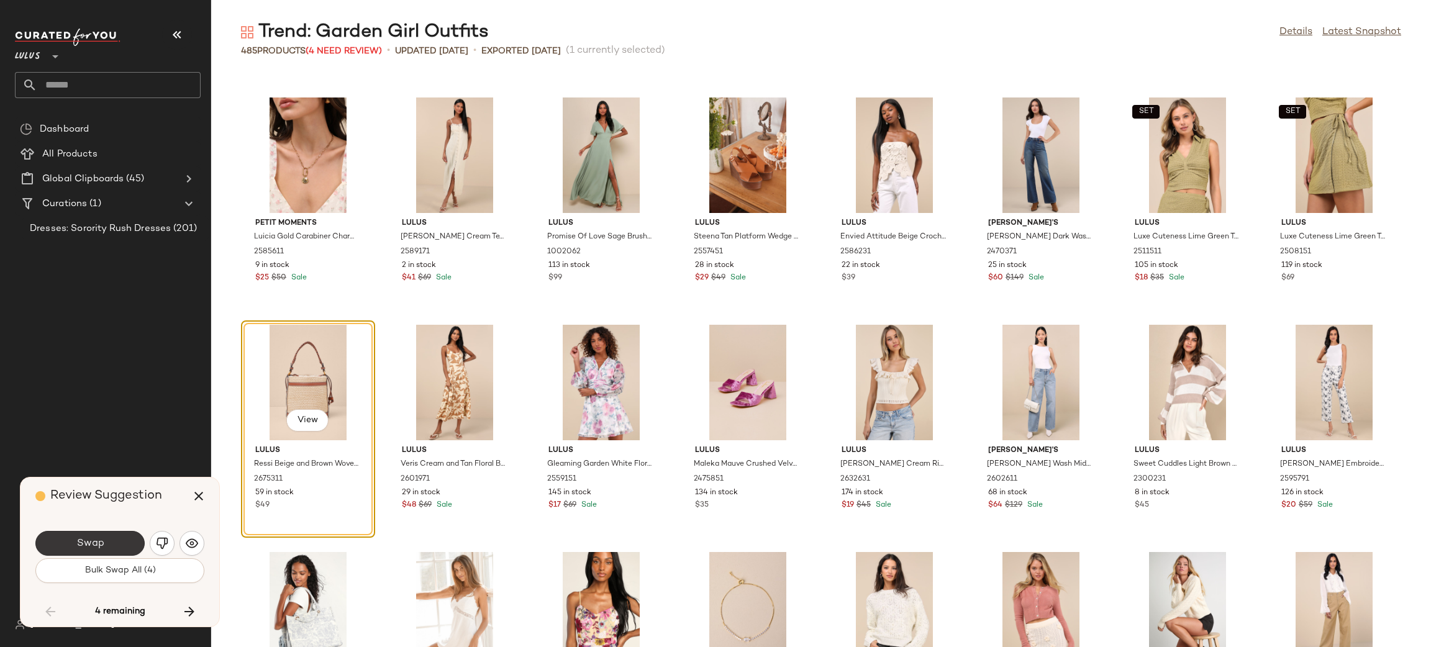
click at [117, 545] on button "Swap" at bounding box center [89, 543] width 109 height 25
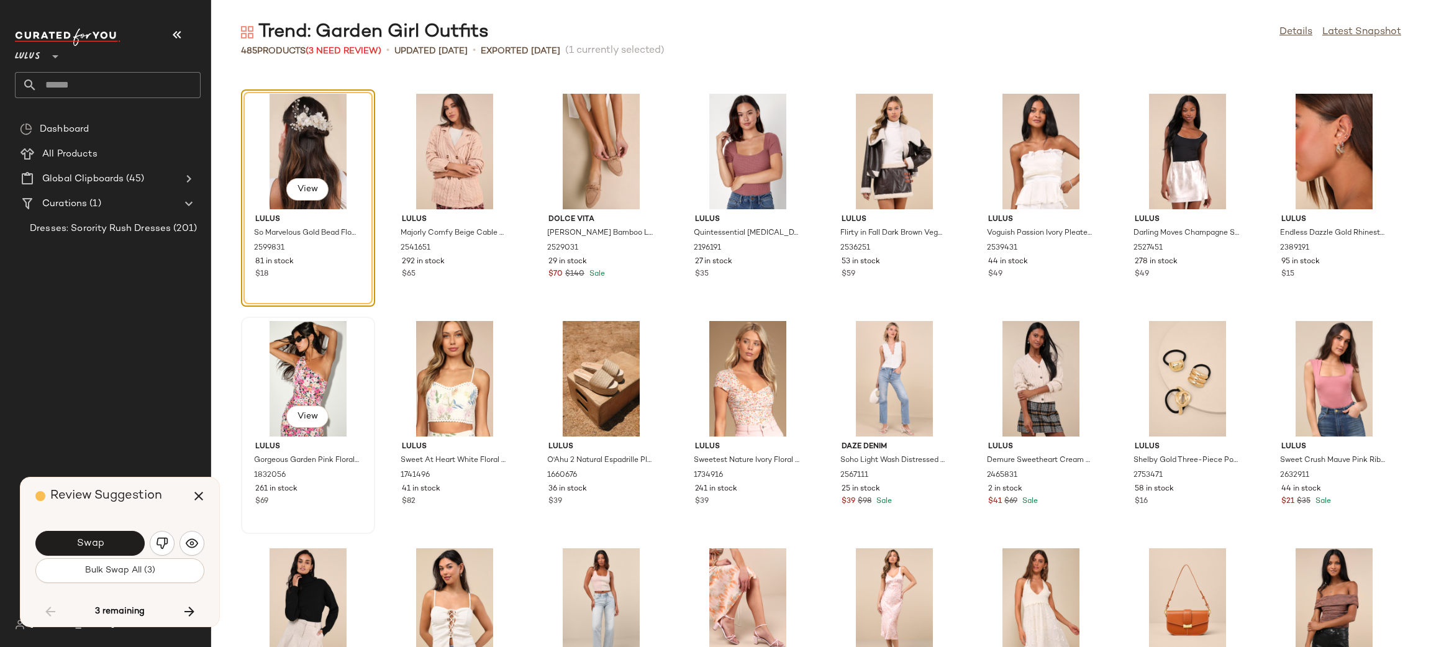
scroll to position [4518, 0]
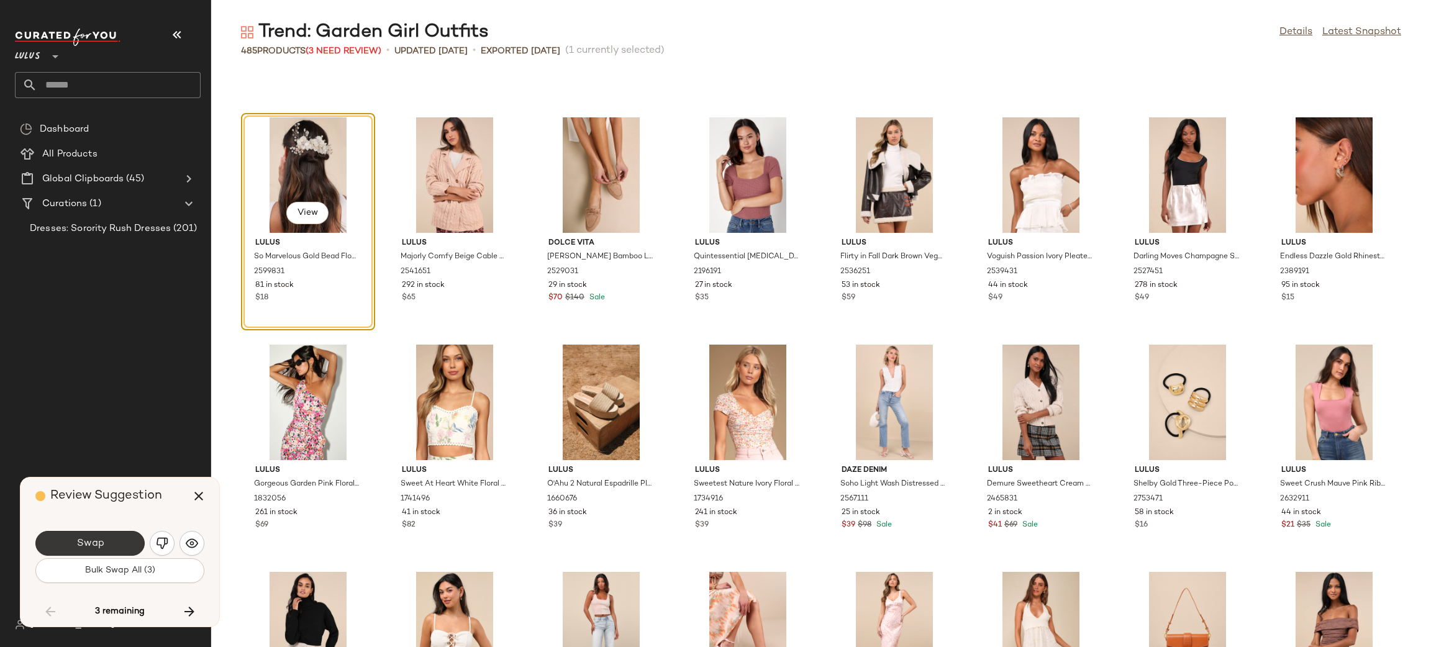
click at [115, 545] on button "Swap" at bounding box center [89, 543] width 109 height 25
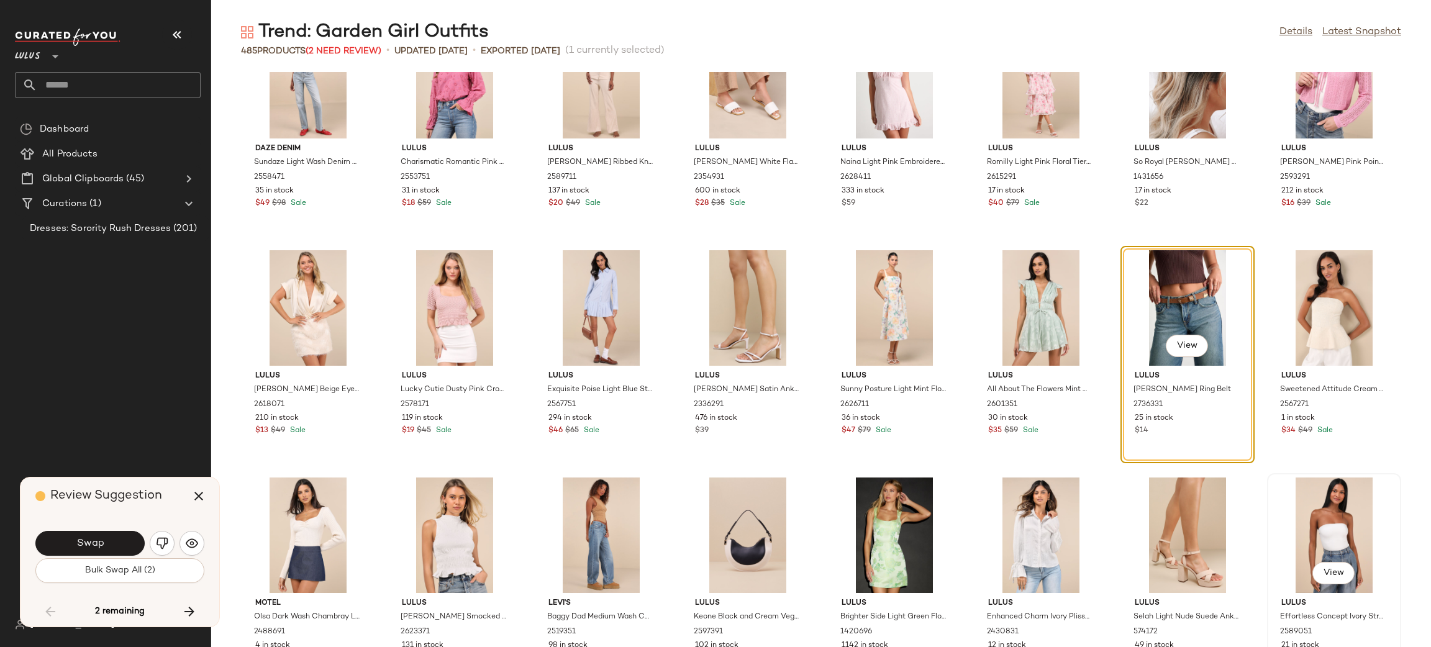
scroll to position [6241, 0]
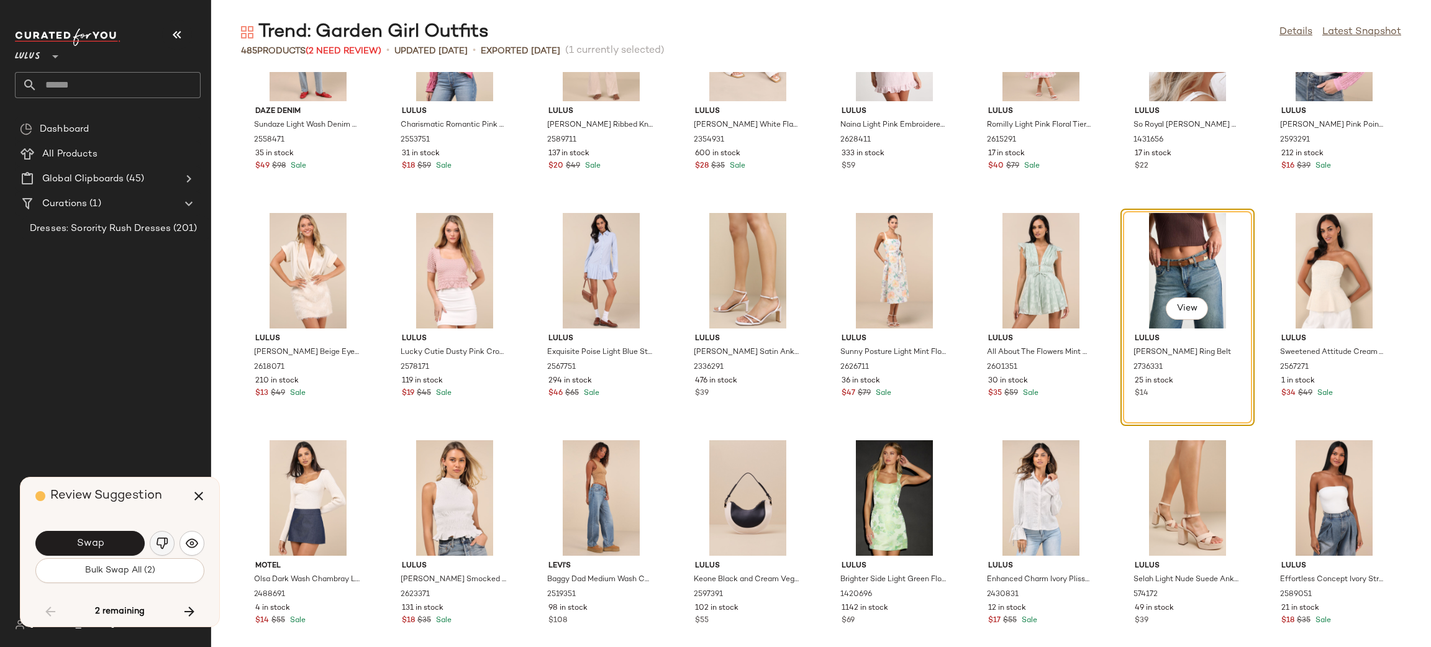
click at [155, 548] on button "button" at bounding box center [162, 543] width 25 height 25
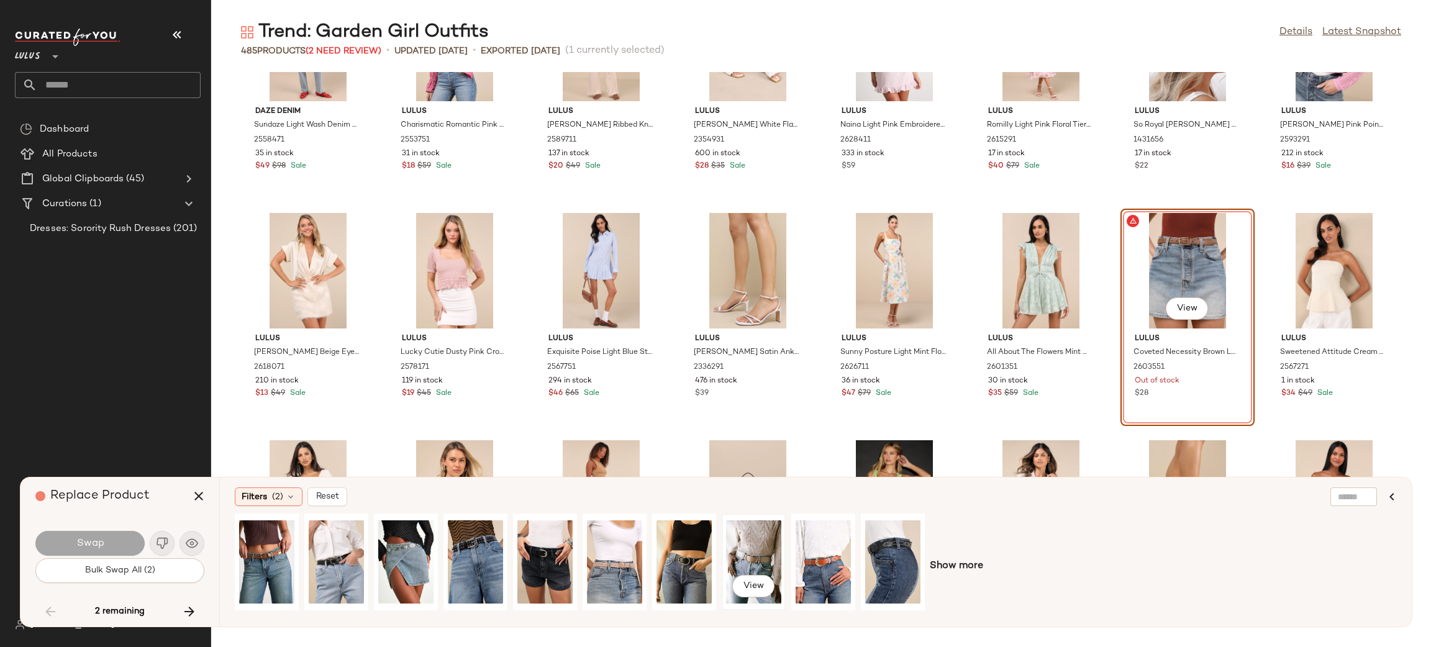
click at [765, 556] on div "View" at bounding box center [753, 562] width 55 height 88
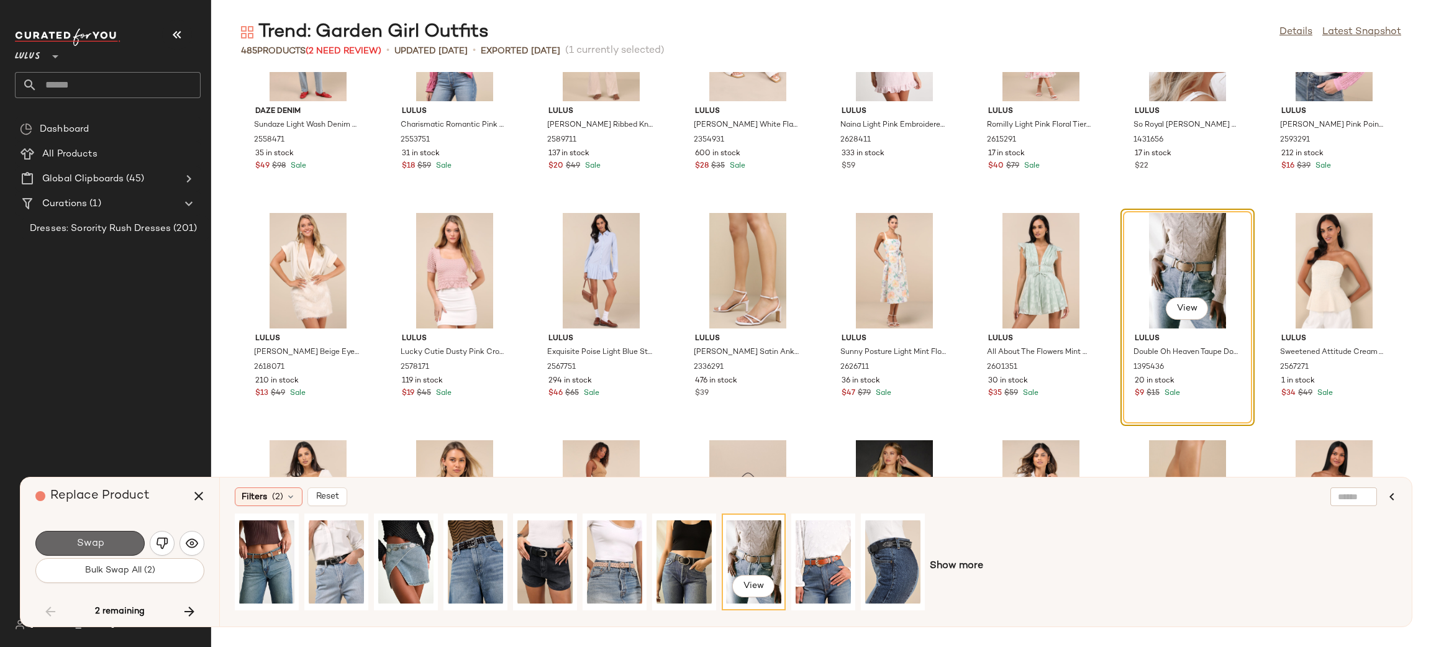
click at [98, 545] on span "Swap" at bounding box center [90, 544] width 28 height 12
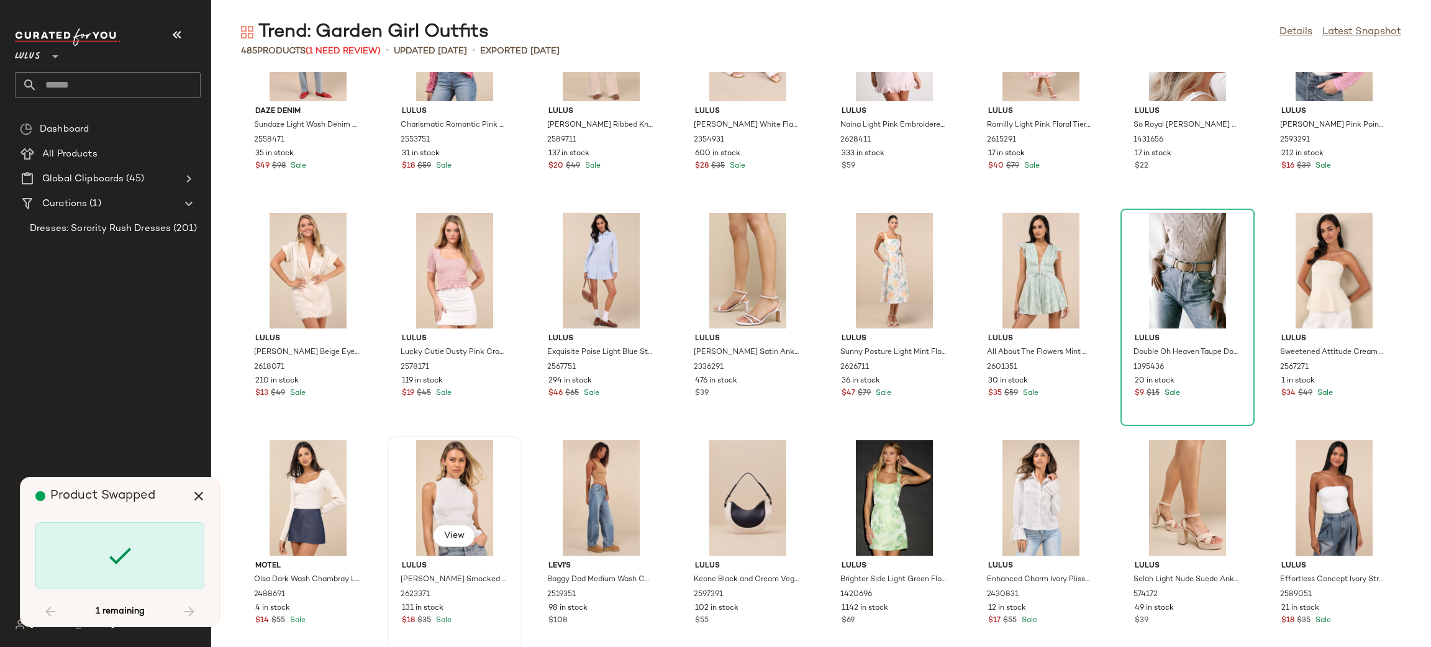
scroll to position [7274, 0]
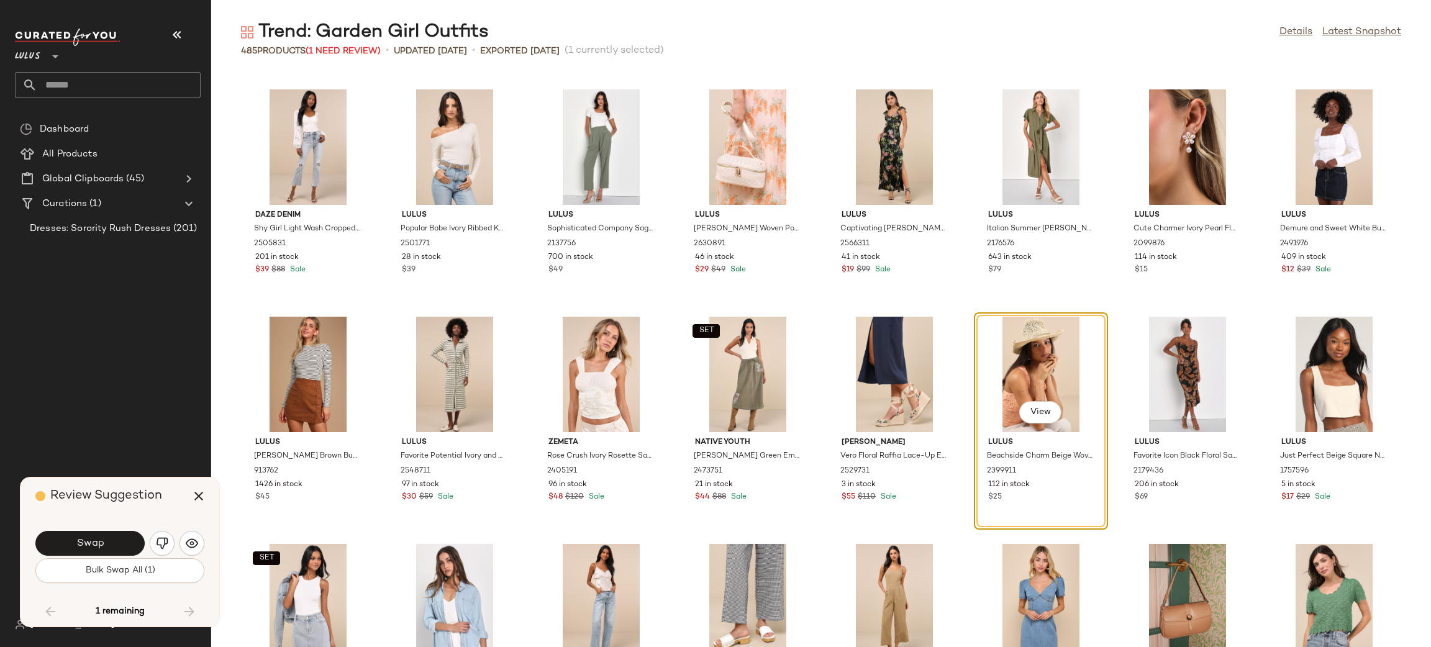
click at [109, 542] on button "Swap" at bounding box center [89, 543] width 109 height 25
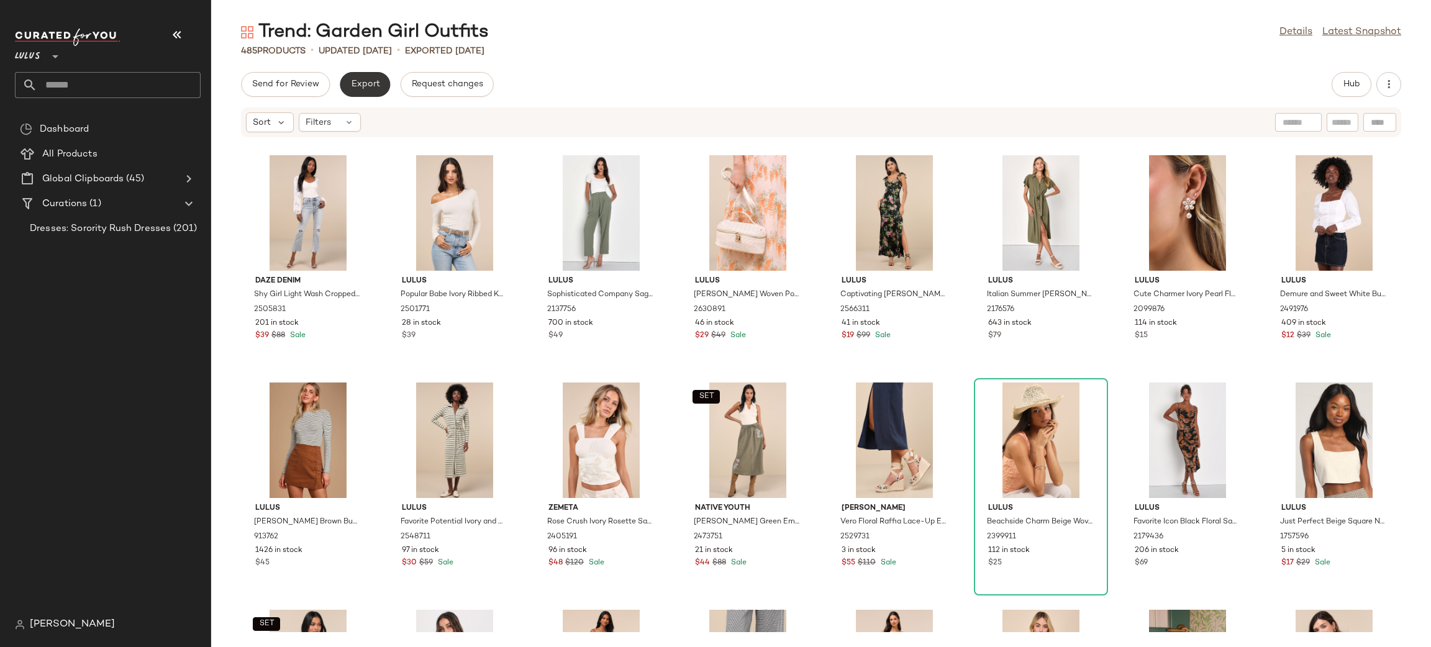
click at [375, 91] on button "Export" at bounding box center [365, 84] width 50 height 25
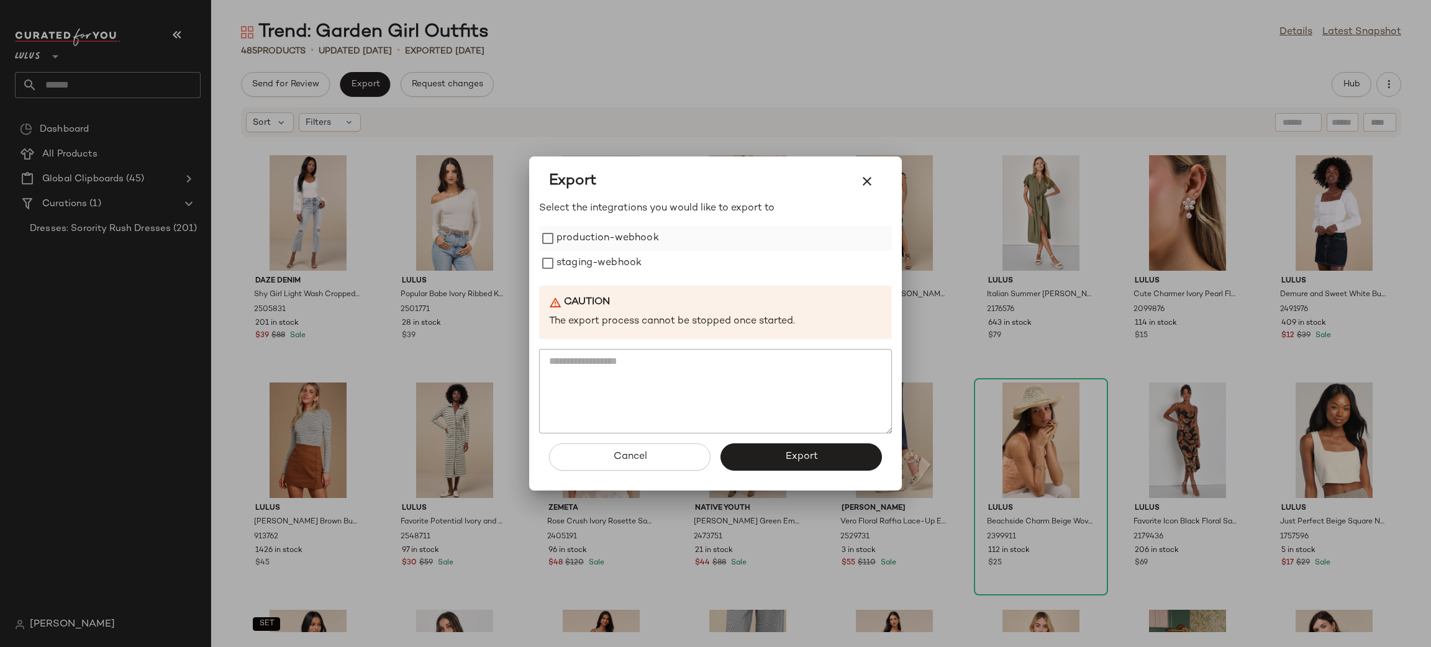
drag, startPoint x: 600, startPoint y: 225, endPoint x: 609, endPoint y: 243, distance: 20.0
click at [601, 228] on div "Select the integrations you would like to export to production-webhook staging-…" at bounding box center [715, 317] width 353 height 232
drag, startPoint x: 612, startPoint y: 255, endPoint x: 614, endPoint y: 268, distance: 13.8
click at [613, 255] on label "staging-webhook" at bounding box center [599, 263] width 85 height 25
drag, startPoint x: 601, startPoint y: 244, endPoint x: 780, endPoint y: 551, distance: 355.5
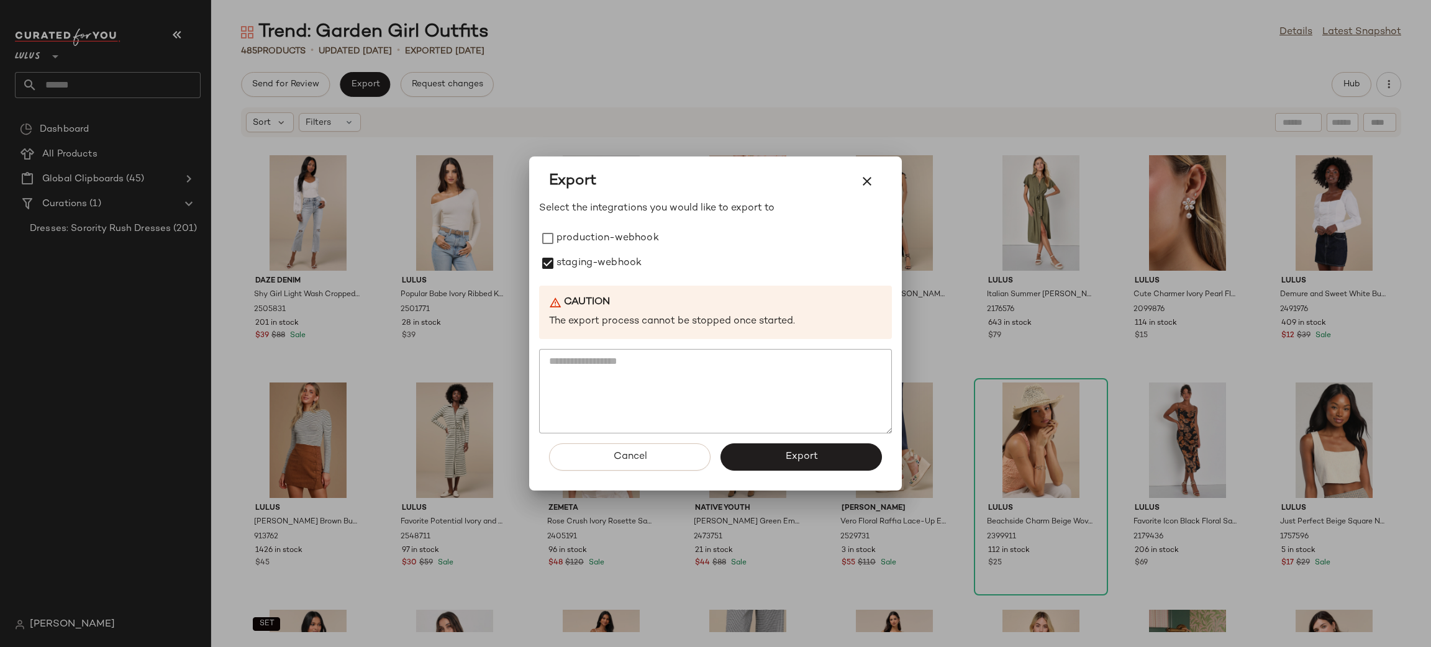
click at [601, 245] on label "production-webhook" at bounding box center [608, 238] width 102 height 25
click at [773, 458] on button "Export" at bounding box center [801, 456] width 161 height 27
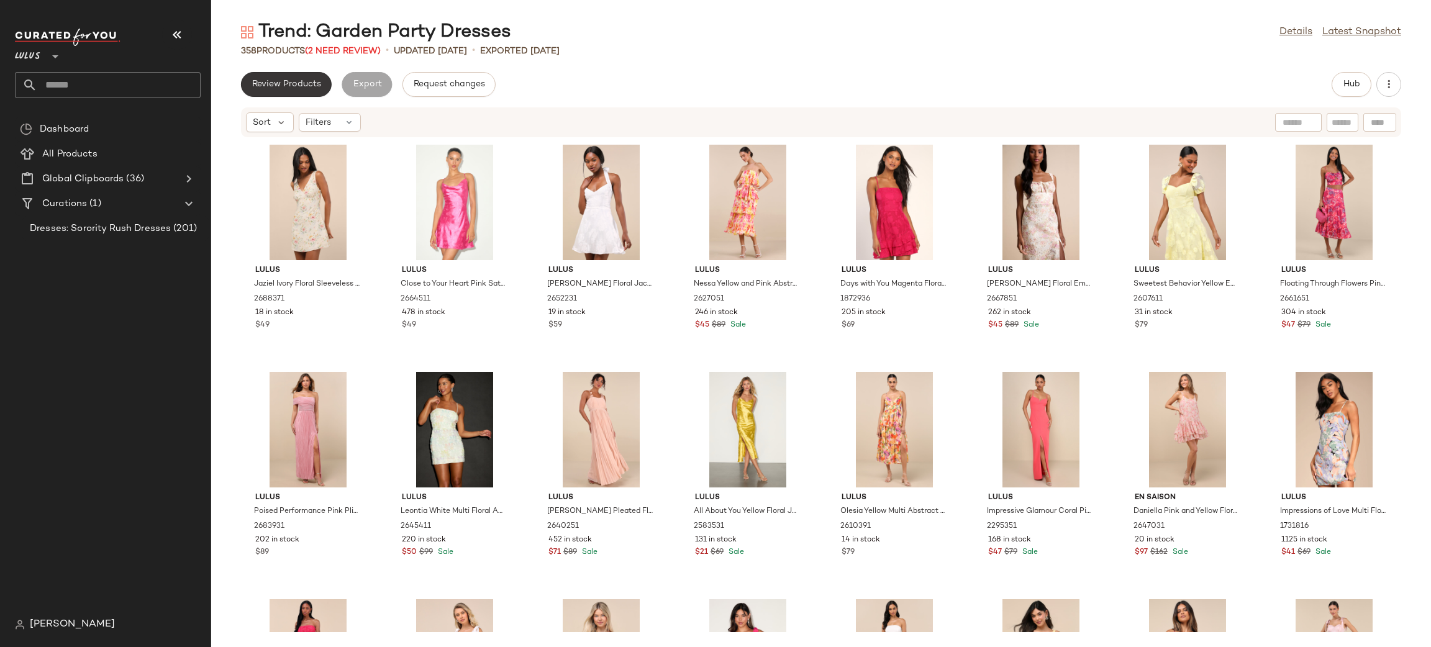
click at [315, 75] on button "Review Products" at bounding box center [286, 84] width 91 height 25
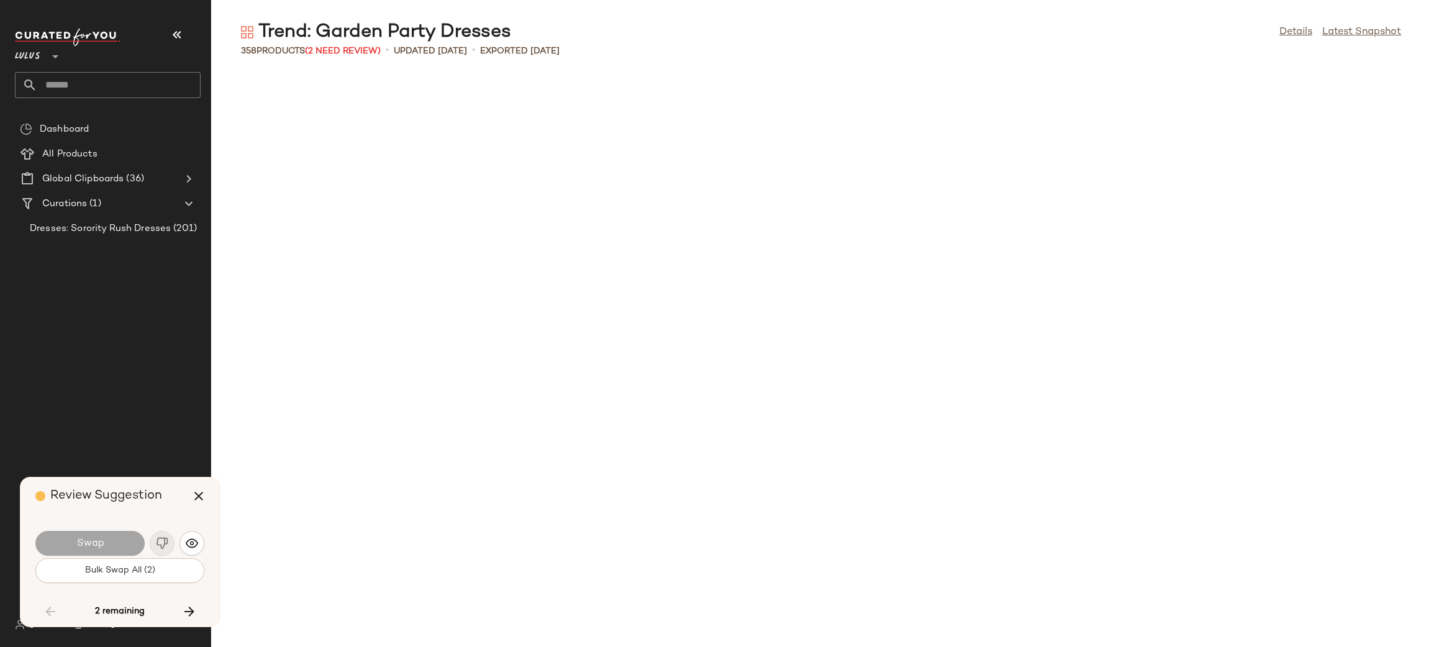
scroll to position [2728, 0]
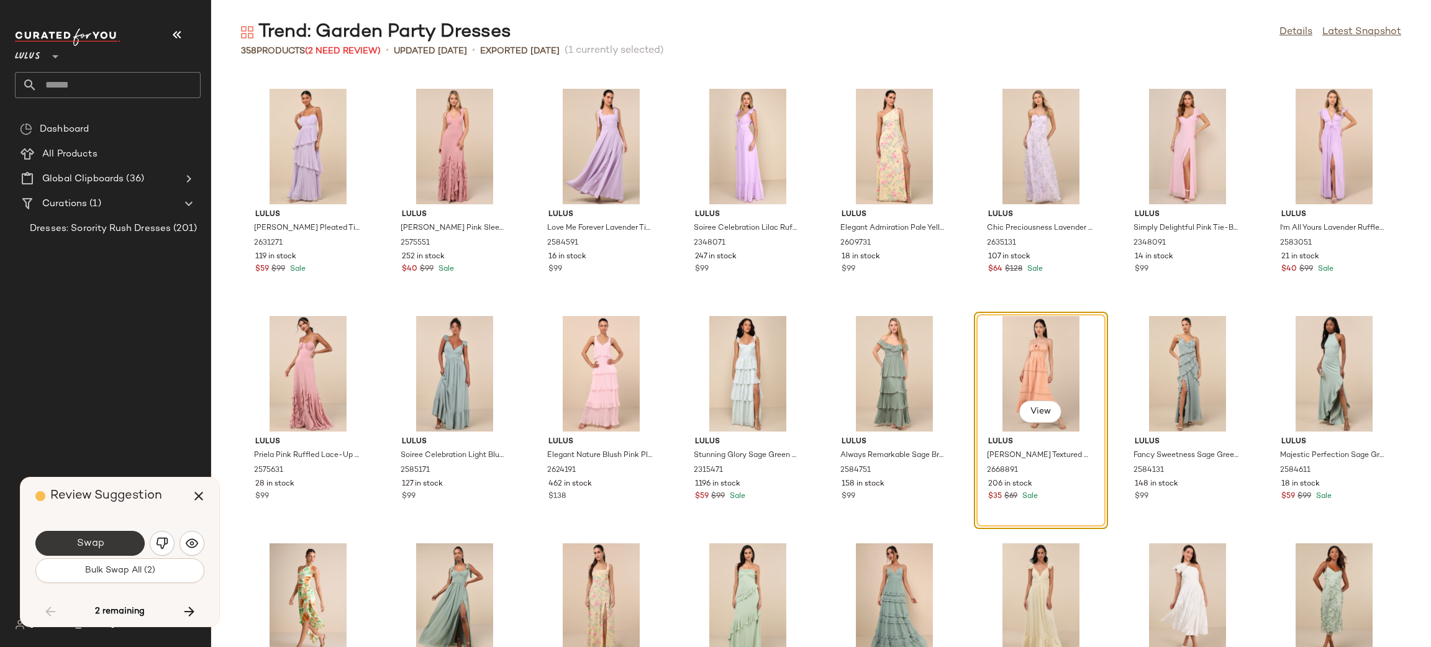
click at [84, 539] on span "Swap" at bounding box center [90, 544] width 28 height 12
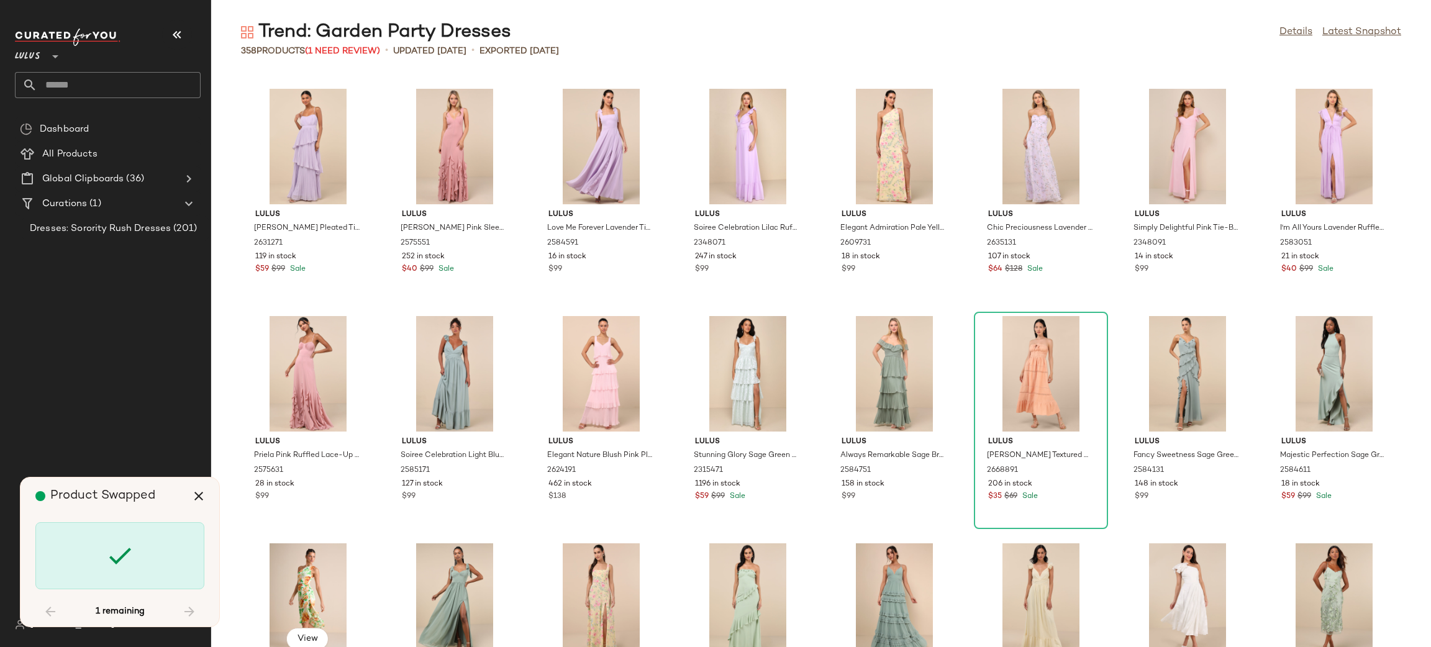
scroll to position [7274, 0]
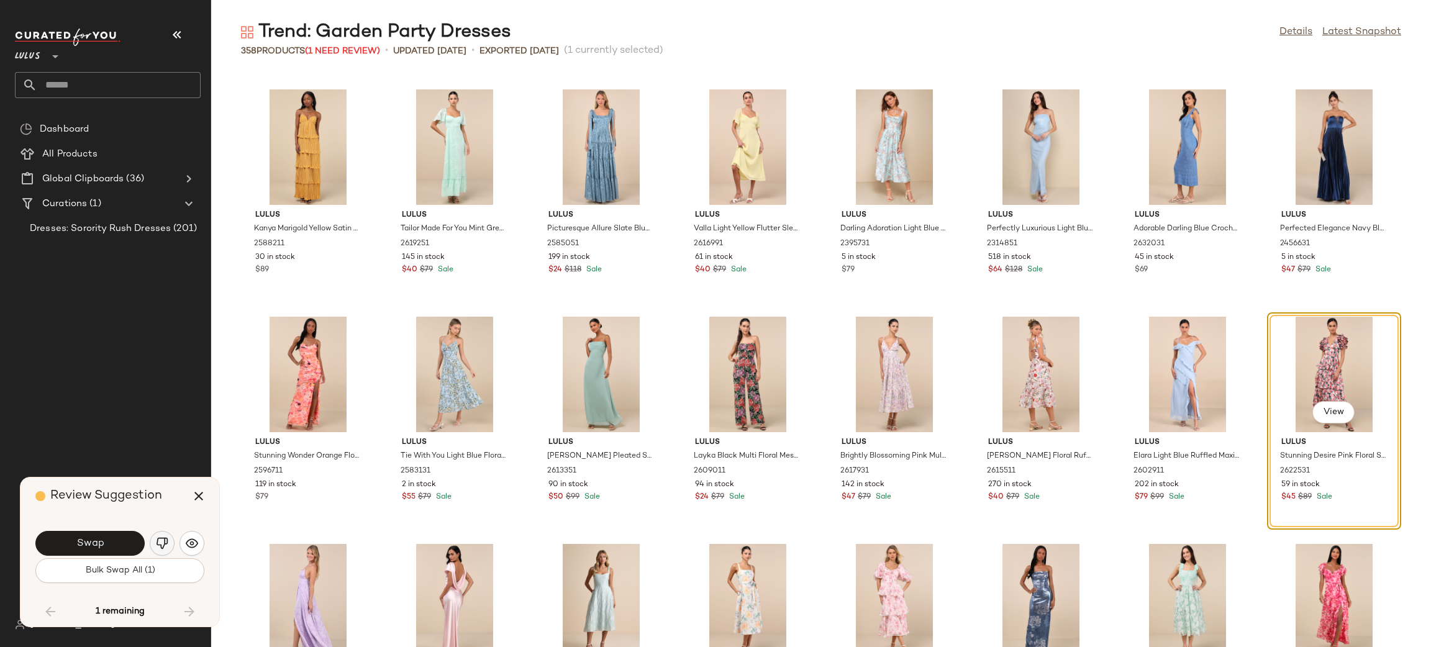
click at [164, 543] on img "button" at bounding box center [162, 543] width 12 height 12
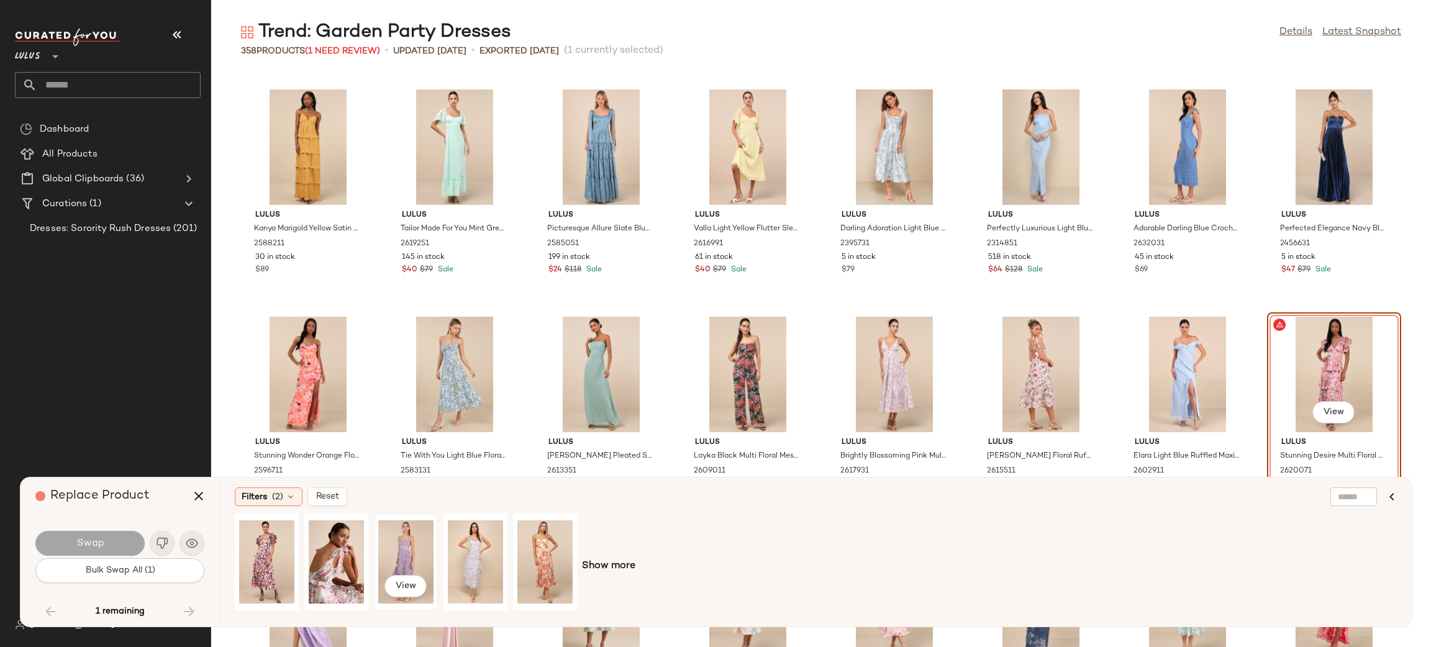
click at [408, 542] on div "View" at bounding box center [405, 562] width 55 height 88
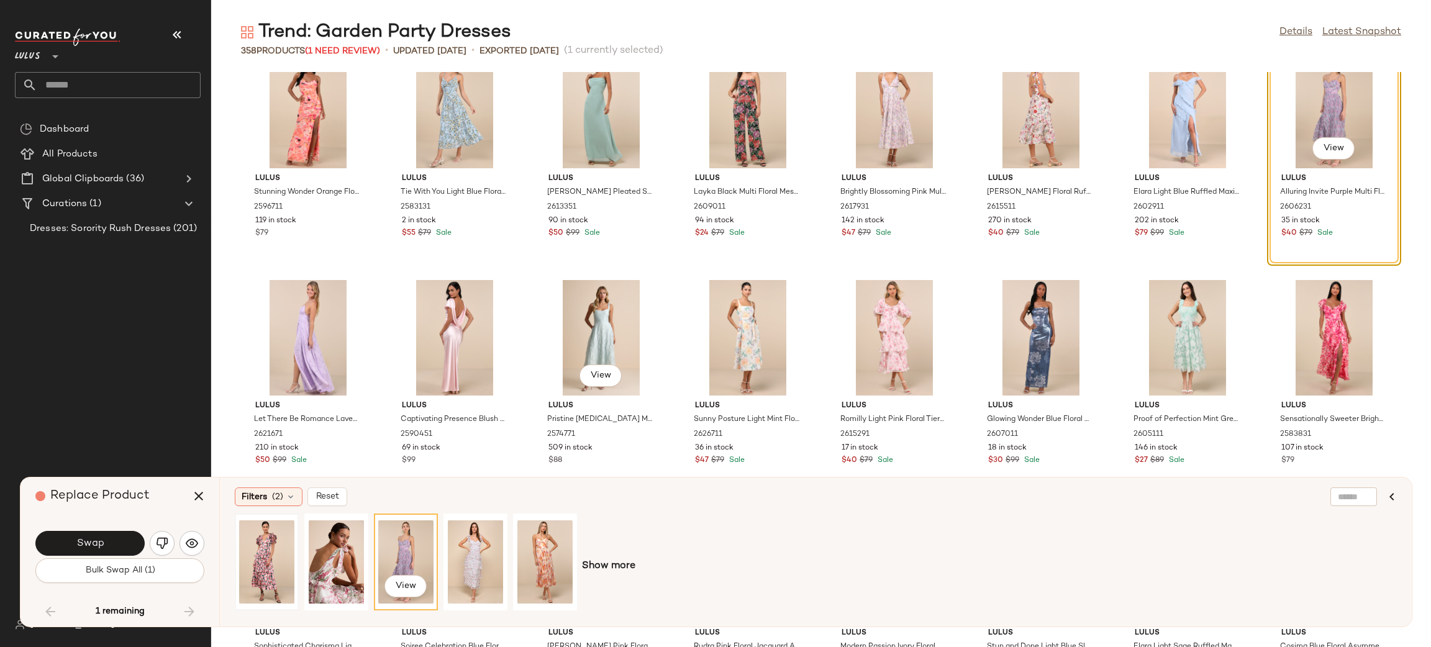
scroll to position [7539, 0]
click at [122, 552] on button "Swap" at bounding box center [89, 543] width 109 height 25
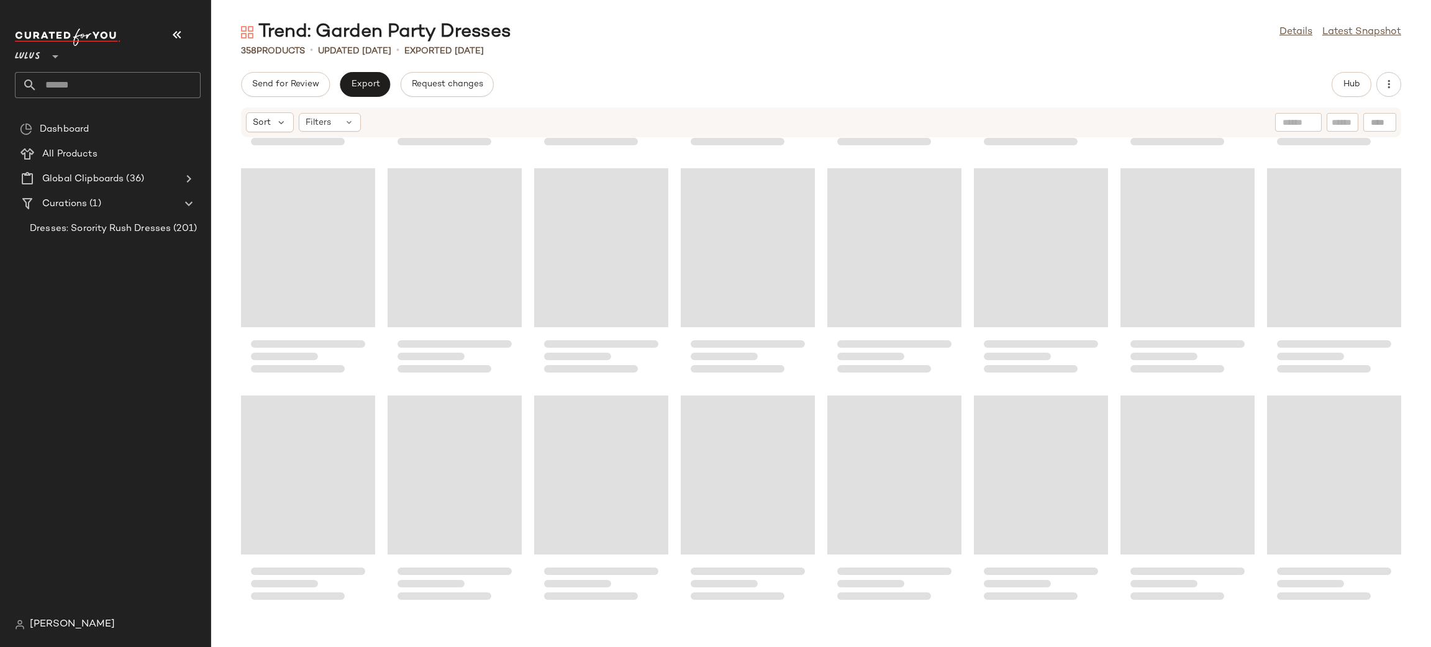
scroll to position [4598, 0]
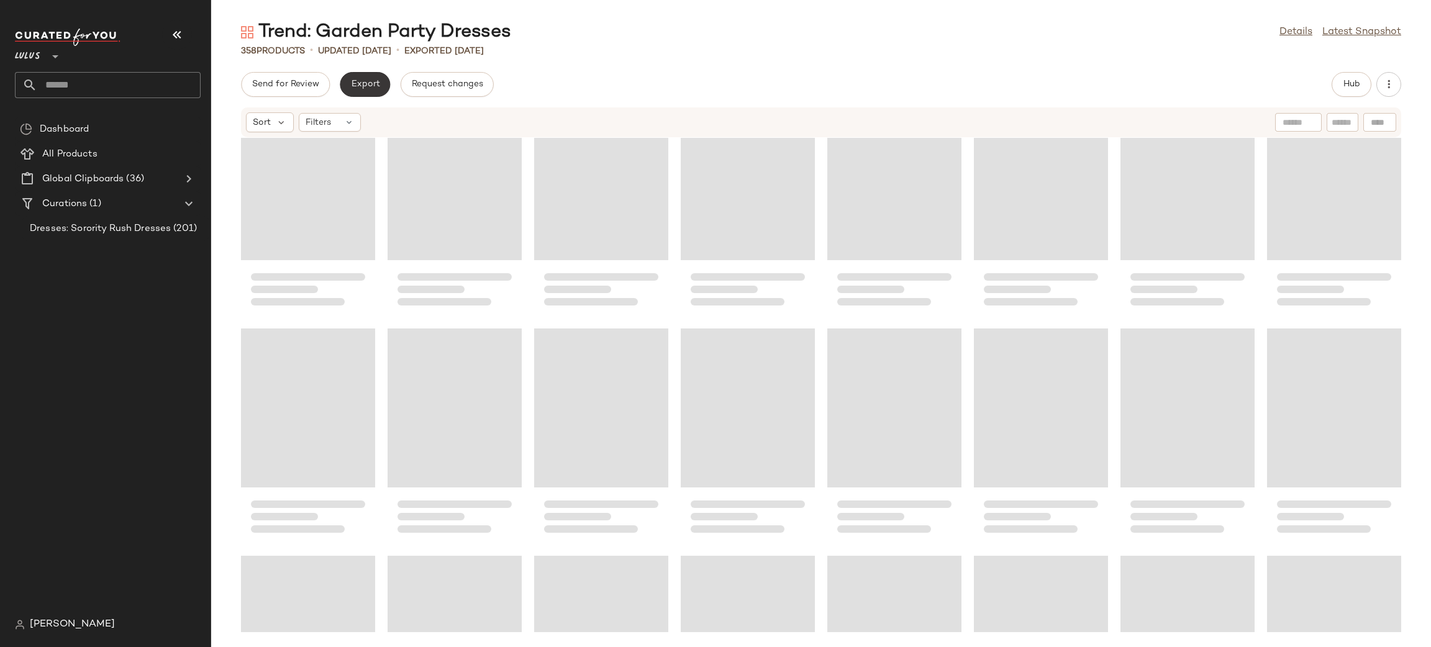
click at [380, 93] on button "Export" at bounding box center [365, 84] width 50 height 25
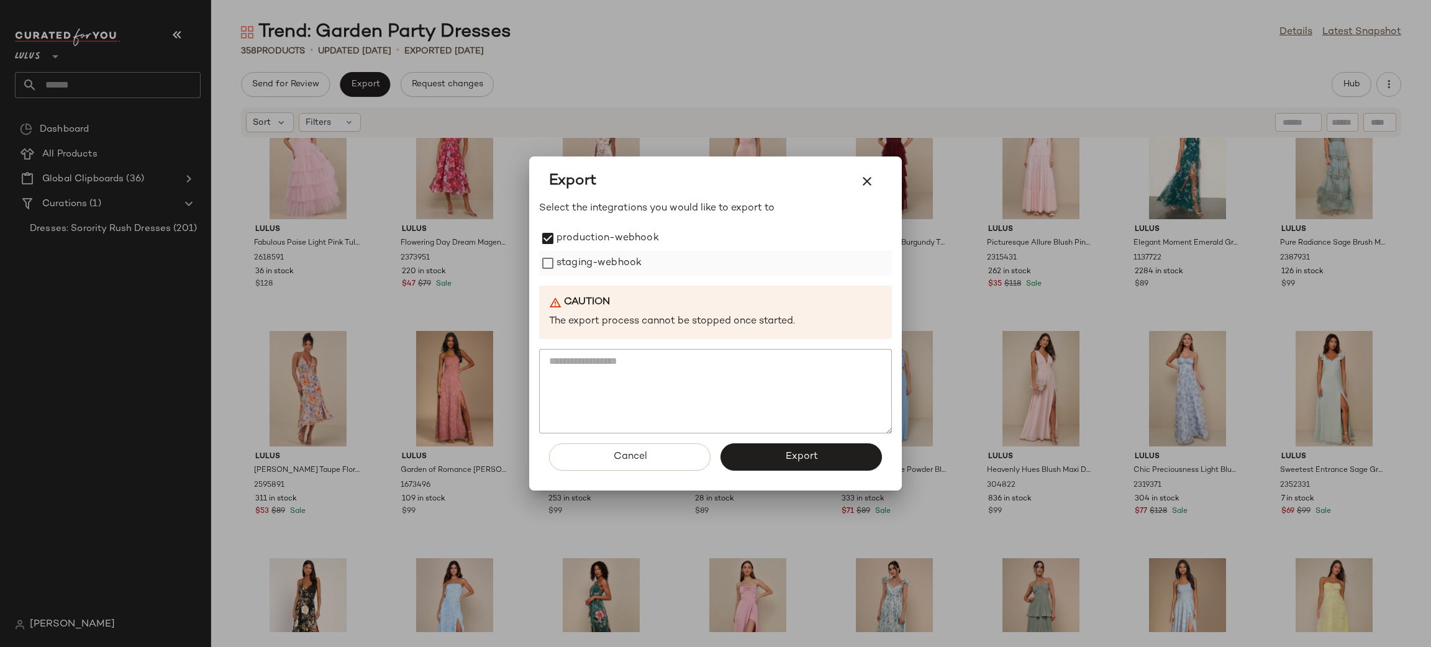
click at [584, 269] on label "staging-webhook" at bounding box center [599, 263] width 85 height 25
click at [811, 455] on span "Export" at bounding box center [801, 457] width 33 height 12
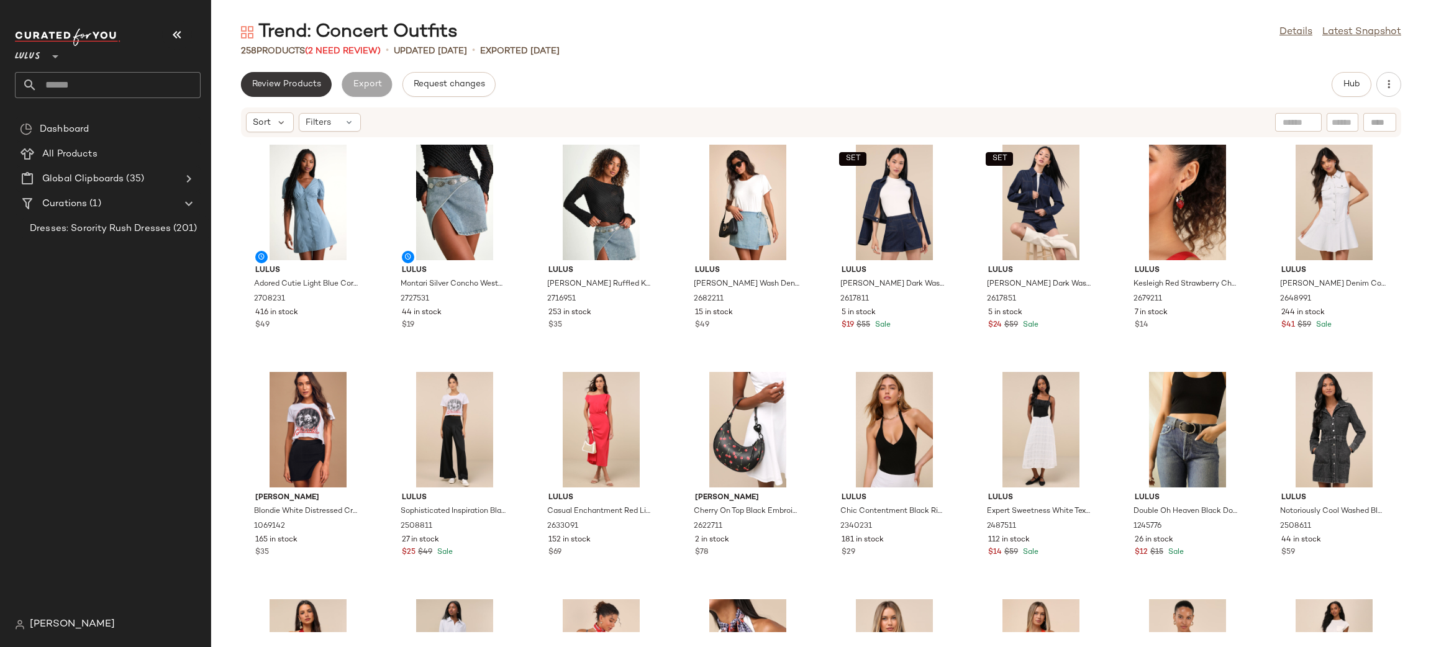
click at [304, 80] on span "Review Products" at bounding box center [287, 85] width 70 height 10
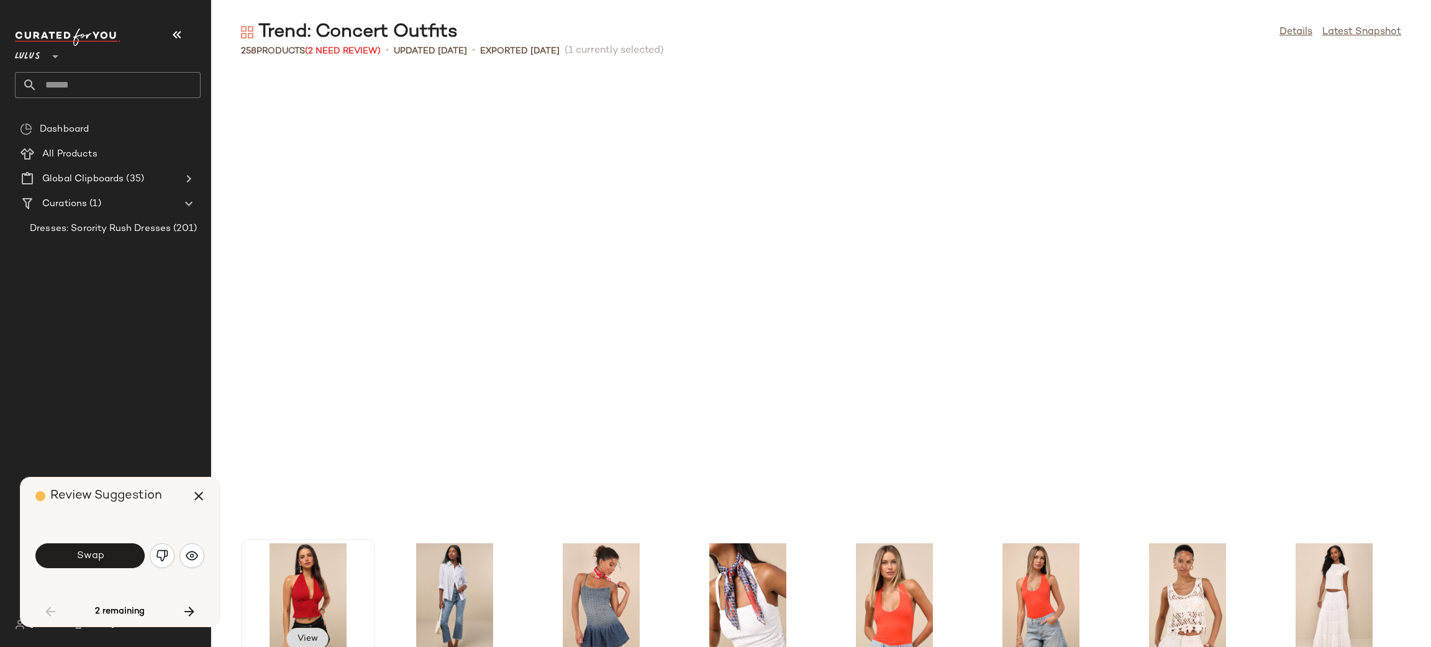
scroll to position [465, 0]
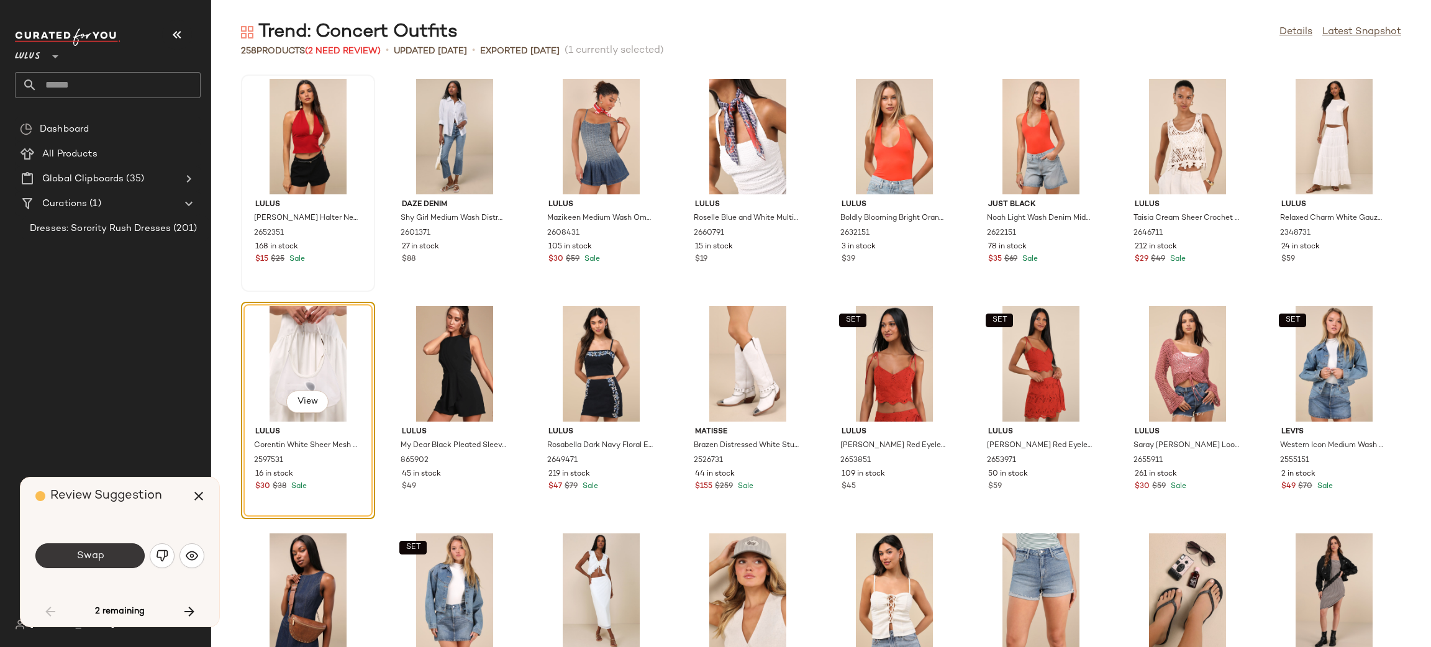
click at [96, 561] on span "Swap" at bounding box center [90, 556] width 28 height 12
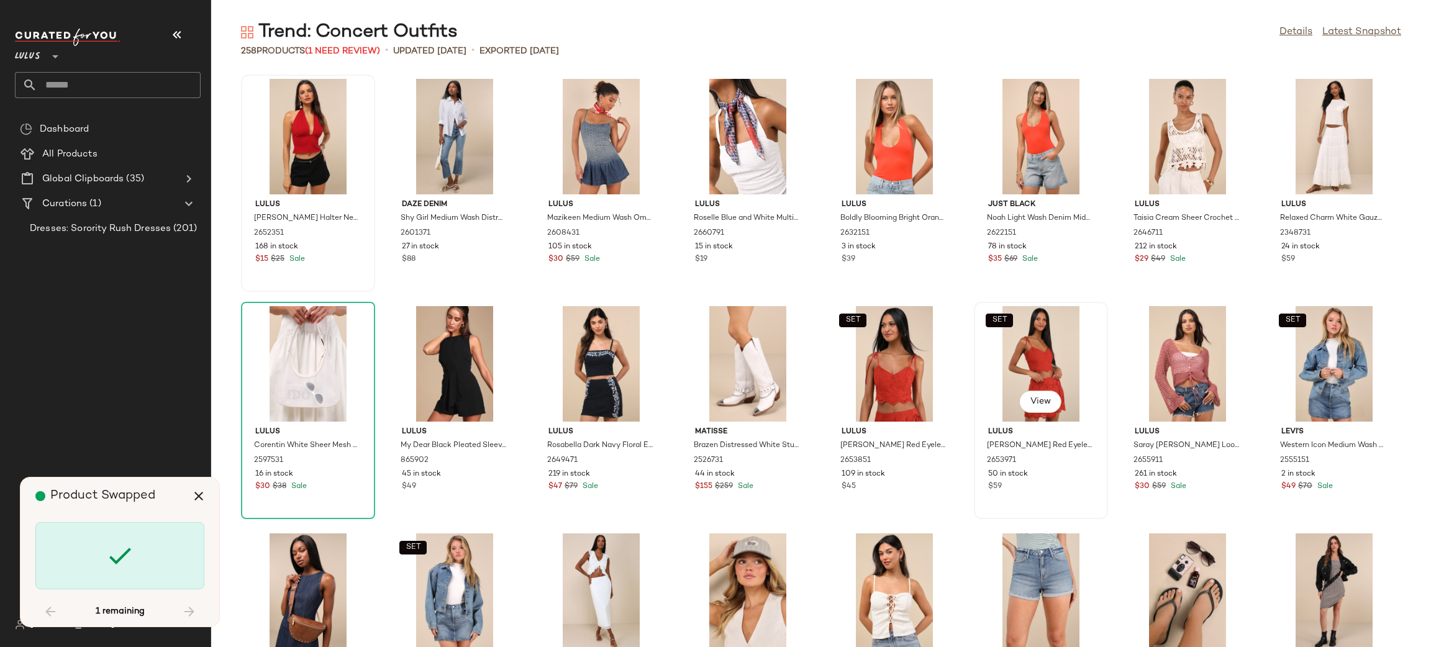
scroll to position [5456, 0]
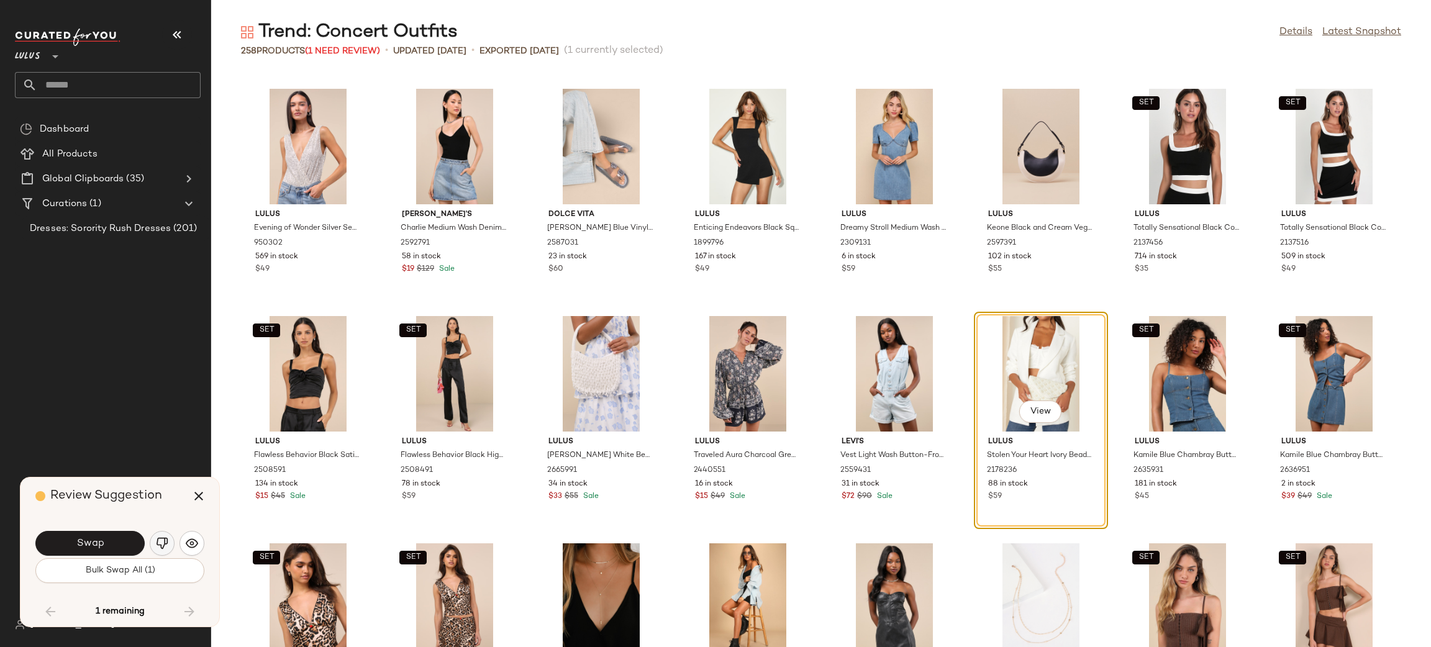
click at [159, 548] on img "button" at bounding box center [162, 543] width 12 height 12
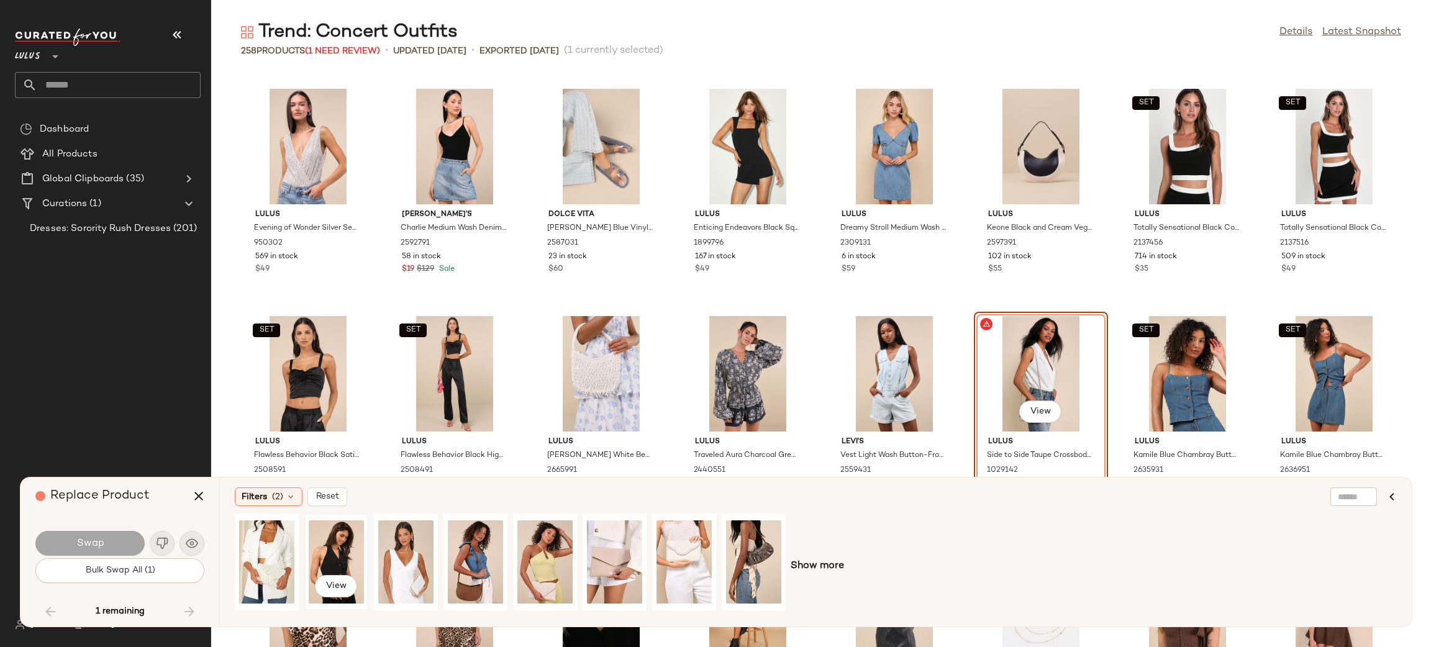
drag, startPoint x: 337, startPoint y: 554, endPoint x: 342, endPoint y: 562, distance: 9.5
click at [337, 558] on div "View" at bounding box center [336, 562] width 55 height 88
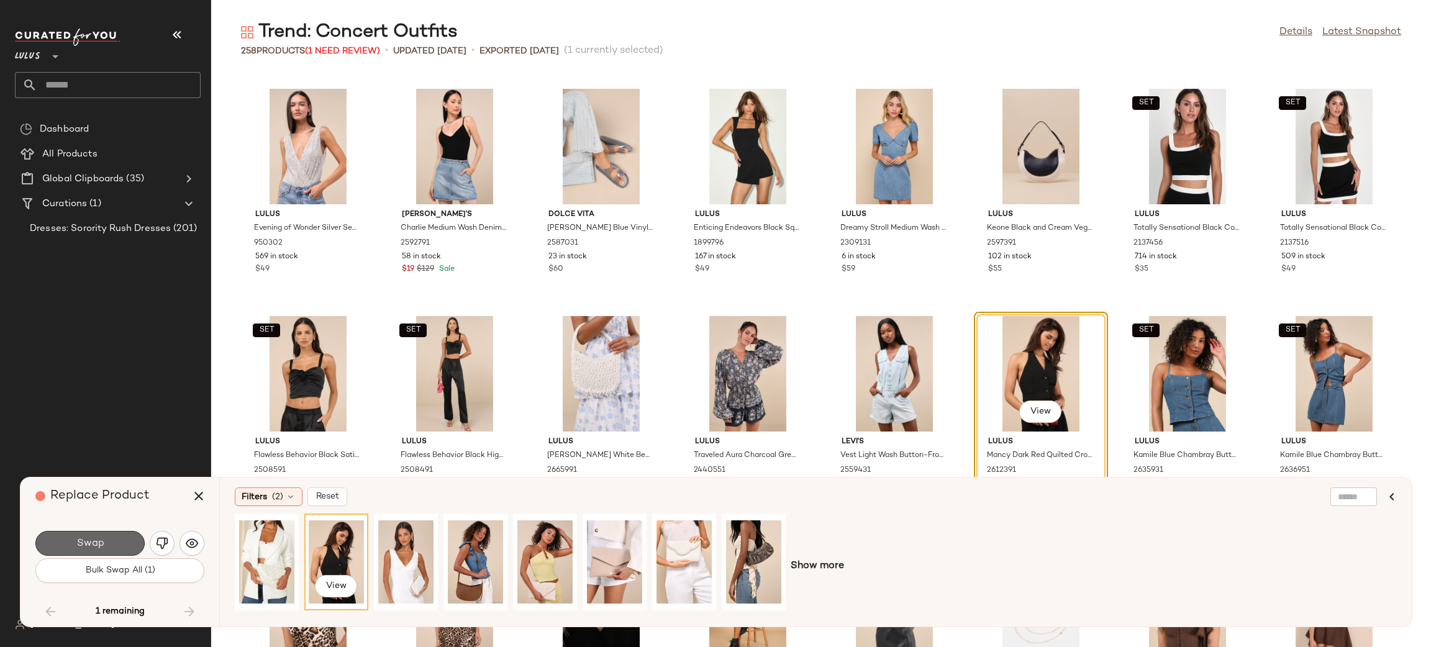
click at [101, 535] on button "Swap" at bounding box center [89, 543] width 109 height 25
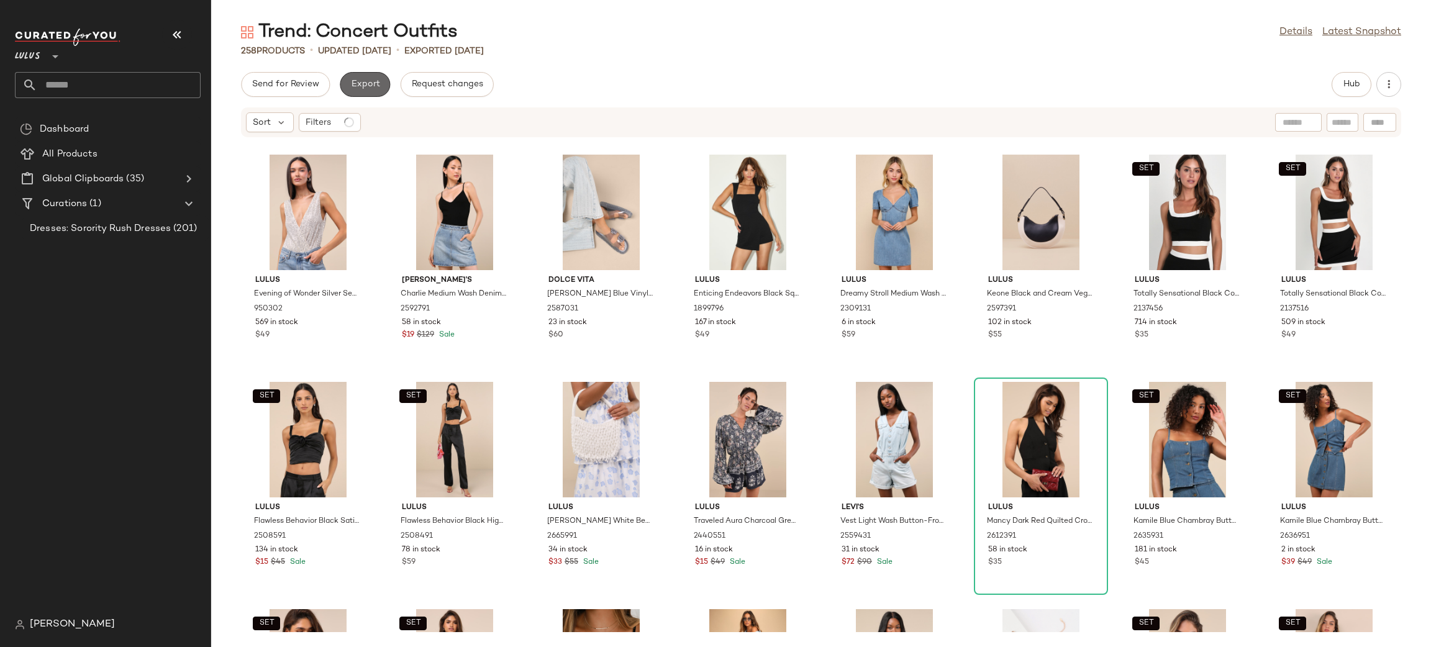
click at [366, 84] on span "Export" at bounding box center [364, 85] width 29 height 10
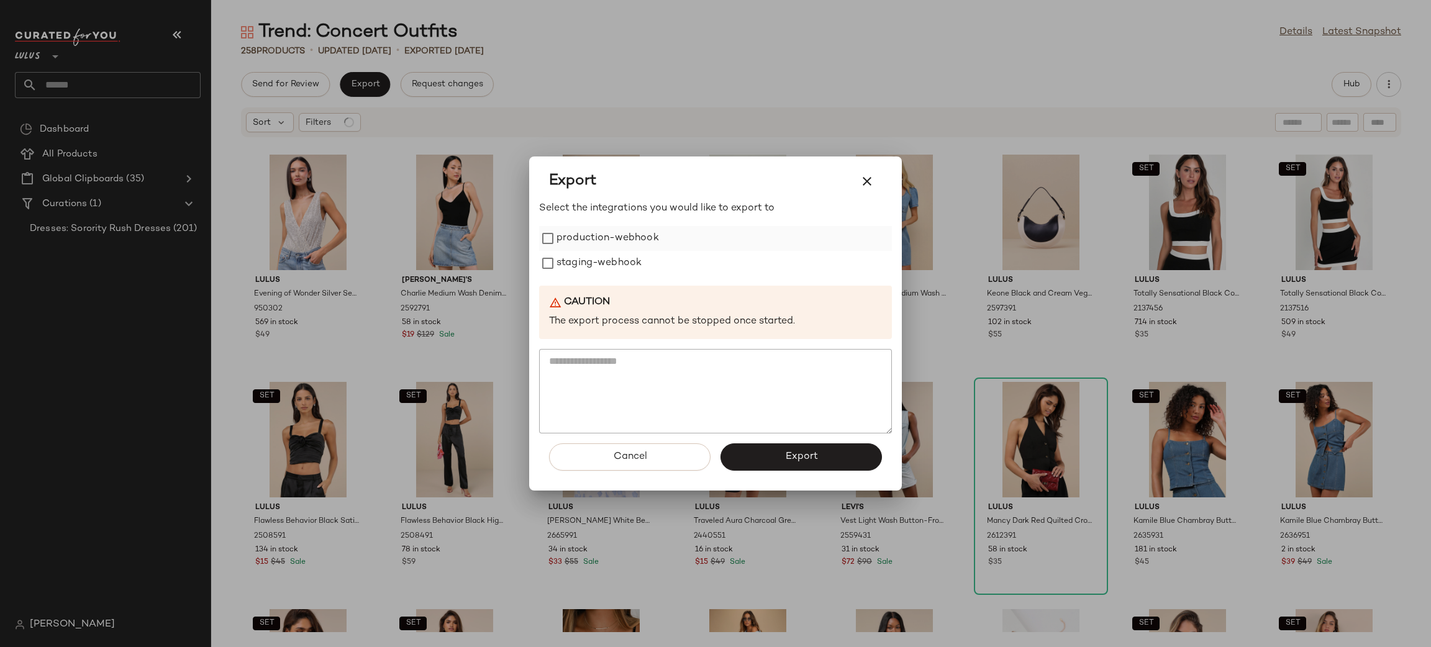
click at [580, 241] on label "production-webhook" at bounding box center [608, 238] width 102 height 25
drag, startPoint x: 591, startPoint y: 252, endPoint x: 601, endPoint y: 264, distance: 15.4
click at [593, 252] on label "staging-webhook" at bounding box center [599, 263] width 85 height 25
click at [785, 453] on span "Export" at bounding box center [801, 457] width 33 height 12
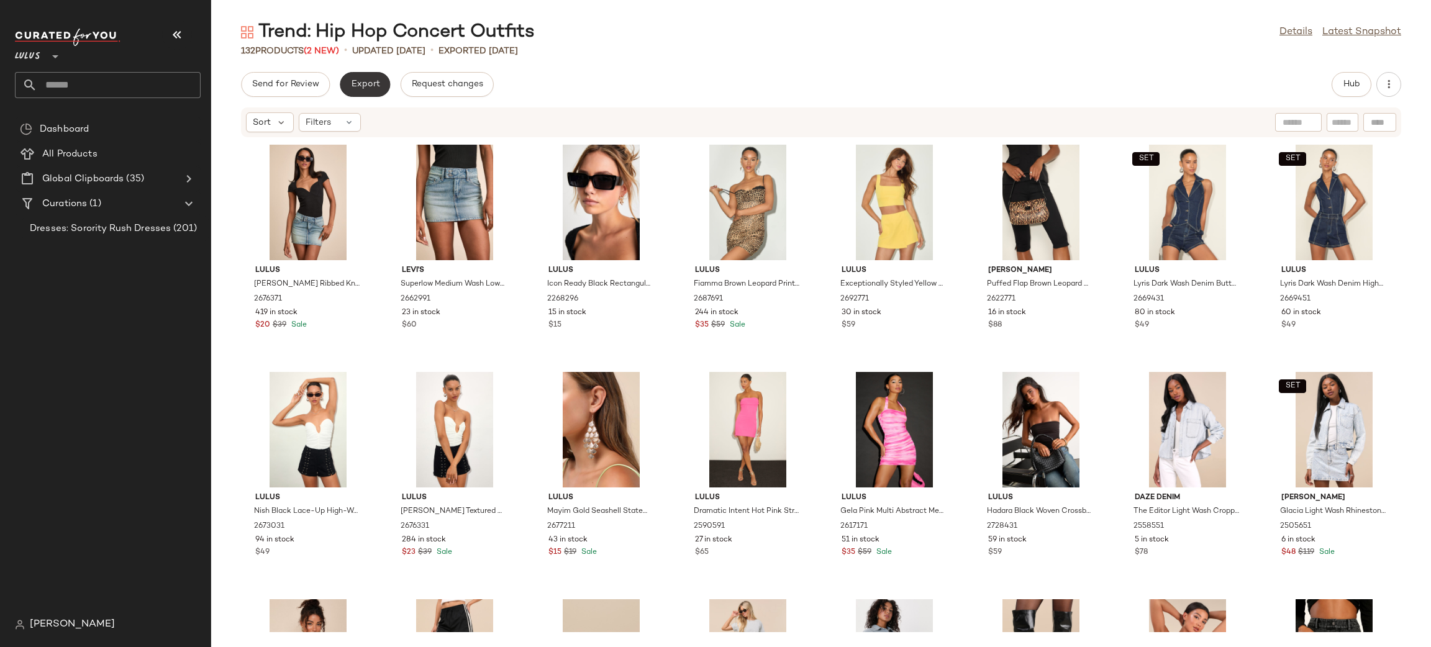
click at [375, 91] on button "Export" at bounding box center [365, 84] width 50 height 25
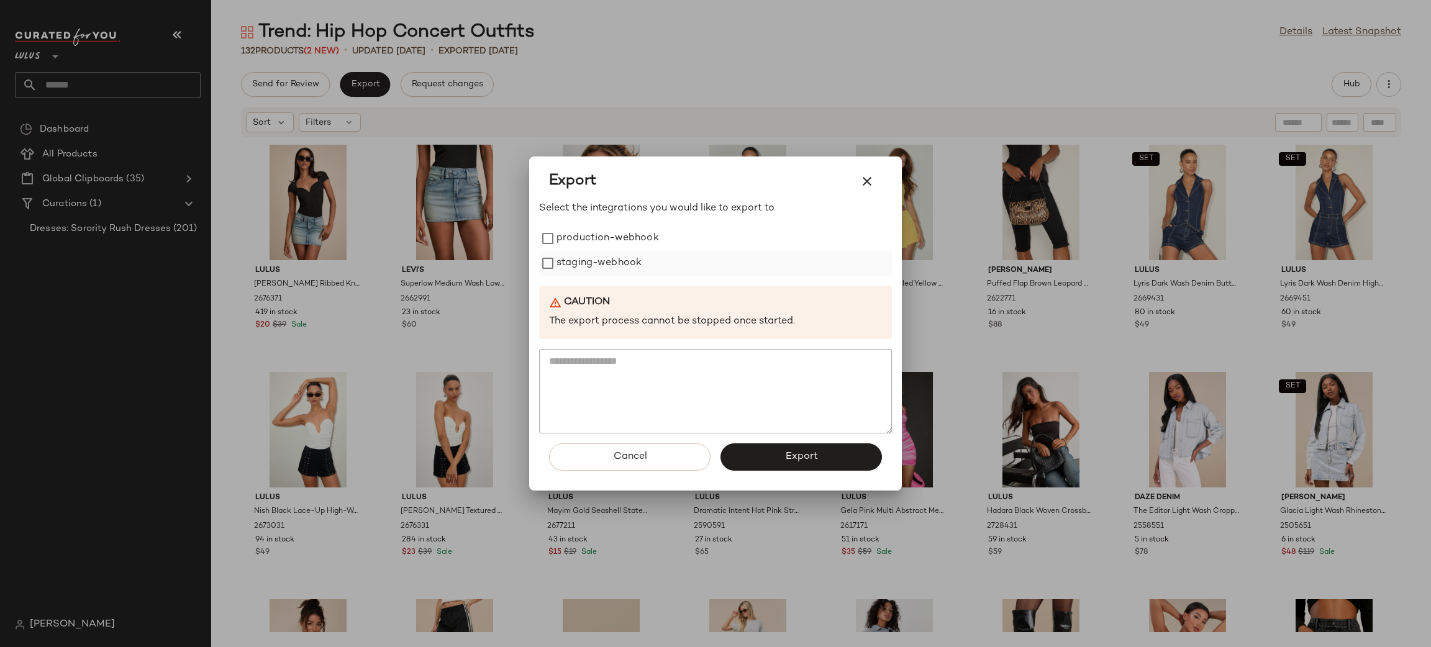
click at [613, 252] on label "staging-webhook" at bounding box center [599, 263] width 85 height 25
drag, startPoint x: 606, startPoint y: 270, endPoint x: 607, endPoint y: 264, distance: 6.5
click at [606, 266] on label "staging-webhook" at bounding box center [599, 263] width 85 height 25
click at [616, 251] on label "staging-webhook" at bounding box center [599, 263] width 85 height 25
click at [617, 244] on label "production-webhook" at bounding box center [608, 238] width 102 height 25
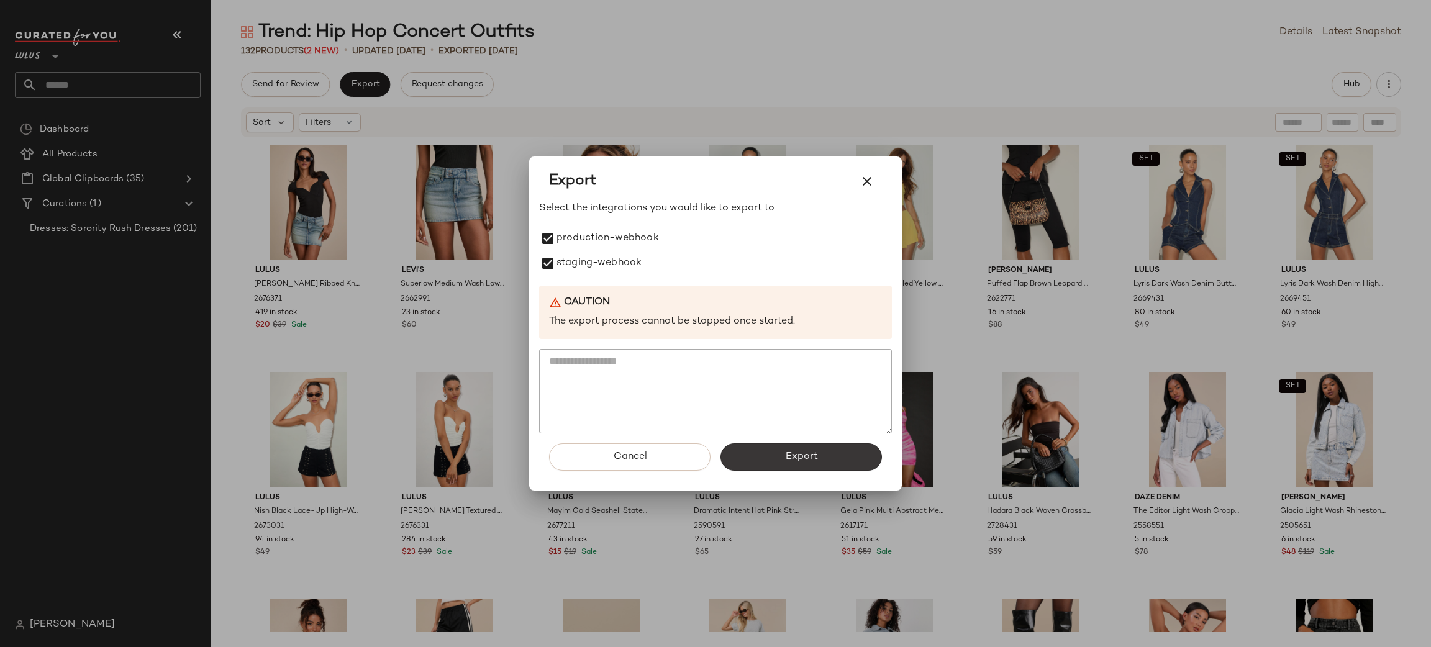
click at [784, 453] on button "Export" at bounding box center [801, 456] width 161 height 27
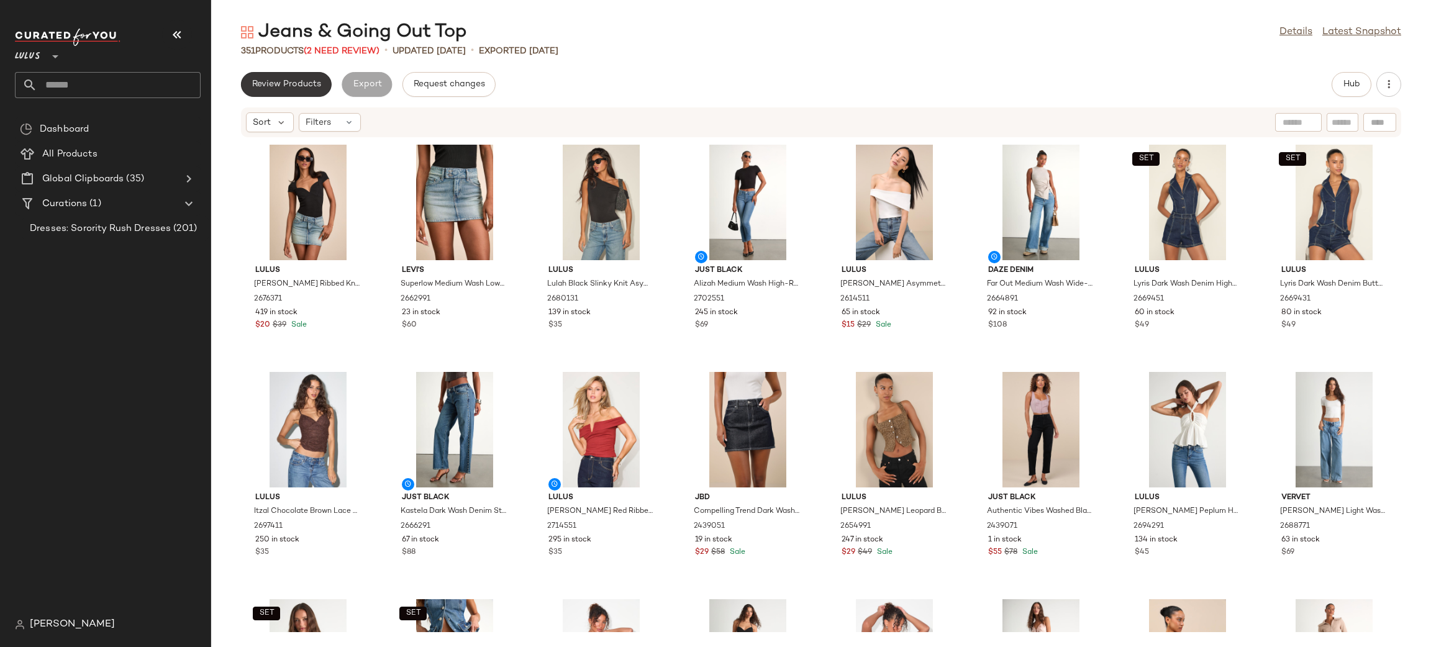
click at [297, 83] on span "Review Products" at bounding box center [287, 85] width 70 height 10
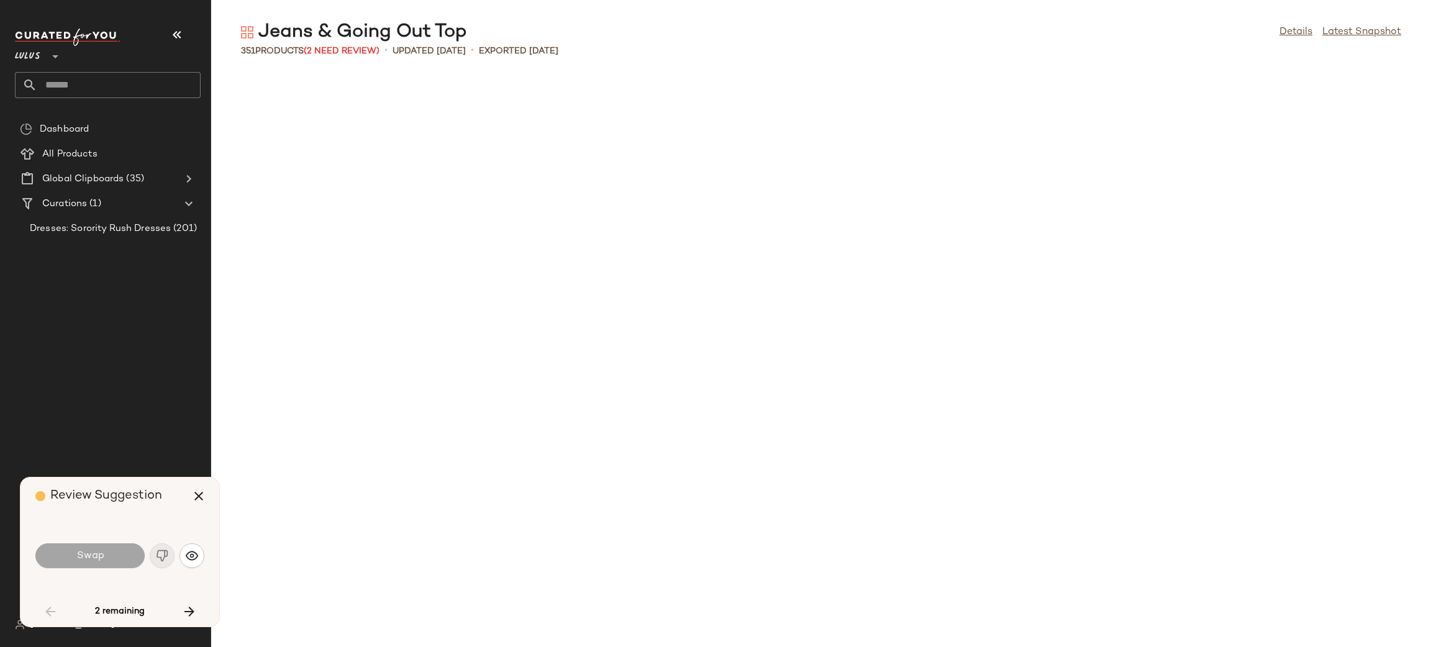
scroll to position [919, 0]
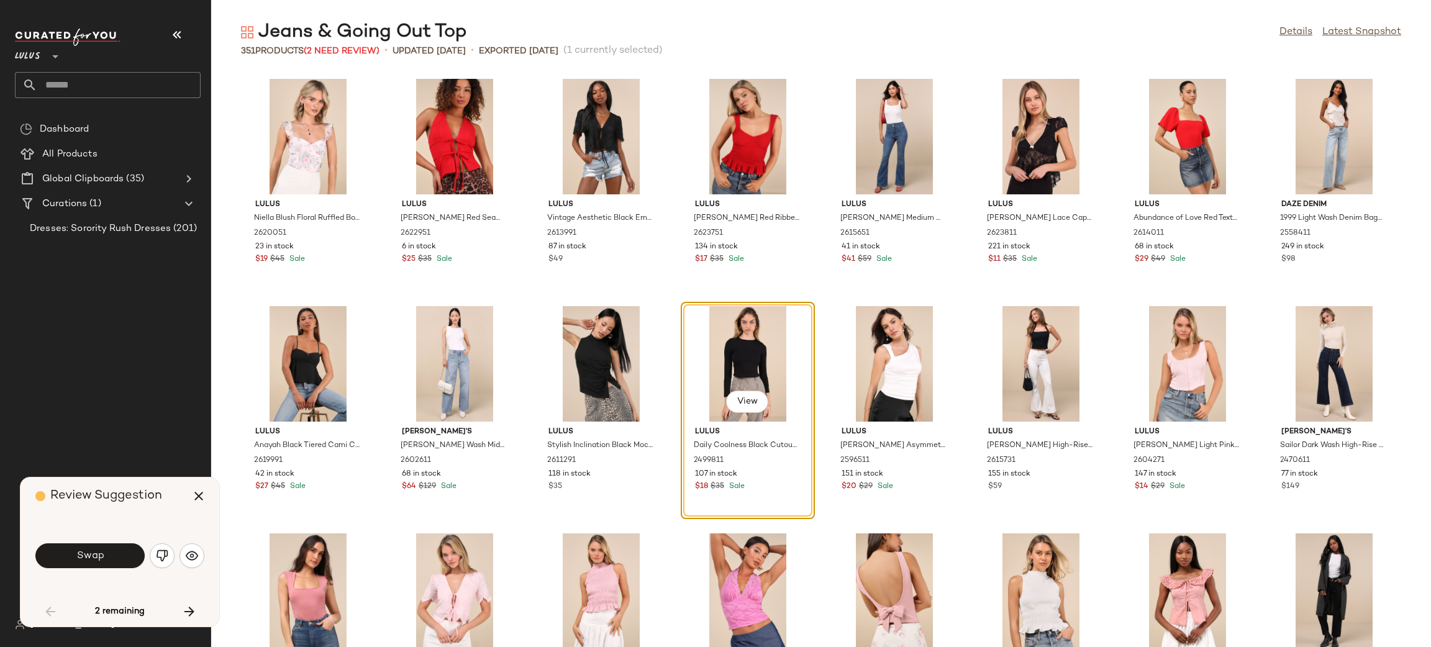
click at [112, 564] on button "Swap" at bounding box center [89, 556] width 109 height 25
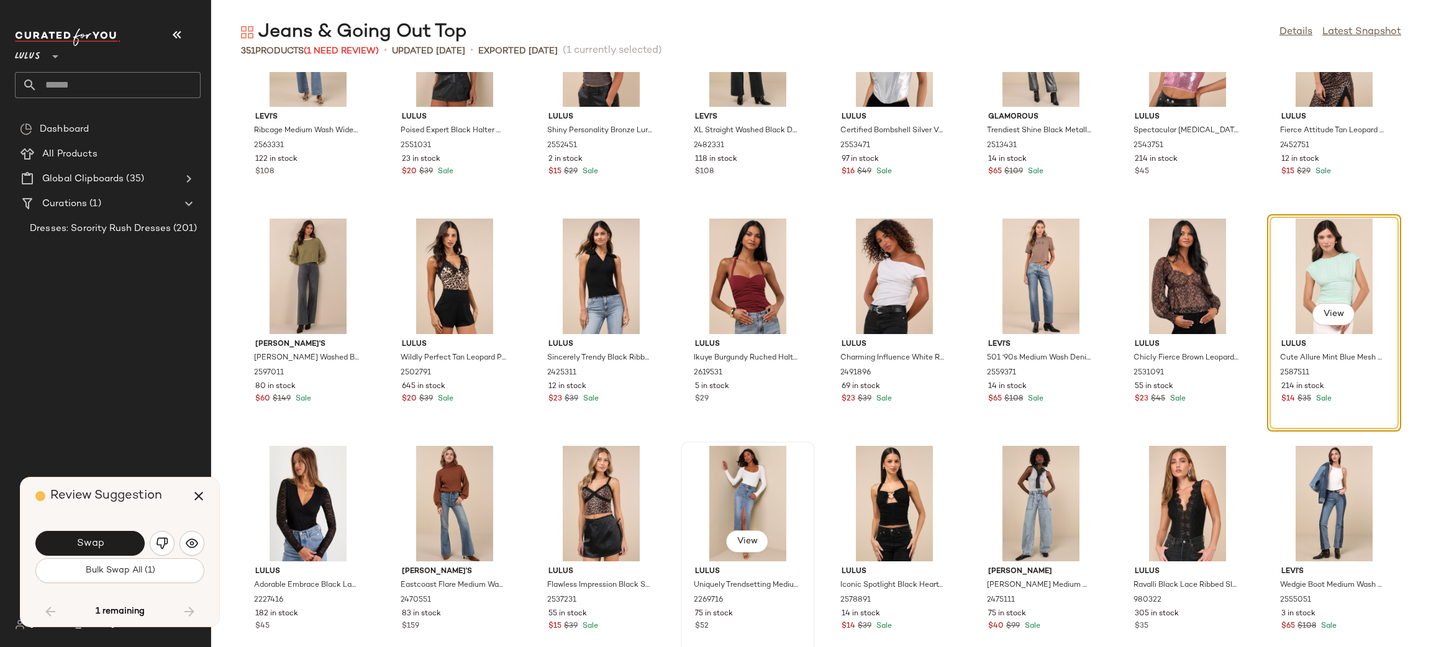
scroll to position [2626, 0]
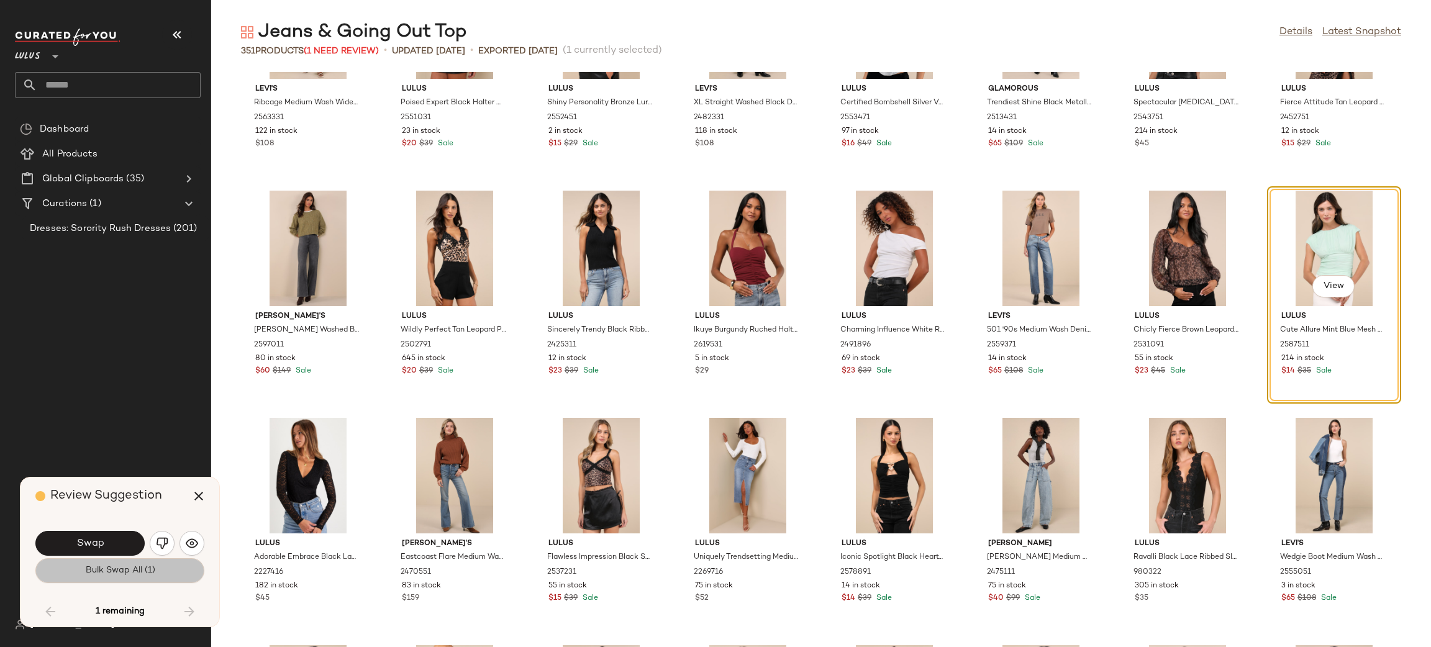
click at [173, 567] on button "Bulk Swap All (1)" at bounding box center [119, 570] width 169 height 25
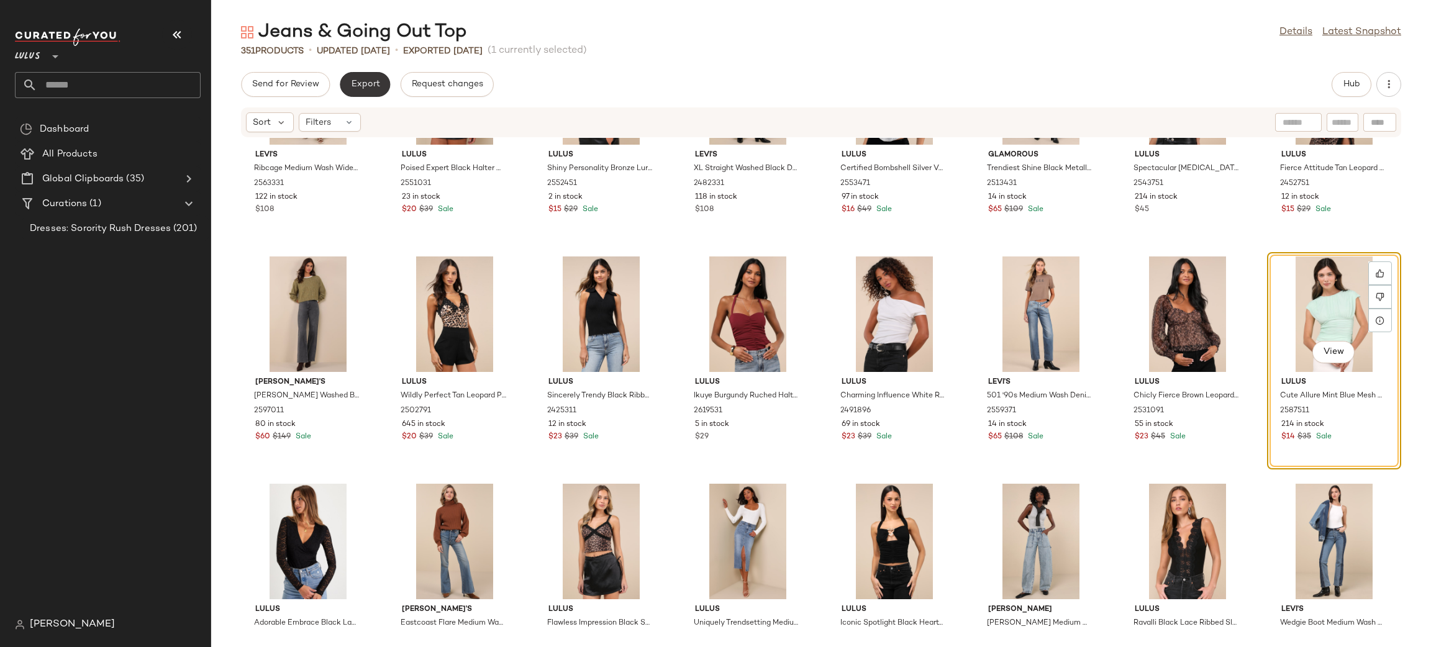
click at [371, 78] on button "Export" at bounding box center [365, 84] width 50 height 25
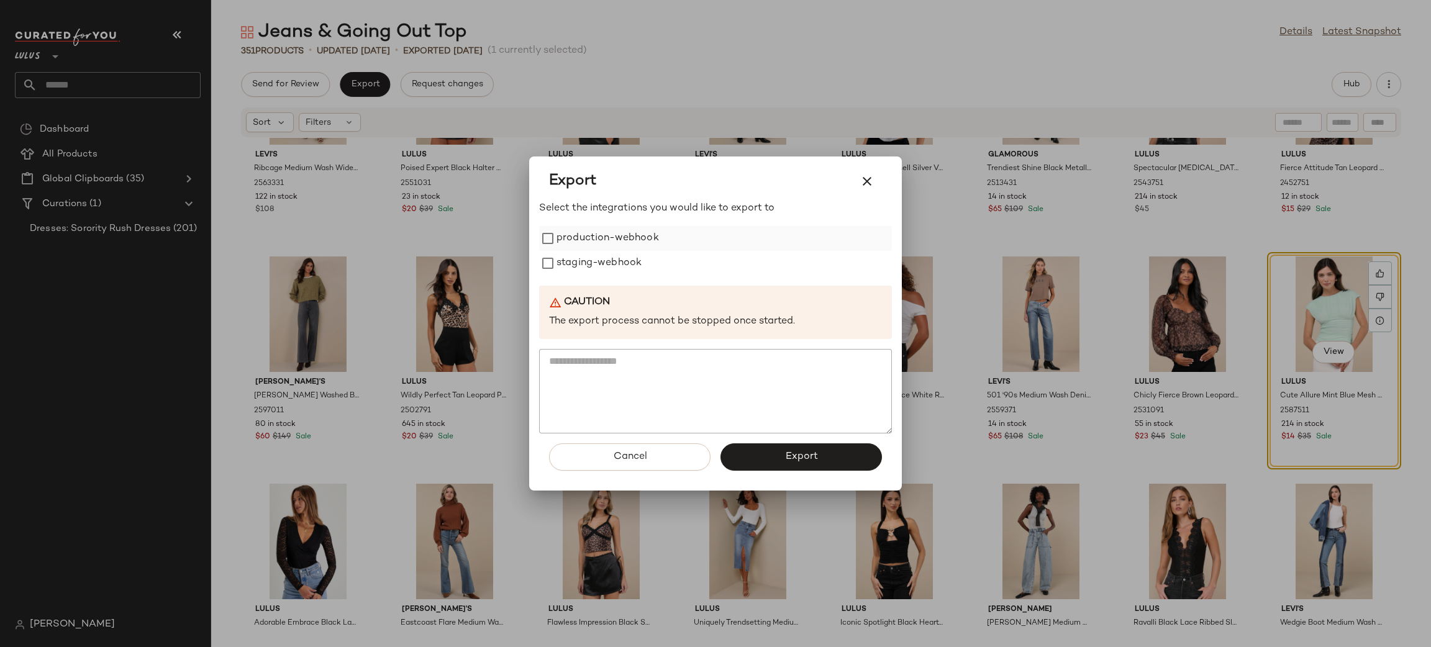
click at [591, 242] on label "production-webhook" at bounding box center [608, 238] width 102 height 25
click at [616, 272] on label "staging-webhook" at bounding box center [599, 263] width 85 height 25
click at [786, 462] on button "Export" at bounding box center [801, 456] width 161 height 27
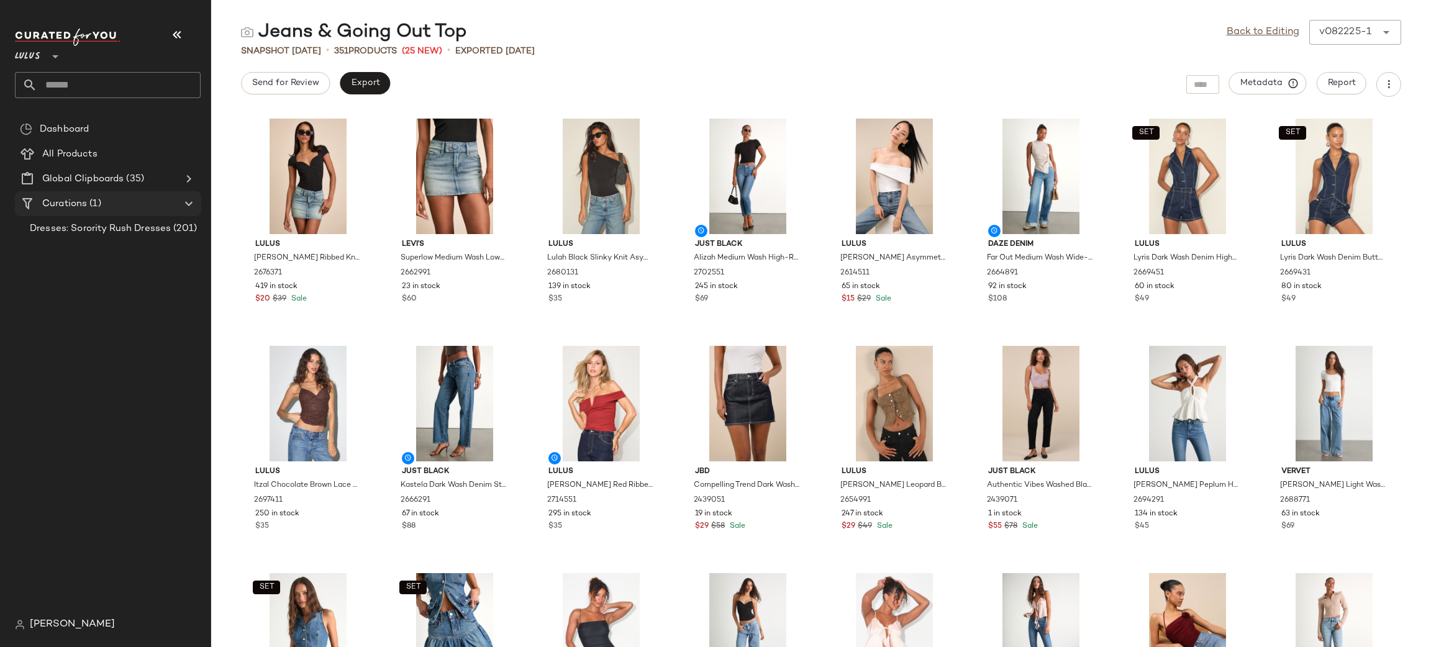
click at [101, 199] on span "(1)" at bounding box center [94, 204] width 14 height 14
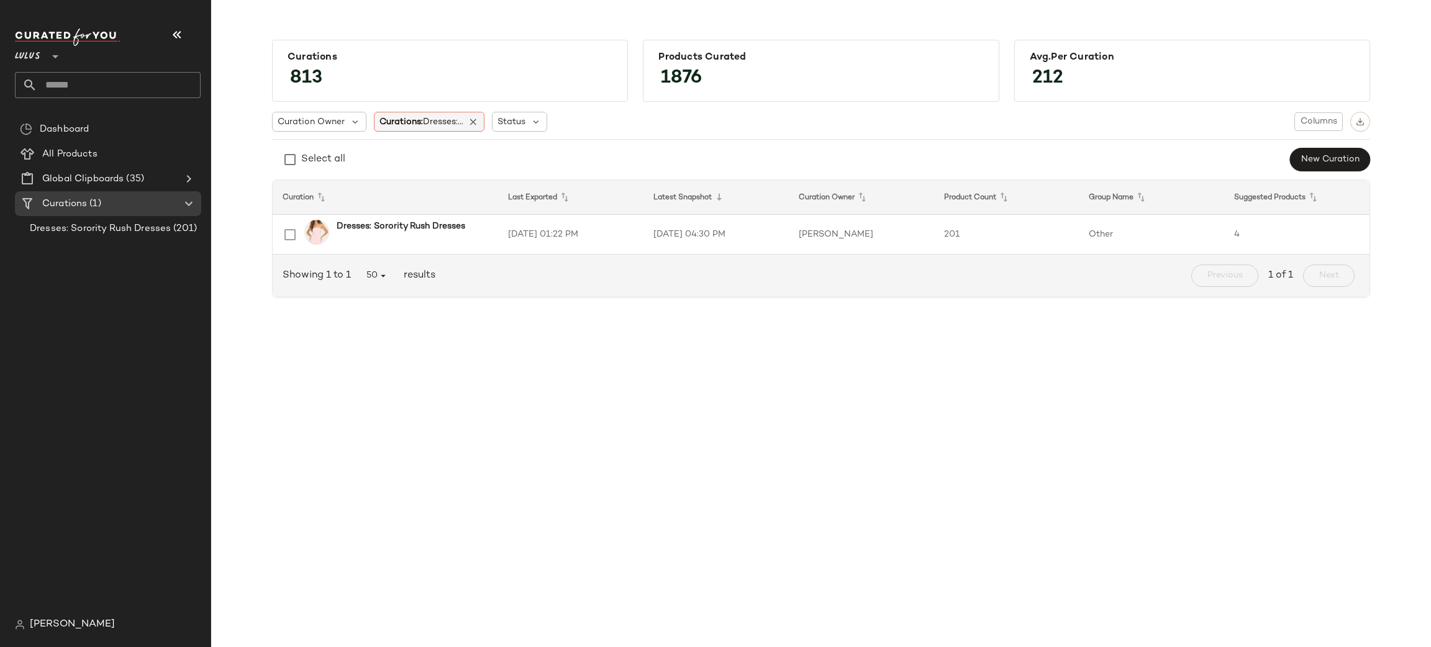
click at [417, 121] on span "Curations: Dresses:..." at bounding box center [422, 122] width 84 height 13
click at [468, 123] on div "Curations: Dresses:..." at bounding box center [429, 122] width 111 height 20
click at [473, 121] on icon at bounding box center [473, 121] width 11 height 11
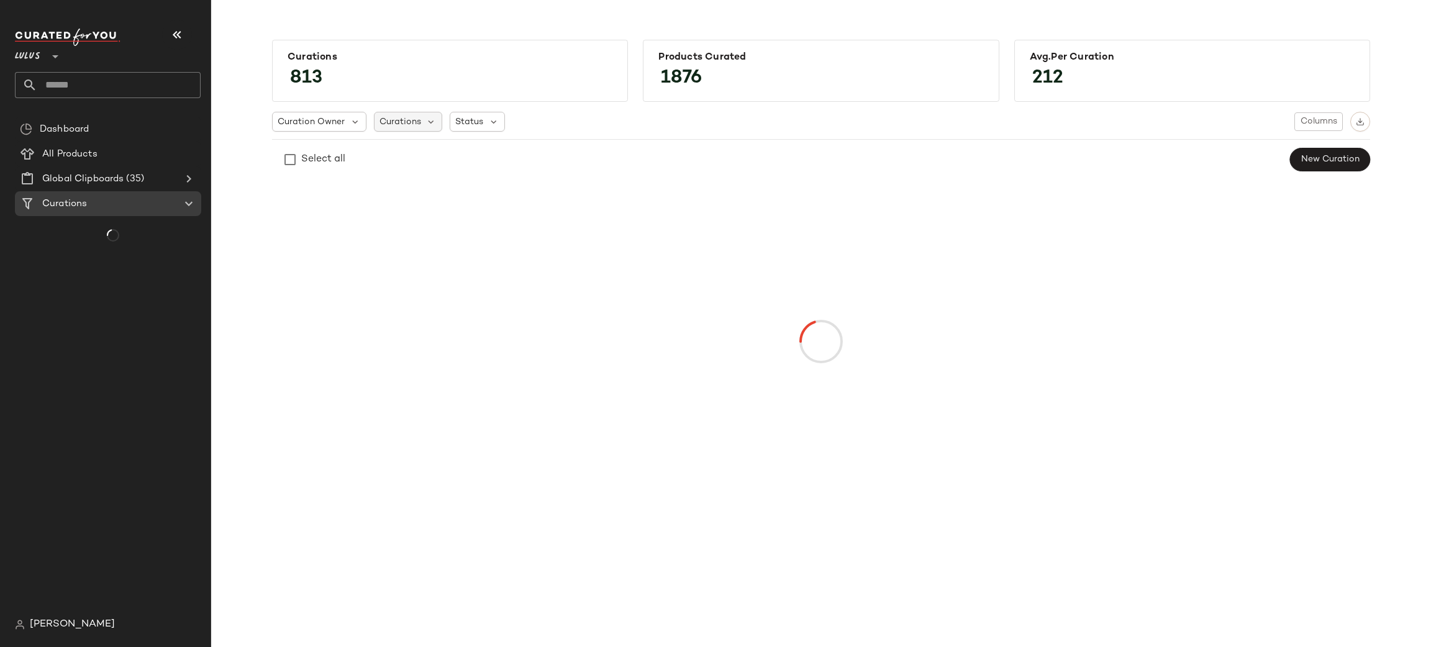
drag, startPoint x: 373, startPoint y: 122, endPoint x: 383, endPoint y: 116, distance: 11.2
click at [376, 118] on div "Curations" at bounding box center [408, 122] width 69 height 20
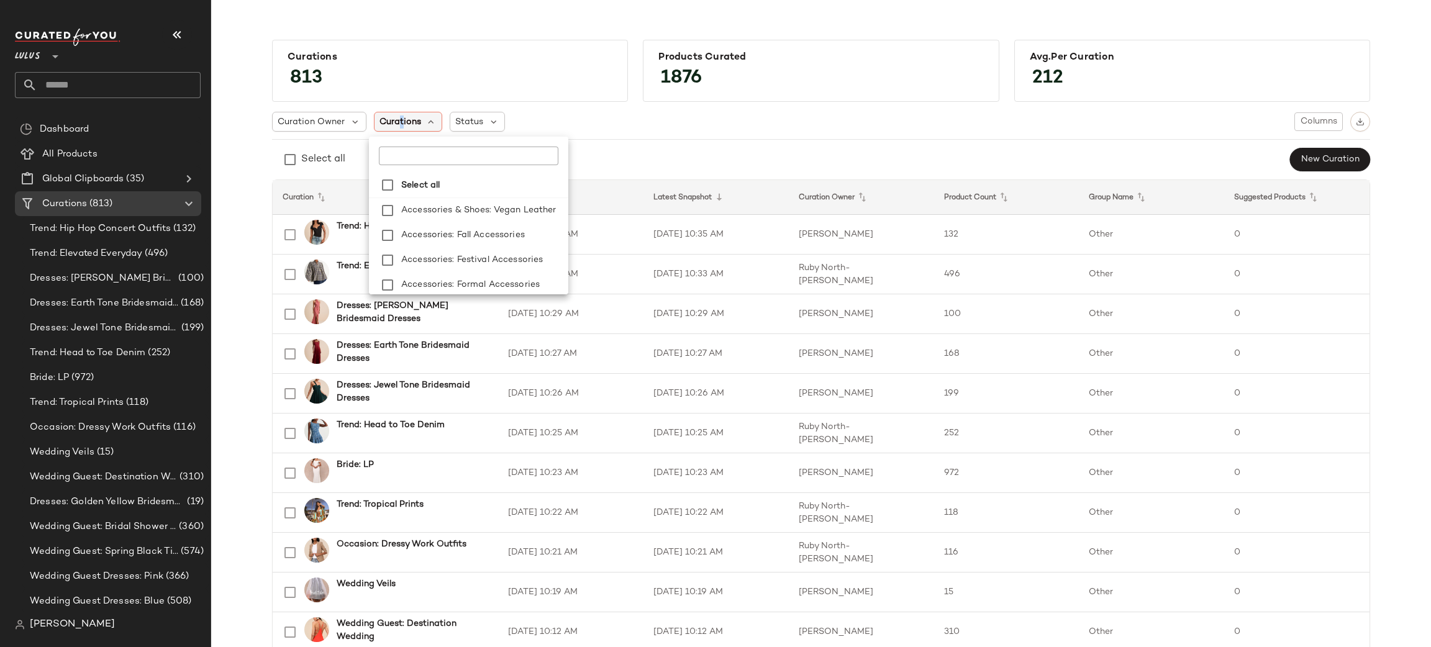
click at [396, 124] on span "Curations" at bounding box center [401, 122] width 42 height 13
click at [387, 119] on span "Curations" at bounding box center [401, 122] width 42 height 13
click at [407, 153] on input "text" at bounding box center [456, 156] width 155 height 19
click at [485, 211] on span "mers' Market Outfits" at bounding box center [484, 210] width 88 height 25
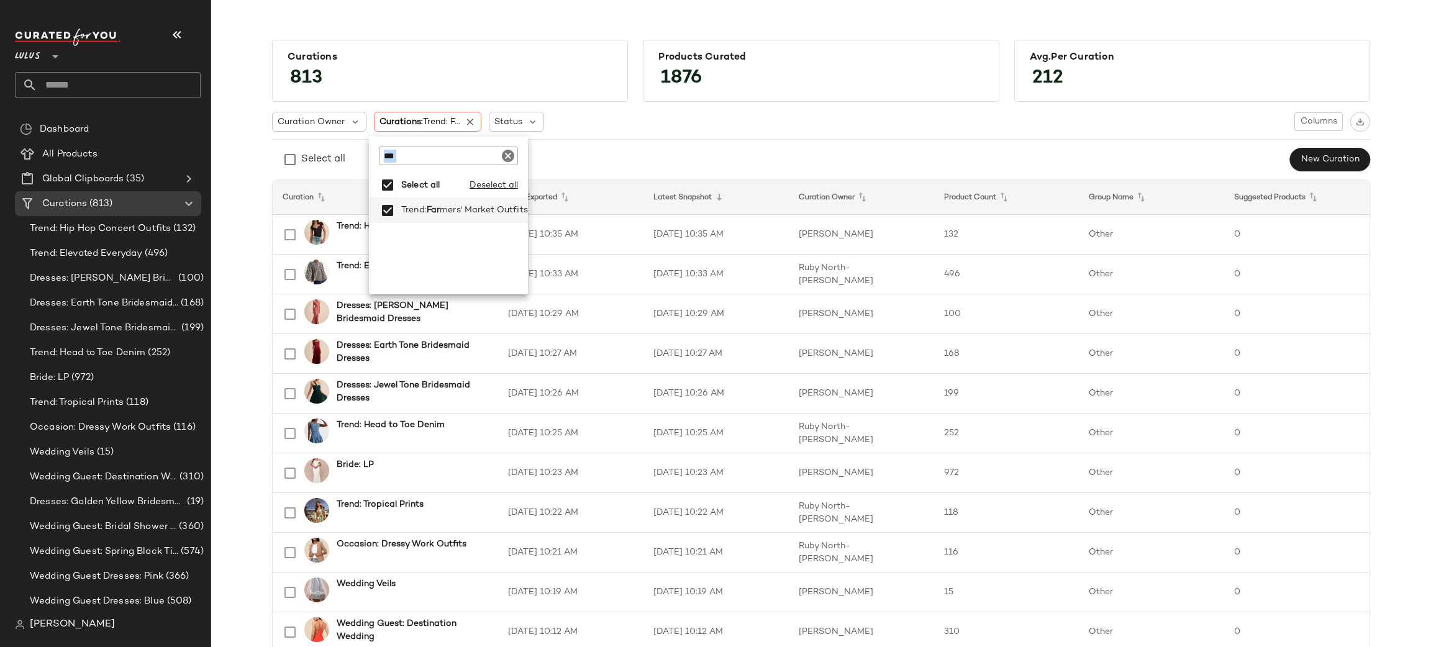
click at [432, 163] on div "*** Select all Deselect all Trend: Far mers' Market Outfits" at bounding box center [448, 216] width 159 height 158
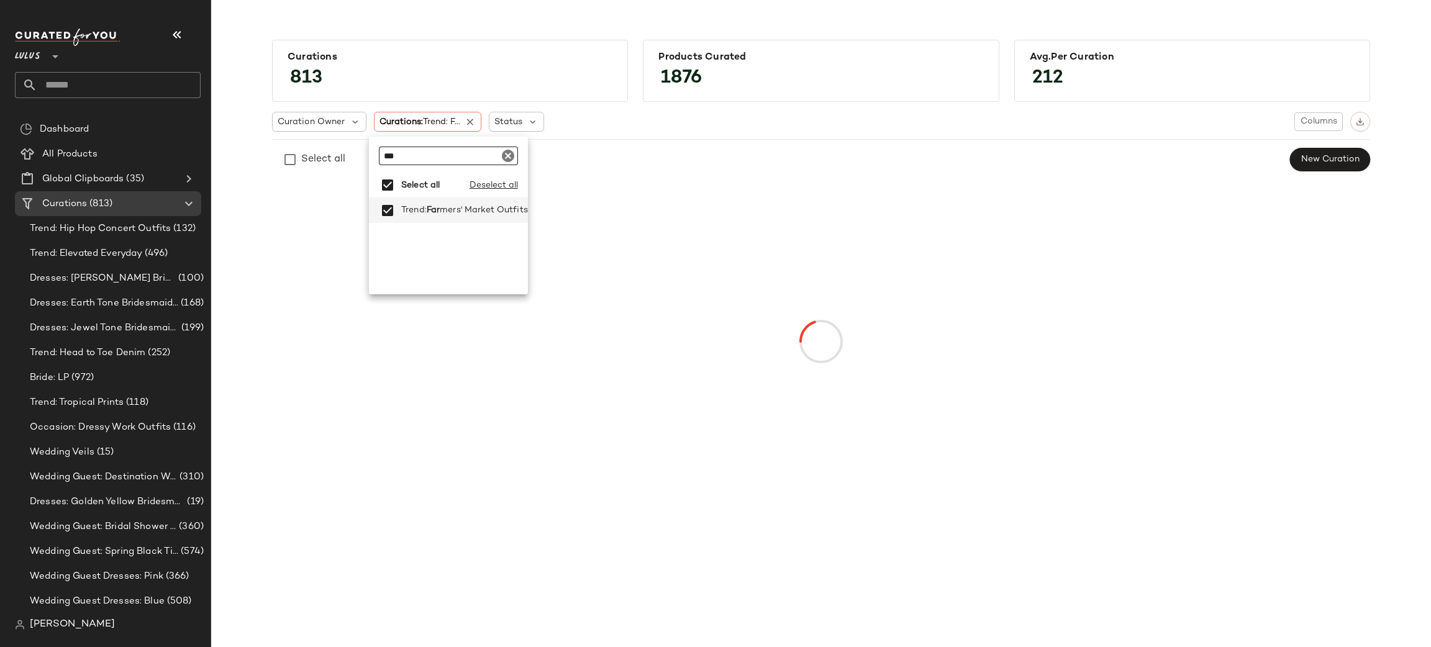
drag, startPoint x: 431, startPoint y: 160, endPoint x: 339, endPoint y: 144, distance: 93.3
click at [339, 144] on body "Lulus ** Dashboard All Products Global Clipboards (35) Curations (813) Trend: H…" at bounding box center [715, 323] width 1431 height 647
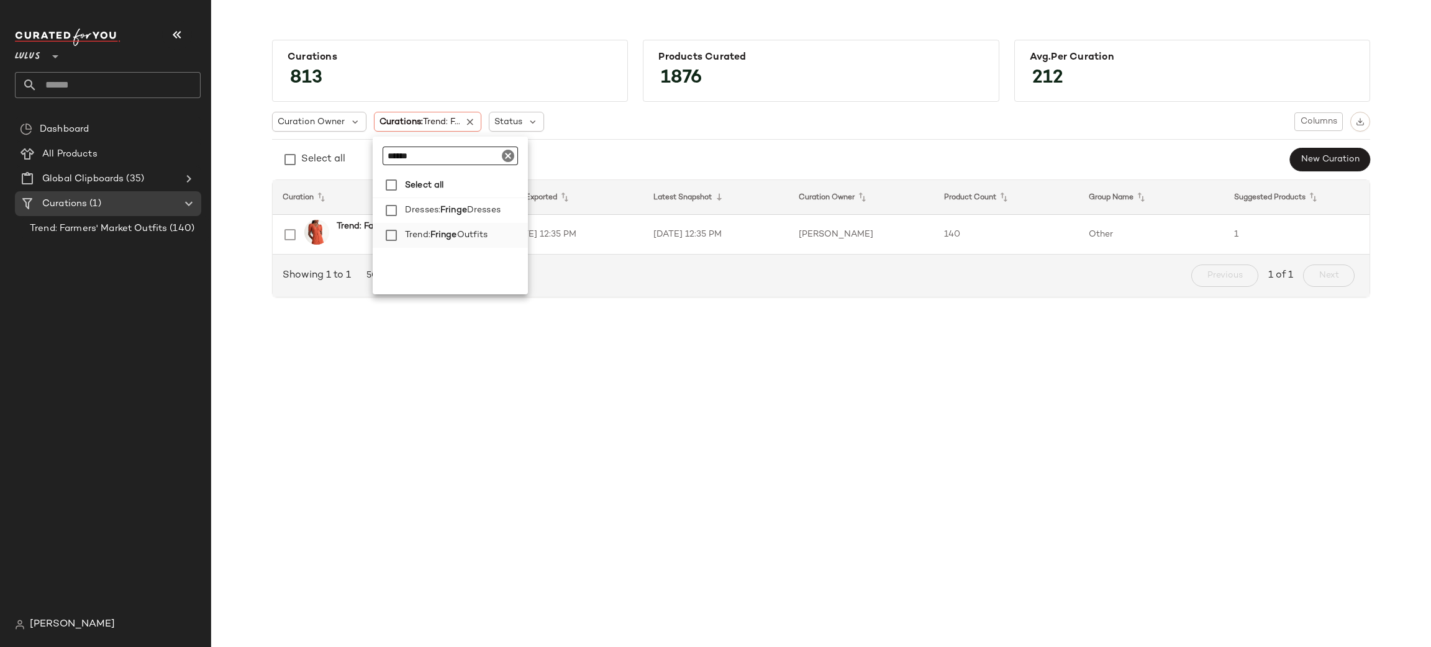
type input "******"
click at [477, 236] on span "Outfits" at bounding box center [472, 235] width 31 height 25
click at [630, 158] on div "Select all New Curation" at bounding box center [821, 159] width 1098 height 25
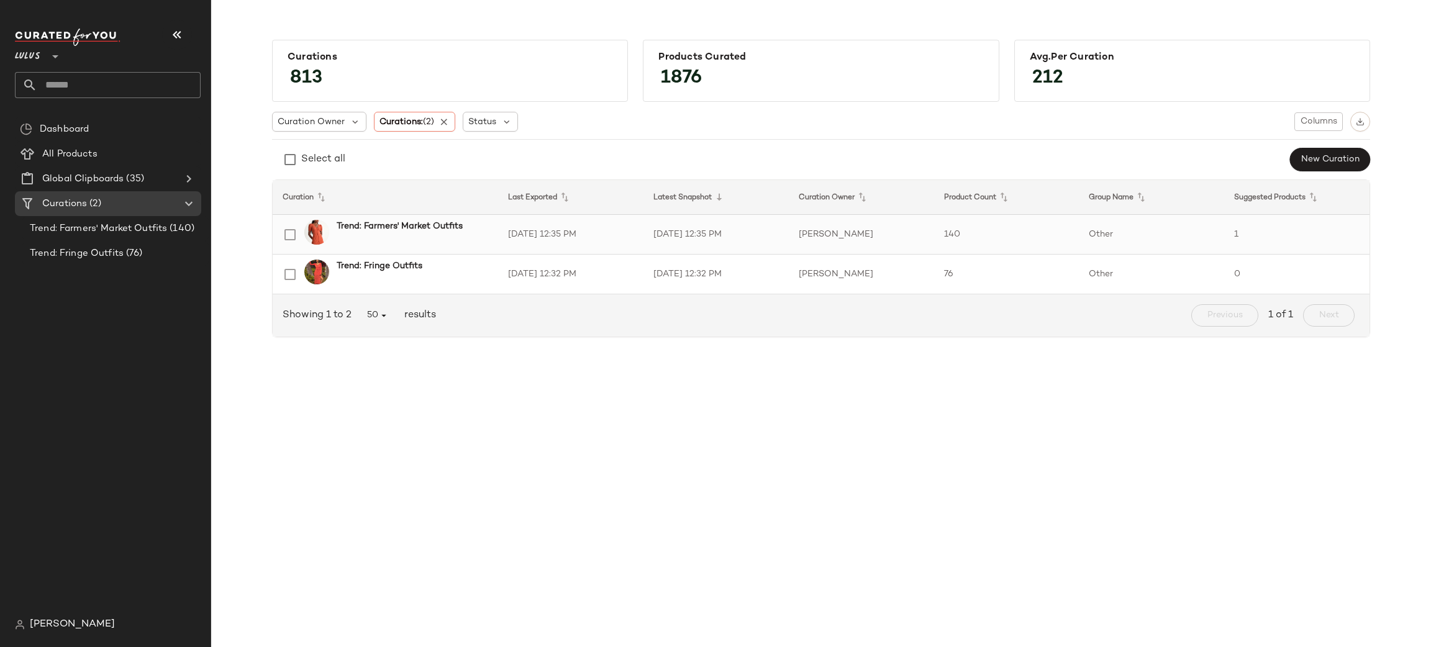
click at [1043, 240] on td "140" at bounding box center [1006, 235] width 145 height 40
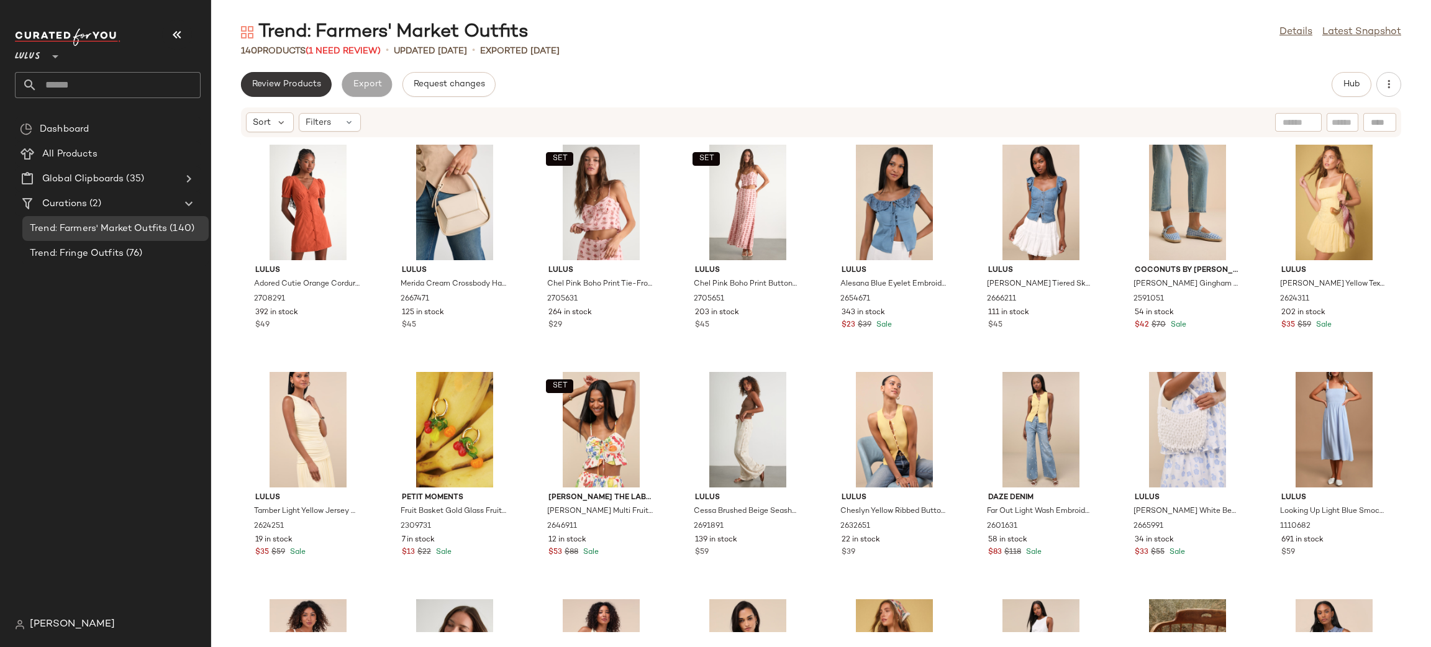
click at [298, 83] on span "Review Products" at bounding box center [287, 85] width 70 height 10
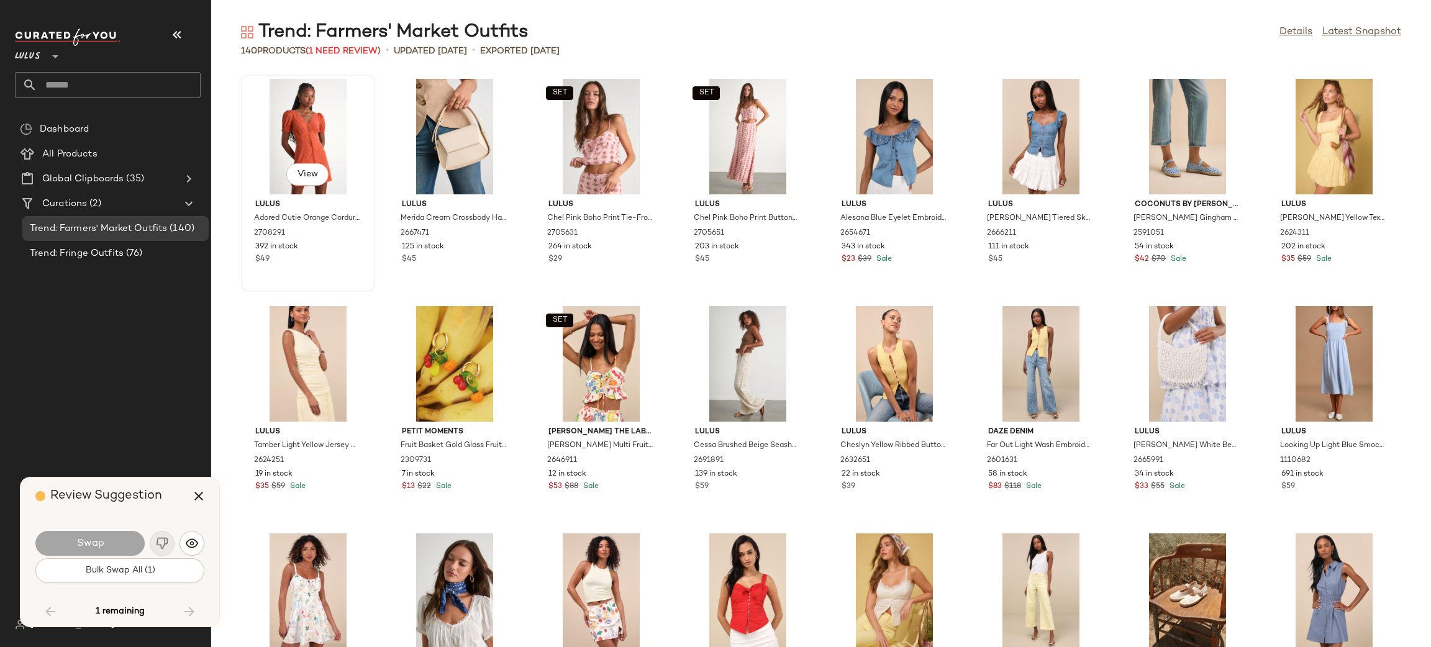
scroll to position [1818, 0]
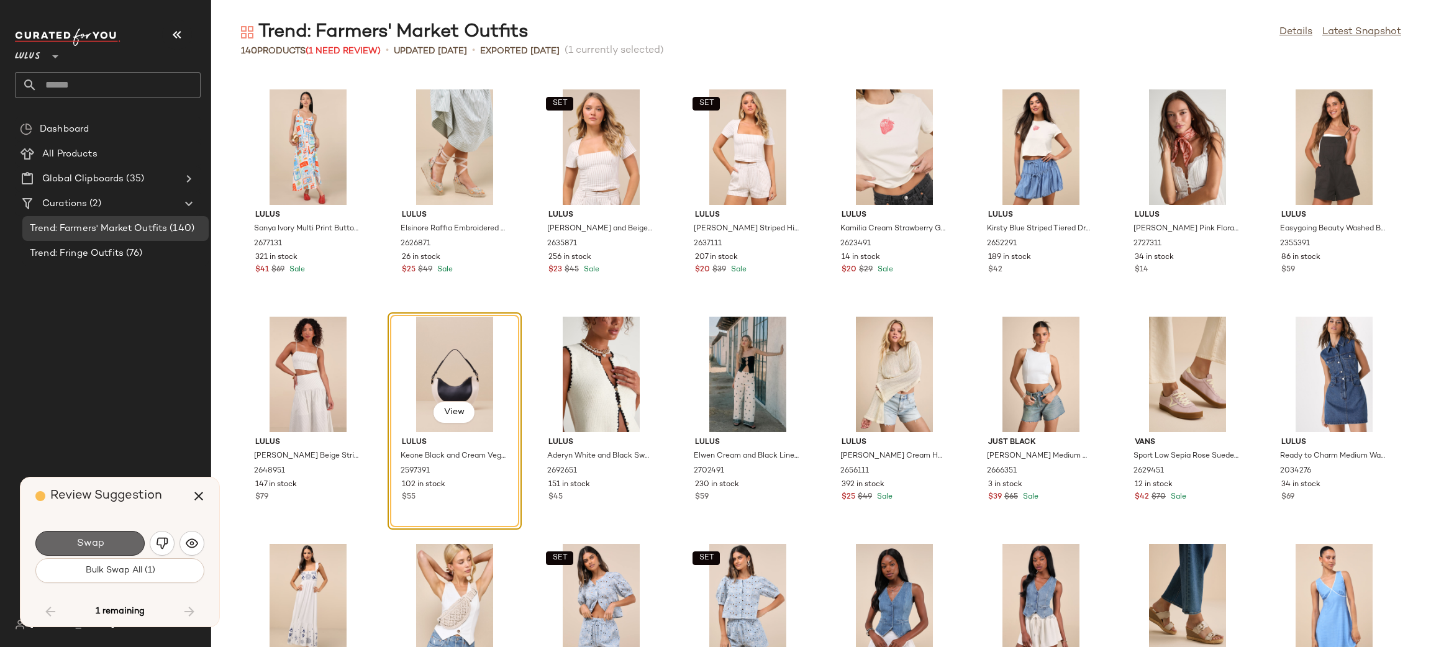
click at [126, 540] on button "Swap" at bounding box center [89, 543] width 109 height 25
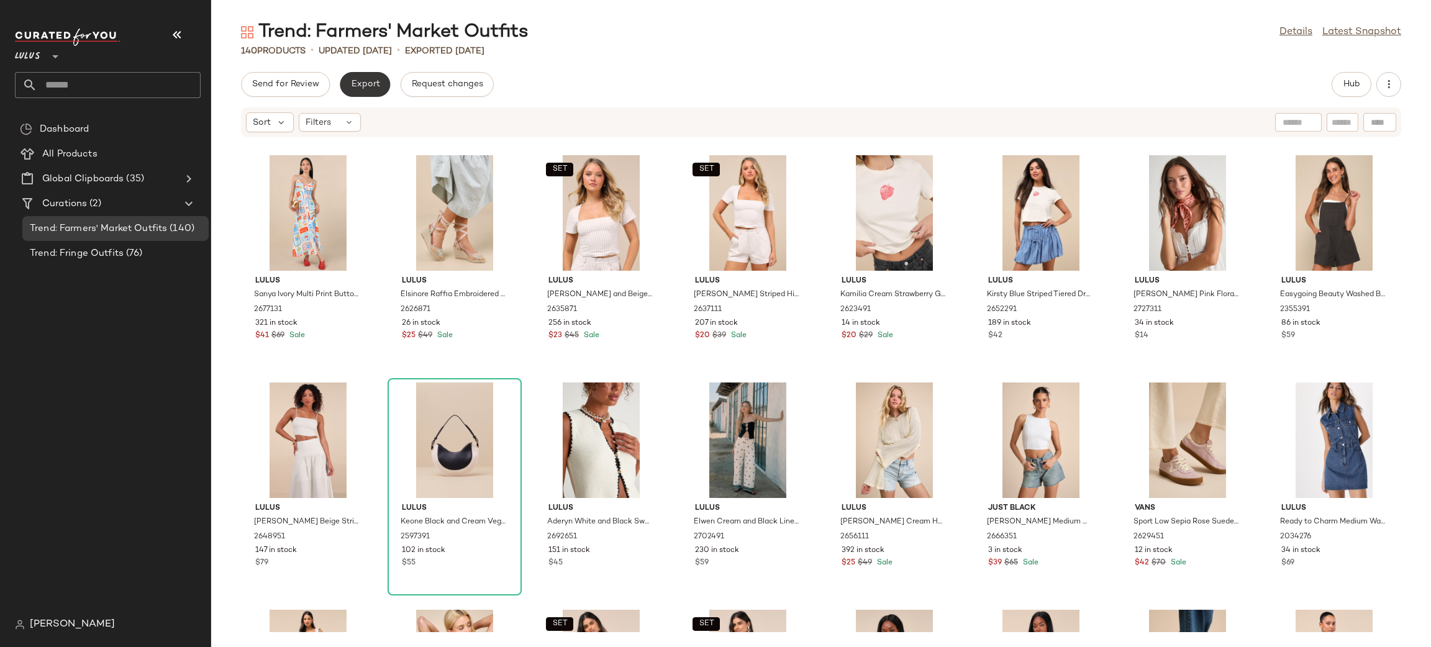
click at [376, 87] on span "Export" at bounding box center [364, 85] width 29 height 10
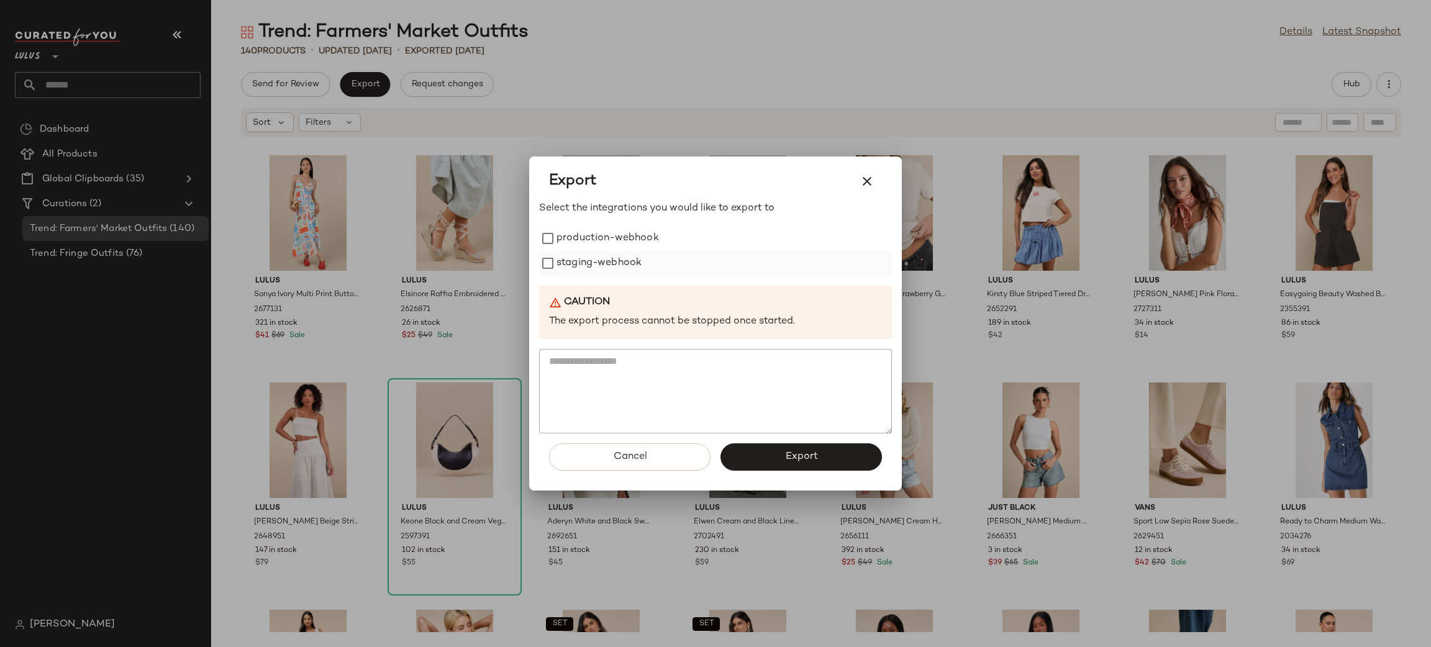
click at [587, 251] on label "staging-webhook" at bounding box center [599, 263] width 85 height 25
click at [629, 241] on label "production-webhook" at bounding box center [608, 238] width 102 height 25
click at [839, 458] on button "Export" at bounding box center [801, 456] width 161 height 27
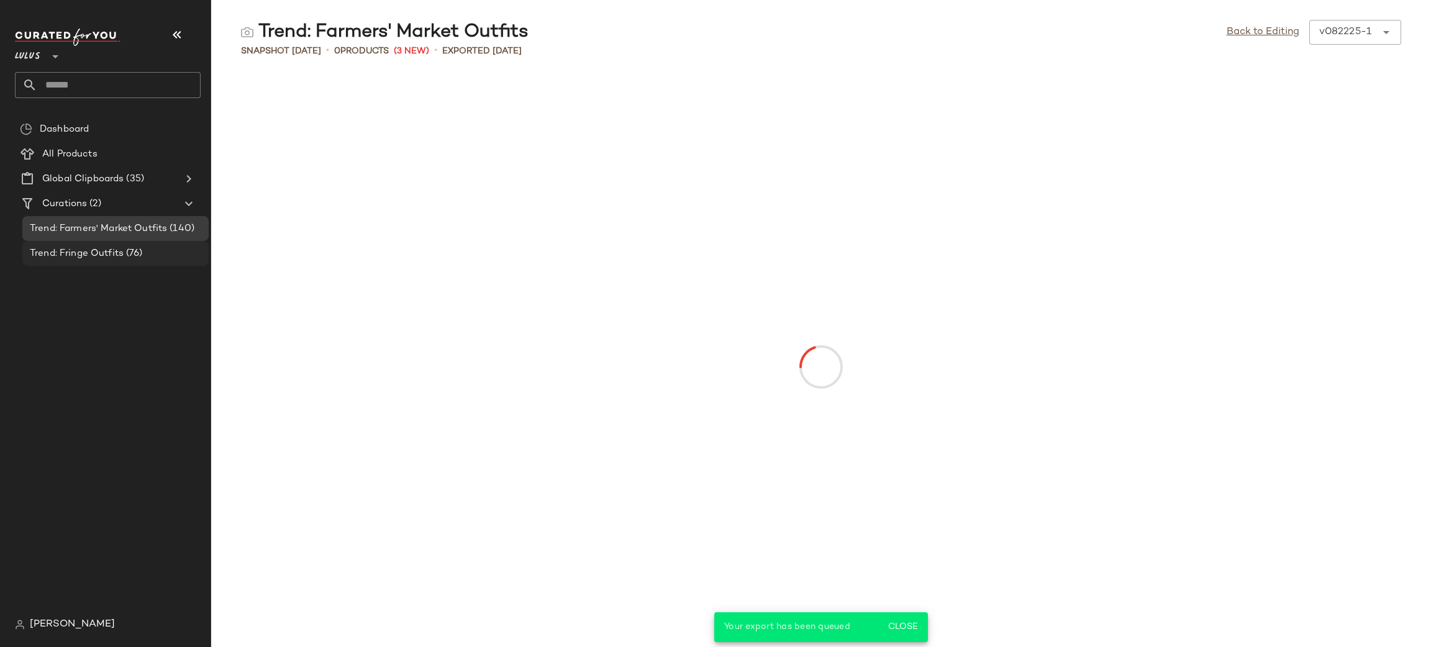
click at [120, 255] on span "Trend: Fringe Outfits" at bounding box center [77, 254] width 94 height 14
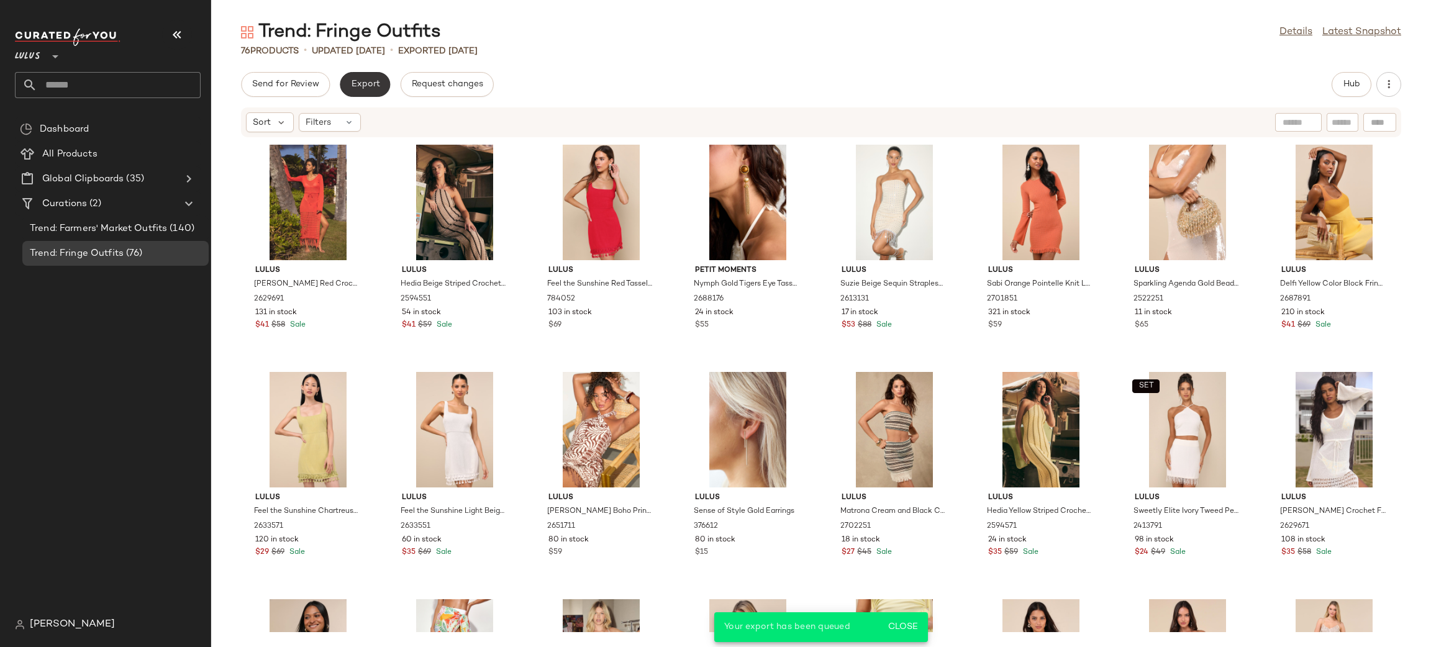
click at [366, 84] on span "Export" at bounding box center [364, 85] width 29 height 10
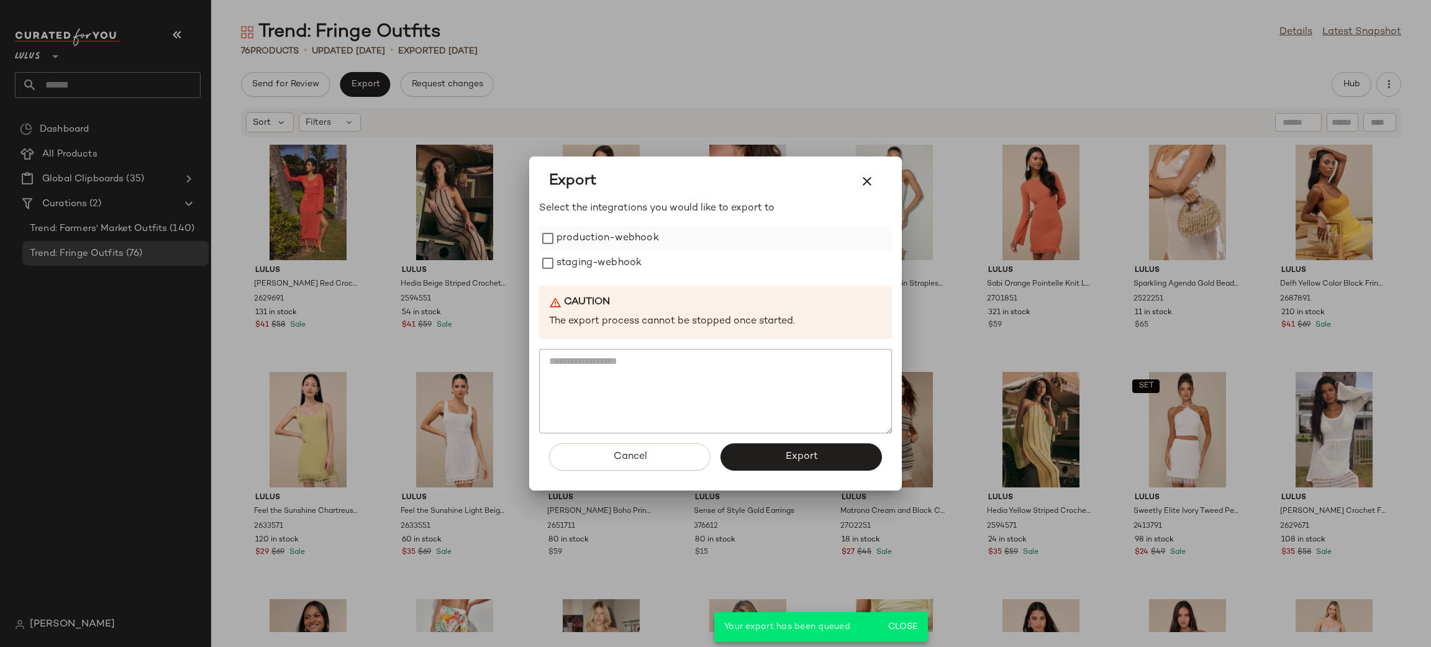
click at [615, 245] on label "production-webhook" at bounding box center [608, 238] width 102 height 25
click at [619, 267] on label "staging-webhook" at bounding box center [599, 263] width 85 height 25
click at [804, 460] on span "Export" at bounding box center [801, 457] width 33 height 12
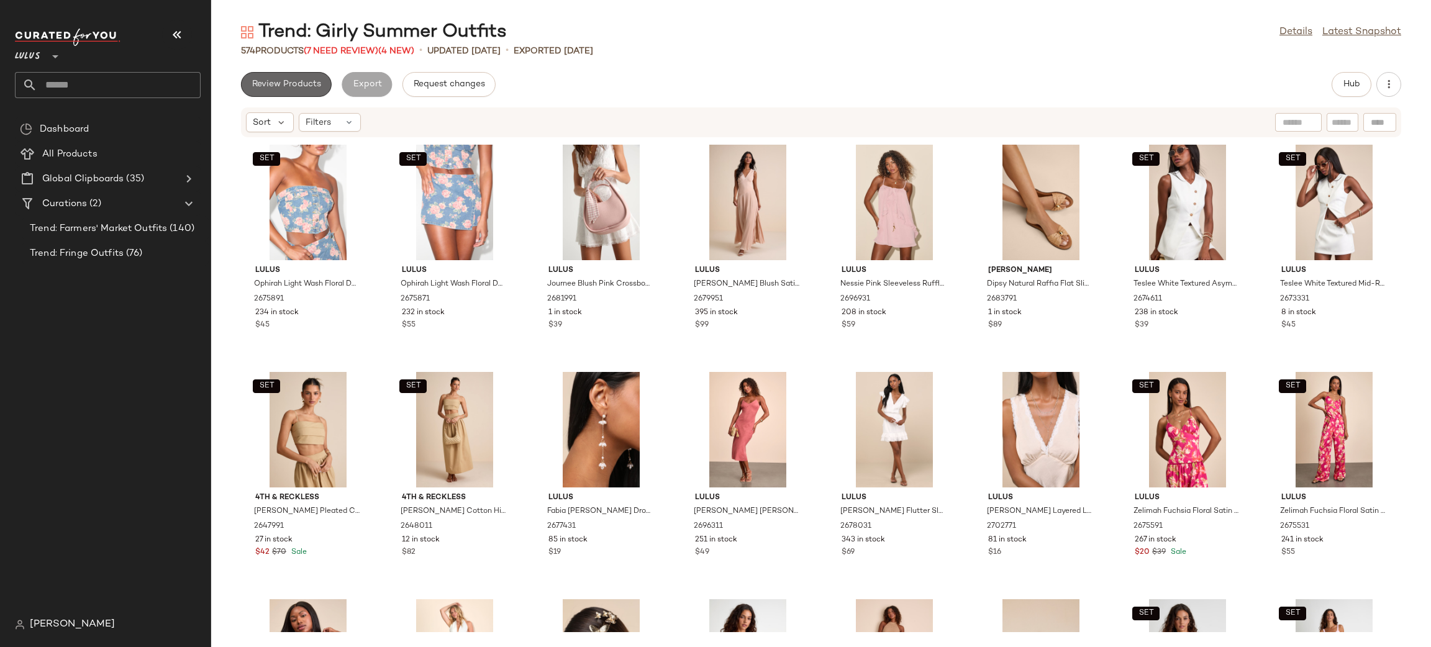
click at [271, 84] on span "Review Products" at bounding box center [287, 85] width 70 height 10
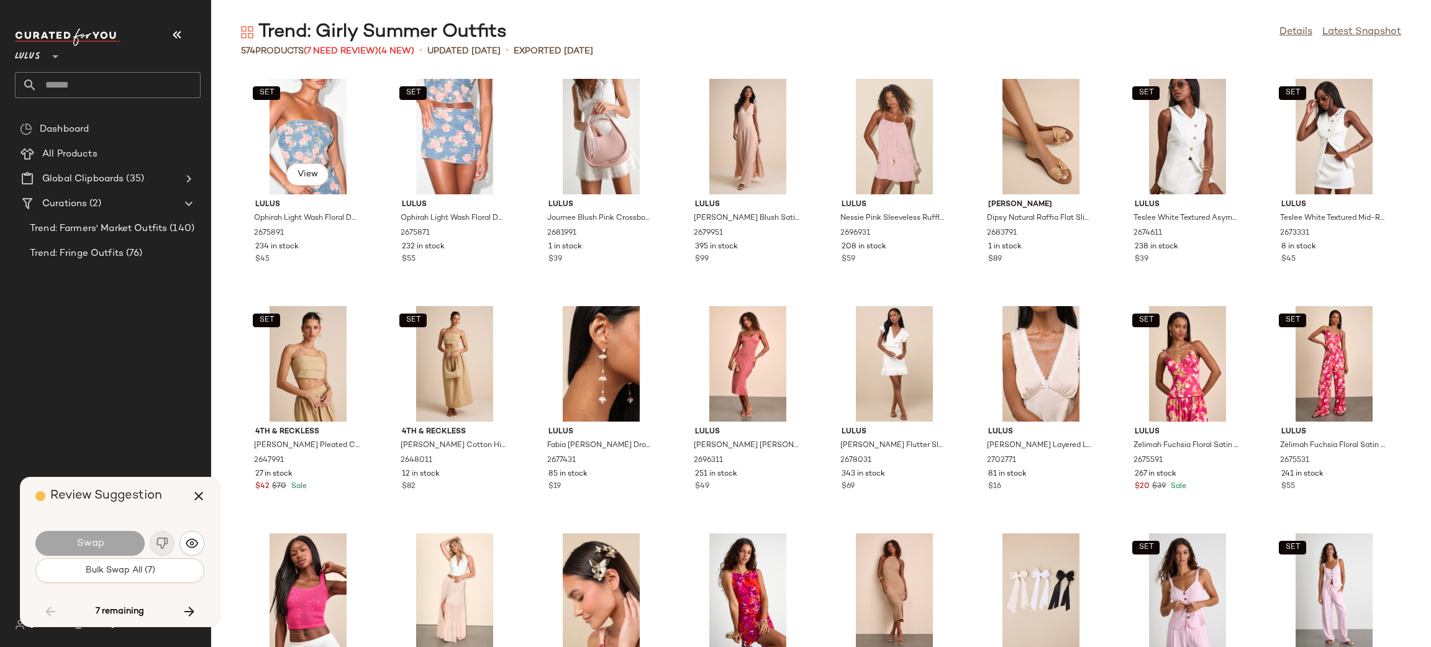
scroll to position [2728, 0]
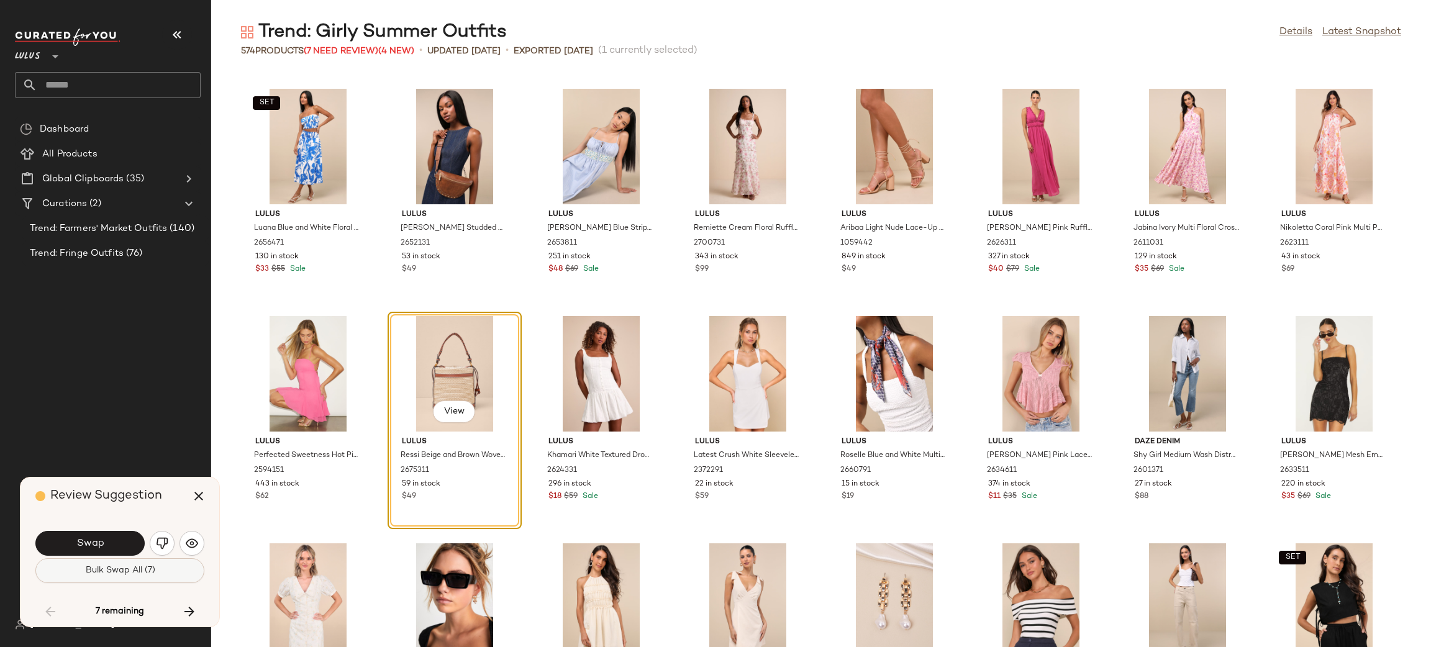
click at [102, 568] on span "Bulk Swap All (7)" at bounding box center [119, 571] width 70 height 10
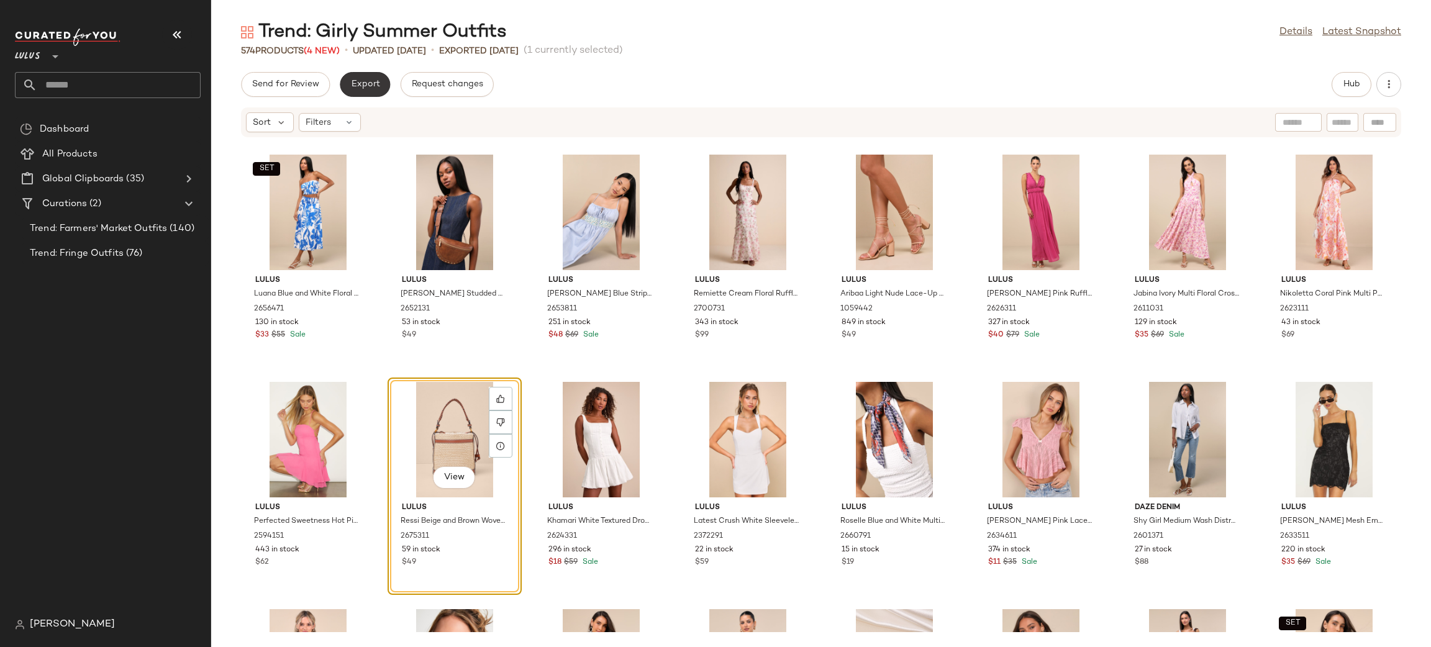
click at [365, 91] on button "Export" at bounding box center [365, 84] width 50 height 25
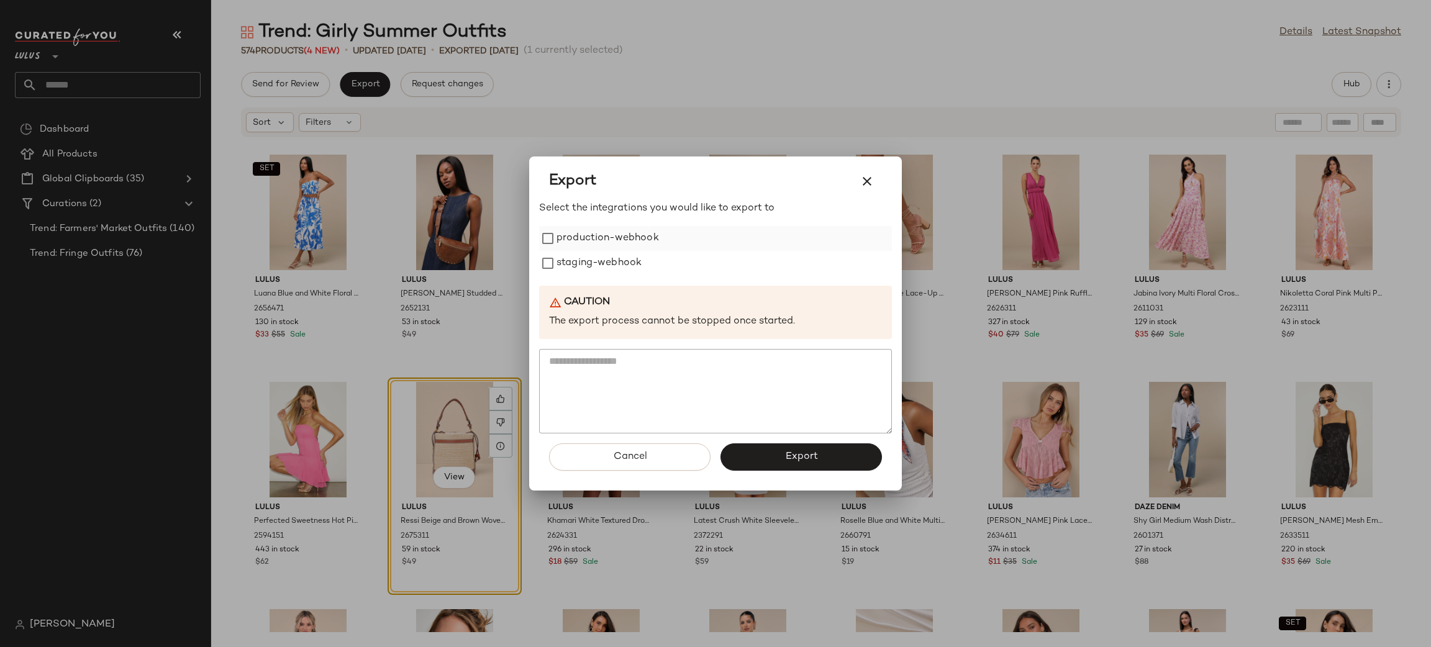
click at [609, 248] on label "production-webhook" at bounding box center [608, 238] width 102 height 25
click at [617, 260] on label "staging-webhook" at bounding box center [599, 263] width 85 height 25
click at [771, 454] on button "Export" at bounding box center [801, 456] width 161 height 27
